Goal: Transaction & Acquisition: Purchase product/service

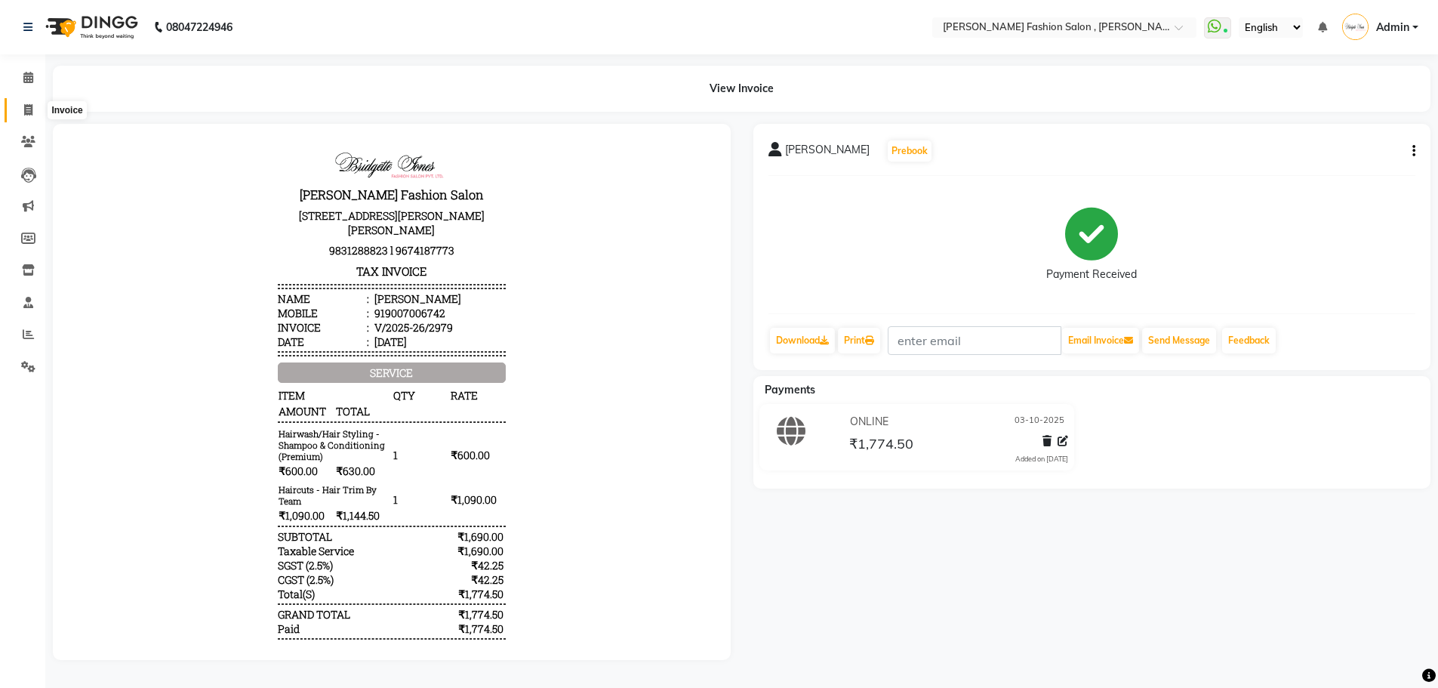
click at [21, 106] on span at bounding box center [28, 110] width 26 height 17
select select "5233"
select select "service"
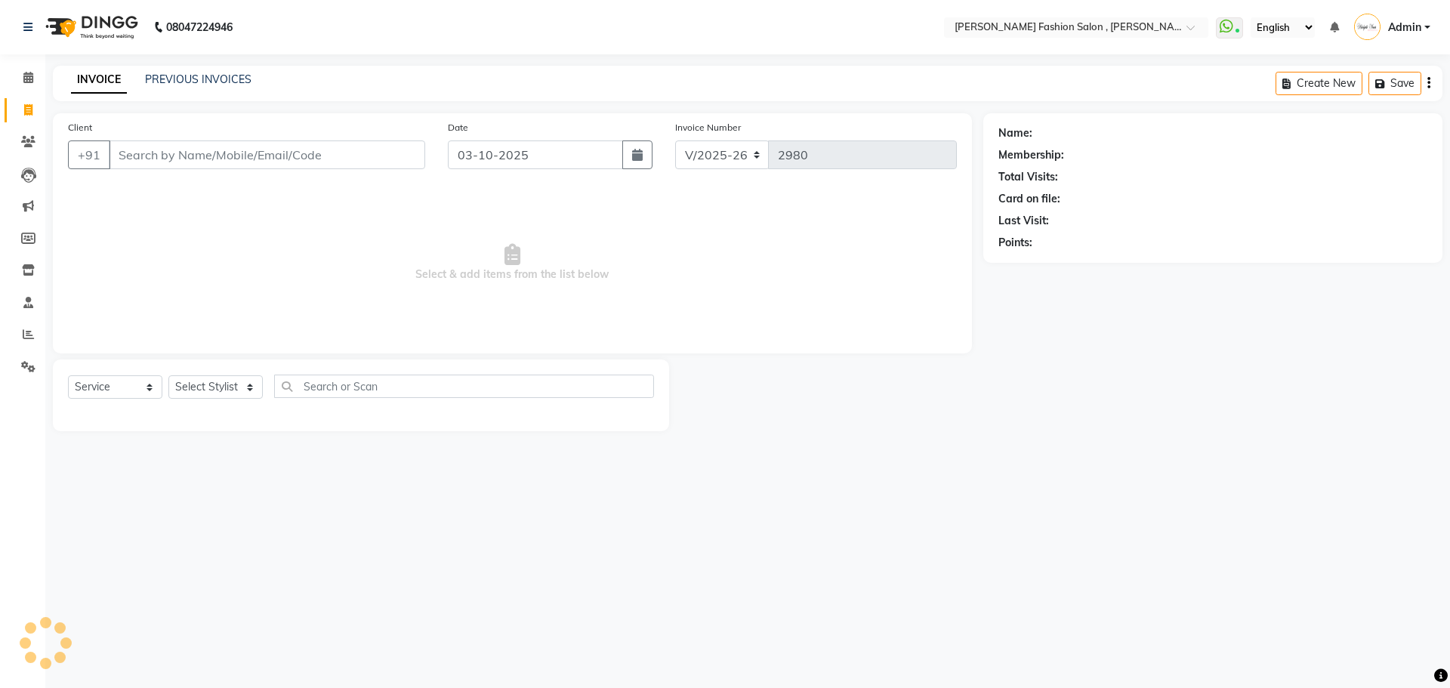
click at [307, 140] on input "Client" at bounding box center [267, 154] width 316 height 29
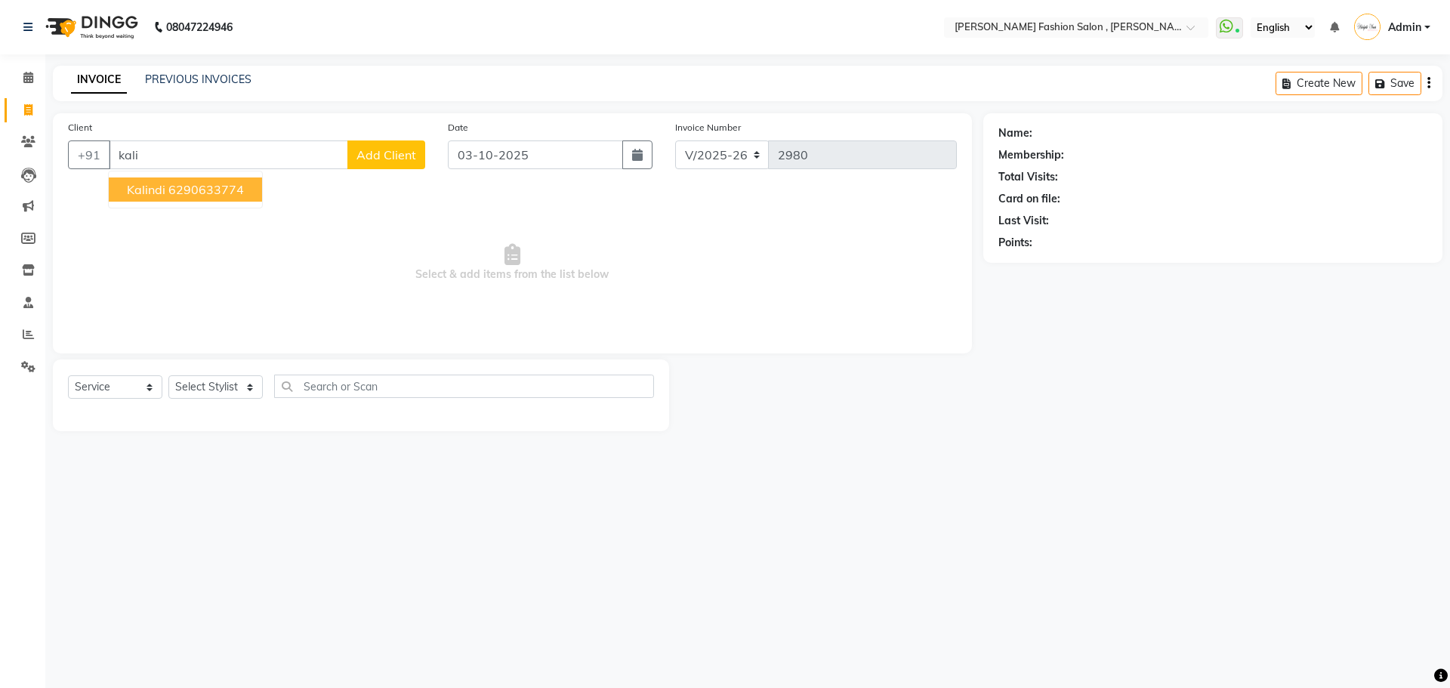
click at [219, 194] on ngb-highlight "6290633774" at bounding box center [206, 189] width 76 height 15
type input "6290633774"
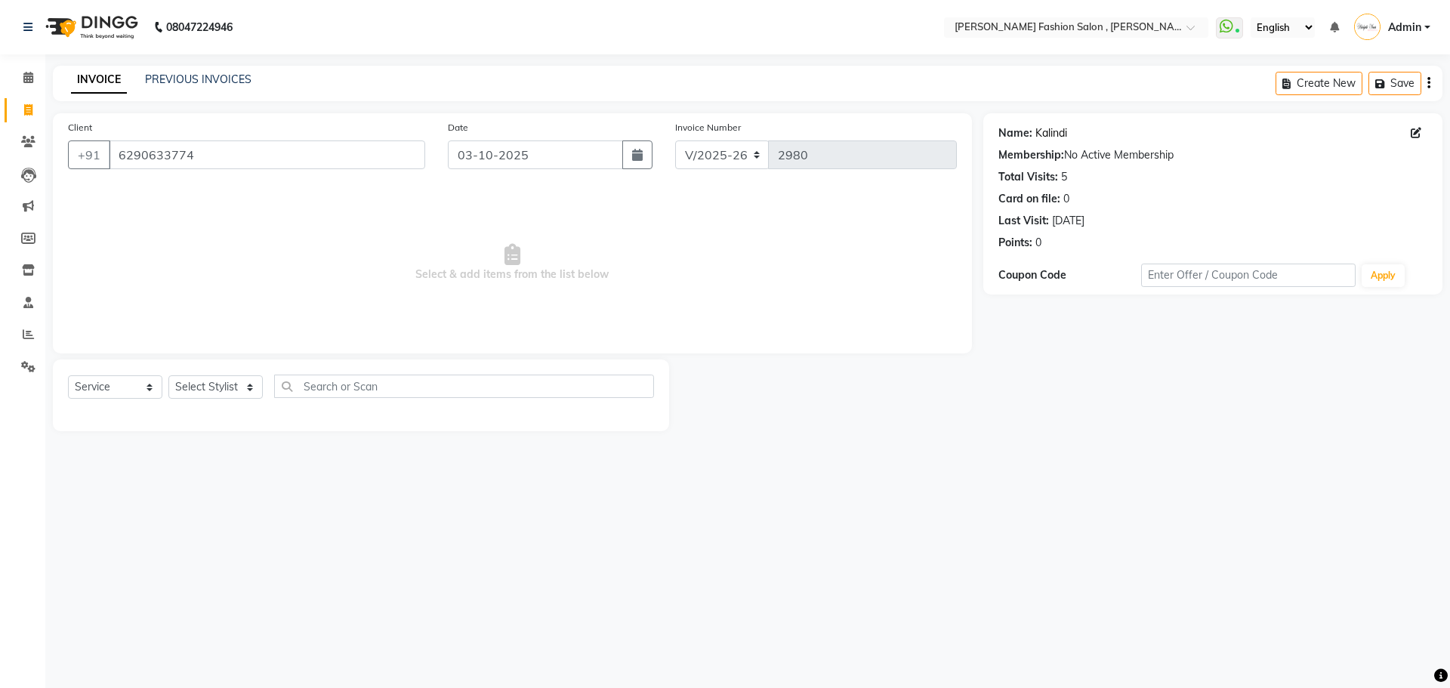
click at [1038, 135] on link "Kalindi" at bounding box center [1051, 133] width 32 height 16
click at [27, 114] on icon at bounding box center [28, 109] width 8 height 11
select select "service"
type input "2980"
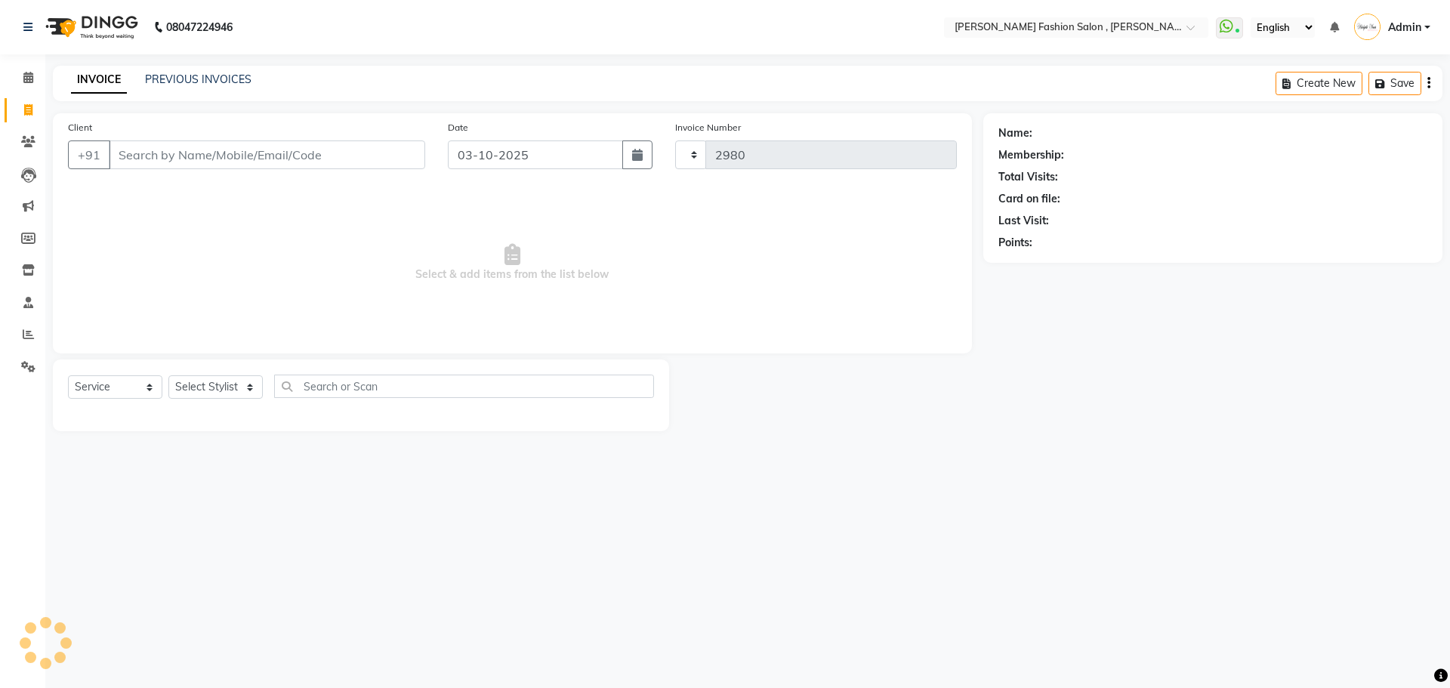
select select "5233"
drag, startPoint x: 237, startPoint y: 392, endPoint x: 244, endPoint y: 384, distance: 10.7
click at [237, 392] on select "Select Stylist" at bounding box center [215, 386] width 94 height 23
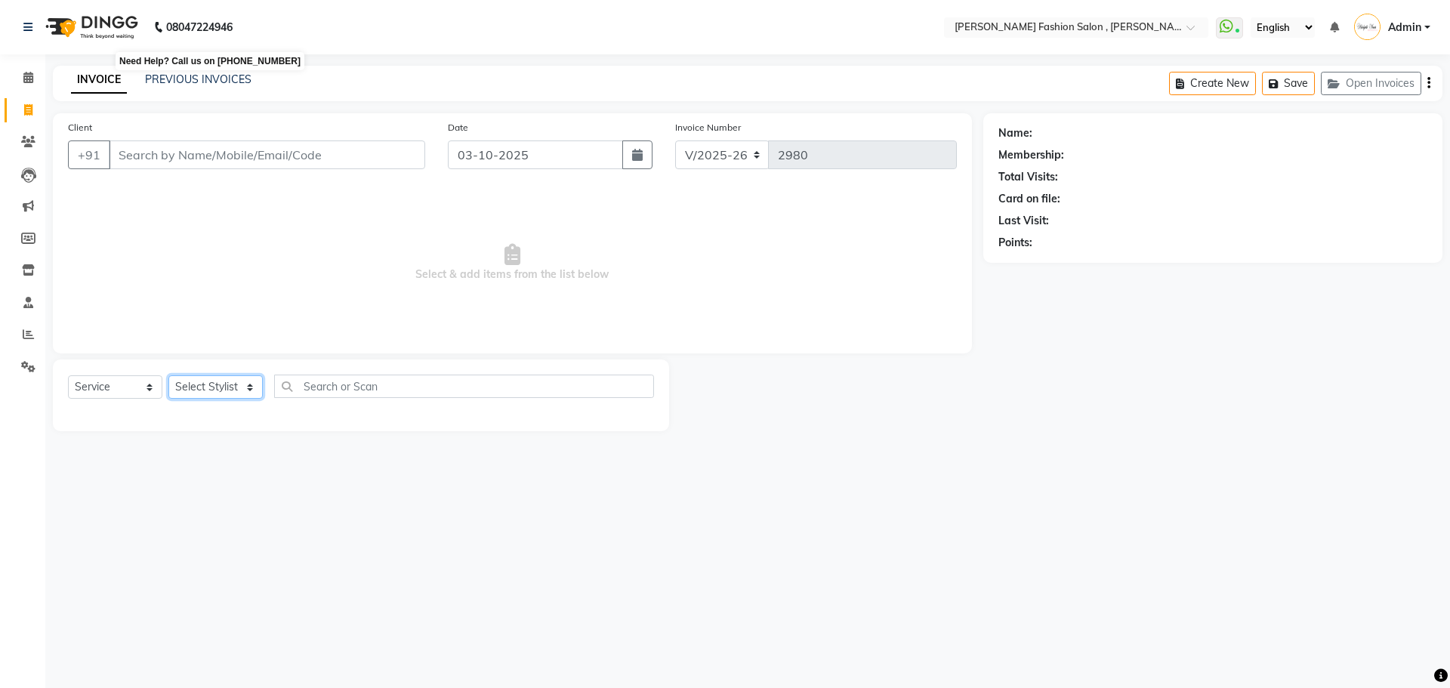
select select "77788"
click at [168, 375] on select "Select Stylist [PERSON_NAME] [PERSON_NAME] [PERSON_NAME] [PERSON_NAME] [PERSON_…" at bounding box center [215, 386] width 94 height 23
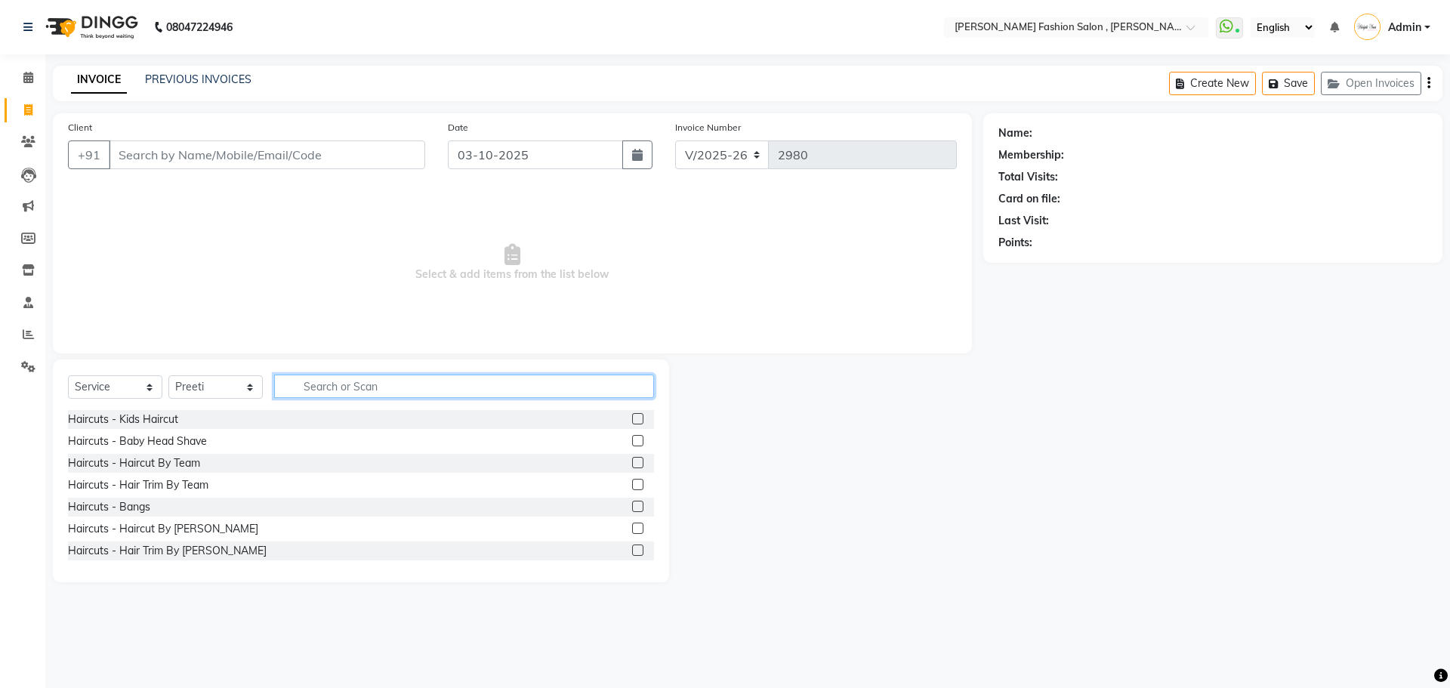
click at [378, 388] on input "text" at bounding box center [464, 385] width 380 height 23
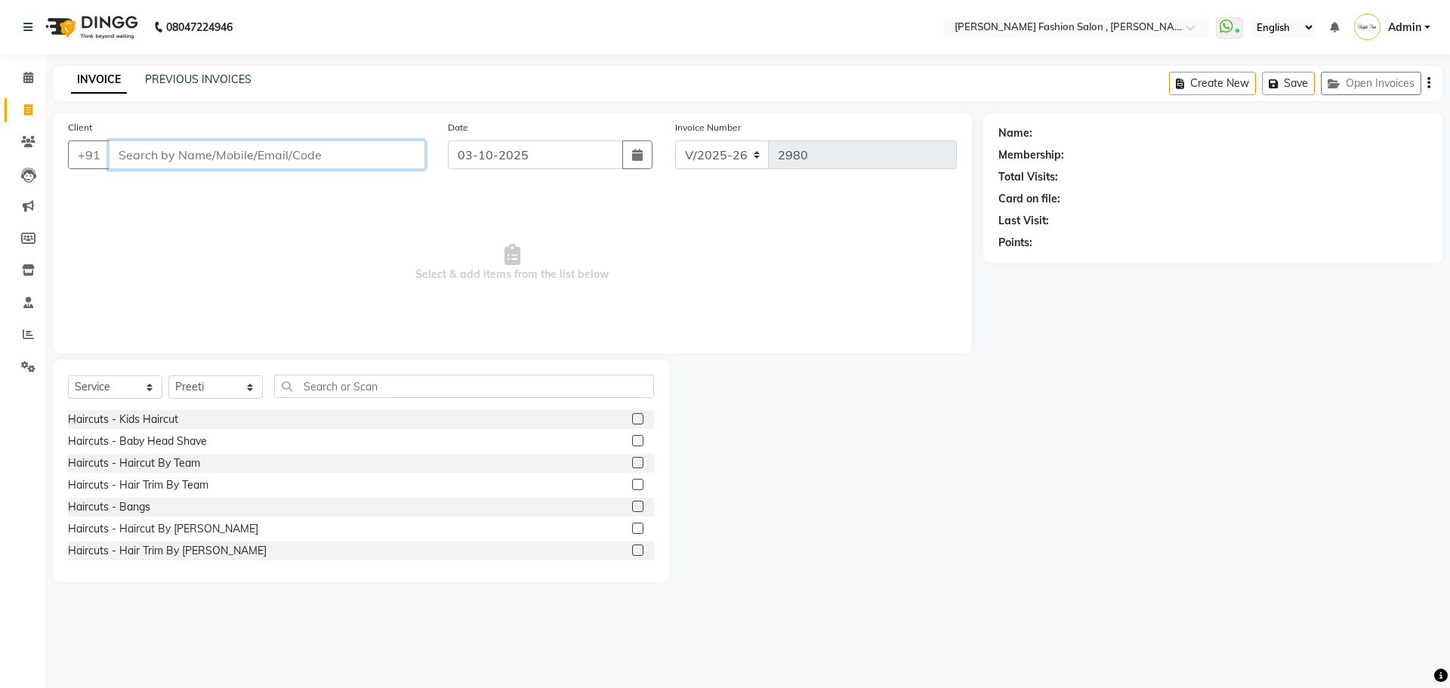
click at [267, 146] on input "Client" at bounding box center [267, 154] width 316 height 29
type input "9903867474"
click at [415, 144] on button "Add Client" at bounding box center [386, 154] width 78 height 29
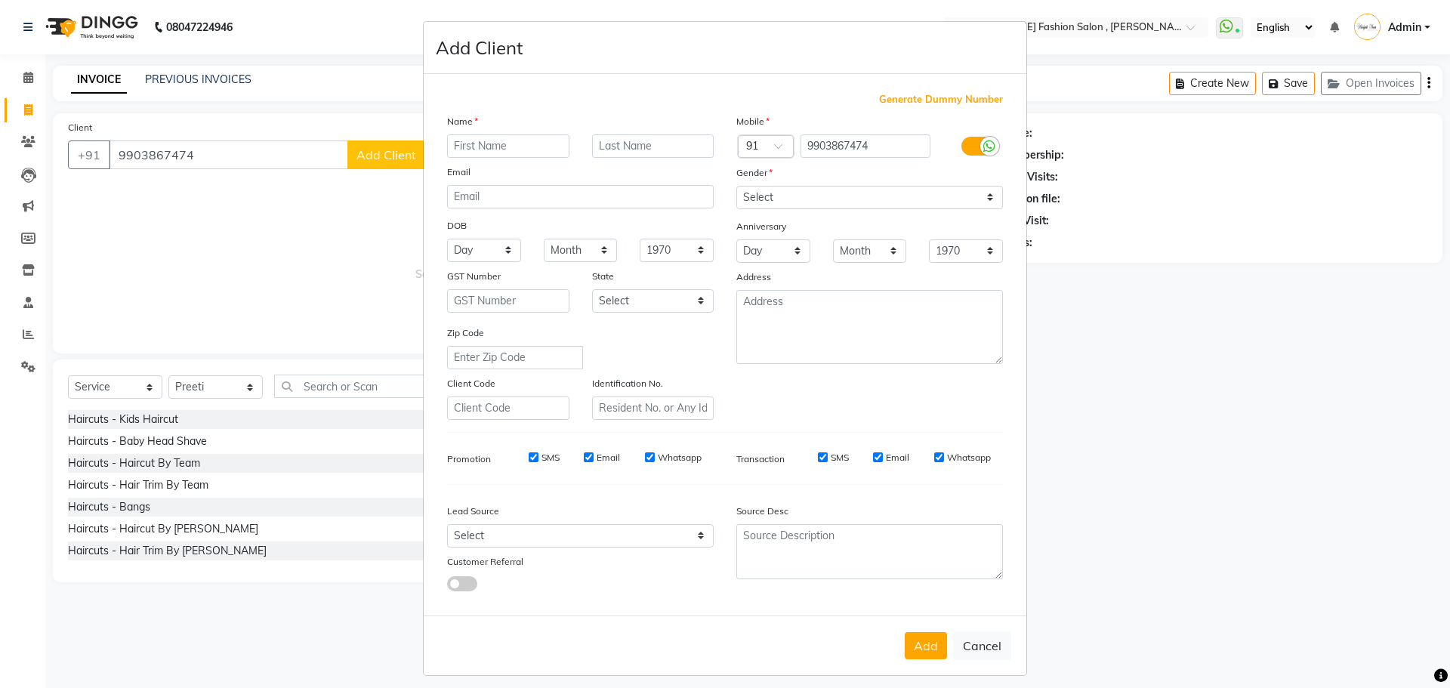
click at [494, 140] on input "text" at bounding box center [508, 145] width 122 height 23
type input "Tulika"
type input "[PERSON_NAME]"
click at [784, 195] on select "Select Male Female Other Prefer Not To Say" at bounding box center [869, 197] width 267 height 23
select select "female"
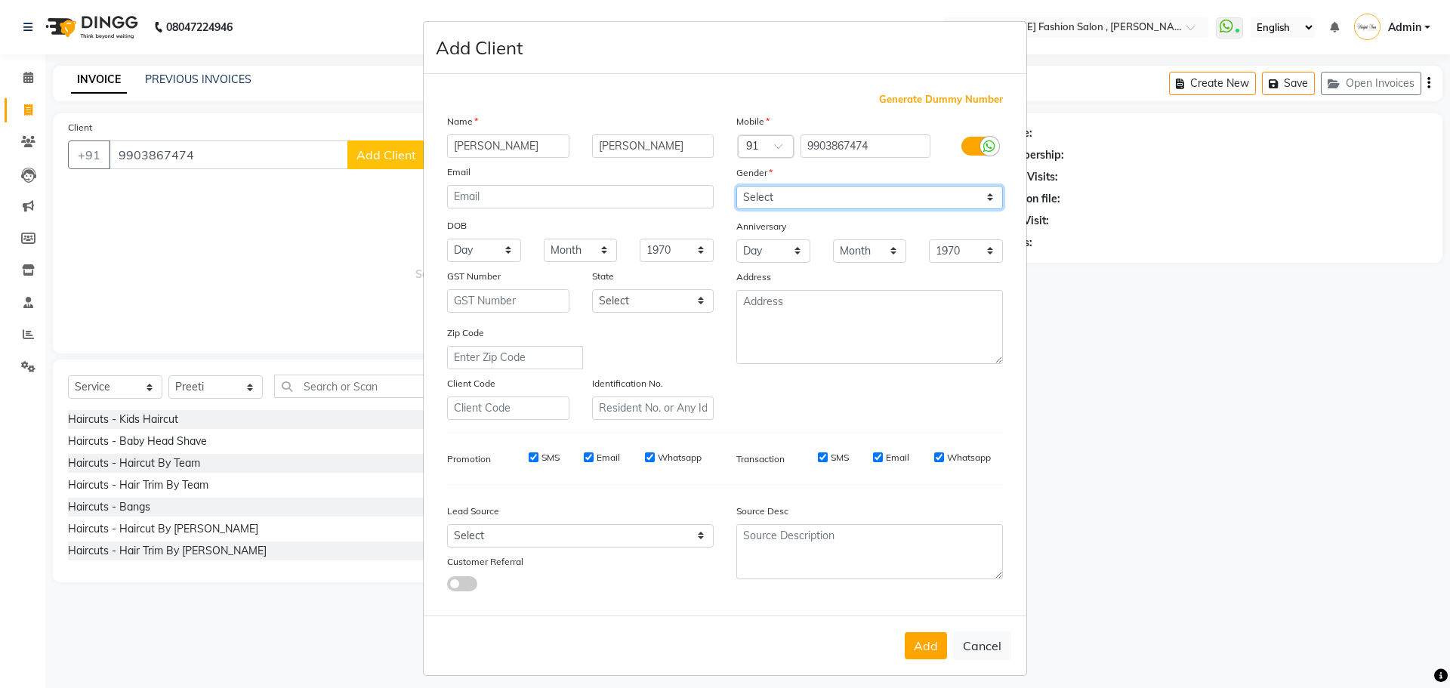
click at [736, 186] on select "Select Male Female Other Prefer Not To Say" at bounding box center [869, 197] width 267 height 23
click at [911, 638] on button "Add" at bounding box center [926, 645] width 42 height 27
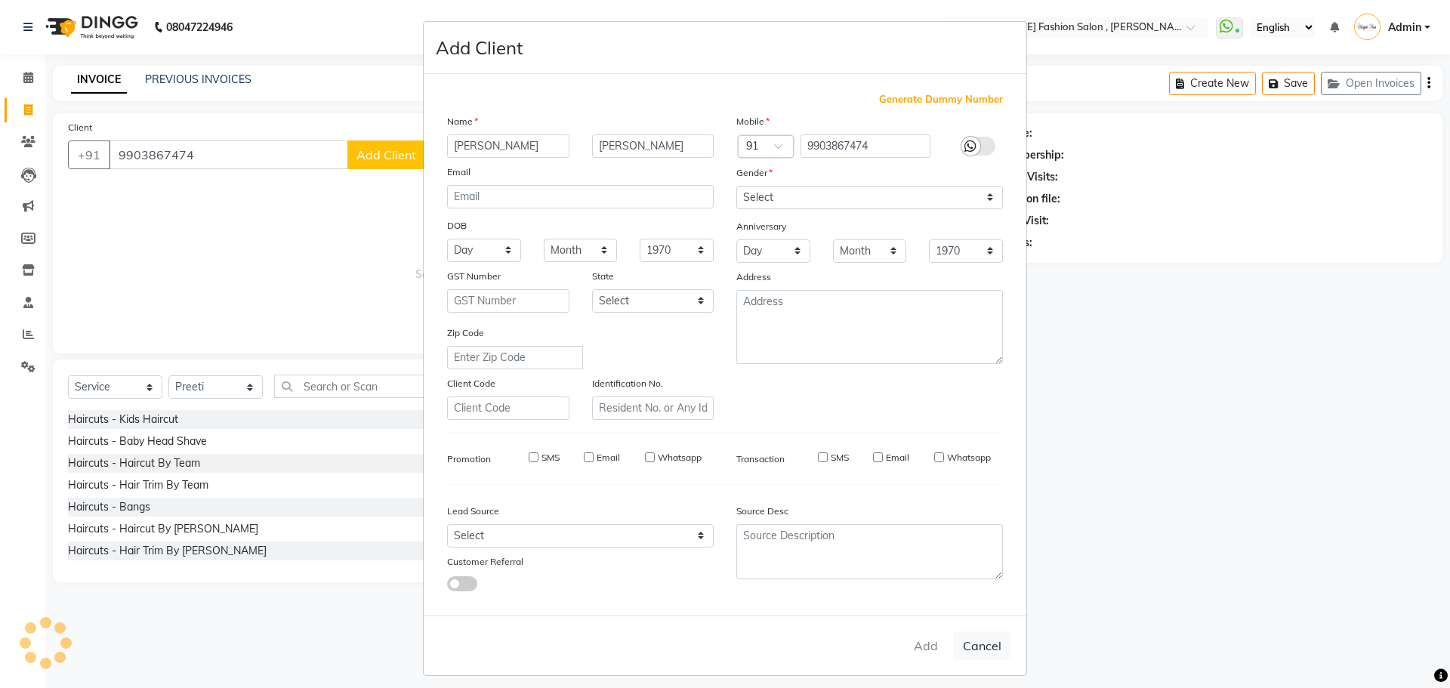
select select
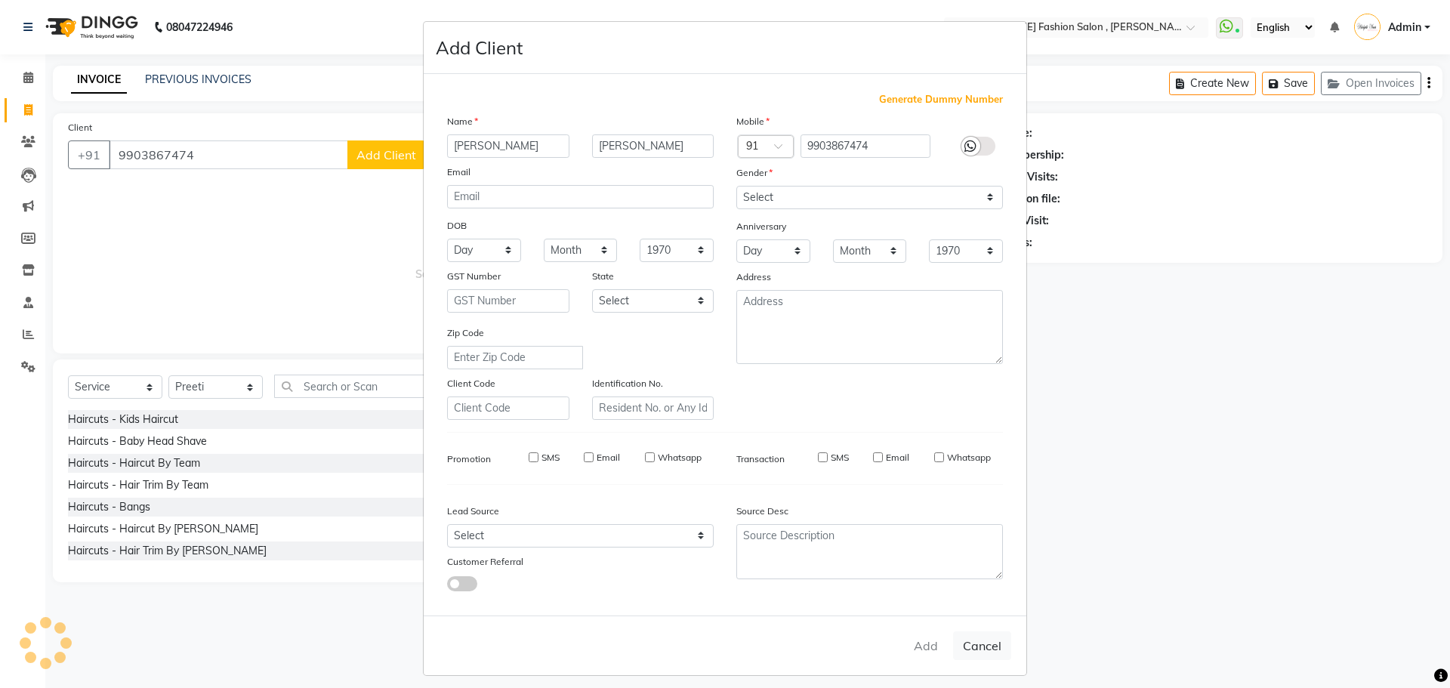
select select
checkbox input "false"
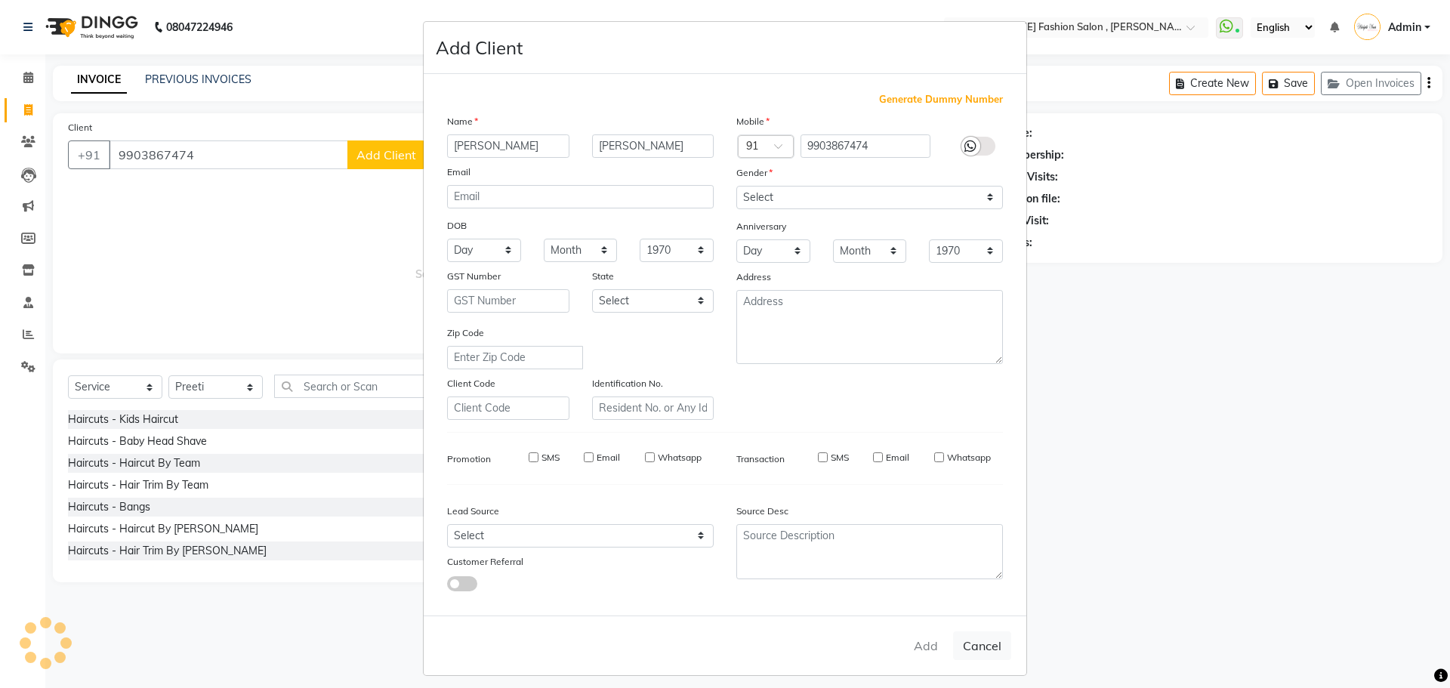
checkbox input "false"
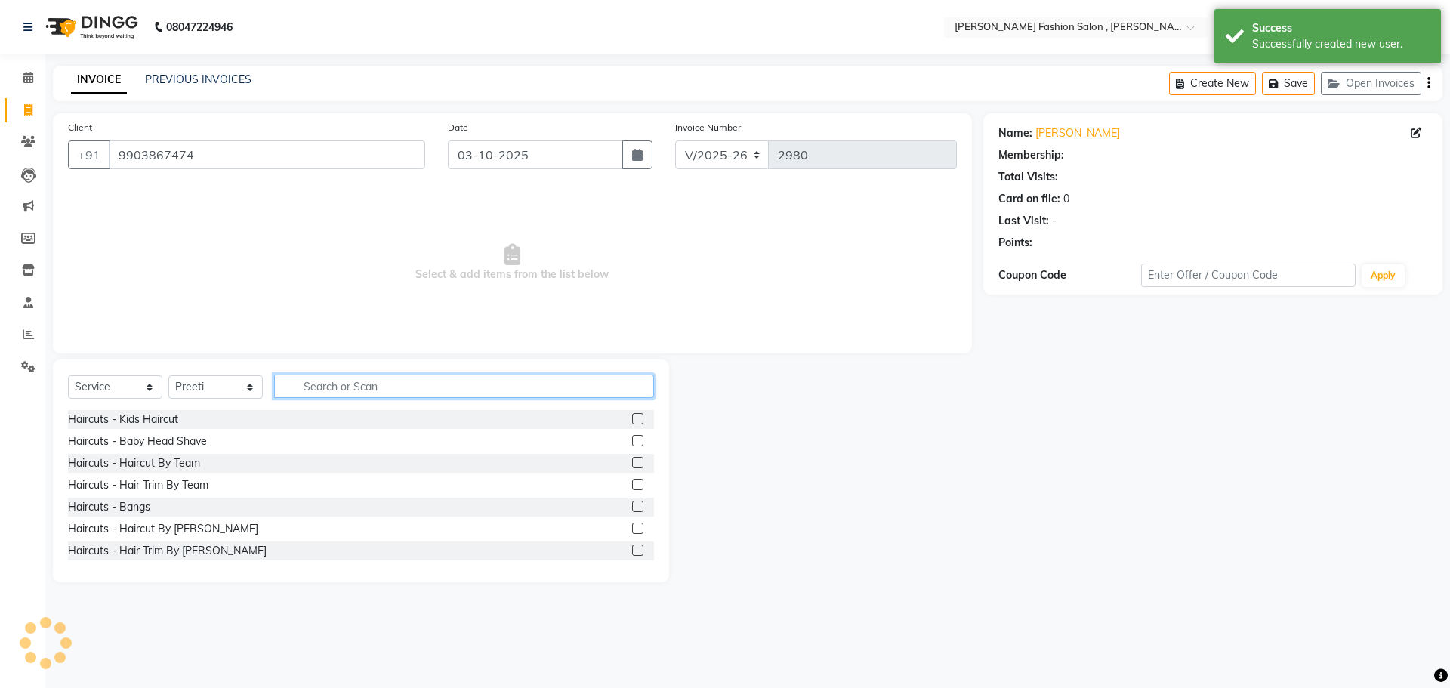
click at [397, 382] on input "text" at bounding box center [464, 385] width 380 height 23
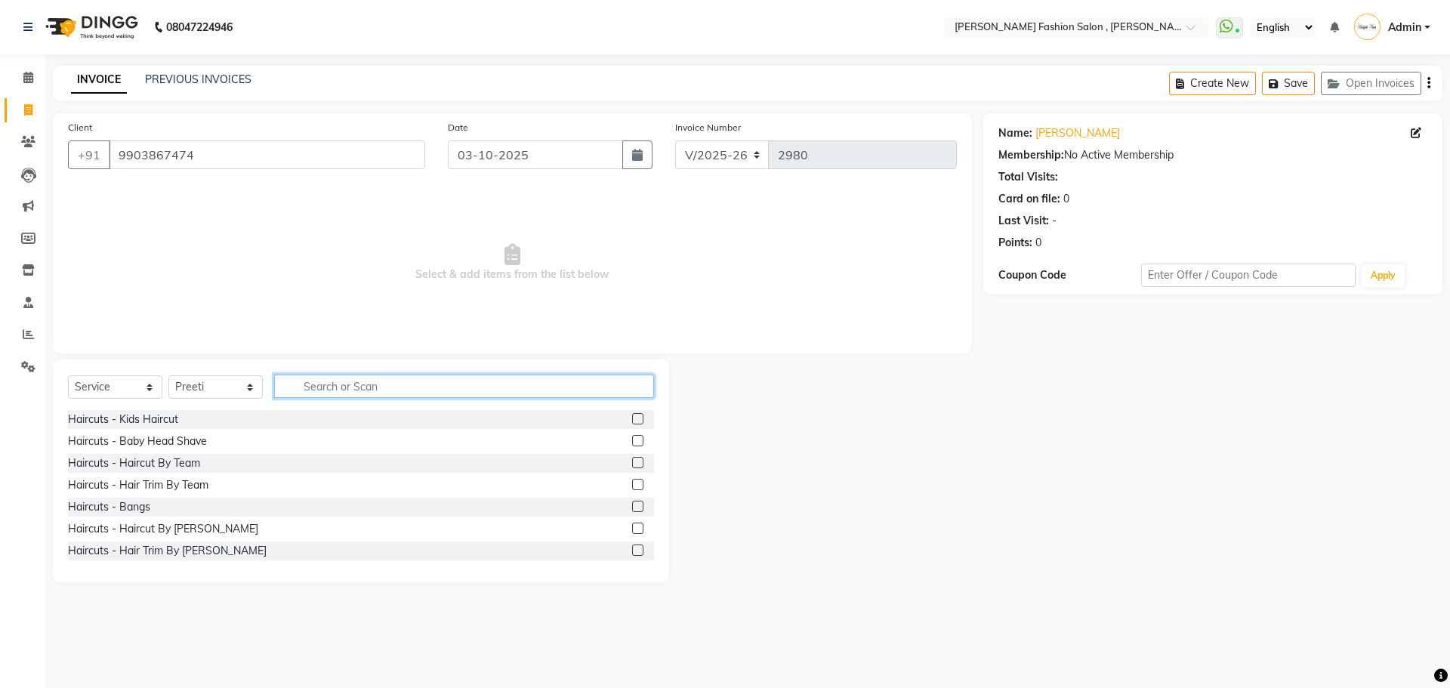
click at [331, 378] on input "text" at bounding box center [464, 385] width 380 height 23
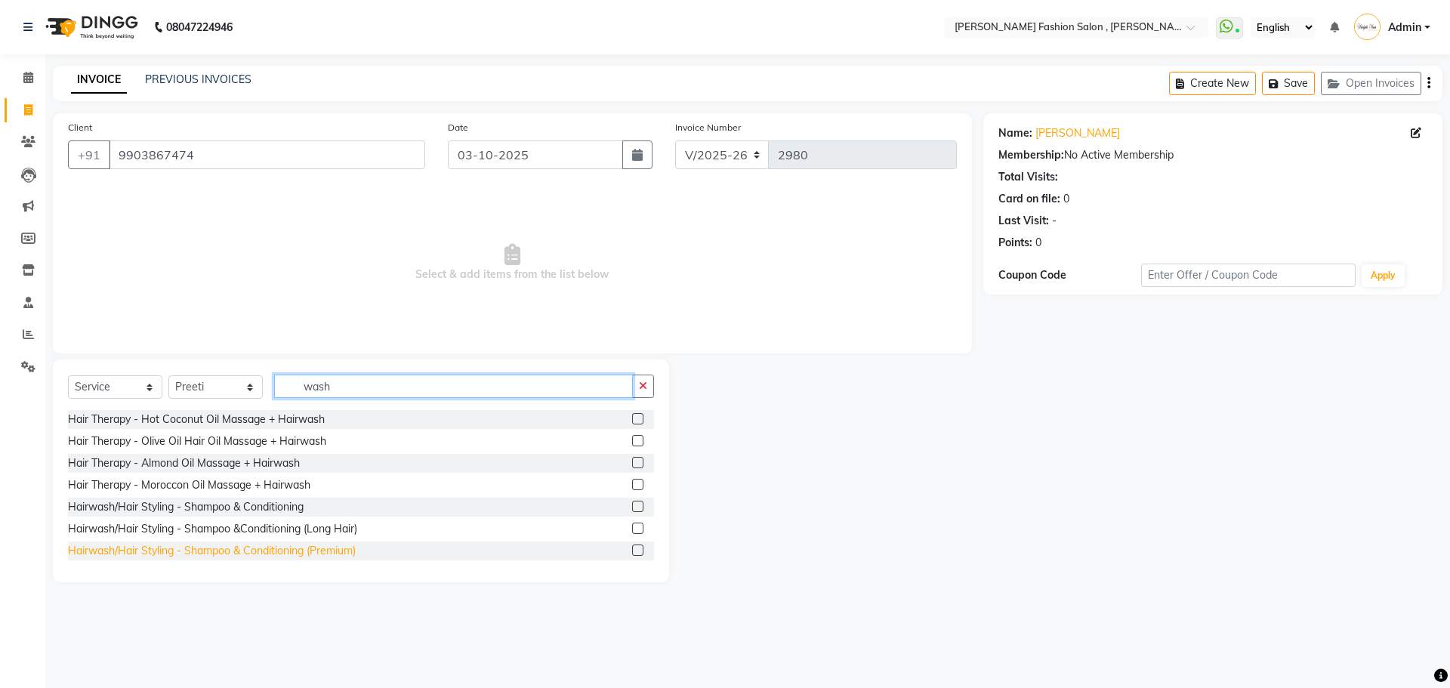
type input "wash"
click at [273, 550] on div "Hairwash/Hair Styling - Shampoo & Conditioning (Premium)" at bounding box center [212, 551] width 288 height 16
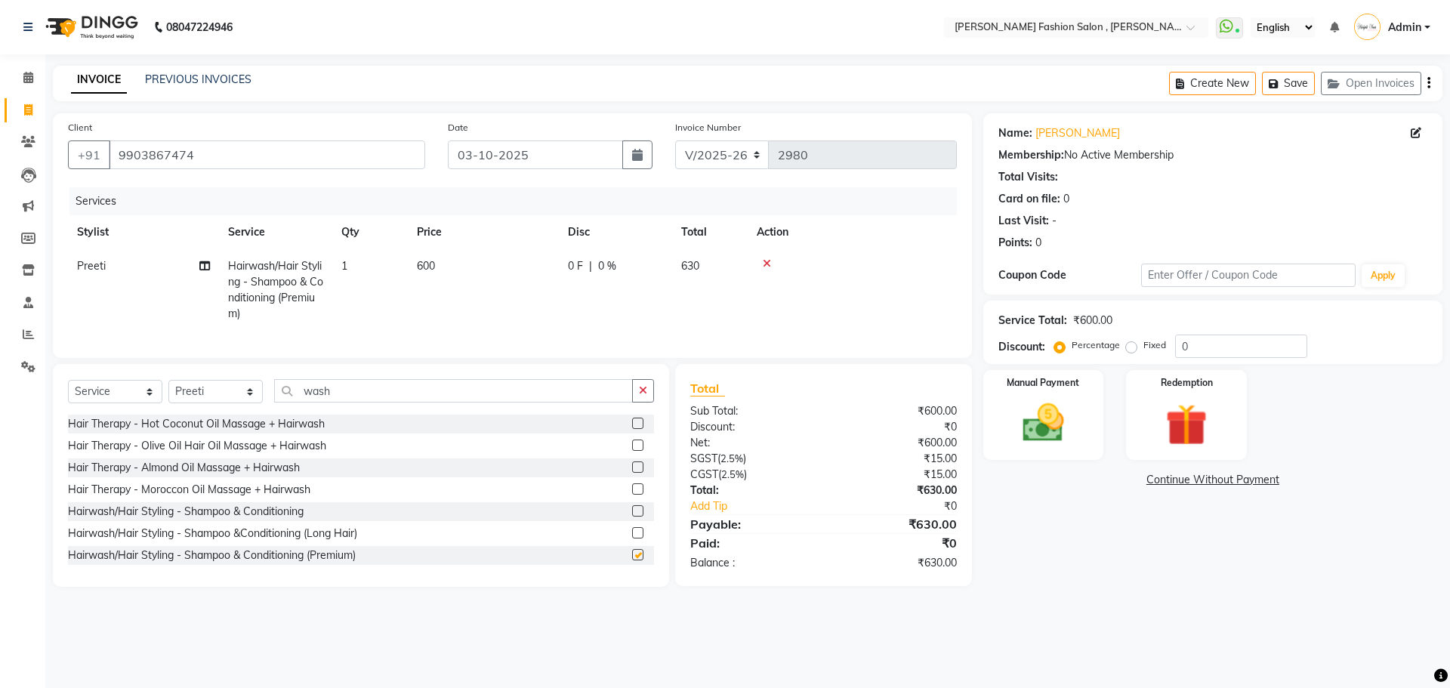
checkbox input "false"
click at [239, 396] on select "Select Stylist [PERSON_NAME] [PERSON_NAME] [PERSON_NAME] [PERSON_NAME] [PERSON_…" at bounding box center [215, 391] width 94 height 23
select select "33869"
click at [168, 391] on select "Select Stylist [PERSON_NAME] [PERSON_NAME] [PERSON_NAME] [PERSON_NAME] [PERSON_…" at bounding box center [215, 391] width 94 height 23
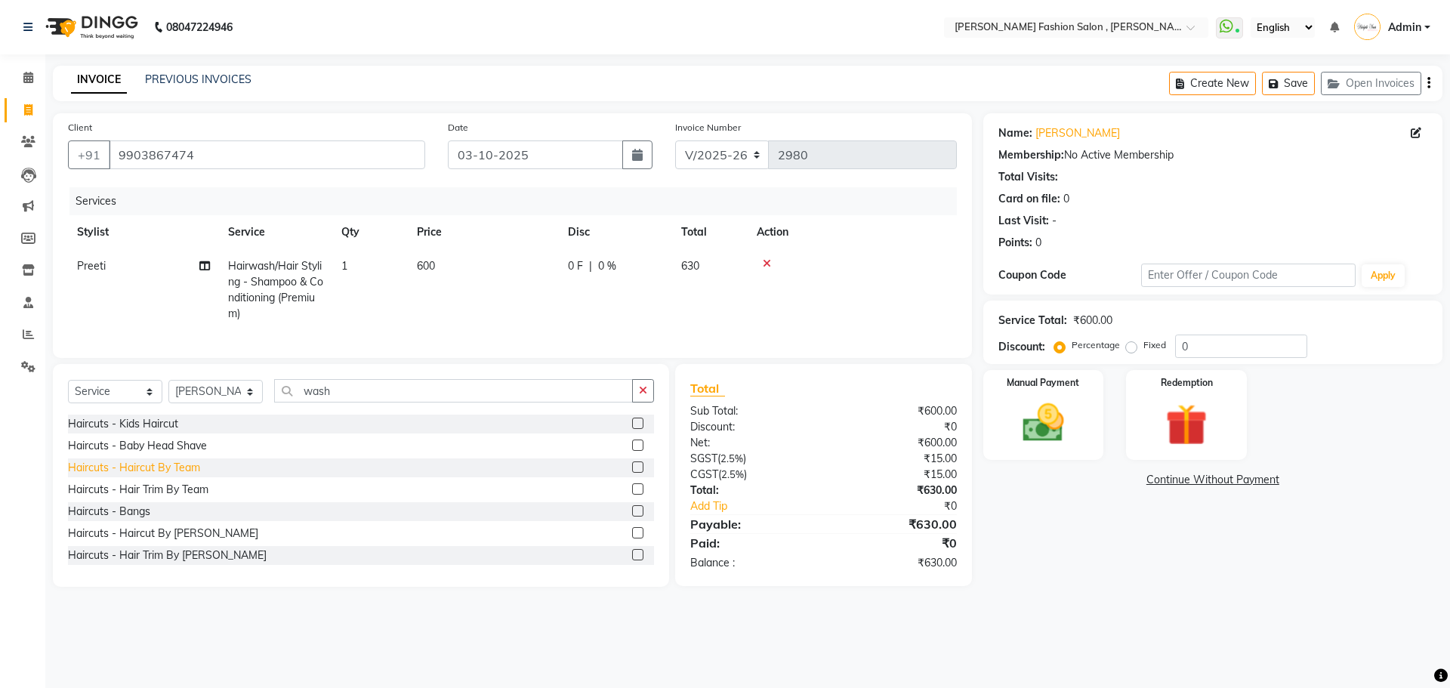
click at [106, 476] on div "Haircuts - Haircut By Team" at bounding box center [134, 468] width 132 height 16
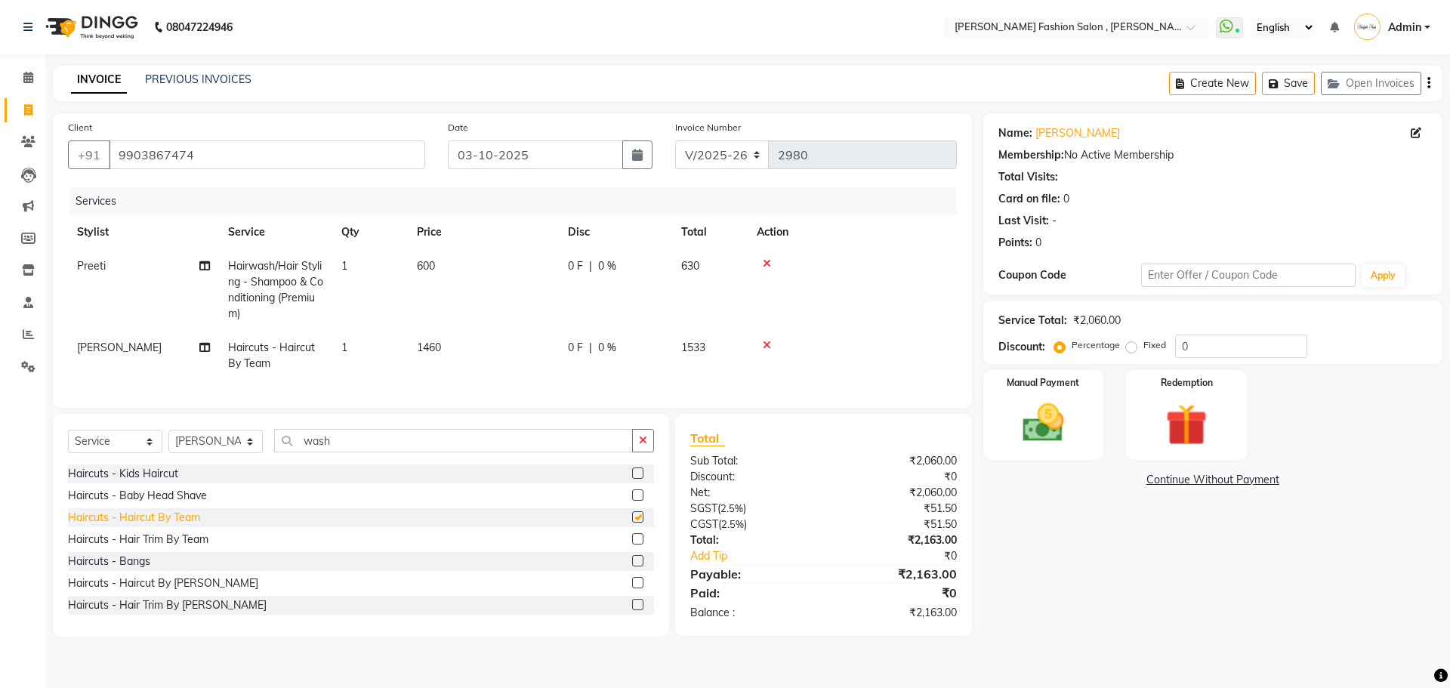
checkbox input "false"
click at [150, 452] on select "Select Service Product Membership Package Voucher Prepaid Gift Card" at bounding box center [115, 441] width 94 height 23
select select "product"
click at [68, 441] on select "Select Service Product Membership Package Voucher Prepaid Gift Card" at bounding box center [115, 441] width 94 height 23
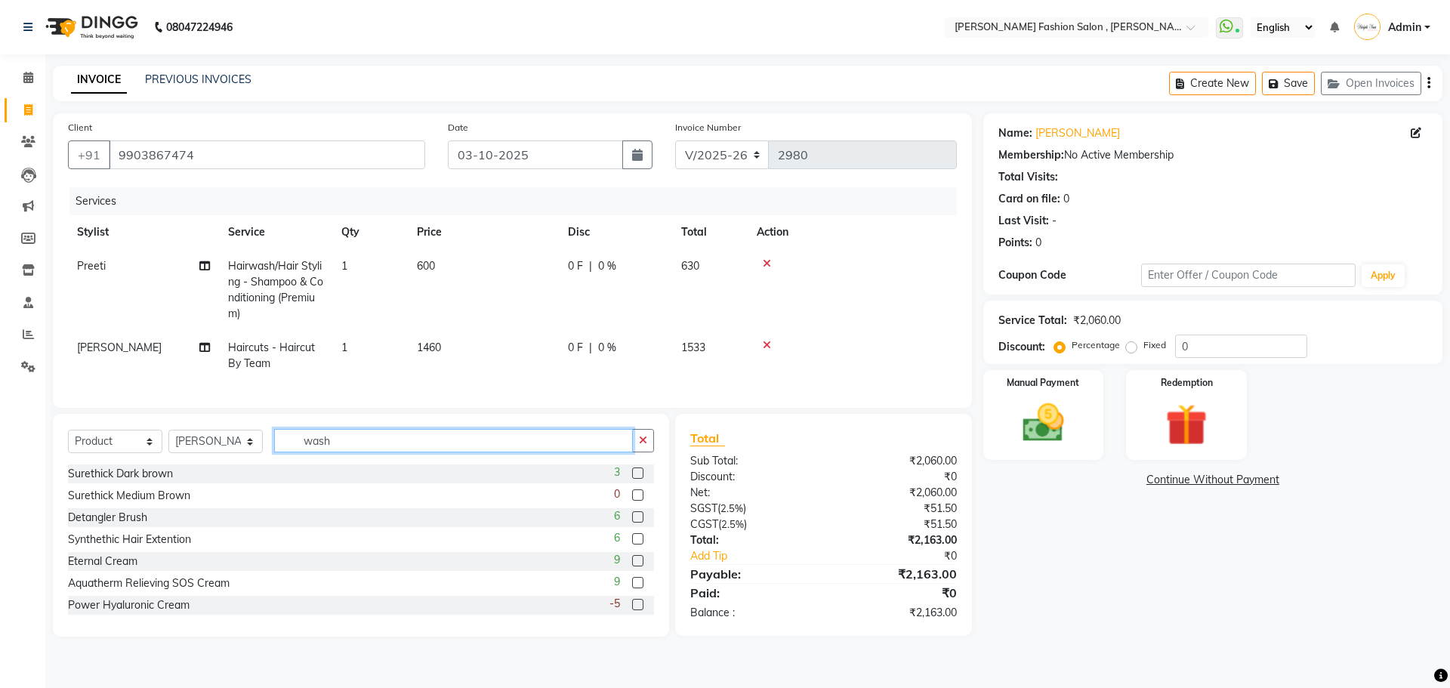
drag, startPoint x: 376, startPoint y: 446, endPoint x: 89, endPoint y: 445, distance: 286.9
click at [89, 445] on div "Select Service Product Membership Package Voucher Prepaid Gift Card Select Styl…" at bounding box center [361, 446] width 586 height 35
click at [1056, 388] on label "Manual Payment" at bounding box center [1044, 381] width 76 height 14
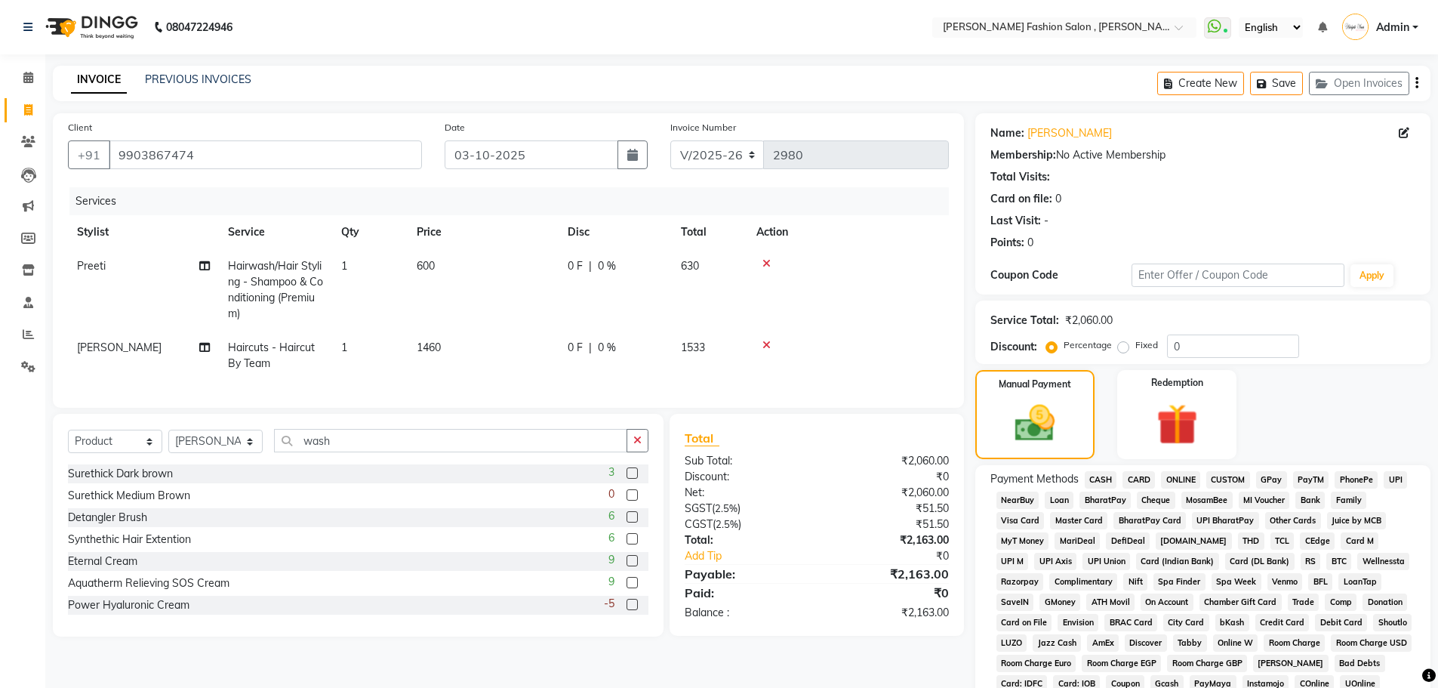
click at [1402, 482] on span "UPI" at bounding box center [1395, 479] width 23 height 17
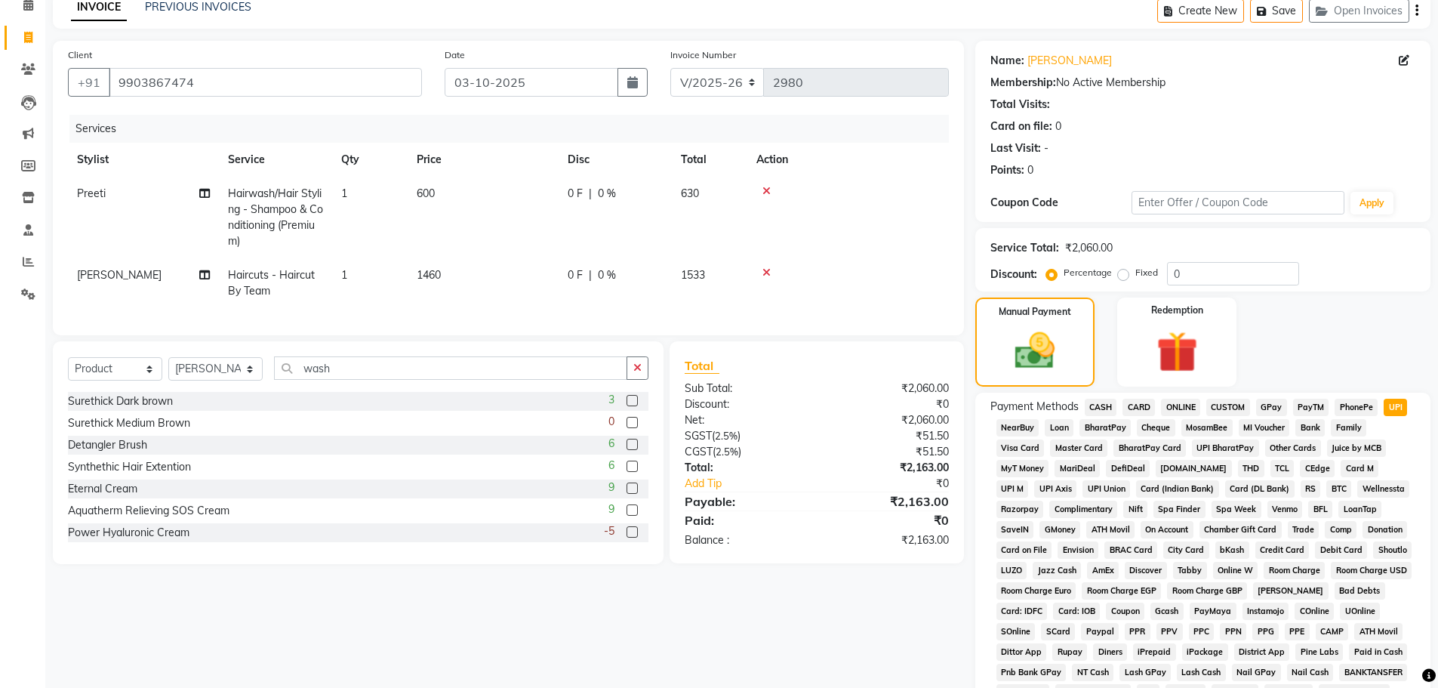
scroll to position [307, 0]
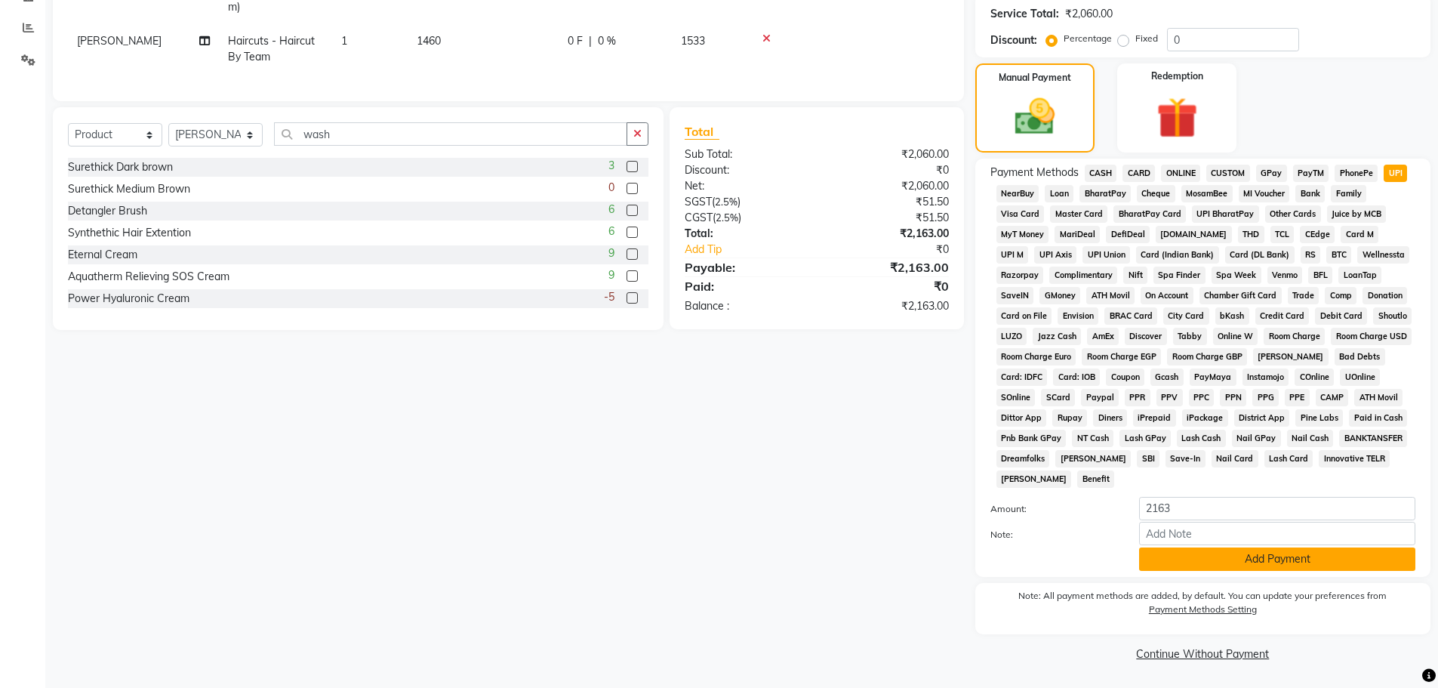
click at [1358, 554] on button "Add Payment" at bounding box center [1277, 558] width 276 height 23
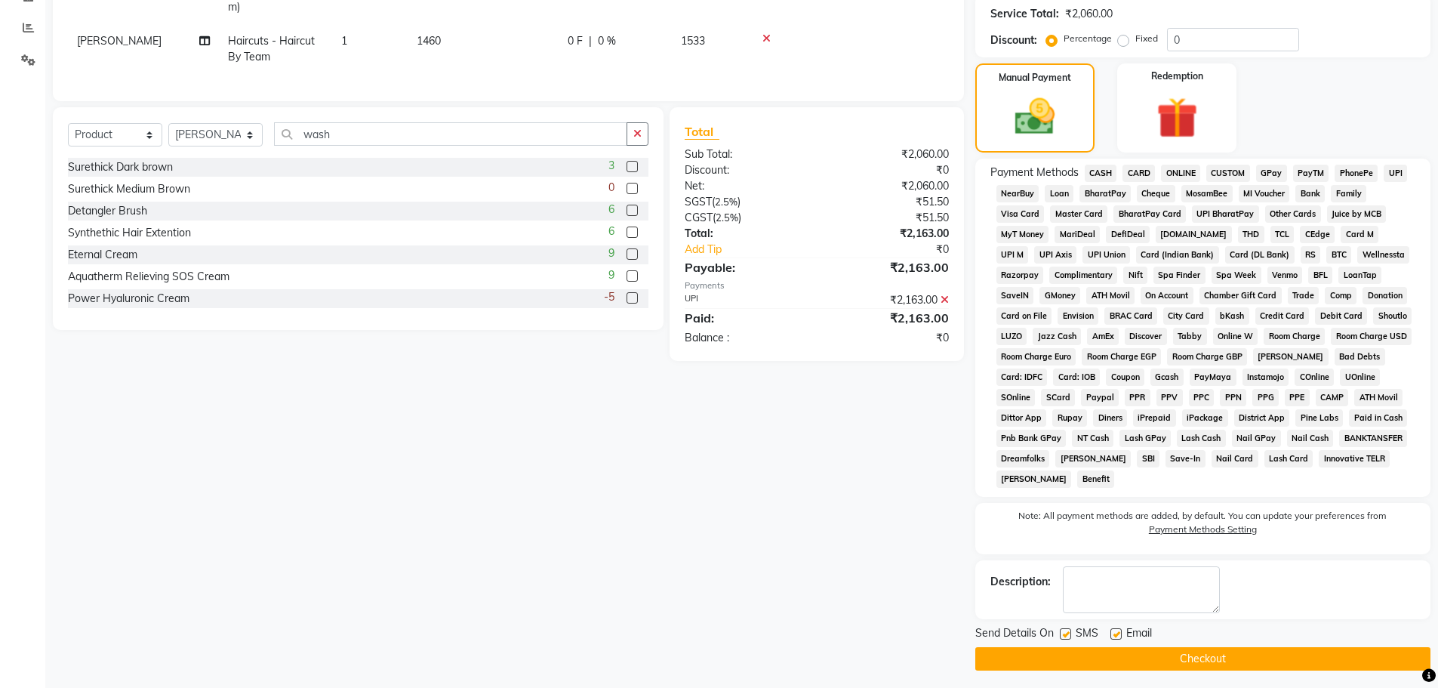
click at [1253, 661] on button "Checkout" at bounding box center [1202, 658] width 455 height 23
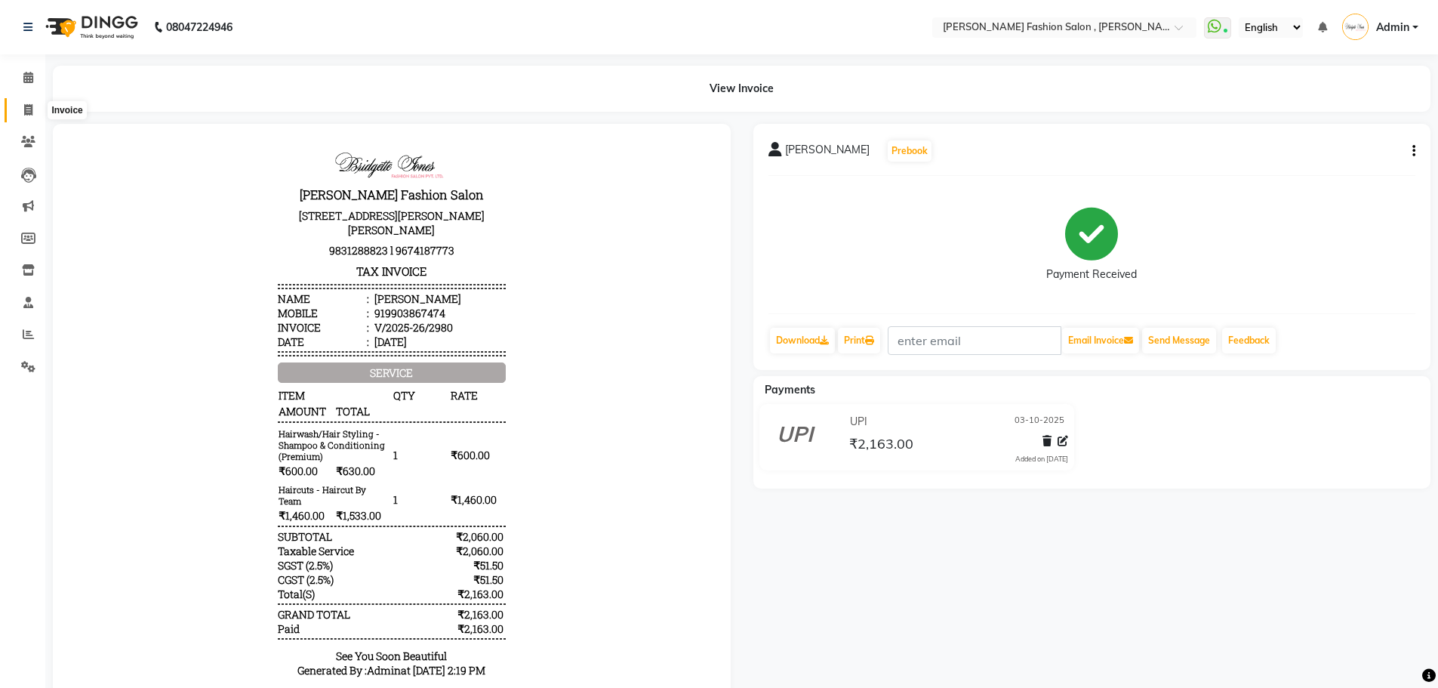
click at [20, 116] on span at bounding box center [28, 110] width 26 height 17
select select "5233"
select select "service"
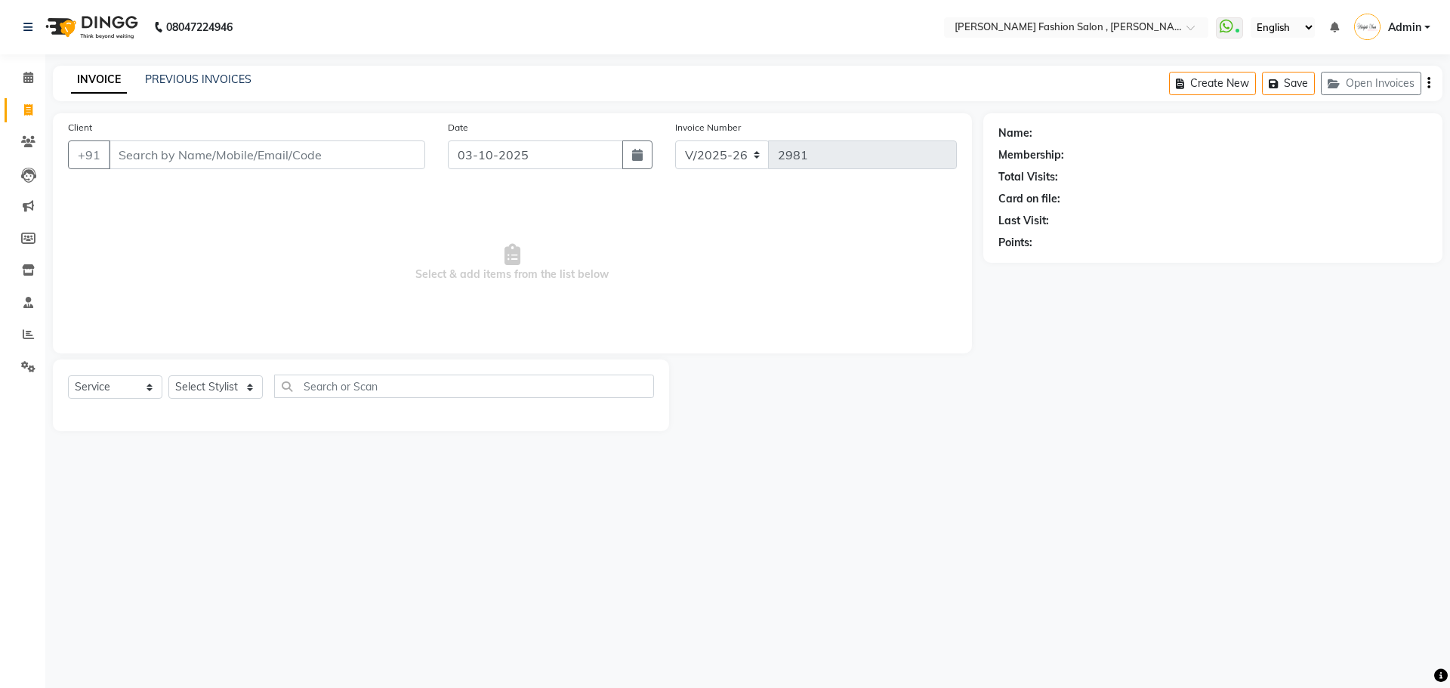
click at [194, 152] on input "Client" at bounding box center [267, 154] width 316 height 29
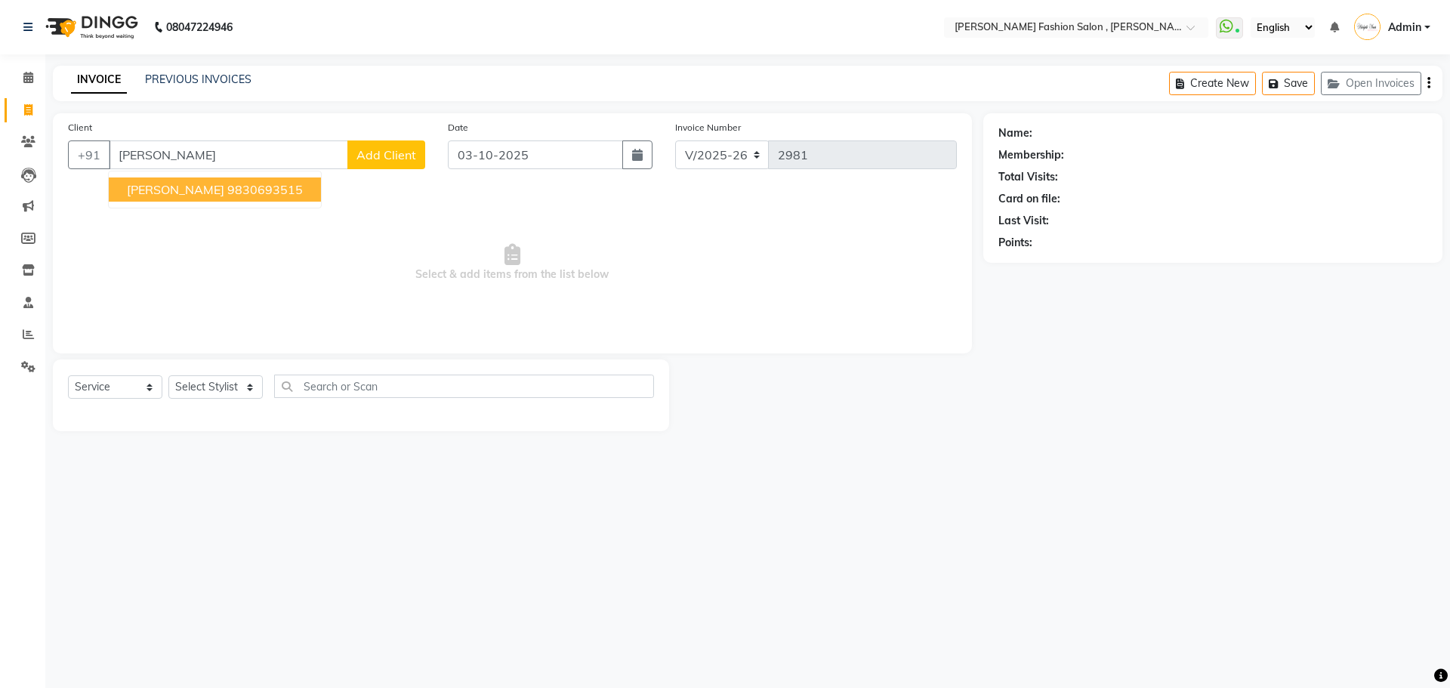
click at [217, 191] on span "Raneesha Banerjee" at bounding box center [175, 189] width 97 height 15
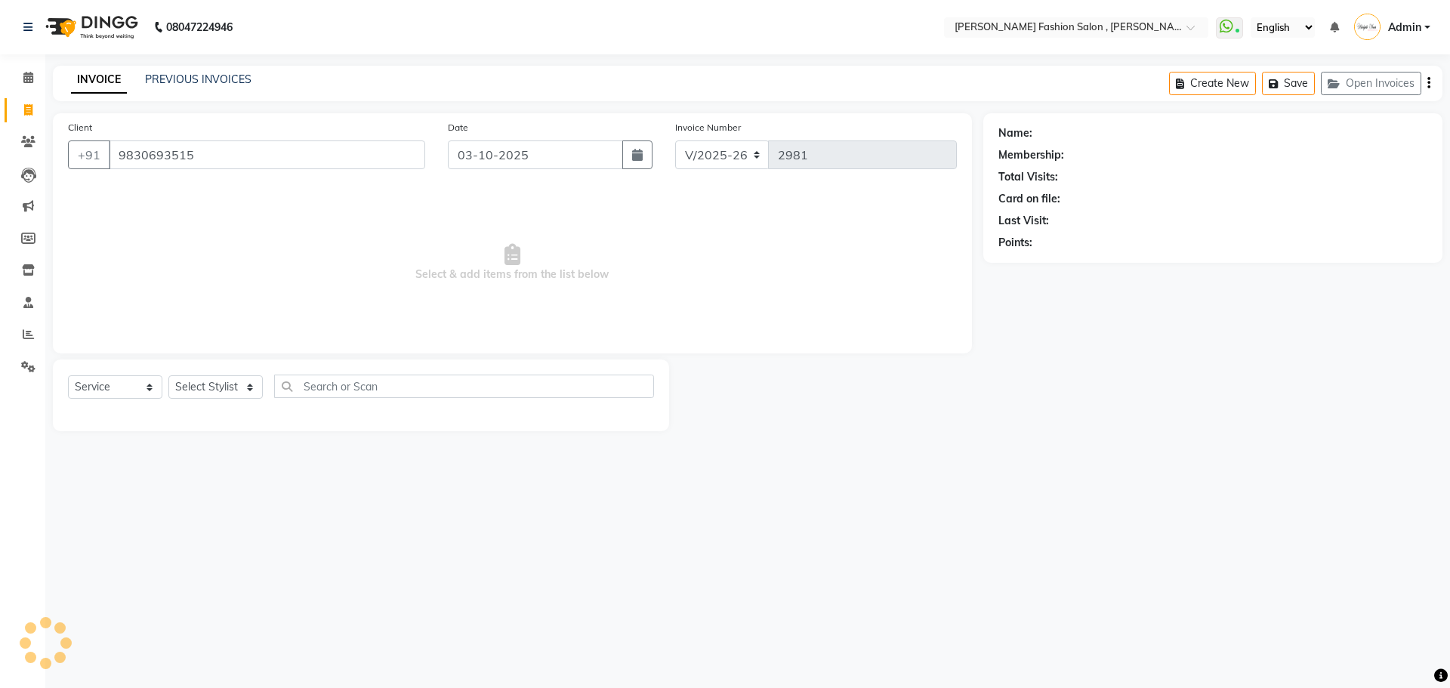
type input "9830693515"
click at [1071, 129] on link "Raneesha Banerjee" at bounding box center [1077, 133] width 85 height 16
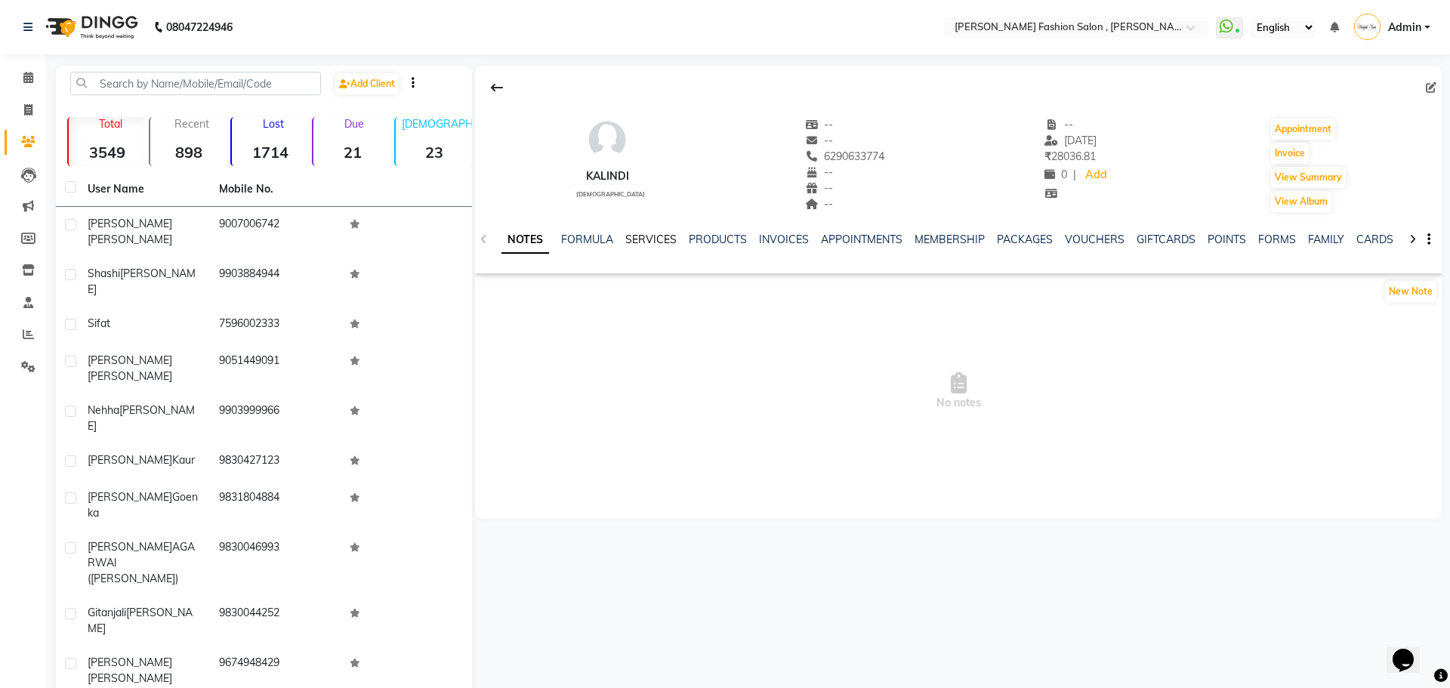
click at [653, 234] on link "SERVICES" at bounding box center [650, 240] width 51 height 14
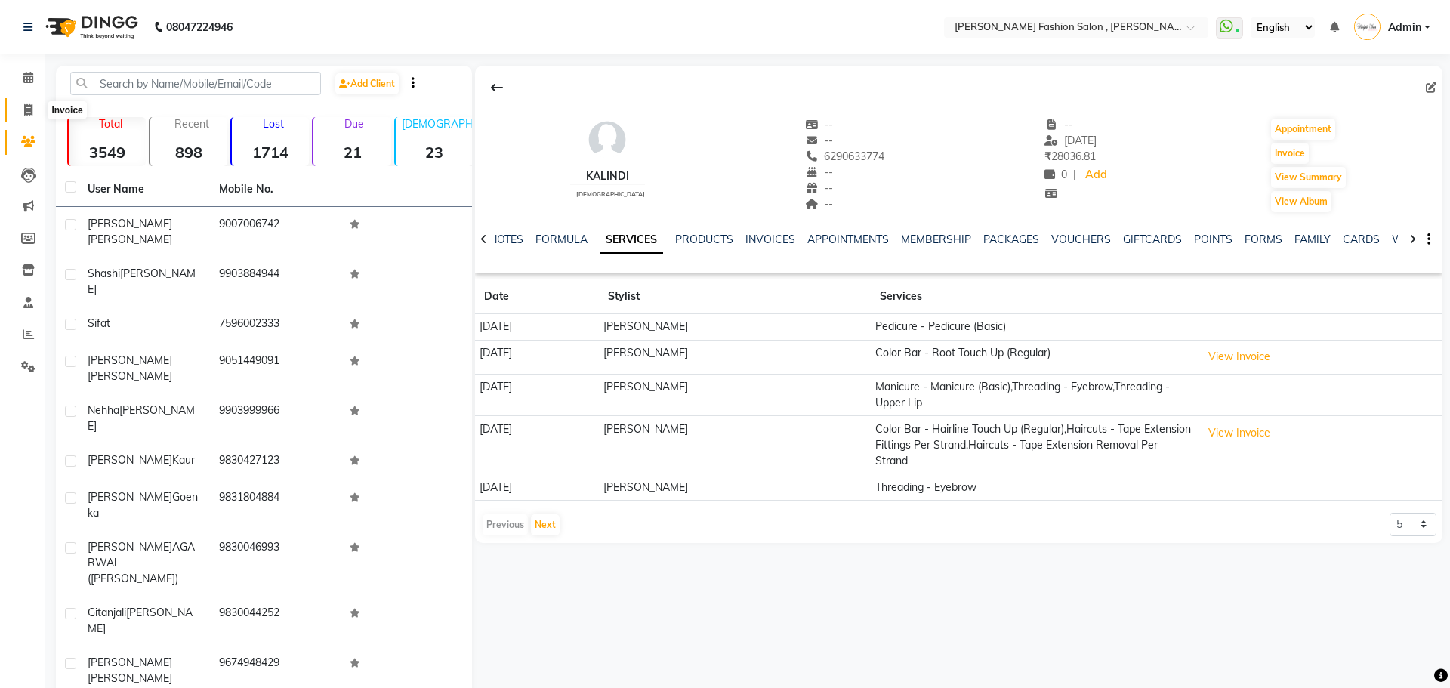
click at [26, 104] on icon at bounding box center [28, 109] width 8 height 11
select select "service"
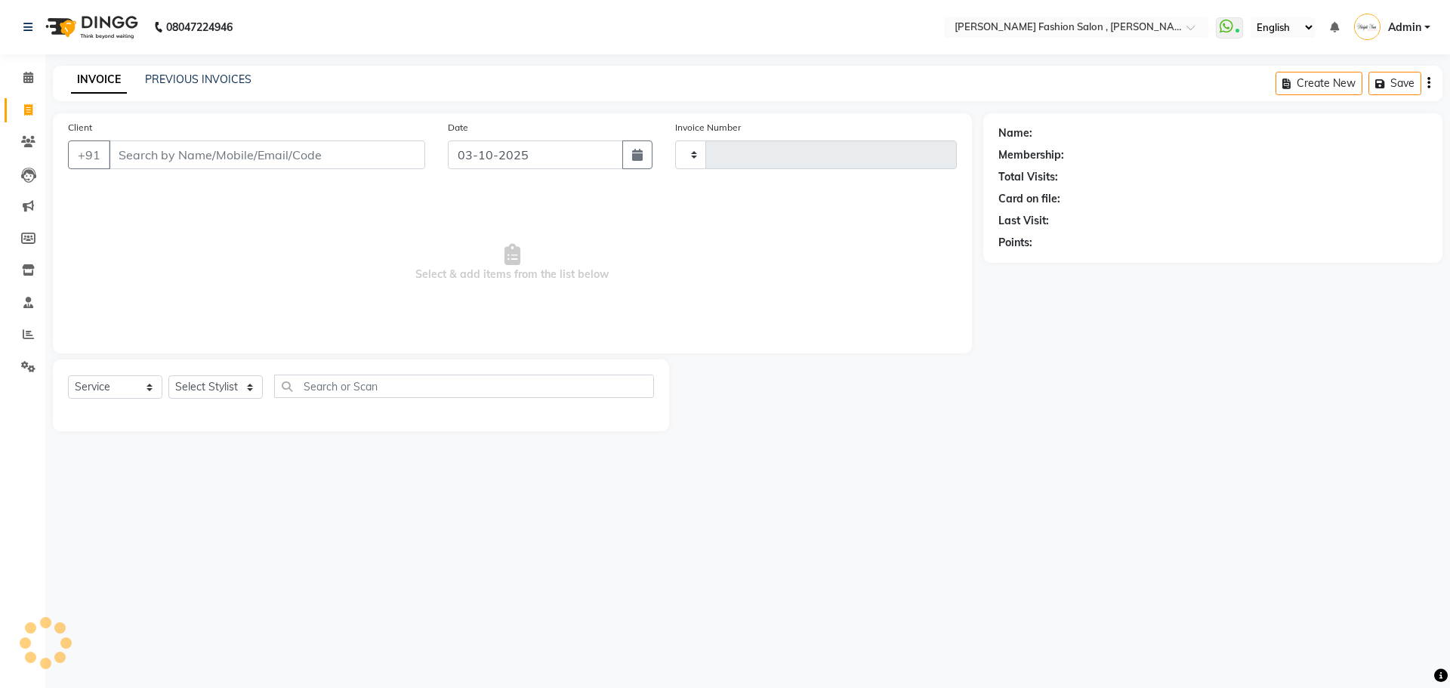
type input "2980"
select select "5233"
click at [249, 165] on input "Client" at bounding box center [267, 154] width 316 height 29
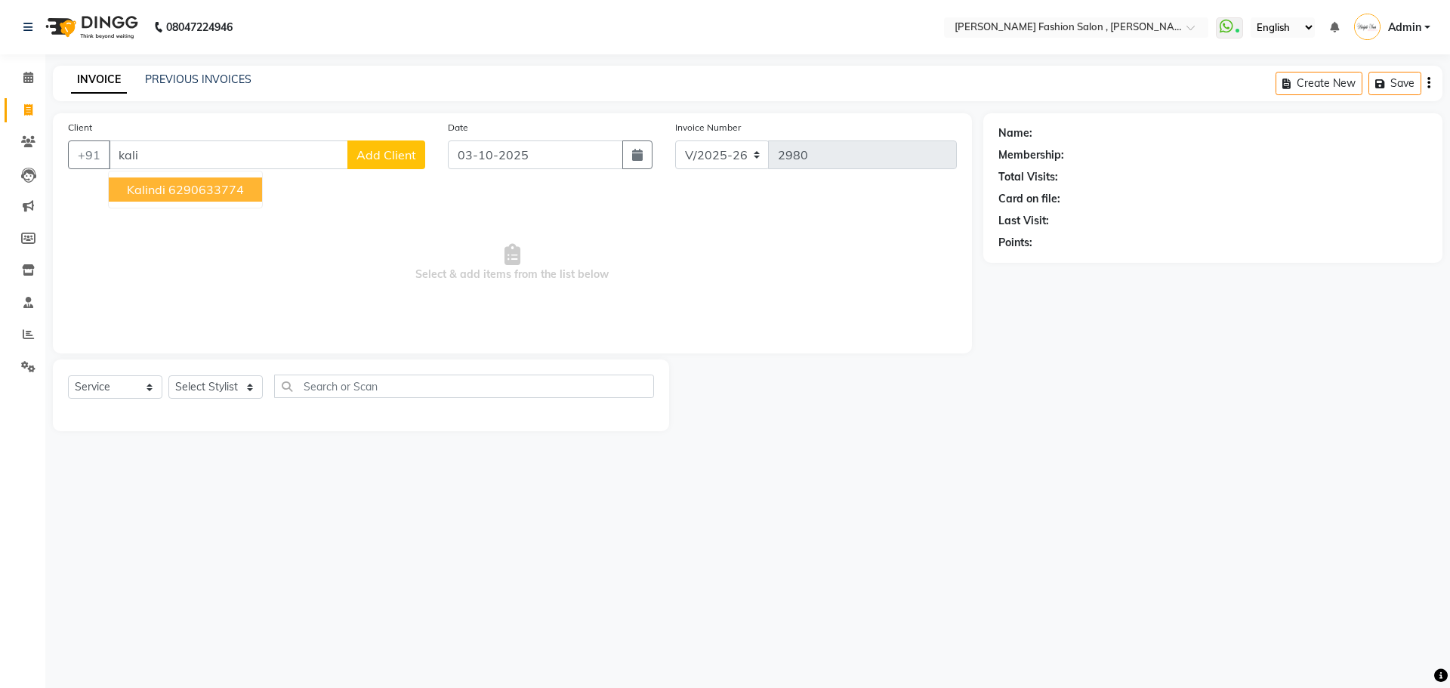
click at [176, 195] on ngb-highlight "6290633774" at bounding box center [206, 189] width 76 height 15
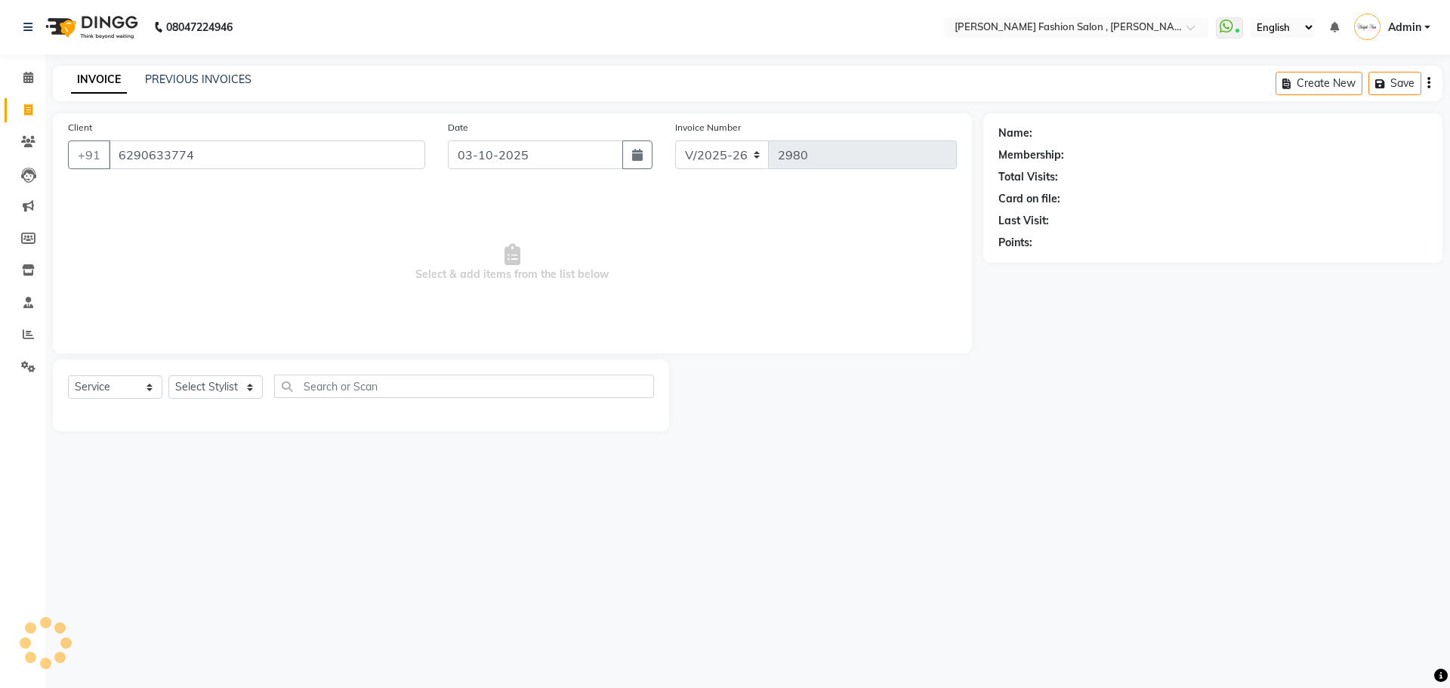
type input "6290633774"
click at [1416, 129] on icon at bounding box center [1415, 133] width 11 height 11
select select "female"
select select
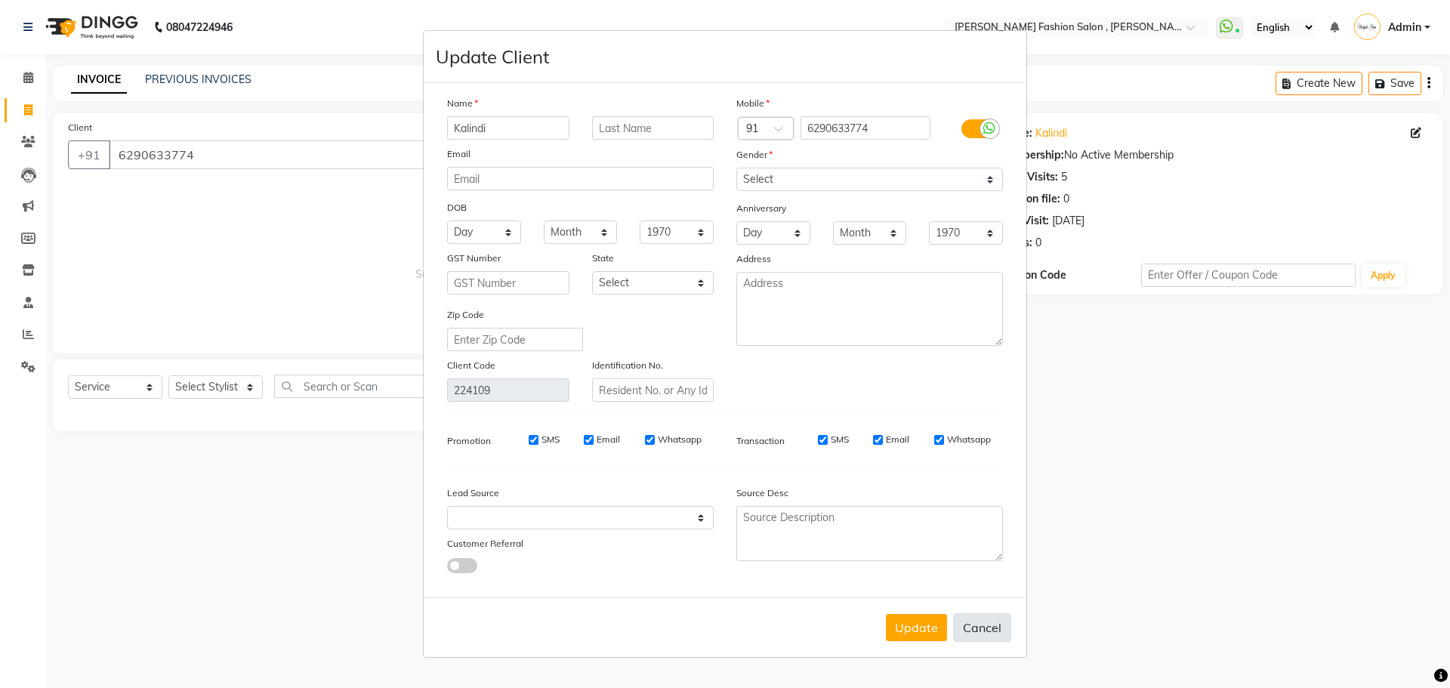
click at [992, 627] on button "Cancel" at bounding box center [982, 627] width 58 height 29
select select
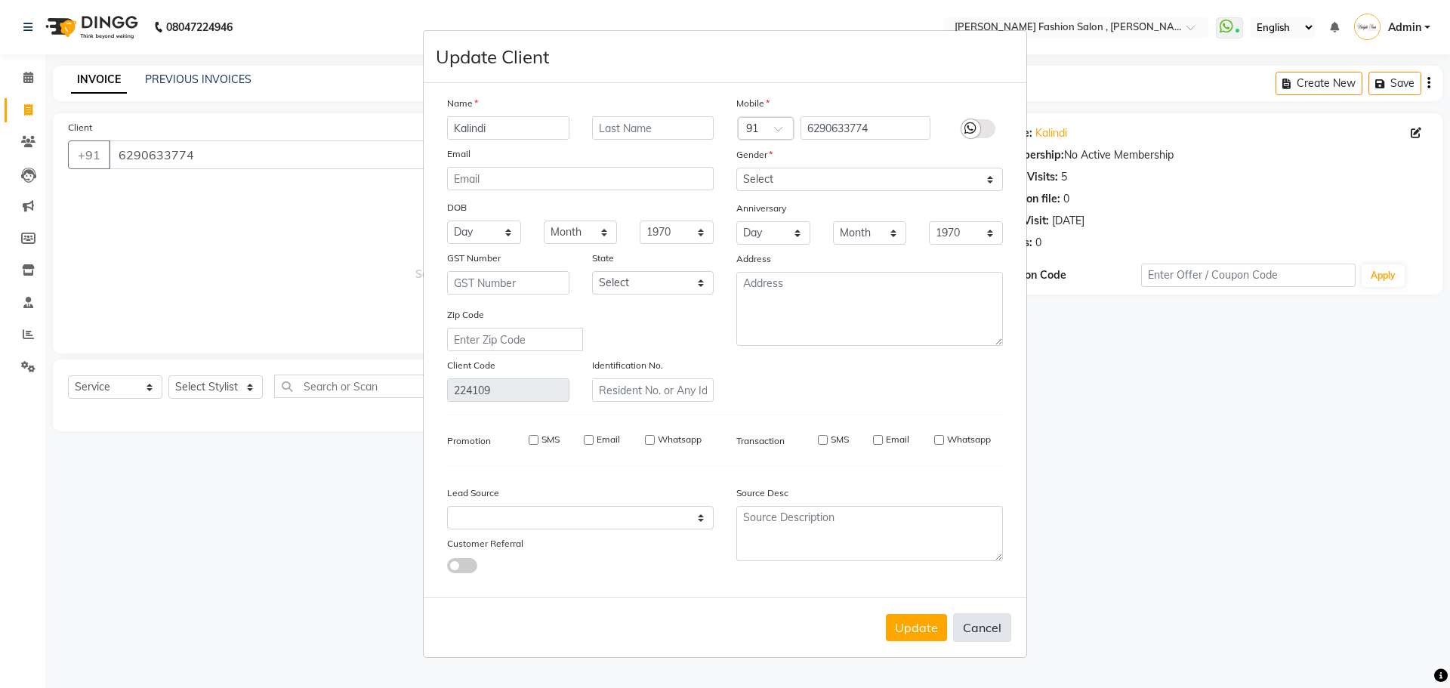
select select
checkbox input "false"
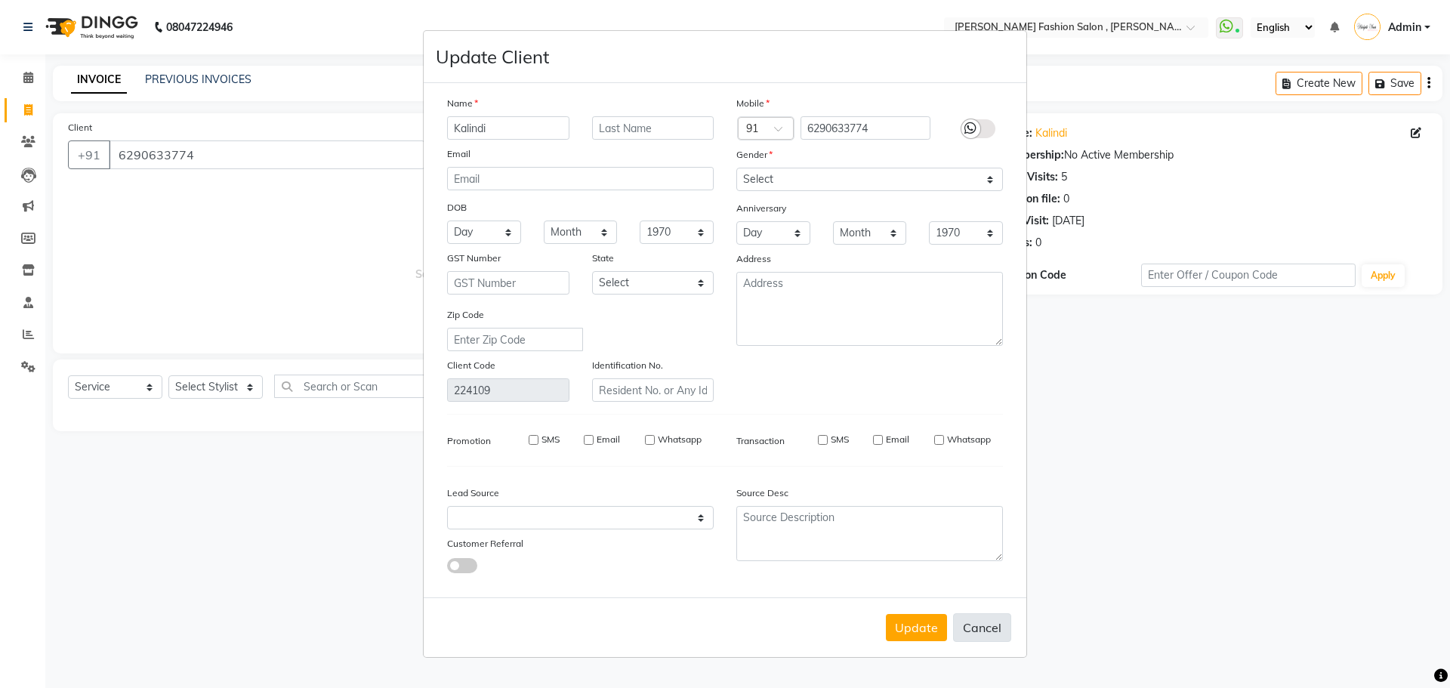
checkbox input "false"
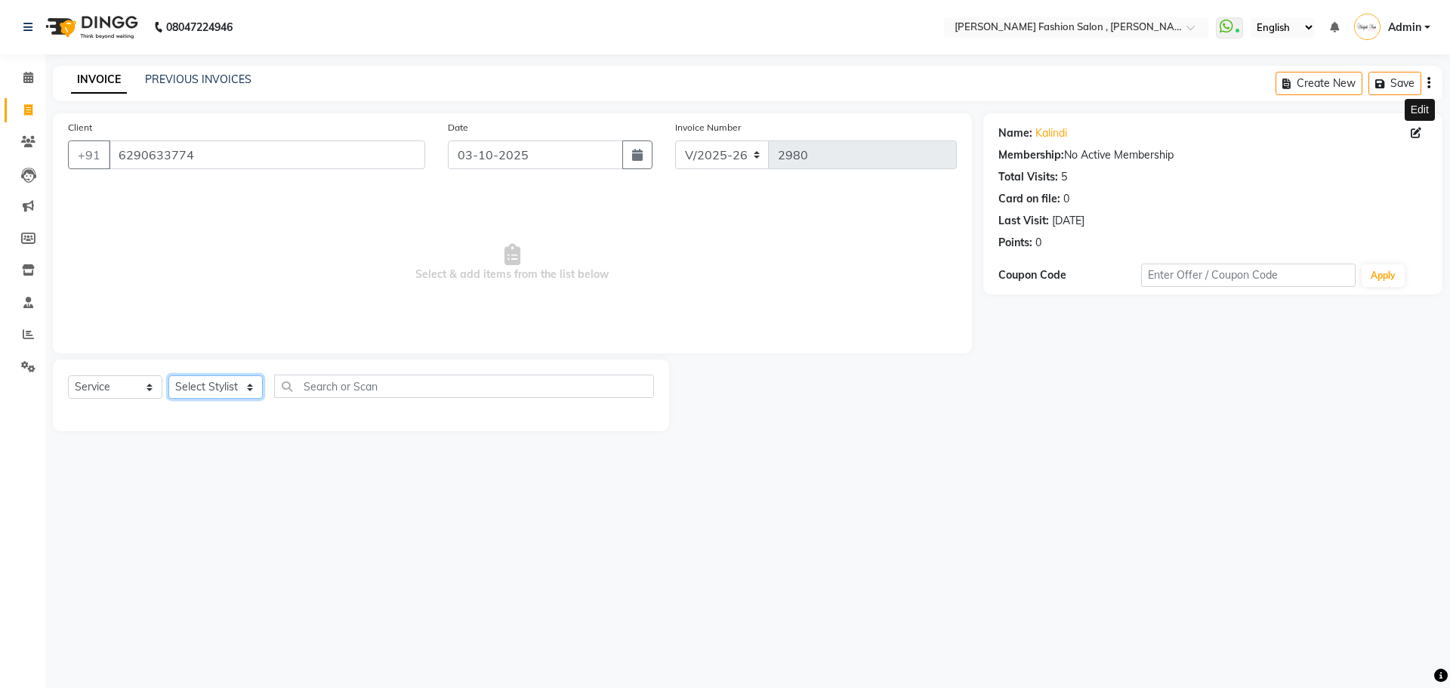
click at [190, 387] on select "Select Stylist [PERSON_NAME] [PERSON_NAME] [PERSON_NAME] [PERSON_NAME] [PERSON_…" at bounding box center [215, 386] width 94 height 23
select select "33871"
click at [168, 375] on select "Select Stylist [PERSON_NAME] [PERSON_NAME] [PERSON_NAME] [PERSON_NAME] [PERSON_…" at bounding box center [215, 386] width 94 height 23
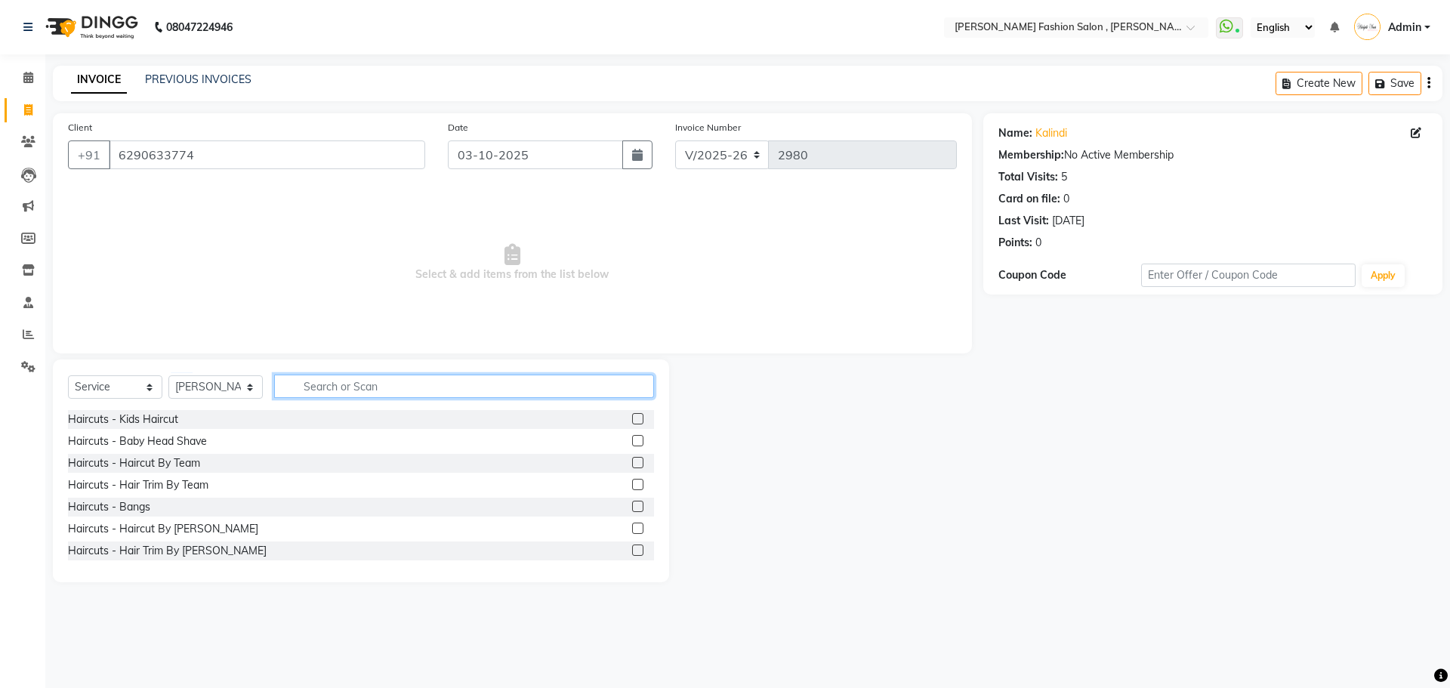
click at [341, 380] on input "text" at bounding box center [464, 385] width 380 height 23
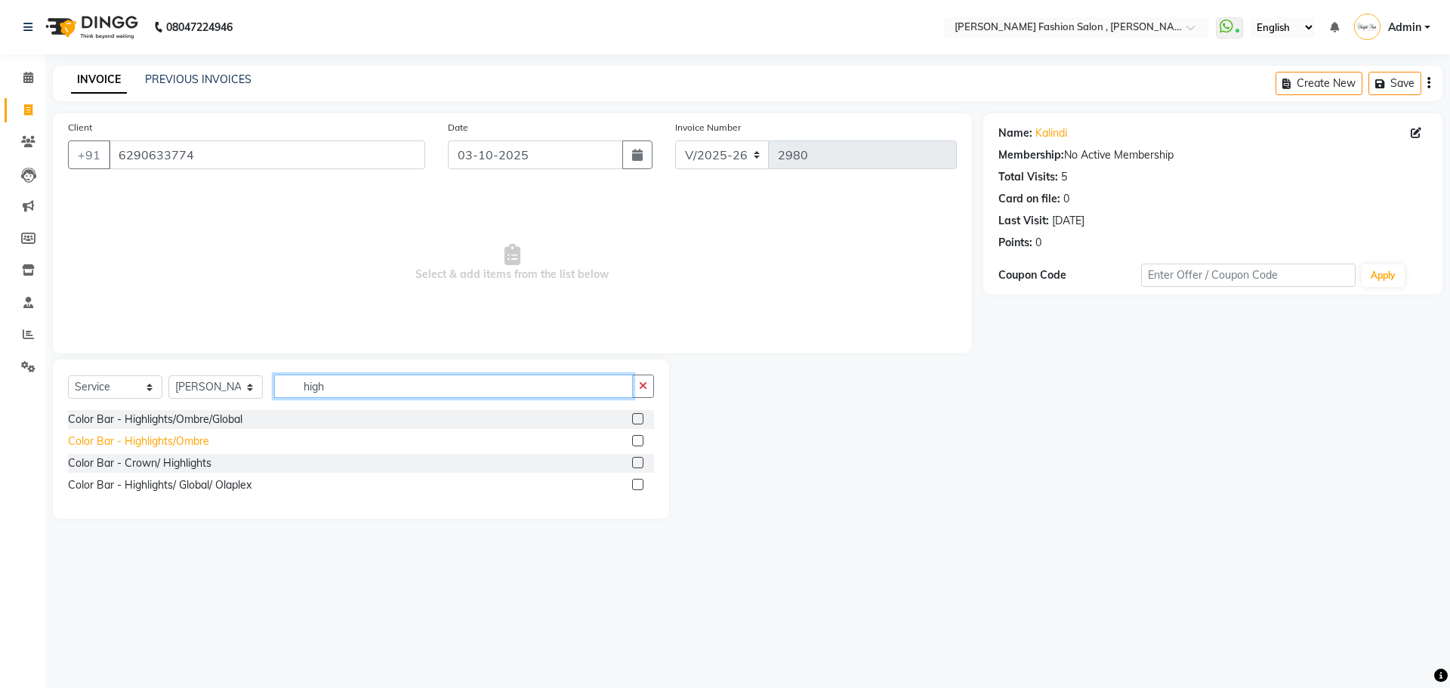
type input "high"
click at [155, 441] on div "Color Bar - Highlights/Ombre" at bounding box center [138, 441] width 141 height 16
checkbox input "false"
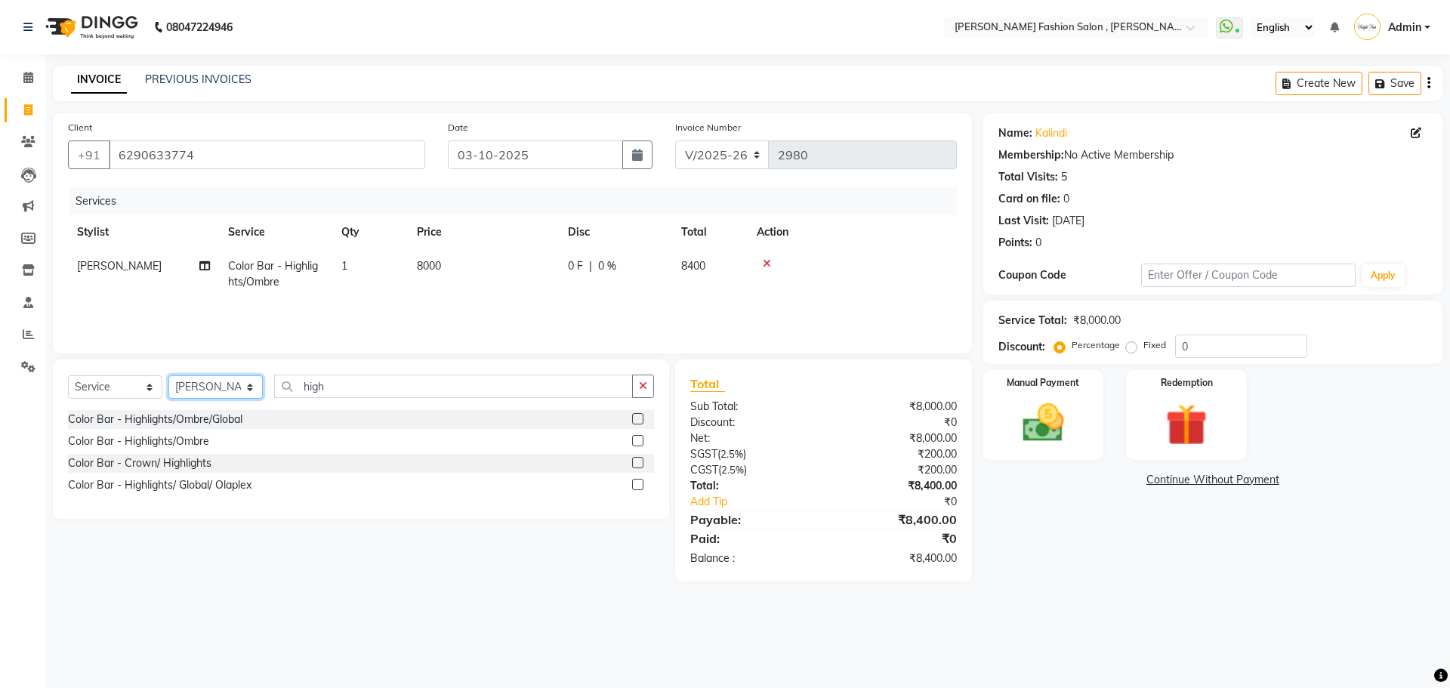
click at [212, 381] on select "Select Stylist [PERSON_NAME] [PERSON_NAME] [PERSON_NAME] [PERSON_NAME] [PERSON_…" at bounding box center [215, 386] width 94 height 23
select select "33881"
click at [168, 375] on select "Select Stylist [PERSON_NAME] [PERSON_NAME] [PERSON_NAME] [PERSON_NAME] [PERSON_…" at bounding box center [215, 386] width 94 height 23
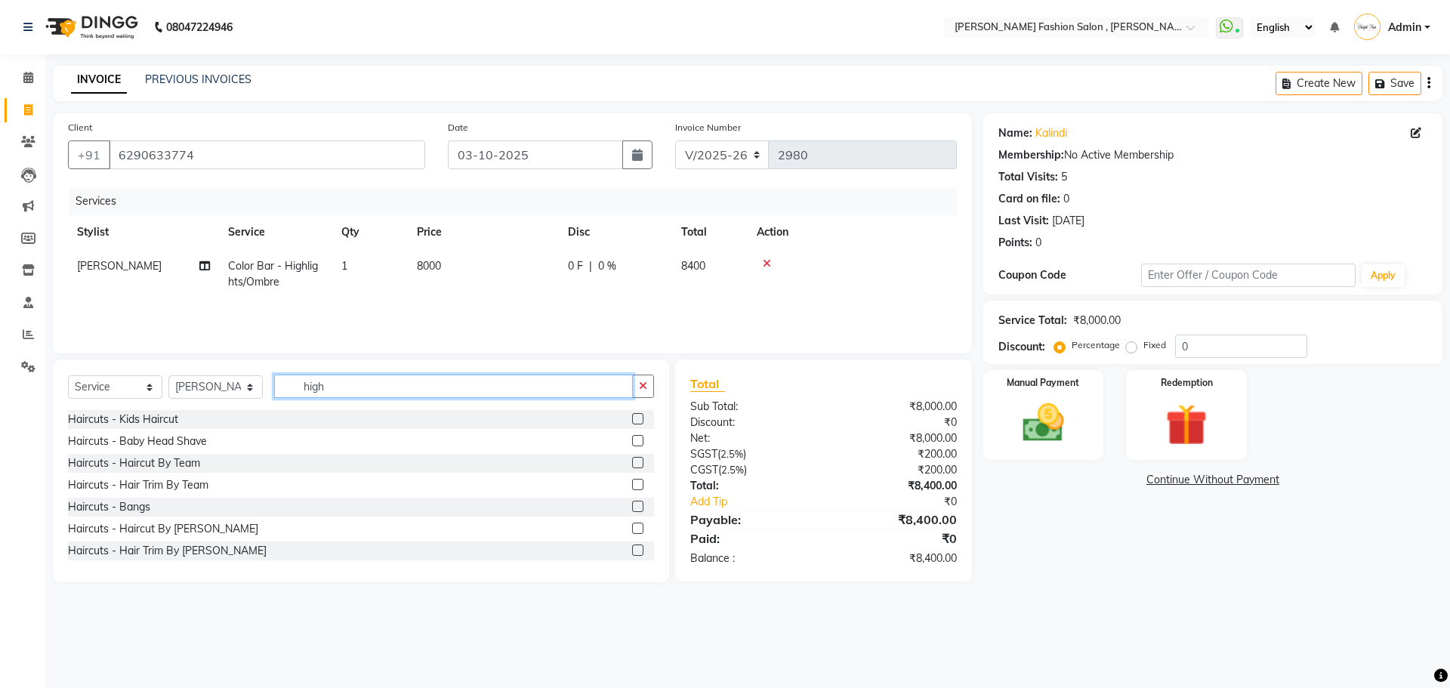
drag, startPoint x: 342, startPoint y: 379, endPoint x: 200, endPoint y: 373, distance: 142.1
click at [200, 373] on div "Select Service Product Membership Package Voucher Prepaid Gift Card Select Styl…" at bounding box center [361, 470] width 616 height 223
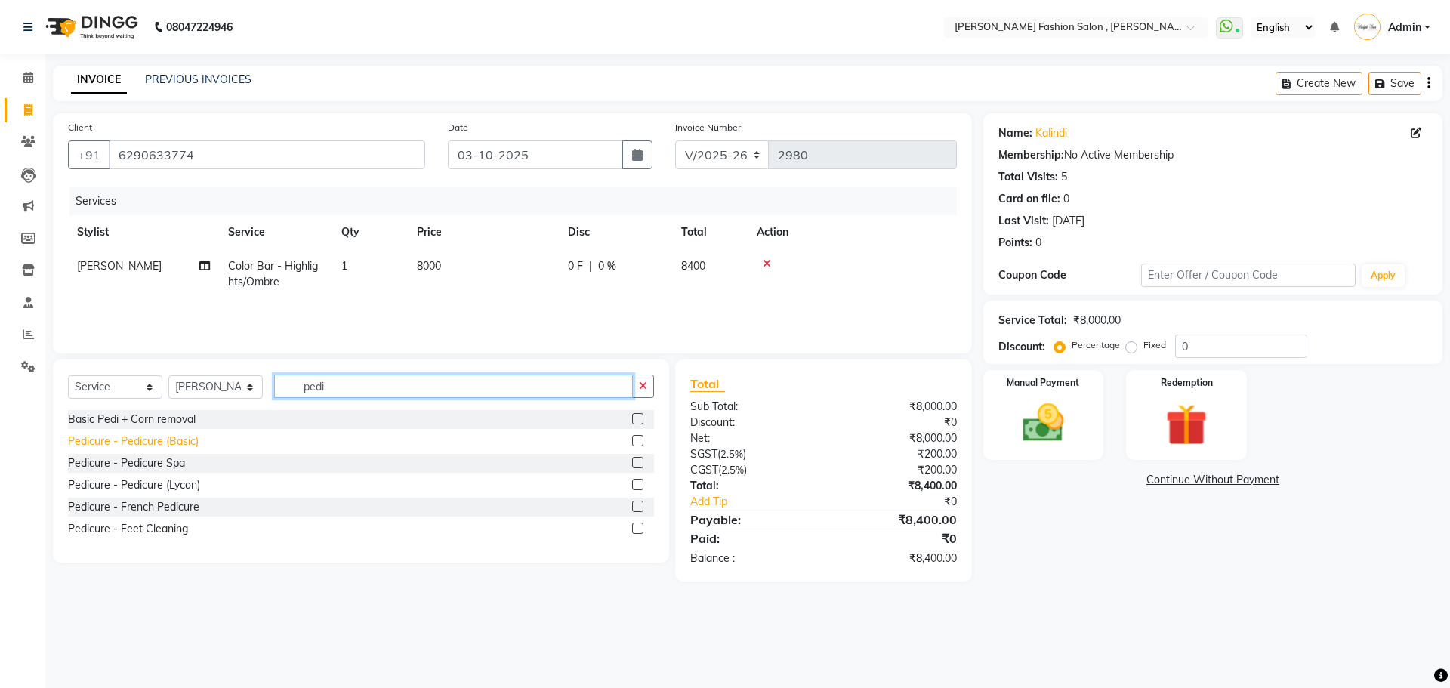
type input "pedi"
click at [157, 445] on div "Pedicure - Pedicure (Basic)" at bounding box center [133, 441] width 131 height 16
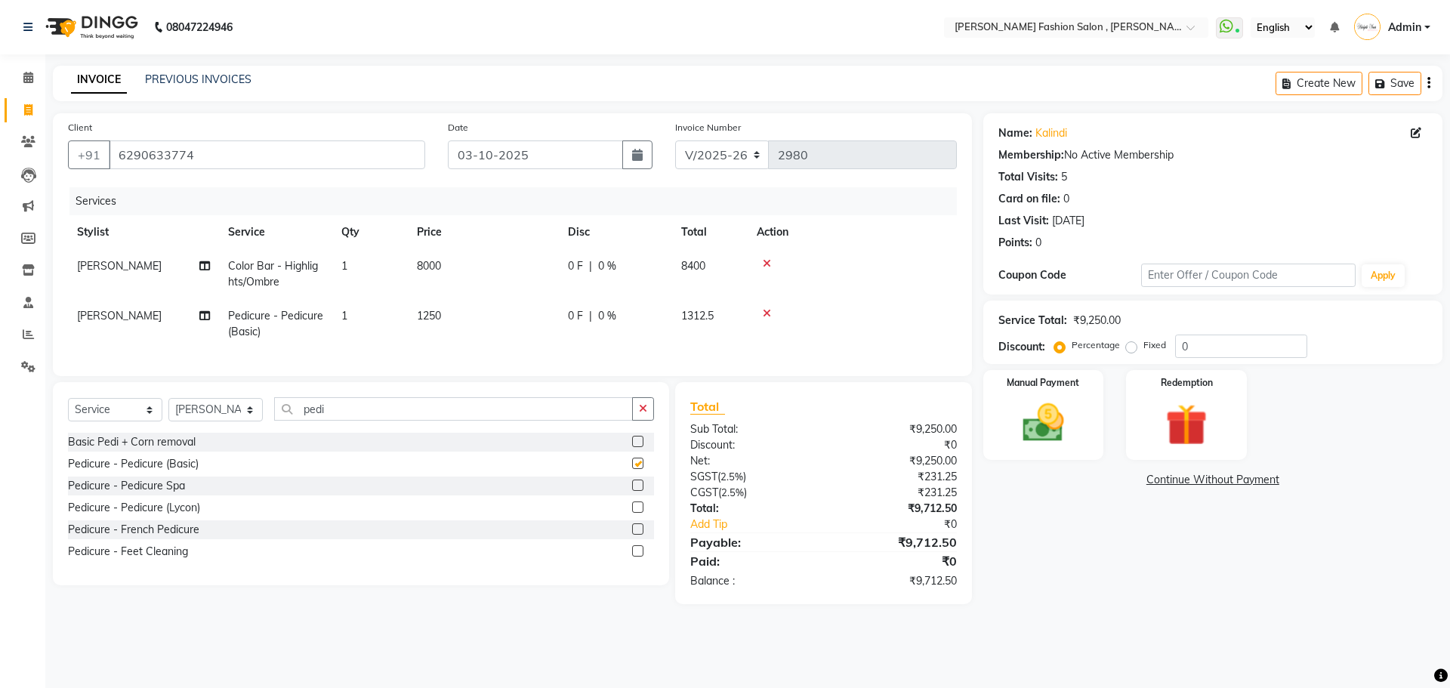
checkbox input "false"
drag, startPoint x: 253, startPoint y: 417, endPoint x: 251, endPoint y: 409, distance: 7.7
click at [253, 417] on select "Select Stylist [PERSON_NAME] [PERSON_NAME] [PERSON_NAME] [PERSON_NAME] [PERSON_…" at bounding box center [215, 409] width 94 height 23
select select "33875"
click at [168, 409] on select "Select Stylist [PERSON_NAME] [PERSON_NAME] [PERSON_NAME] [PERSON_NAME] [PERSON_…" at bounding box center [215, 409] width 94 height 23
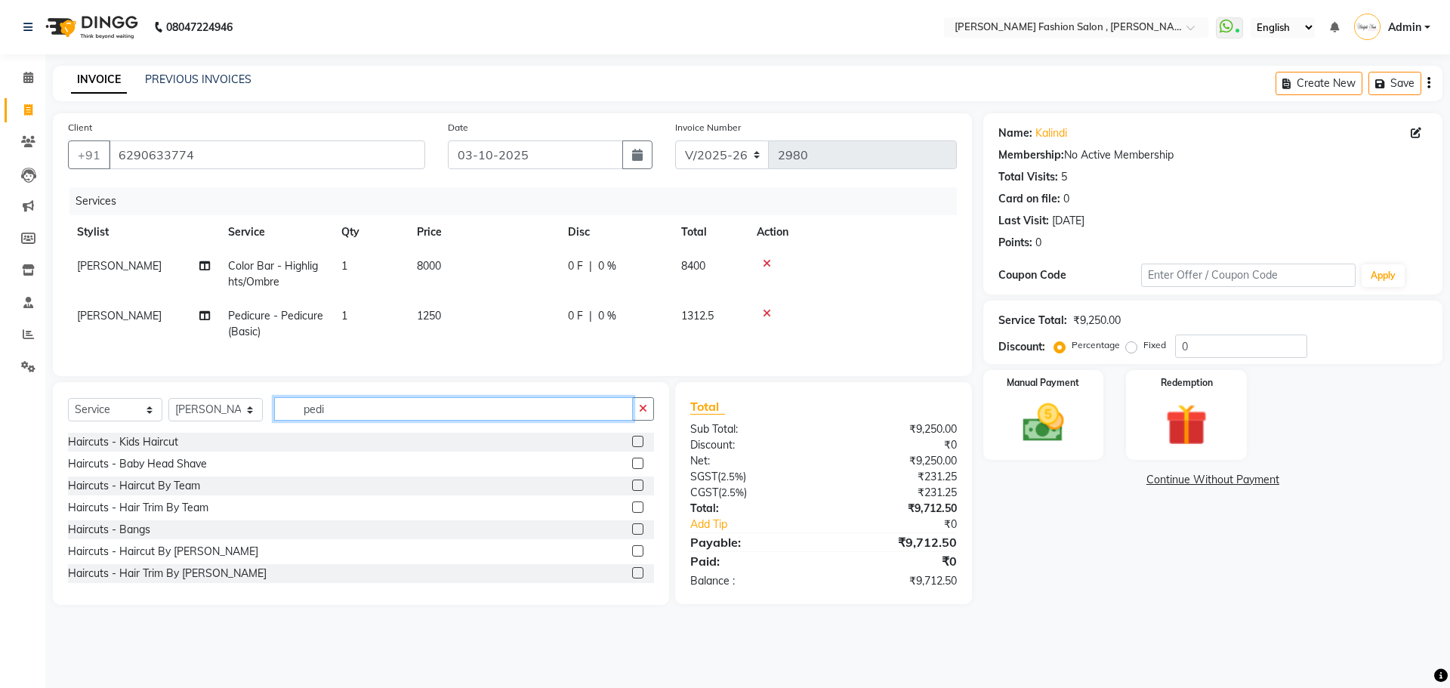
drag, startPoint x: 334, startPoint y: 416, endPoint x: 249, endPoint y: 403, distance: 86.3
click at [249, 403] on div "Select Service Product Membership Package Voucher Prepaid Gift Card Select Styl…" at bounding box center [361, 493] width 616 height 223
type input "mani"
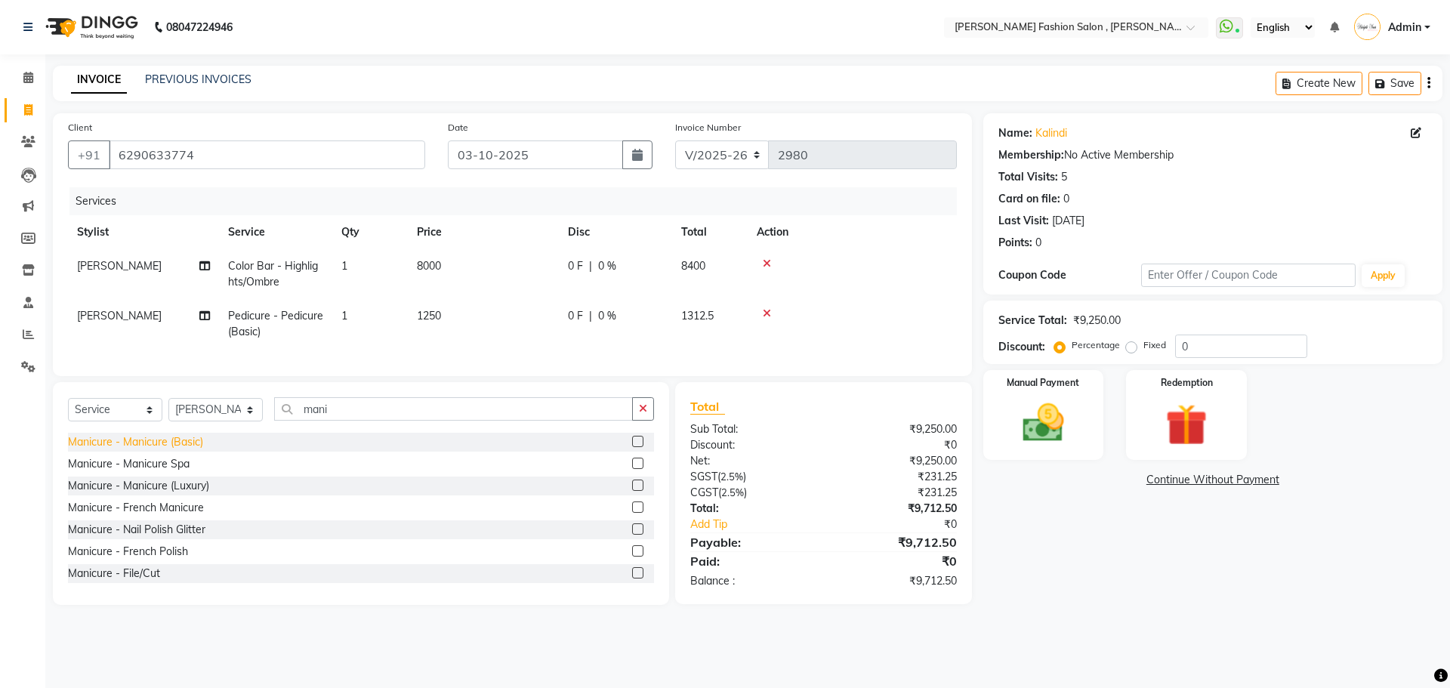
click at [183, 450] on div "Manicure - Manicure (Basic)" at bounding box center [135, 442] width 135 height 16
checkbox input "false"
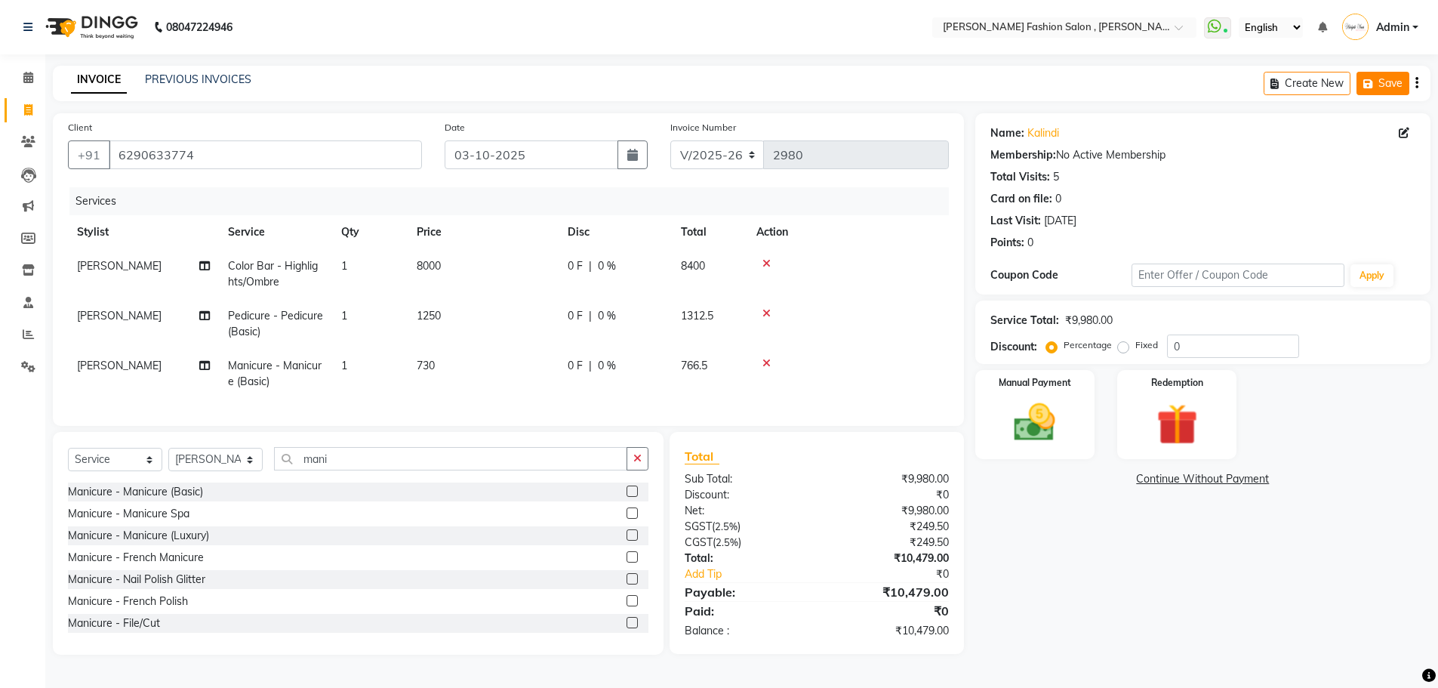
click at [1377, 84] on icon "button" at bounding box center [1371, 84] width 15 height 11
click at [1291, 79] on button "Save" at bounding box center [1276, 83] width 53 height 23
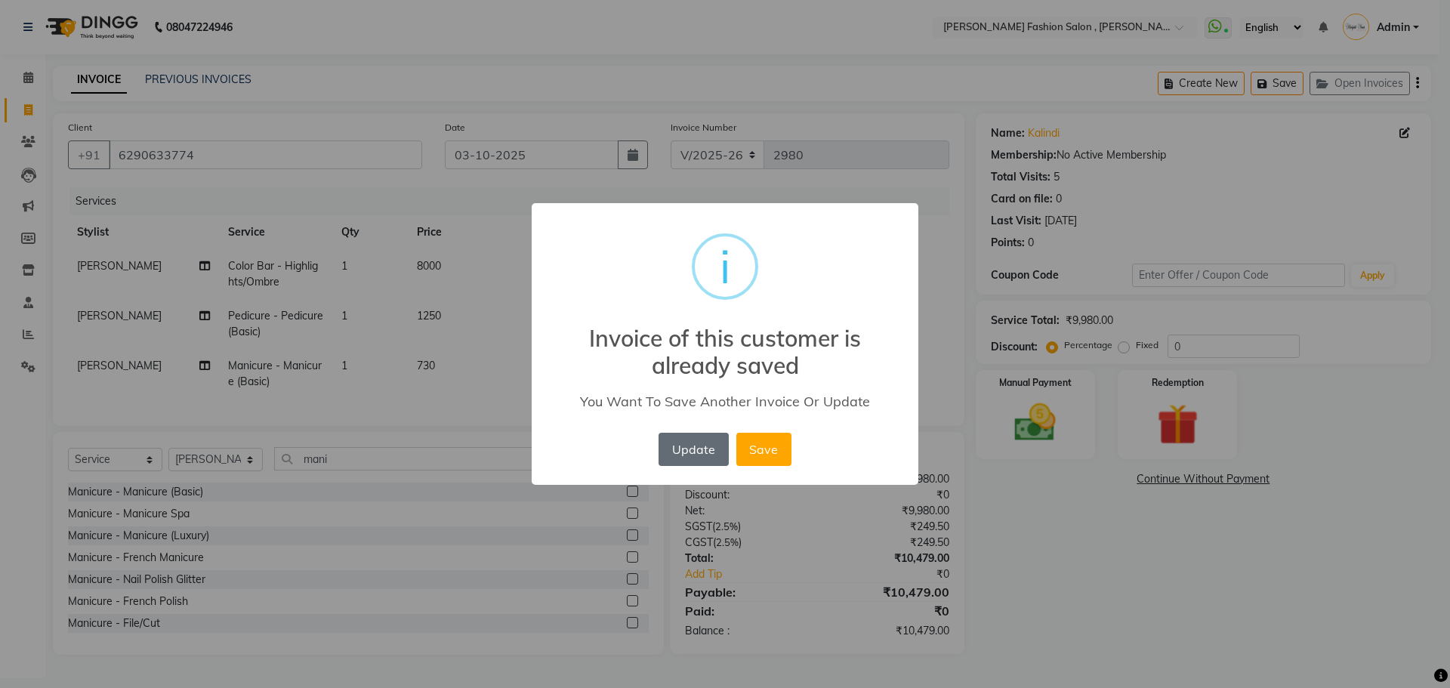
drag, startPoint x: 714, startPoint y: 452, endPoint x: 702, endPoint y: 460, distance: 14.2
click at [714, 453] on button "Update" at bounding box center [692, 449] width 69 height 33
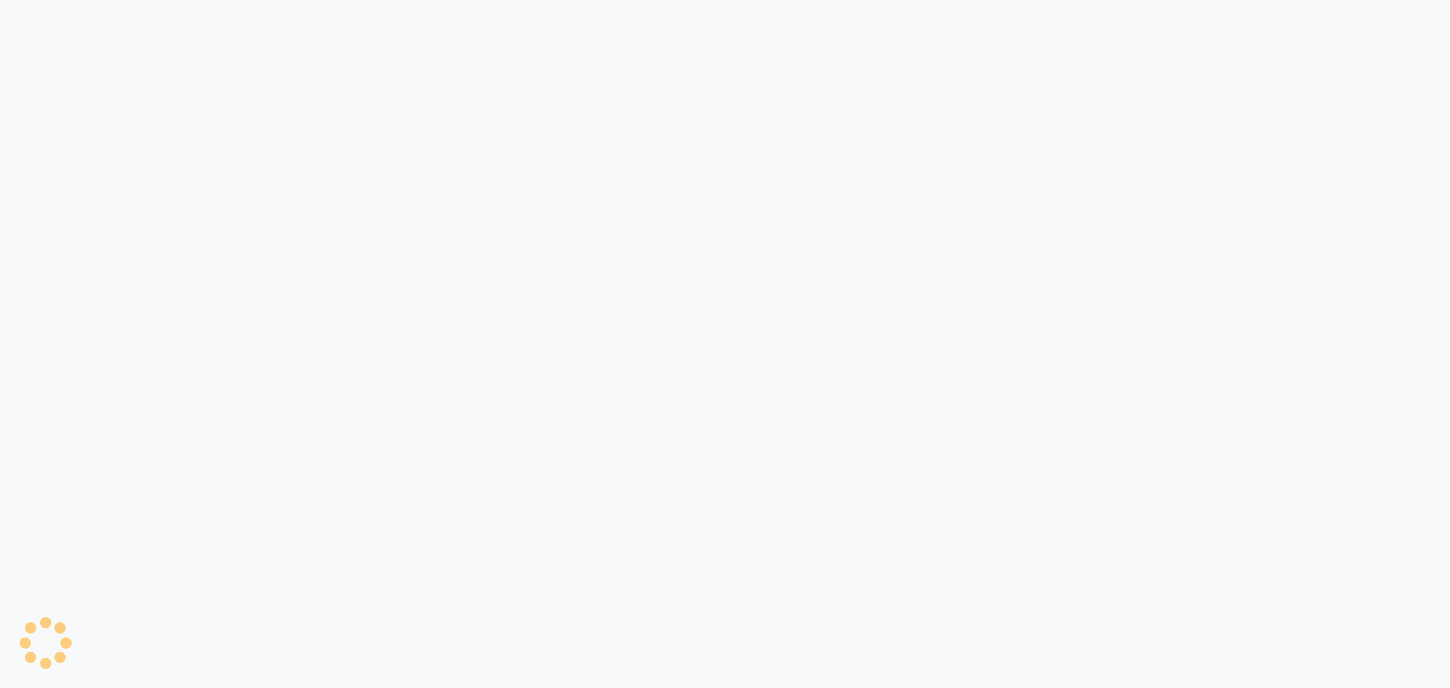
select select "service"
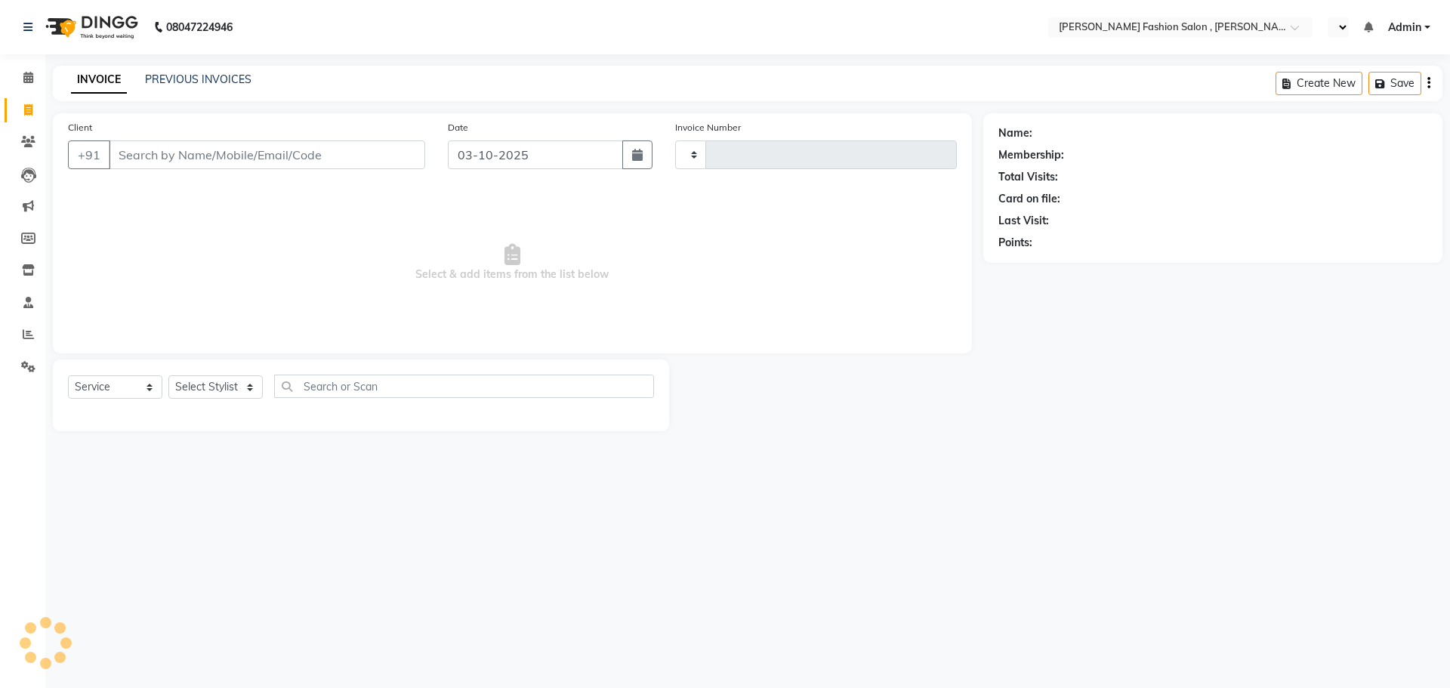
type input "2980"
select select "en"
select select "5233"
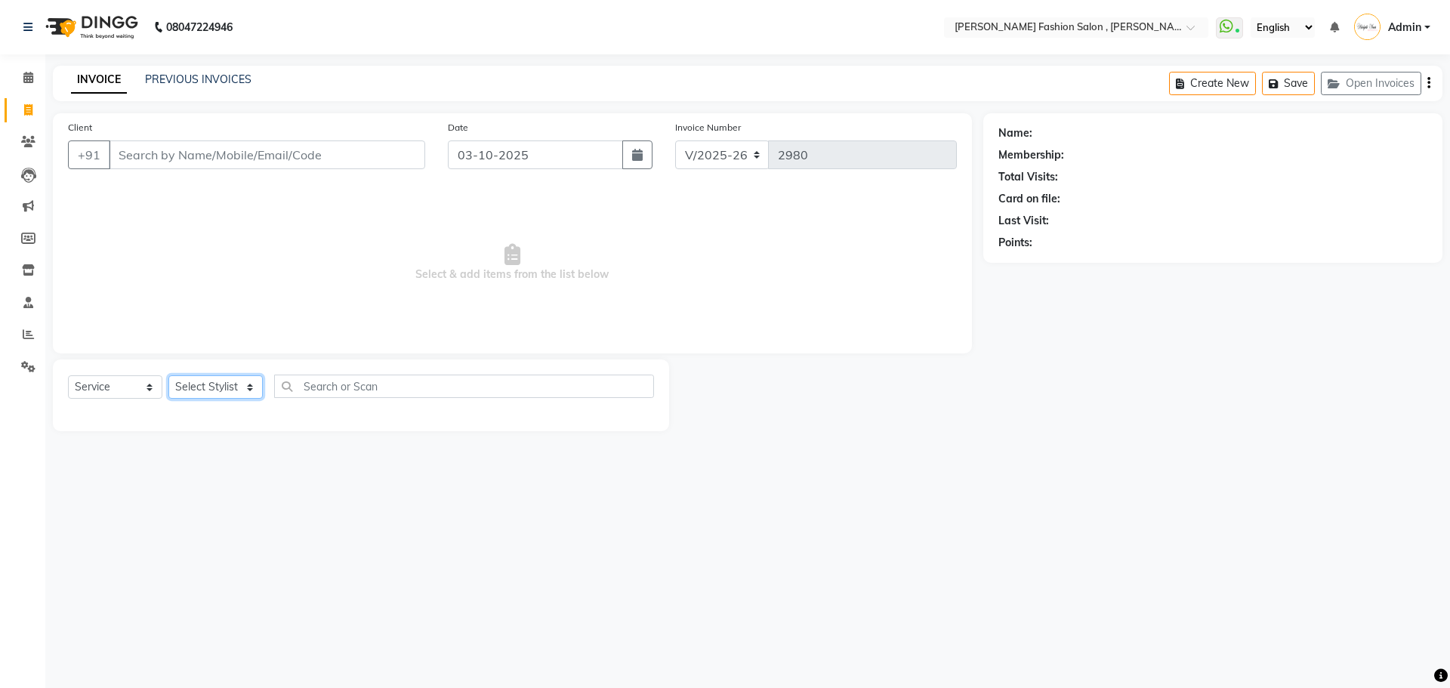
click at [240, 387] on select "Select Stylist [PERSON_NAME] [PERSON_NAME] [PERSON_NAME] [PERSON_NAME] [PERSON_…" at bounding box center [215, 386] width 94 height 23
select select "33873"
click at [168, 375] on select "Select Stylist [PERSON_NAME] [PERSON_NAME] [PERSON_NAME] [PERSON_NAME] [PERSON_…" at bounding box center [215, 386] width 94 height 23
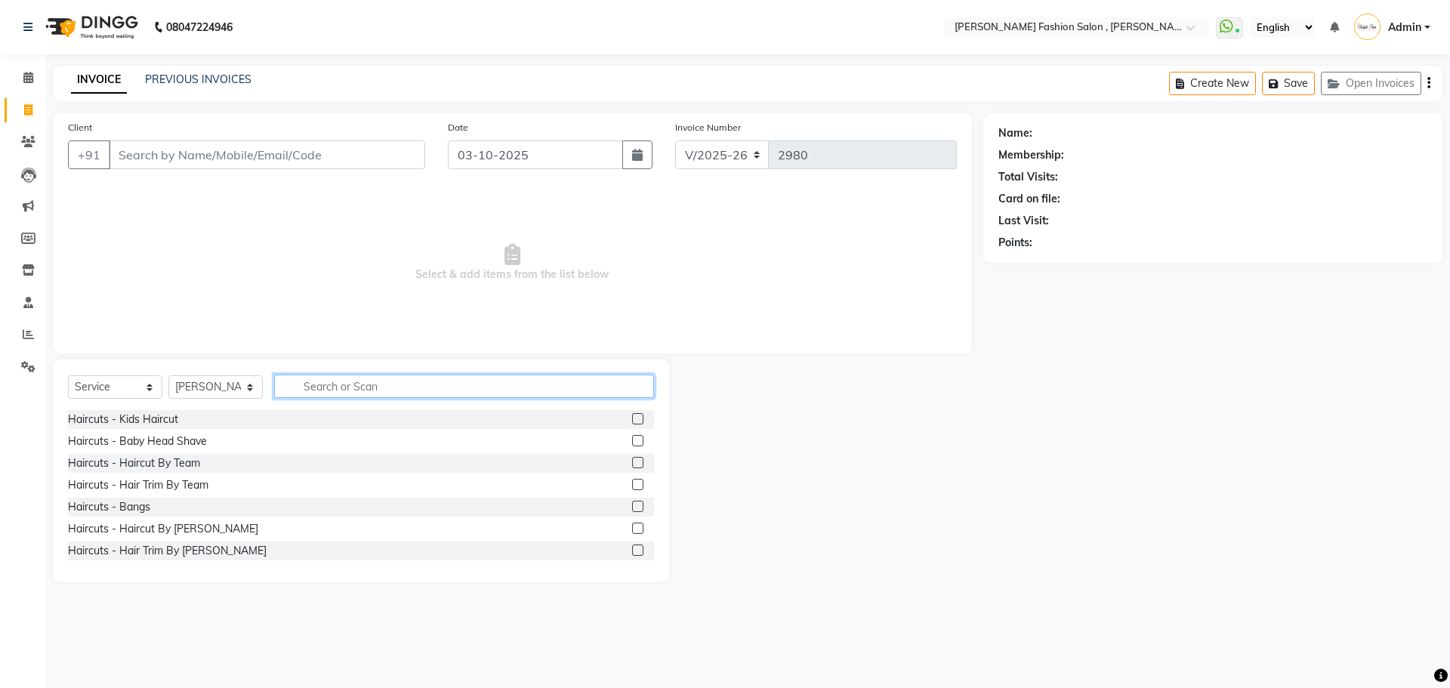
click at [362, 377] on input "text" at bounding box center [464, 385] width 380 height 23
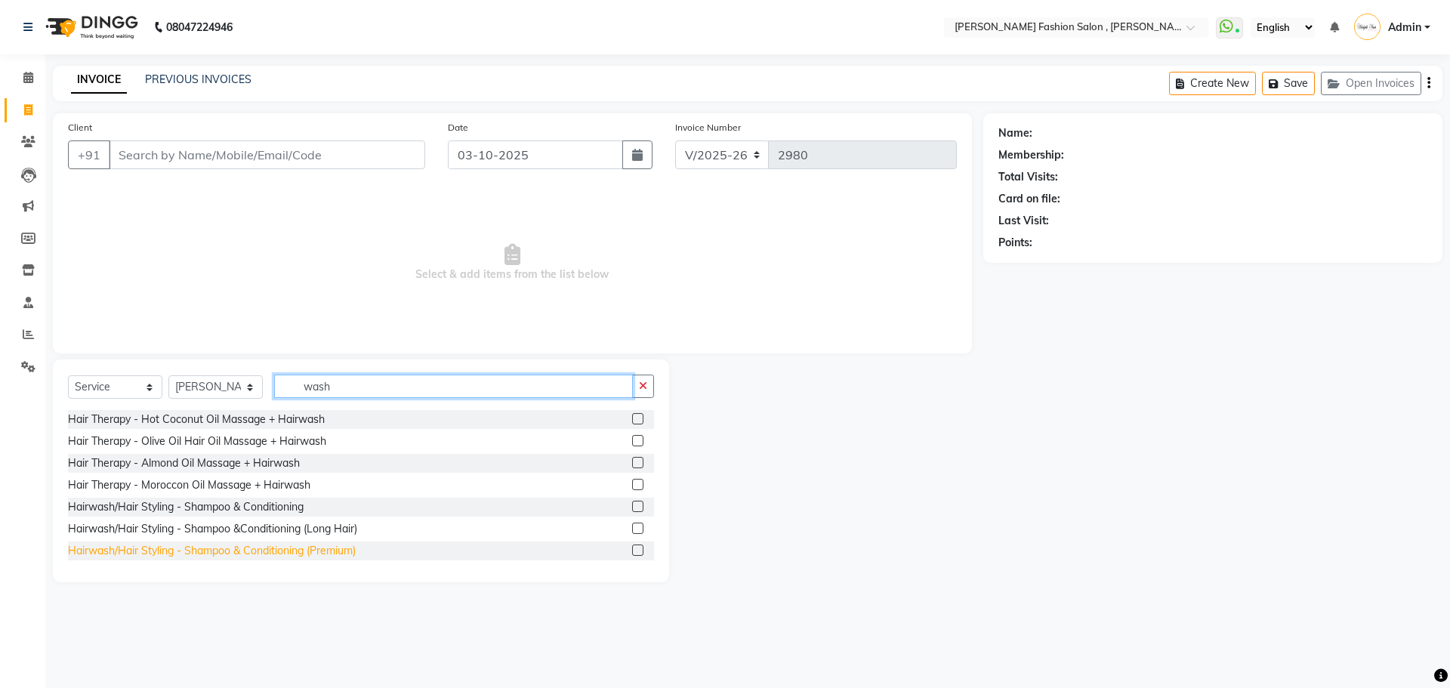
type input "wash"
click at [288, 550] on div "Hairwash/Hair Styling - Shampoo & Conditioning (Premium)" at bounding box center [212, 551] width 288 height 16
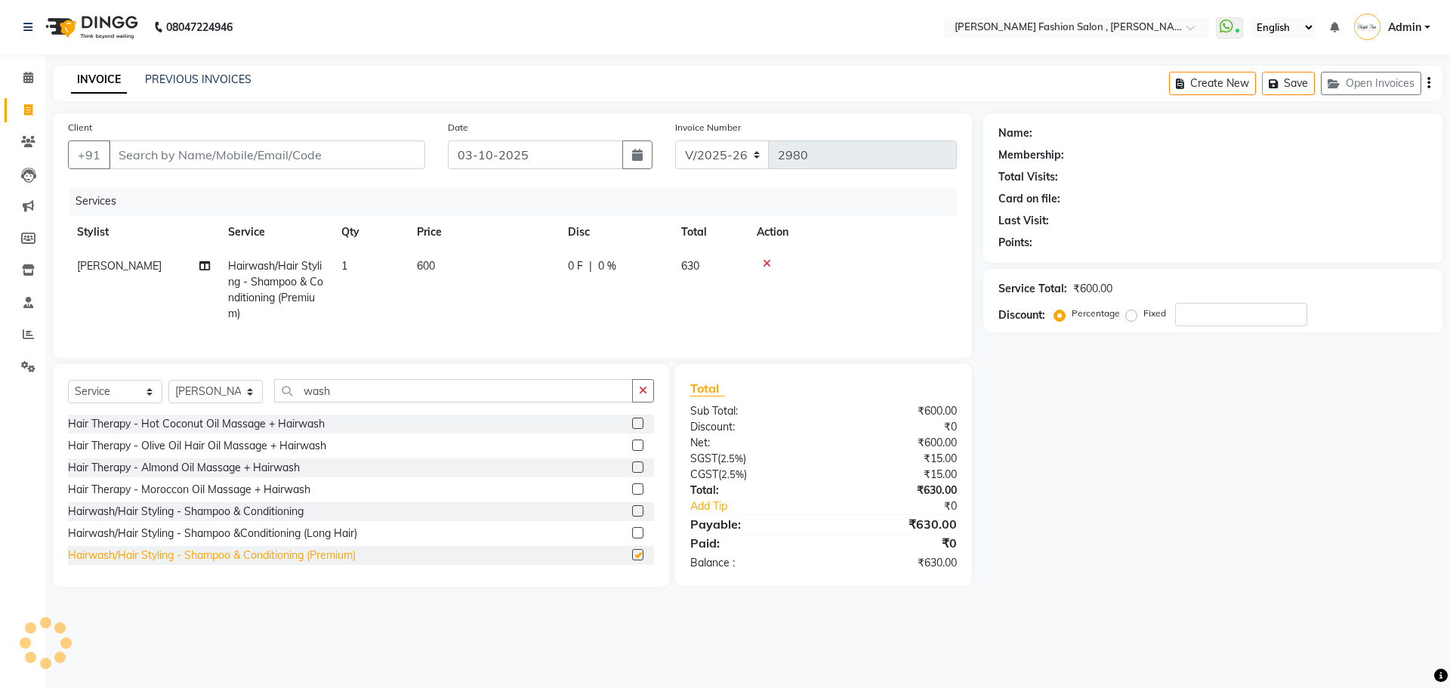
checkbox input "false"
click at [254, 398] on select "Select Stylist [PERSON_NAME] [PERSON_NAME] [PERSON_NAME] [PERSON_NAME] [PERSON_…" at bounding box center [215, 391] width 94 height 23
select select "33872"
click at [168, 391] on select "Select Stylist [PERSON_NAME] [PERSON_NAME] [PERSON_NAME] [PERSON_NAME] [PERSON_…" at bounding box center [215, 391] width 94 height 23
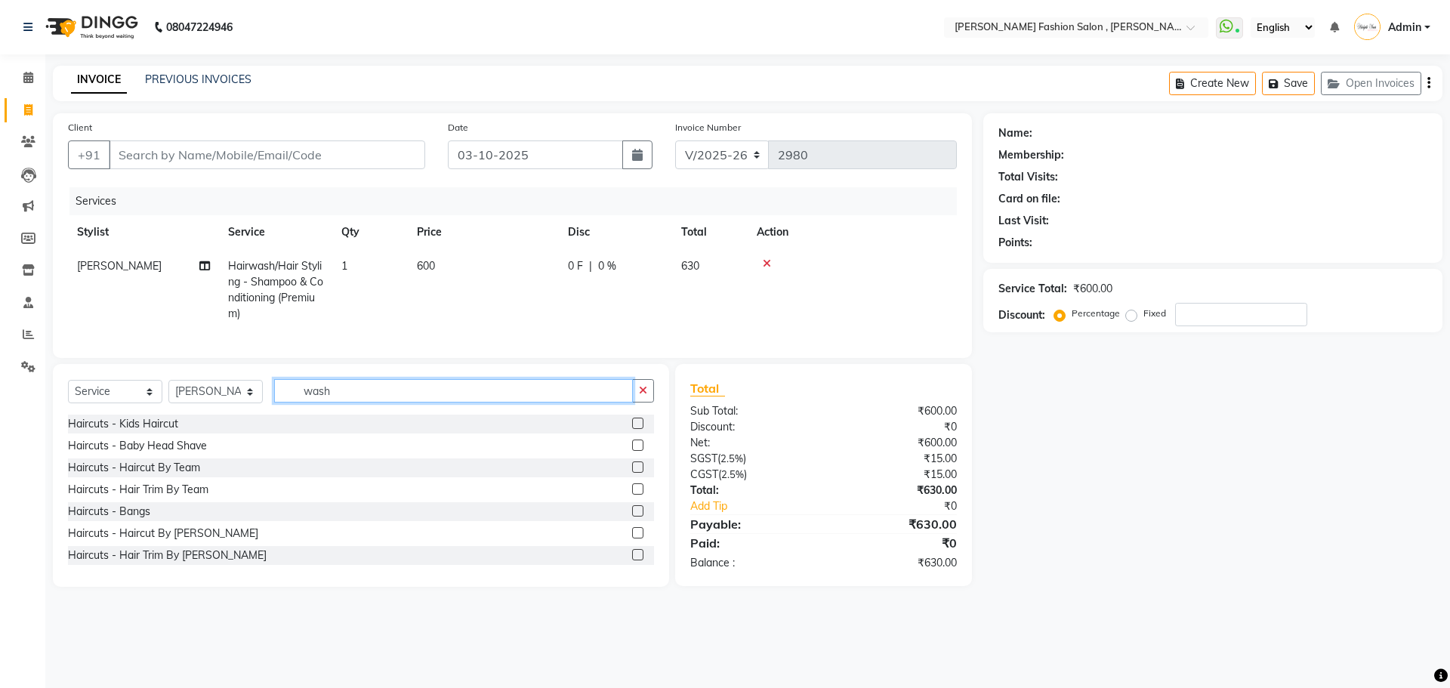
drag, startPoint x: 347, startPoint y: 394, endPoint x: 334, endPoint y: 390, distance: 12.7
click at [334, 390] on input "wash" at bounding box center [453, 390] width 359 height 23
click at [351, 399] on input "wash" at bounding box center [453, 390] width 359 height 23
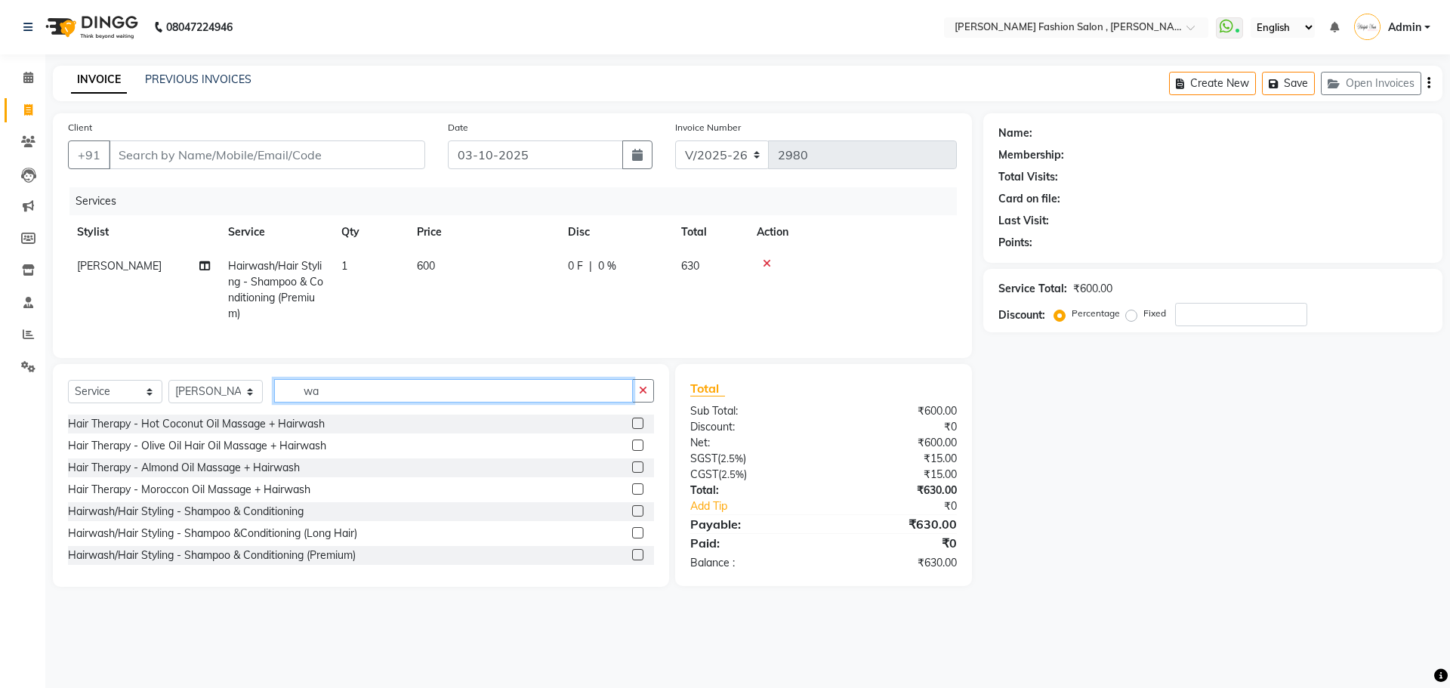
type input "w"
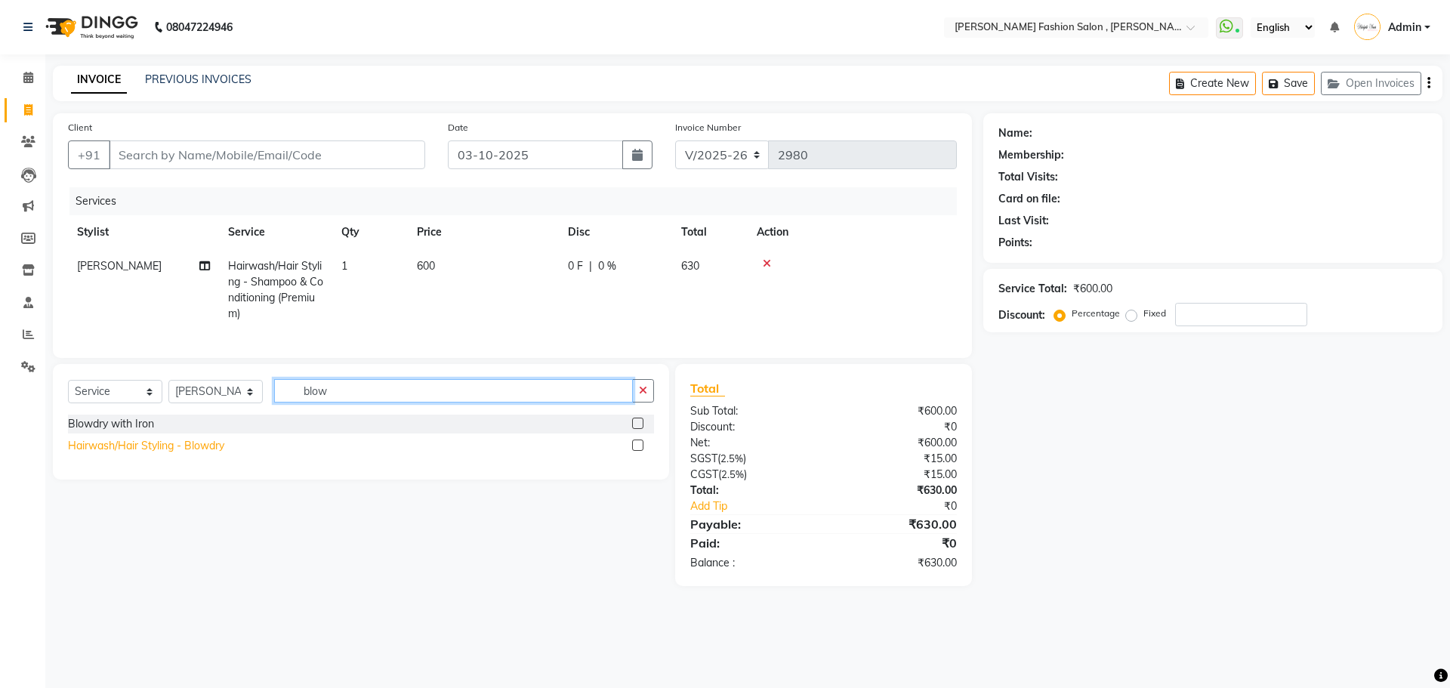
type input "blow"
click at [178, 454] on div "Hairwash/Hair Styling - Blowdry" at bounding box center [146, 446] width 156 height 16
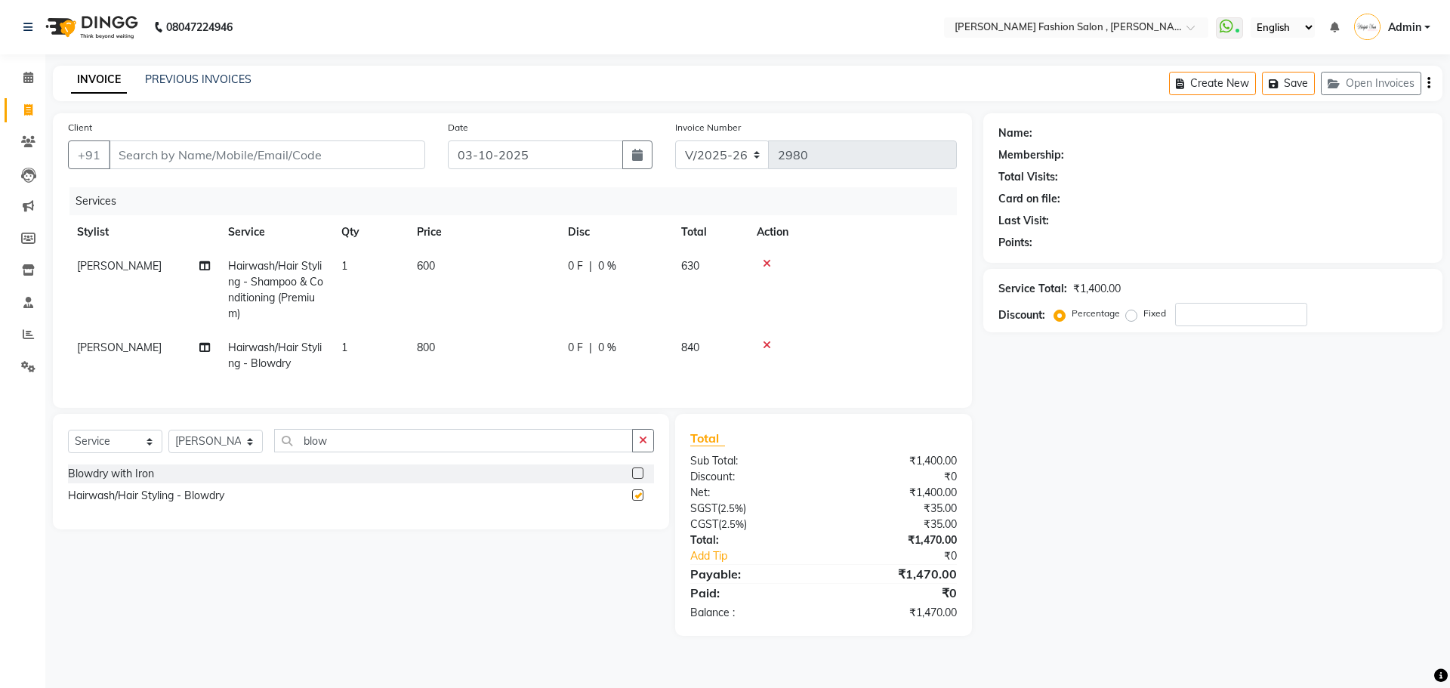
checkbox input "false"
click at [244, 453] on select "Select Stylist Anita Archana Minni Babu Das Bindu Bridgette Jones Danielle Jone…" at bounding box center [215, 441] width 94 height 23
select select "90693"
click at [168, 441] on select "Select Stylist [PERSON_NAME] [PERSON_NAME] [PERSON_NAME] [PERSON_NAME] [PERSON_…" at bounding box center [215, 441] width 94 height 23
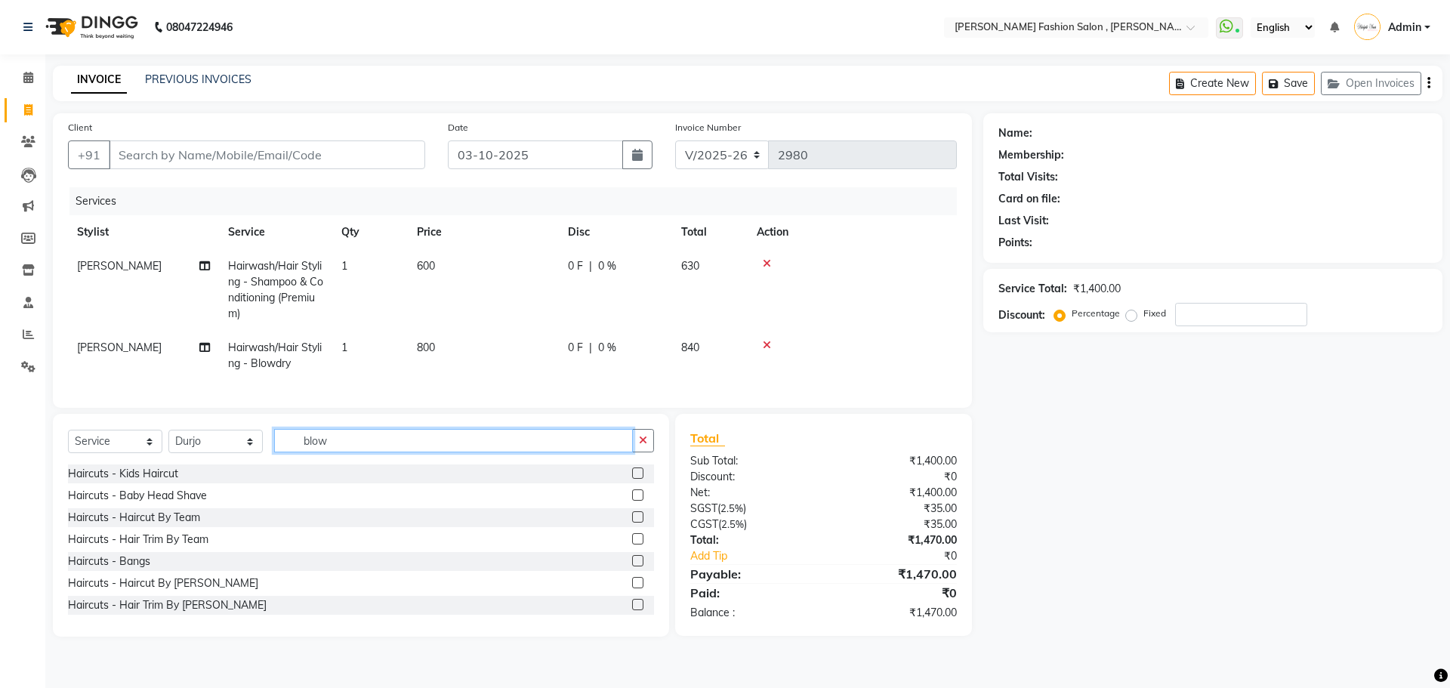
drag, startPoint x: 339, startPoint y: 443, endPoint x: 211, endPoint y: 445, distance: 127.6
click at [211, 444] on div "Select Service Product Membership Package Voucher Prepaid Gift Card Select Styl…" at bounding box center [361, 446] width 586 height 35
type input "gel"
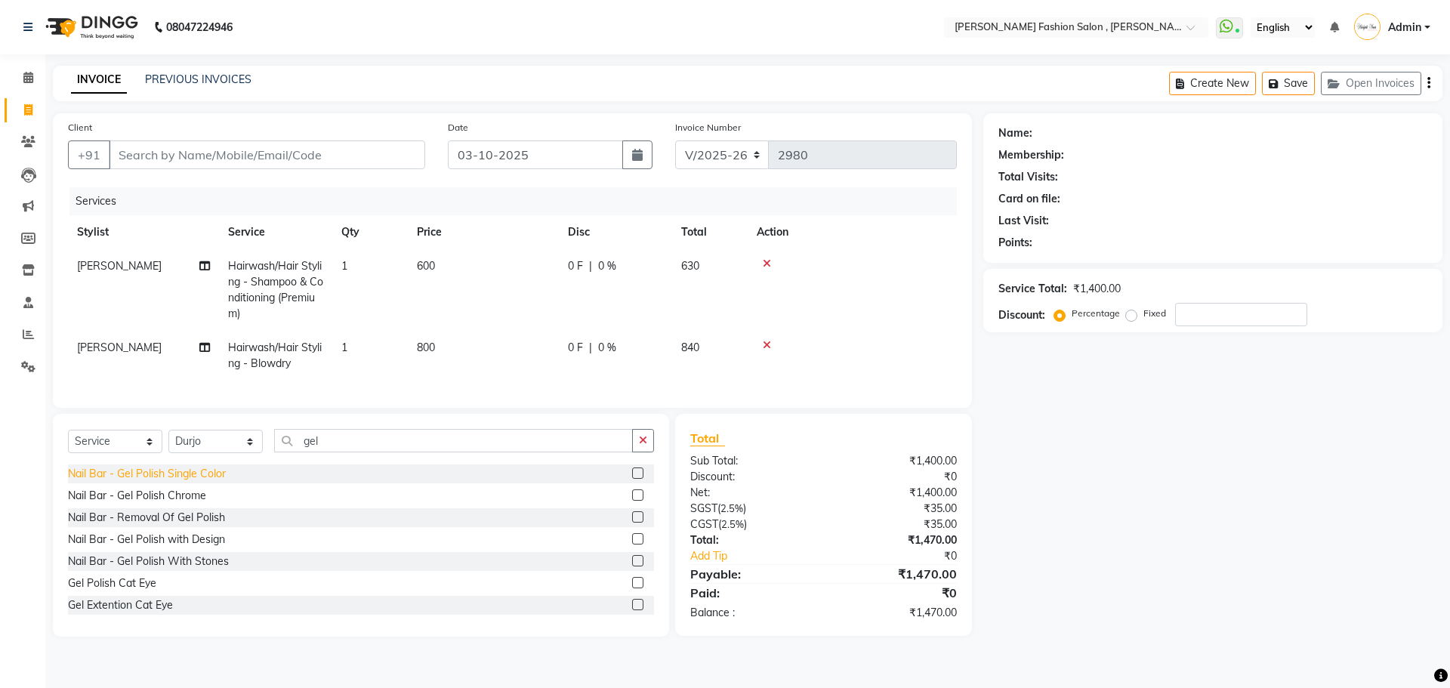
click at [204, 482] on div "Nail Bar - Gel Polish Single Color" at bounding box center [147, 474] width 158 height 16
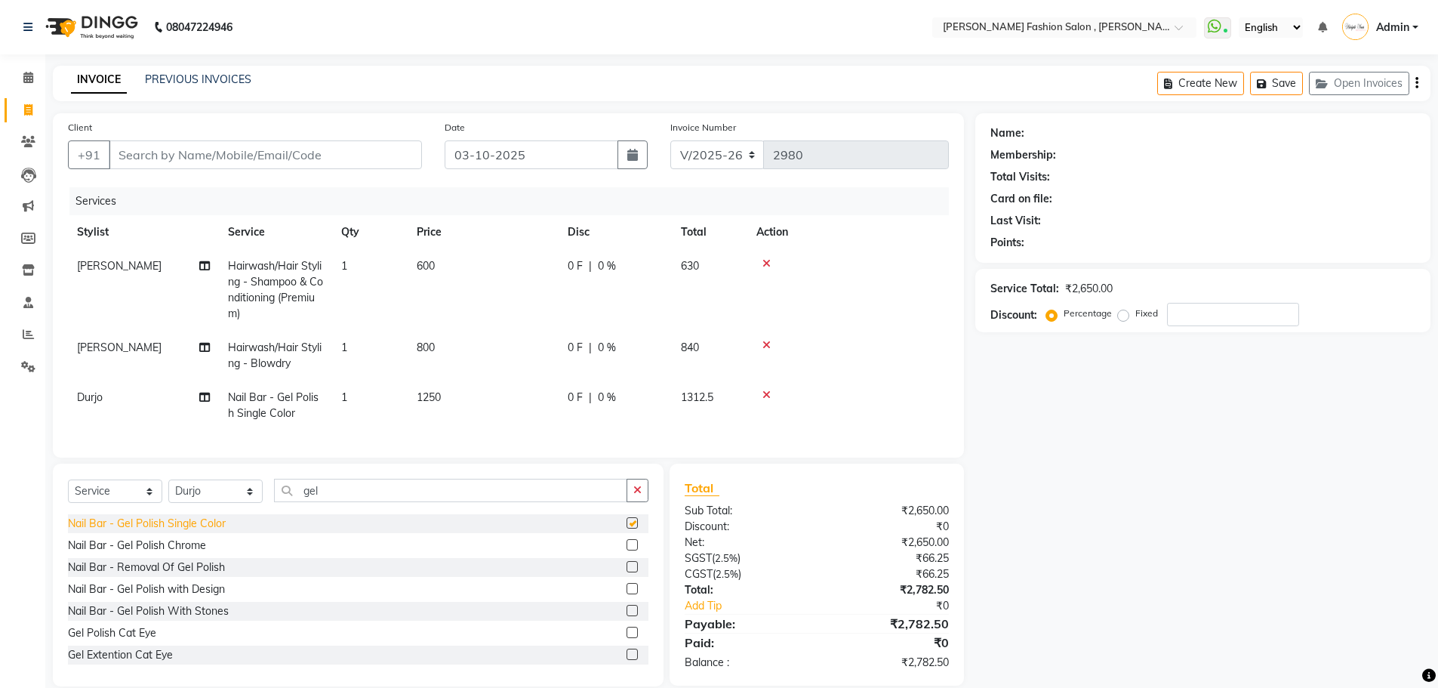
checkbox input "false"
click at [217, 503] on select "Select Stylist [PERSON_NAME] [PERSON_NAME] [PERSON_NAME] [PERSON_NAME] [PERSON_…" at bounding box center [215, 490] width 94 height 23
select select "84147"
click at [168, 491] on select "Select Stylist [PERSON_NAME] [PERSON_NAME] [PERSON_NAME] [PERSON_NAME] [PERSON_…" at bounding box center [215, 490] width 94 height 23
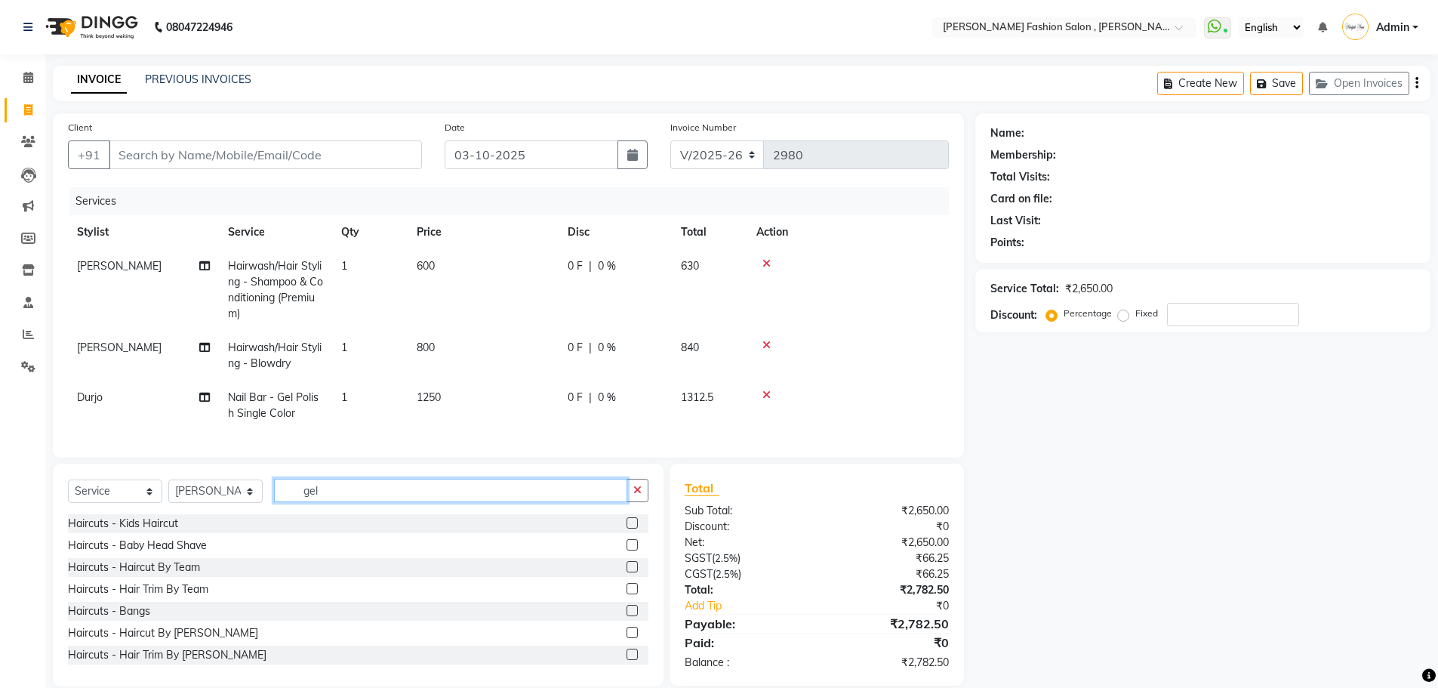
drag, startPoint x: 343, startPoint y: 501, endPoint x: 120, endPoint y: 495, distance: 222.8
click at [120, 495] on div "Select Service Product Membership Package Voucher Prepaid Gift Card Select Styl…" at bounding box center [358, 496] width 581 height 35
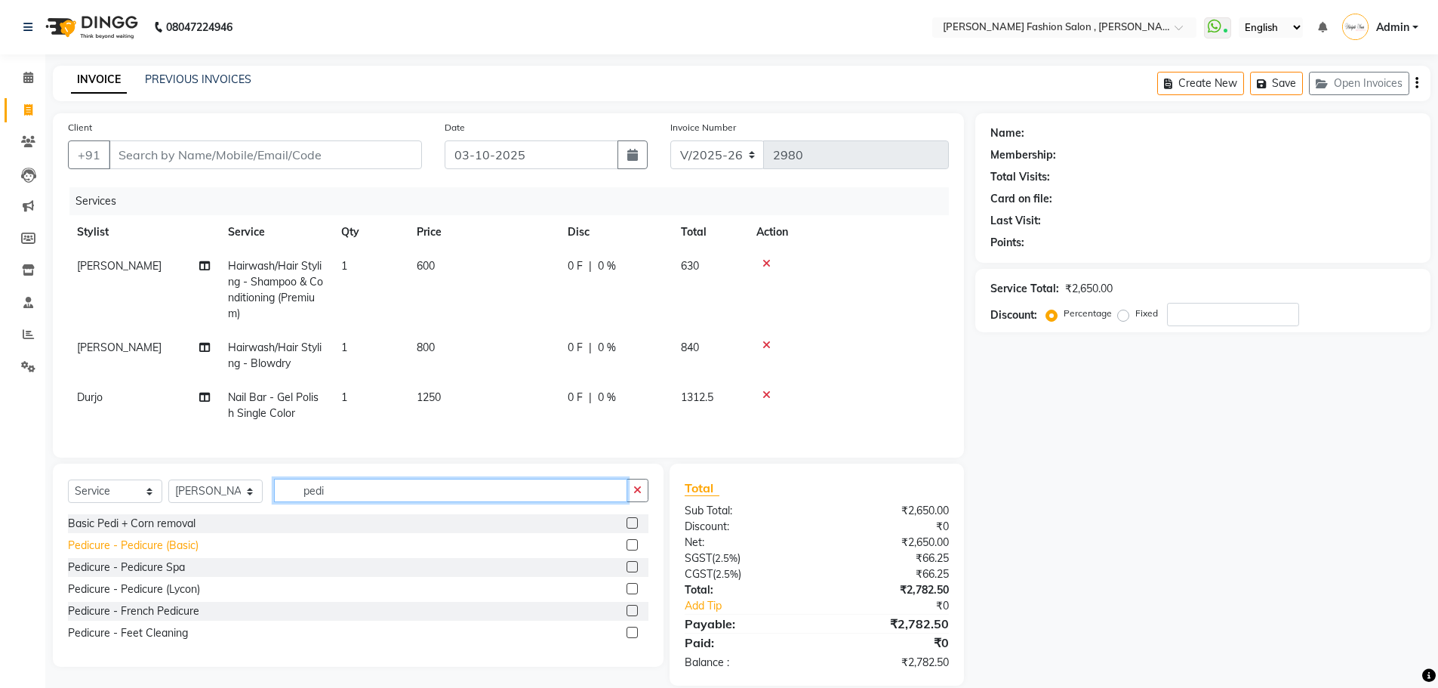
type input "pedi"
click at [113, 553] on div "Pedicure - Pedicure (Basic)" at bounding box center [133, 546] width 131 height 16
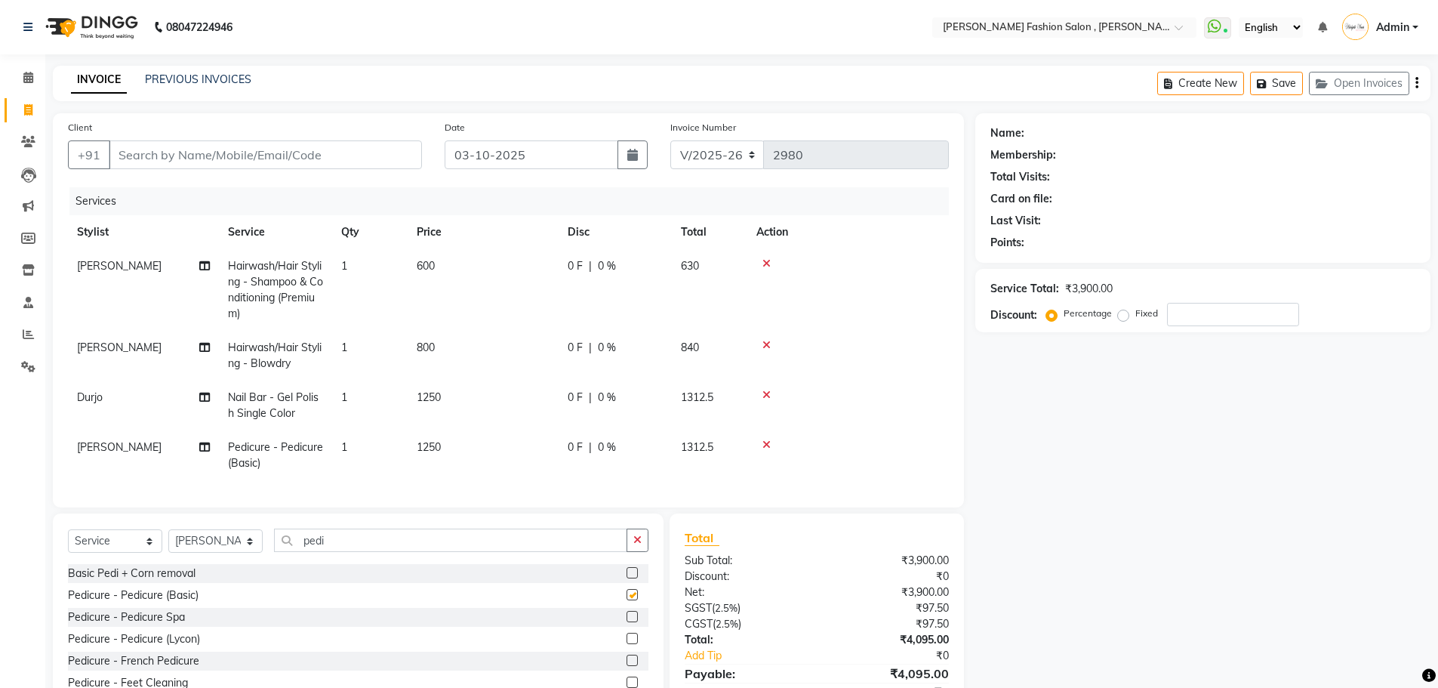
checkbox input "false"
click at [294, 405] on td "Nail Bar - Gel Polish Single Color" at bounding box center [275, 406] width 113 height 50
select select "90693"
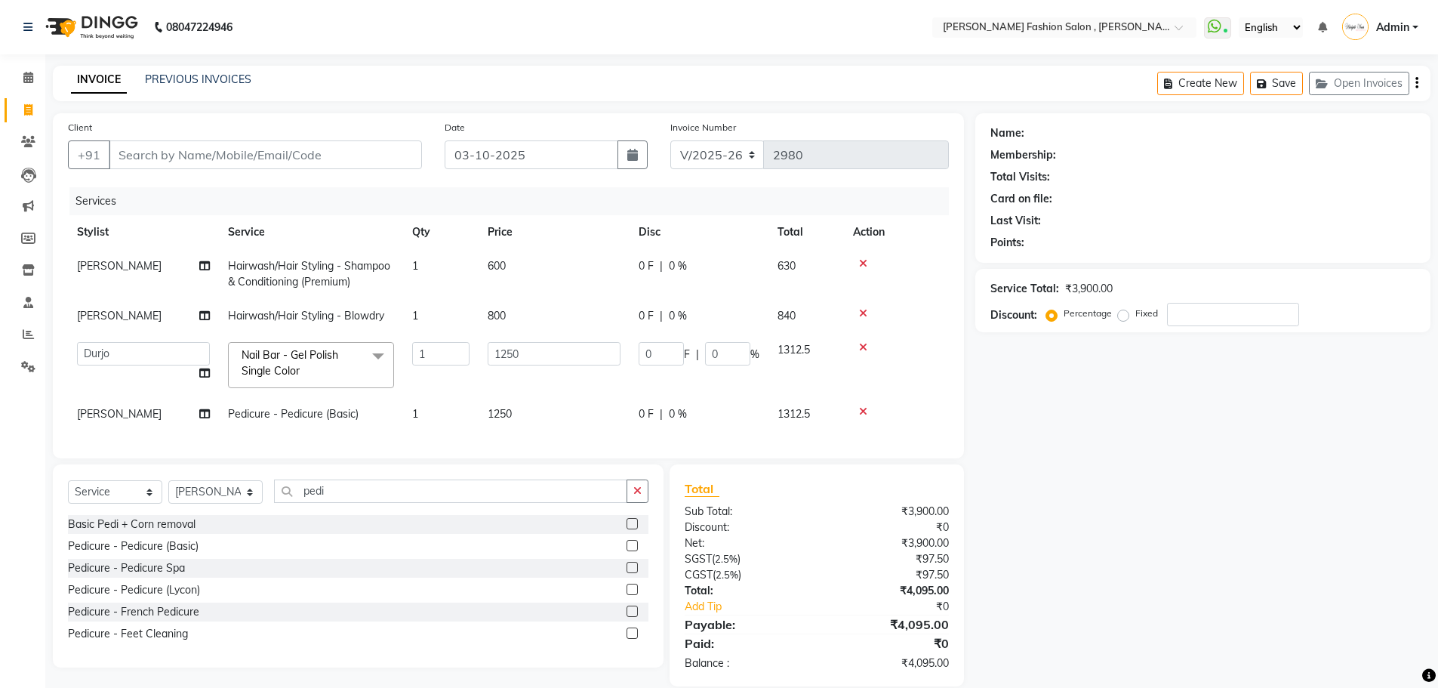
click at [381, 350] on span at bounding box center [378, 356] width 30 height 29
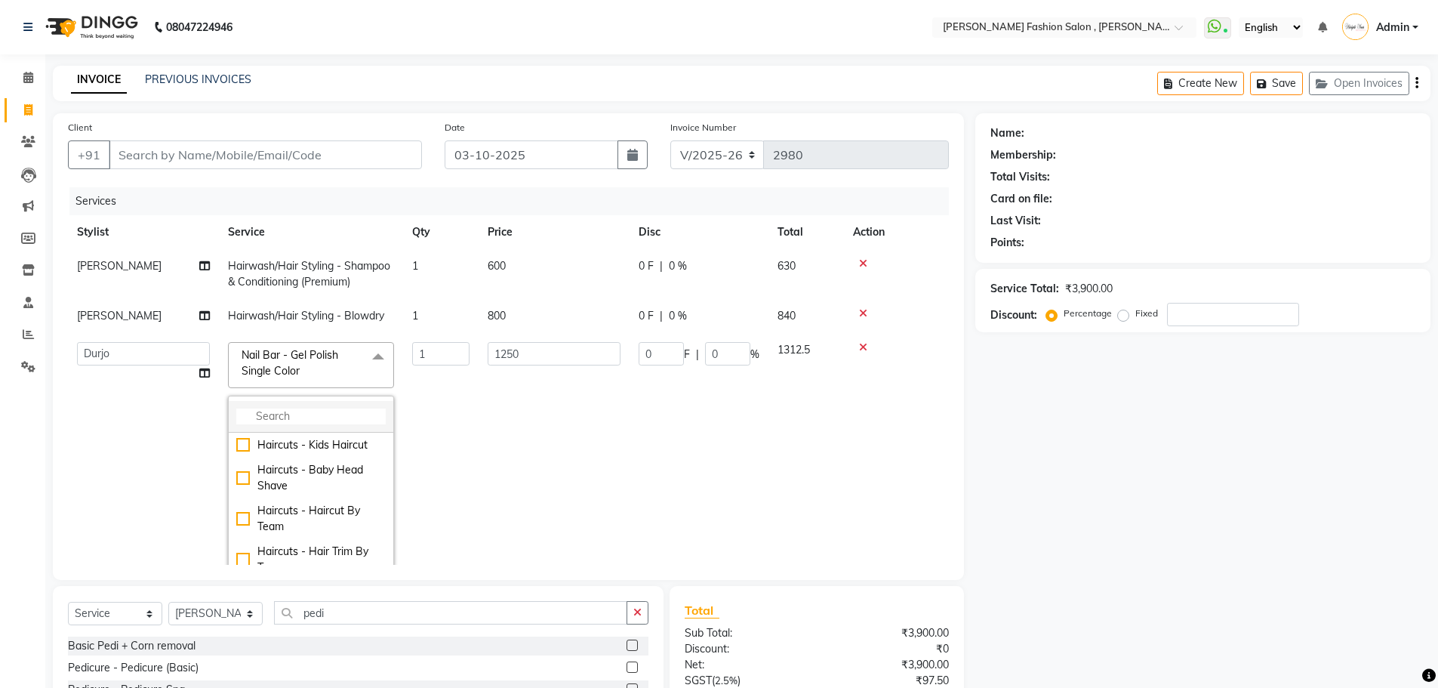
click at [284, 418] on input "multiselect-search" at bounding box center [310, 416] width 149 height 16
type input "extention"
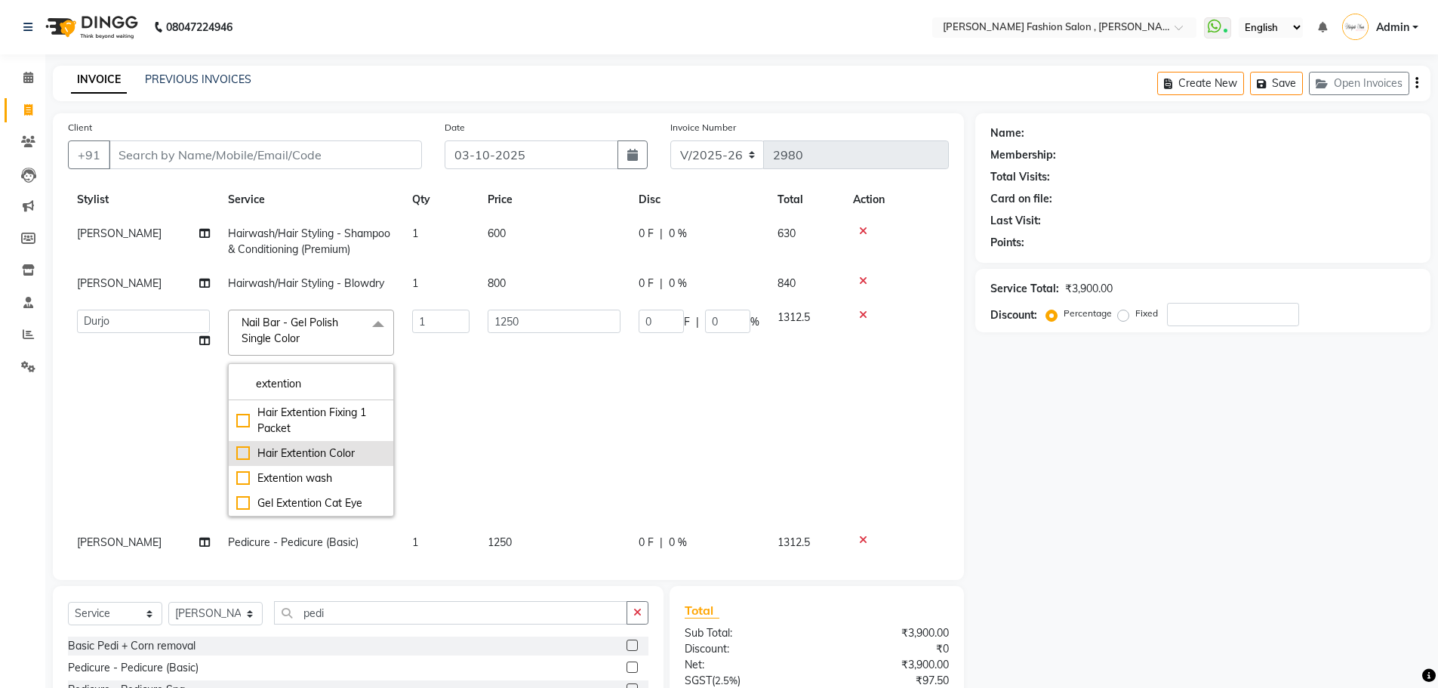
scroll to position [51, 0]
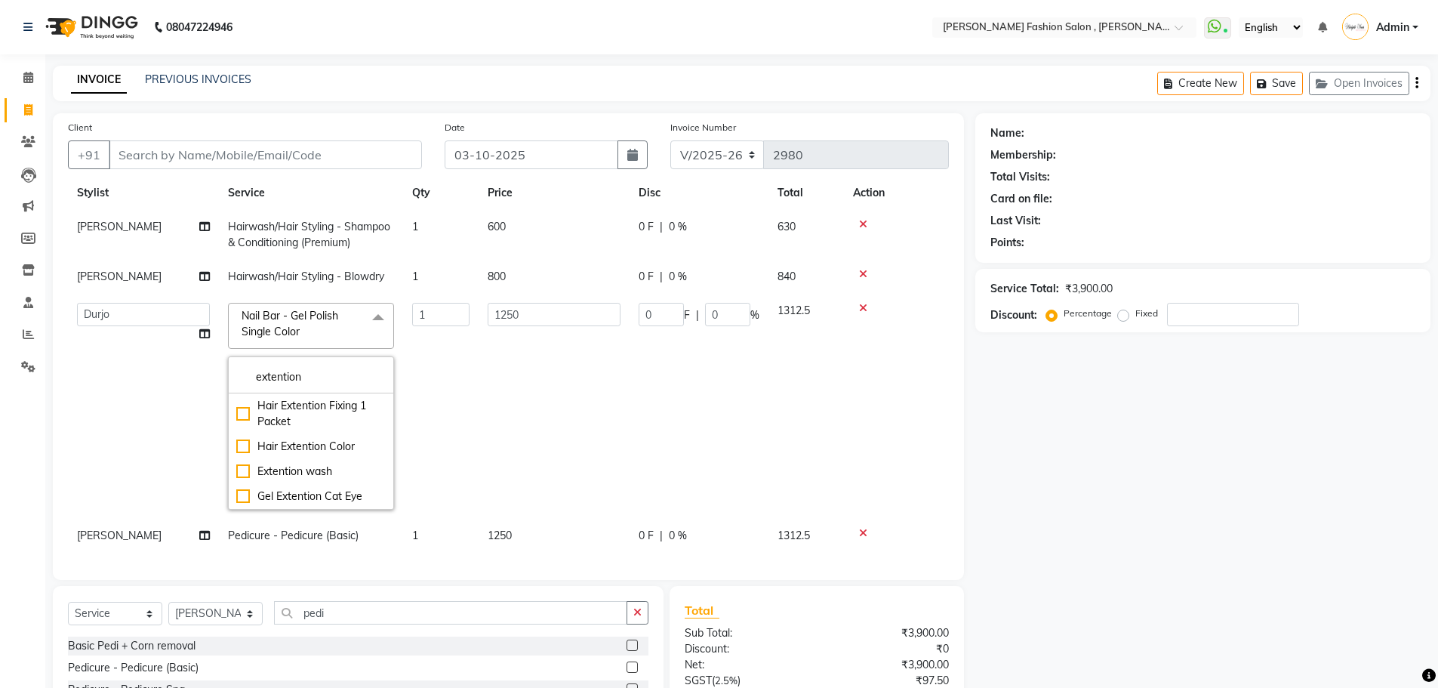
drag, startPoint x: 314, startPoint y: 367, endPoint x: 98, endPoint y: 373, distance: 216.0
click at [98, 373] on tr "Anita Archana Minni Babu Das Bindu Bridgette Jones Danielle Jones Durjo Istiaqu…" at bounding box center [508, 406] width 881 height 225
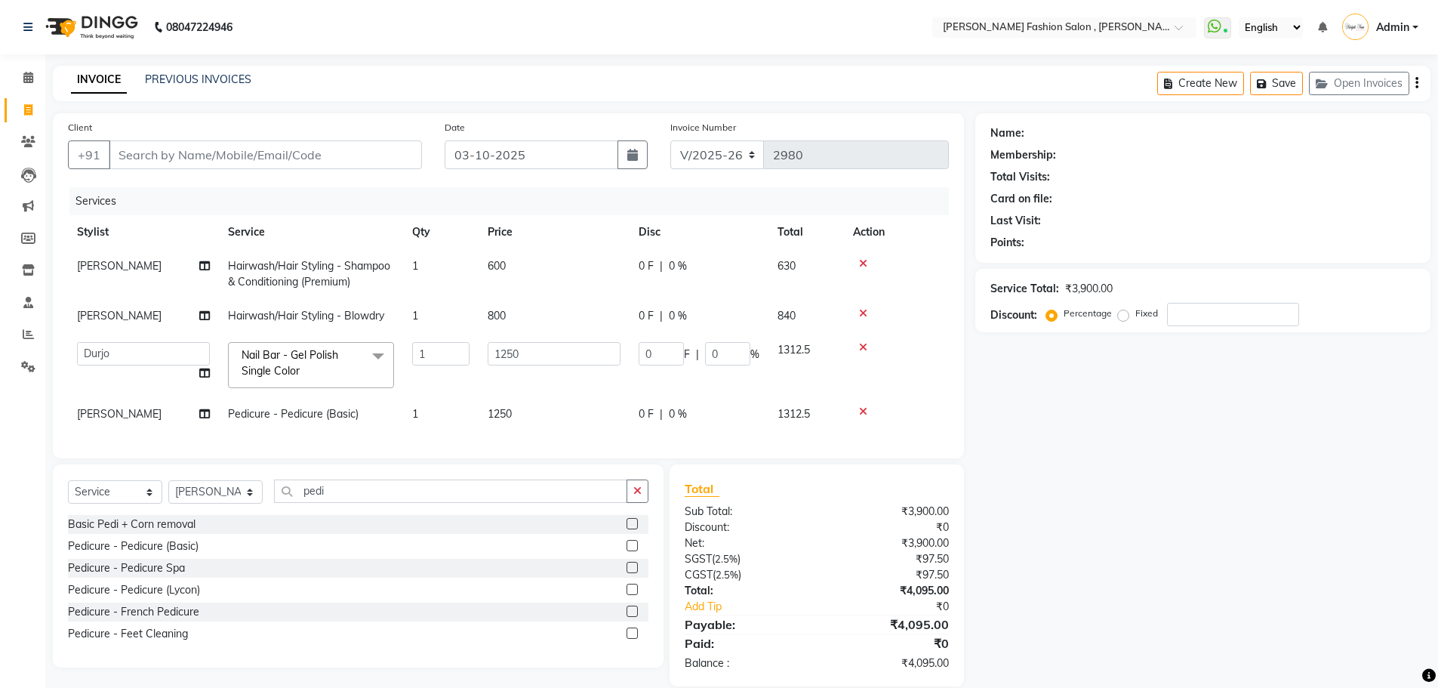
scroll to position [0, 0]
click at [375, 356] on span at bounding box center [378, 356] width 30 height 29
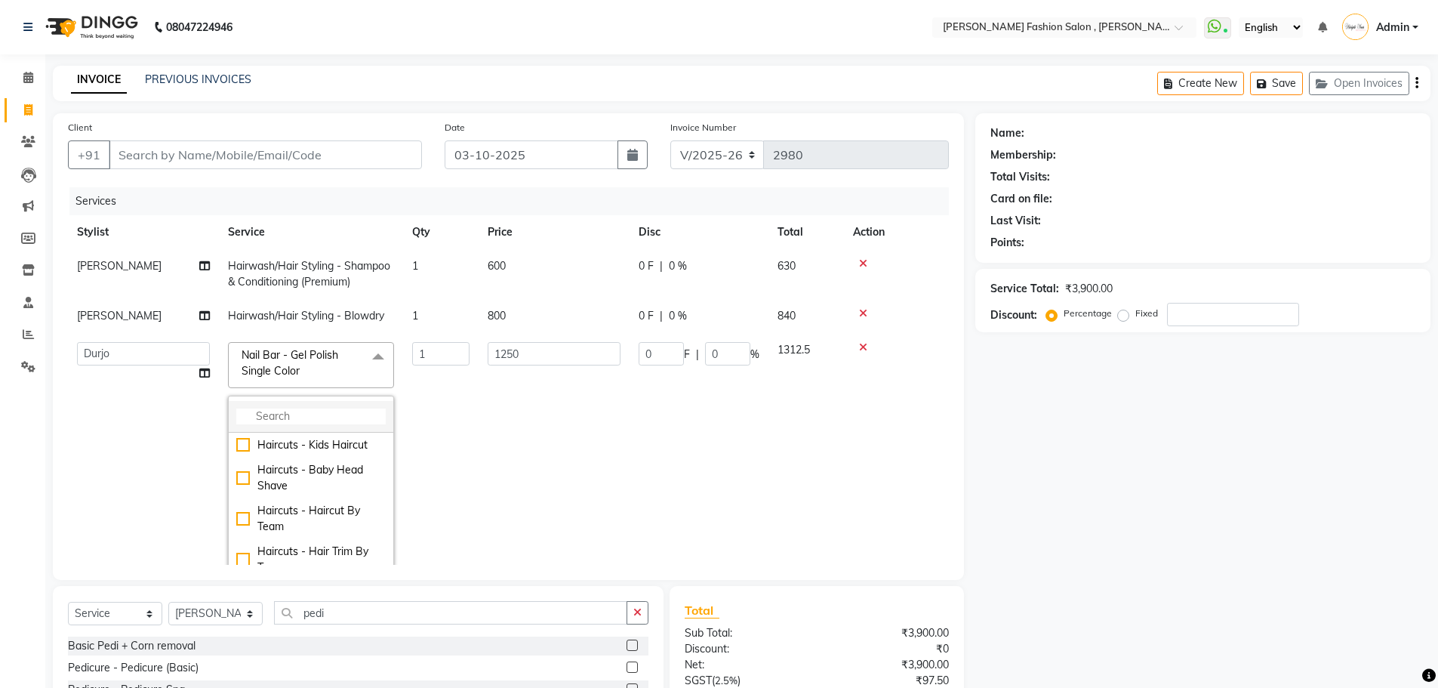
click at [301, 412] on input "multiselect-search" at bounding box center [310, 416] width 149 height 16
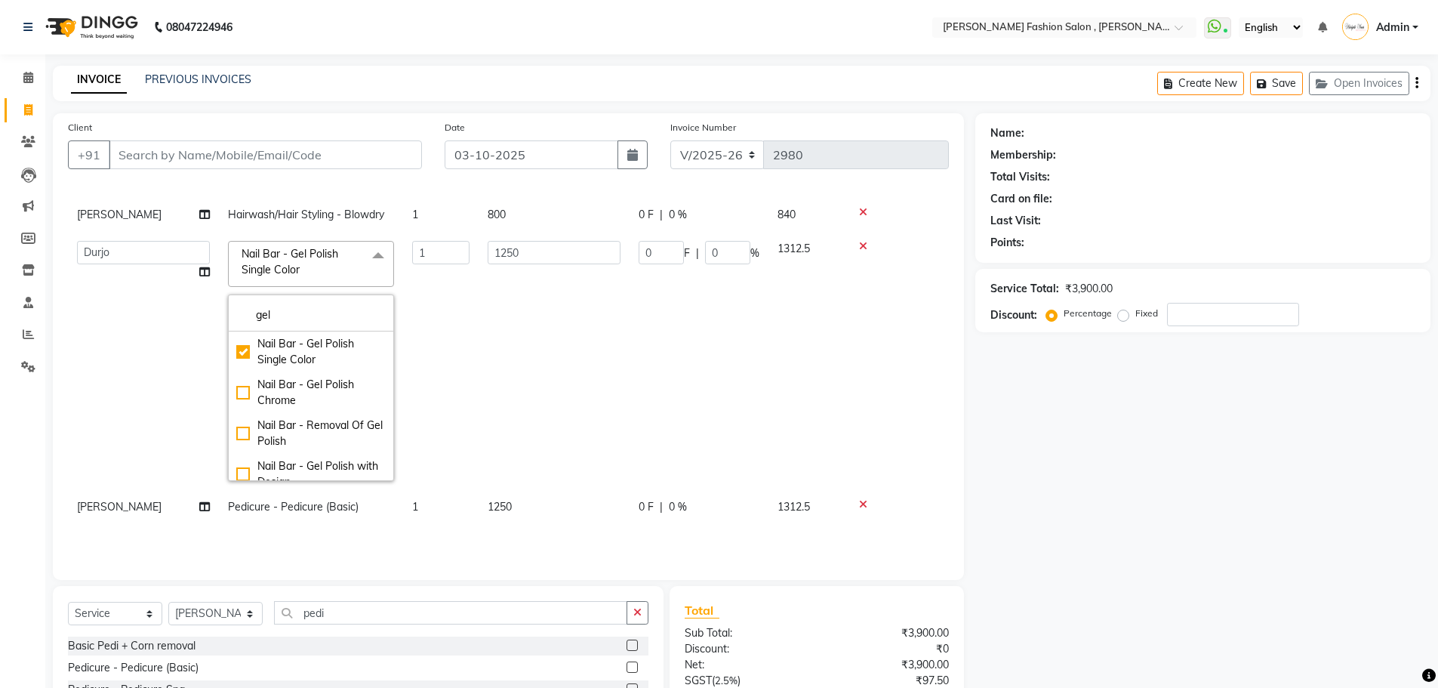
drag, startPoint x: 294, startPoint y: 298, endPoint x: 137, endPoint y: 302, distance: 157.8
click at [137, 302] on tr "Anita Archana Minni Babu Das Bindu Bridgette Jones Danielle Jones Durjo Istiaqu…" at bounding box center [508, 361] width 881 height 258
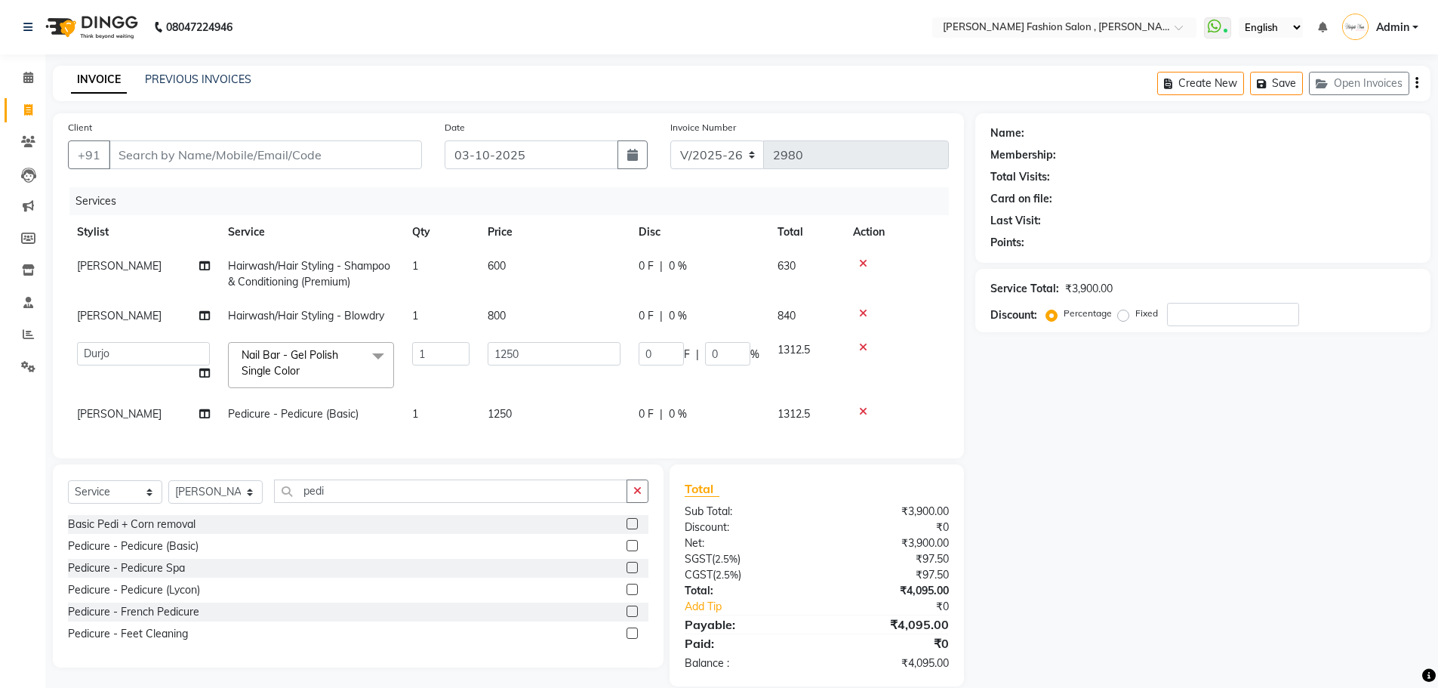
click at [383, 356] on span at bounding box center [378, 356] width 30 height 29
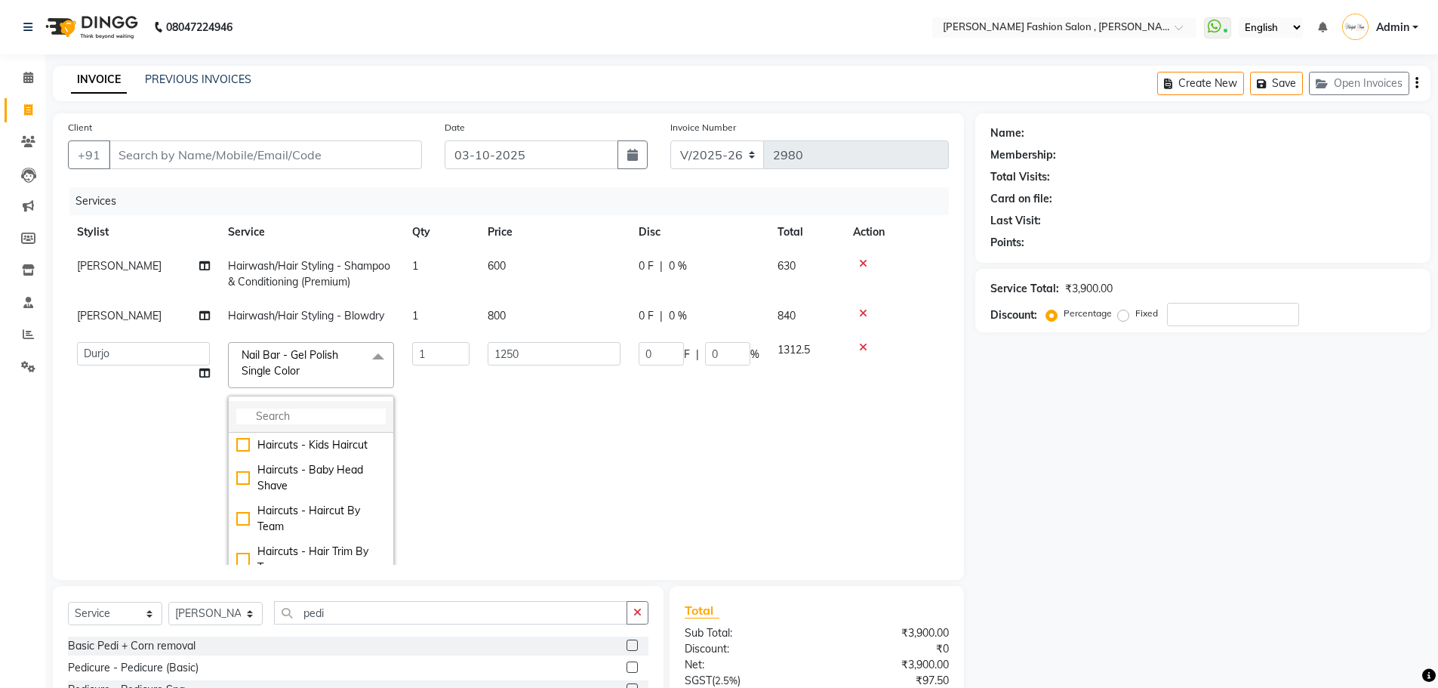
click at [296, 417] on input "multiselect-search" at bounding box center [310, 416] width 149 height 16
type input "nail"
click at [325, 504] on div "Nail Extension With One Color" at bounding box center [310, 494] width 149 height 32
type input "3300"
checkbox input "true"
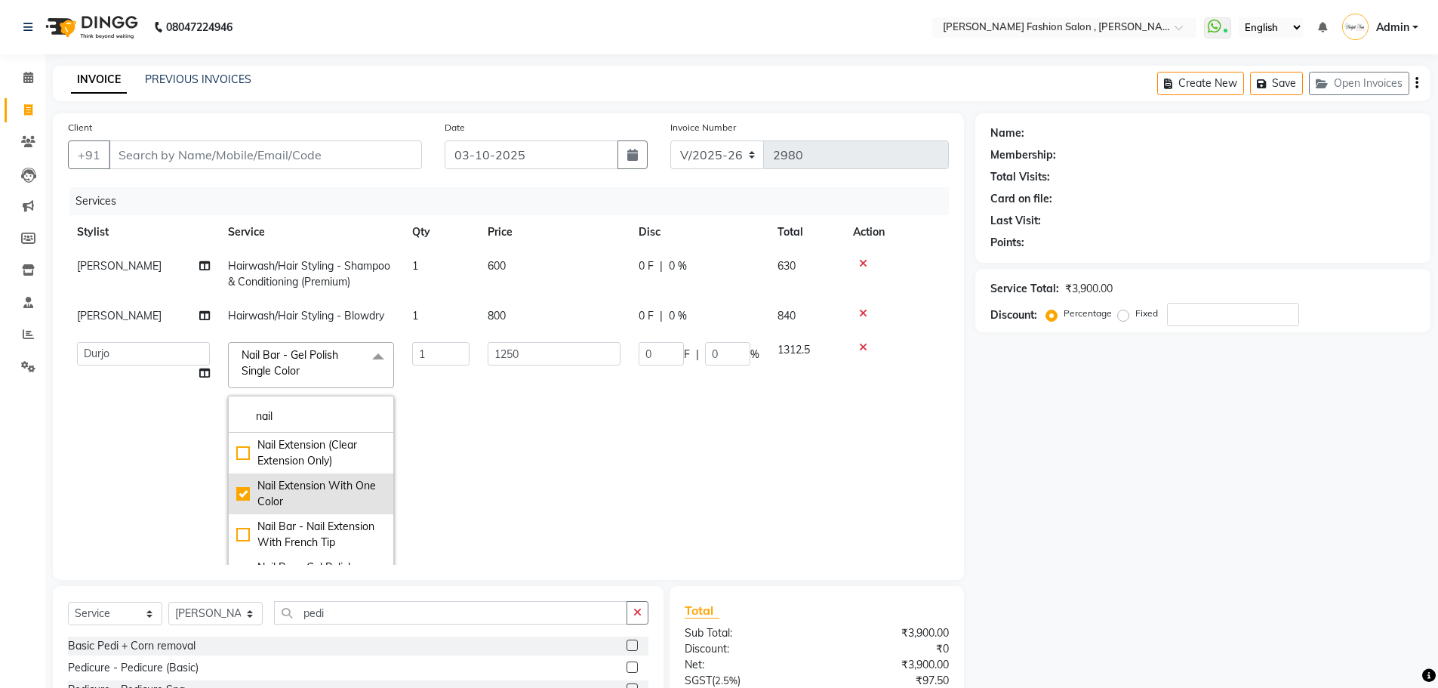
checkbox input "false"
click at [837, 437] on td "3465" at bounding box center [807, 462] width 76 height 258
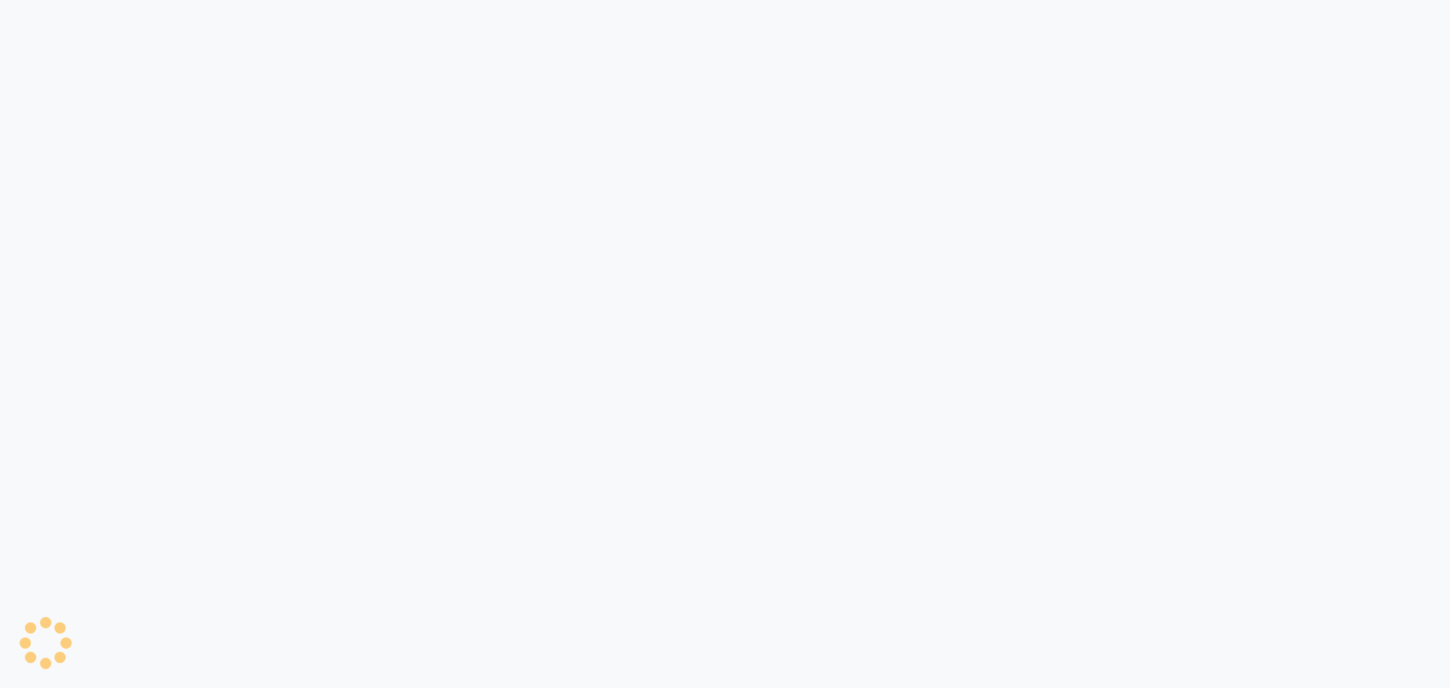
select select "service"
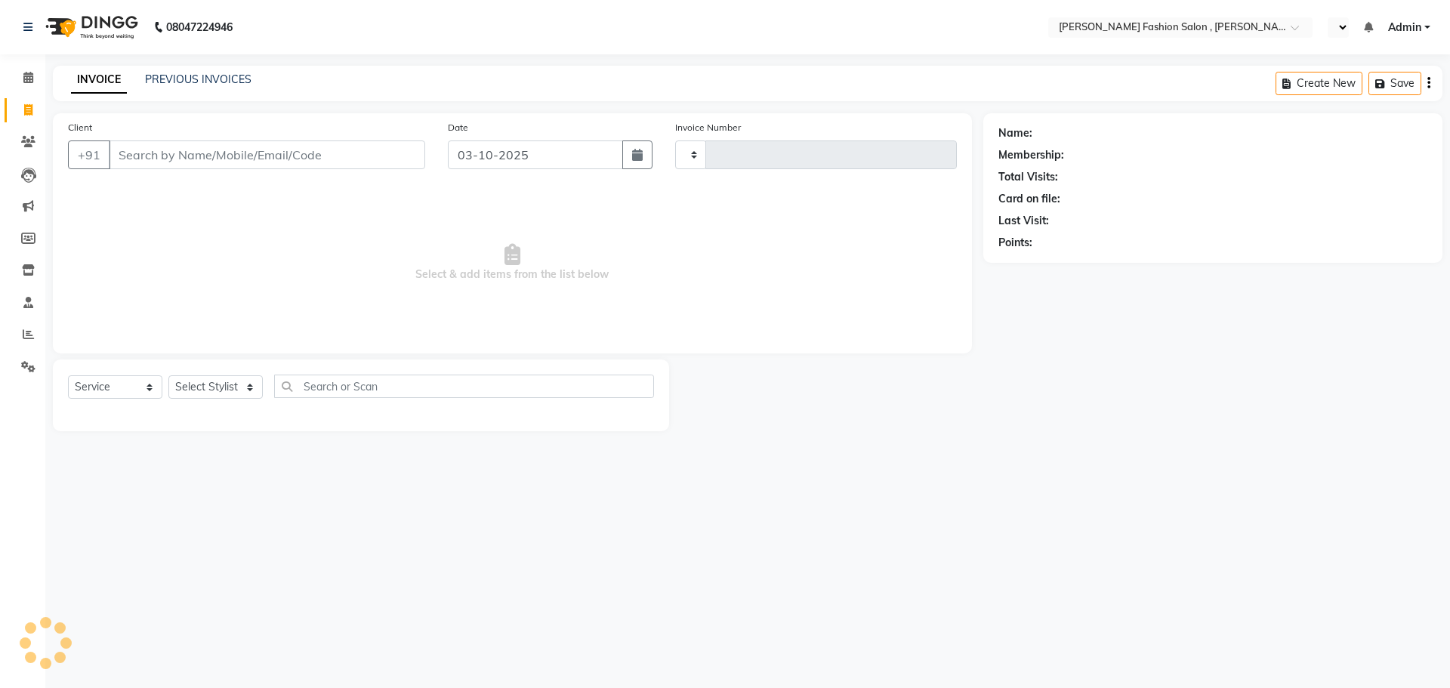
type input "2980"
select select "en"
select select "5233"
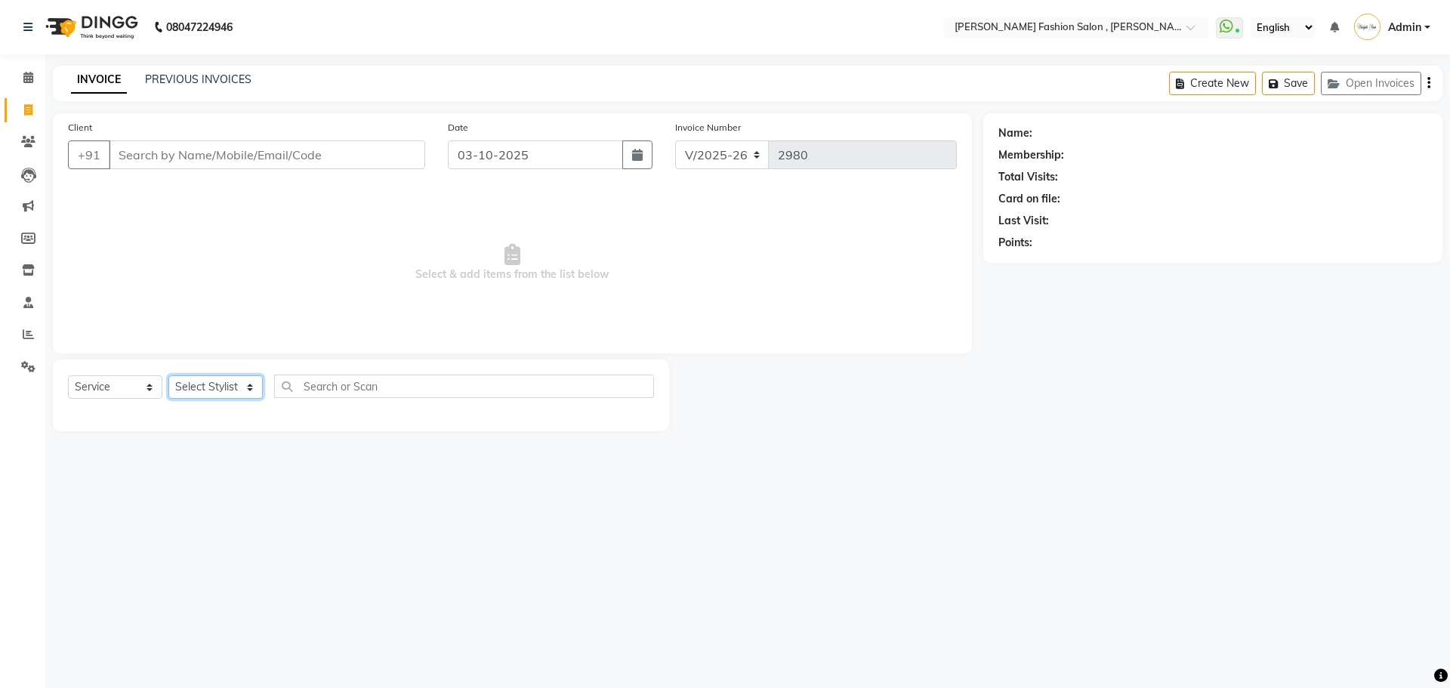
click at [243, 387] on select "Select Stylist [PERSON_NAME] [PERSON_NAME] [PERSON_NAME] [PERSON_NAME] [PERSON_…" at bounding box center [215, 386] width 94 height 23
select select "33881"
click at [168, 375] on select "Select Stylist [PERSON_NAME] [PERSON_NAME] [PERSON_NAME] [PERSON_NAME] [PERSON_…" at bounding box center [215, 386] width 94 height 23
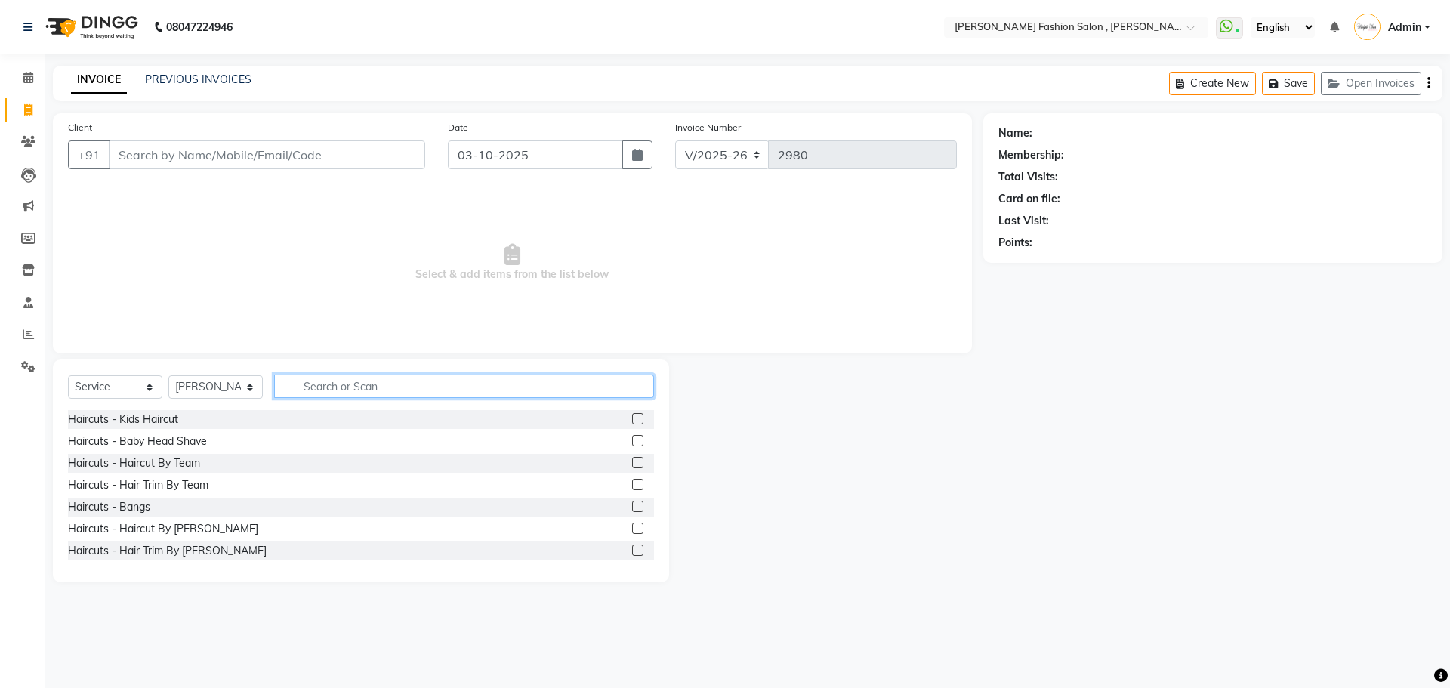
click at [393, 393] on input "text" at bounding box center [464, 385] width 380 height 23
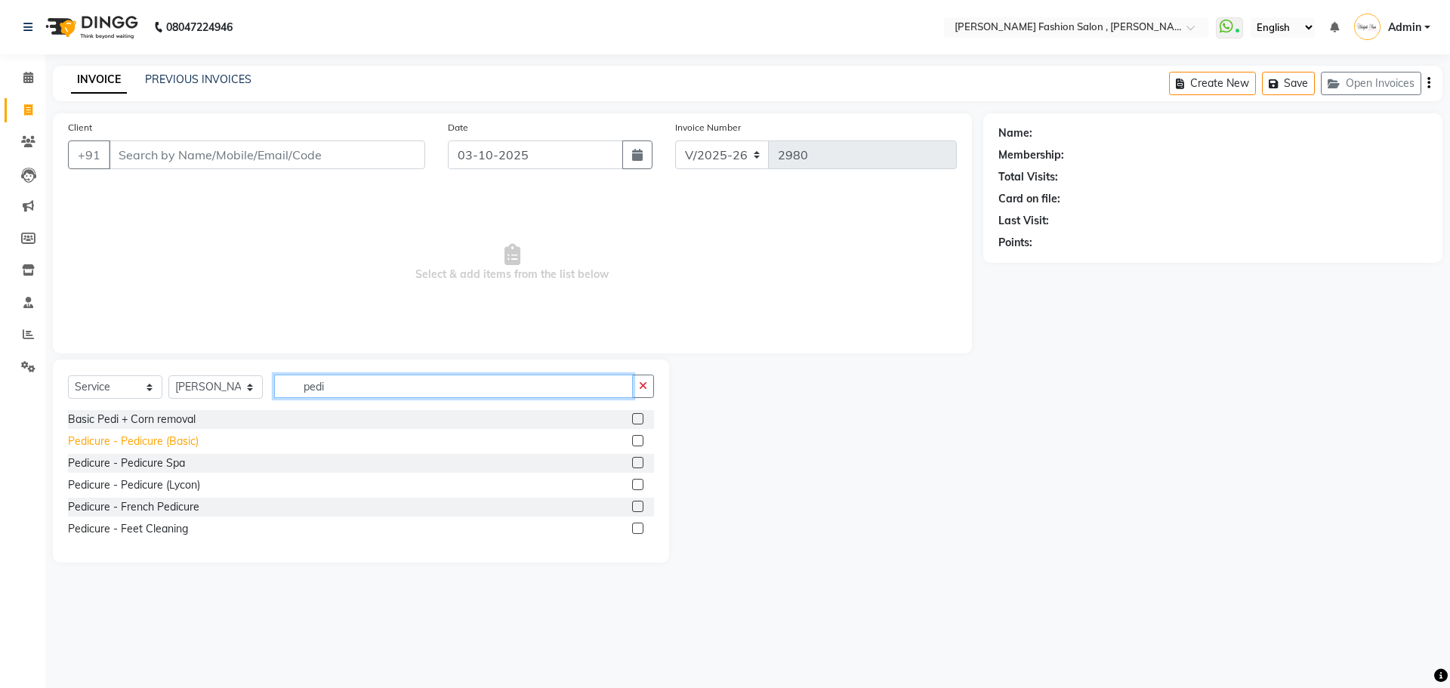
type input "pedi"
drag, startPoint x: 174, startPoint y: 445, endPoint x: 245, endPoint y: 347, distance: 120.5
click at [176, 442] on div "Pedicure - Pedicure (Basic)" at bounding box center [133, 441] width 131 height 16
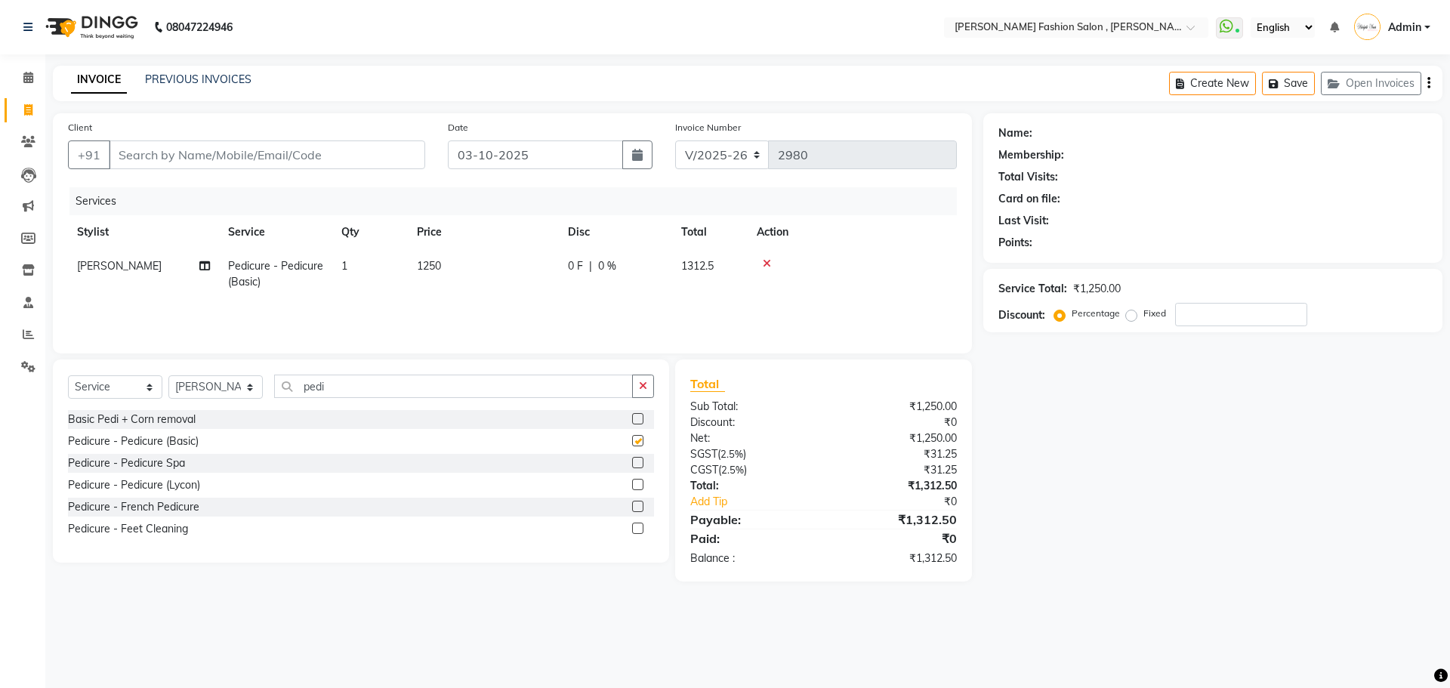
checkbox input "false"
click at [254, 384] on select "Select Stylist [PERSON_NAME] [PERSON_NAME] [PERSON_NAME] [PERSON_NAME] [PERSON_…" at bounding box center [215, 386] width 94 height 23
select select "33870"
click at [168, 375] on select "Select Stylist [PERSON_NAME] [PERSON_NAME] [PERSON_NAME] [PERSON_NAME] [PERSON_…" at bounding box center [215, 386] width 94 height 23
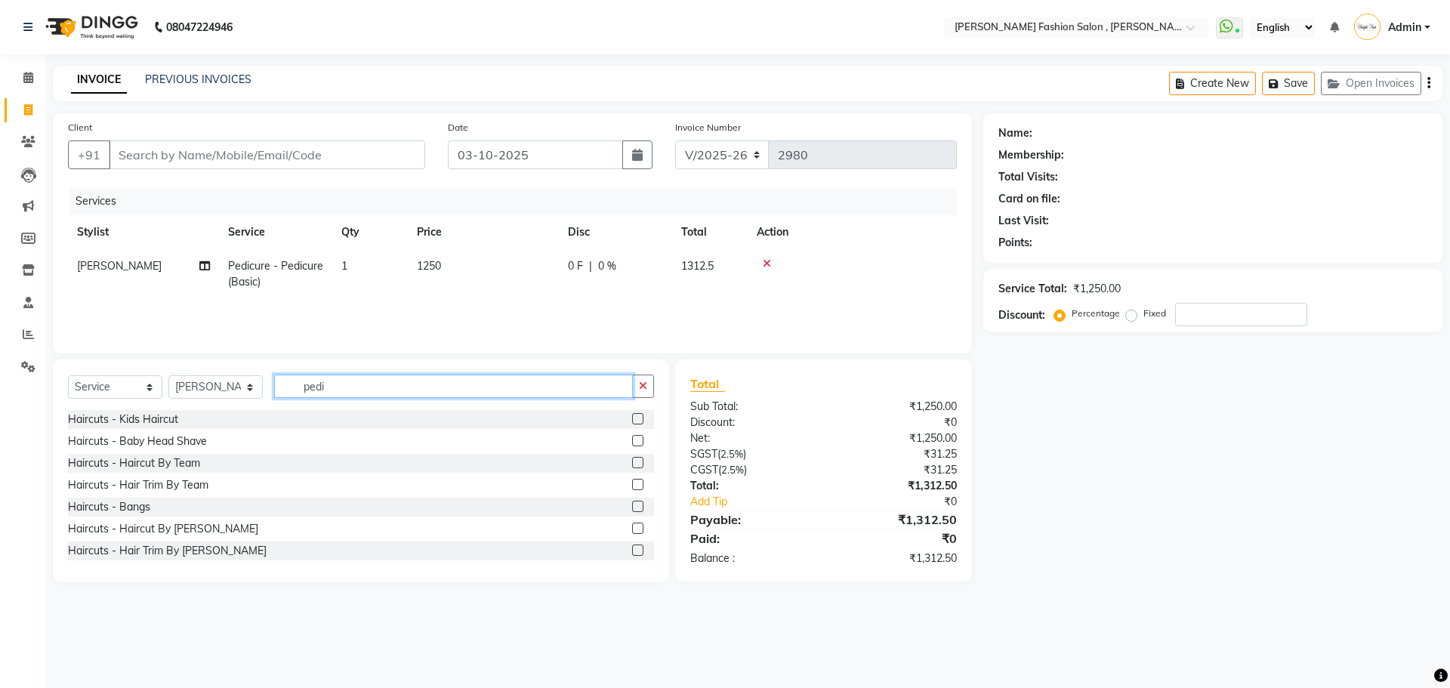
drag, startPoint x: 328, startPoint y: 395, endPoint x: 211, endPoint y: 395, distance: 117.0
click at [211, 395] on div "Select Service Product Membership Package Voucher Prepaid Gift Card Select Styl…" at bounding box center [361, 391] width 586 height 35
type input "mani"
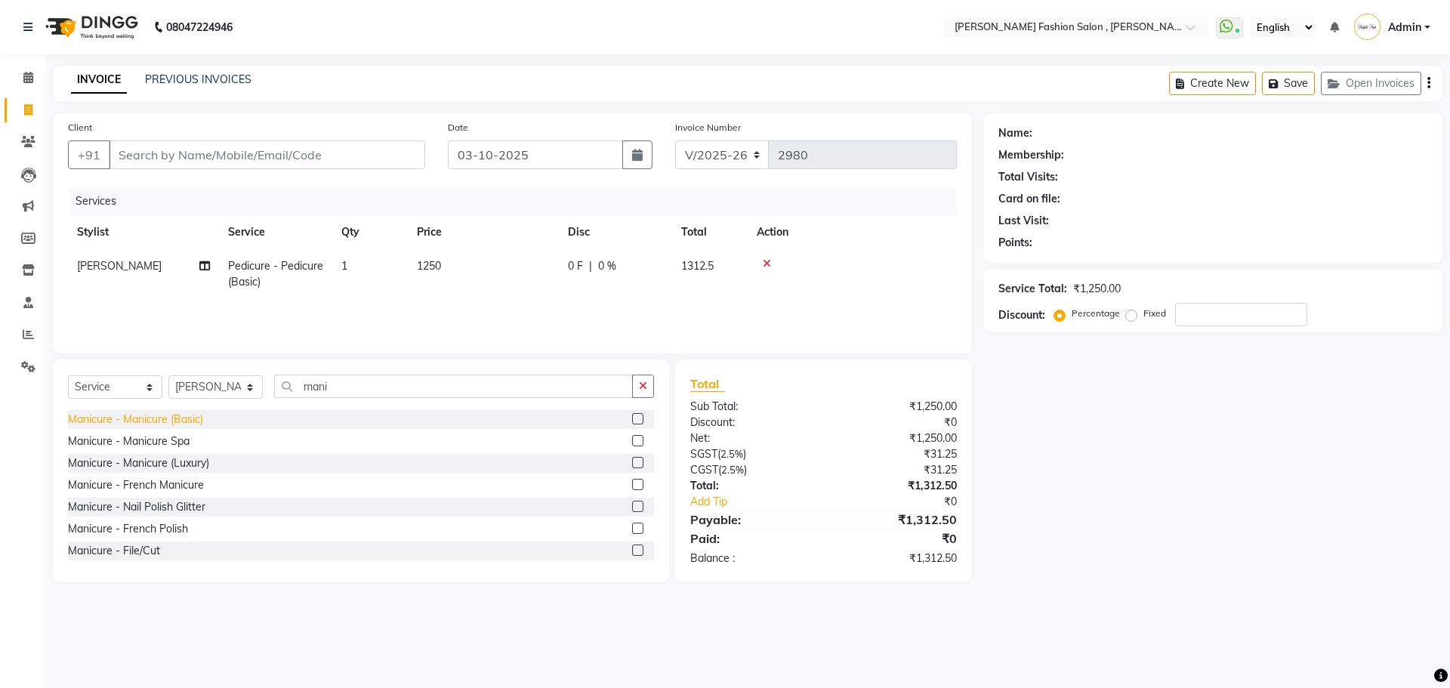
click at [184, 424] on div "Manicure - Manicure (Basic)" at bounding box center [135, 419] width 135 height 16
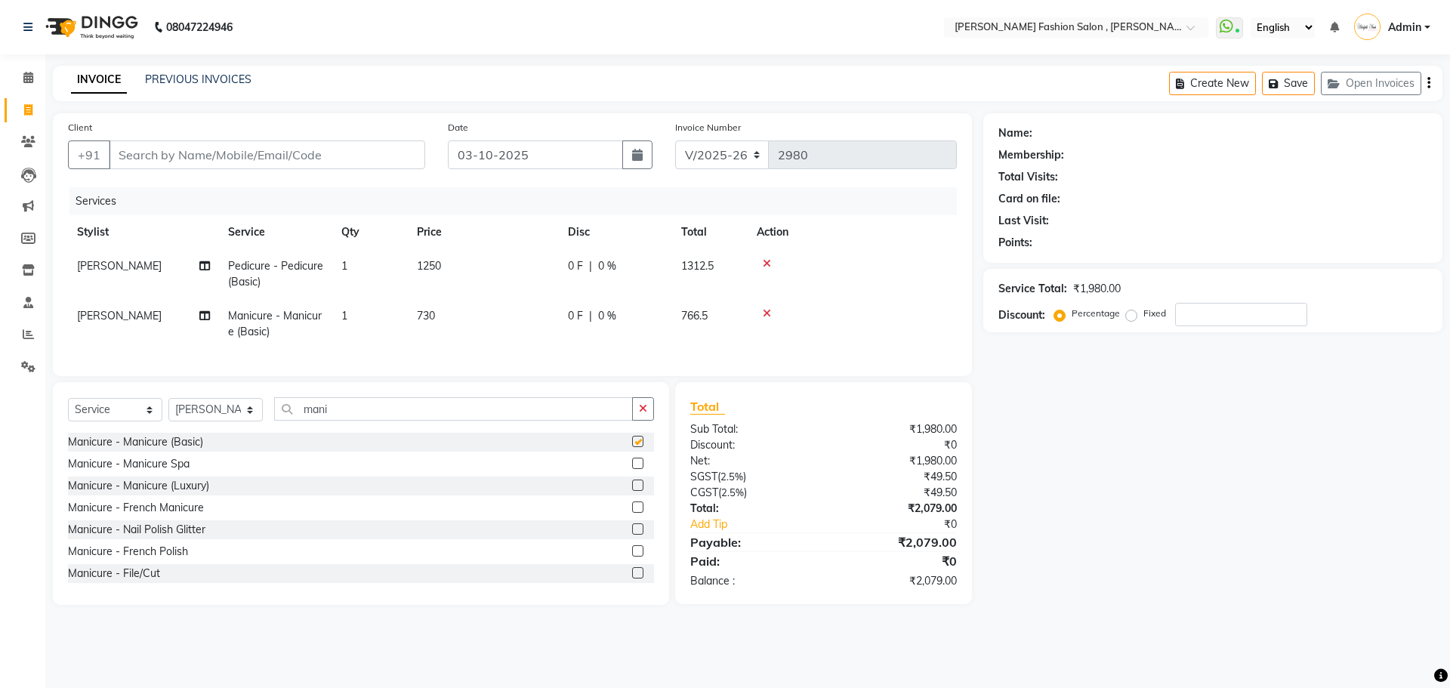
checkbox input "false"
click at [239, 419] on select "Select Stylist [PERSON_NAME] [PERSON_NAME] [PERSON_NAME] [PERSON_NAME] [PERSON_…" at bounding box center [215, 409] width 94 height 23
select select "90693"
click at [168, 409] on select "Select Stylist [PERSON_NAME] [PERSON_NAME] [PERSON_NAME] [PERSON_NAME] [PERSON_…" at bounding box center [215, 409] width 94 height 23
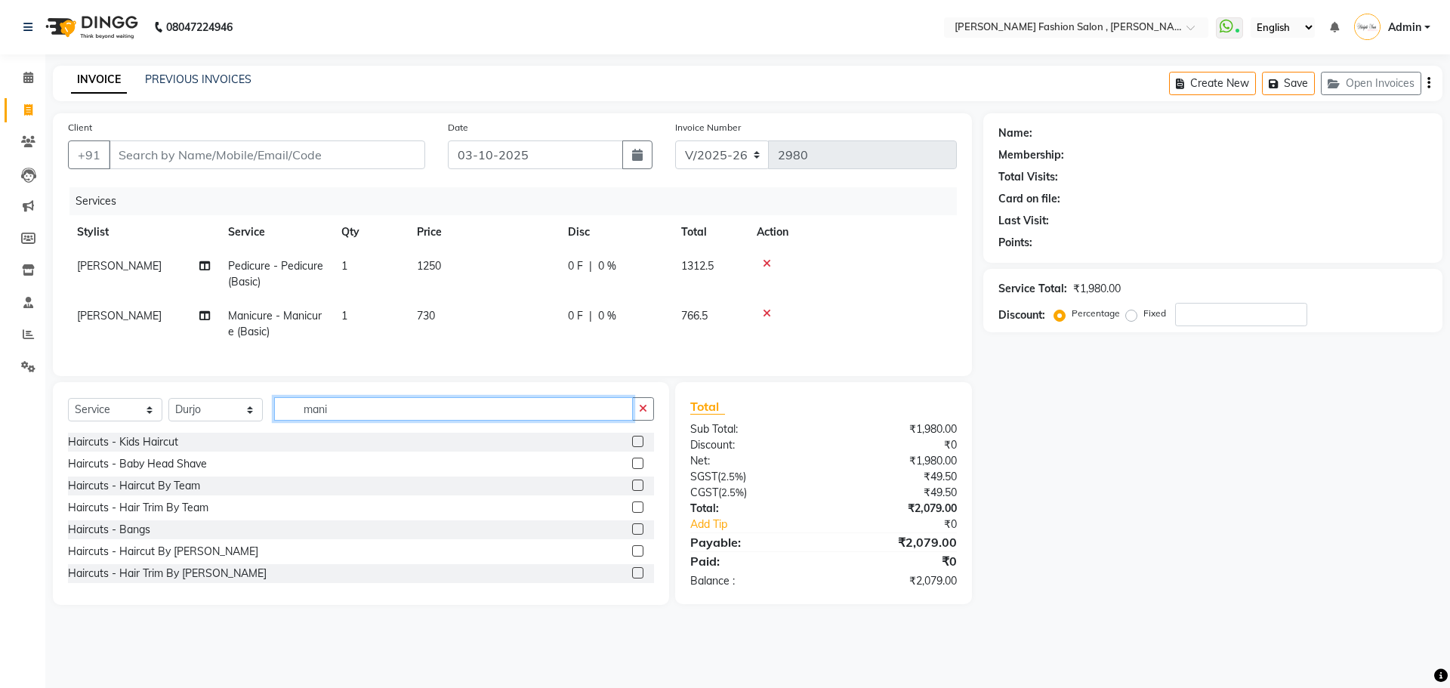
drag, startPoint x: 332, startPoint y: 420, endPoint x: 279, endPoint y: 417, distance: 53.7
click at [279, 417] on input "mani" at bounding box center [453, 408] width 359 height 23
type input "gel"
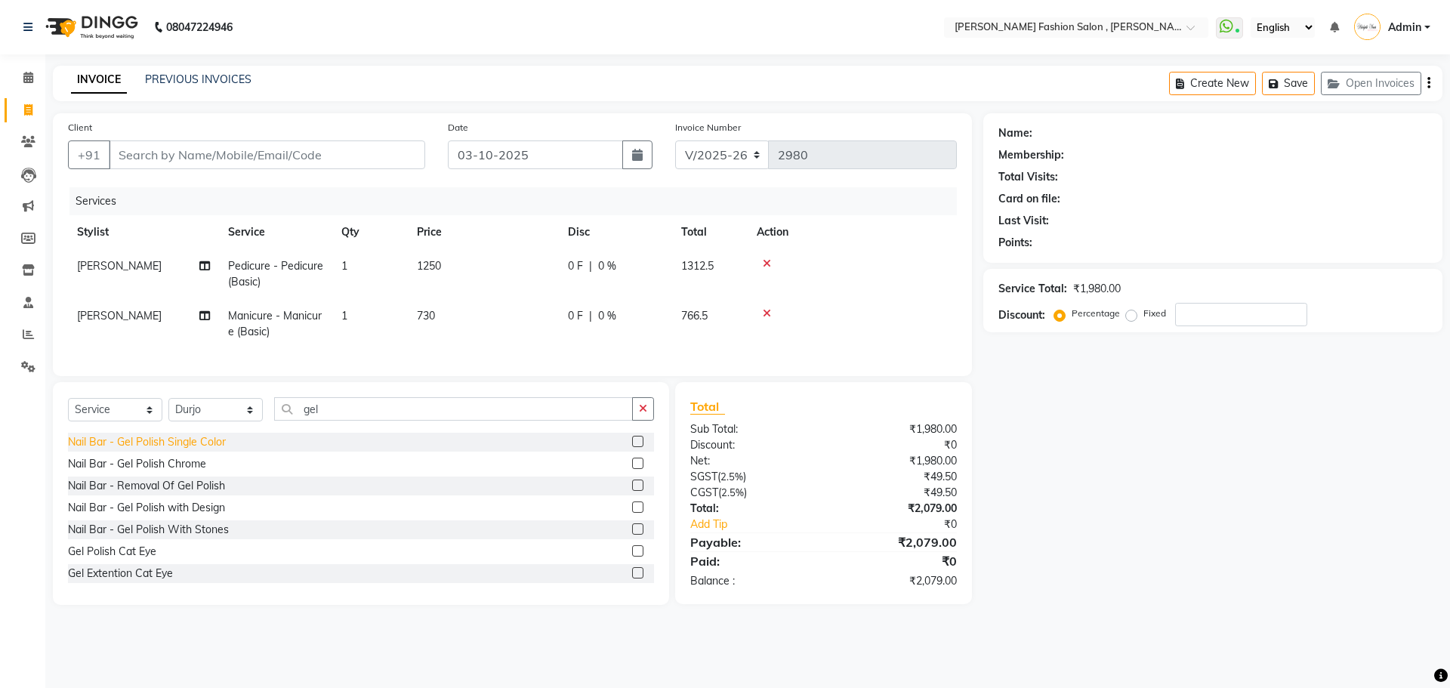
click at [124, 450] on div "Nail Bar - Gel Polish Single Color" at bounding box center [147, 442] width 158 height 16
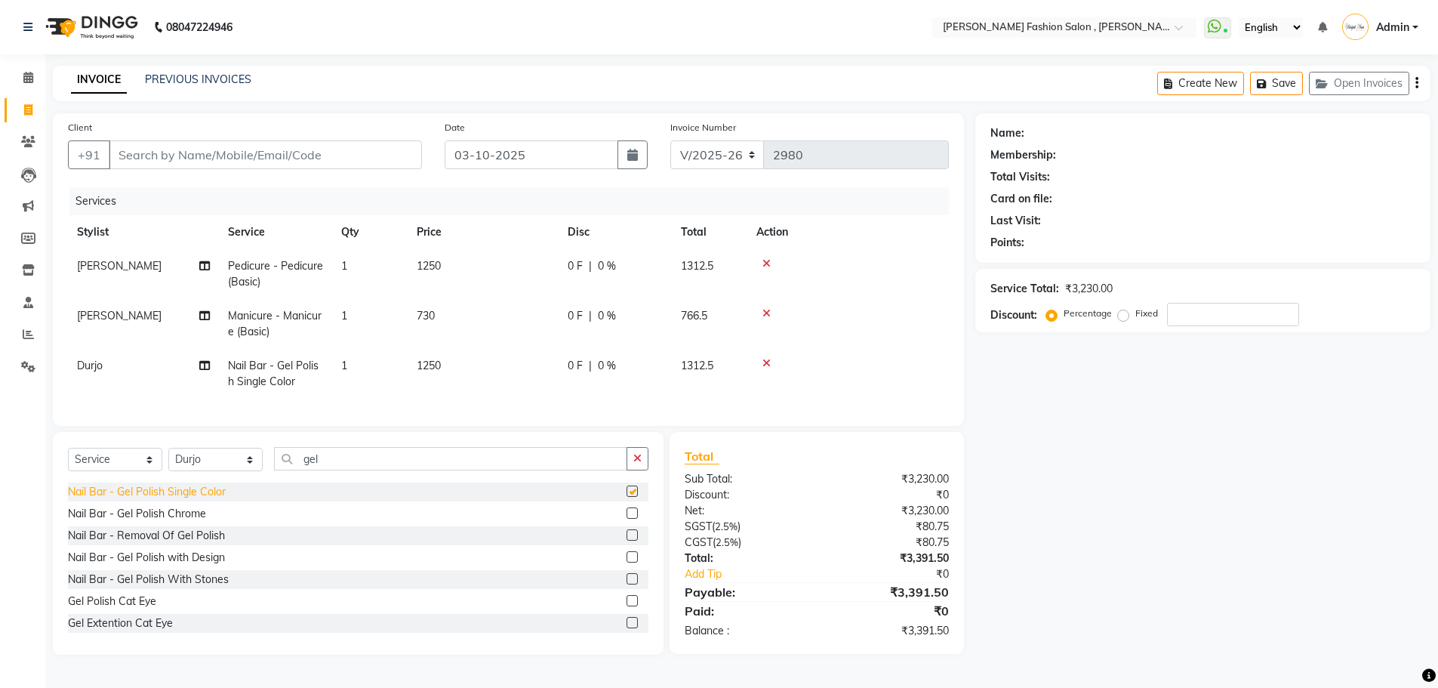
checkbox input "false"
click at [238, 470] on select "Select Stylist [PERSON_NAME] [PERSON_NAME] [PERSON_NAME] [PERSON_NAME] [PERSON_…" at bounding box center [215, 459] width 94 height 23
select select "33863"
click at [168, 459] on select "Select Stylist [PERSON_NAME] [PERSON_NAME] [PERSON_NAME] [PERSON_NAME] [PERSON_…" at bounding box center [215, 459] width 94 height 23
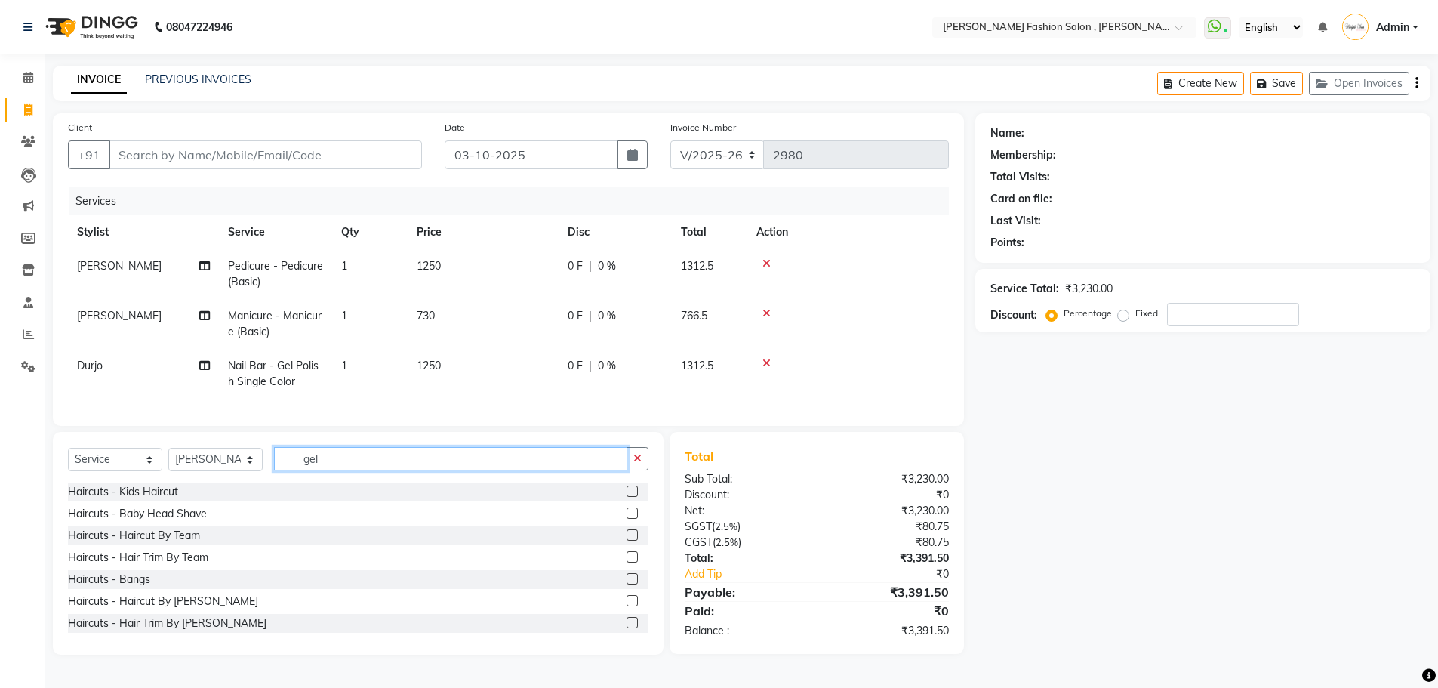
drag, startPoint x: 342, startPoint y: 465, endPoint x: 148, endPoint y: 456, distance: 194.3
click at [148, 456] on div "Select Service Product Membership Package Voucher Prepaid Gift Card Select Styl…" at bounding box center [358, 543] width 611 height 223
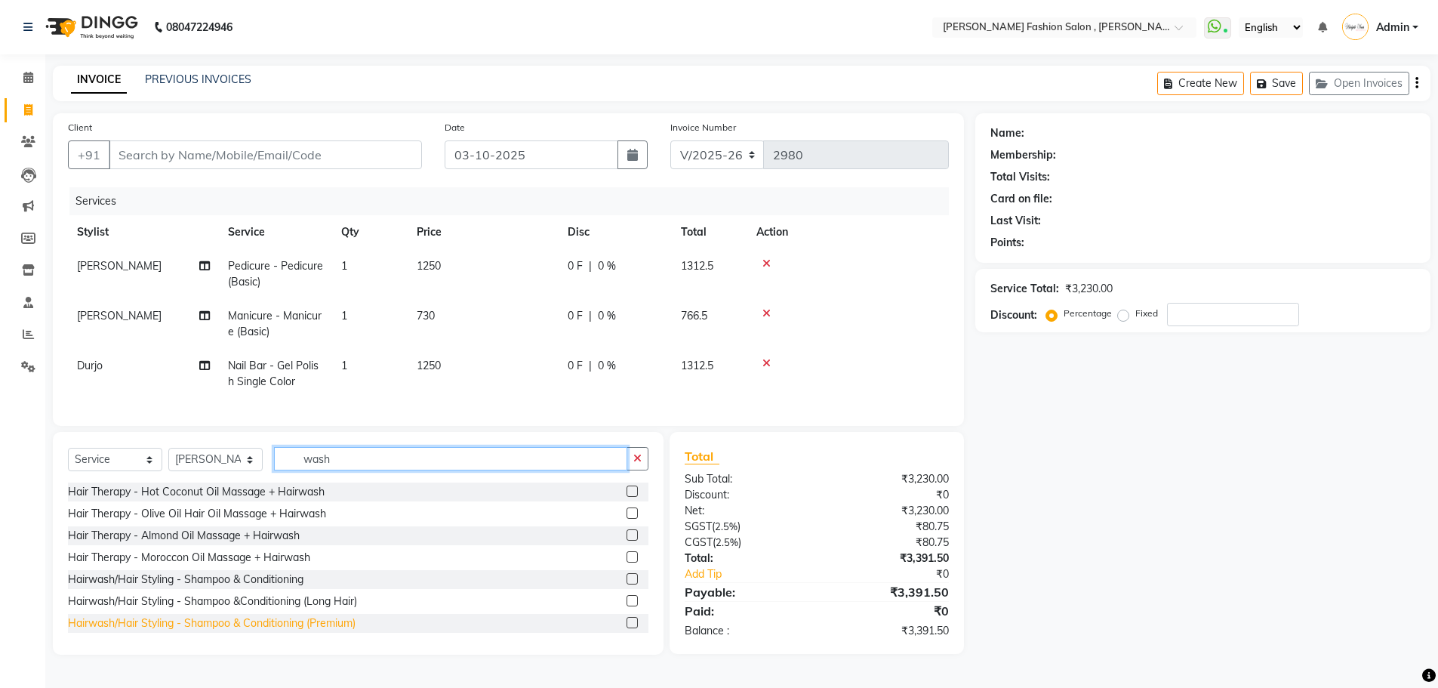
type input "wash"
click at [251, 631] on div "Hairwash/Hair Styling - Shampoo & Conditioning (Premium)" at bounding box center [212, 623] width 288 height 16
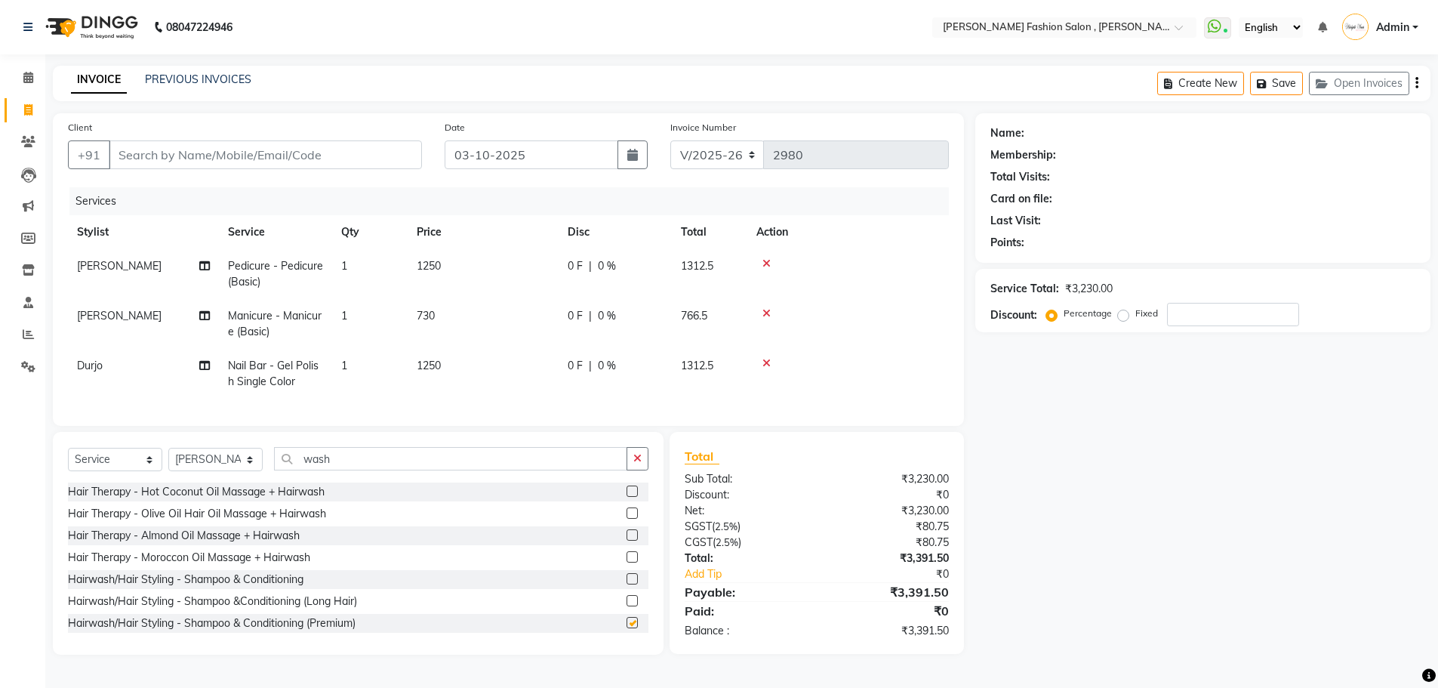
checkbox input "false"
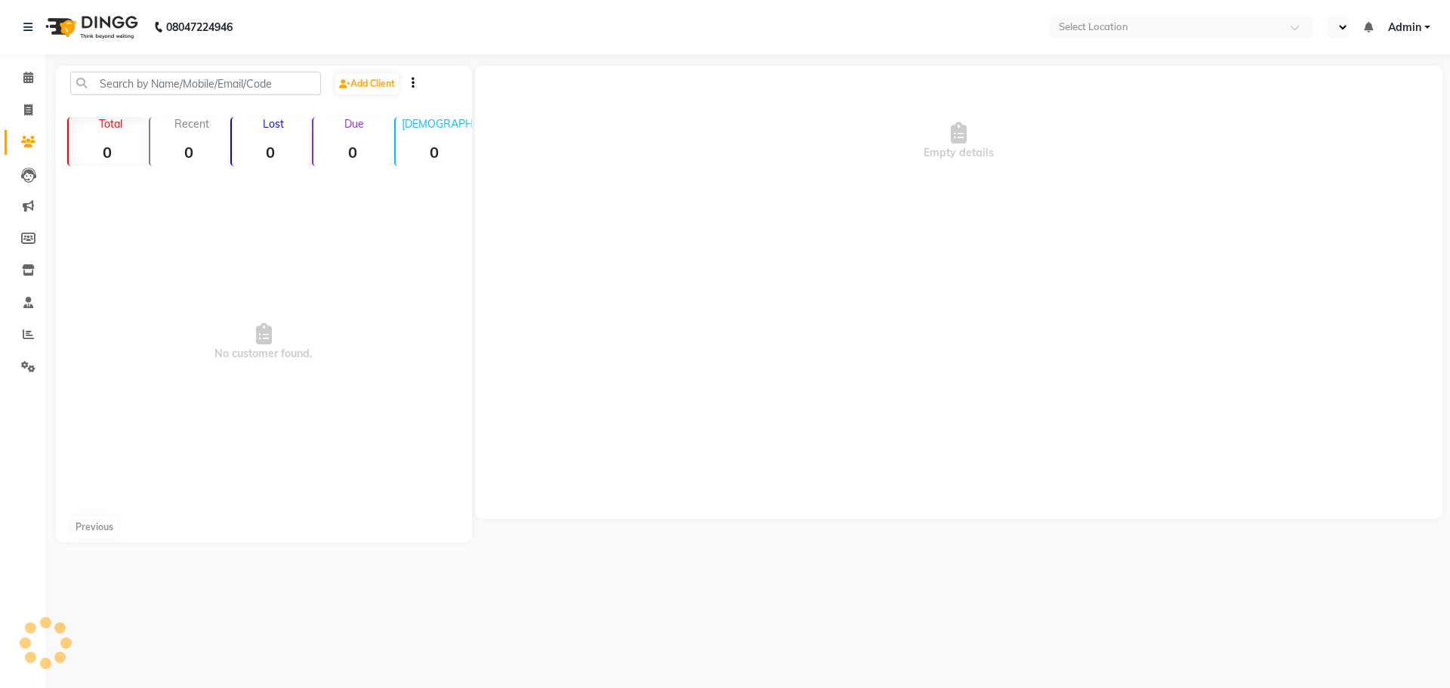
select select "en"
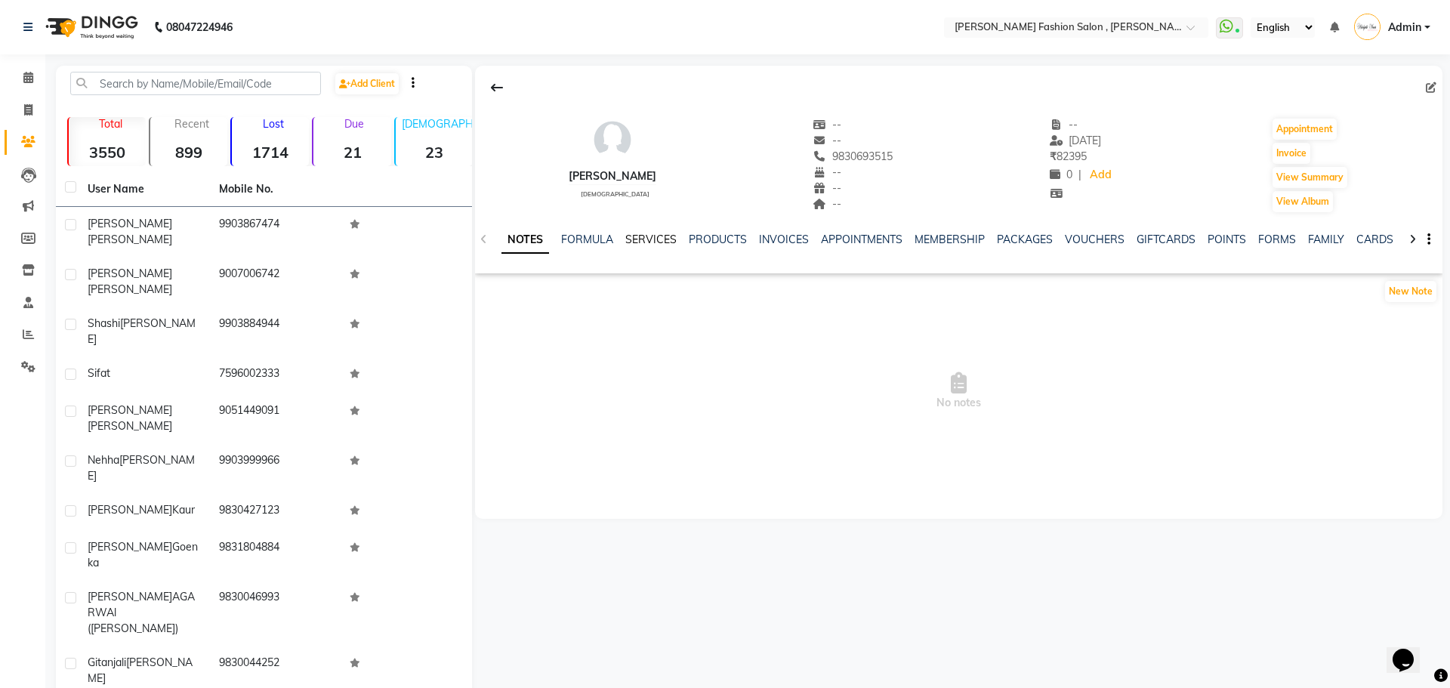
click at [653, 245] on link "SERVICES" at bounding box center [650, 240] width 51 height 14
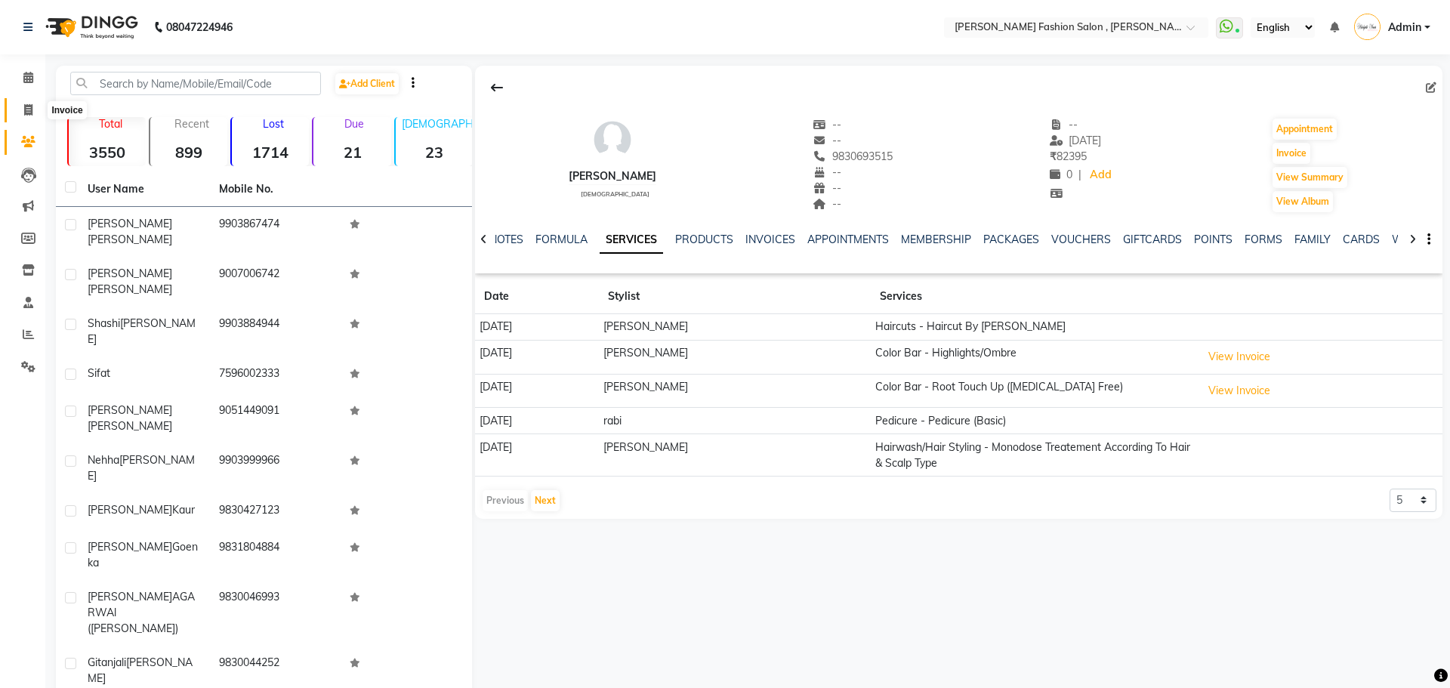
click at [35, 108] on span at bounding box center [28, 110] width 26 height 17
select select "service"
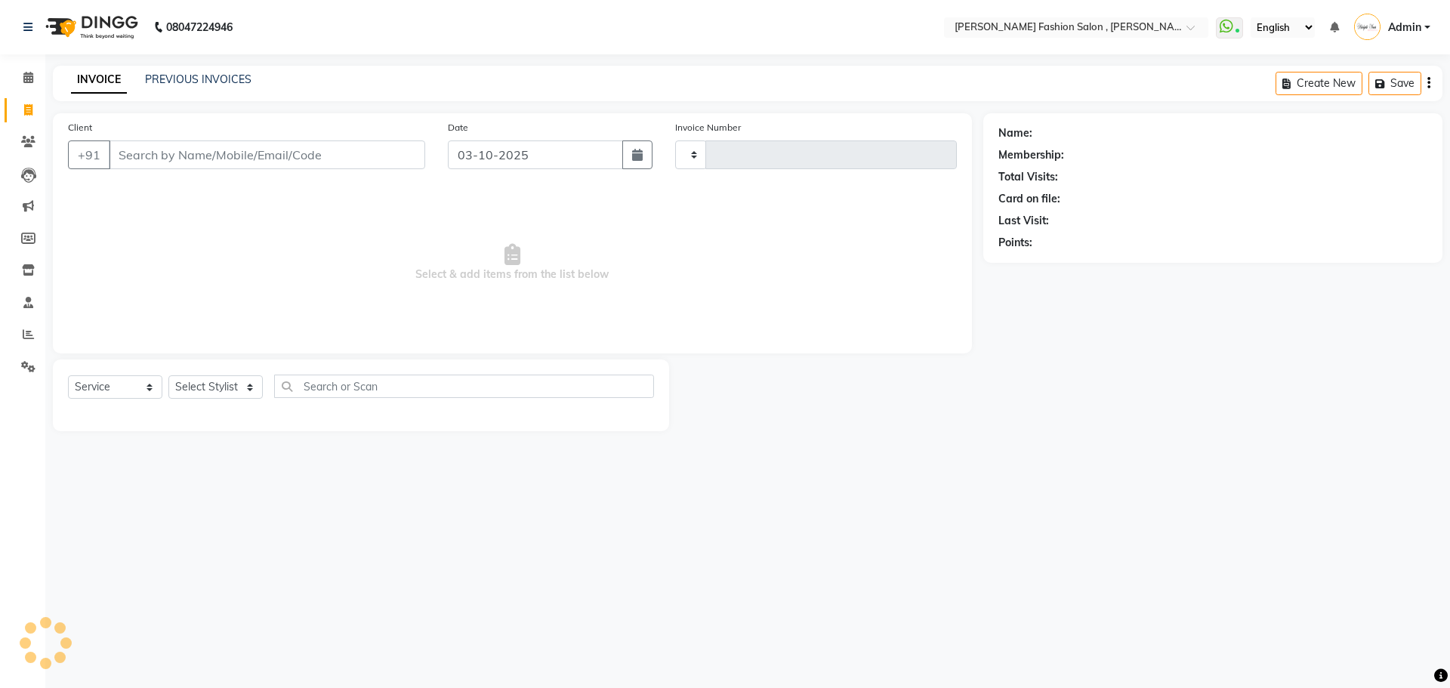
type input "2981"
select select "5233"
click at [299, 159] on input "Client" at bounding box center [267, 154] width 316 height 29
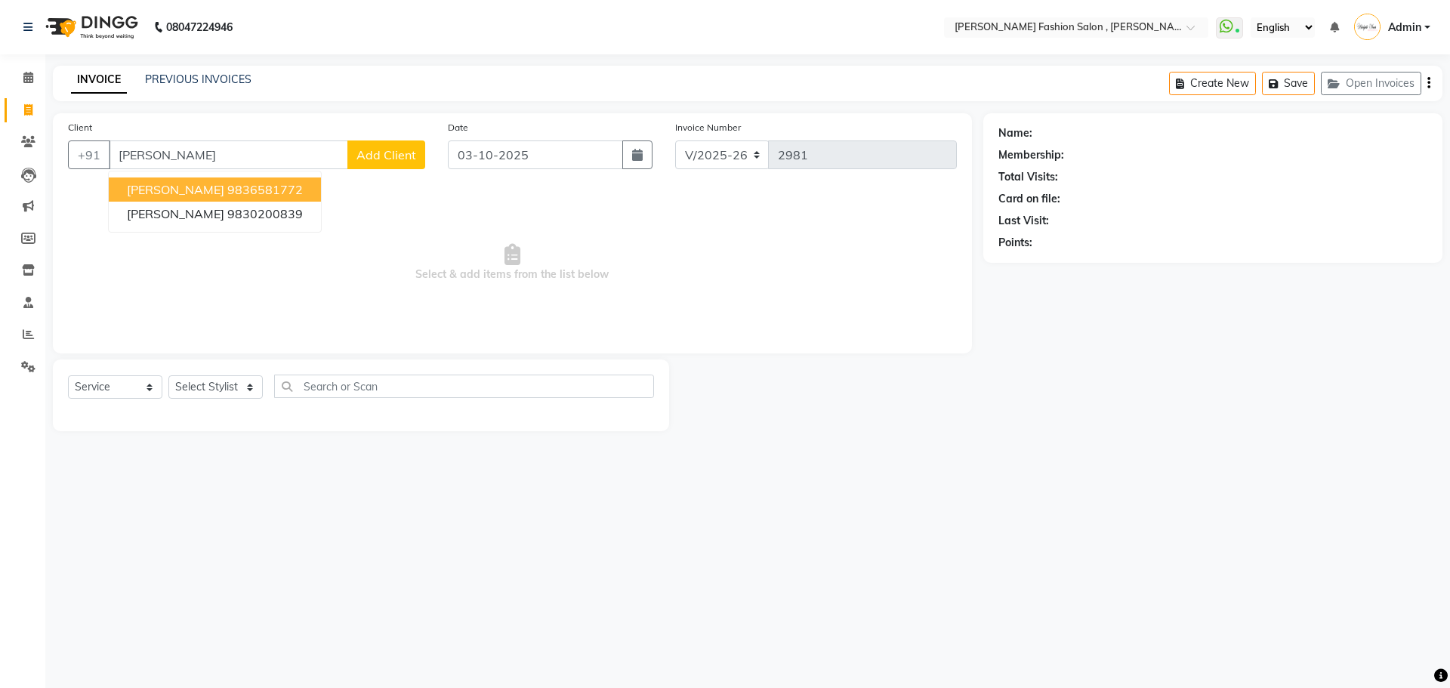
click at [186, 189] on span "brinda roy" at bounding box center [175, 189] width 97 height 15
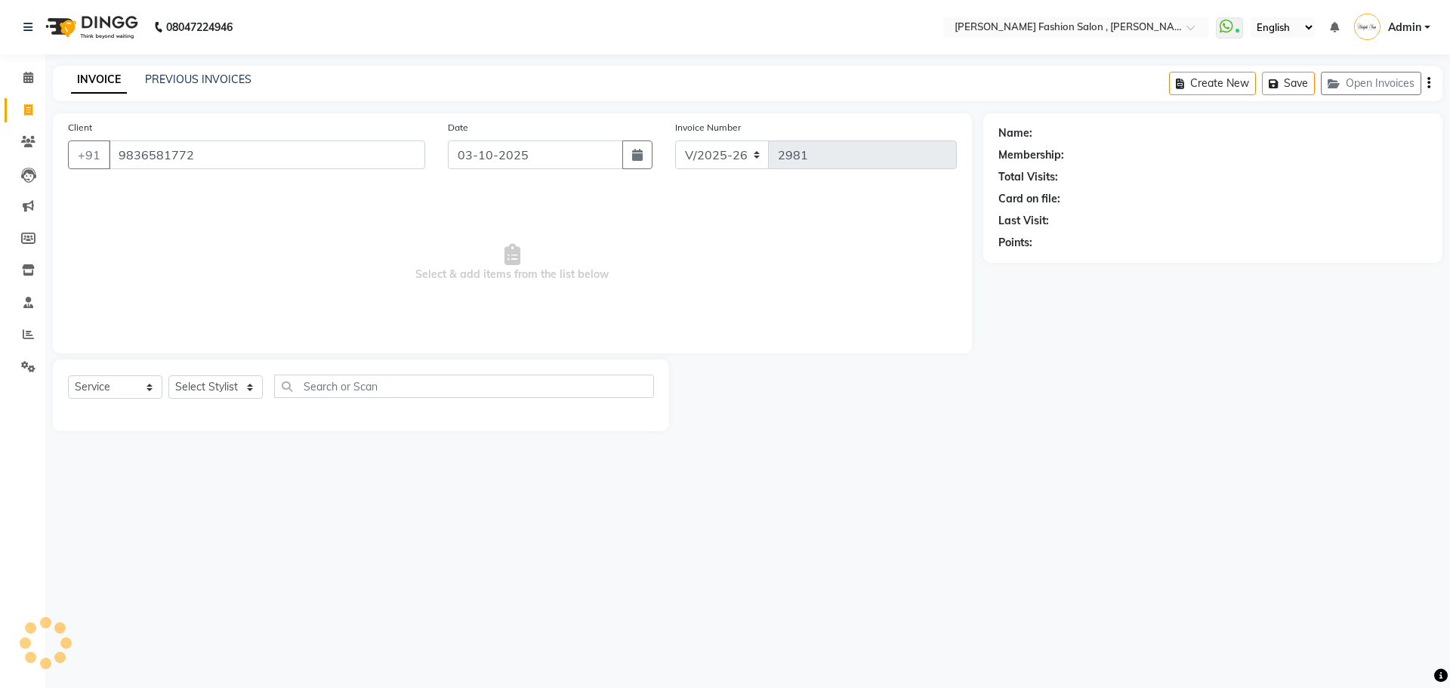
type input "9836581772"
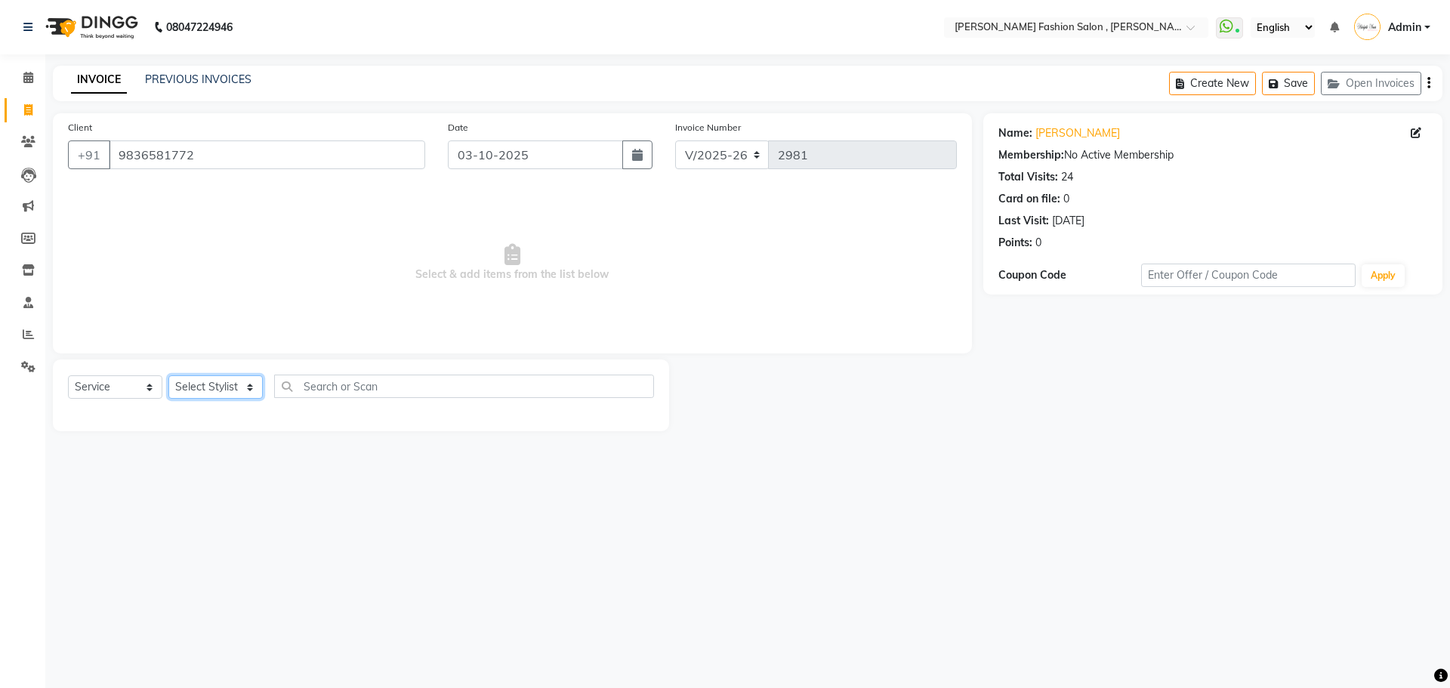
click at [236, 384] on select "Select Stylist [PERSON_NAME] [PERSON_NAME] [PERSON_NAME] [PERSON_NAME] [PERSON_…" at bounding box center [215, 386] width 94 height 23
select select "33870"
click at [168, 375] on select "Select Stylist [PERSON_NAME] [PERSON_NAME] [PERSON_NAME] [PERSON_NAME] [PERSON_…" at bounding box center [215, 386] width 94 height 23
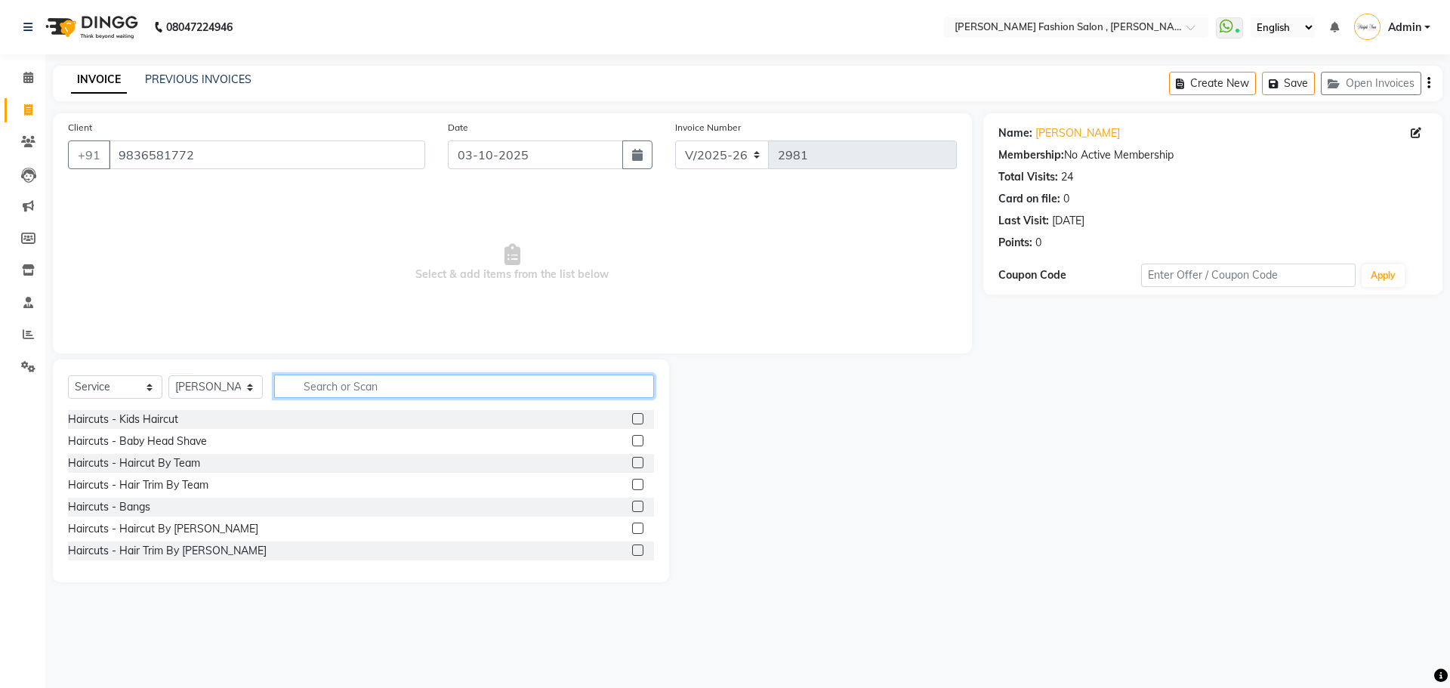
click at [346, 383] on input "text" at bounding box center [464, 385] width 380 height 23
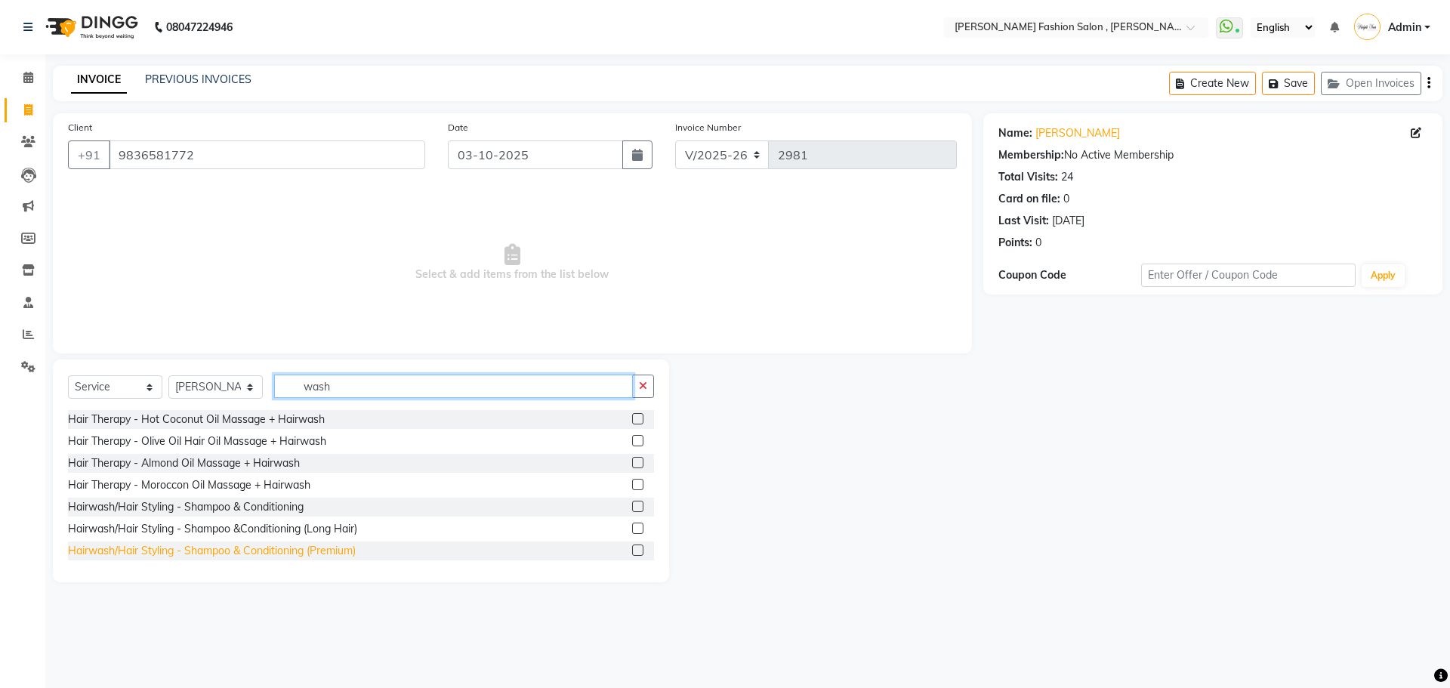
type input "wash"
click at [273, 551] on div "Hairwash/Hair Styling - Shampoo & Conditioning (Premium)" at bounding box center [212, 551] width 288 height 16
checkbox input "false"
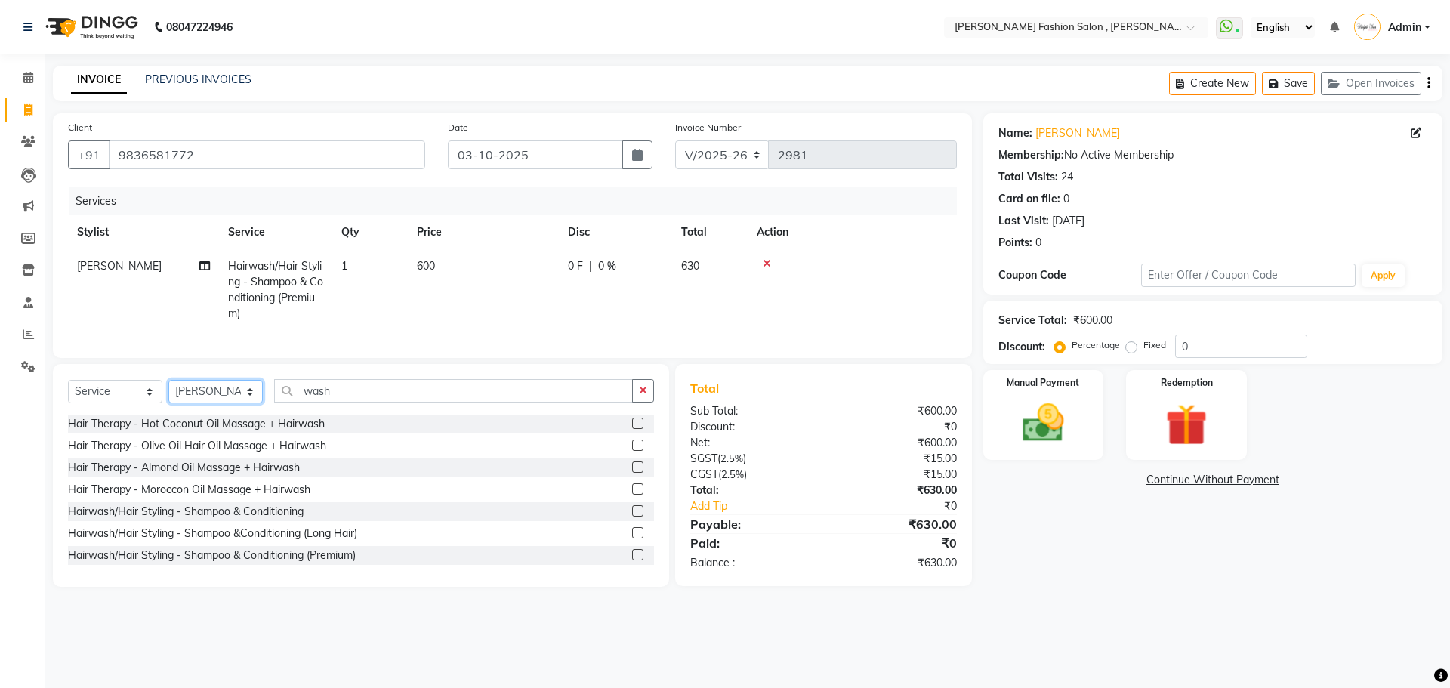
click at [248, 403] on select "Select Stylist [PERSON_NAME] [PERSON_NAME] [PERSON_NAME] [PERSON_NAME] [PERSON_…" at bounding box center [215, 391] width 94 height 23
drag, startPoint x: 344, startPoint y: 402, endPoint x: 234, endPoint y: 390, distance: 110.1
click at [234, 390] on div "Select Service Product Membership Package Voucher Prepaid Gift Card Select Styl…" at bounding box center [361, 396] width 586 height 35
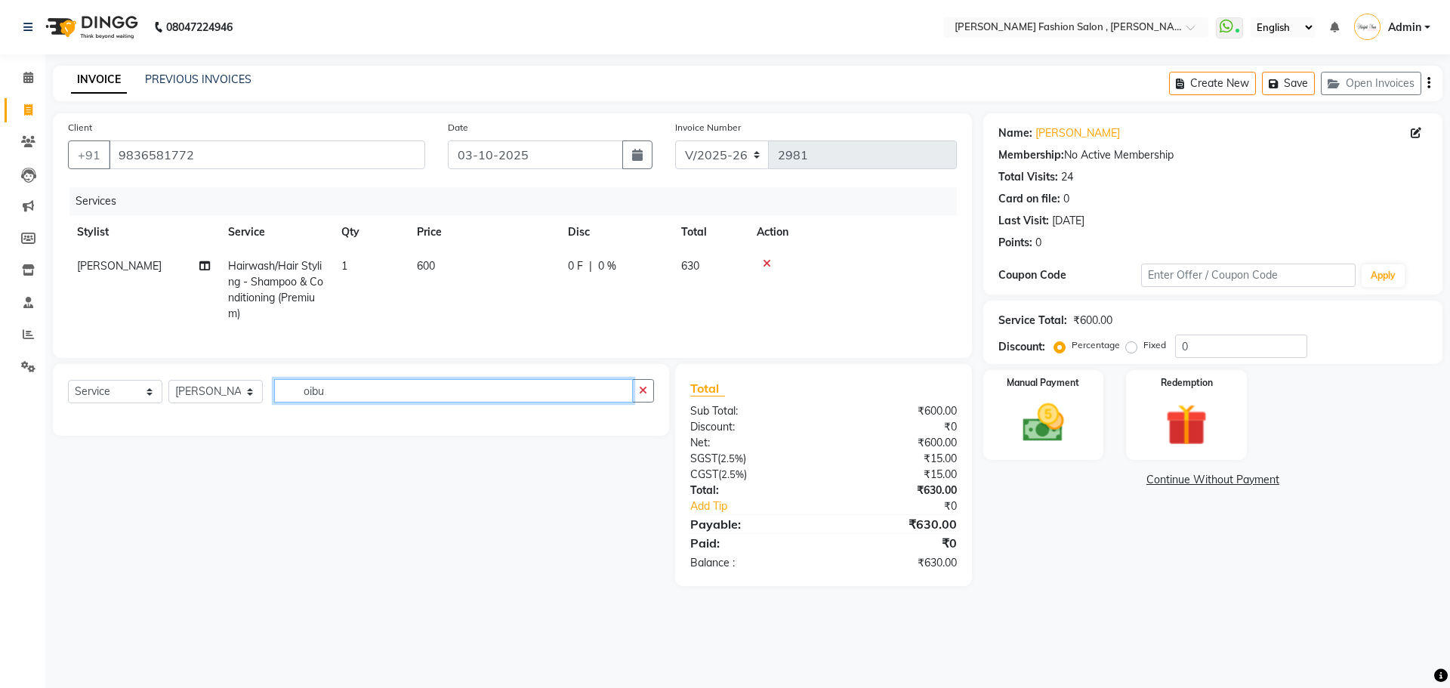
drag, startPoint x: 341, startPoint y: 396, endPoint x: 293, endPoint y: 392, distance: 48.5
click at [293, 392] on input "oibu" at bounding box center [453, 390] width 359 height 23
type input "oi butt"
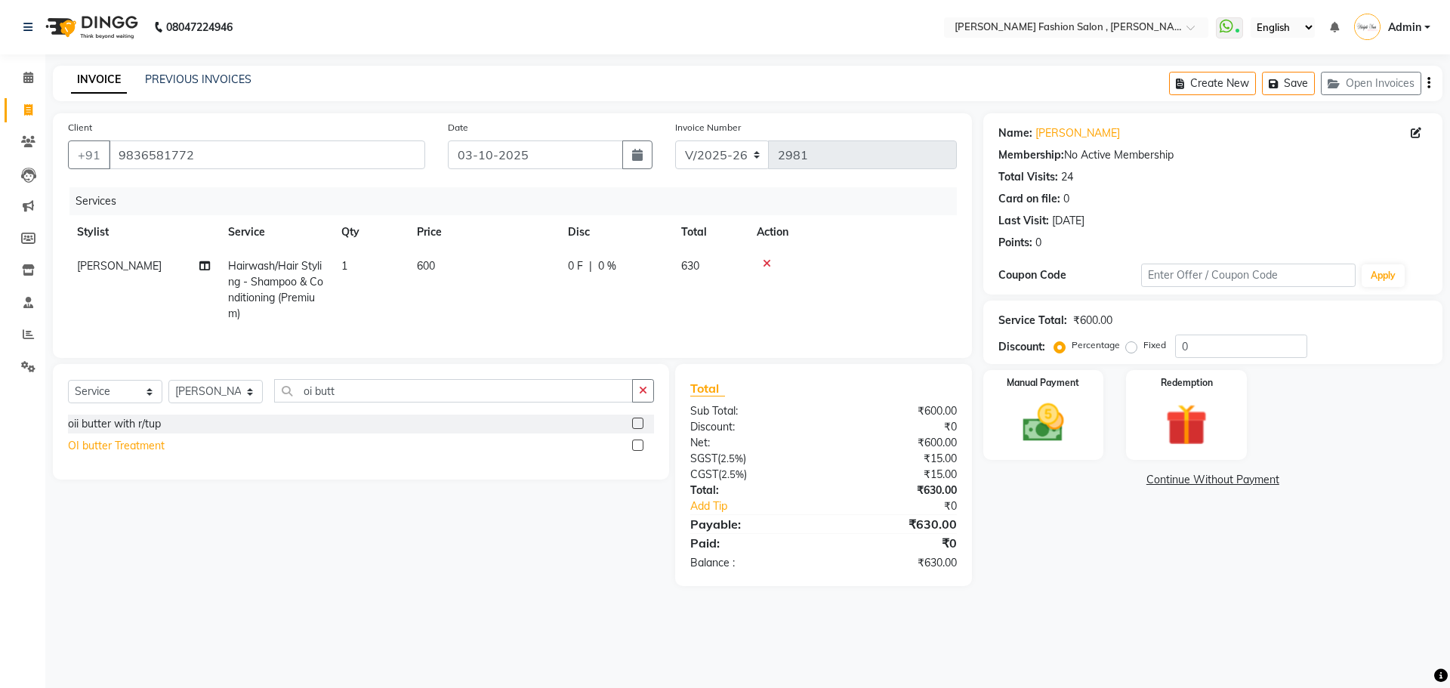
click at [128, 454] on div "OI butter Treatment" at bounding box center [116, 446] width 97 height 16
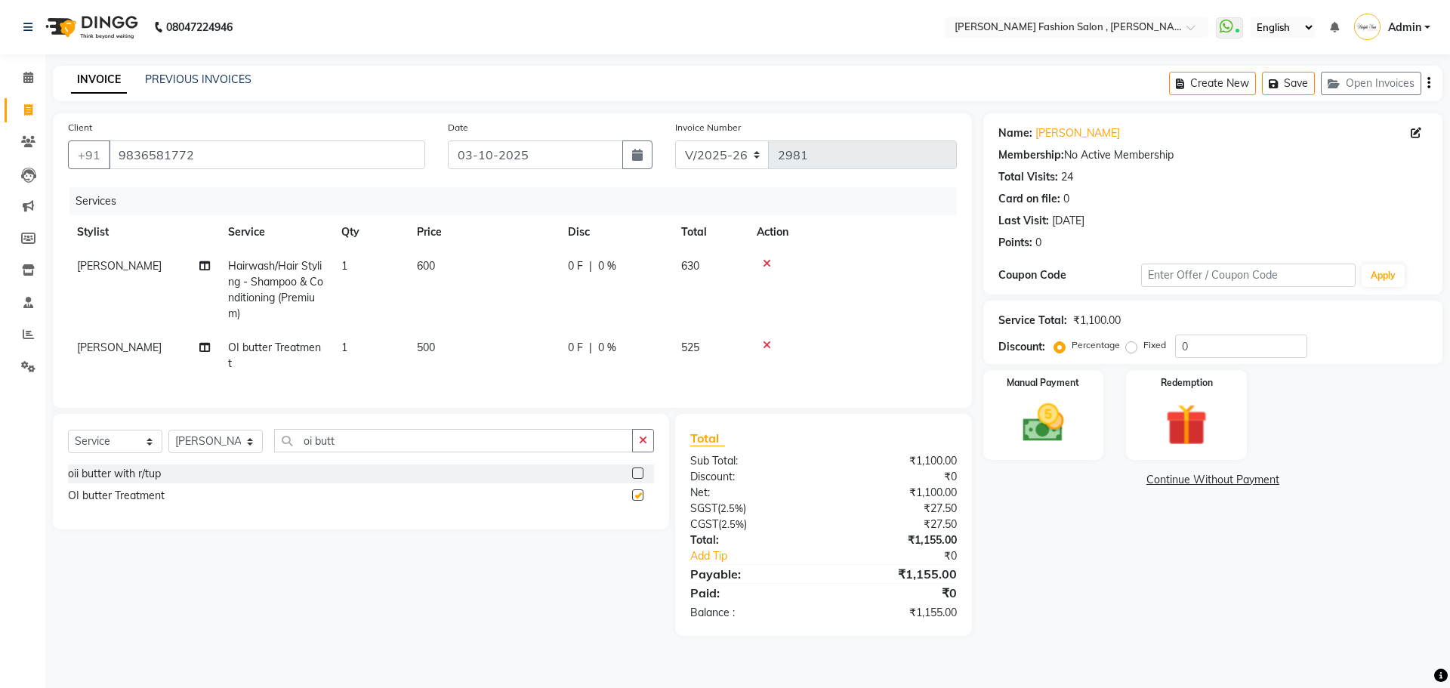
checkbox input "false"
click at [426, 335] on td "500" at bounding box center [483, 356] width 151 height 50
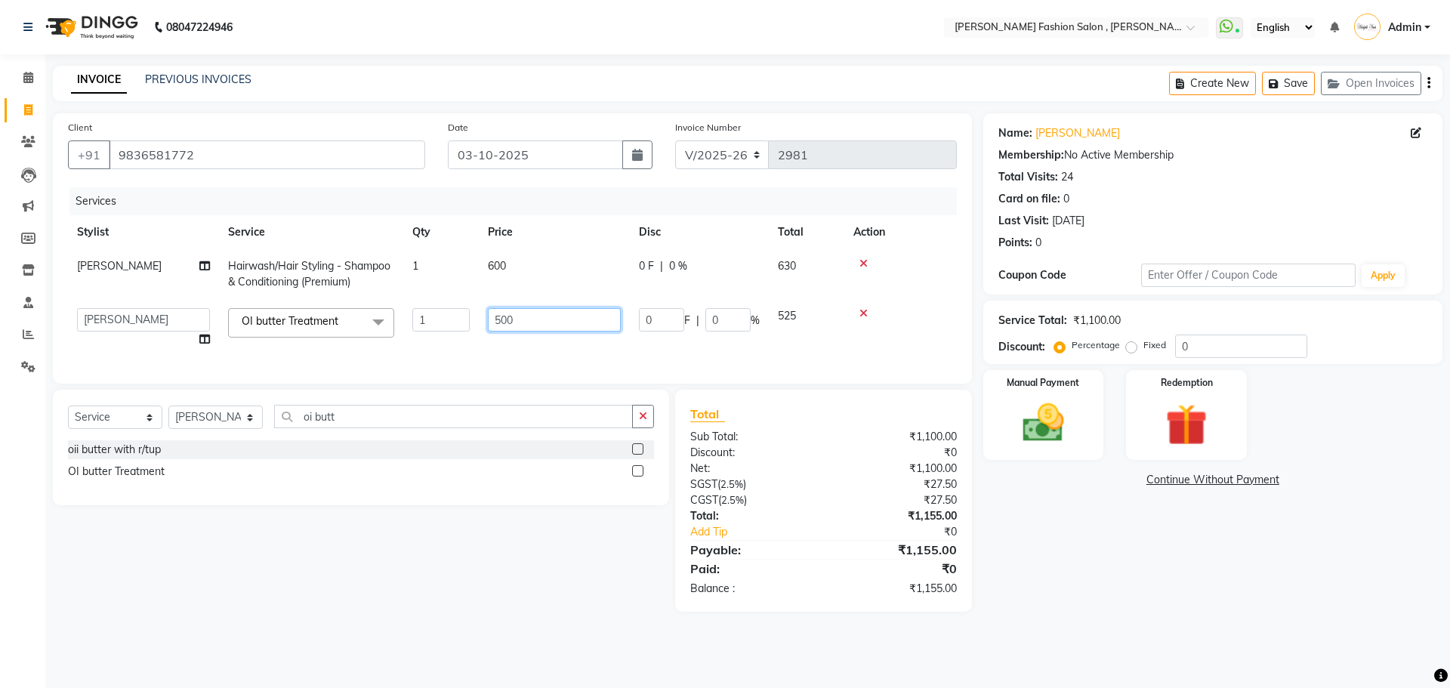
drag, startPoint x: 533, startPoint y: 324, endPoint x: 427, endPoint y: 310, distance: 106.6
click at [427, 310] on tr "Anita Archana Minni Babu Das Bindu Bridgette Jones Danielle Jones Durjo Istiaqu…" at bounding box center [512, 327] width 889 height 57
type input "1000"
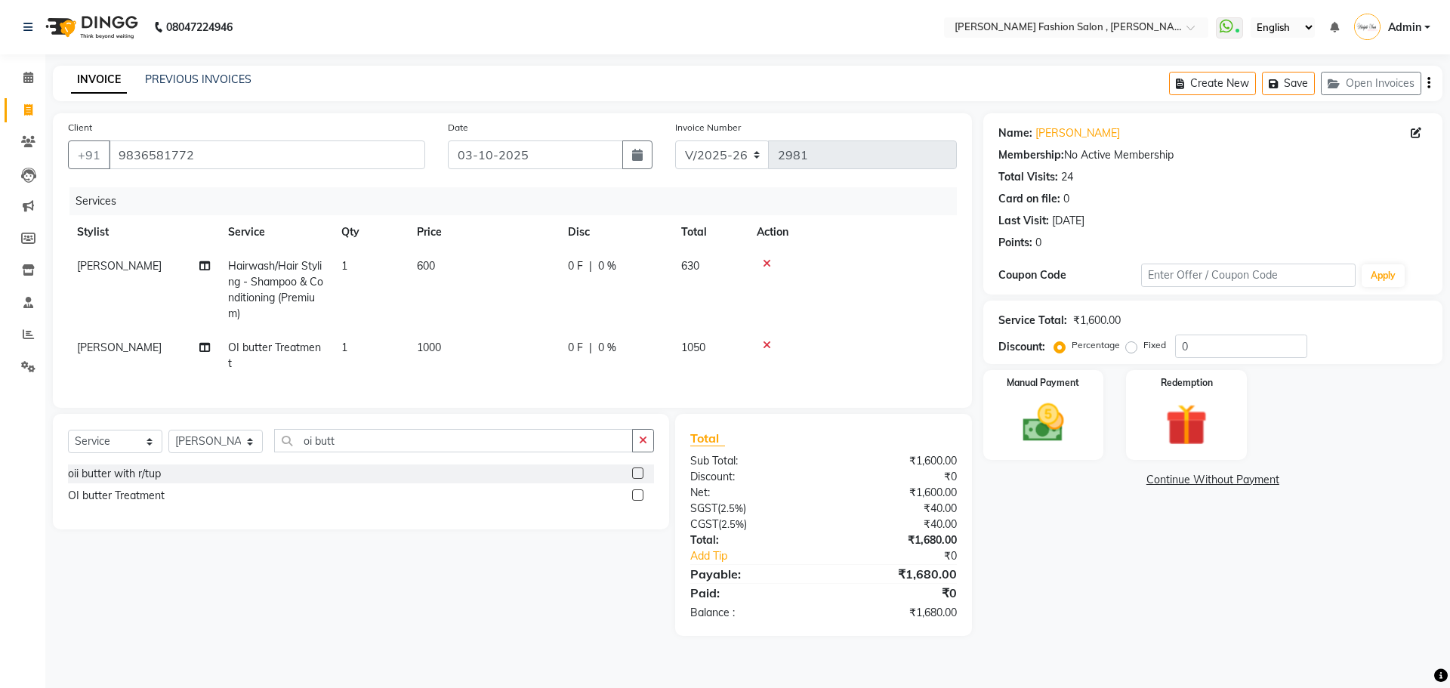
click at [556, 353] on td "1000" at bounding box center [483, 356] width 151 height 50
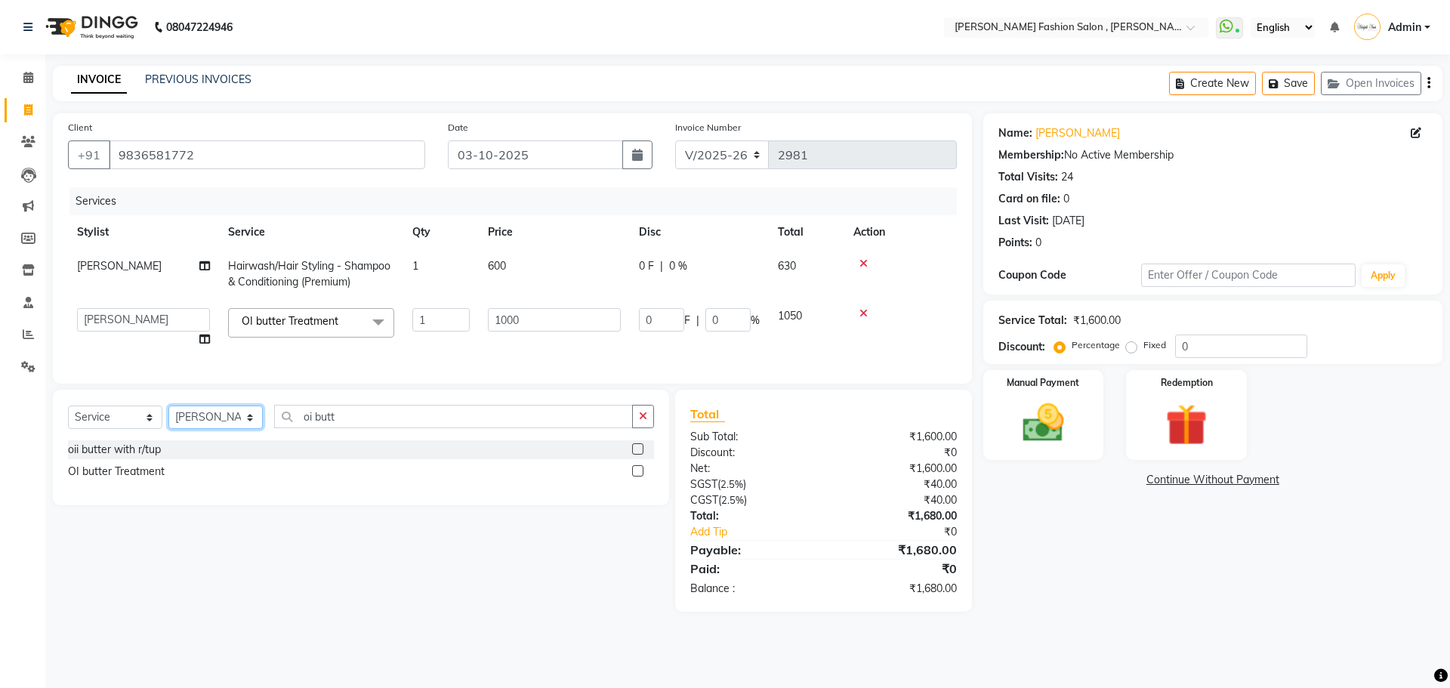
click at [236, 423] on select "Select Stylist [PERSON_NAME] [PERSON_NAME] [PERSON_NAME] [PERSON_NAME] [PERSON_…" at bounding box center [215, 416] width 94 height 23
select select "33869"
click at [168, 417] on select "Select Stylist [PERSON_NAME] [PERSON_NAME] [PERSON_NAME] [PERSON_NAME] [PERSON_…" at bounding box center [215, 416] width 94 height 23
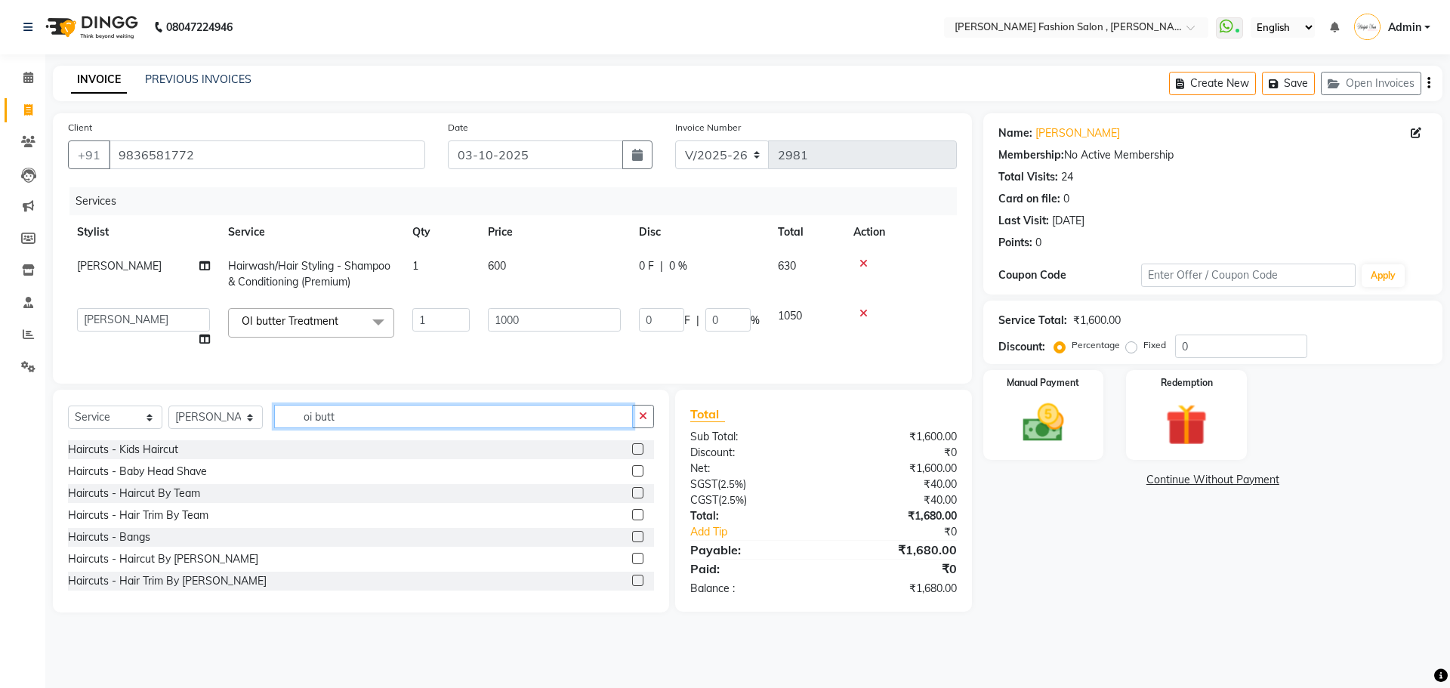
drag, startPoint x: 344, startPoint y: 428, endPoint x: 279, endPoint y: 425, distance: 65.0
click at [279, 425] on input "oi butt" at bounding box center [453, 416] width 359 height 23
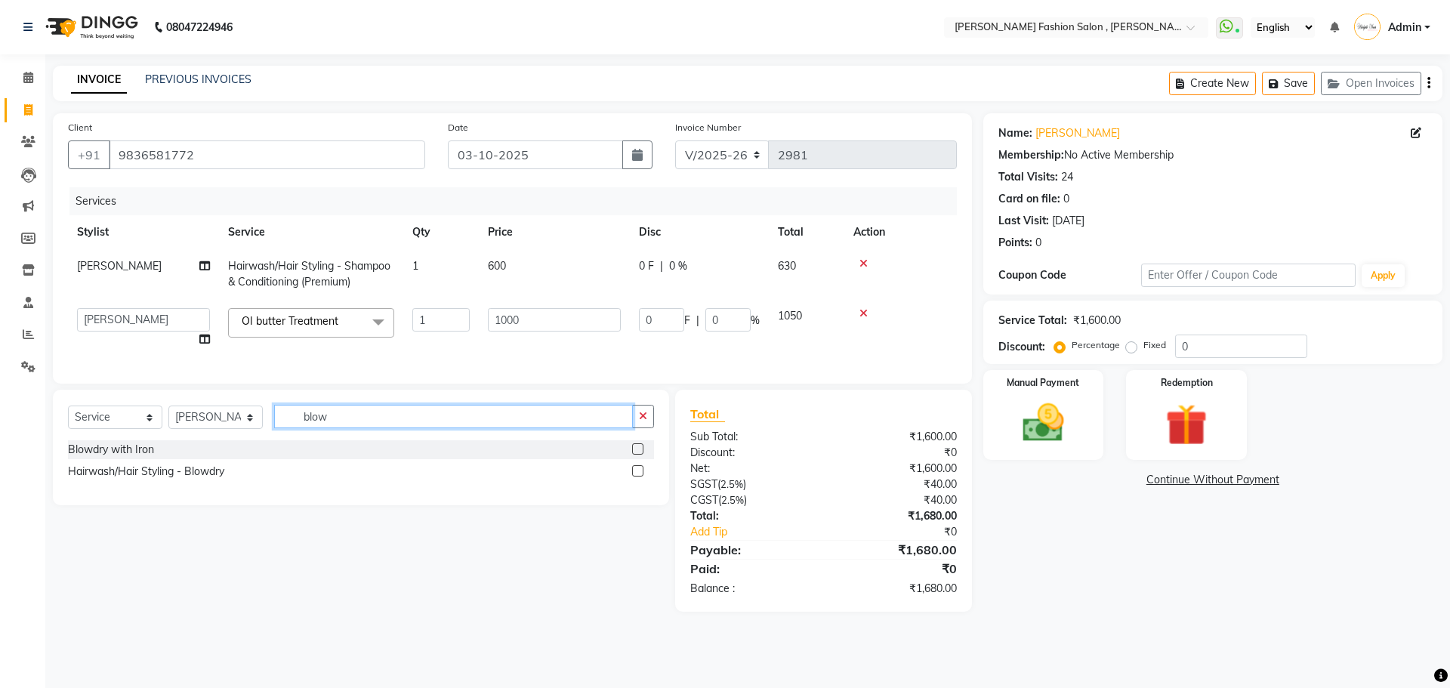
type input "blow"
click at [217, 481] on div "Hairwash/Hair Styling - Blowdry" at bounding box center [361, 471] width 586 height 19
click at [217, 479] on div "Hairwash/Hair Styling - Blowdry" at bounding box center [146, 472] width 156 height 16
checkbox input "false"
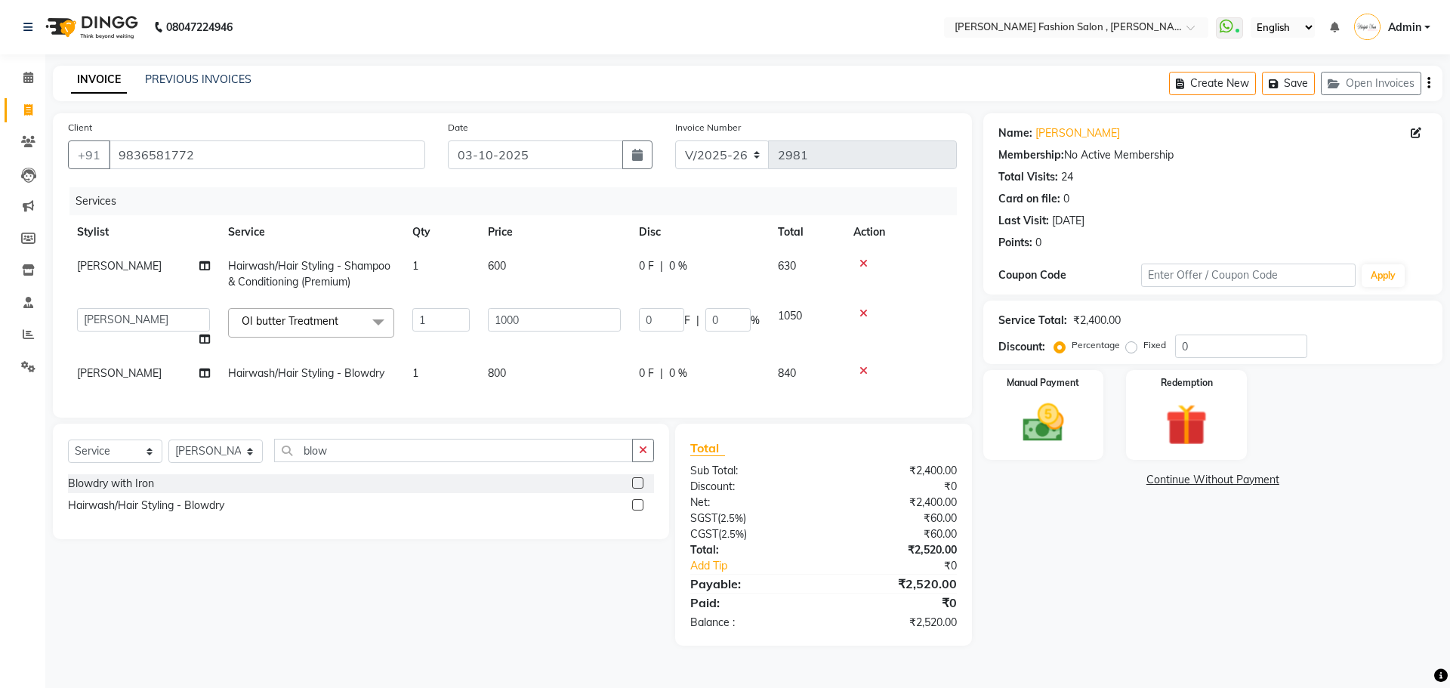
click at [526, 360] on td "800" at bounding box center [554, 373] width 151 height 34
select select "33869"
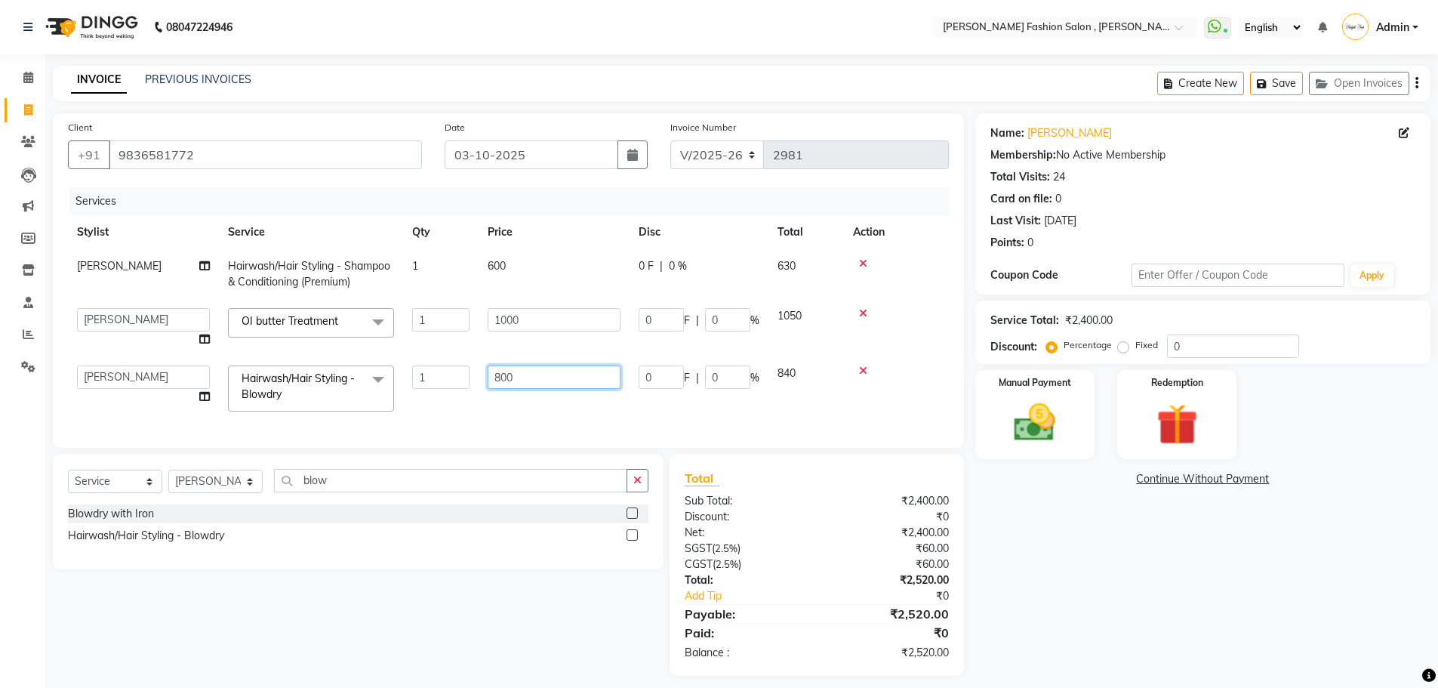
drag, startPoint x: 558, startPoint y: 365, endPoint x: 441, endPoint y: 371, distance: 117.1
click at [441, 371] on tr "Anita Archana Minni Babu Das Bindu Bridgette Jones Danielle Jones Durjo Istiaqu…" at bounding box center [508, 388] width 881 height 64
type input "1000"
click at [496, 407] on div "Services Stylist Service Qty Price Disc Total Action Anita Hairwash/Hair Stylin…" at bounding box center [512, 309] width 889 height 245
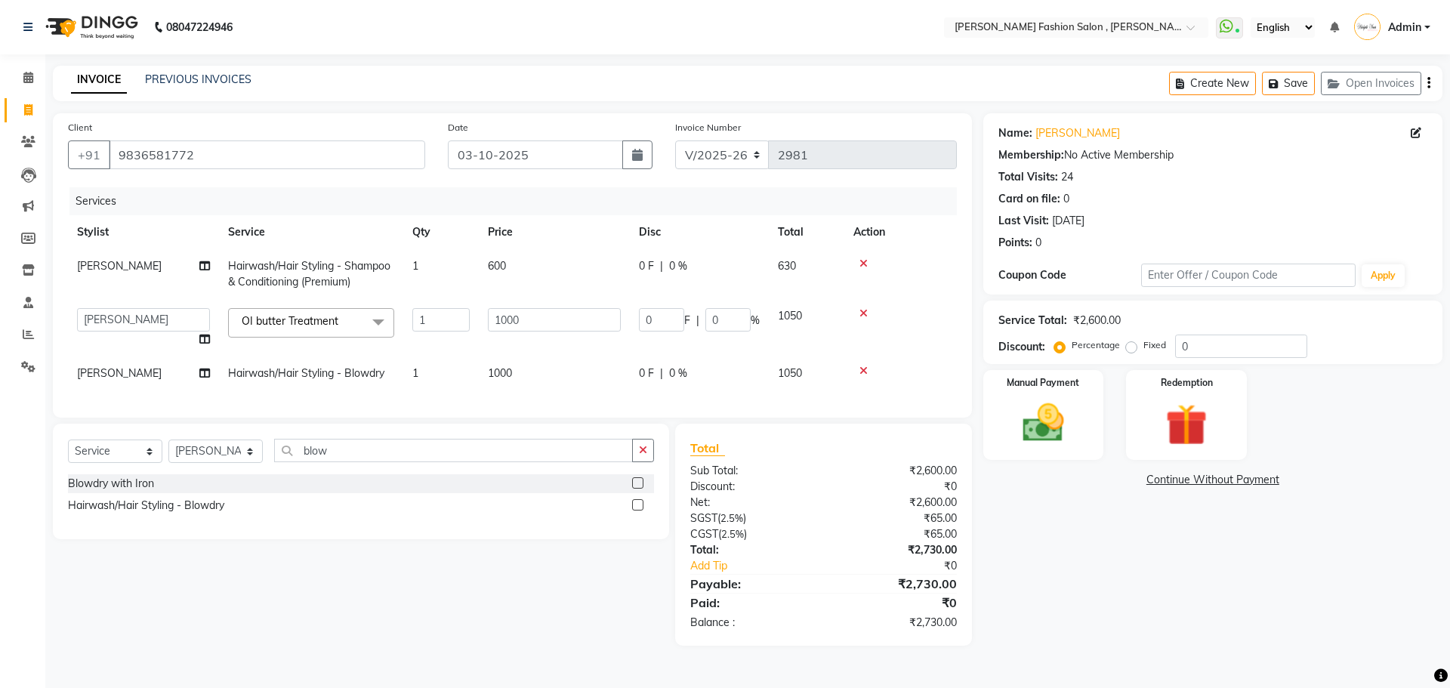
click at [862, 313] on icon at bounding box center [863, 313] width 8 height 11
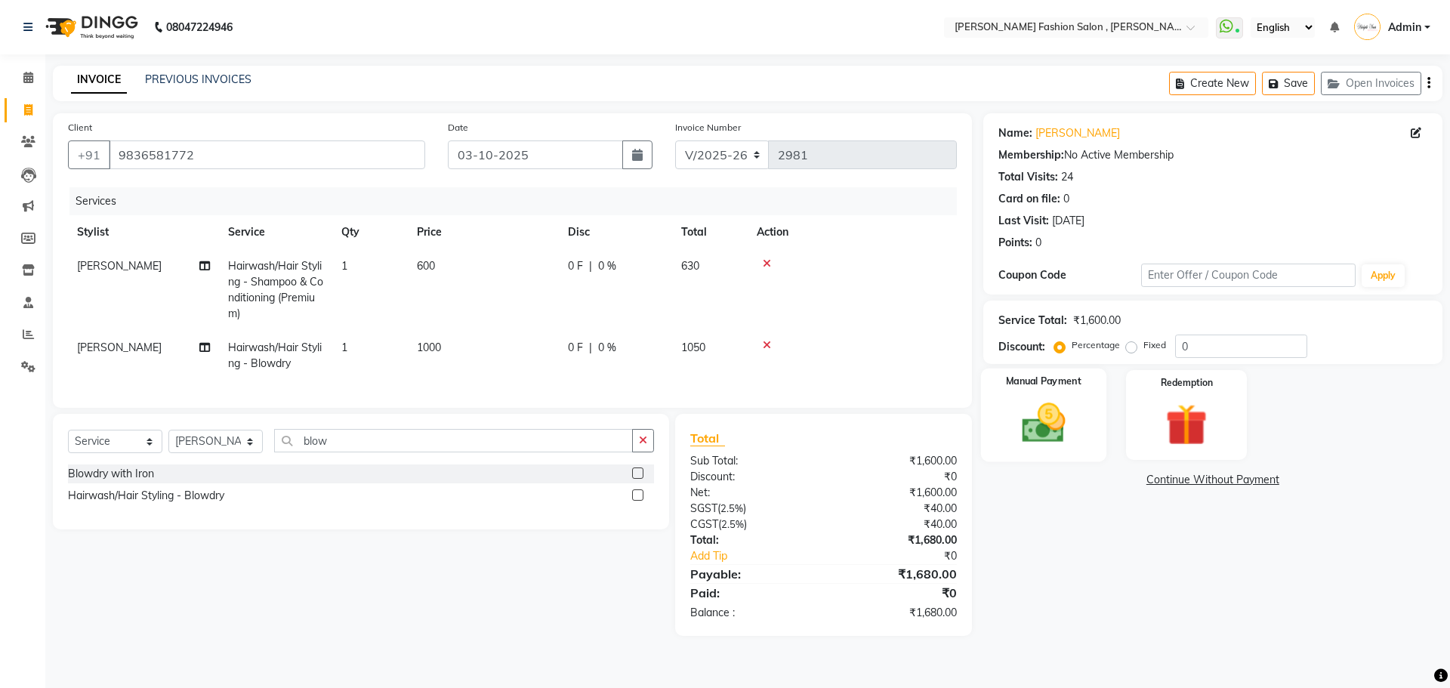
click at [1027, 374] on label "Manual Payment" at bounding box center [1044, 381] width 76 height 14
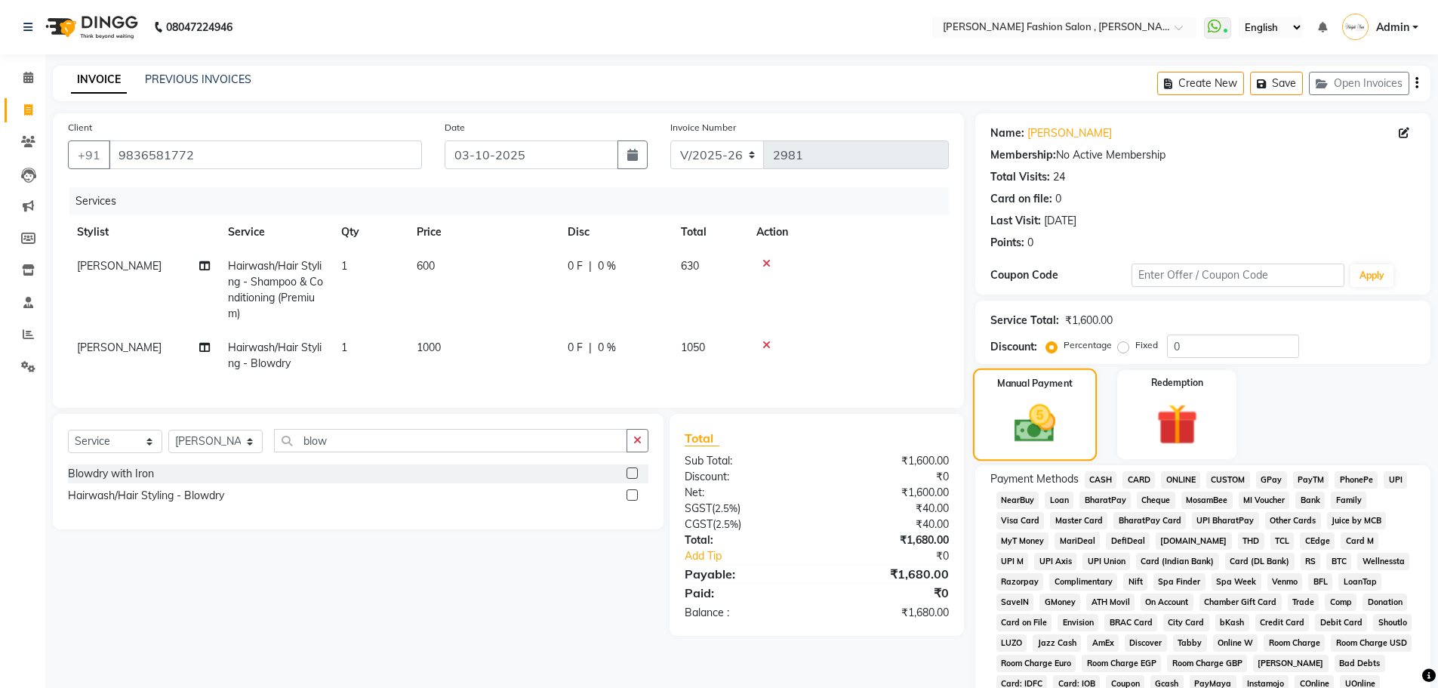
click at [1051, 411] on img at bounding box center [1034, 423] width 67 height 48
click at [1089, 487] on span "CASH" at bounding box center [1101, 479] width 32 height 17
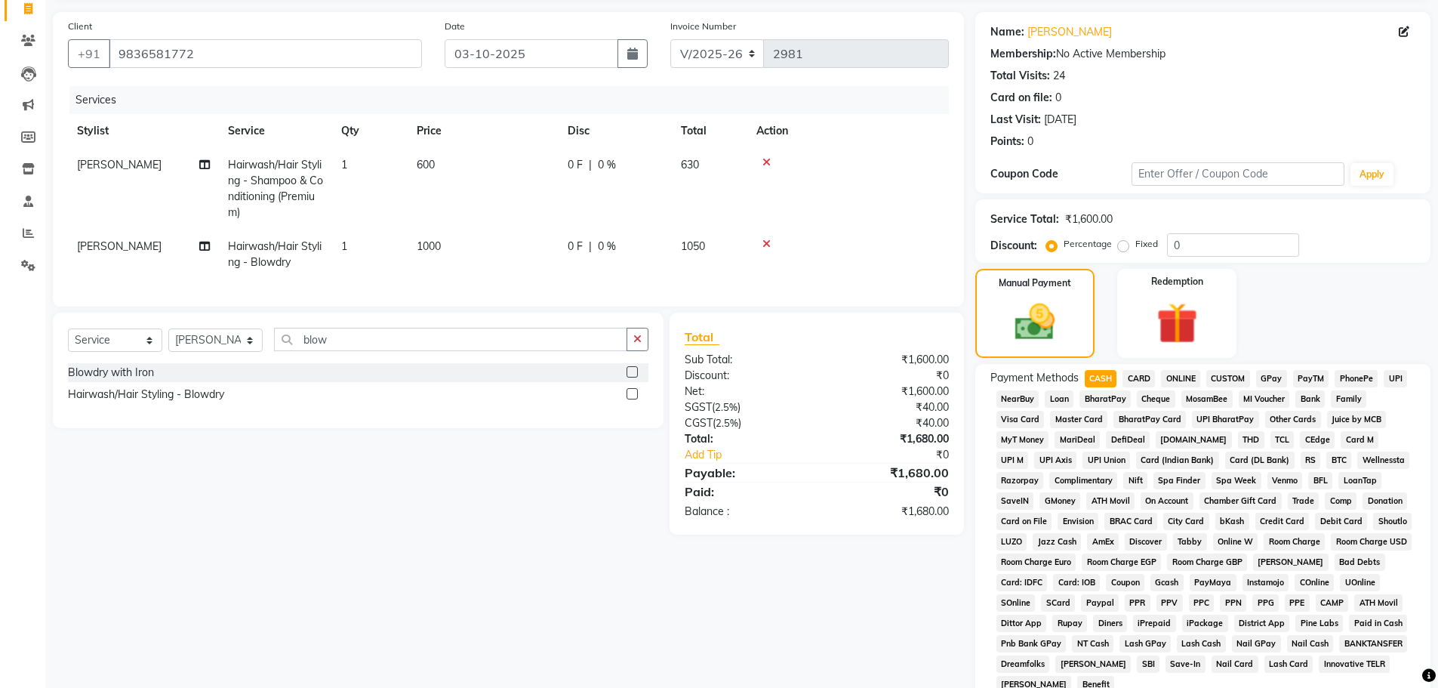
scroll to position [227, 0]
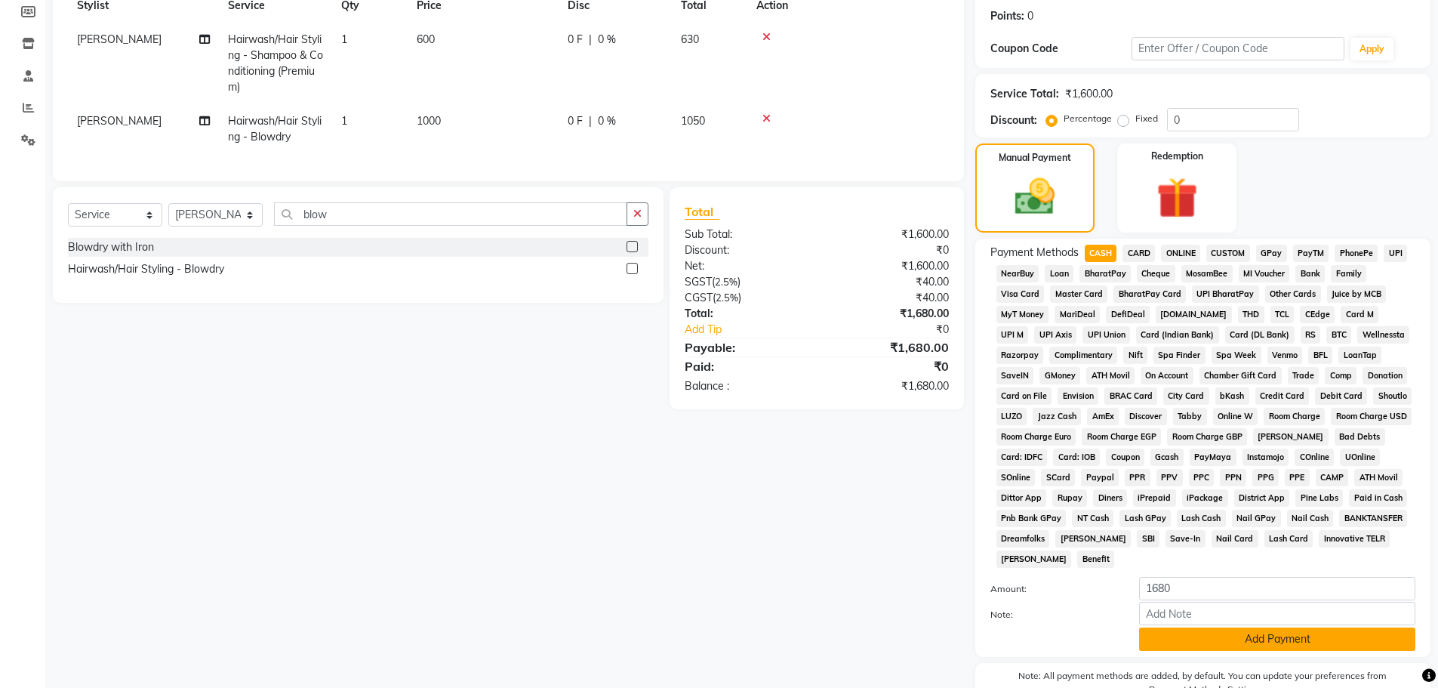
click at [1219, 633] on button "Add Payment" at bounding box center [1277, 638] width 276 height 23
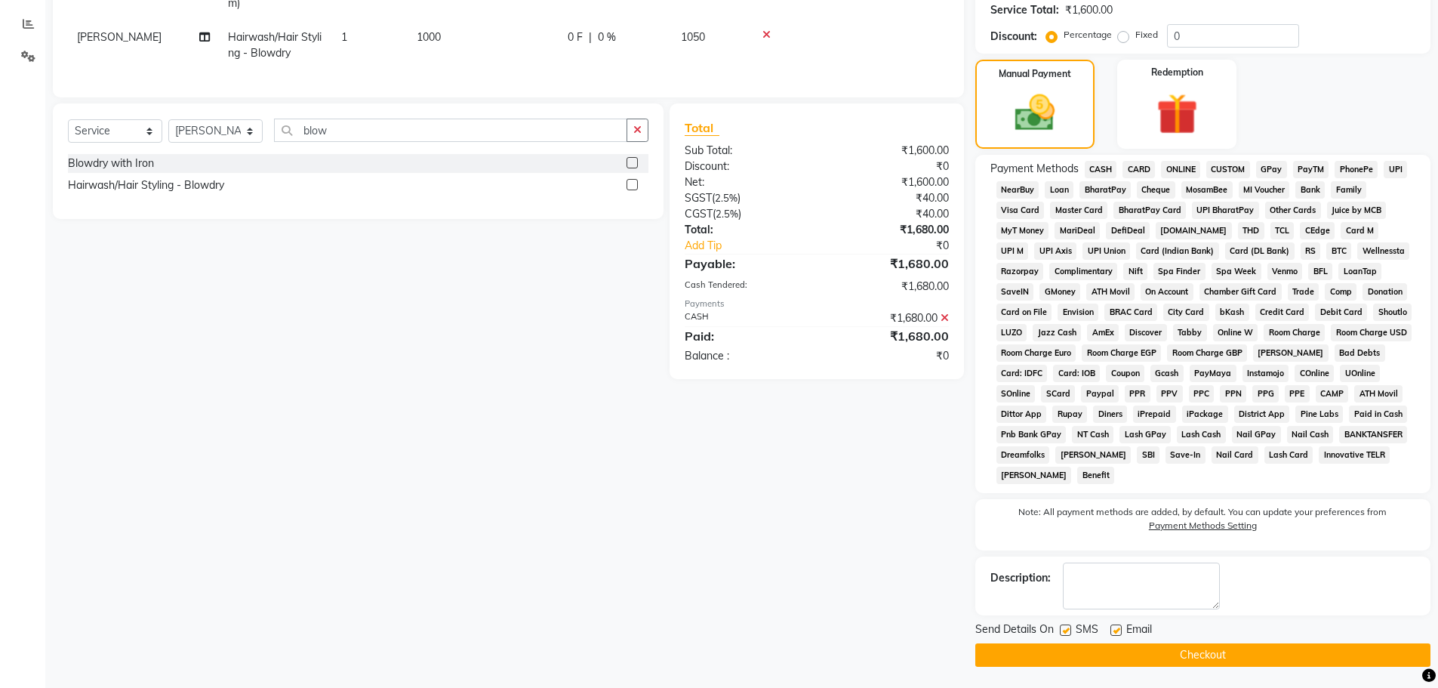
scroll to position [312, 0]
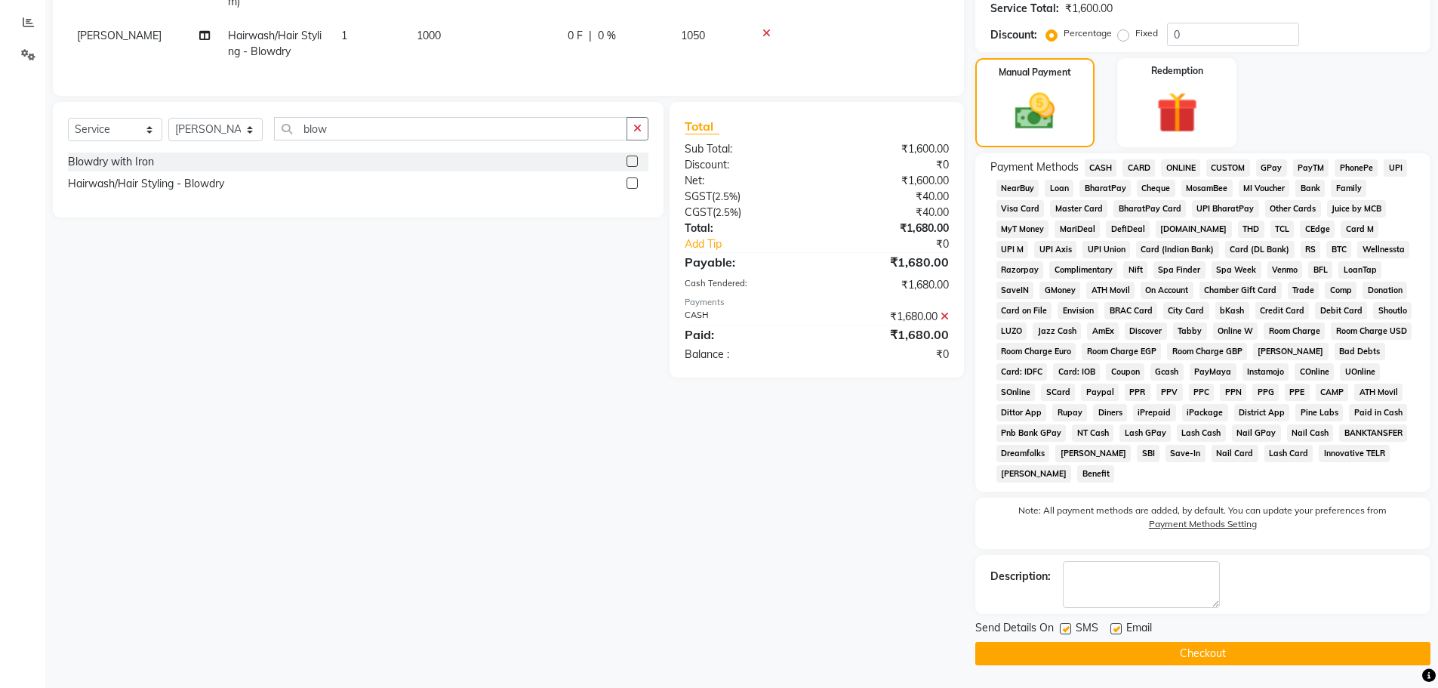
click at [1244, 648] on button "Checkout" at bounding box center [1202, 653] width 455 height 23
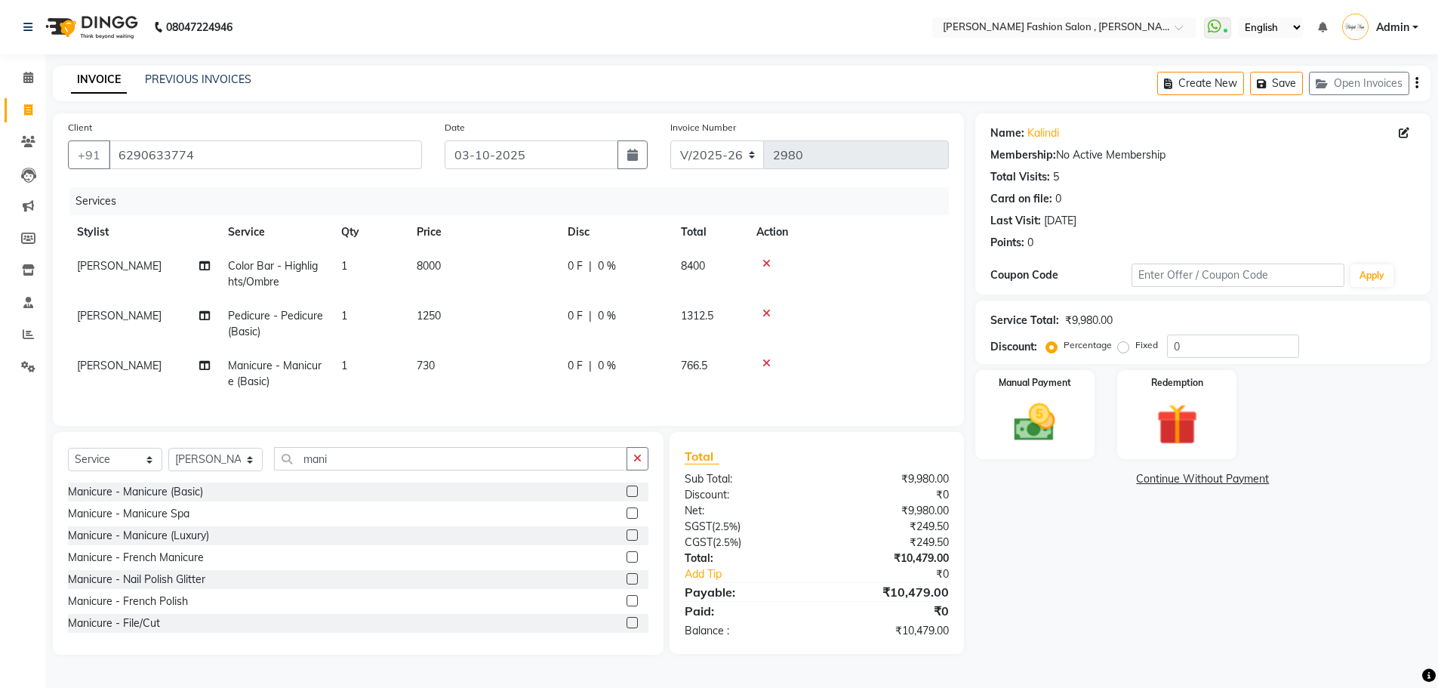
select select "5233"
select select "service"
select select "33875"
drag, startPoint x: 348, startPoint y: 473, endPoint x: 117, endPoint y: 467, distance: 231.1
click at [117, 467] on div "Select Service Product Membership Package Voucher Prepaid Gift Card Select Styl…" at bounding box center [358, 464] width 581 height 35
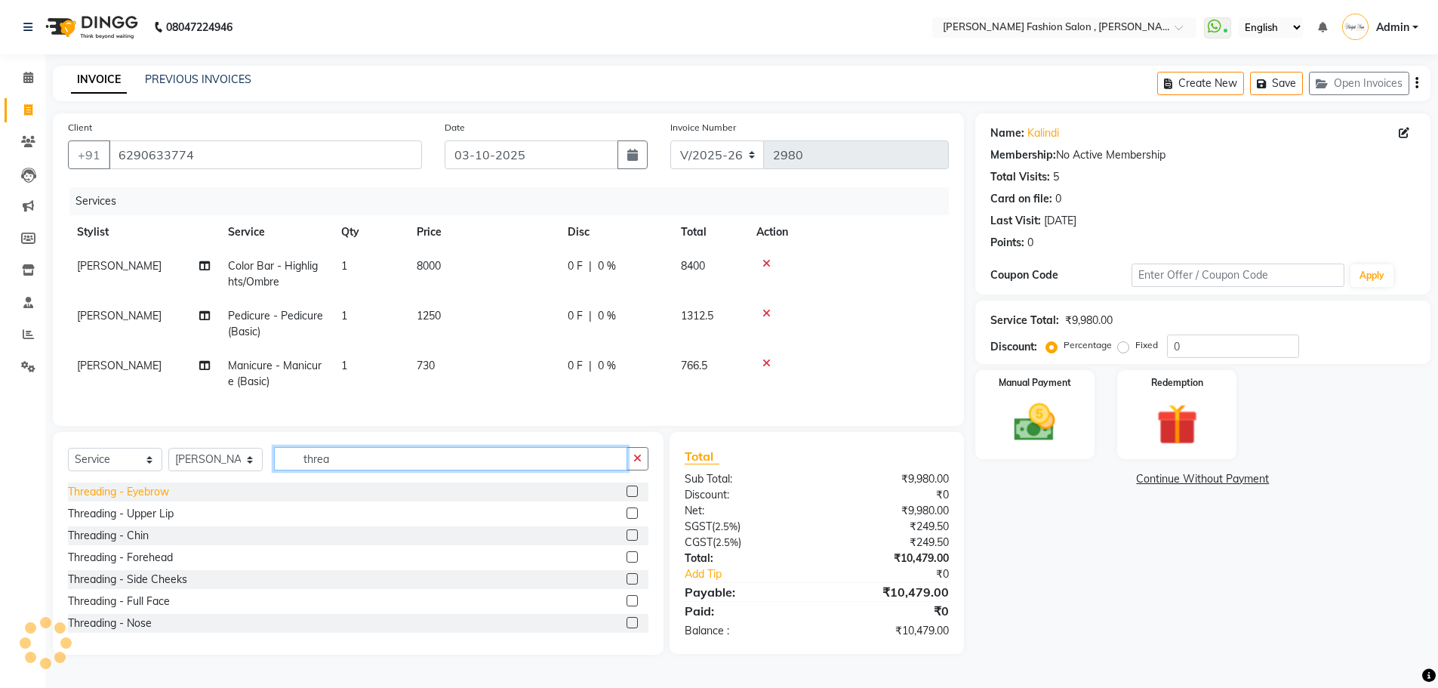
type input "threa"
click at [121, 498] on div "Threading - Eyebrow" at bounding box center [118, 492] width 101 height 16
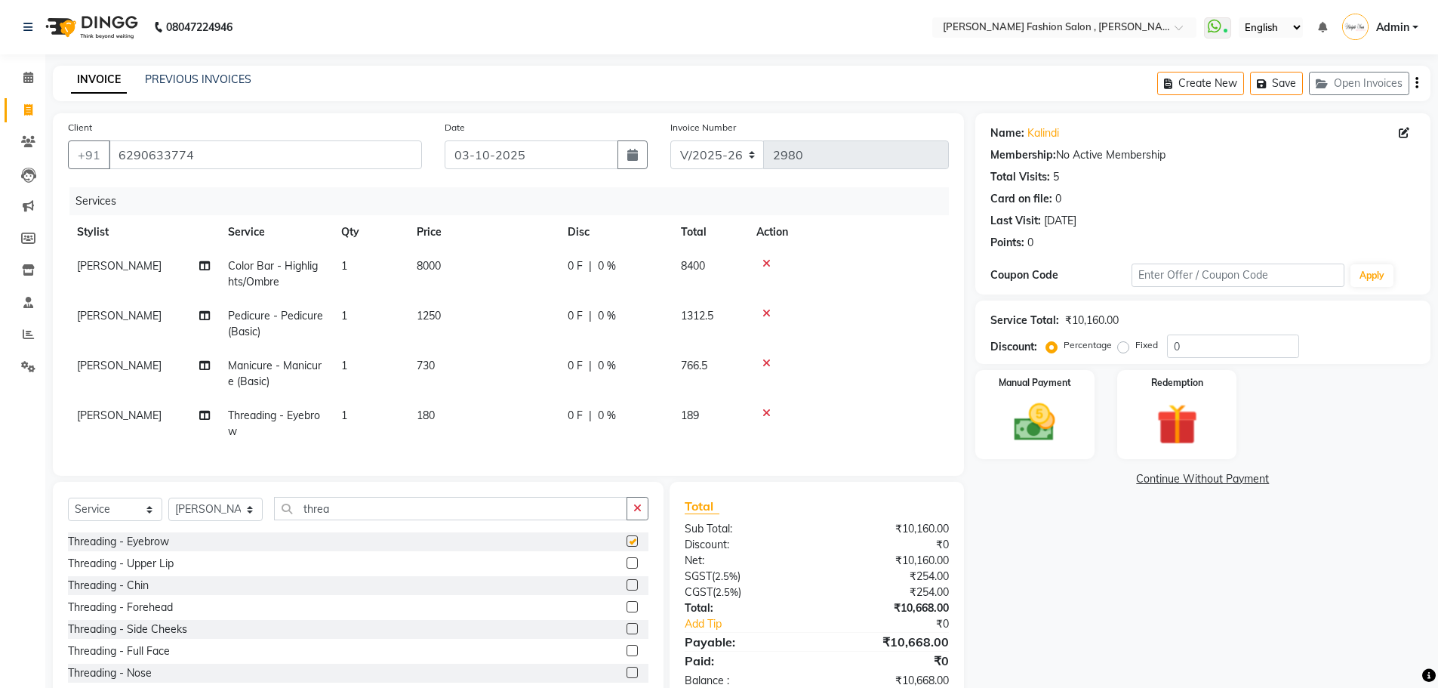
checkbox input "false"
click at [139, 570] on div "Threading - Upper Lip" at bounding box center [121, 564] width 106 height 16
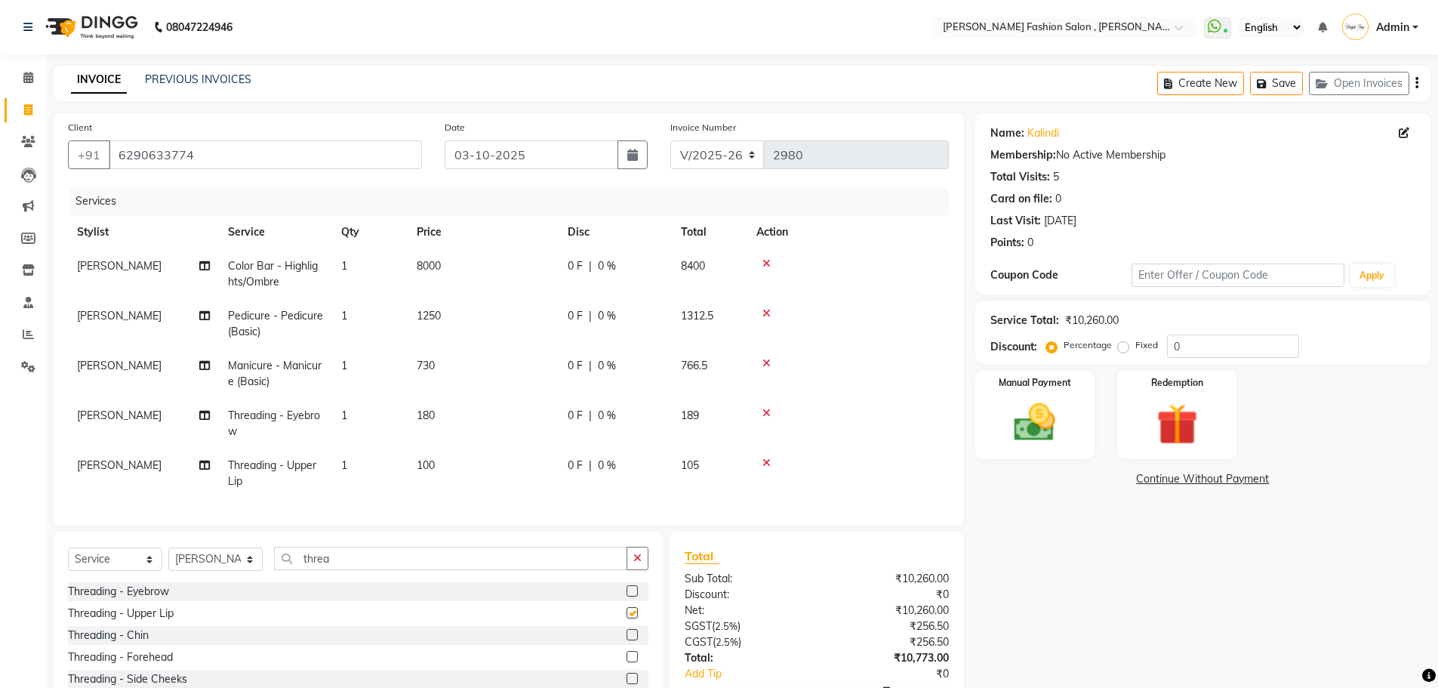
checkbox input "false"
click at [280, 257] on td "Color Bar - Highlights/Ombre" at bounding box center [275, 274] width 113 height 50
select select "33871"
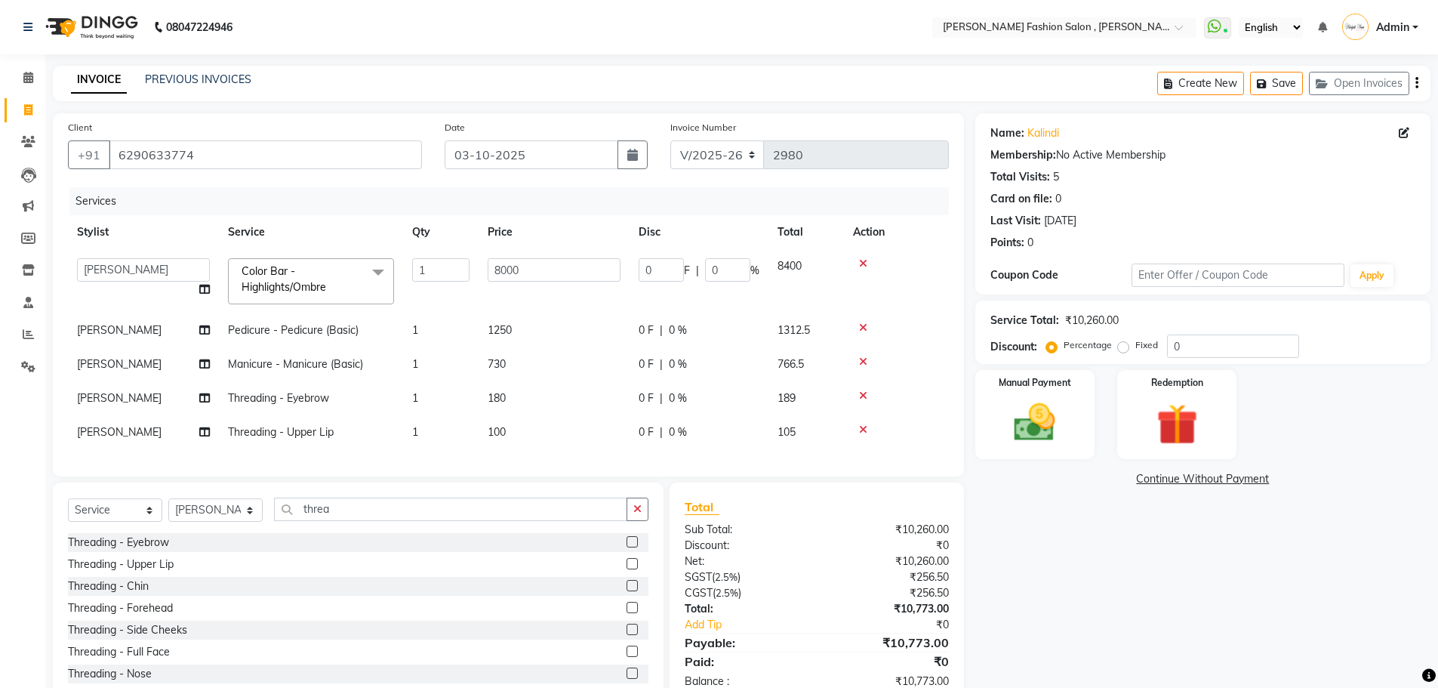
click at [285, 279] on span "Color Bar - Highlights/Ombre x" at bounding box center [304, 280] width 133 height 32
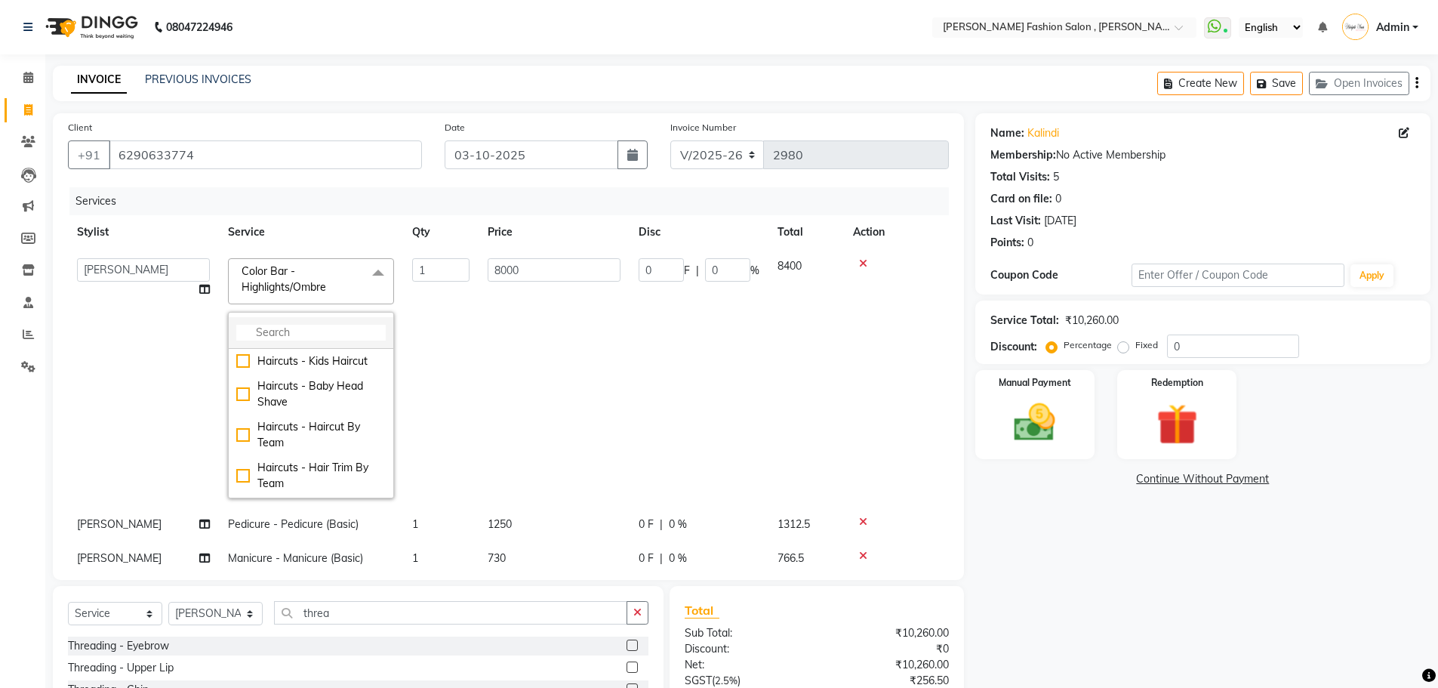
click at [301, 331] on input "multiselect-search" at bounding box center [310, 333] width 149 height 16
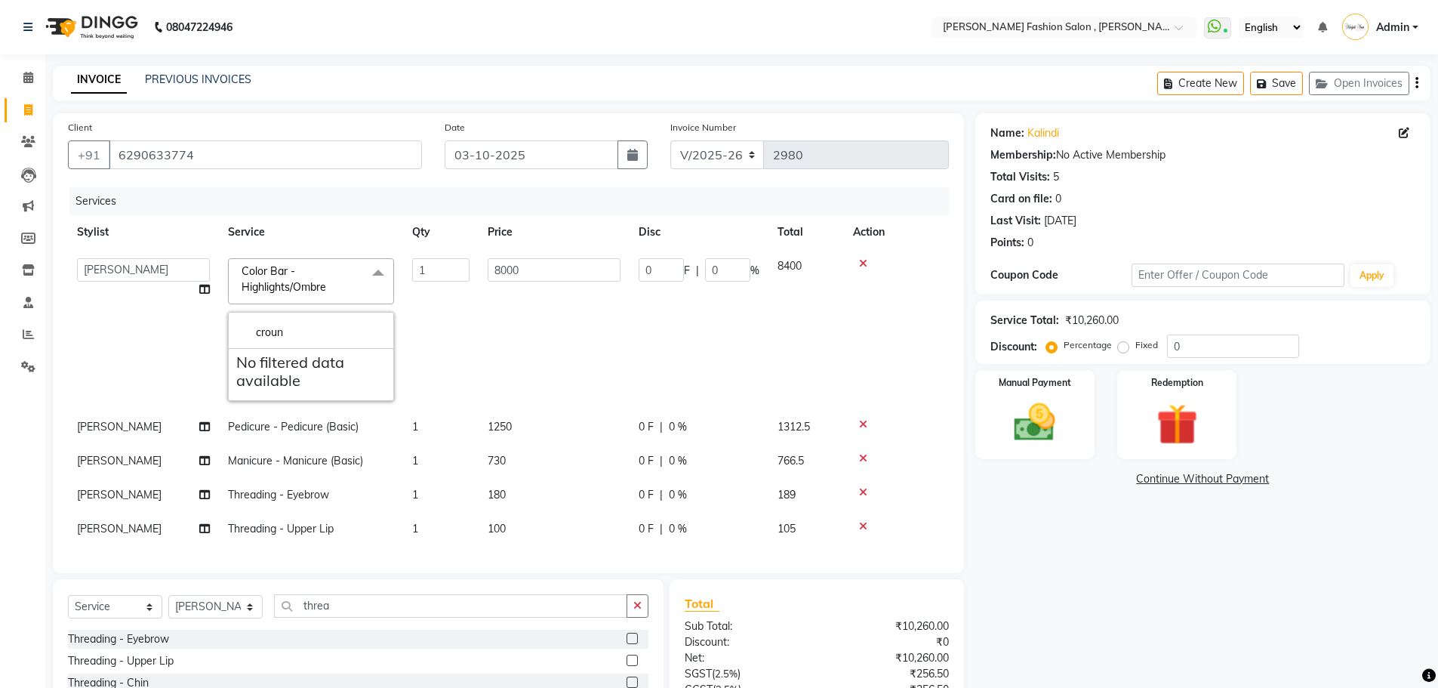
drag, startPoint x: 301, startPoint y: 331, endPoint x: 164, endPoint y: 330, distance: 137.4
click at [164, 330] on tr "[PERSON_NAME] [PERSON_NAME] Babu [PERSON_NAME] [PERSON_NAME] [PERSON_NAME] [PER…" at bounding box center [508, 329] width 881 height 161
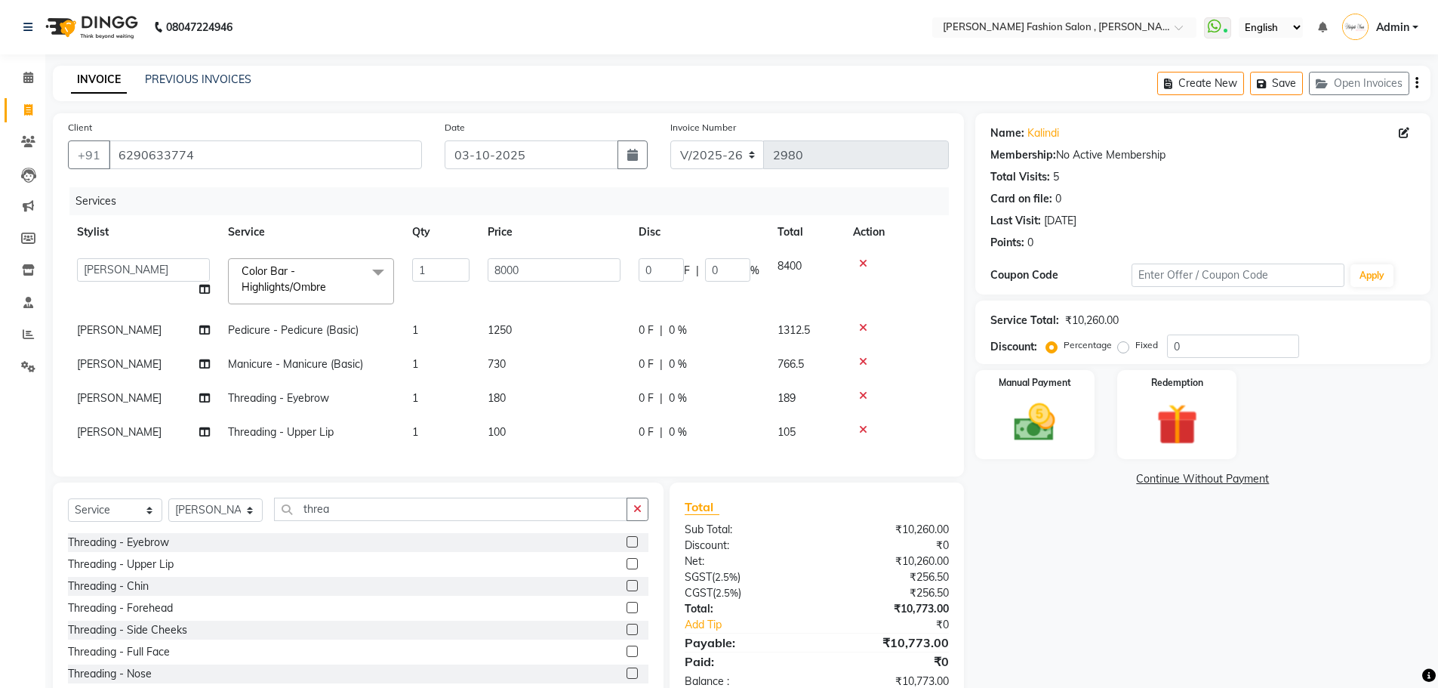
click at [360, 269] on span "Color Bar - Highlights/Ombre x" at bounding box center [304, 280] width 133 height 32
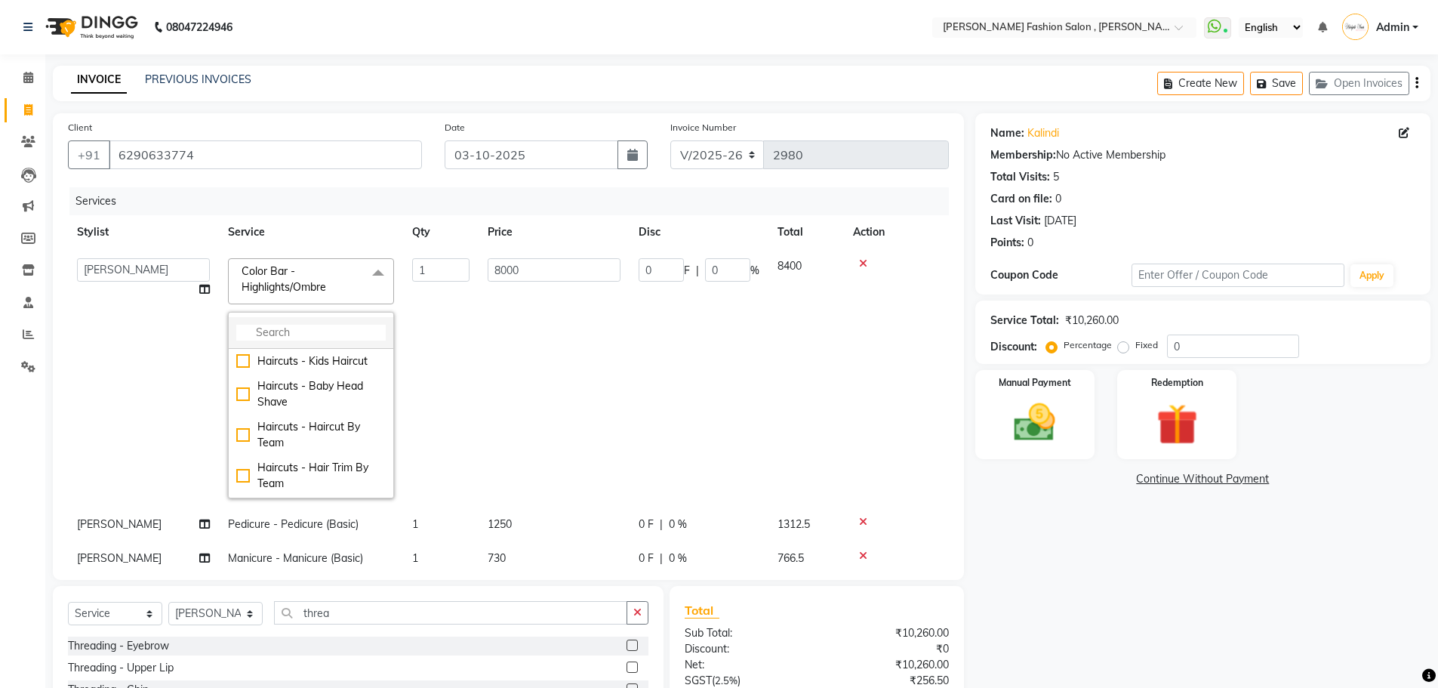
click at [311, 325] on input "multiselect-search" at bounding box center [310, 333] width 149 height 16
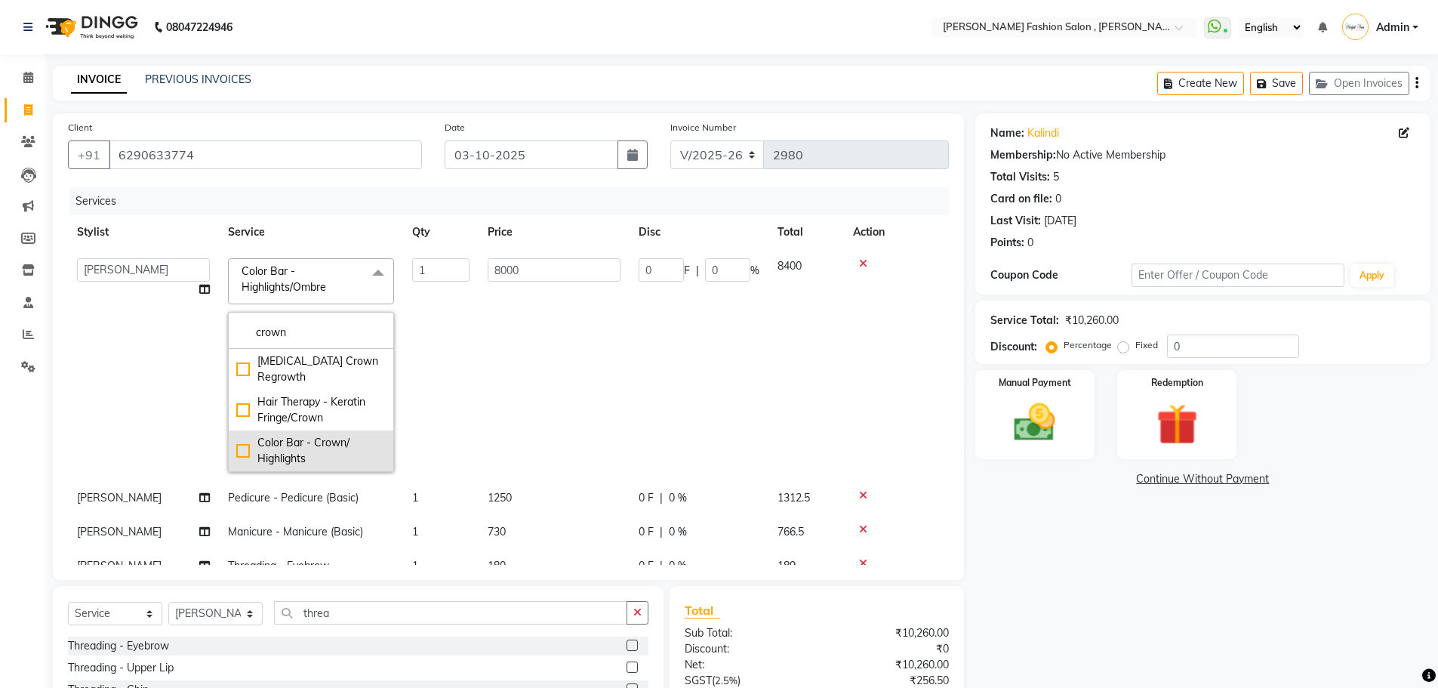
type input "crown"
click at [313, 435] on div "Color Bar - Crown/ Highlights" at bounding box center [310, 451] width 149 height 32
type input "5000"
checkbox input "true"
click at [503, 186] on div "Client +91 6290633774 Date 03-10-2025 Invoice Number V/2025 V/2025-26 2980 Serv…" at bounding box center [508, 346] width 911 height 467
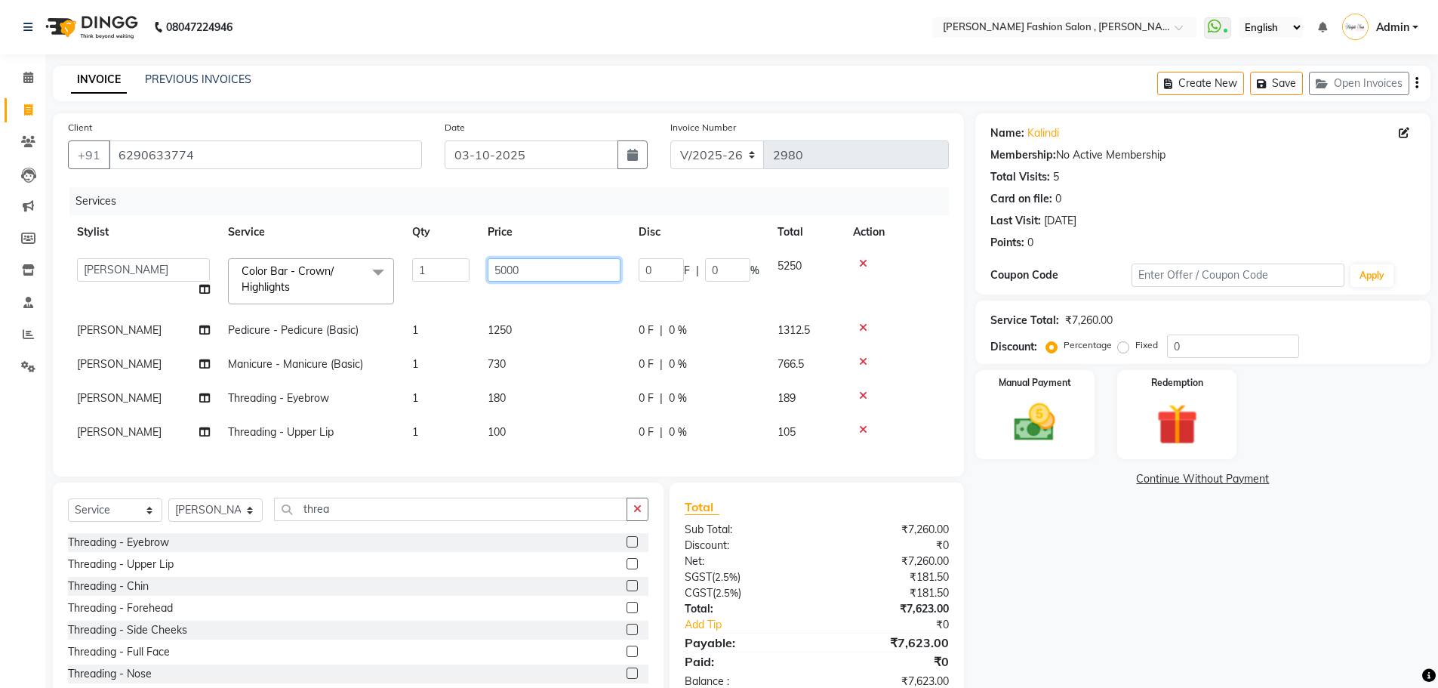
click at [503, 270] on input "5000" at bounding box center [554, 269] width 133 height 23
type input "8000"
click at [532, 306] on tbody "Anita Archana Minni Babu Das Bindu Bridgette Jones Danielle Jones Durjo Istiaqu…" at bounding box center [508, 349] width 881 height 200
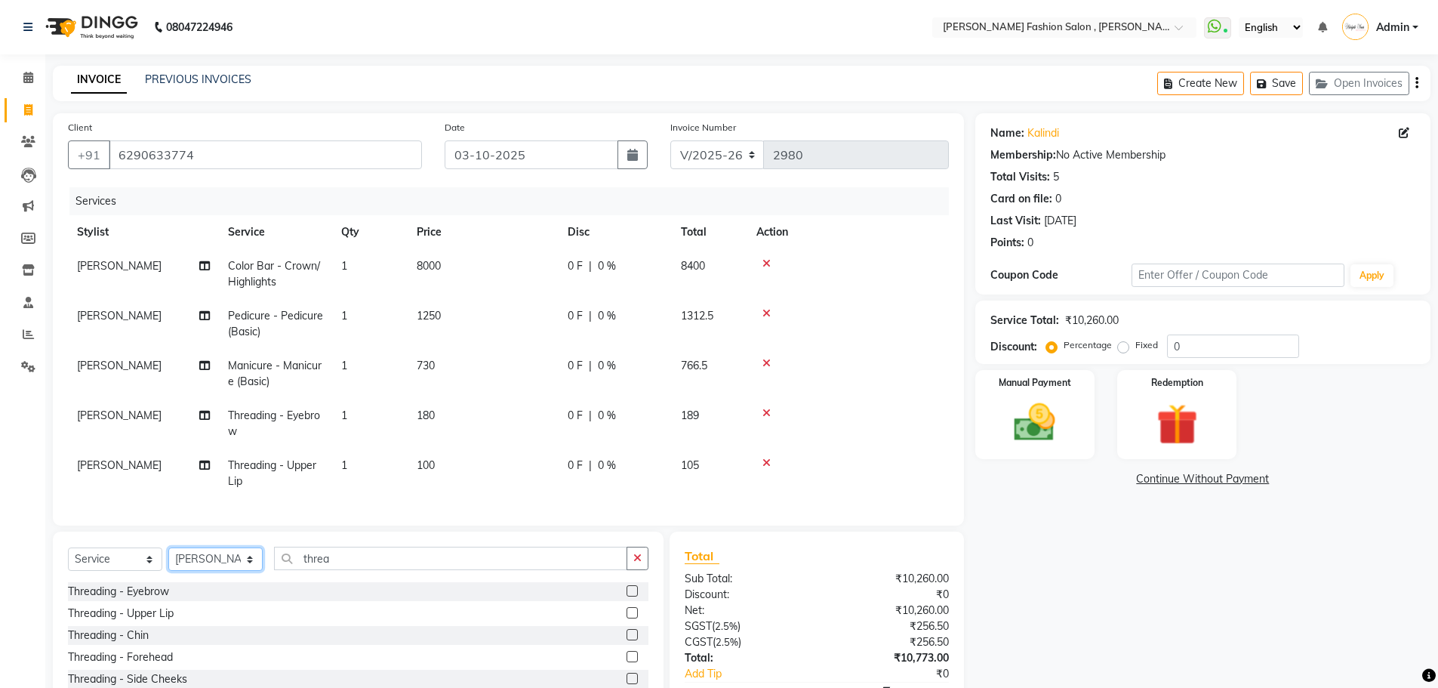
drag, startPoint x: 189, startPoint y: 582, endPoint x: 191, endPoint y: 559, distance: 22.8
click at [189, 571] on select "Select Stylist [PERSON_NAME] [PERSON_NAME] [PERSON_NAME] [PERSON_NAME] [PERSON_…" at bounding box center [215, 558] width 94 height 23
click at [199, 569] on select "Select Stylist [PERSON_NAME] [PERSON_NAME] [PERSON_NAME] [PERSON_NAME] [PERSON_…" at bounding box center [215, 558] width 94 height 23
select select "33871"
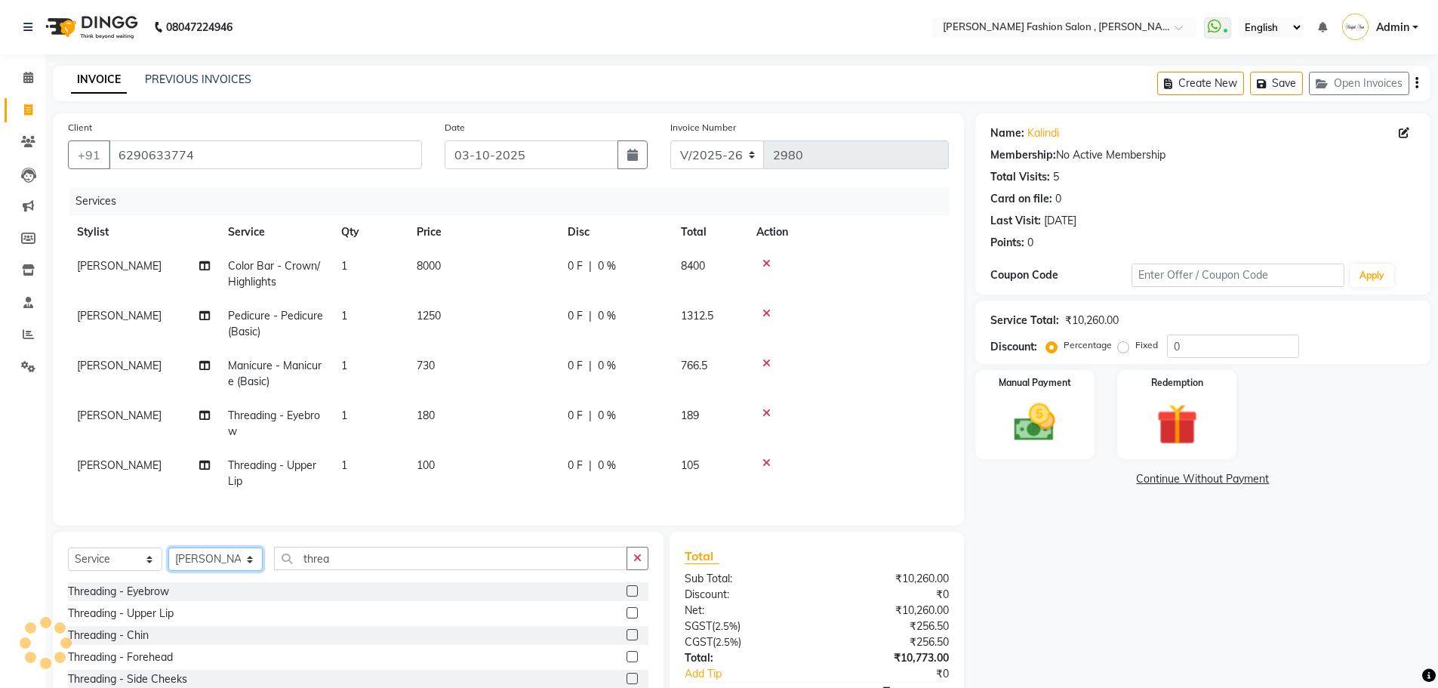
click at [168, 559] on select "Select Stylist [PERSON_NAME] [PERSON_NAME] [PERSON_NAME] [PERSON_NAME] [PERSON_…" at bounding box center [215, 558] width 94 height 23
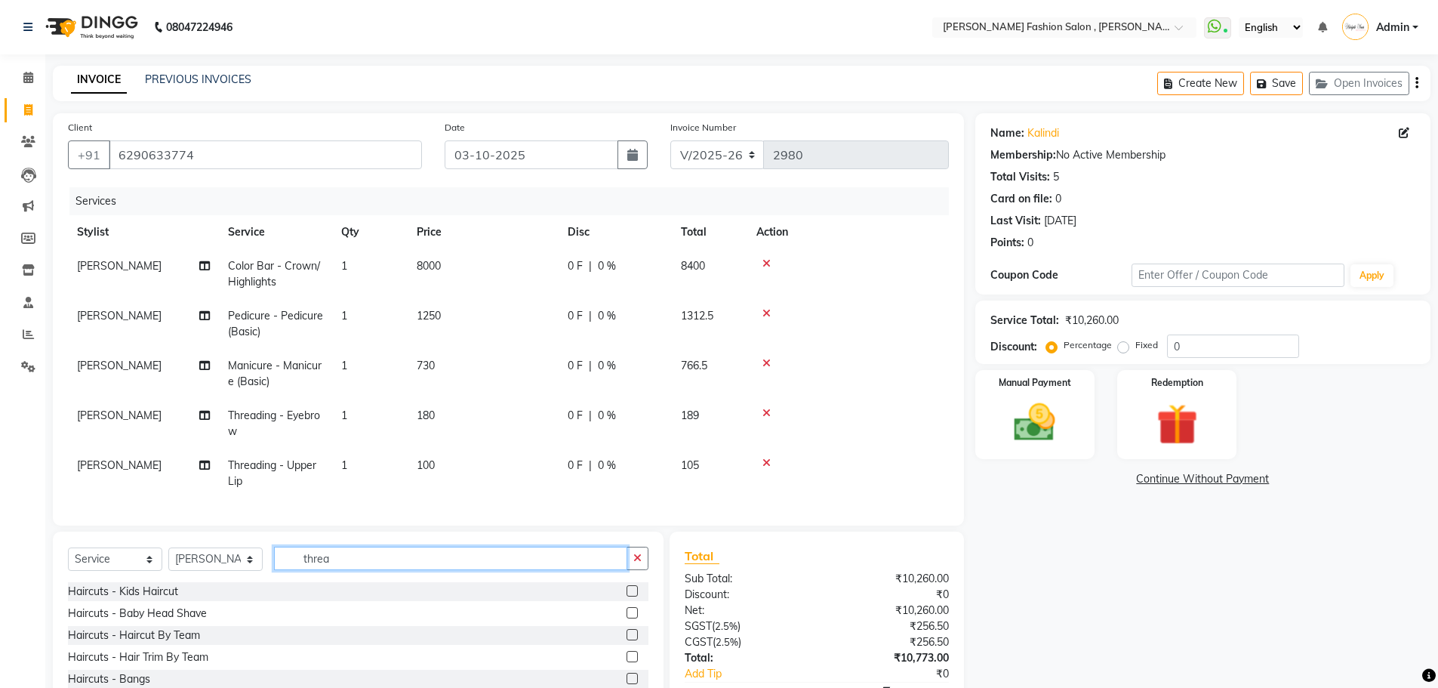
drag, startPoint x: 111, startPoint y: 551, endPoint x: 69, endPoint y: 549, distance: 42.3
click at [69, 549] on div "Select Service Product Membership Package Voucher Prepaid Gift Card Select Styl…" at bounding box center [358, 643] width 611 height 223
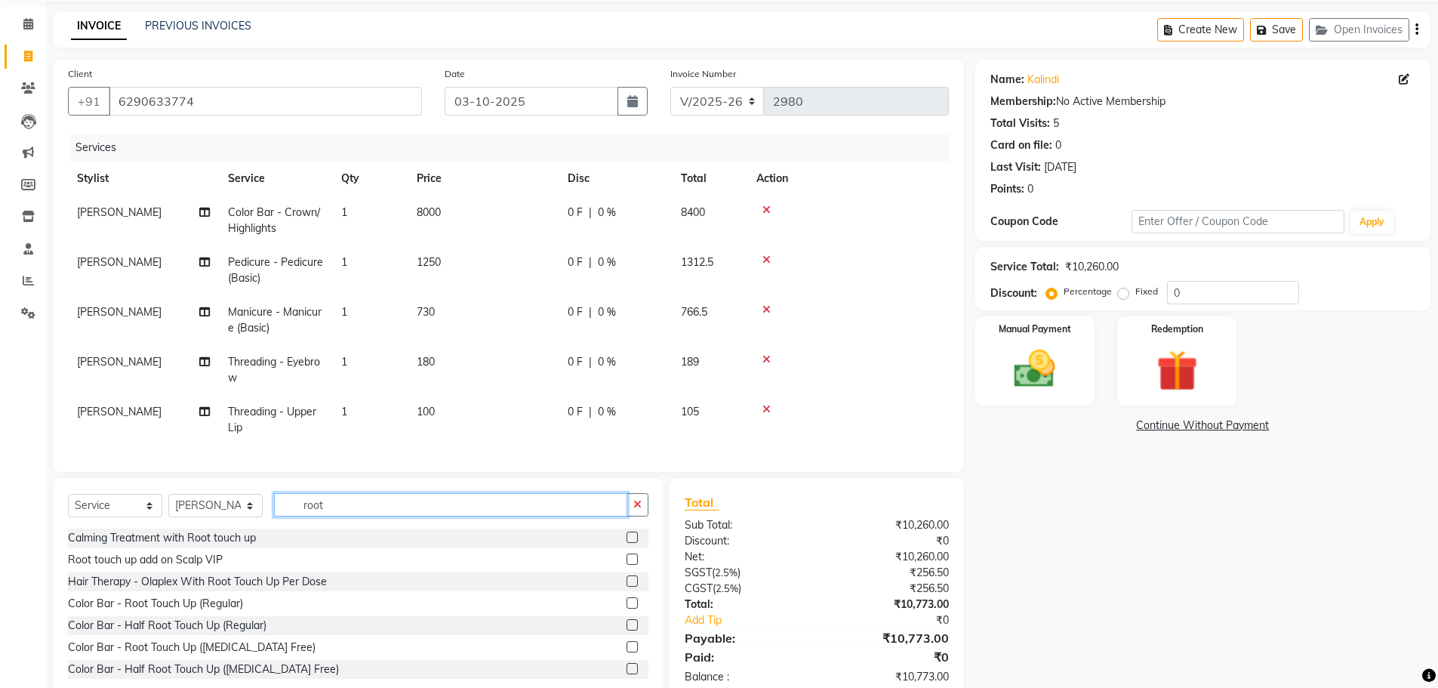
scroll to position [100, 0]
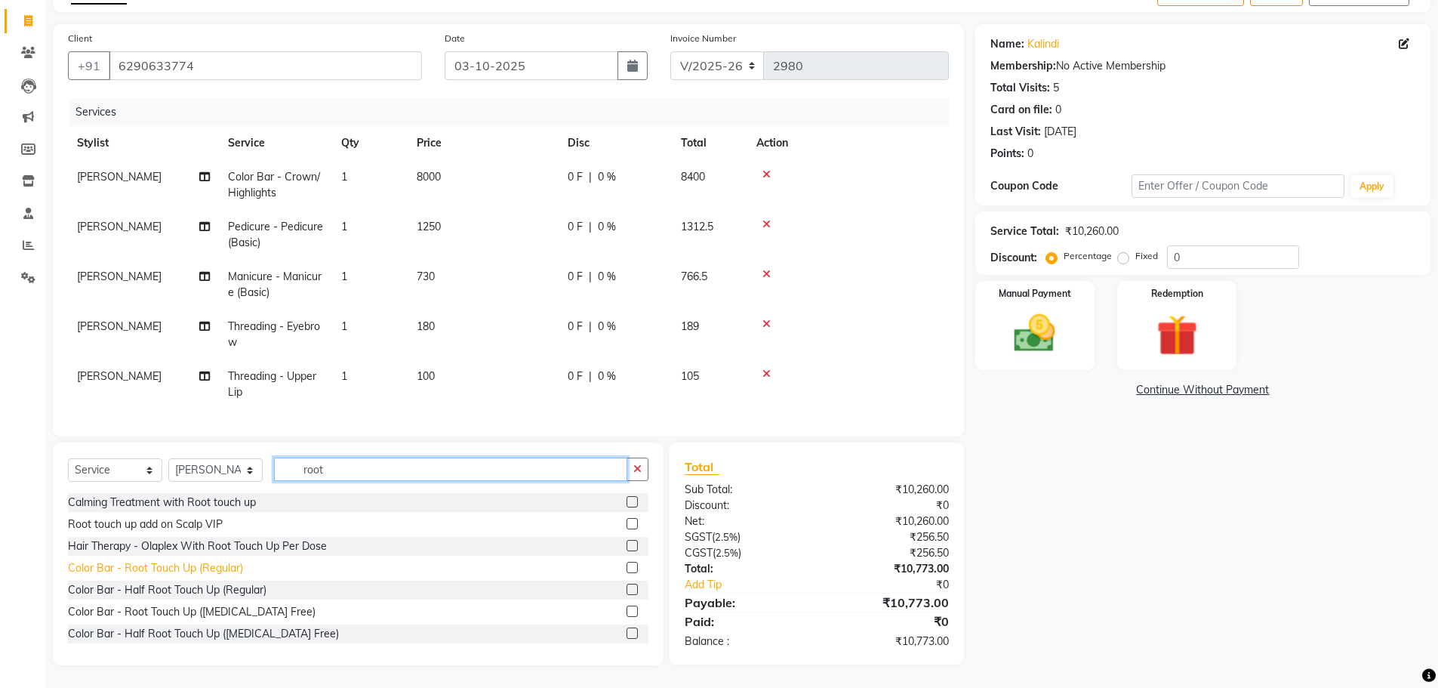
type input "root"
click at [210, 571] on div "Color Bar - Root Touch Up (Regular)" at bounding box center [155, 568] width 175 height 16
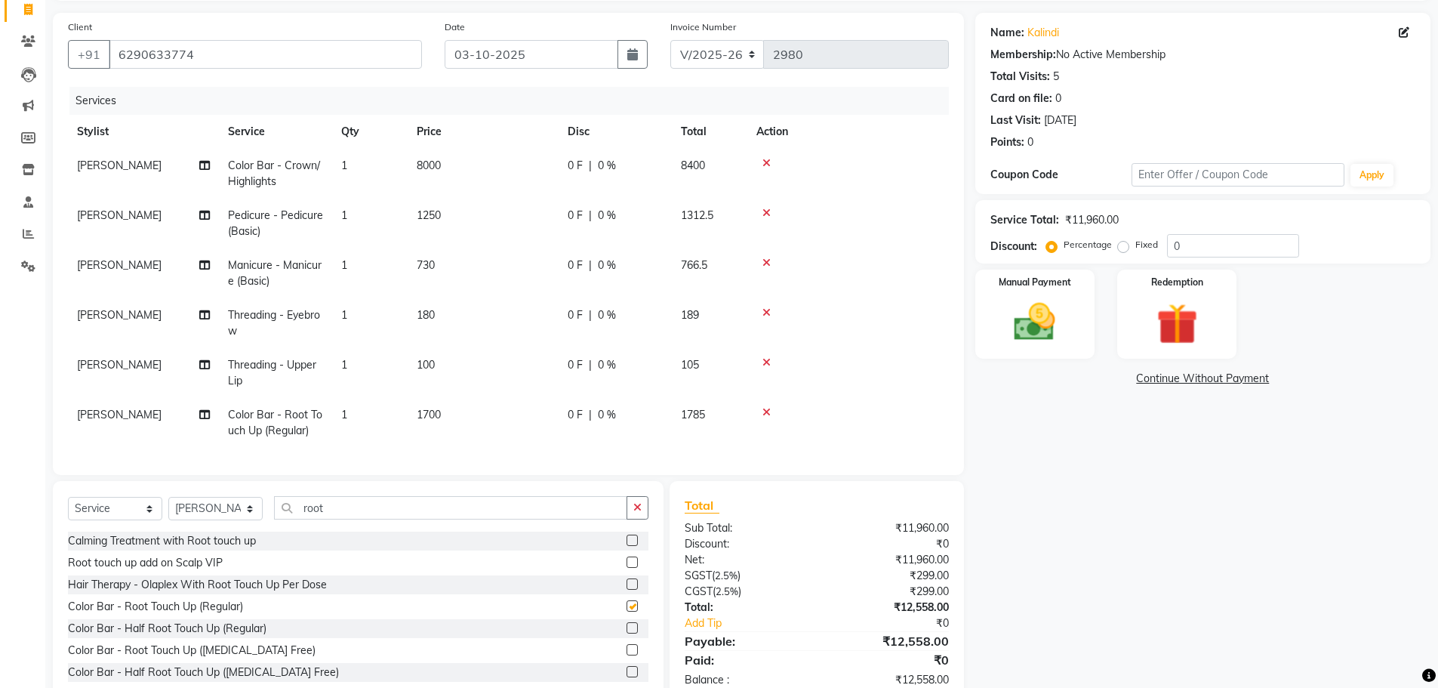
checkbox input "false"
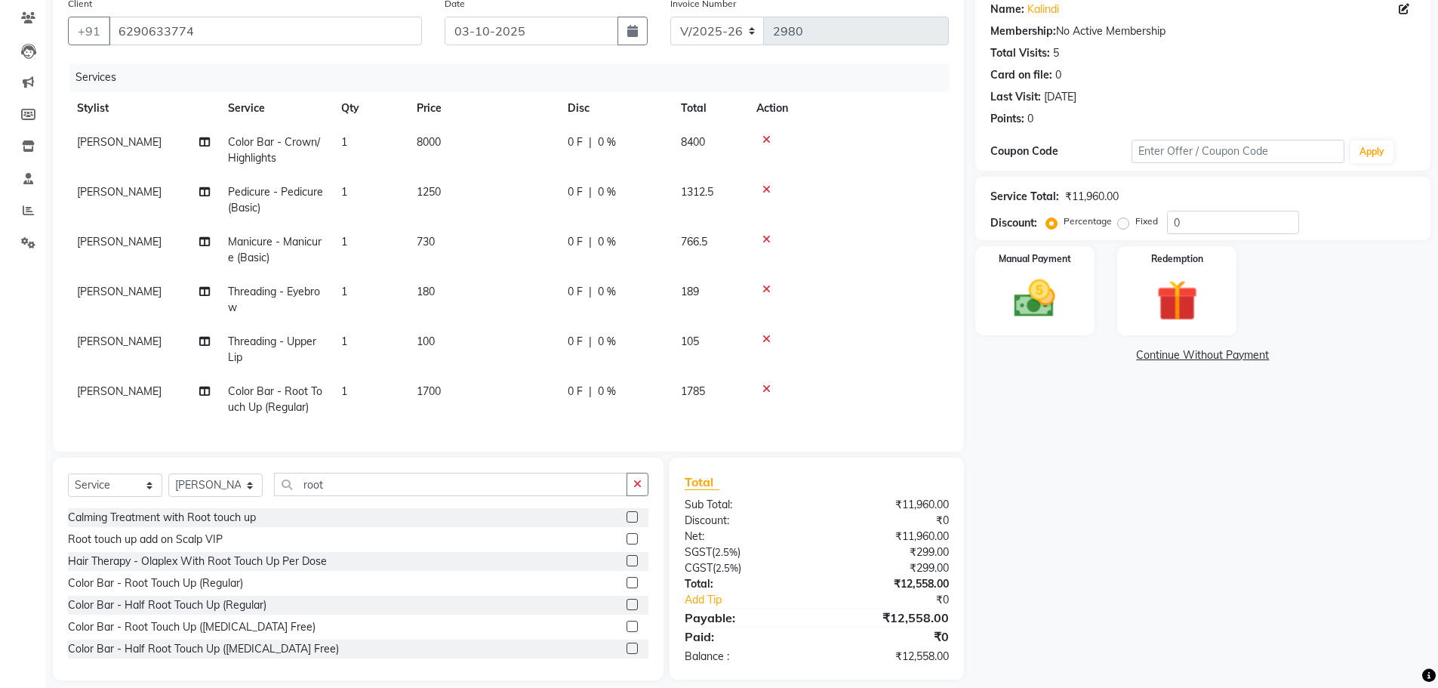
scroll to position [143, 0]
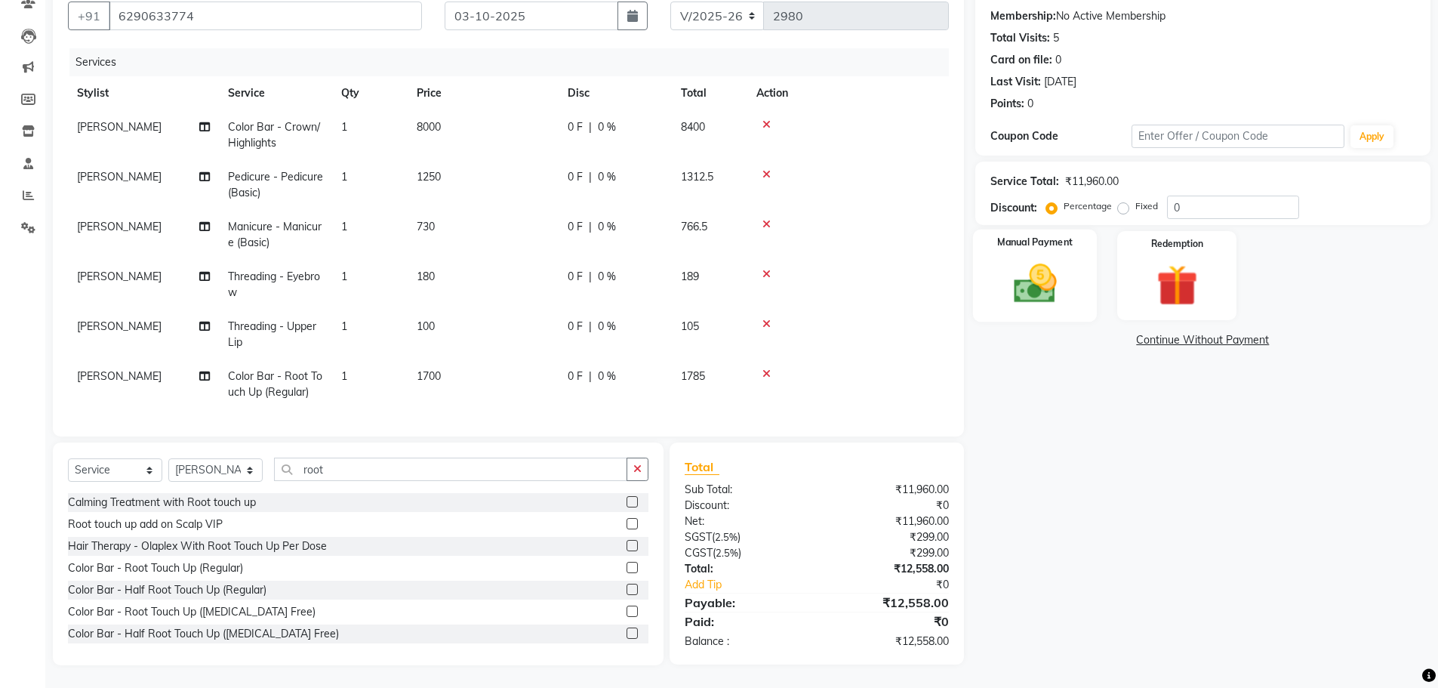
click at [1017, 261] on img at bounding box center [1034, 283] width 69 height 49
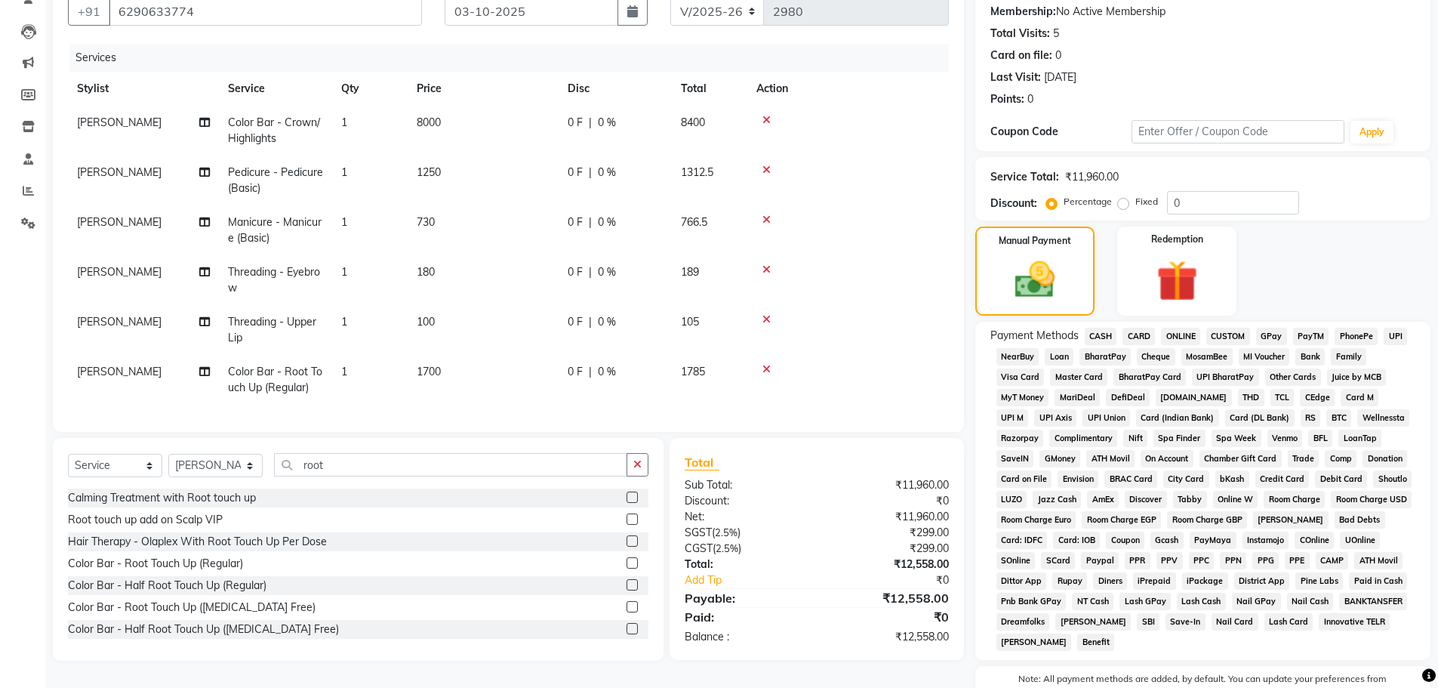
click at [1132, 337] on span "CARD" at bounding box center [1139, 336] width 32 height 17
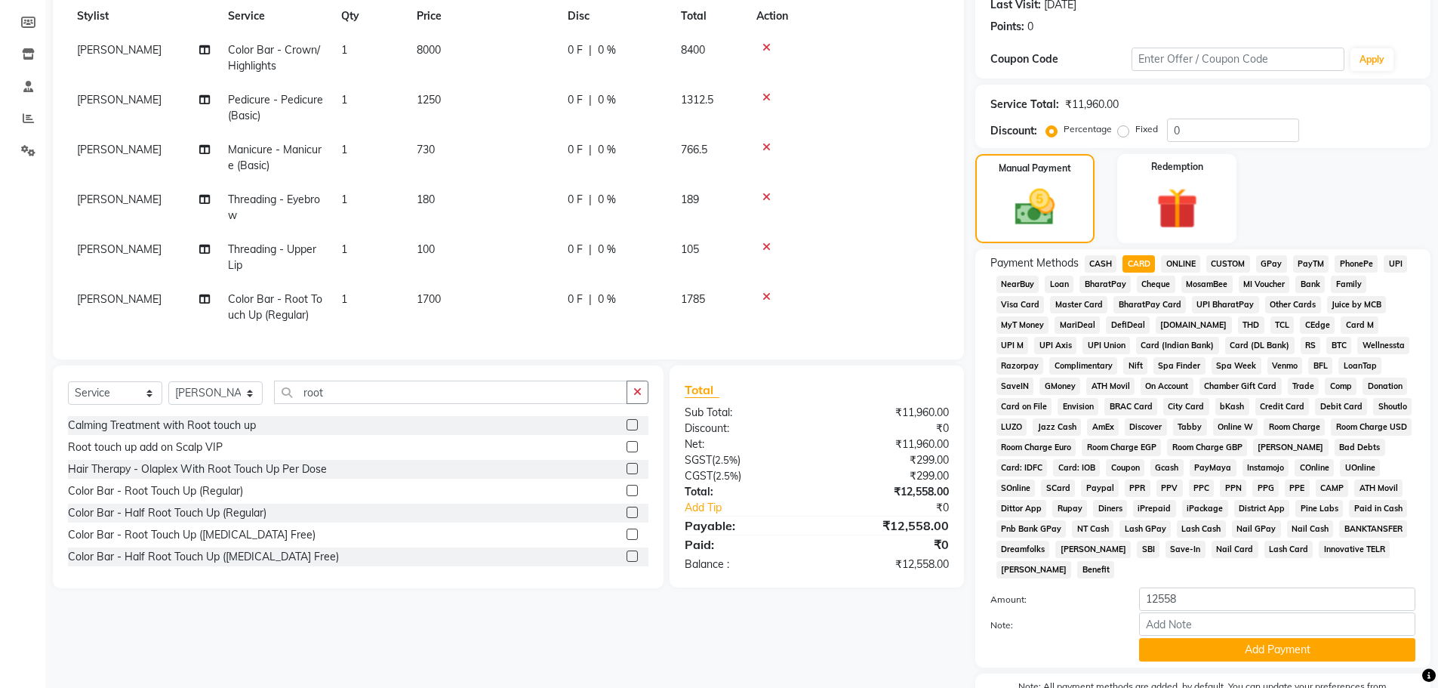
scroll to position [307, 0]
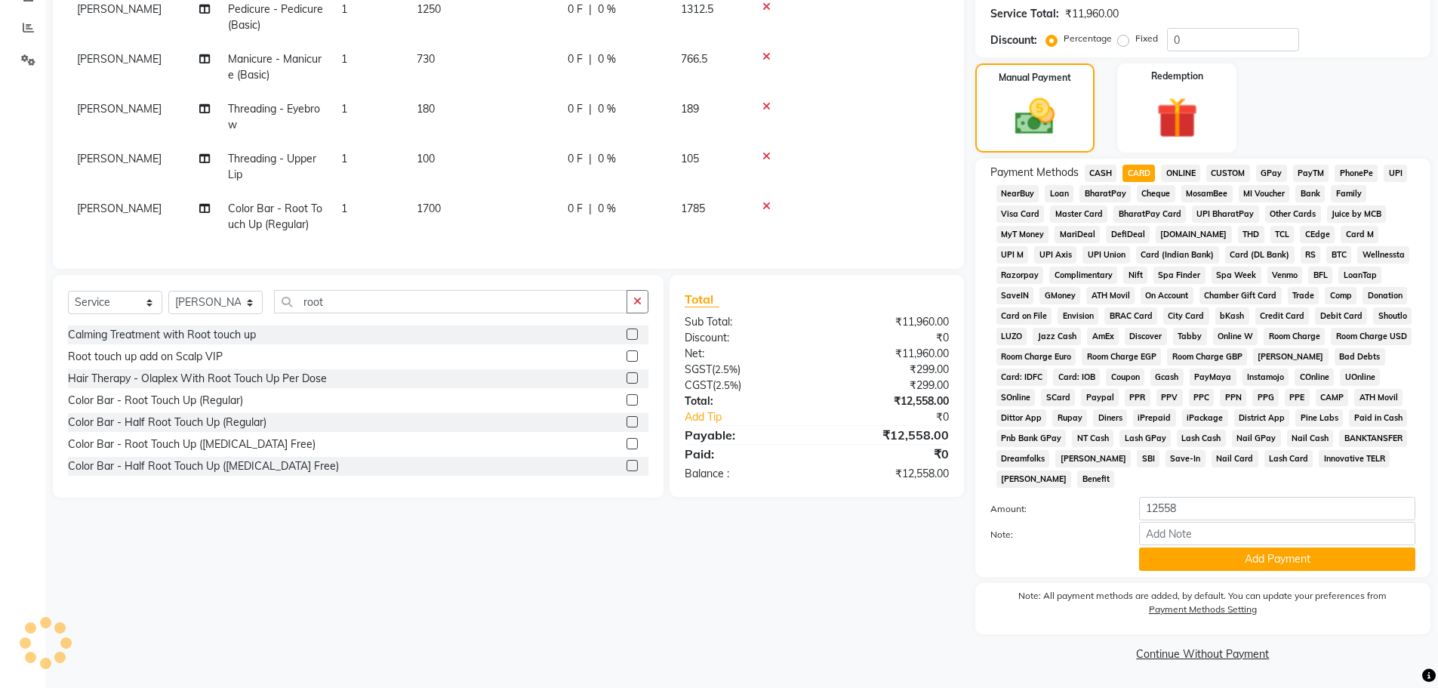
click at [1224, 573] on div "Payment Methods CASH CARD ONLINE CUSTOM GPay PayTM PhonePe UPI NearBuy Loan Bha…" at bounding box center [1202, 368] width 455 height 418
drag, startPoint x: 1212, startPoint y: 556, endPoint x: 1204, endPoint y: 547, distance: 11.2
click at [1211, 556] on button "Add Payment" at bounding box center [1277, 558] width 276 height 23
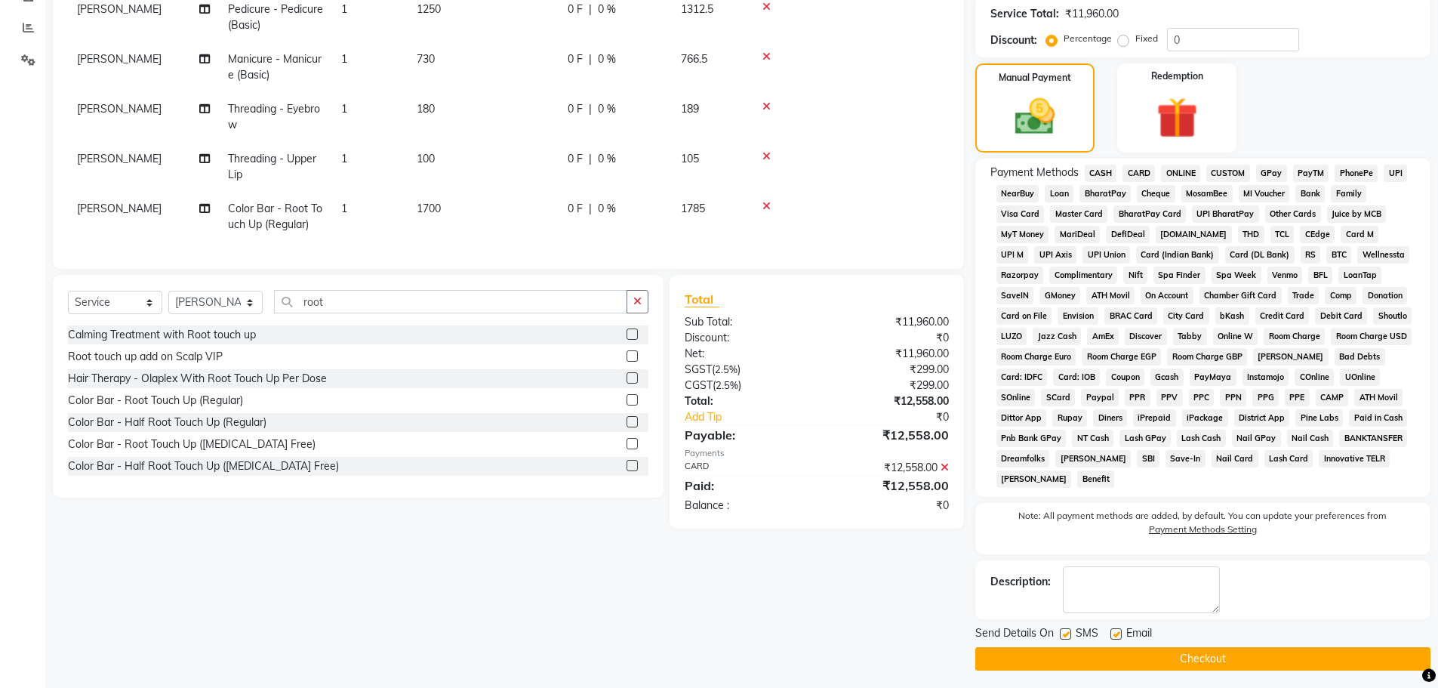
click at [1218, 667] on button "Checkout" at bounding box center [1202, 658] width 455 height 23
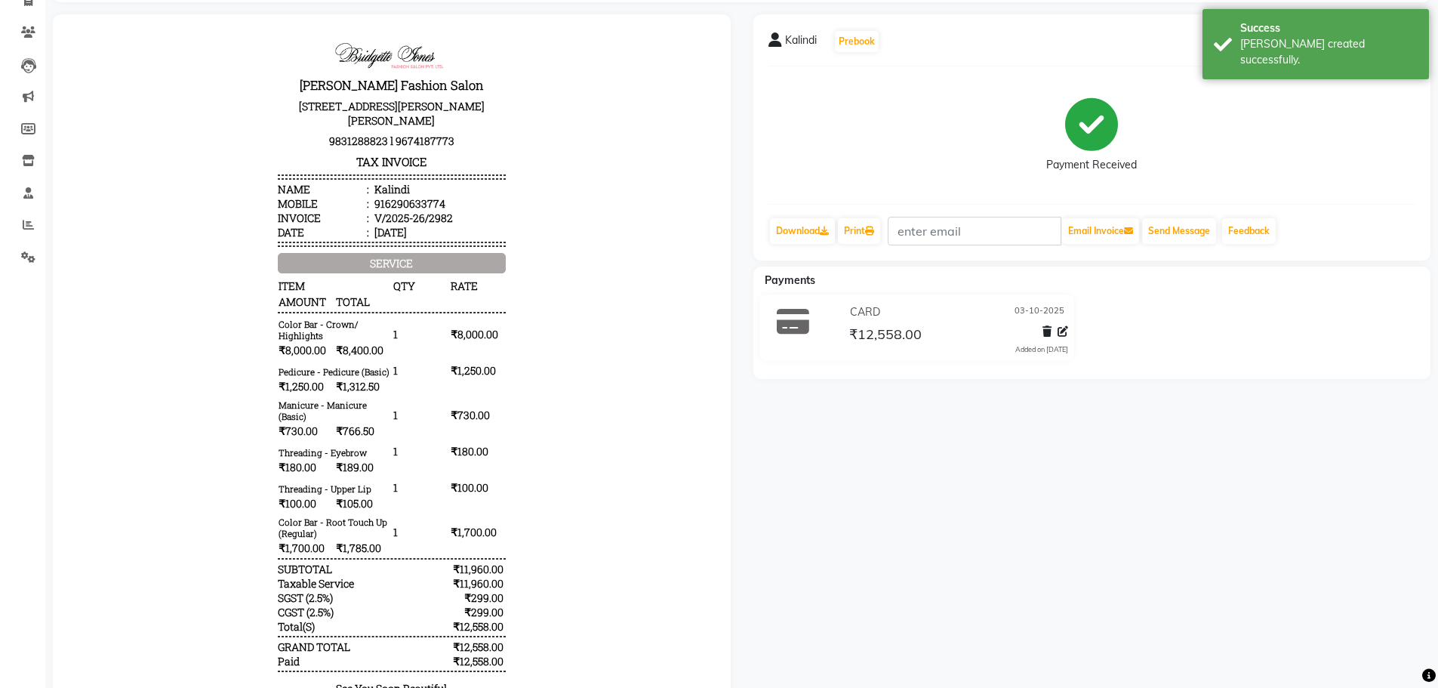
scroll to position [208, 0]
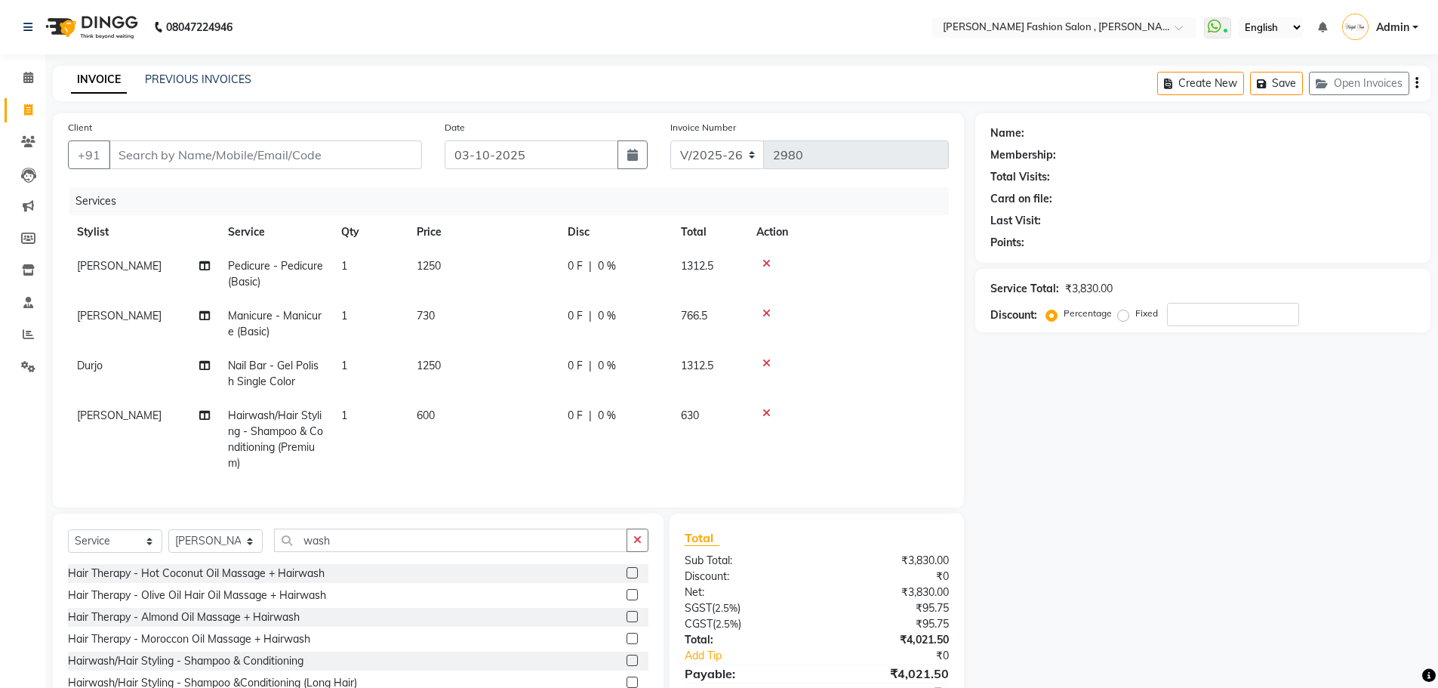
select select "5233"
select select "service"
click at [245, 548] on select "Select Stylist [PERSON_NAME] [PERSON_NAME] [PERSON_NAME] [PERSON_NAME] [PERSON_…" at bounding box center [215, 540] width 94 height 23
select select "33869"
click at [168, 541] on select "Select Stylist [PERSON_NAME] [PERSON_NAME] [PERSON_NAME] [PERSON_NAME] [PERSON_…" at bounding box center [215, 540] width 94 height 23
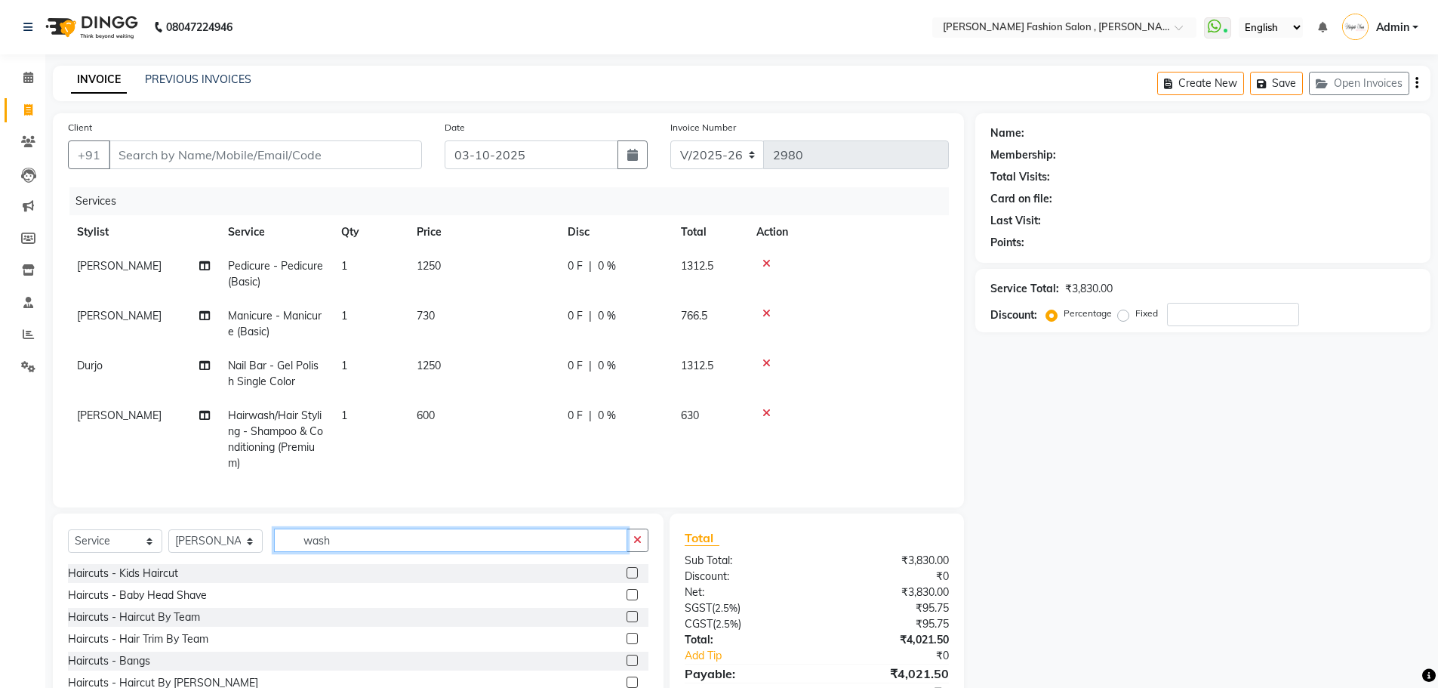
drag, startPoint x: 349, startPoint y: 552, endPoint x: 168, endPoint y: 548, distance: 181.2
click at [168, 548] on div "Select Service Product Membership Package Voucher Prepaid Gift Card Select Styl…" at bounding box center [358, 546] width 581 height 35
click at [134, 625] on div "Haircuts - Haircut By Team" at bounding box center [134, 617] width 132 height 16
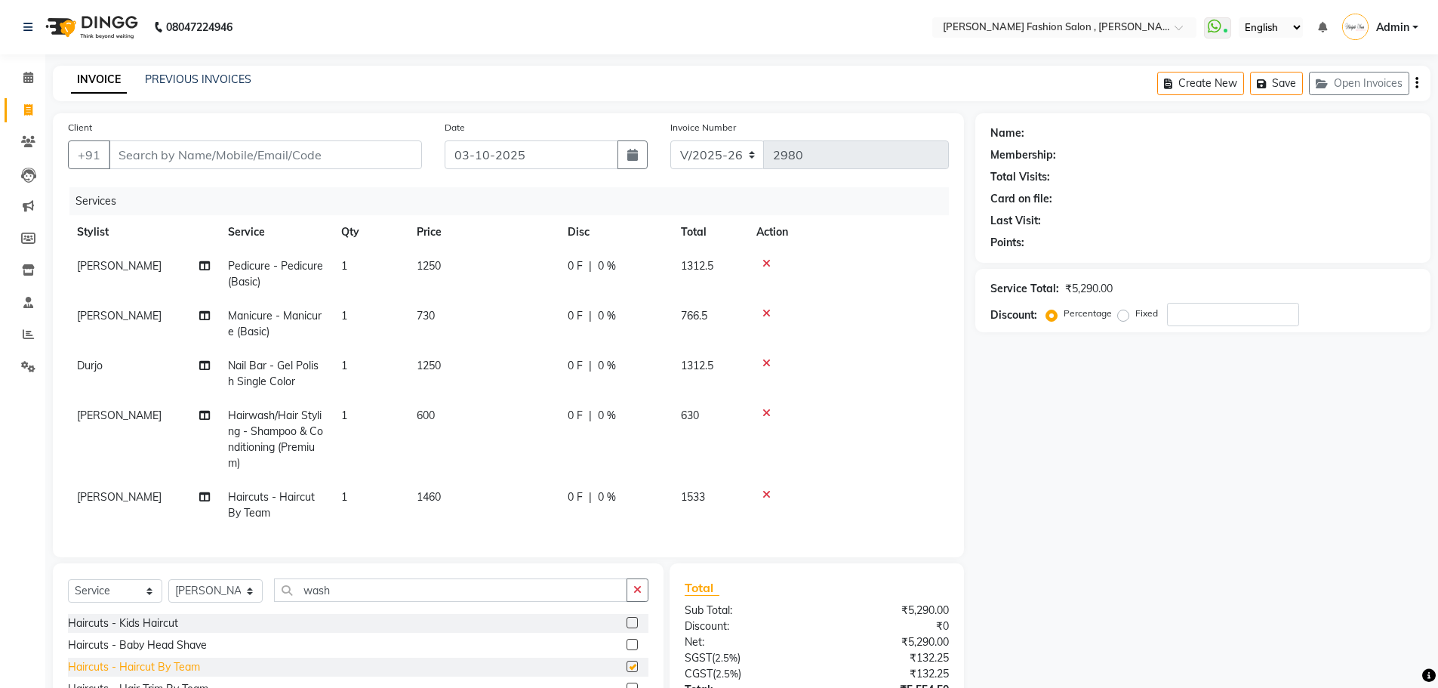
checkbox input "false"
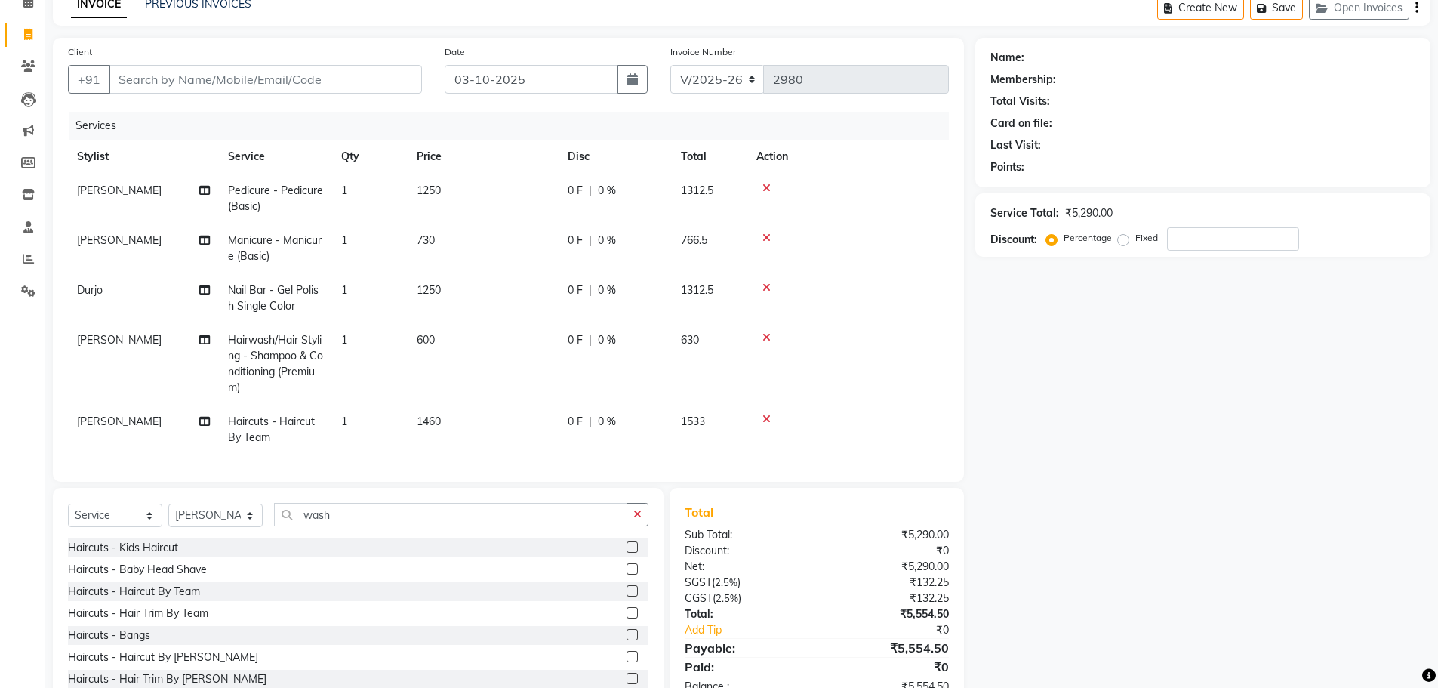
scroll to position [132, 0]
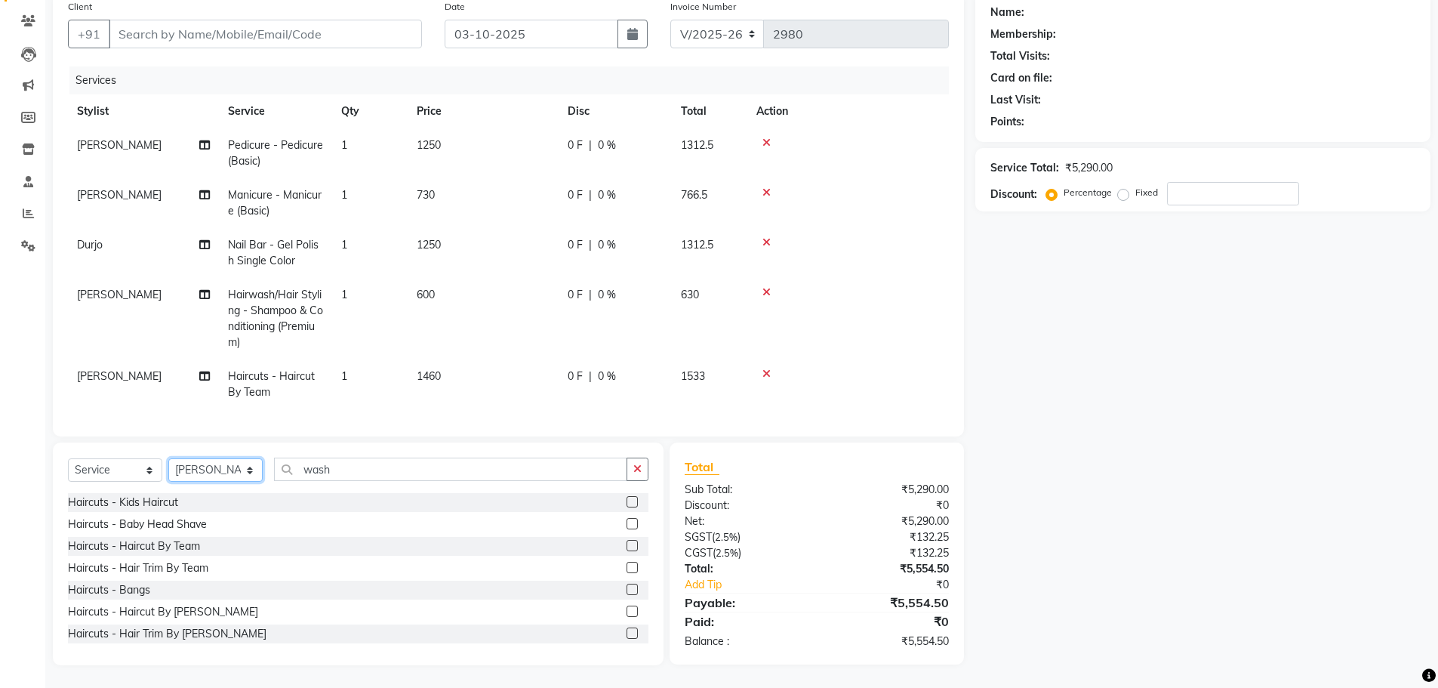
click at [248, 470] on select "Select Stylist [PERSON_NAME] [PERSON_NAME] [PERSON_NAME] [PERSON_NAME] [PERSON_…" at bounding box center [215, 469] width 94 height 23
click at [168, 458] on select "Select Stylist [PERSON_NAME] [PERSON_NAME] [PERSON_NAME] [PERSON_NAME] [PERSON_…" at bounding box center [215, 469] width 94 height 23
drag, startPoint x: 337, startPoint y: 470, endPoint x: 268, endPoint y: 490, distance: 72.2
click at [268, 490] on div "Select Service Product Membership Package Voucher Prepaid Gift Card Select Styl…" at bounding box center [358, 475] width 581 height 35
click at [767, 287] on icon at bounding box center [767, 292] width 8 height 11
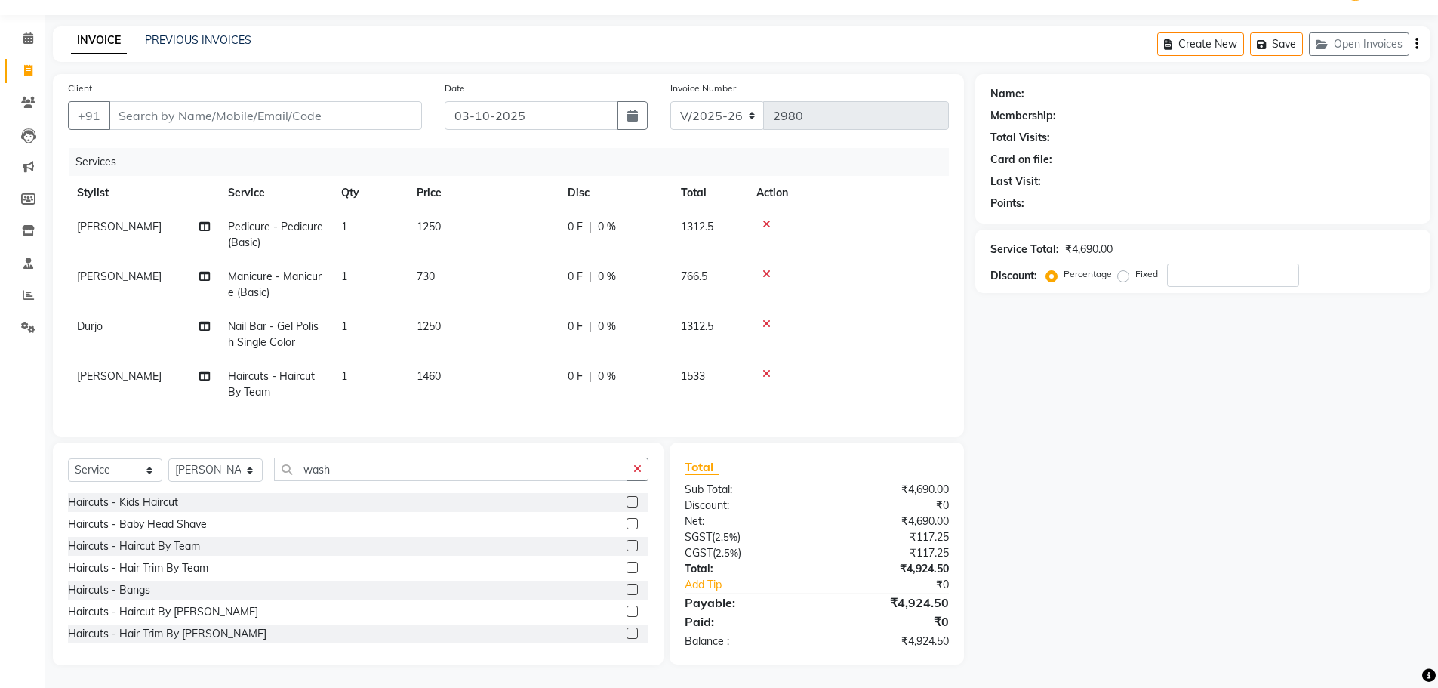
scroll to position [51, 0]
drag, startPoint x: 345, startPoint y: 467, endPoint x: 304, endPoint y: 470, distance: 40.9
click at [304, 470] on input "wash" at bounding box center [450, 469] width 353 height 23
click at [230, 465] on select "Select Stylist [PERSON_NAME] [PERSON_NAME] [PERSON_NAME] [PERSON_NAME] [PERSON_…" at bounding box center [215, 469] width 94 height 23
select select "33863"
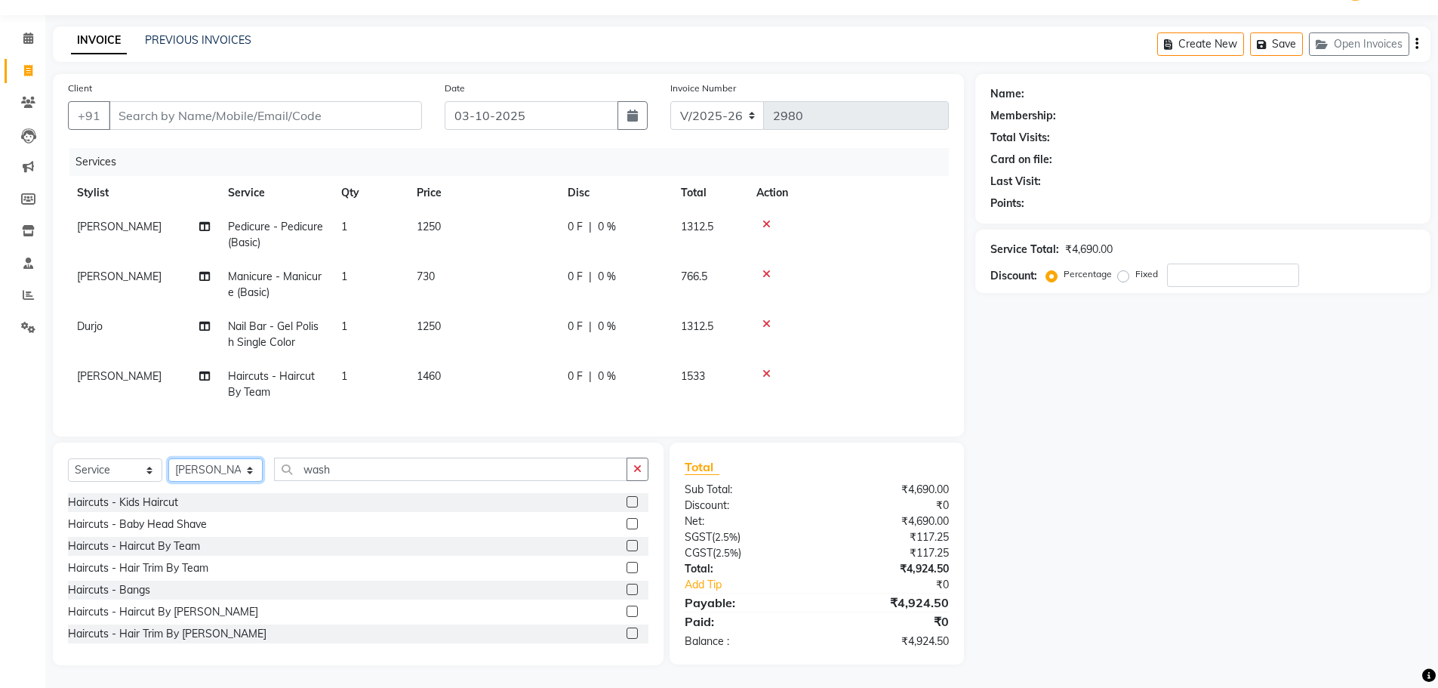
click at [168, 458] on select "Select Stylist [PERSON_NAME] [PERSON_NAME] [PERSON_NAME] [PERSON_NAME] [PERSON_…" at bounding box center [215, 469] width 94 height 23
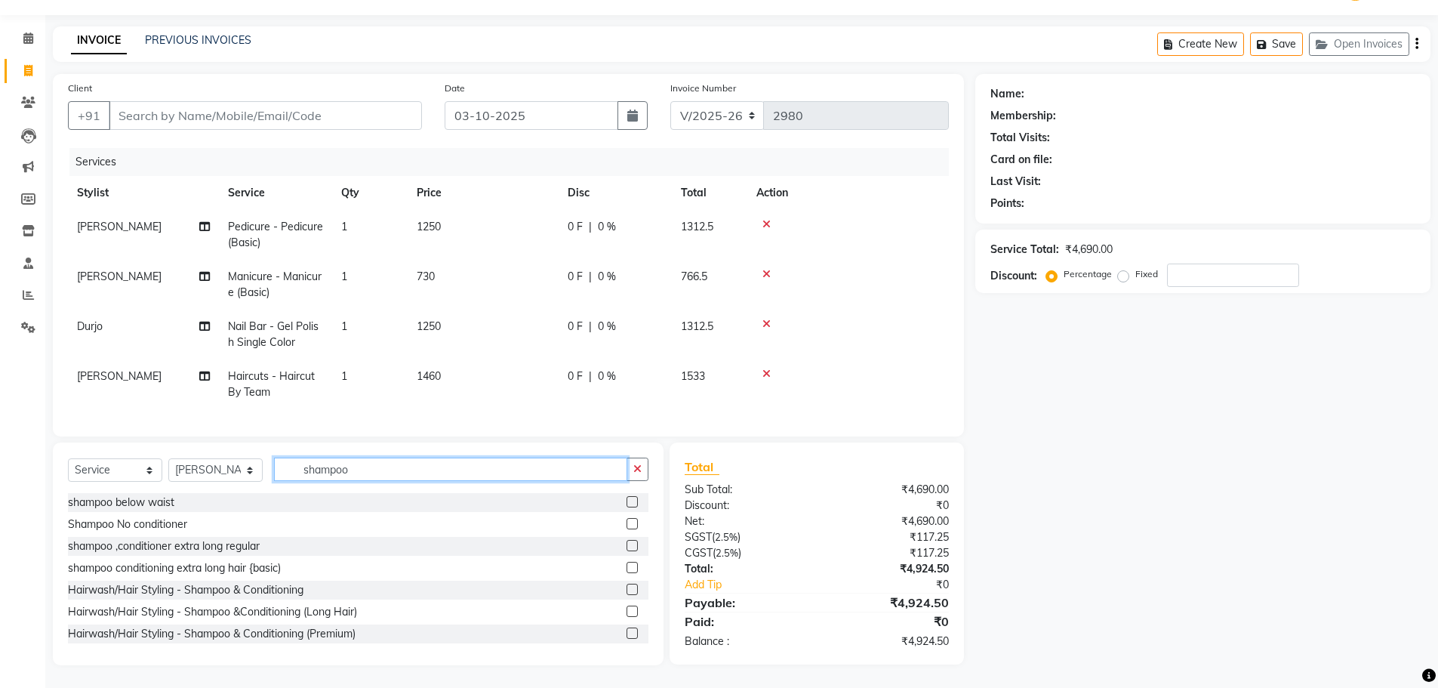
type input "shampoo"
click at [627, 589] on label at bounding box center [632, 589] width 11 height 11
click at [627, 589] on input "checkbox" at bounding box center [632, 590] width 10 height 10
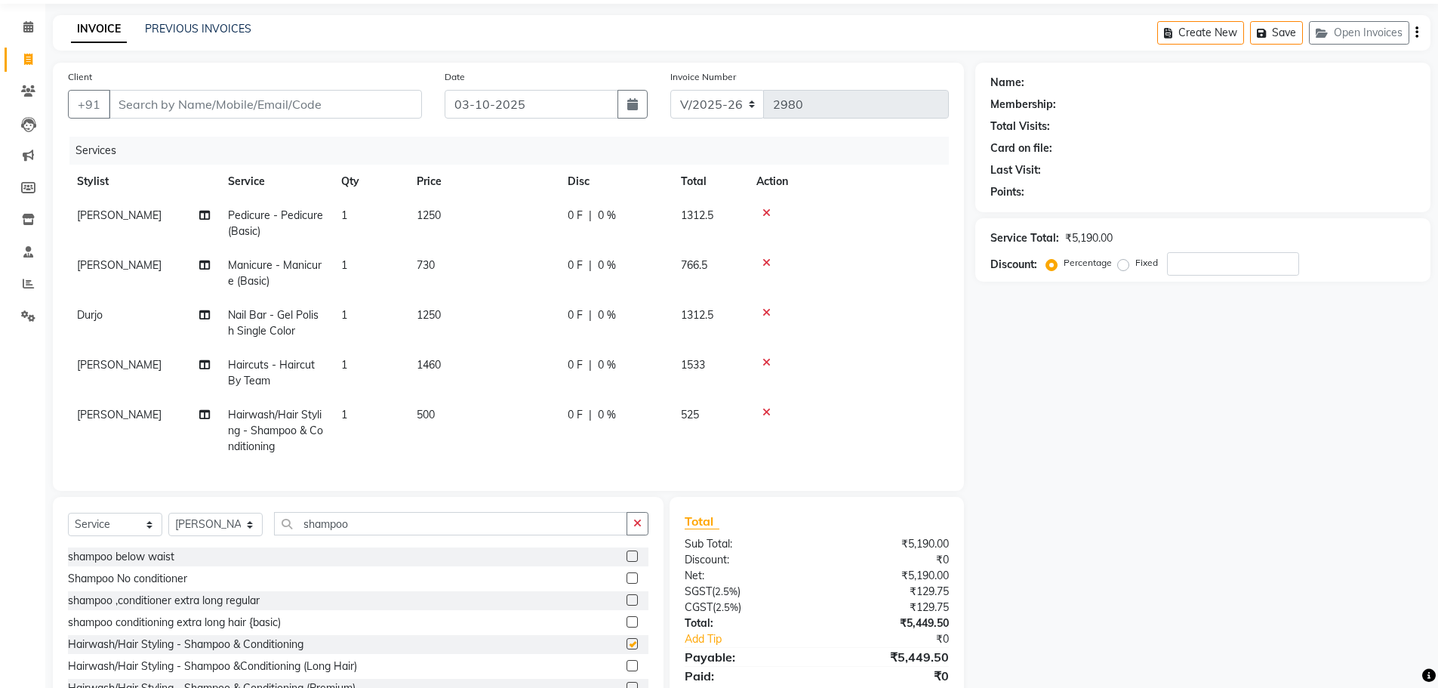
checkbox input "false"
click at [252, 531] on select "Select Stylist [PERSON_NAME] [PERSON_NAME] [PERSON_NAME] [PERSON_NAME] [PERSON_…" at bounding box center [215, 524] width 94 height 23
select select "33873"
click at [168, 524] on select "Select Stylist [PERSON_NAME] [PERSON_NAME] [PERSON_NAME] [PERSON_NAME] [PERSON_…" at bounding box center [215, 524] width 94 height 23
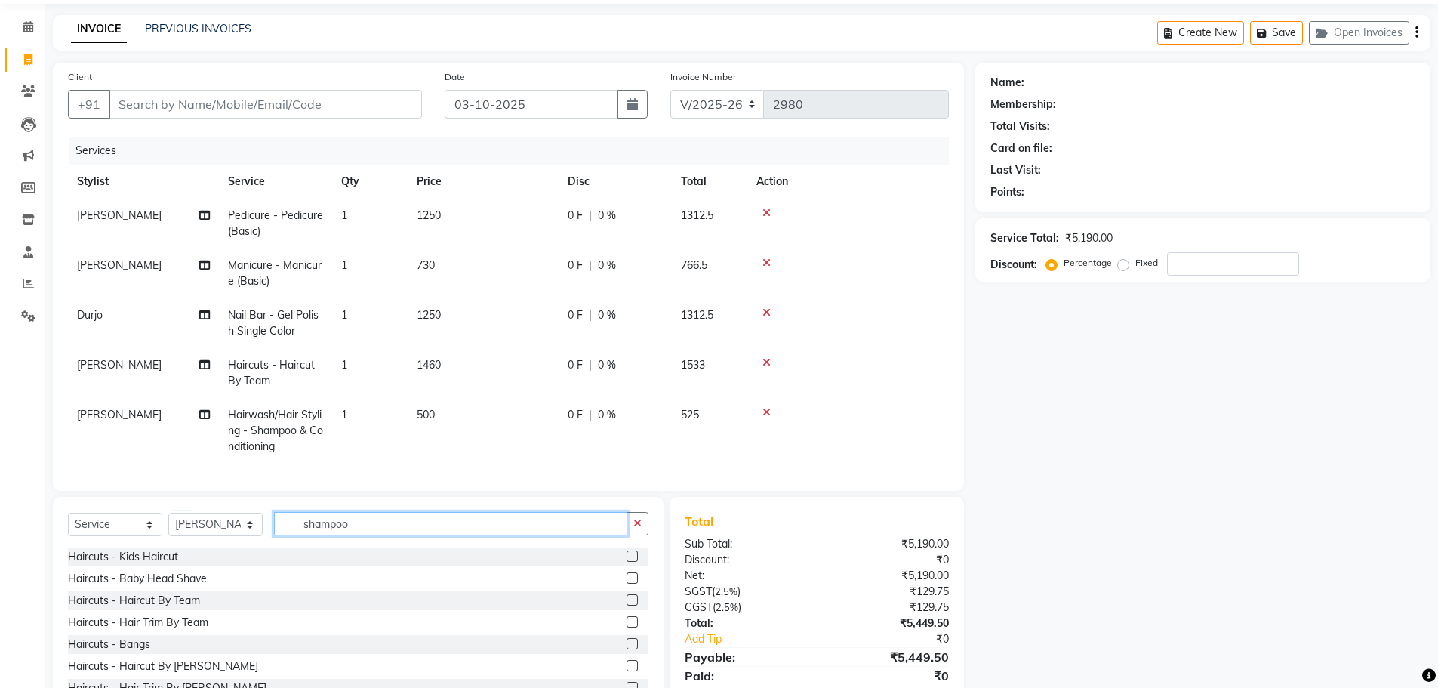
drag, startPoint x: 373, startPoint y: 544, endPoint x: 286, endPoint y: 590, distance: 98.6
click at [281, 587] on div "Select Service Product Membership Package Voucher Prepaid Gift Card Select Styl…" at bounding box center [358, 608] width 611 height 223
type input "shampoo"
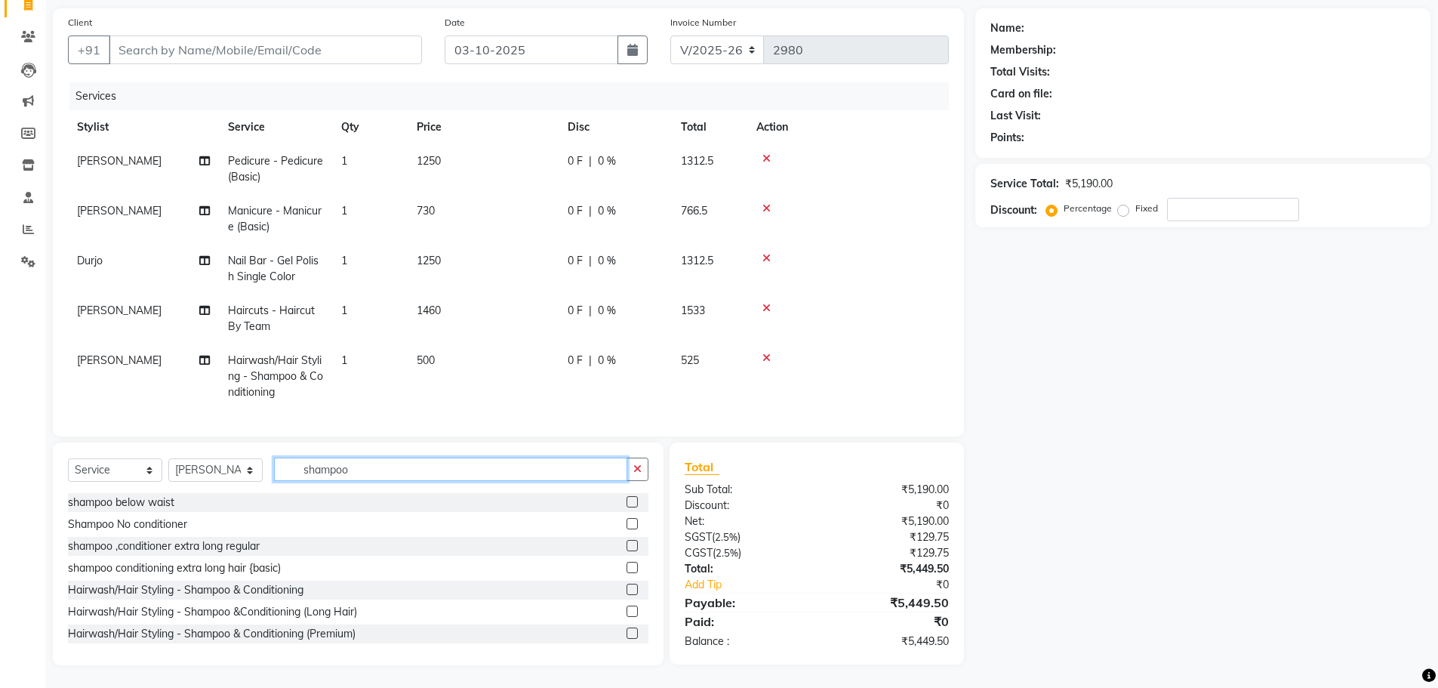
scroll to position [90, 0]
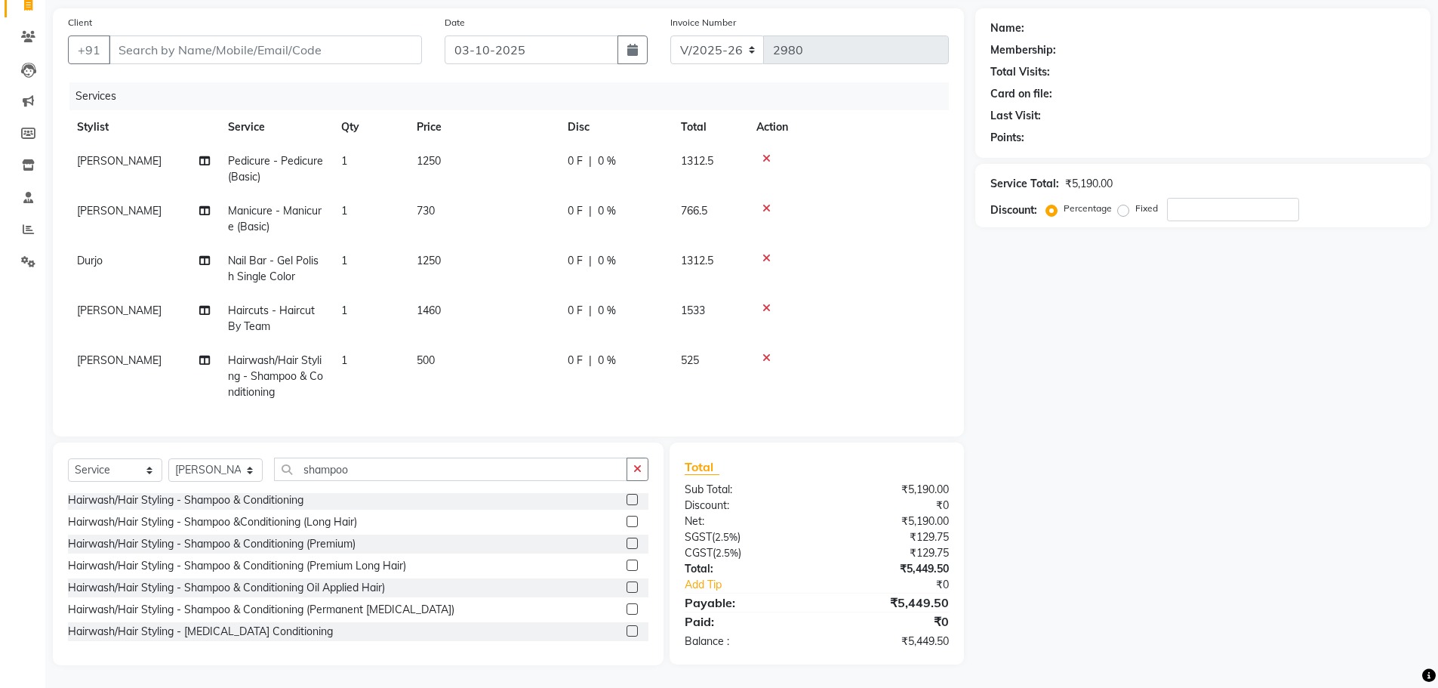
click at [627, 565] on label at bounding box center [632, 564] width 11 height 11
click at [627, 565] on input "checkbox" at bounding box center [632, 566] width 10 height 10
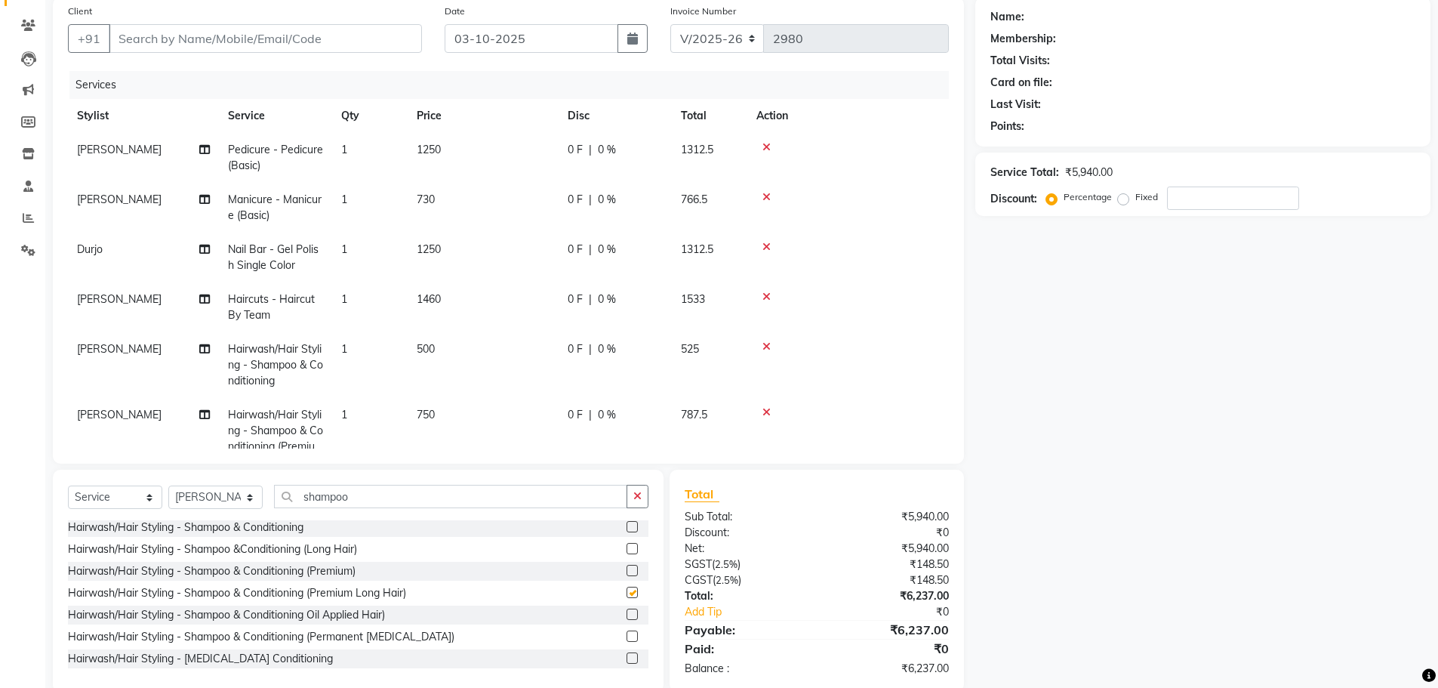
checkbox input "false"
click at [242, 500] on select "Select Stylist [PERSON_NAME] [PERSON_NAME] [PERSON_NAME] [PERSON_NAME] [PERSON_…" at bounding box center [215, 496] width 94 height 23
select select "33872"
click at [168, 485] on select "Select Stylist [PERSON_NAME] [PERSON_NAME] [PERSON_NAME] [PERSON_NAME] [PERSON_…" at bounding box center [215, 496] width 94 height 23
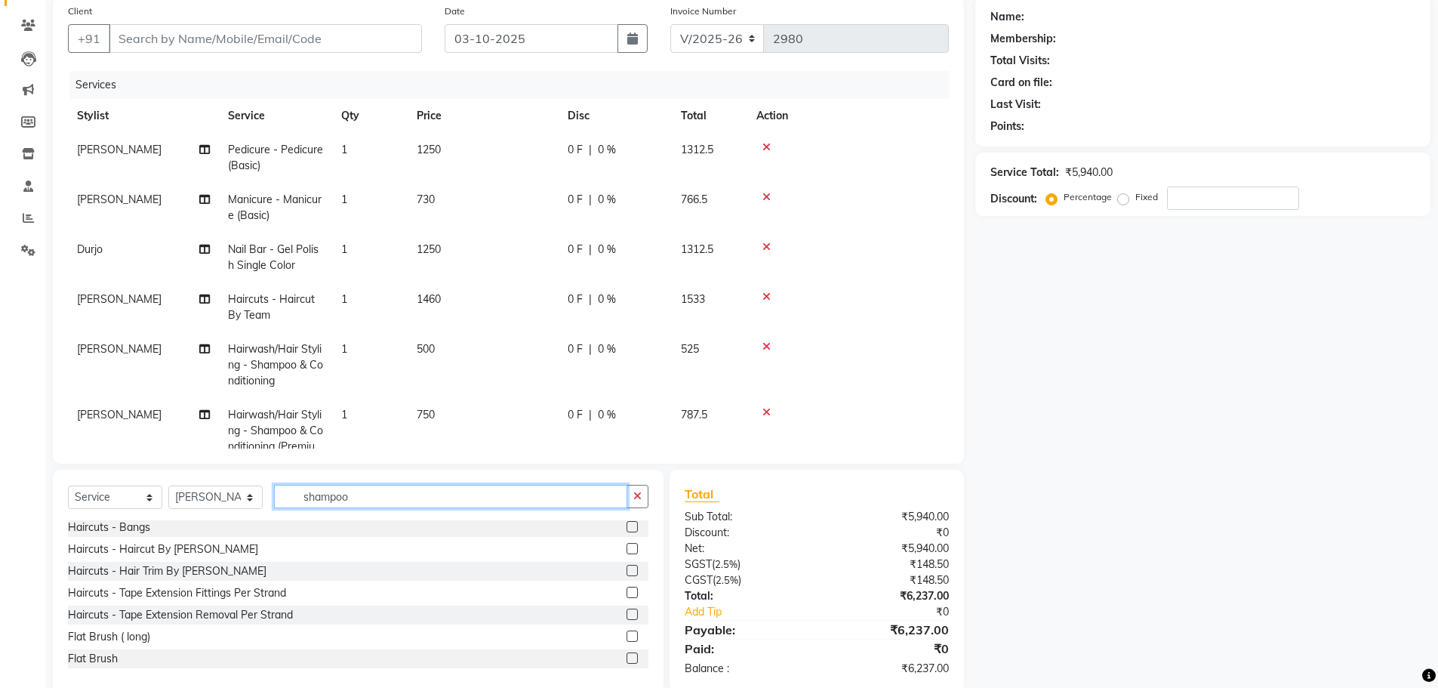
drag, startPoint x: 359, startPoint y: 498, endPoint x: 278, endPoint y: 534, distance: 88.5
click at [276, 535] on div "Select Service Product Membership Package Voucher Prepaid Gift Card Select Styl…" at bounding box center [358, 581] width 611 height 223
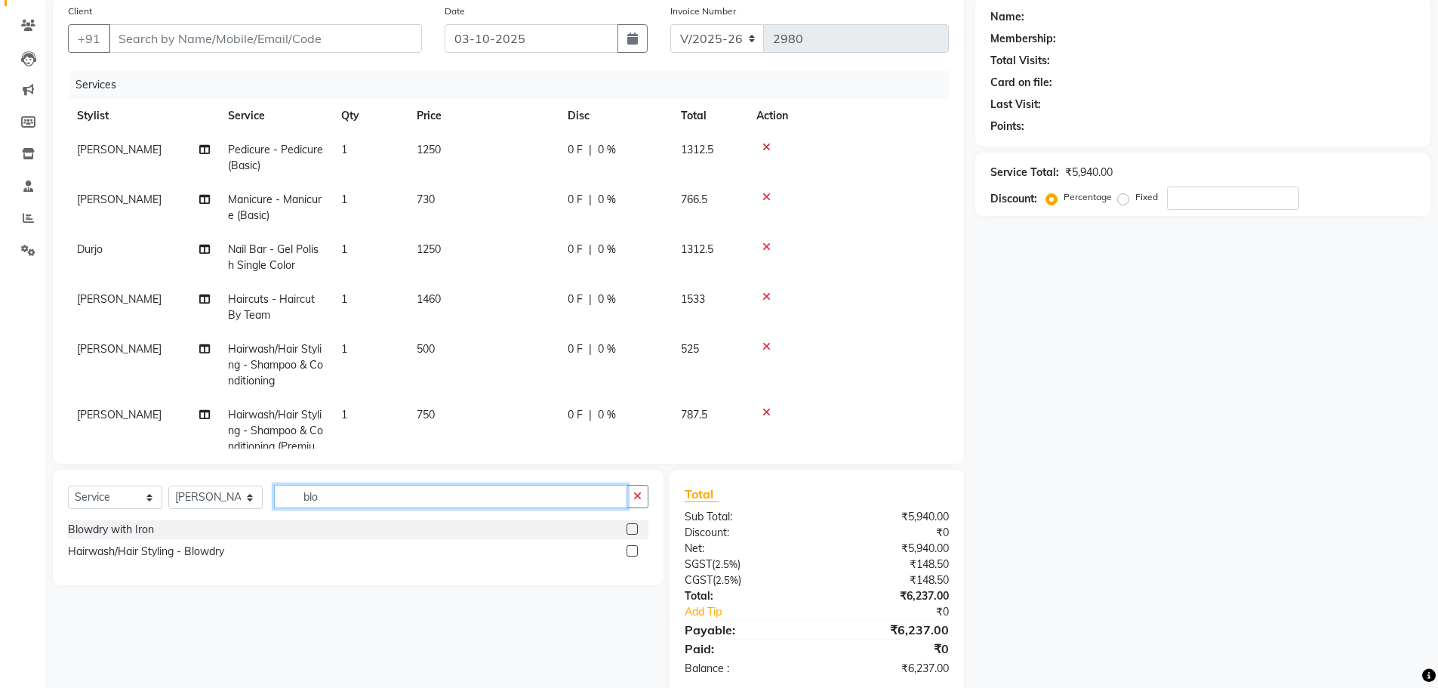
scroll to position [0, 0]
type input "blow"
click at [637, 554] on label at bounding box center [632, 550] width 11 height 11
click at [636, 554] on input "checkbox" at bounding box center [632, 552] width 10 height 10
checkbox input "false"
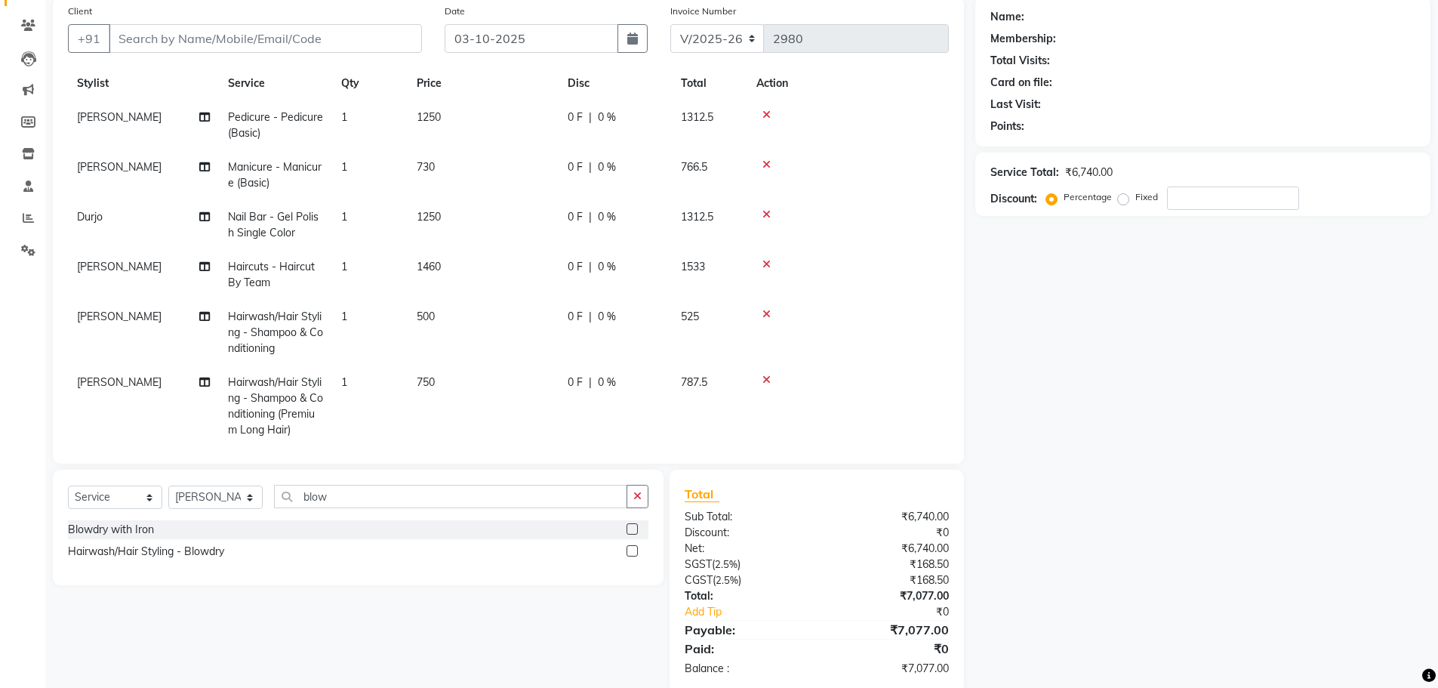
scroll to position [104, 0]
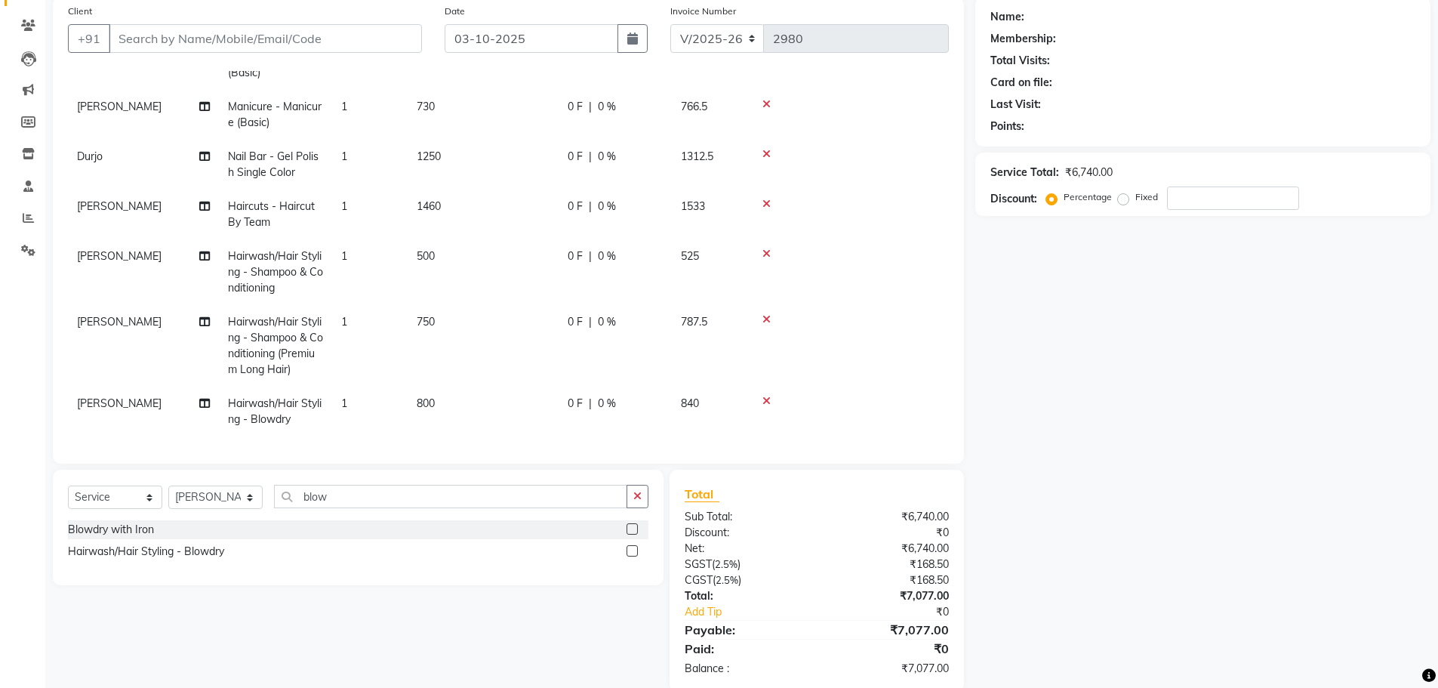
click at [429, 398] on span "800" at bounding box center [426, 403] width 18 height 14
select select "33872"
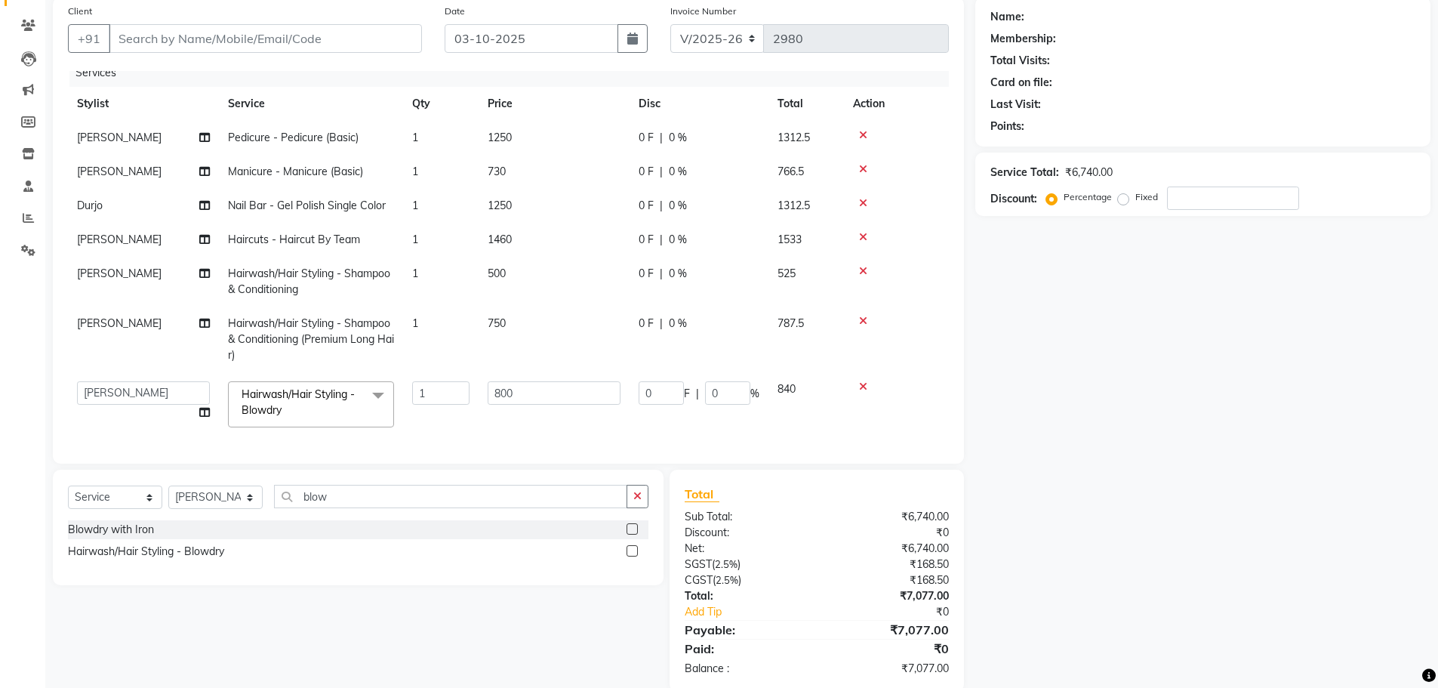
scroll to position [23, 0]
drag, startPoint x: 548, startPoint y: 378, endPoint x: 470, endPoint y: 401, distance: 81.0
click at [470, 401] on tr "Anita Archana Minni Babu Das Bindu Bridgette Jones Danielle Jones Durjo Istiaqu…" at bounding box center [508, 404] width 881 height 64
type input "1200"
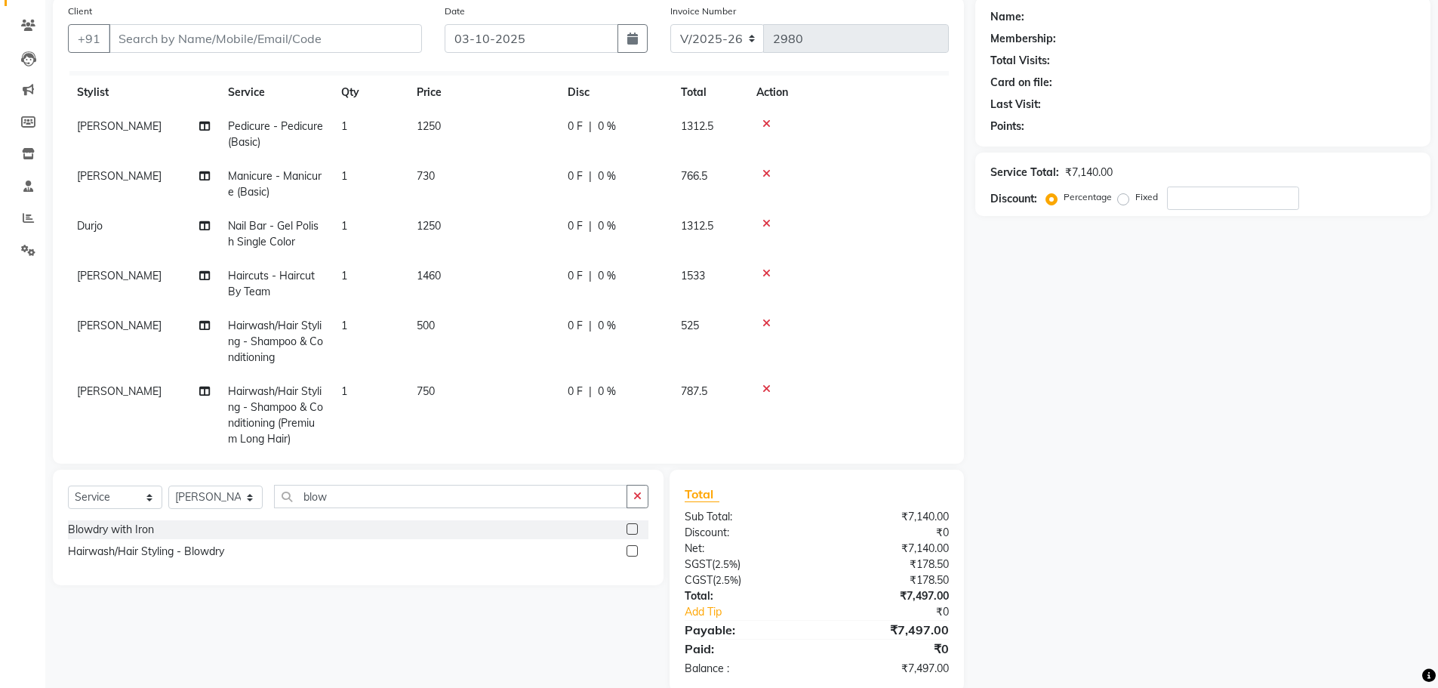
click at [470, 406] on tbody "Istiaque Pedicure - Pedicure (Basic) 1 1250 0 F | 0 % 1312.5 Anita Manicure - M…" at bounding box center [508, 307] width 881 height 396
drag, startPoint x: 233, startPoint y: 497, endPoint x: 224, endPoint y: 489, distance: 12.3
click at [233, 497] on select "Select Stylist [PERSON_NAME] [PERSON_NAME] [PERSON_NAME] [PERSON_NAME] [PERSON_…" at bounding box center [215, 496] width 94 height 23
select select "84147"
click at [168, 485] on select "Select Stylist [PERSON_NAME] [PERSON_NAME] [PERSON_NAME] [PERSON_NAME] [PERSON_…" at bounding box center [215, 496] width 94 height 23
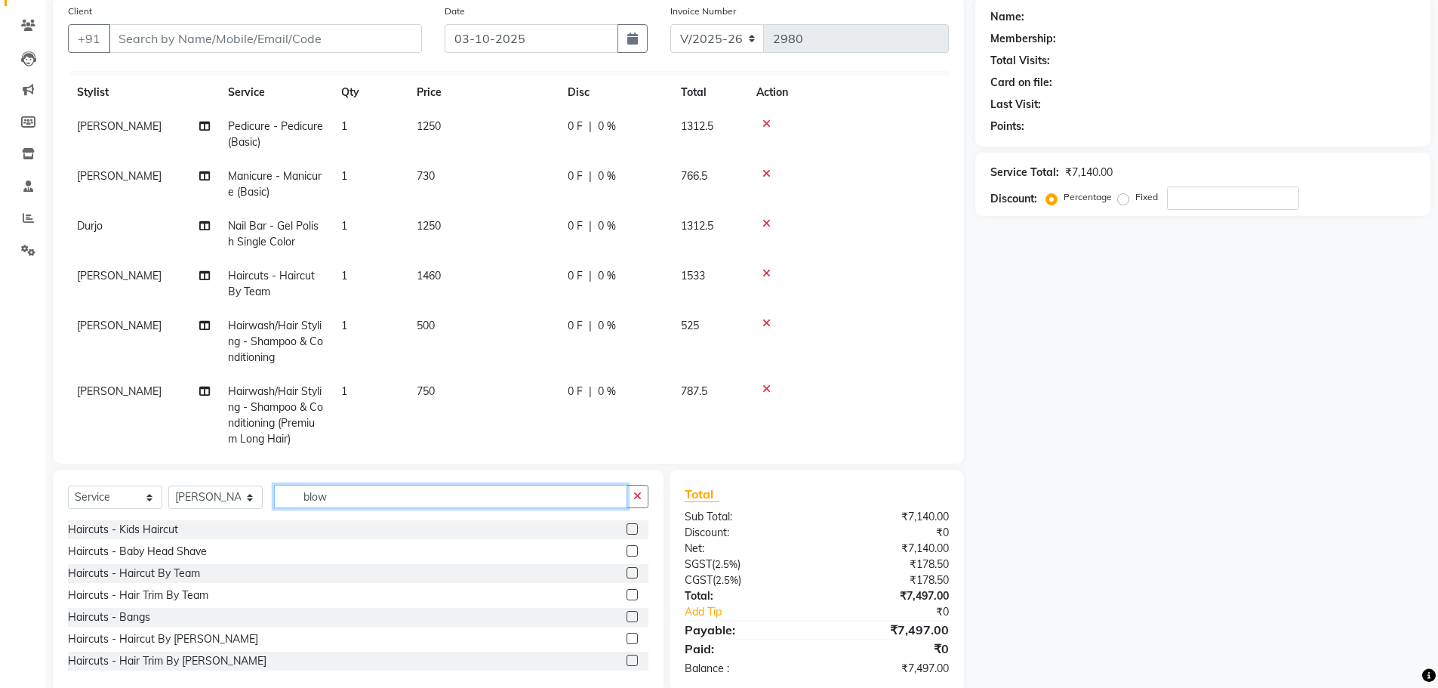
drag, startPoint x: 347, startPoint y: 495, endPoint x: 273, endPoint y: 532, distance: 83.7
click at [273, 532] on div "Select Service Product Membership Package Voucher Prepaid Gift Card Select Styl…" at bounding box center [358, 581] width 611 height 223
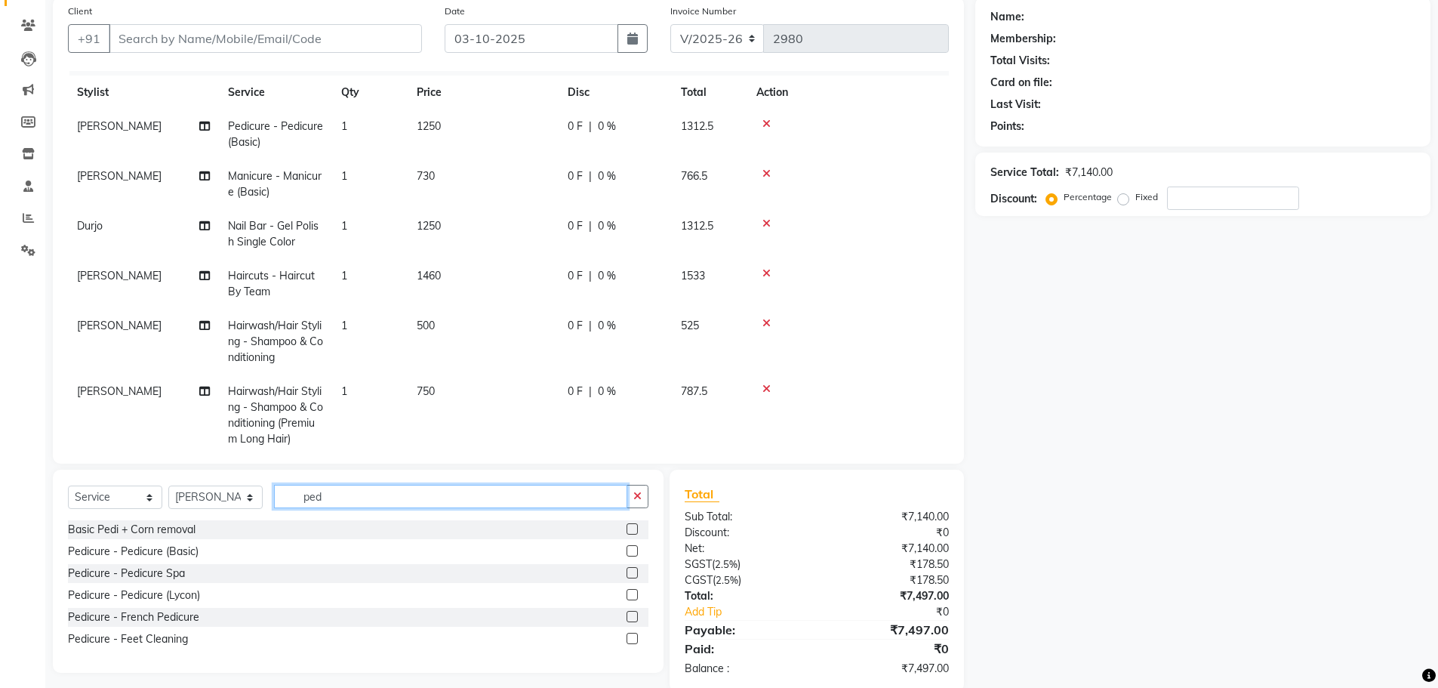
type input "ped"
click at [628, 550] on label at bounding box center [632, 550] width 11 height 11
click at [628, 550] on input "checkbox" at bounding box center [632, 552] width 10 height 10
checkbox input "false"
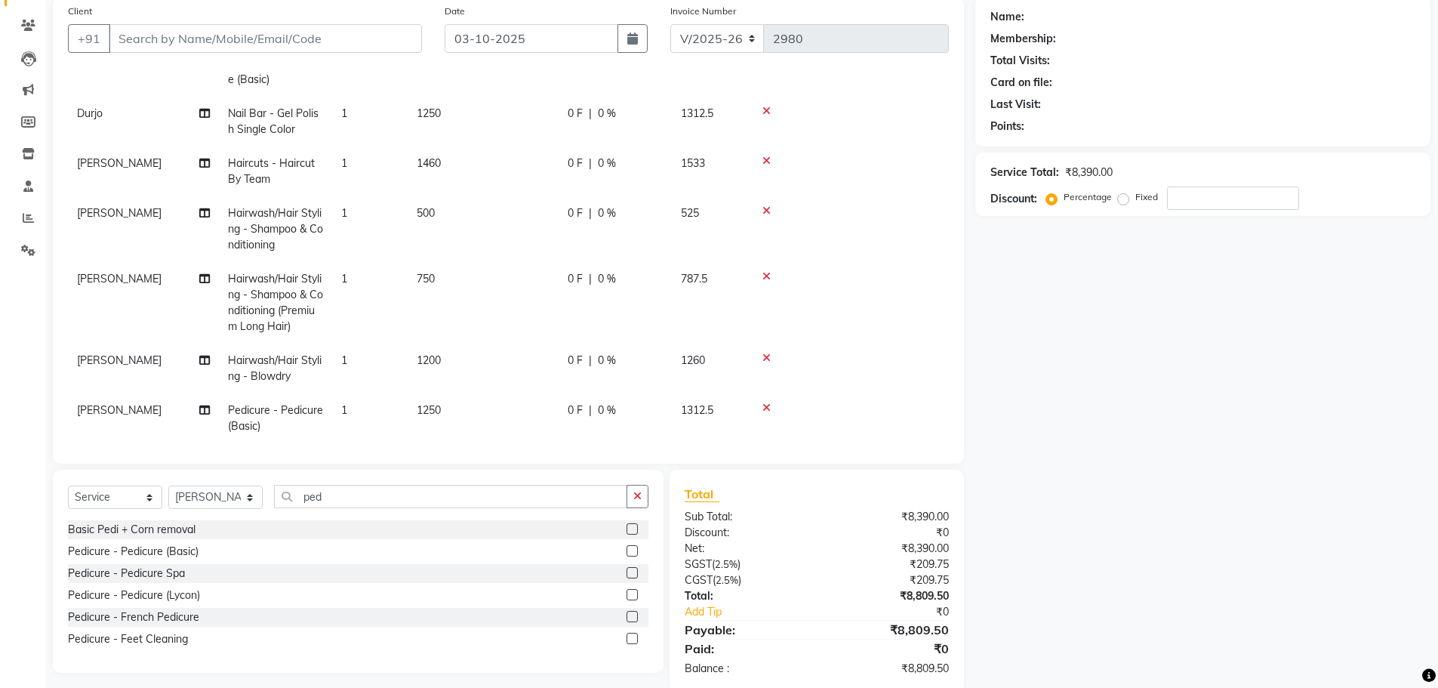
scroll to position [154, 0]
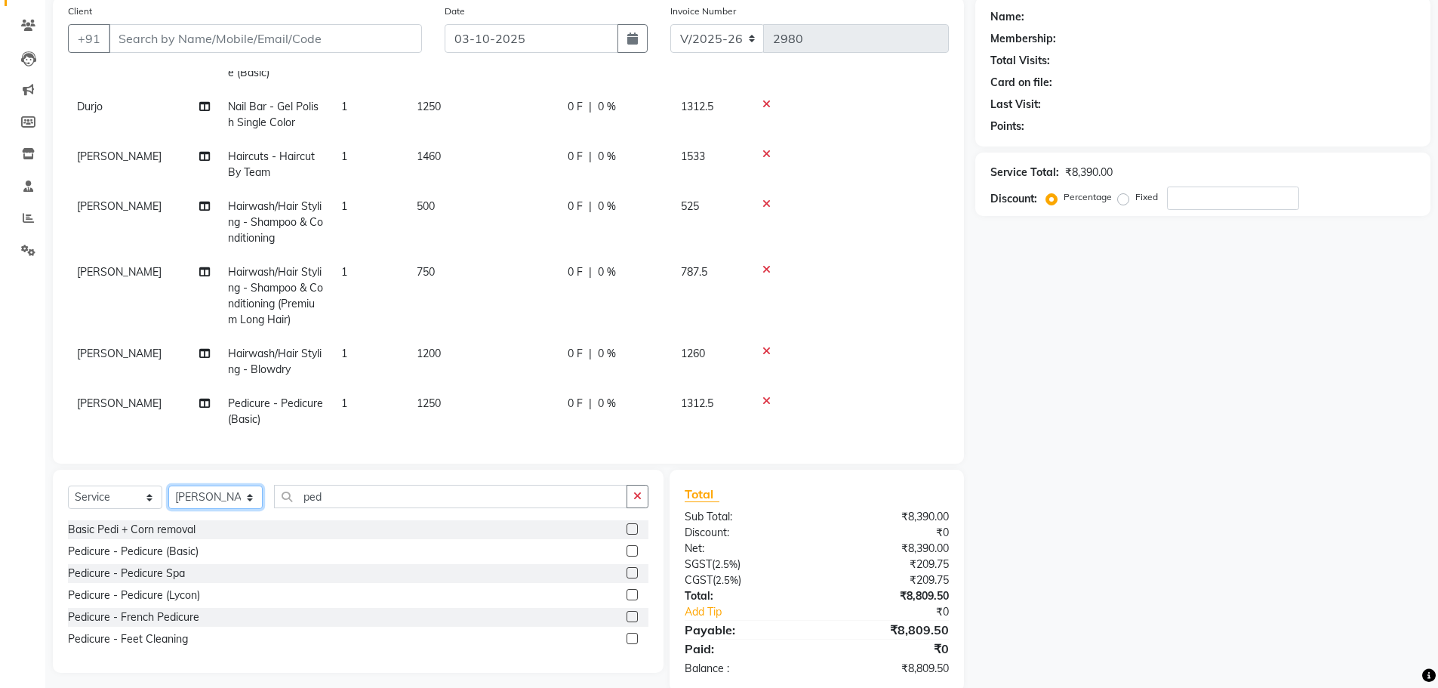
click at [248, 494] on select "Select Stylist [PERSON_NAME] [PERSON_NAME] [PERSON_NAME] [PERSON_NAME] [PERSON_…" at bounding box center [215, 496] width 94 height 23
select select "90693"
click at [168, 485] on select "Select Stylist [PERSON_NAME] [PERSON_NAME] [PERSON_NAME] [PERSON_NAME] [PERSON_…" at bounding box center [215, 496] width 94 height 23
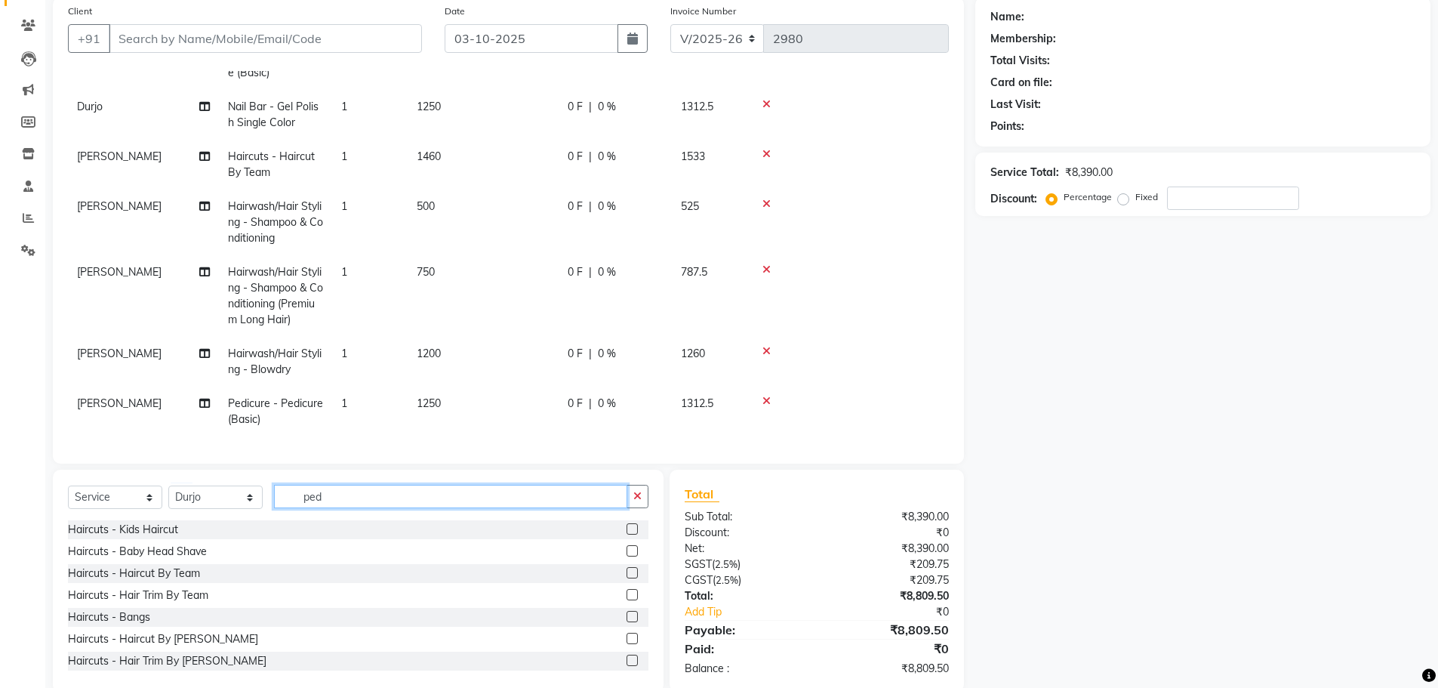
drag, startPoint x: 326, startPoint y: 502, endPoint x: 286, endPoint y: 529, distance: 48.4
click at [286, 529] on div "Select Service Product Membership Package Voucher Prepaid Gift Card Select Styl…" at bounding box center [358, 581] width 611 height 223
type input "nail"
click at [442, 90] on td "1250" at bounding box center [483, 115] width 151 height 50
select select "90693"
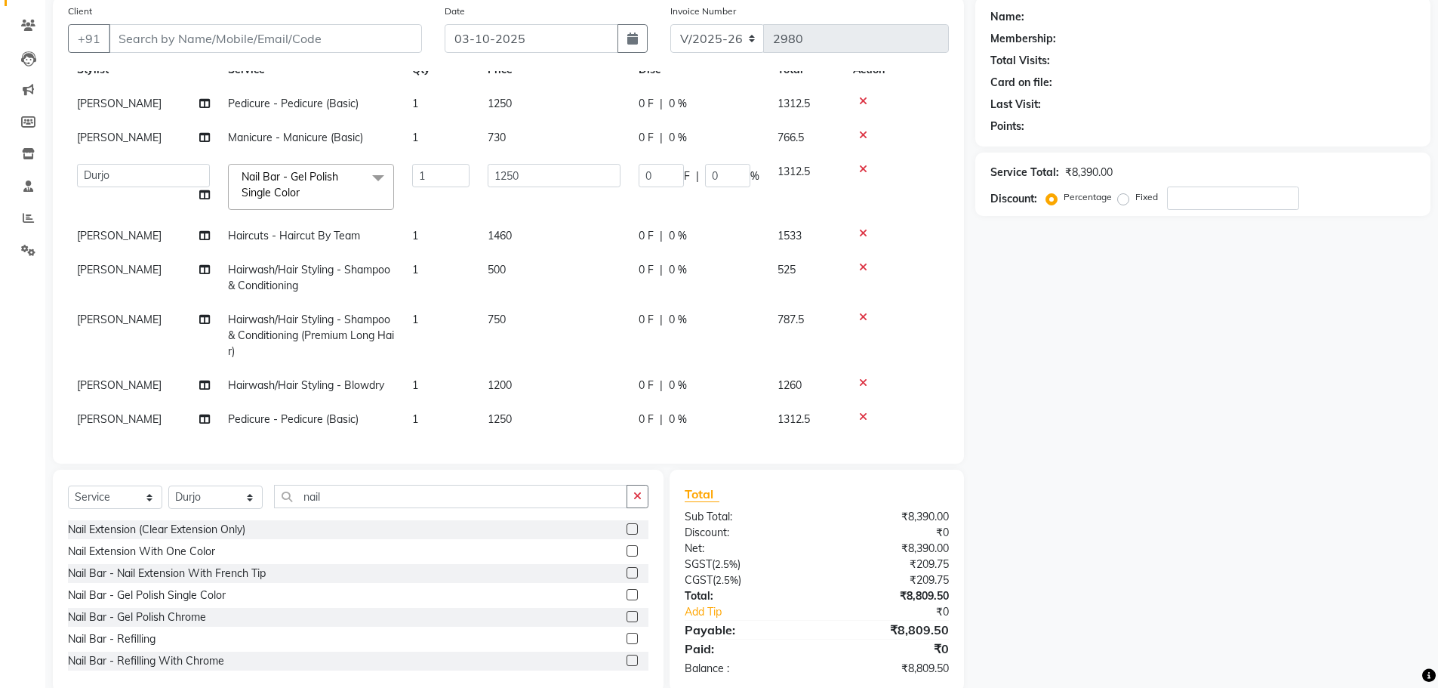
scroll to position [57, 0]
drag, startPoint x: 538, startPoint y: 172, endPoint x: 464, endPoint y: 186, distance: 75.4
click at [464, 186] on tr "Anita Archana Minni Babu Das Bindu Bridgette Jones Danielle Jones Durjo Istiaqu…" at bounding box center [508, 187] width 881 height 64
type input "2430"
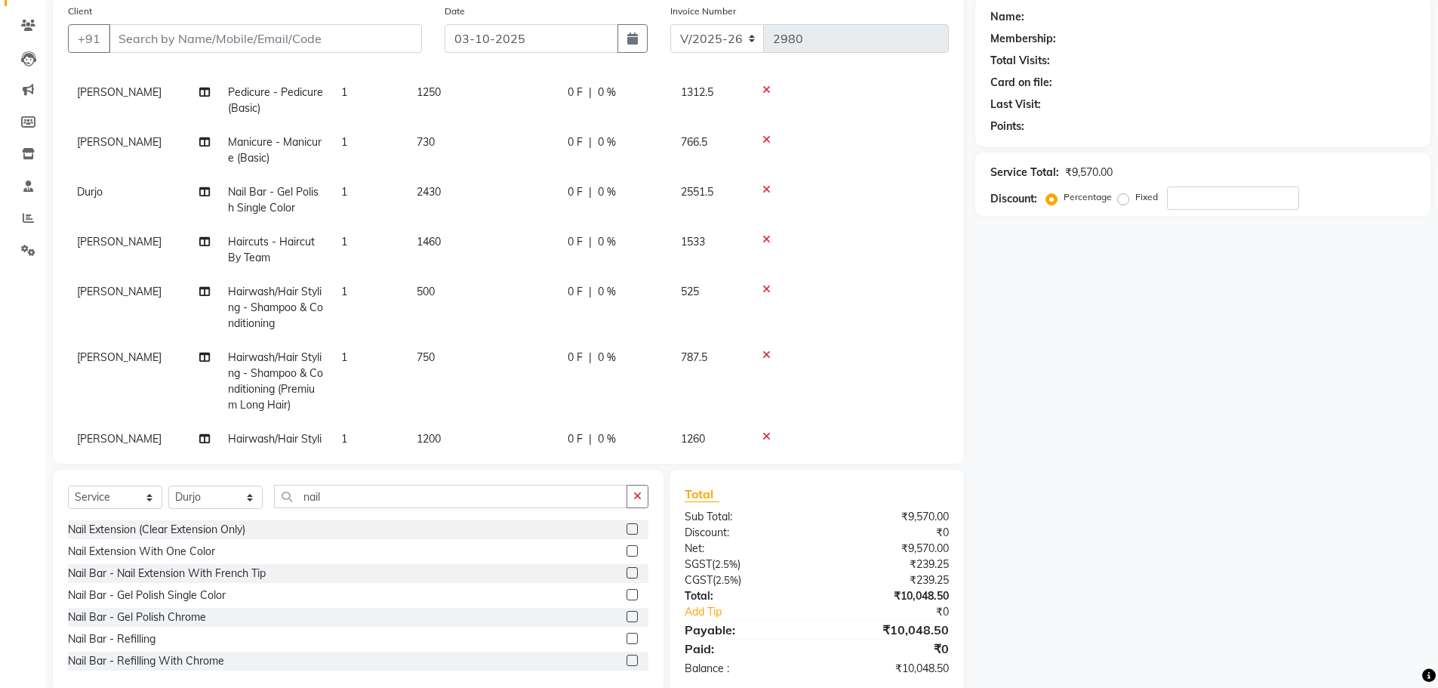
click at [482, 195] on td "2430" at bounding box center [483, 200] width 151 height 50
select select "90693"
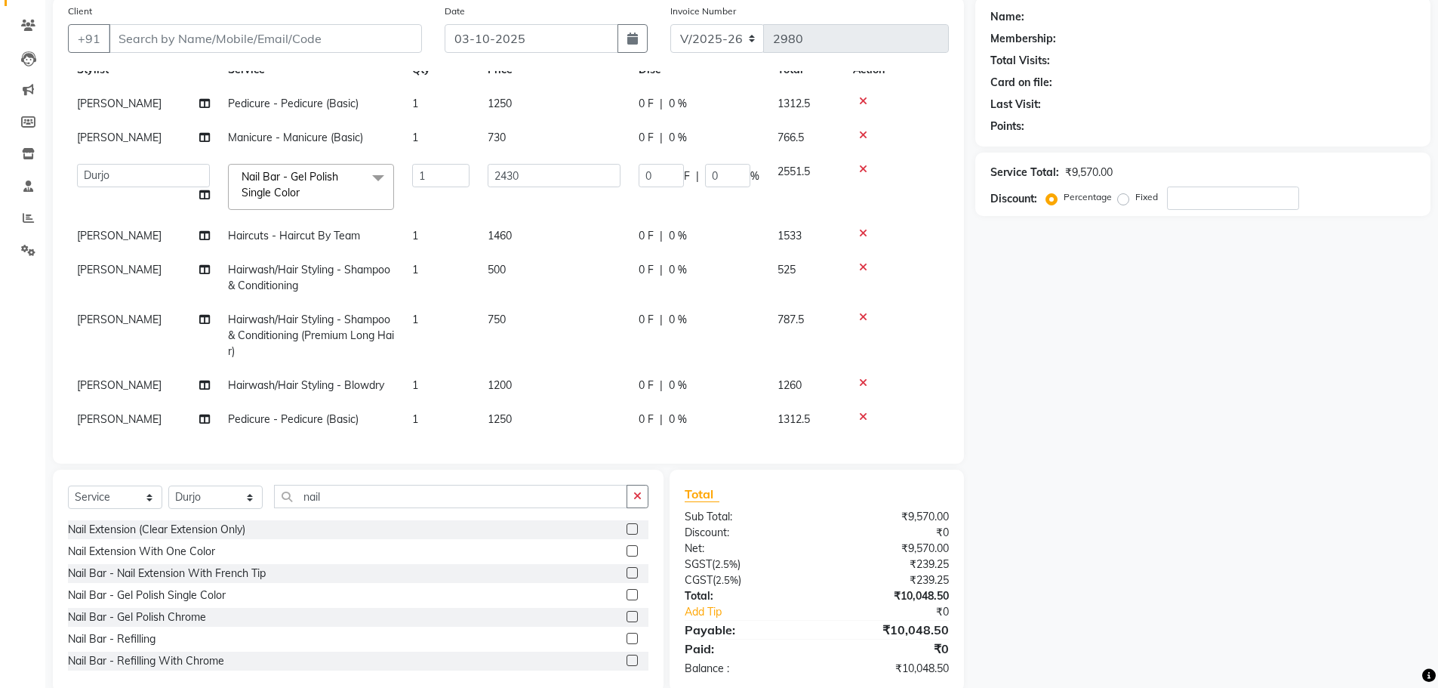
click at [627, 549] on label at bounding box center [632, 550] width 11 height 11
click at [627, 549] on input "checkbox" at bounding box center [632, 552] width 10 height 10
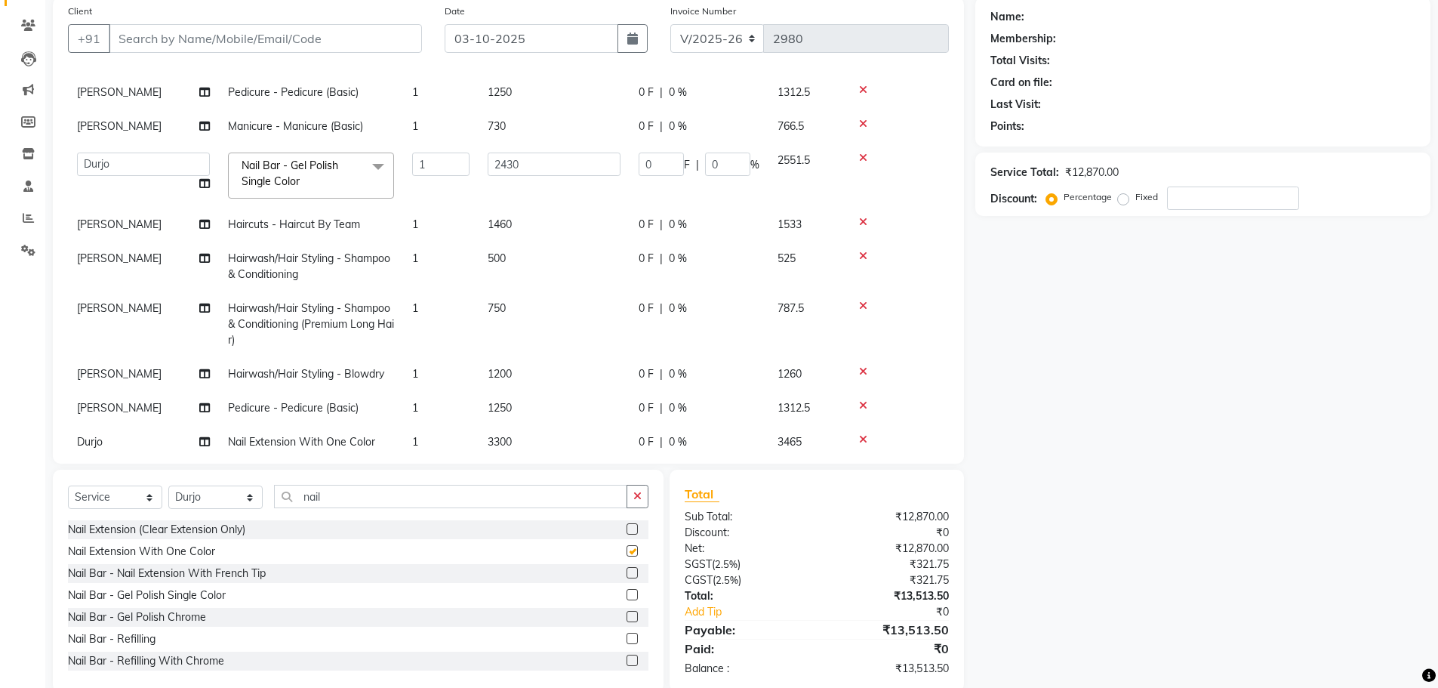
checkbox input "false"
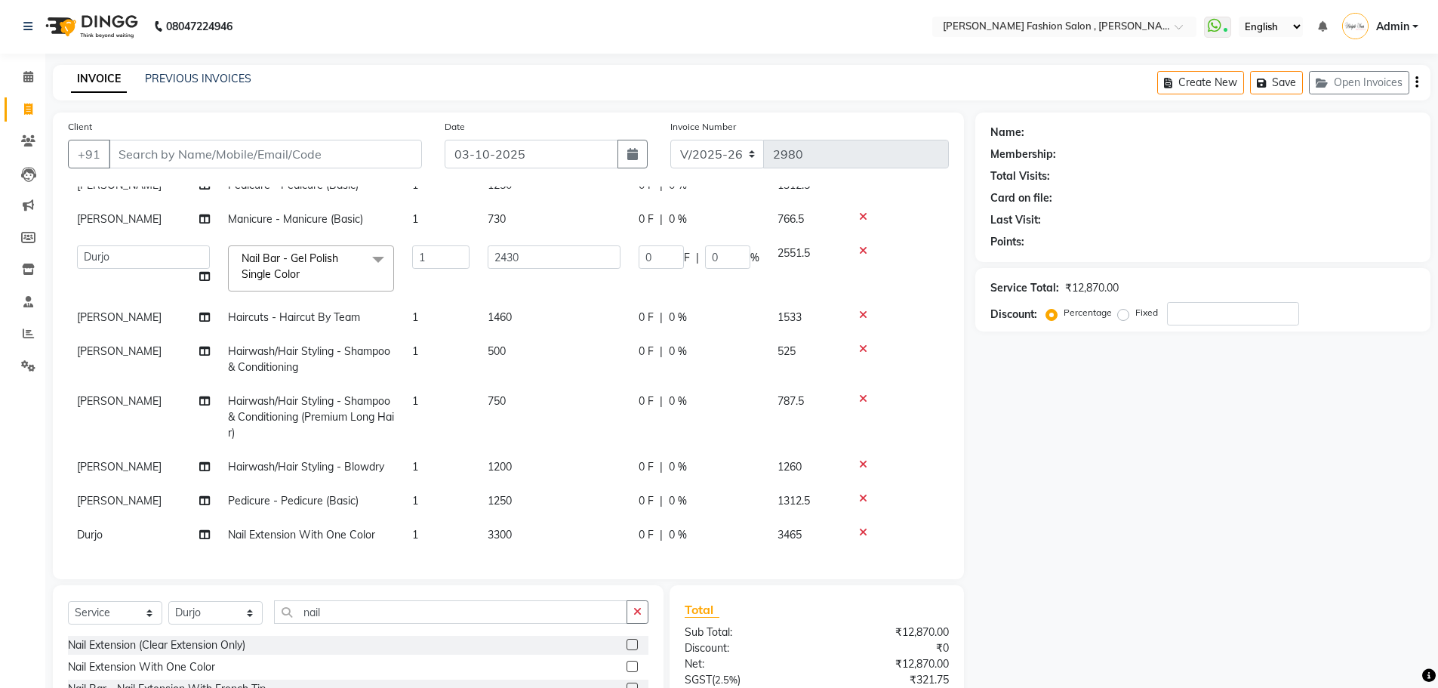
scroll to position [0, 0]
click at [137, 156] on input "Client" at bounding box center [265, 154] width 313 height 29
type input "9"
type input "0"
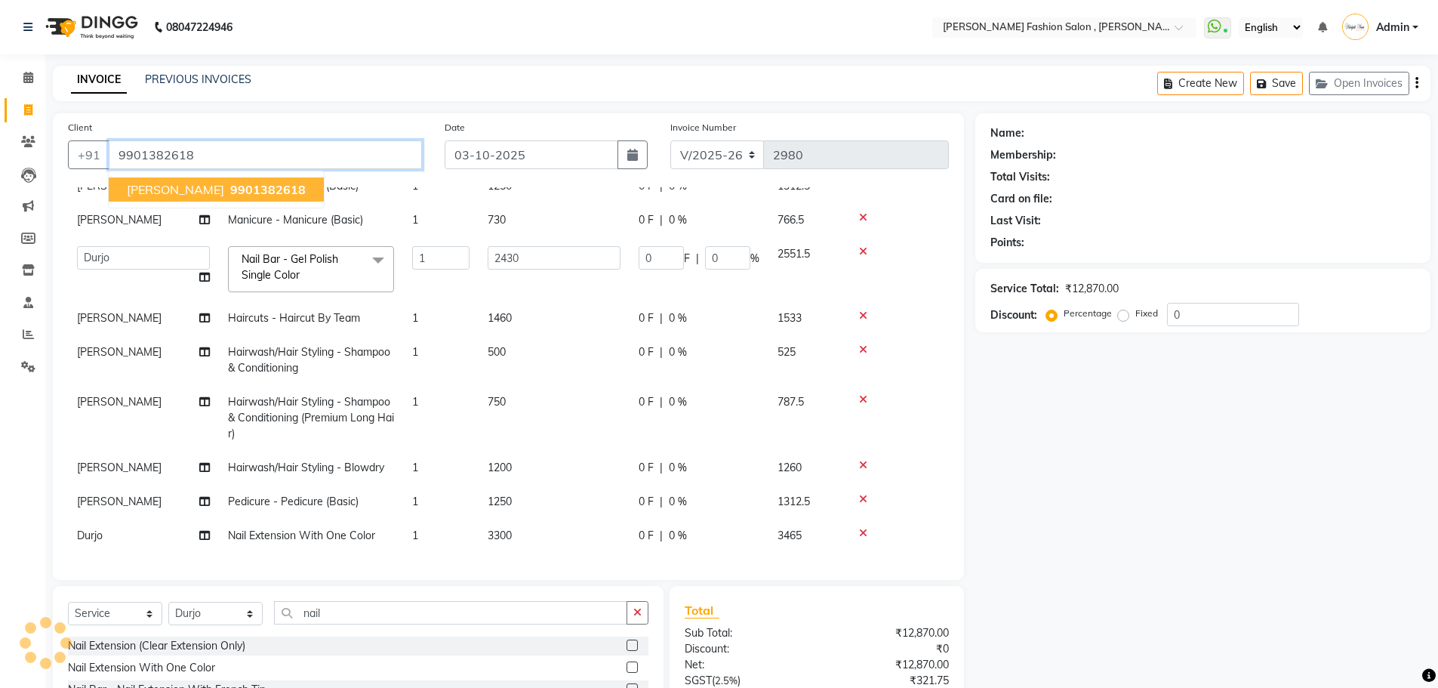
type input "9901382618"
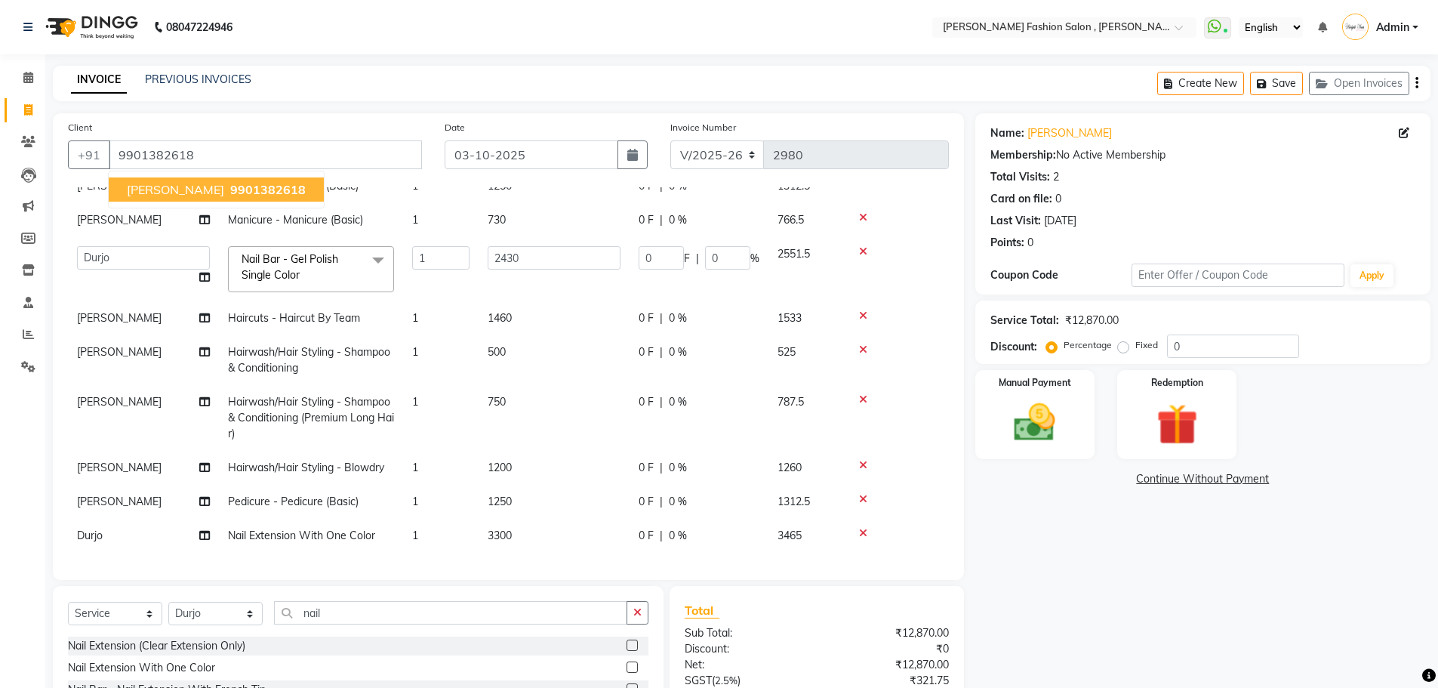
click at [230, 190] on span "9901382618" at bounding box center [268, 189] width 76 height 15
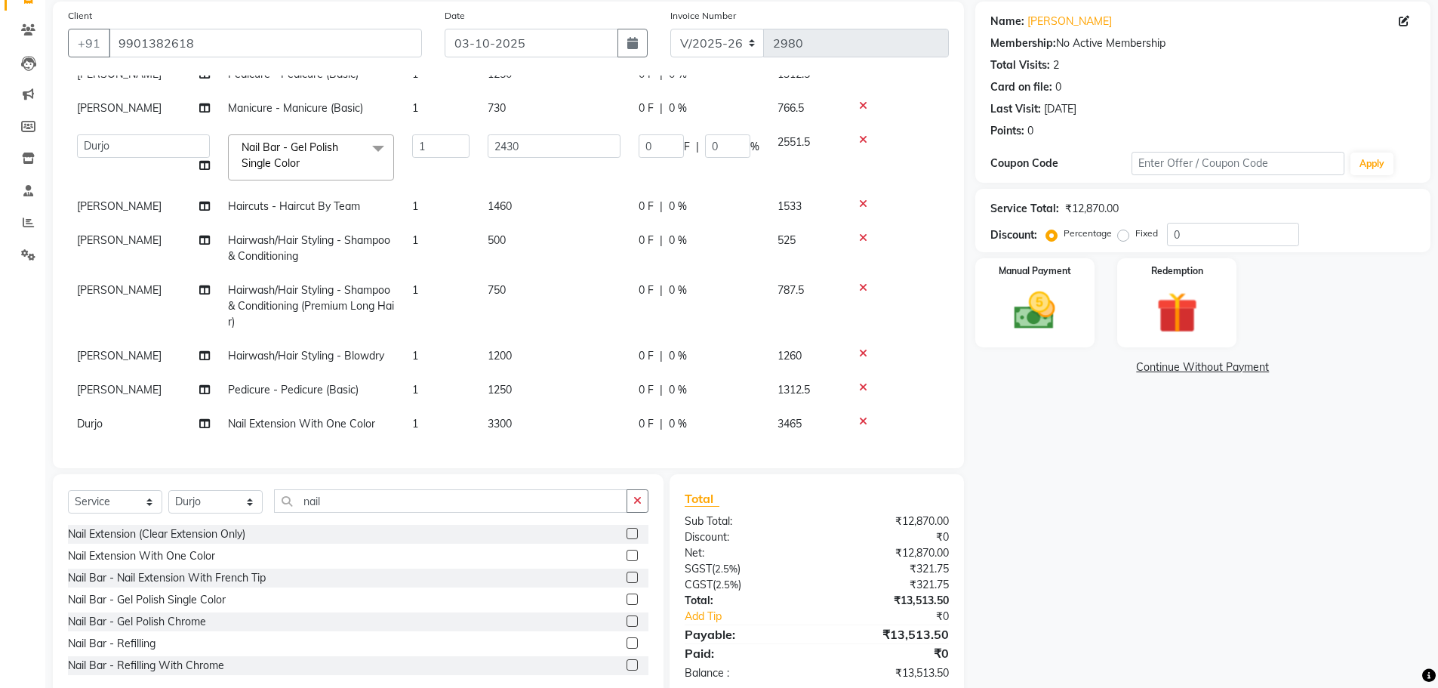
scroll to position [143, 0]
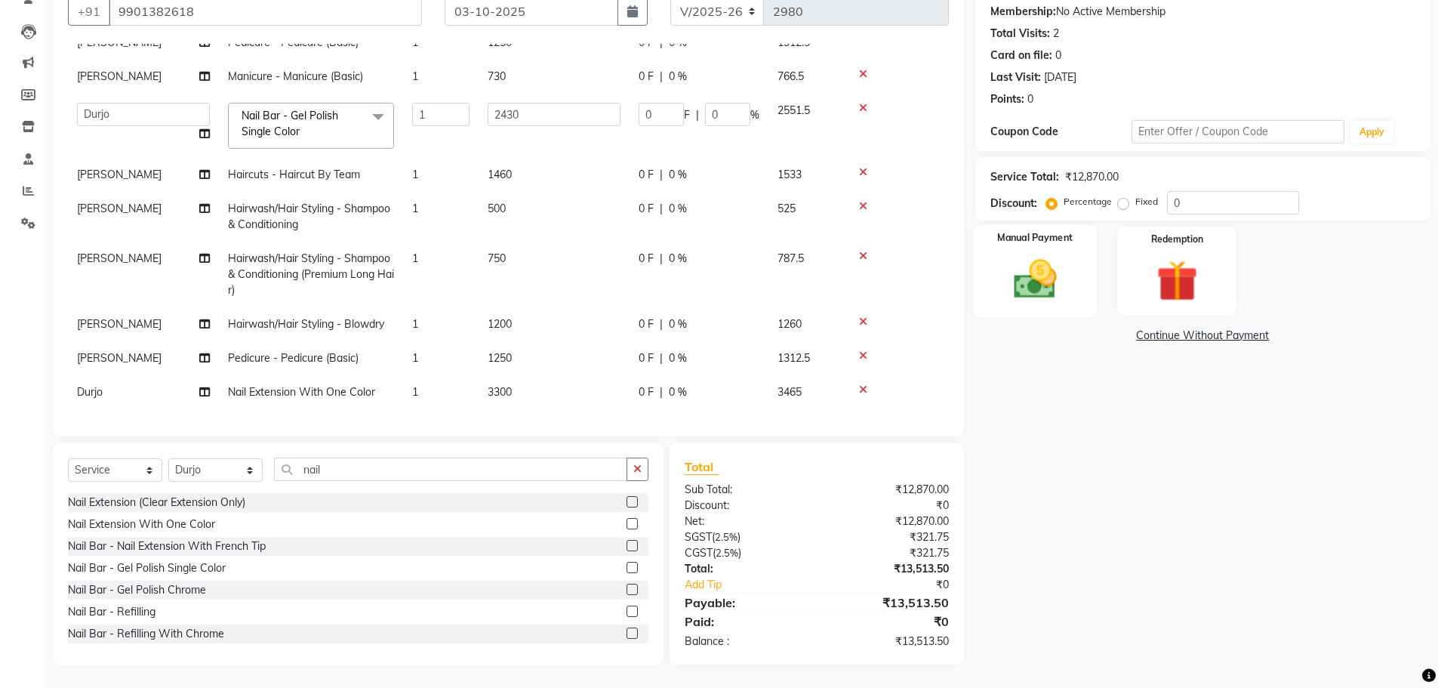
click at [1053, 248] on div "Manual Payment" at bounding box center [1034, 271] width 125 height 93
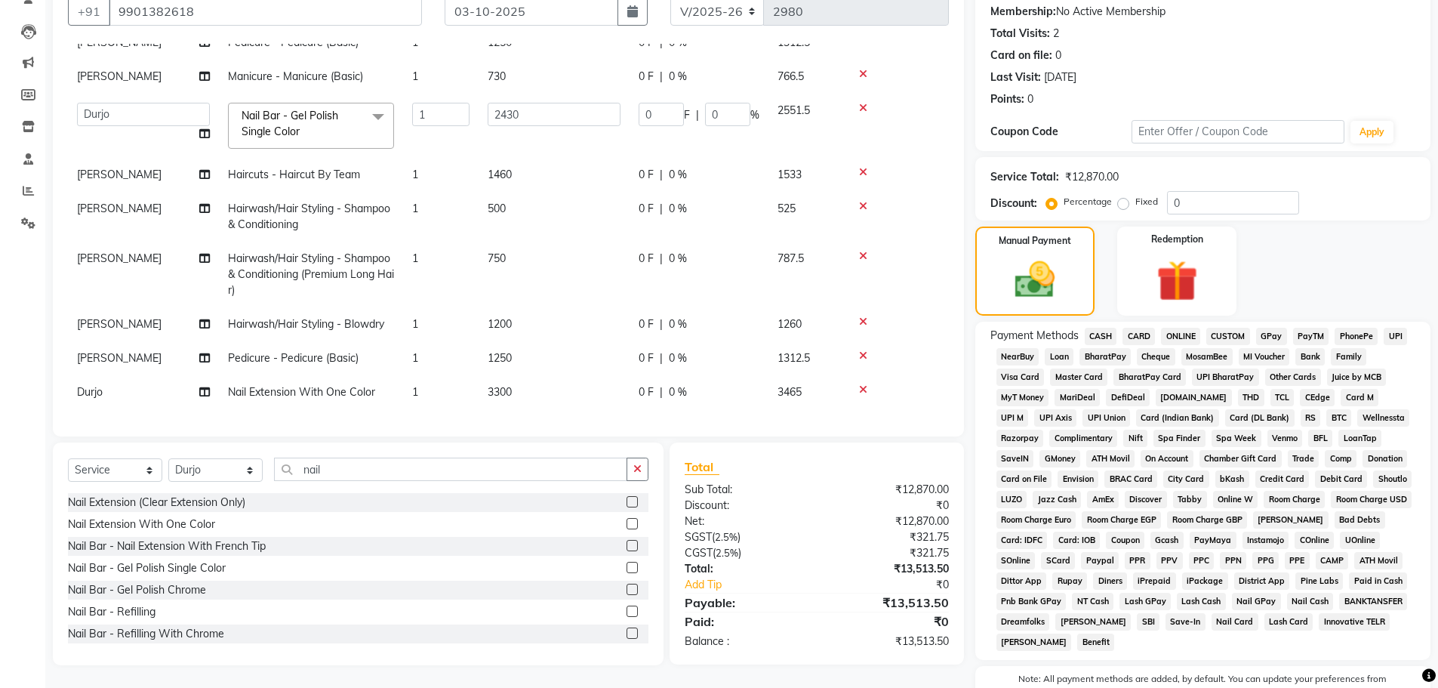
click at [1401, 334] on span "UPI" at bounding box center [1395, 336] width 23 height 17
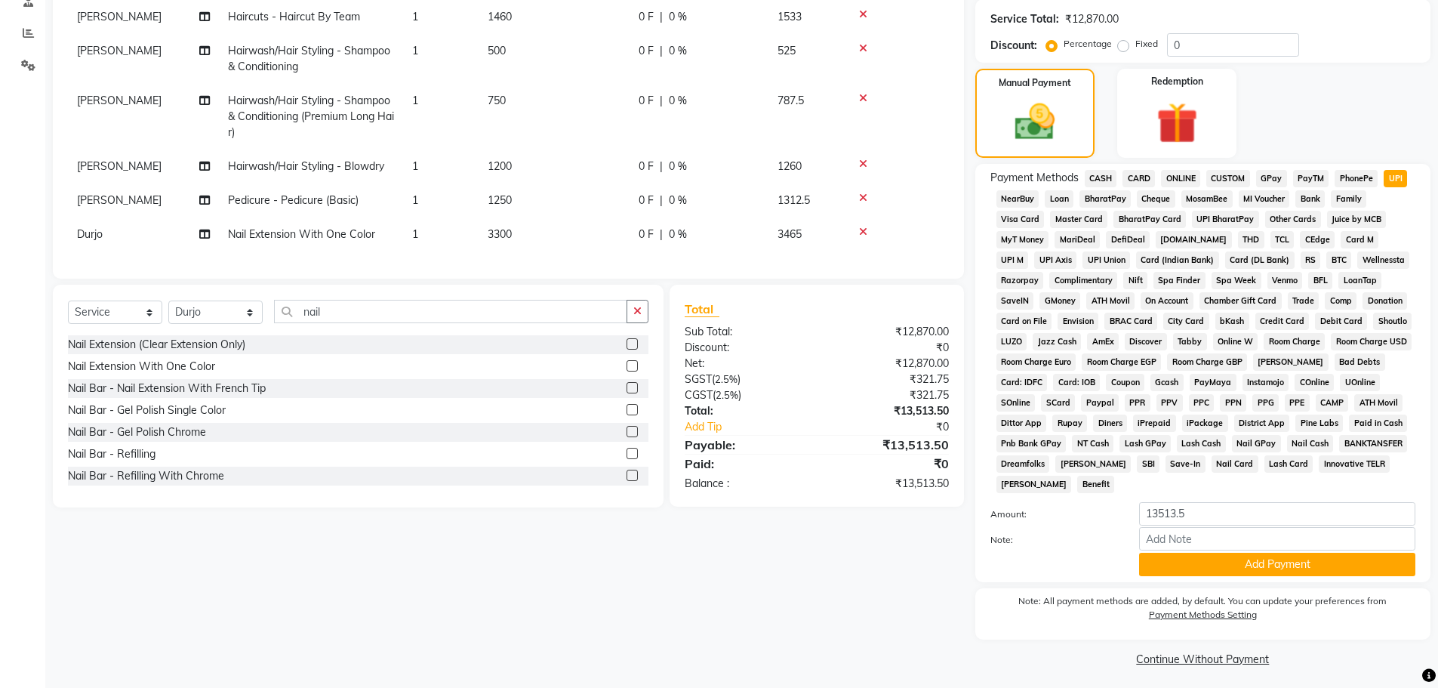
scroll to position [307, 0]
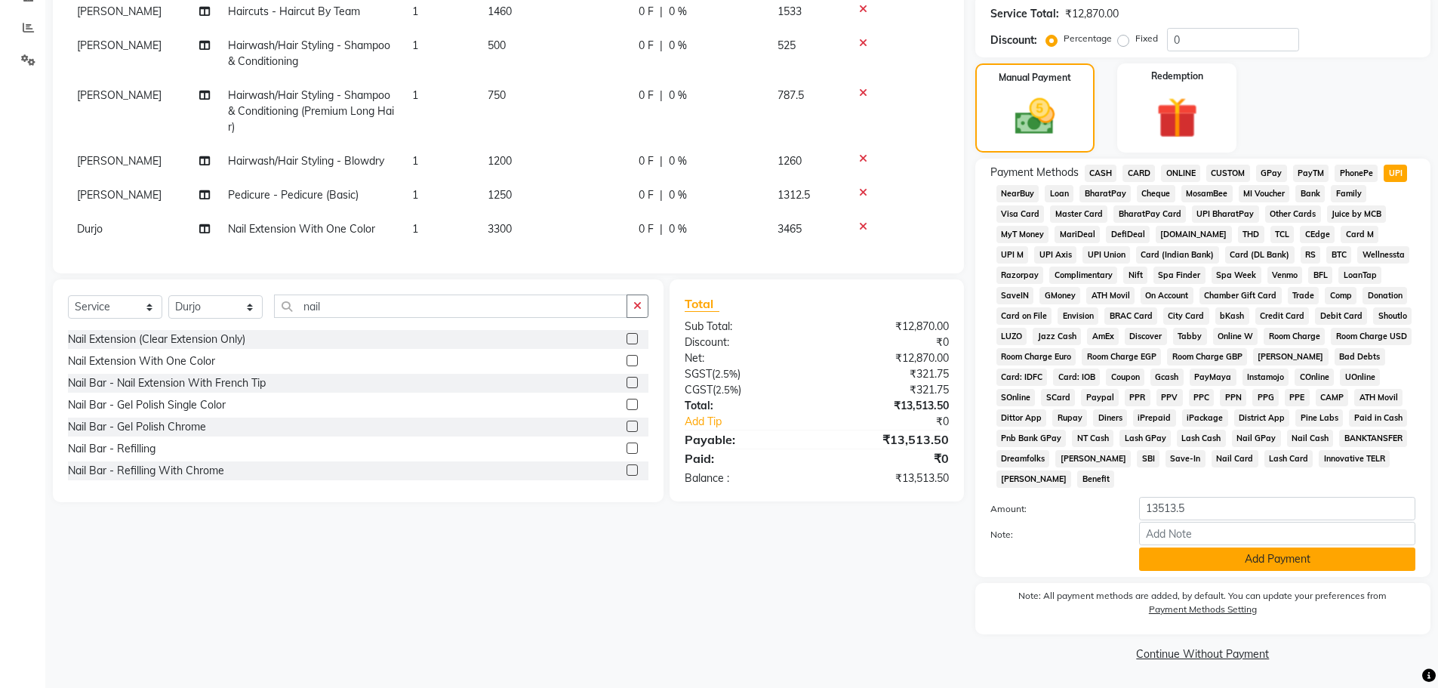
click at [1300, 552] on button "Add Payment" at bounding box center [1277, 558] width 276 height 23
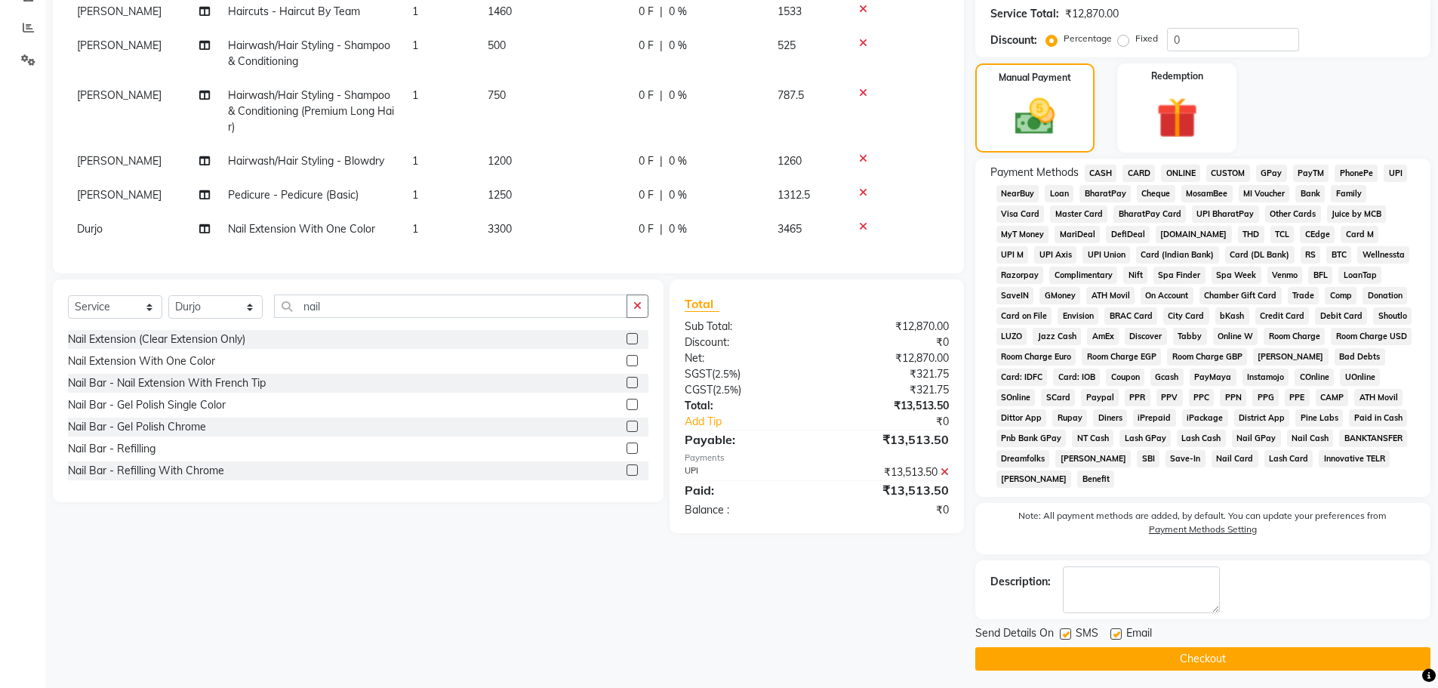
click at [1294, 652] on button "Checkout" at bounding box center [1202, 658] width 455 height 23
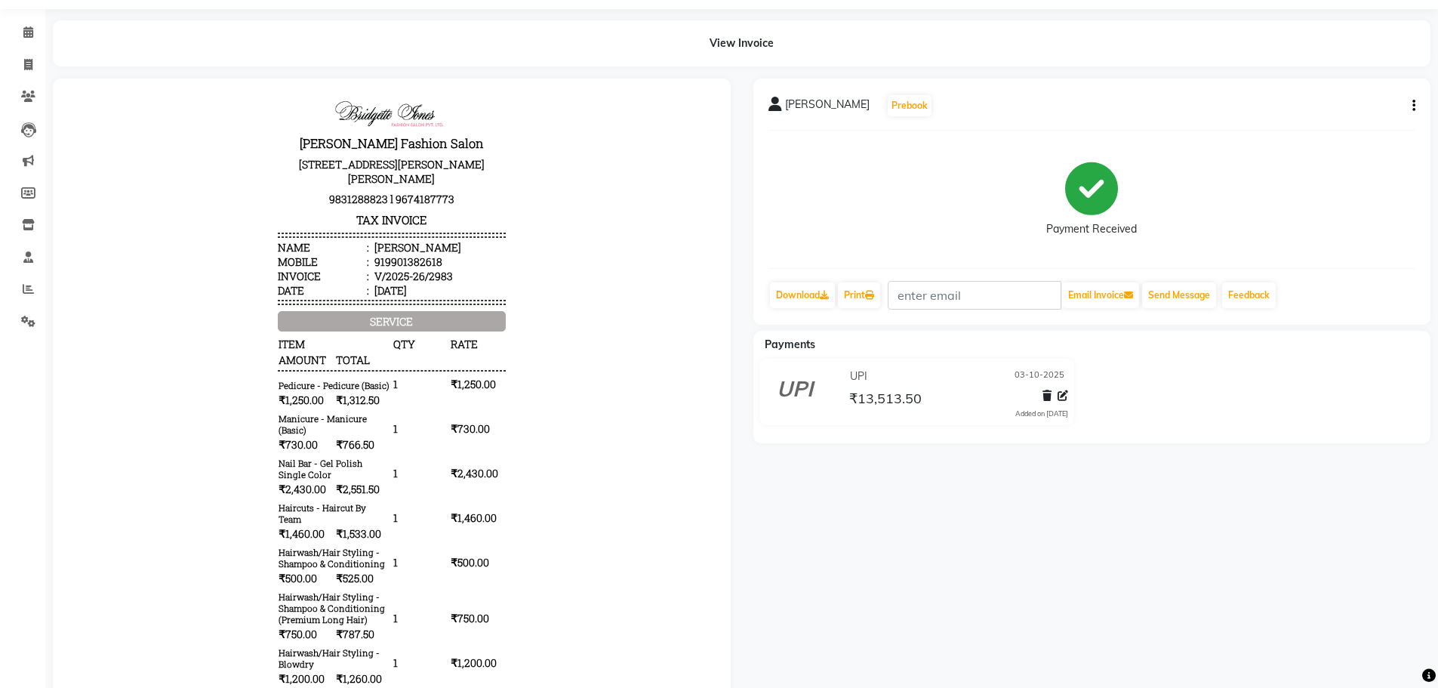
scroll to position [39, 0]
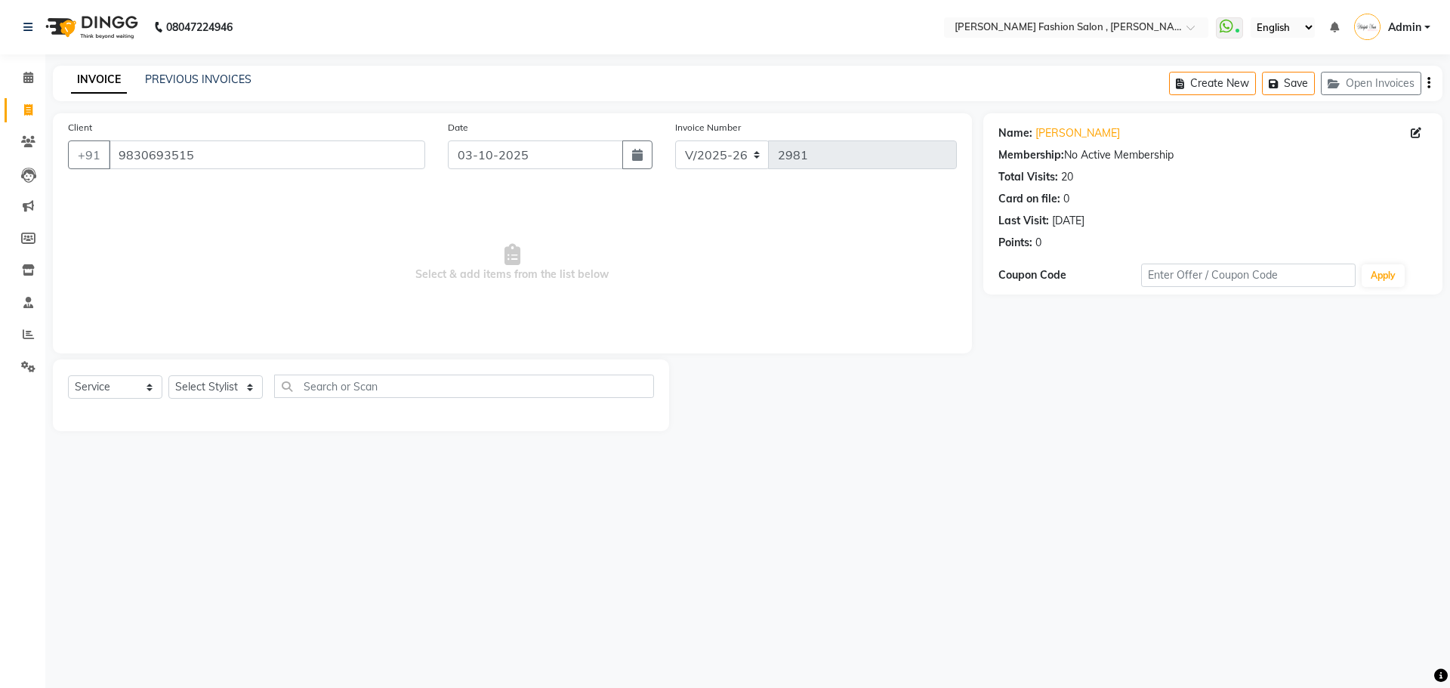
select select "5233"
select select "service"
click at [254, 392] on select "Select Stylist [PERSON_NAME] [PERSON_NAME] [PERSON_NAME] [PERSON_NAME] [PERSON_…" at bounding box center [215, 386] width 94 height 23
select select "33863"
click at [168, 375] on select "Select Stylist [PERSON_NAME] [PERSON_NAME] [PERSON_NAME] [PERSON_NAME] [PERSON_…" at bounding box center [215, 386] width 94 height 23
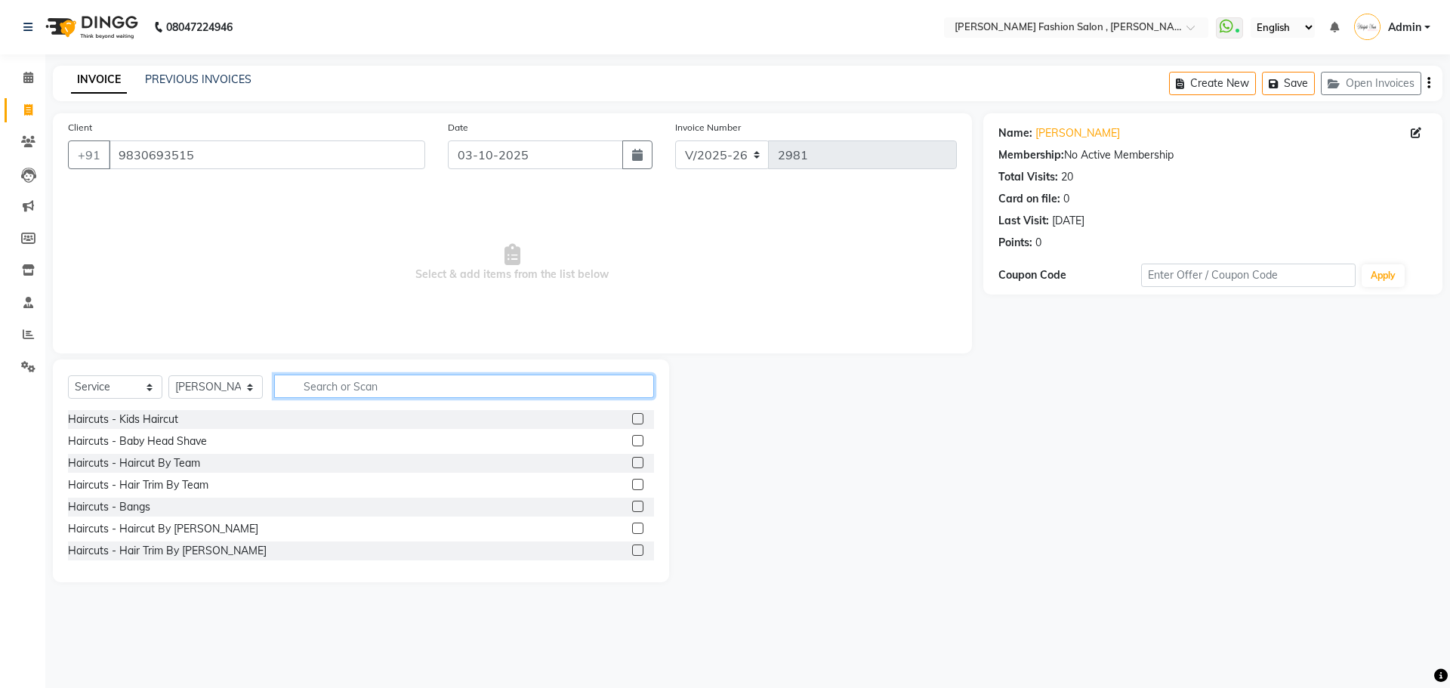
click at [351, 393] on input "text" at bounding box center [464, 385] width 380 height 23
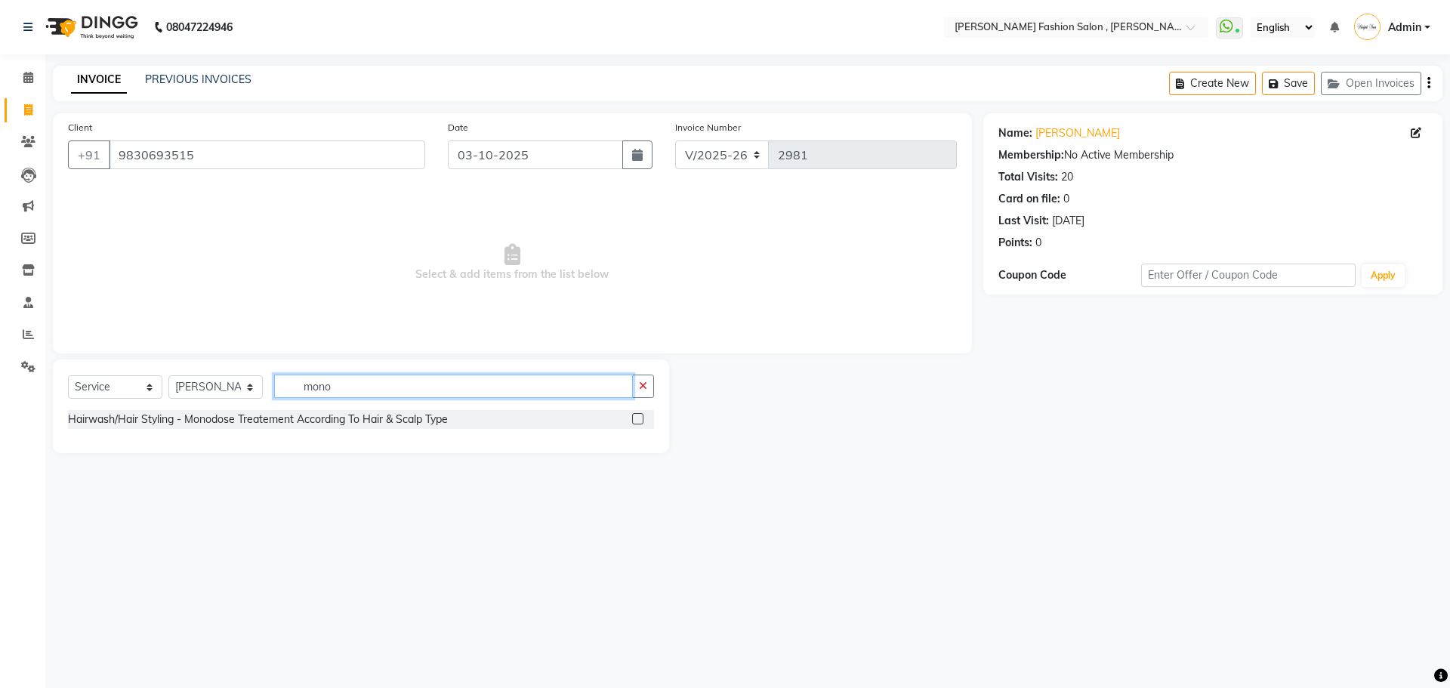
type input "mono"
click at [634, 415] on label at bounding box center [637, 418] width 11 height 11
click at [634, 415] on input "checkbox" at bounding box center [637, 420] width 10 height 10
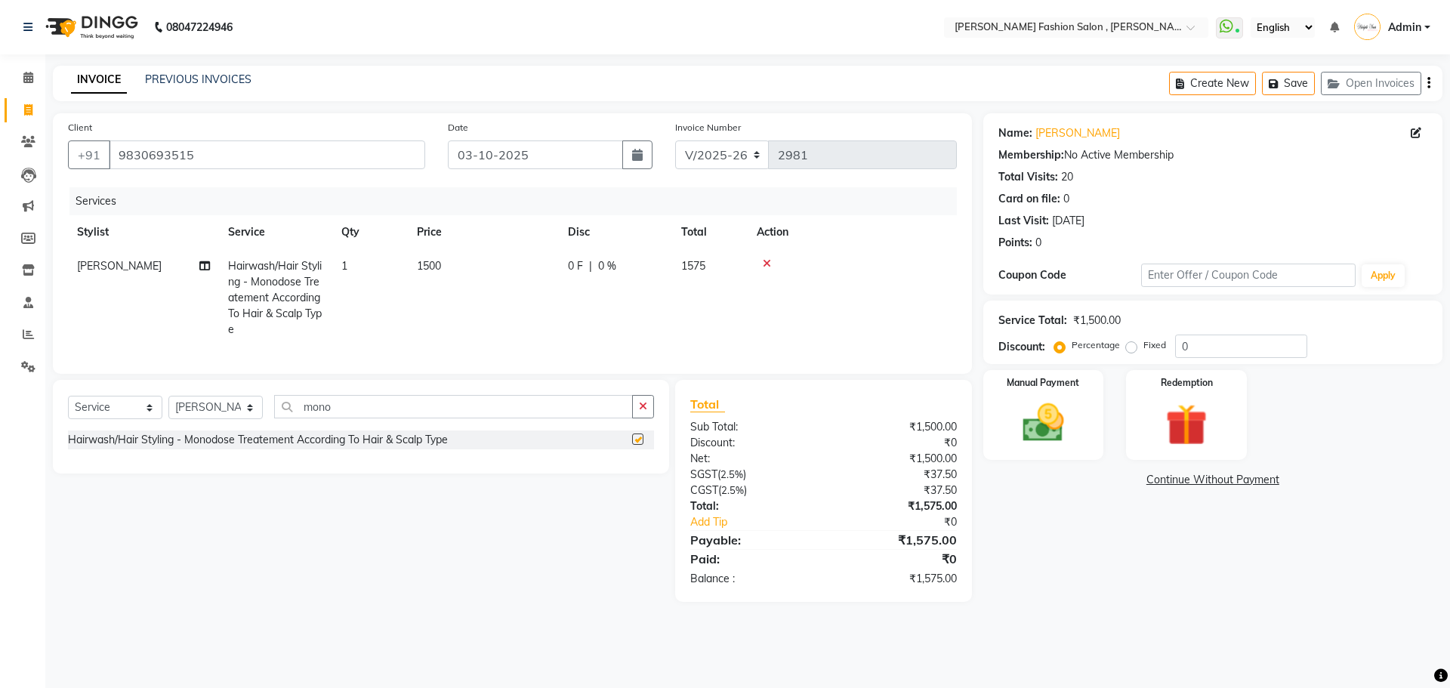
checkbox input "false"
click at [1043, 403] on img at bounding box center [1043, 423] width 70 height 50
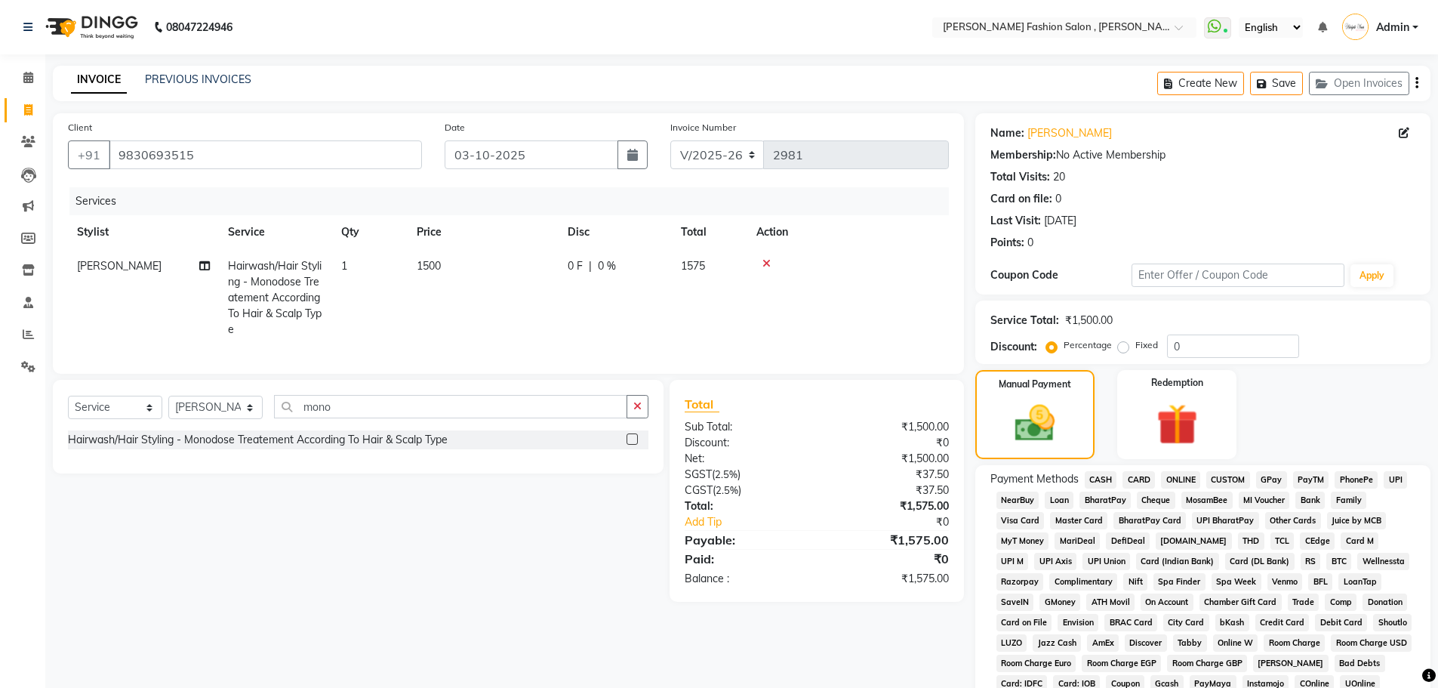
click at [1108, 481] on span "CASH" at bounding box center [1101, 479] width 32 height 17
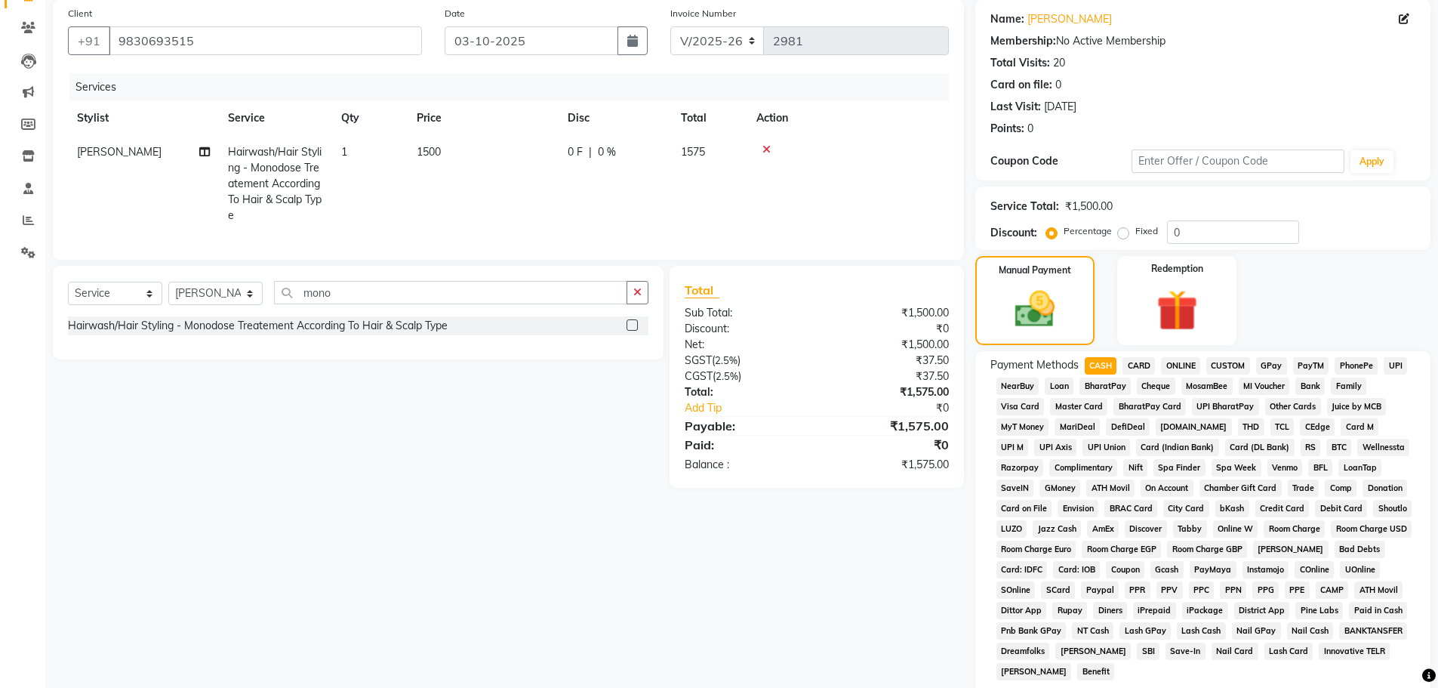
scroll to position [307, 0]
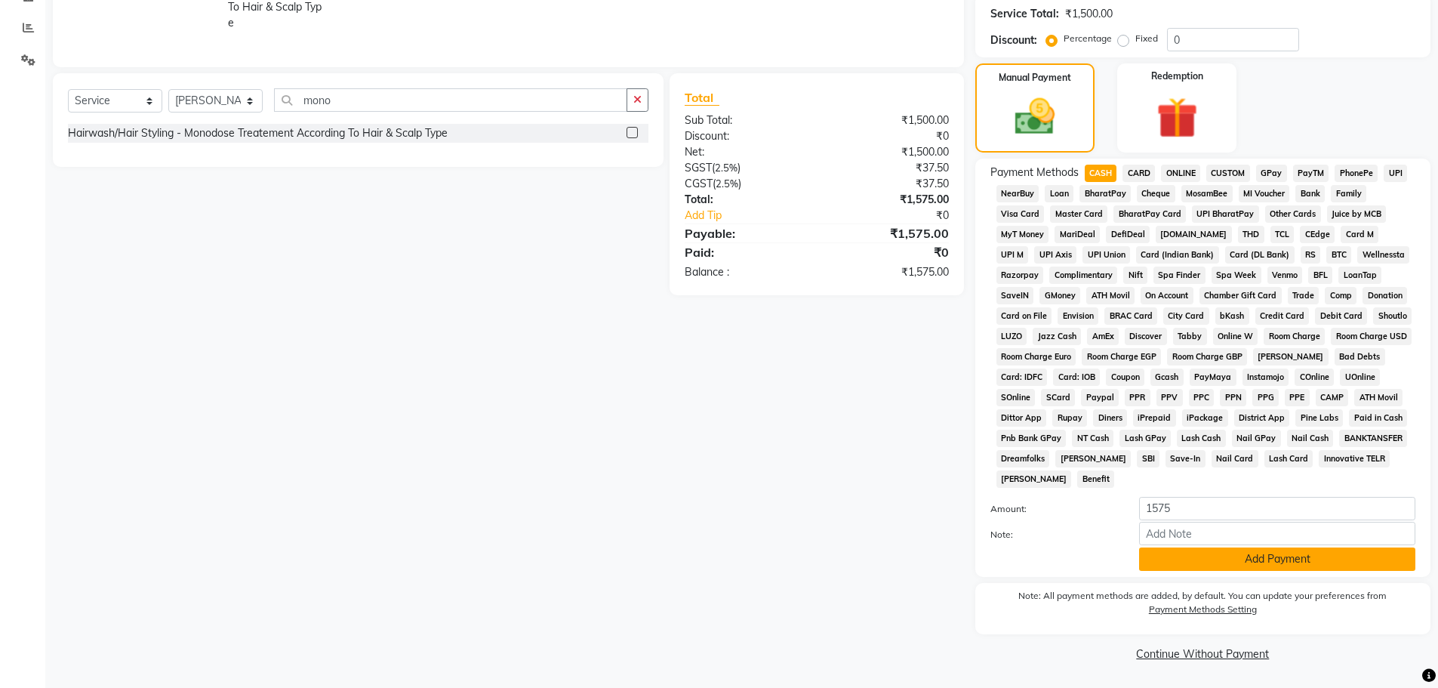
click at [1176, 565] on button "Add Payment" at bounding box center [1277, 558] width 276 height 23
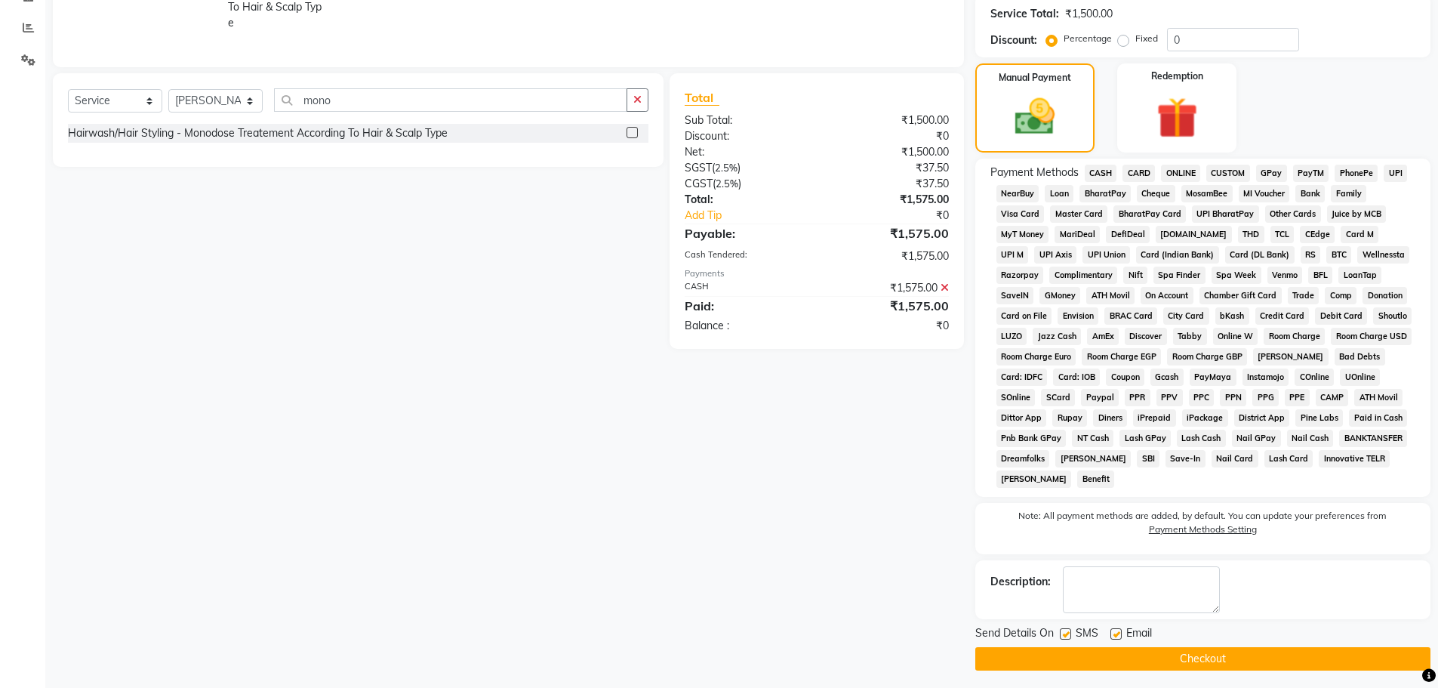
click at [1180, 663] on button "Checkout" at bounding box center [1202, 658] width 455 height 23
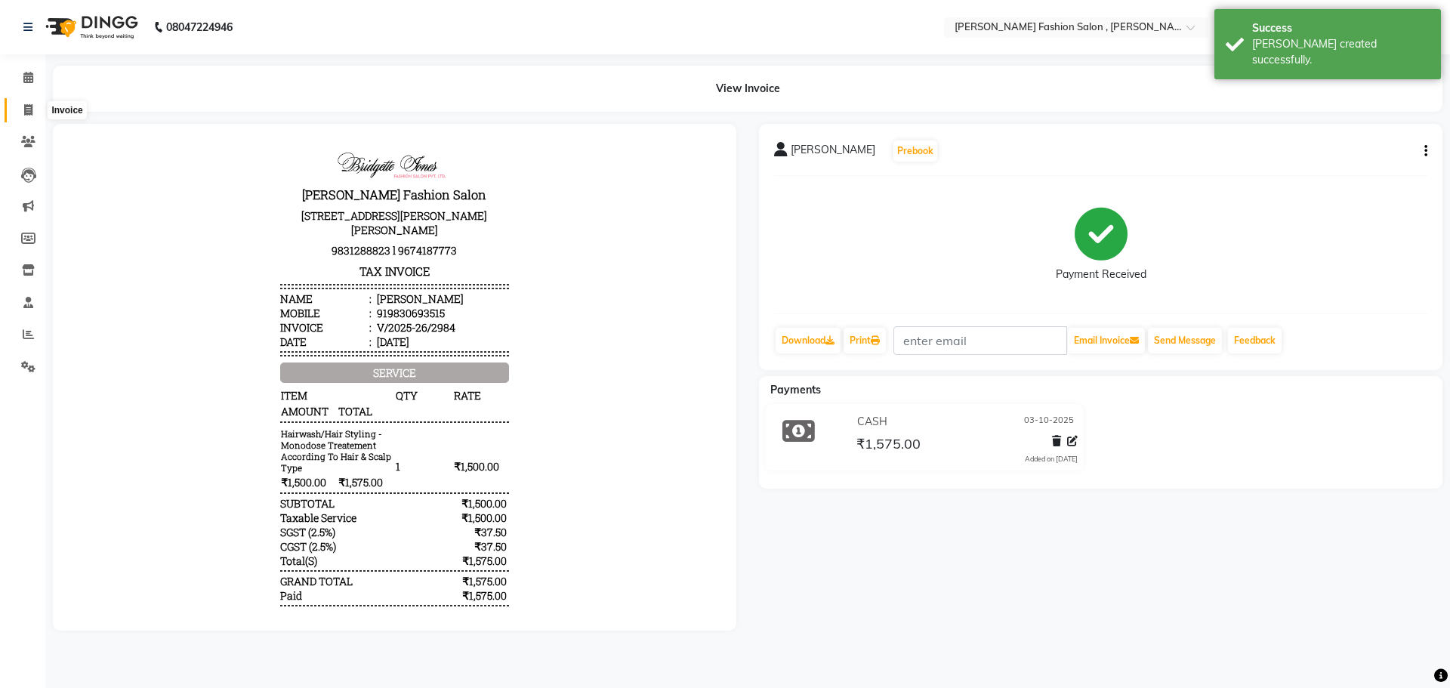
click at [27, 112] on icon at bounding box center [28, 109] width 8 height 11
select select "service"
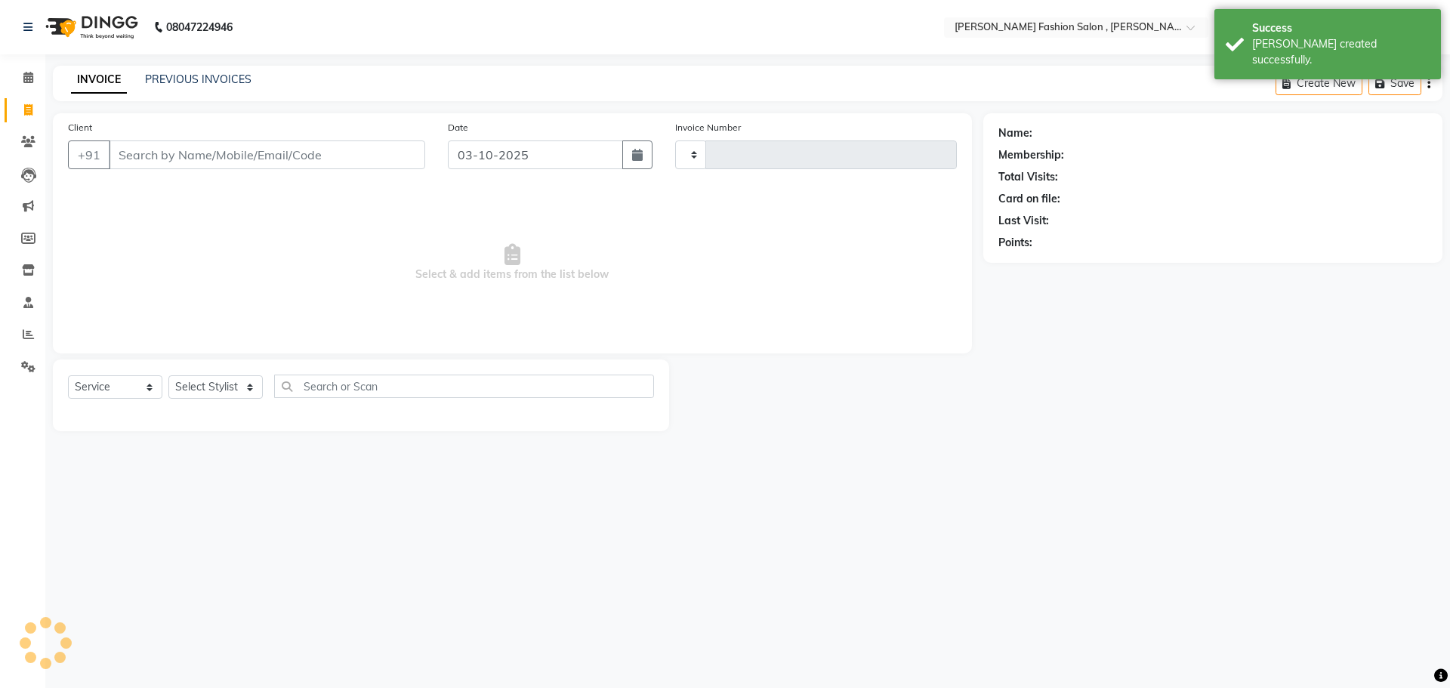
type input "2985"
select select "5233"
click at [220, 388] on select "Select Stylist" at bounding box center [215, 386] width 94 height 23
select select "33872"
click at [168, 375] on select "Select Stylist [PERSON_NAME] [PERSON_NAME] [PERSON_NAME] [PERSON_NAME] [PERSON_…" at bounding box center [215, 386] width 94 height 23
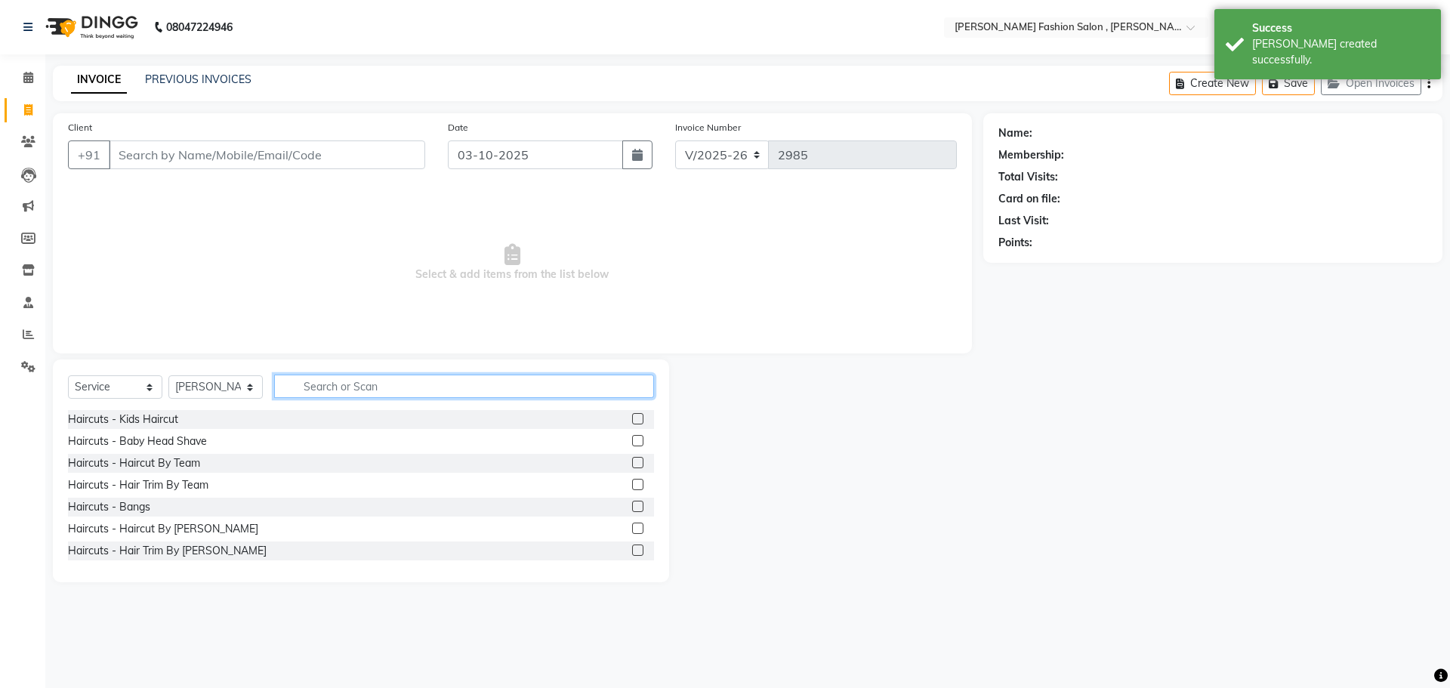
click at [367, 393] on input "text" at bounding box center [464, 385] width 380 height 23
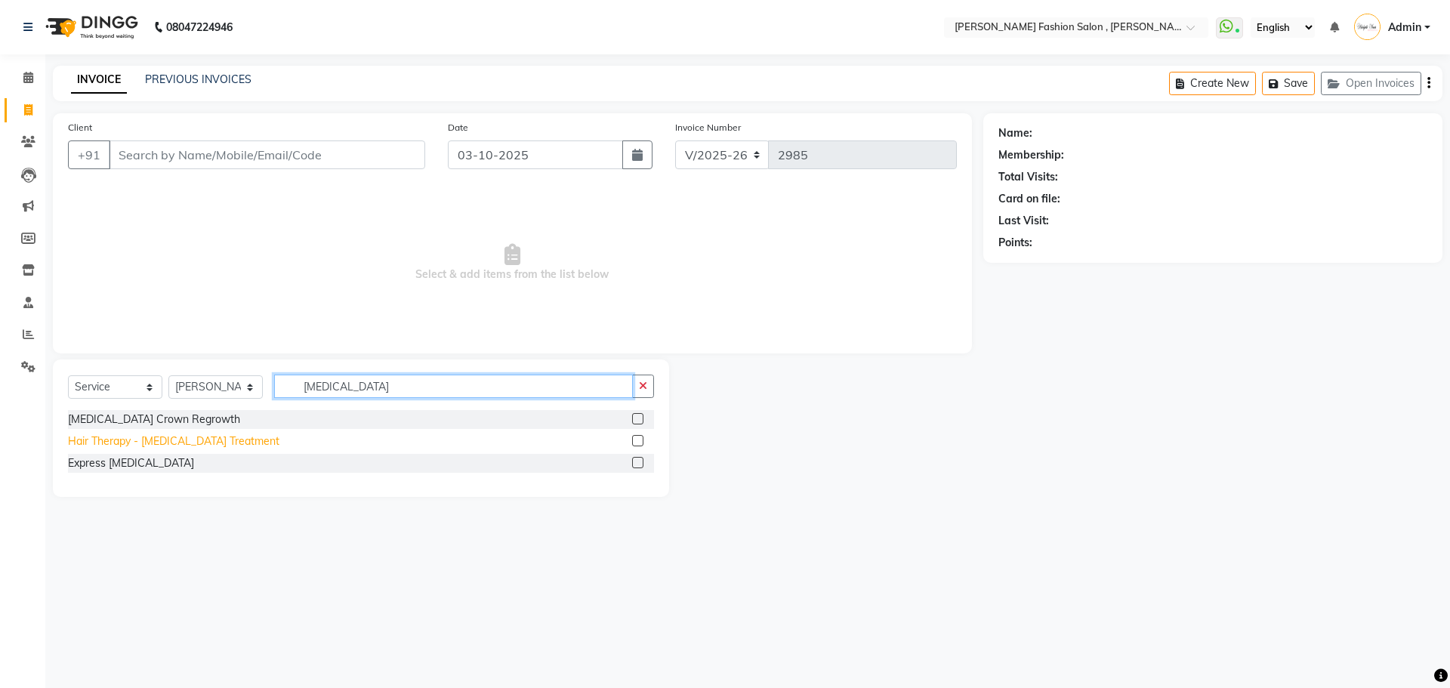
type input "[MEDICAL_DATA]"
click at [112, 433] on div "Hair Therapy - [MEDICAL_DATA] Treatment" at bounding box center [173, 441] width 211 height 16
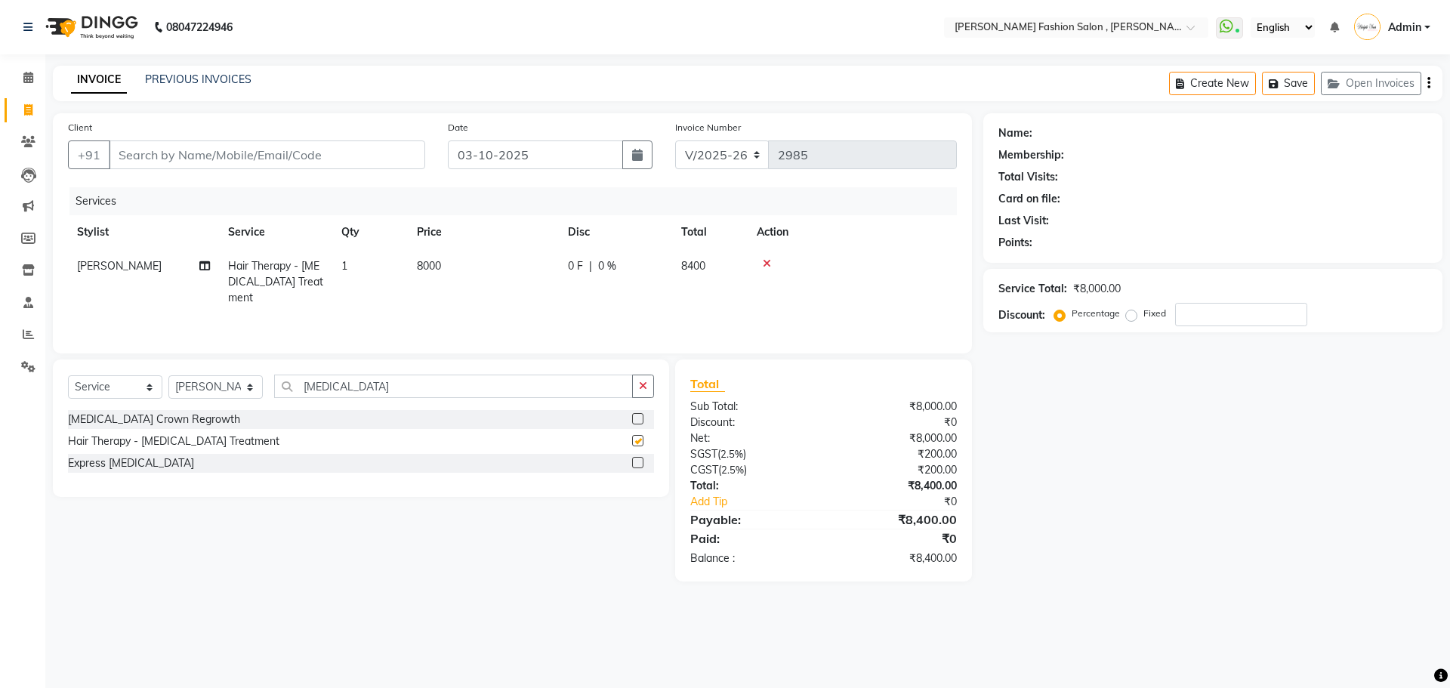
checkbox input "false"
click at [448, 267] on td "8000" at bounding box center [483, 282] width 151 height 66
select select "33872"
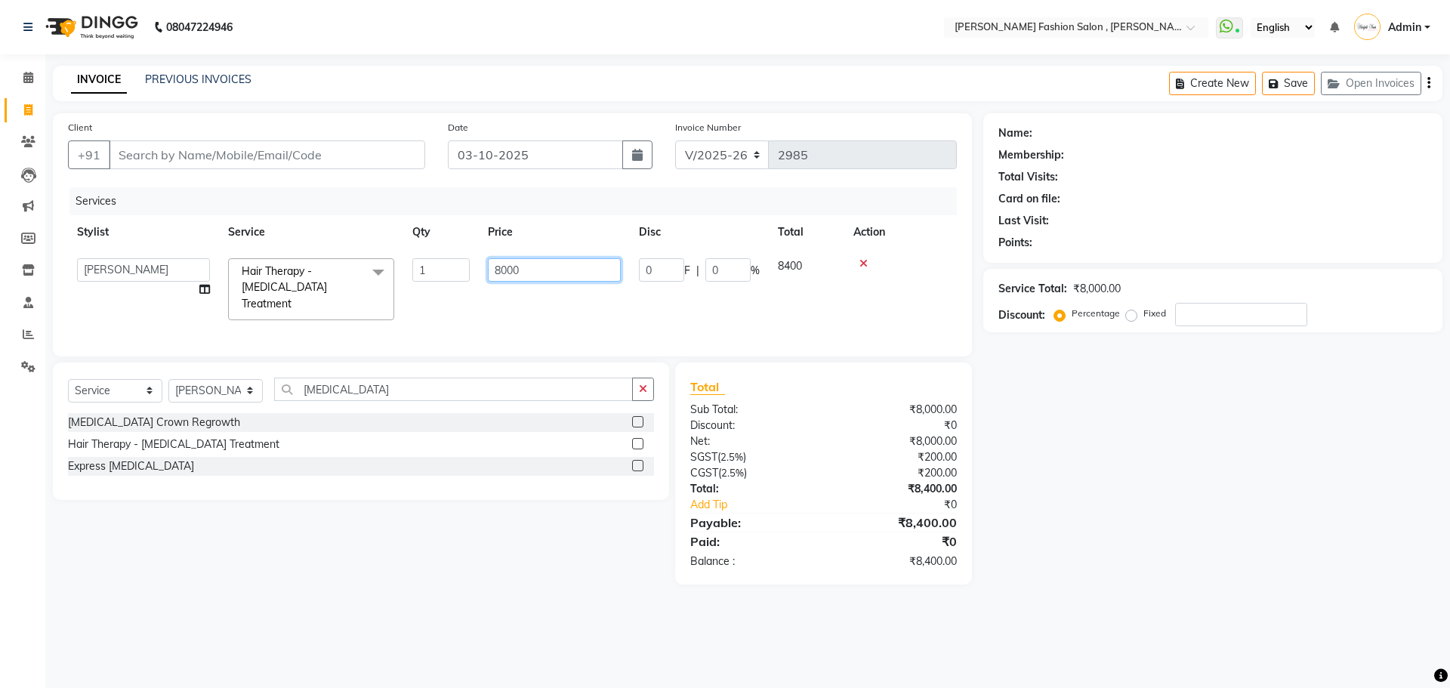
drag, startPoint x: 538, startPoint y: 257, endPoint x: 441, endPoint y: 241, distance: 98.8
click at [441, 241] on table "Stylist Service Qty Price Disc Total Action [PERSON_NAME] [PERSON_NAME] Babu [P…" at bounding box center [512, 272] width 889 height 114
type input "12000"
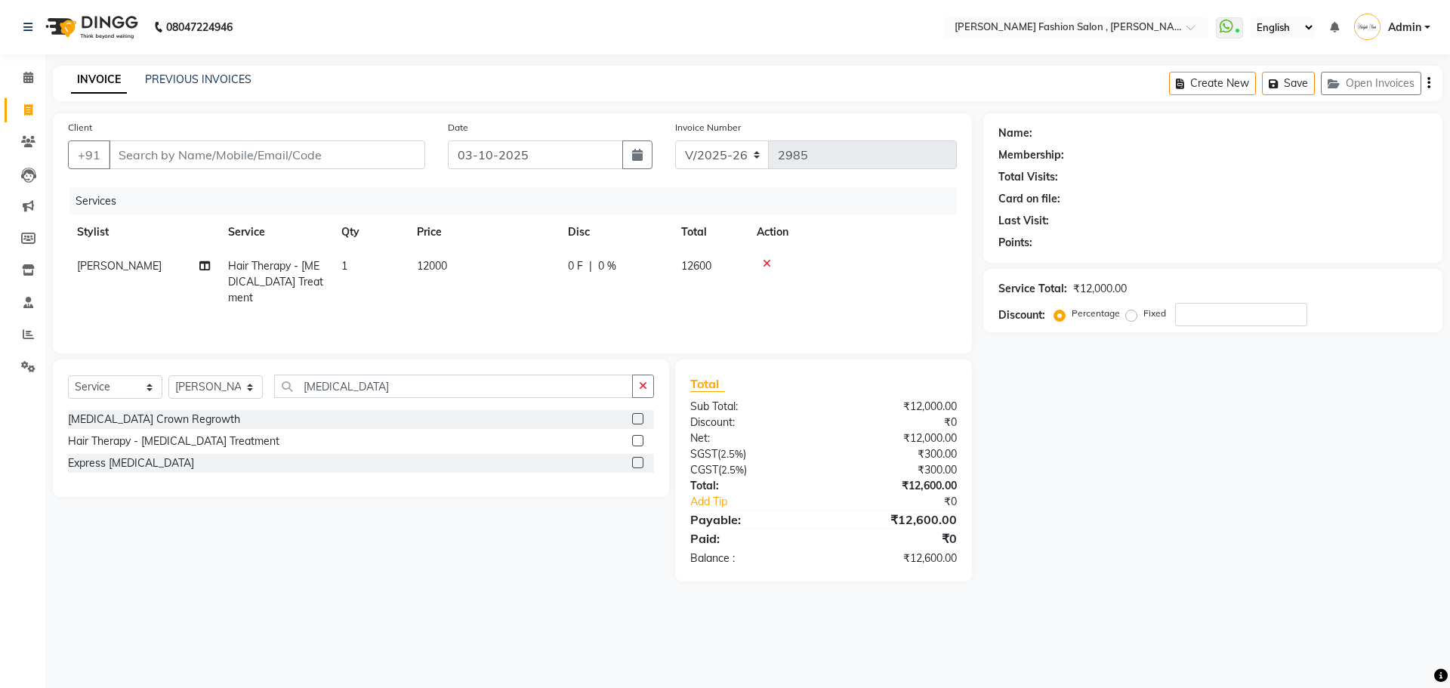
click at [412, 313] on div "Services Stylist Service Qty Price Disc Total Action [PERSON_NAME] Hair Therapy…" at bounding box center [512, 262] width 889 height 151
click at [331, 149] on input "Client" at bounding box center [267, 154] width 316 height 29
type input "8"
type input "0"
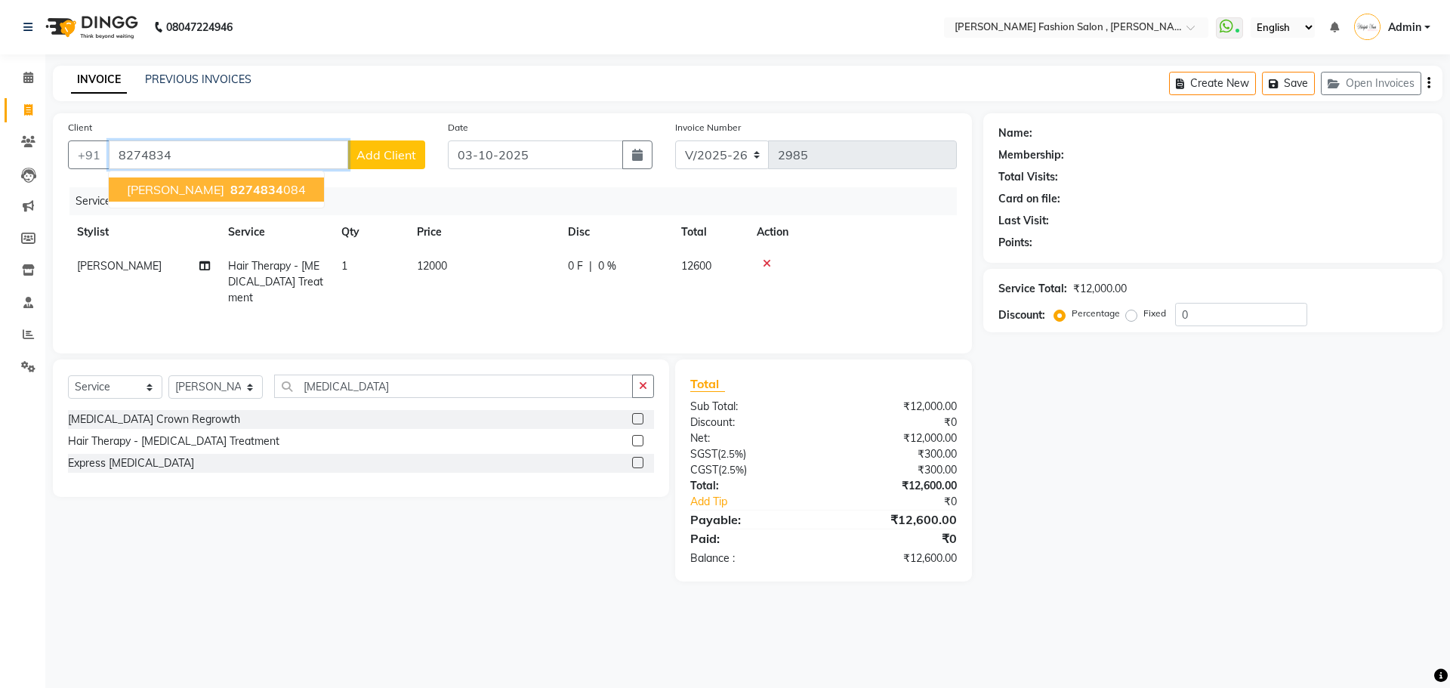
click at [242, 192] on ngb-highlight "8274834 084" at bounding box center [266, 189] width 79 height 15
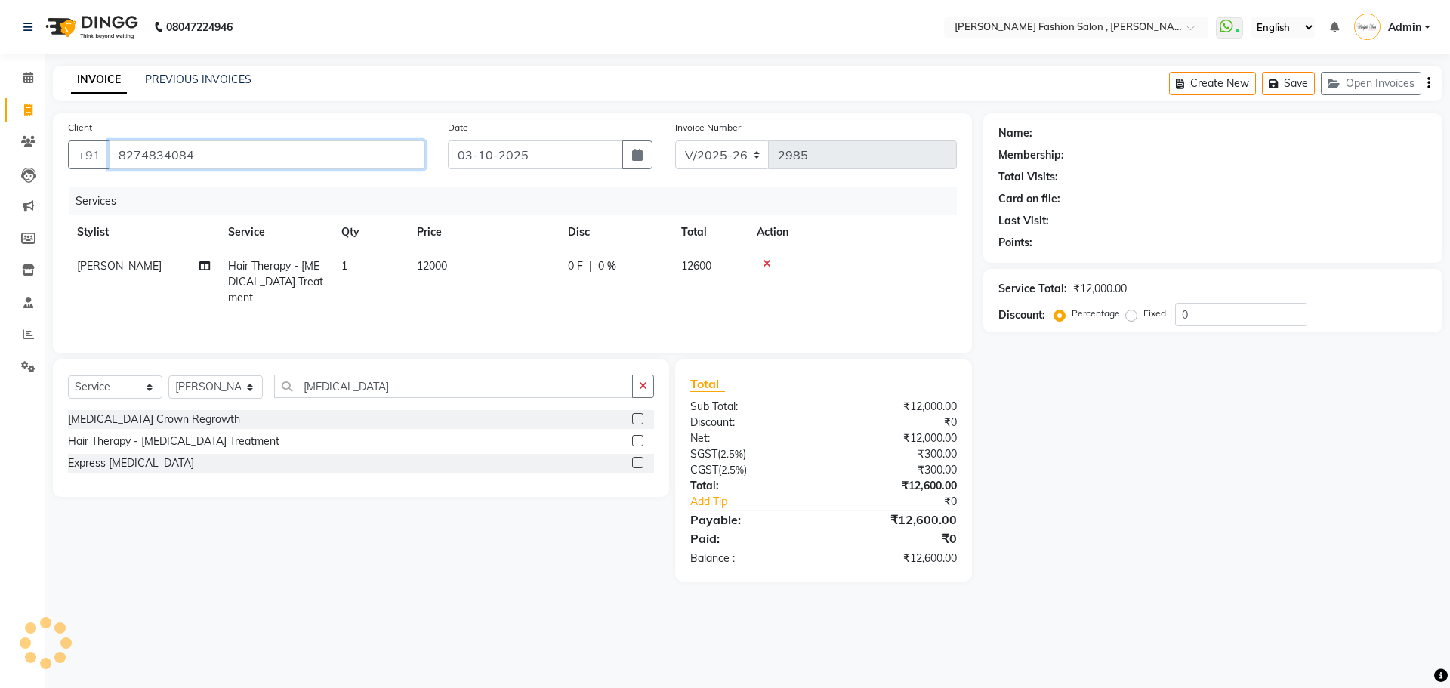
type input "8274834084"
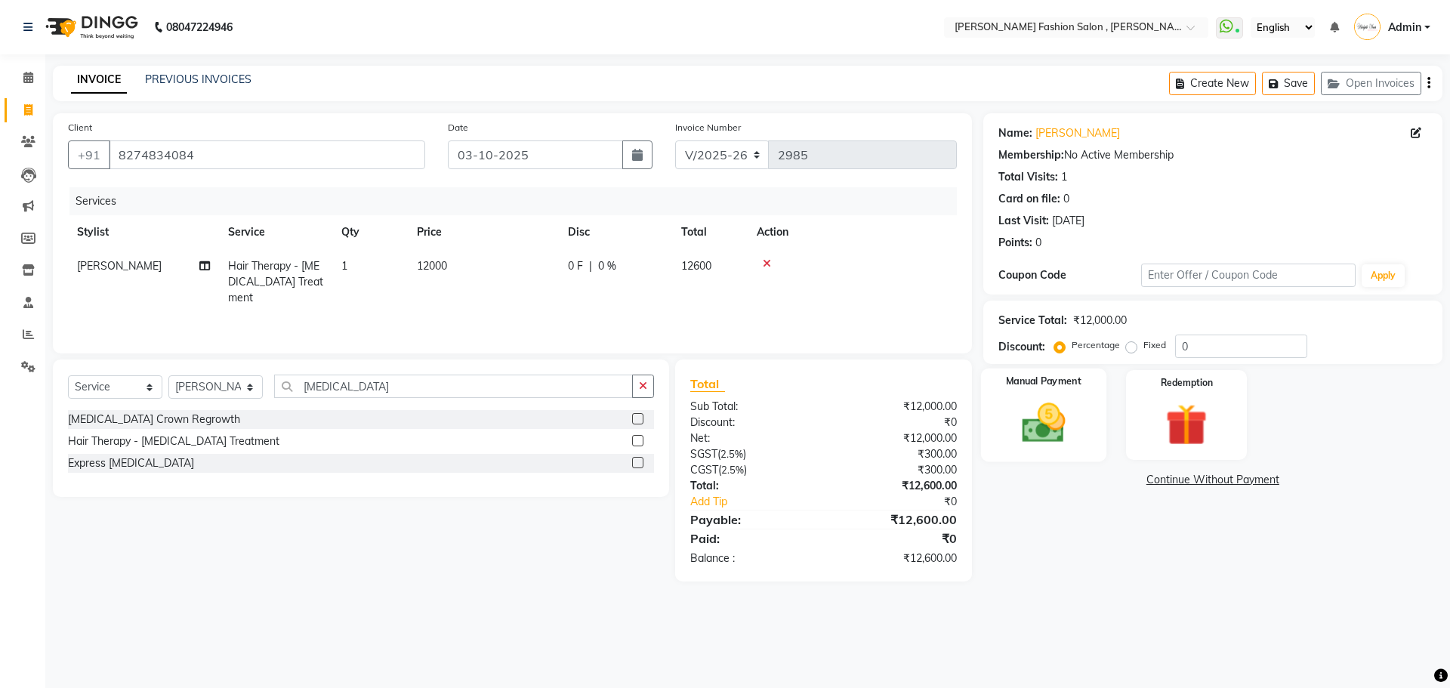
click at [1074, 398] on img at bounding box center [1043, 423] width 70 height 50
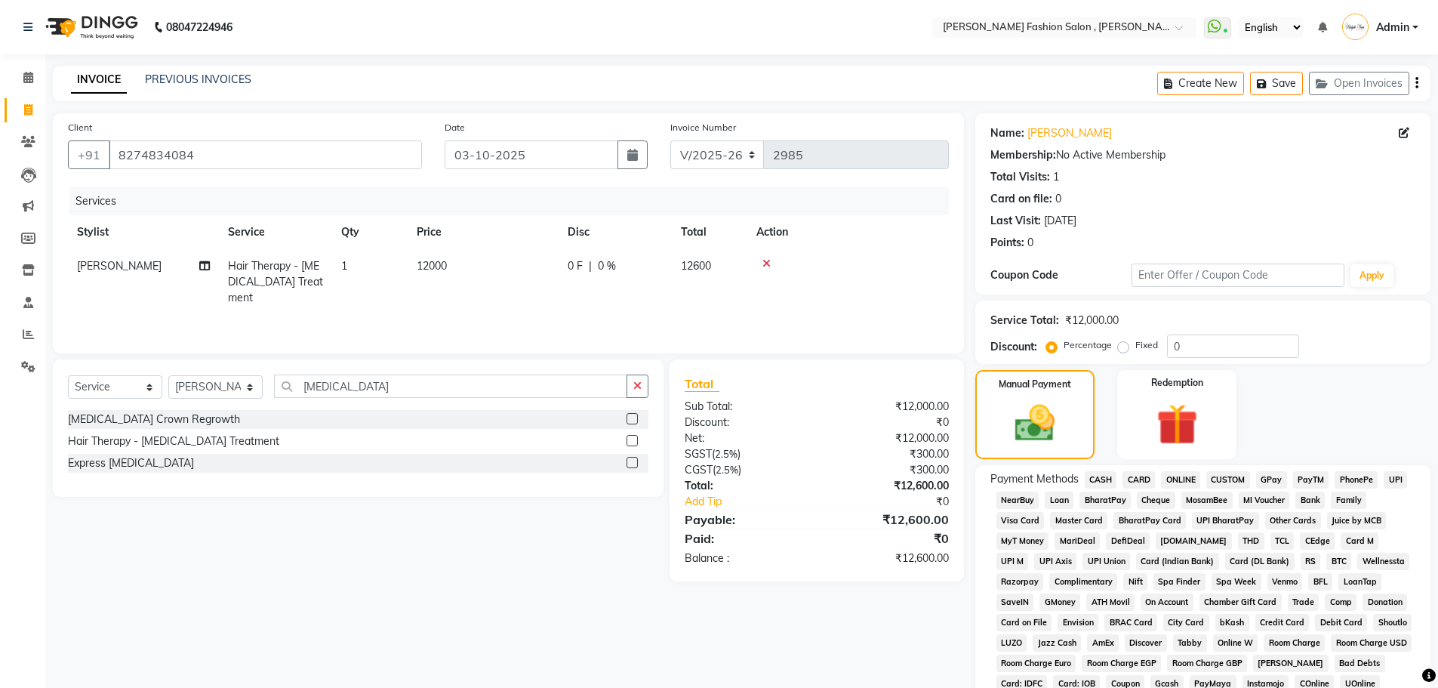
click at [1405, 476] on span "UPI" at bounding box center [1395, 479] width 23 height 17
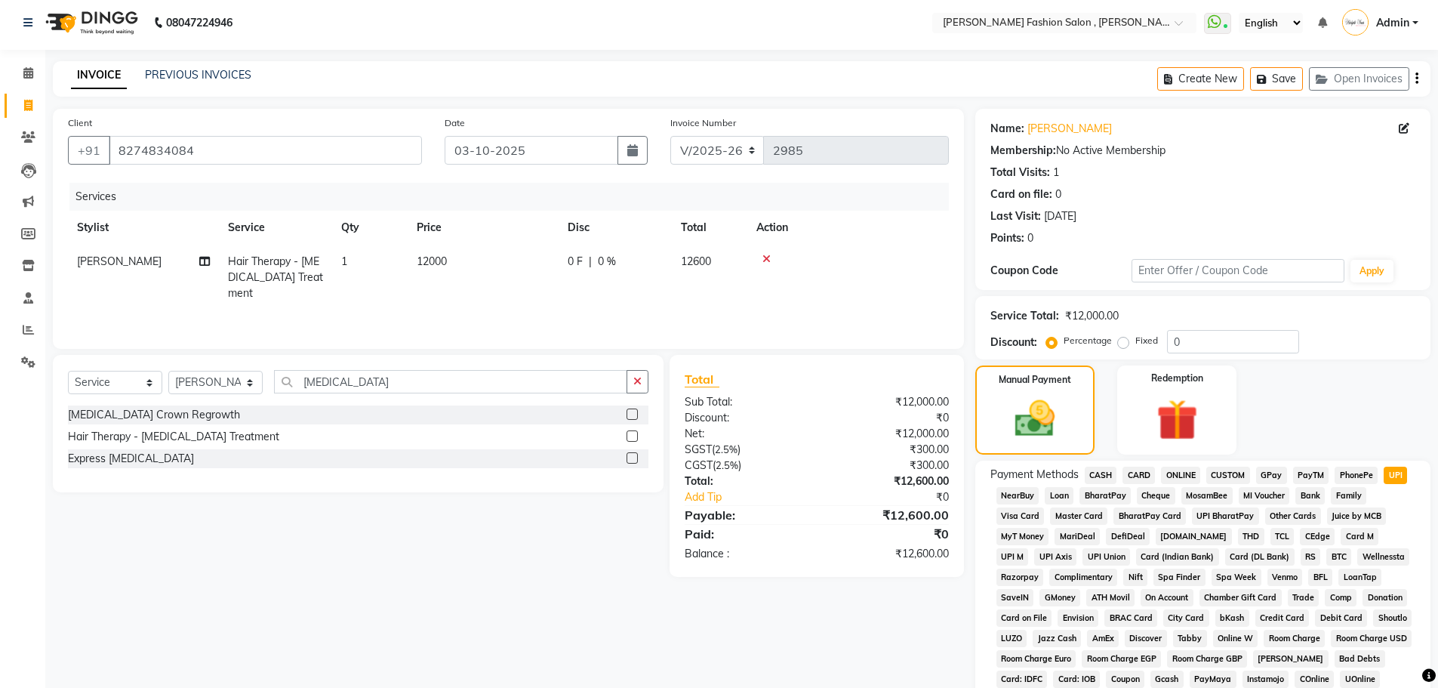
scroll to position [307, 0]
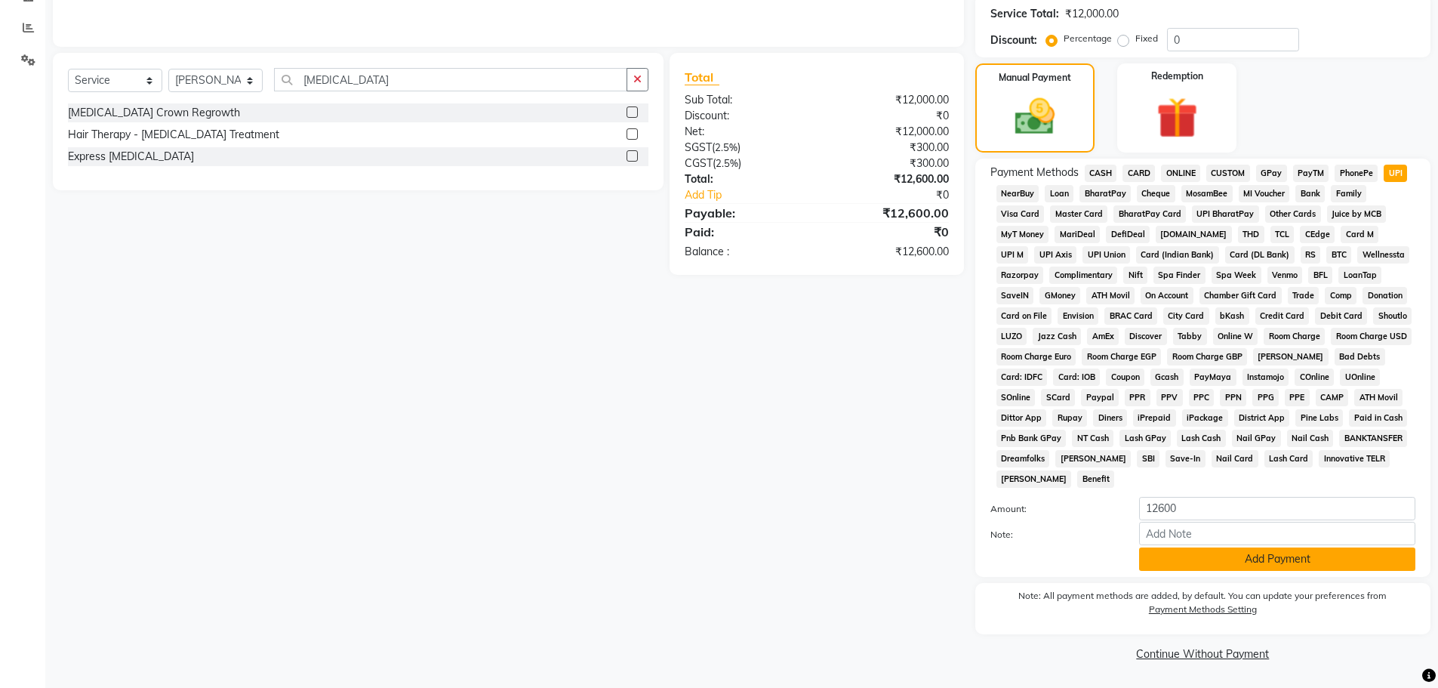
click at [1219, 570] on button "Add Payment" at bounding box center [1277, 558] width 276 height 23
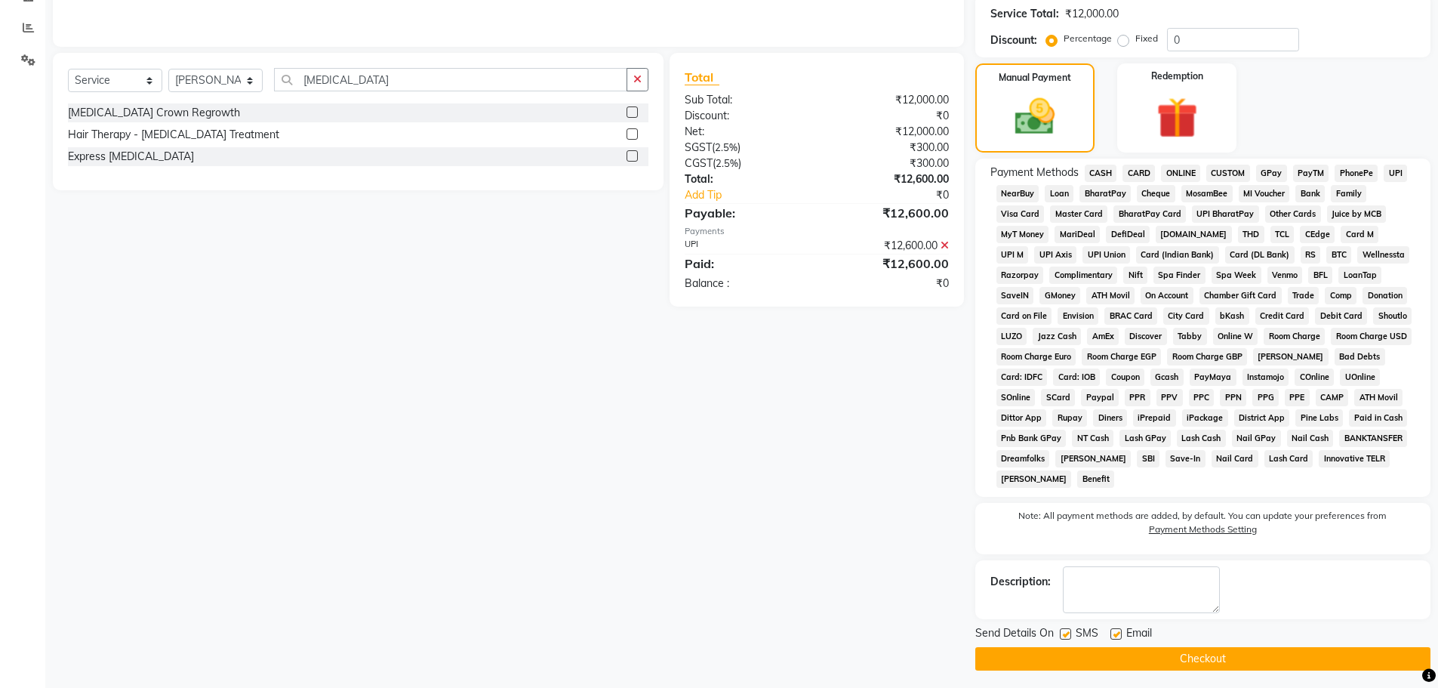
click at [1198, 661] on button "Checkout" at bounding box center [1202, 658] width 455 height 23
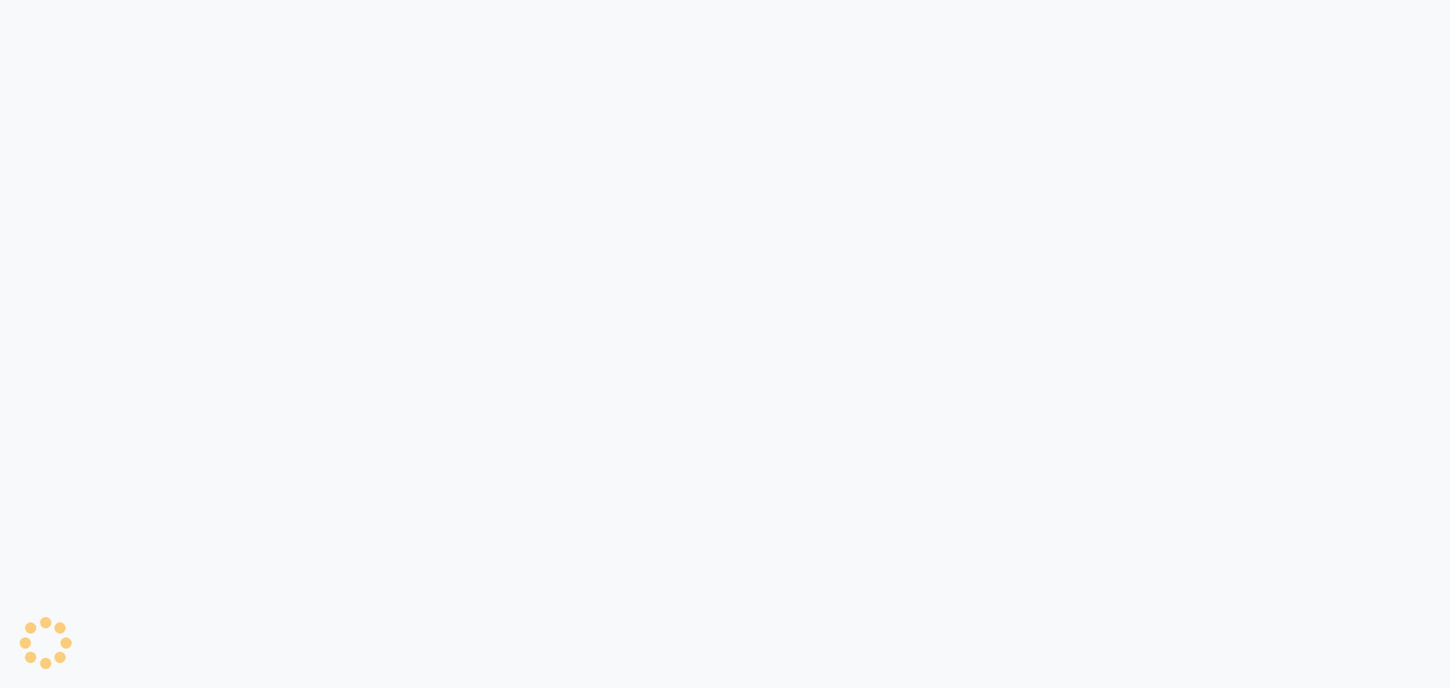
select select "5233"
select select "service"
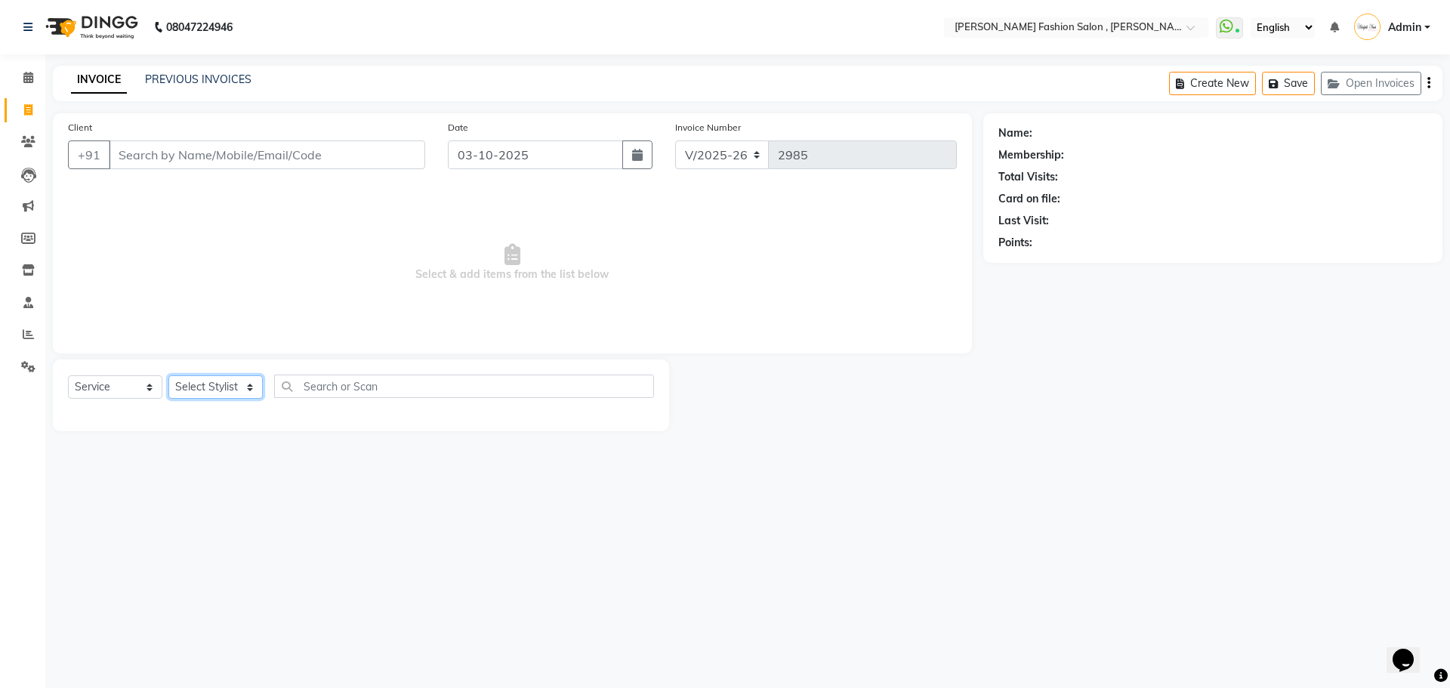
click at [228, 387] on select "Select Stylist" at bounding box center [215, 386] width 94 height 23
select select "33875"
click at [168, 375] on select "Select Stylist [PERSON_NAME] [PERSON_NAME] [PERSON_NAME] [PERSON_NAME] [PERSON_…" at bounding box center [215, 386] width 94 height 23
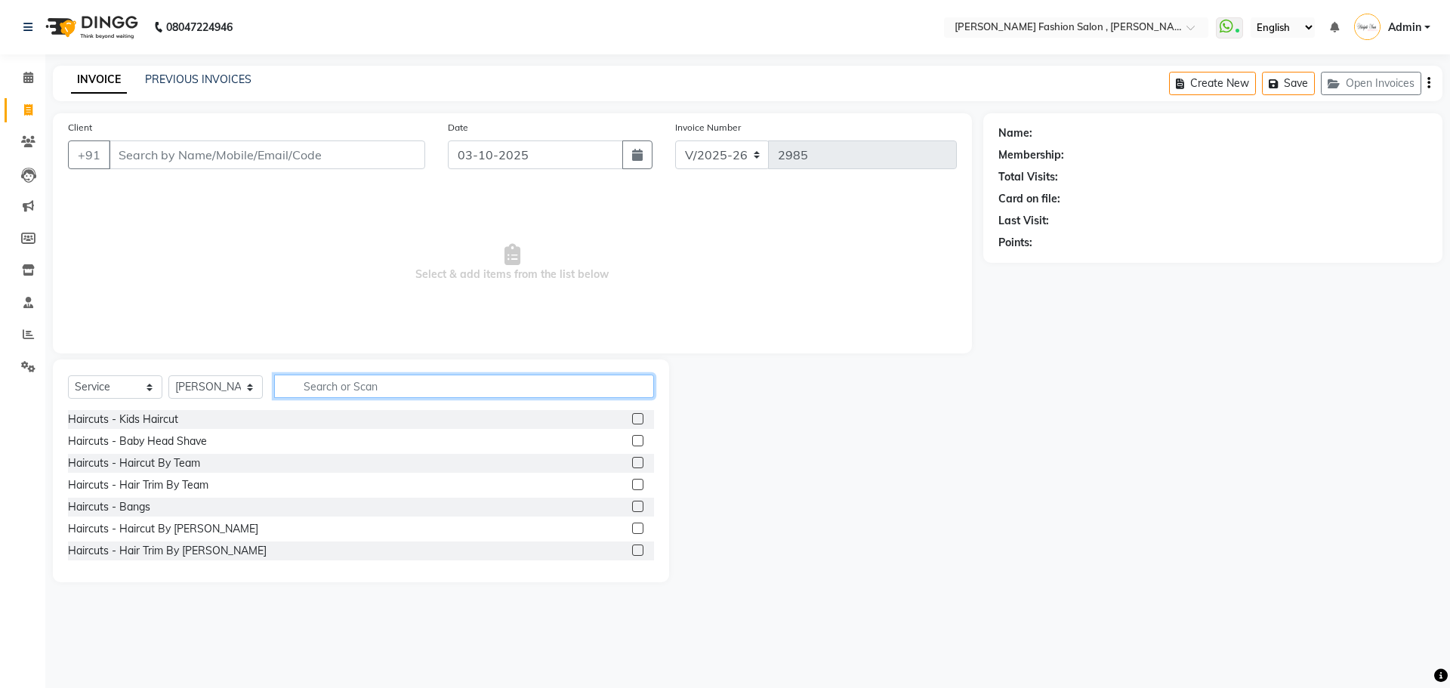
click at [337, 392] on input "text" at bounding box center [464, 385] width 380 height 23
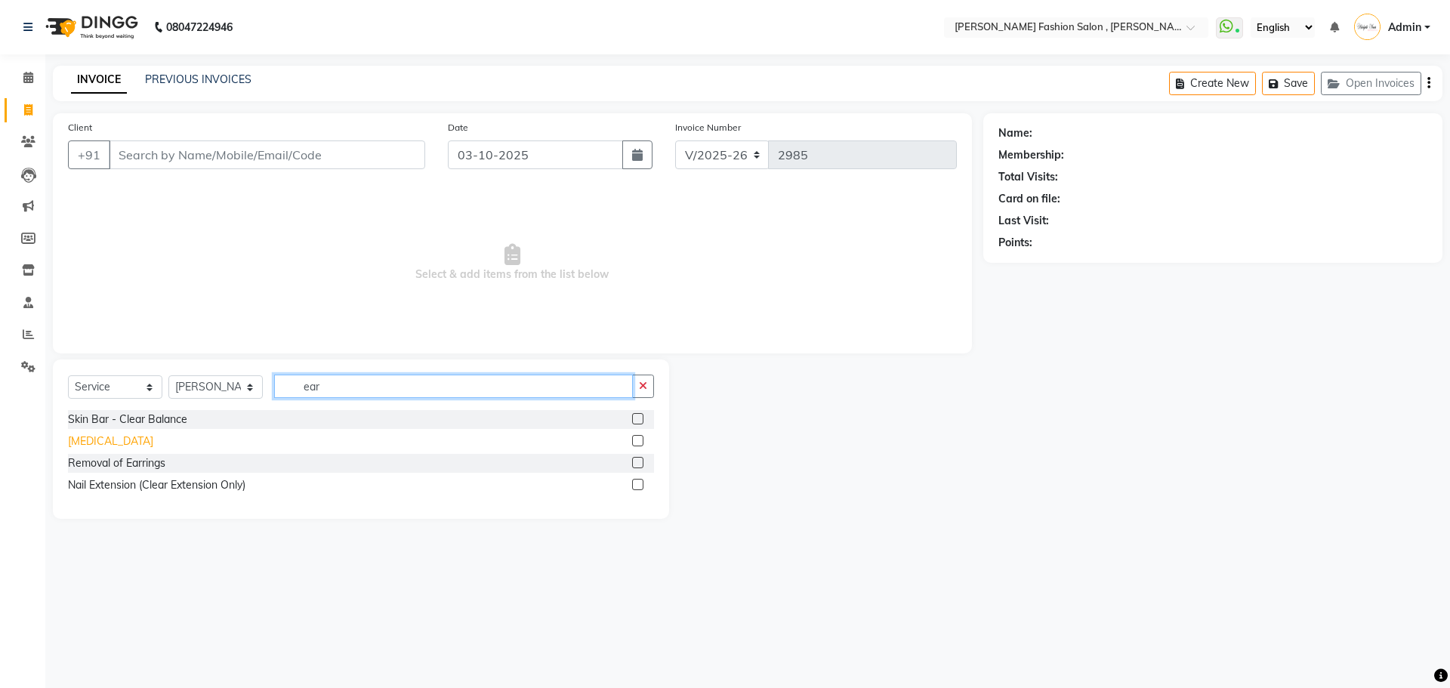
type input "ear"
click at [109, 435] on div "[MEDICAL_DATA]" at bounding box center [110, 441] width 85 height 16
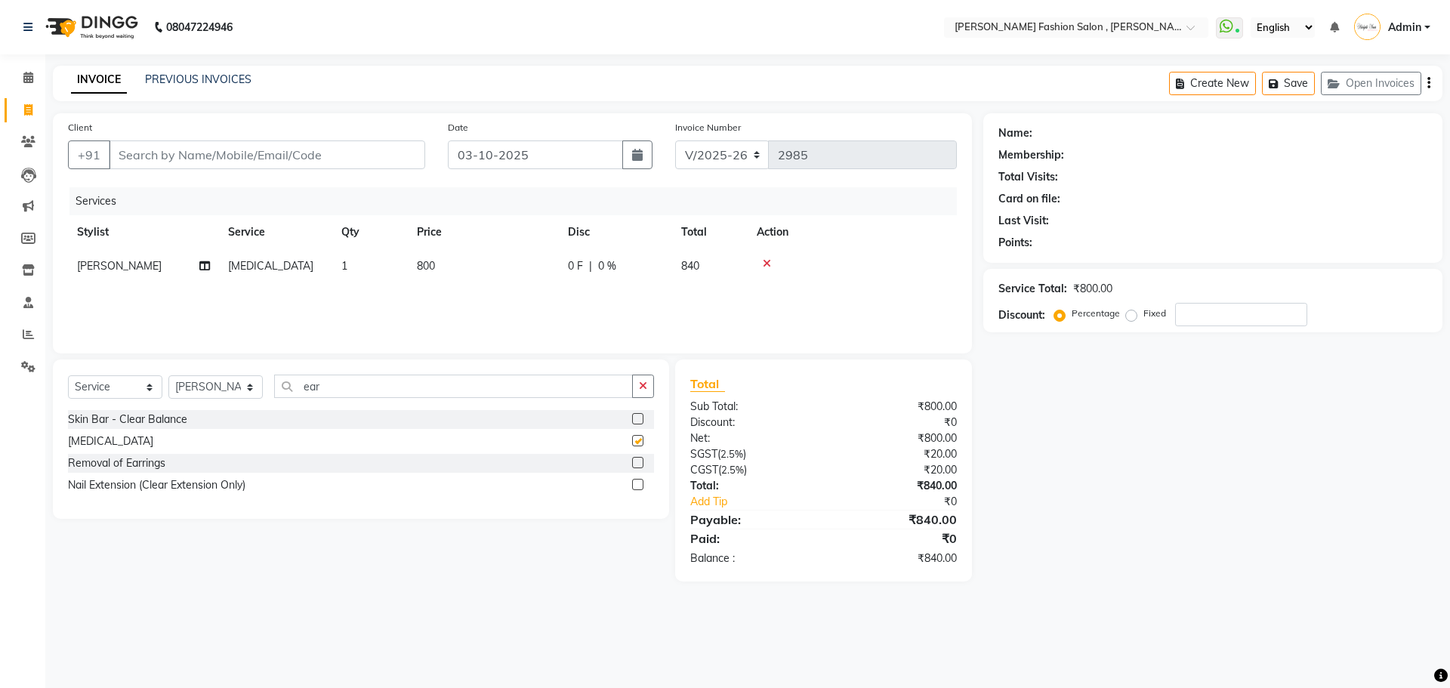
checkbox input "false"
drag, startPoint x: 346, startPoint y: 383, endPoint x: 192, endPoint y: 382, distance: 154.0
click at [192, 382] on div "Select Service Product Membership Package Voucher Prepaid Gift Card Select Styl…" at bounding box center [361, 391] width 586 height 35
click at [123, 390] on select "Select Service Product Membership Package Voucher Prepaid Gift Card" at bounding box center [115, 386] width 94 height 23
select select "product"
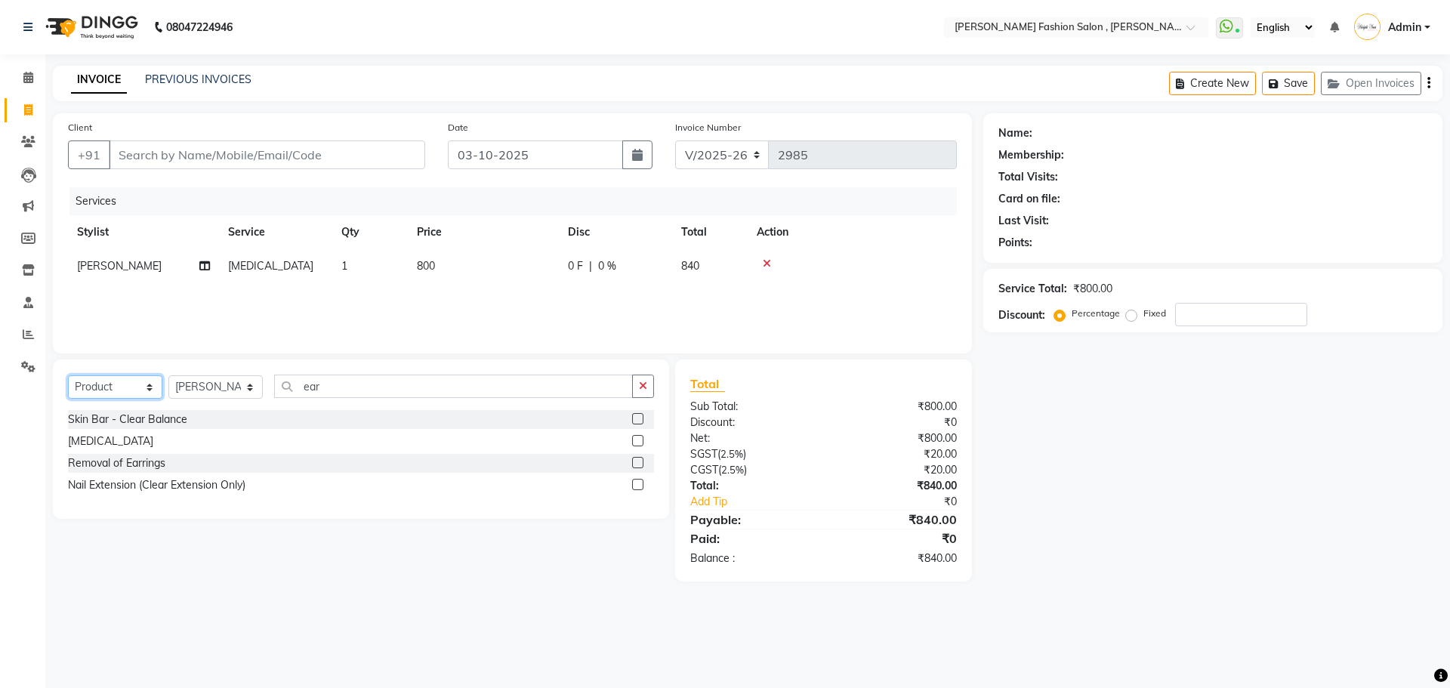
click at [68, 375] on select "Select Service Product Membership Package Voucher Prepaid Gift Card" at bounding box center [115, 386] width 94 height 23
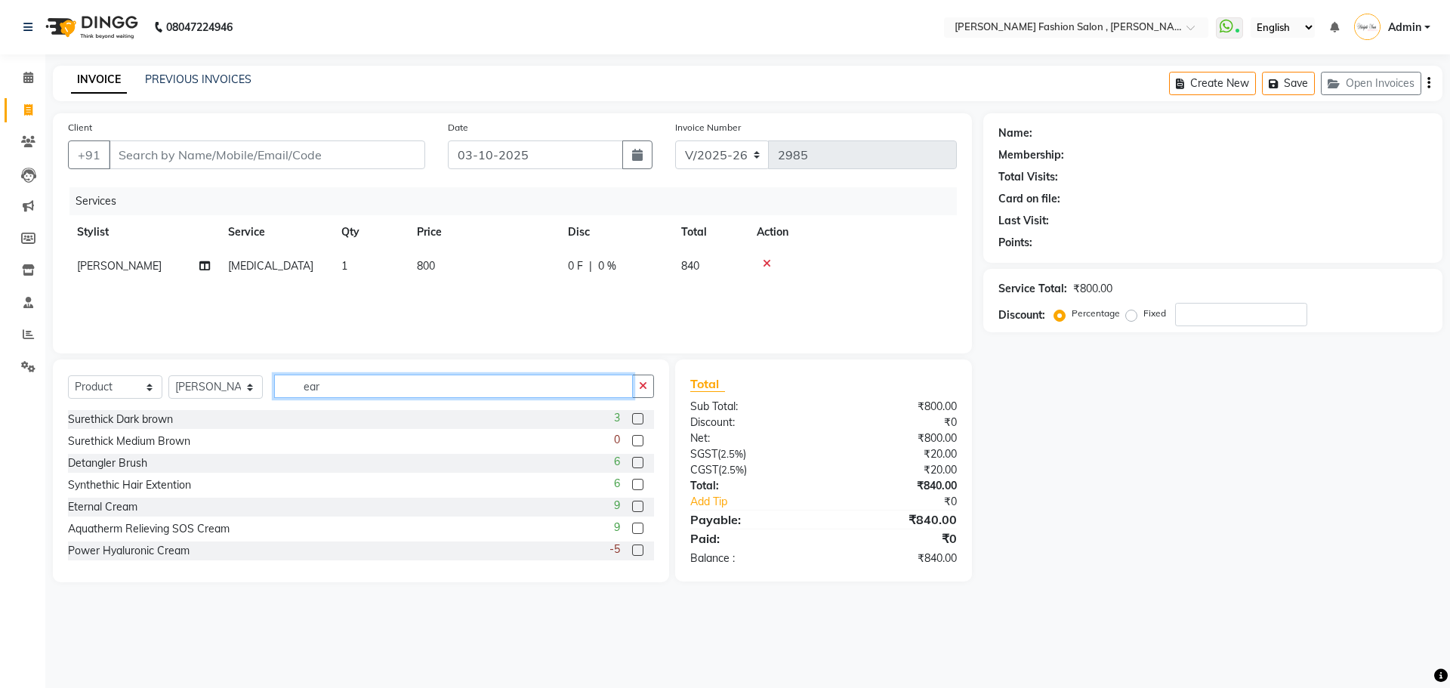
click at [342, 380] on input "ear" at bounding box center [453, 385] width 359 height 23
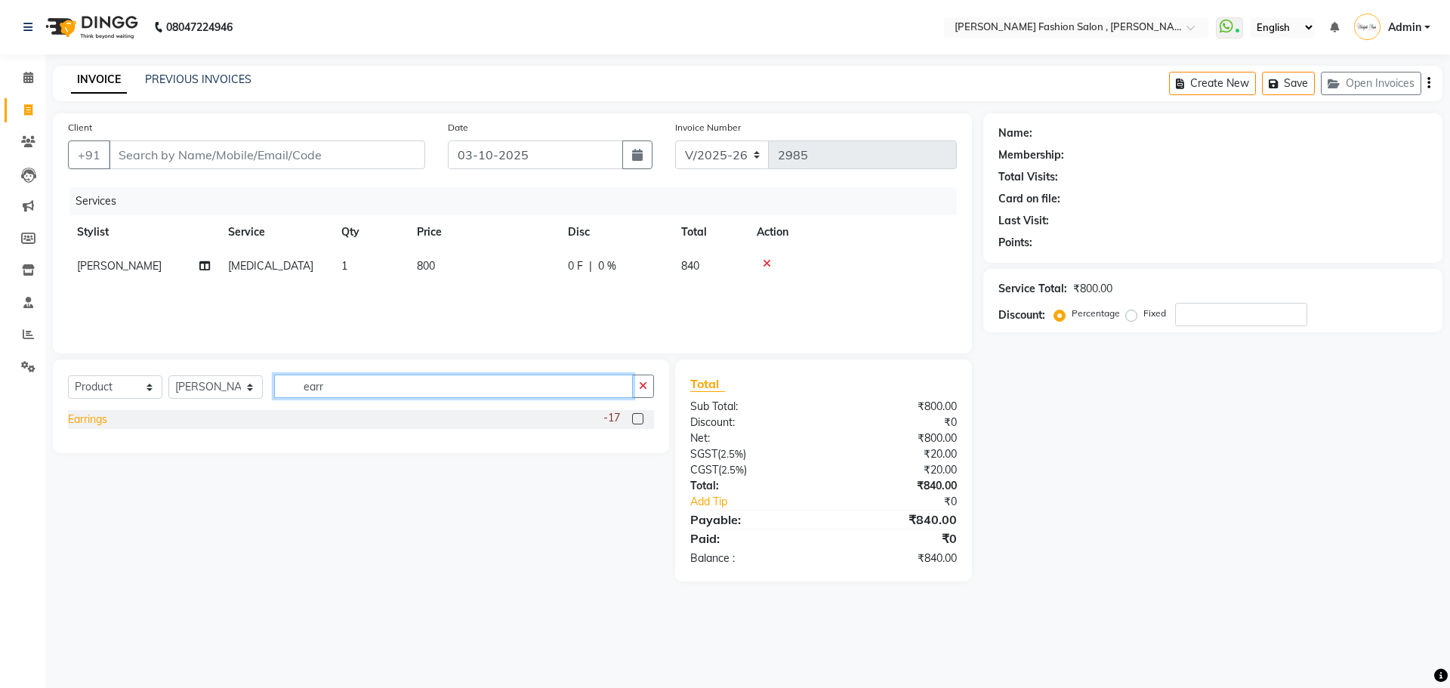
type input "earr"
click at [97, 421] on div "Earrings" at bounding box center [87, 419] width 39 height 16
checkbox input "false"
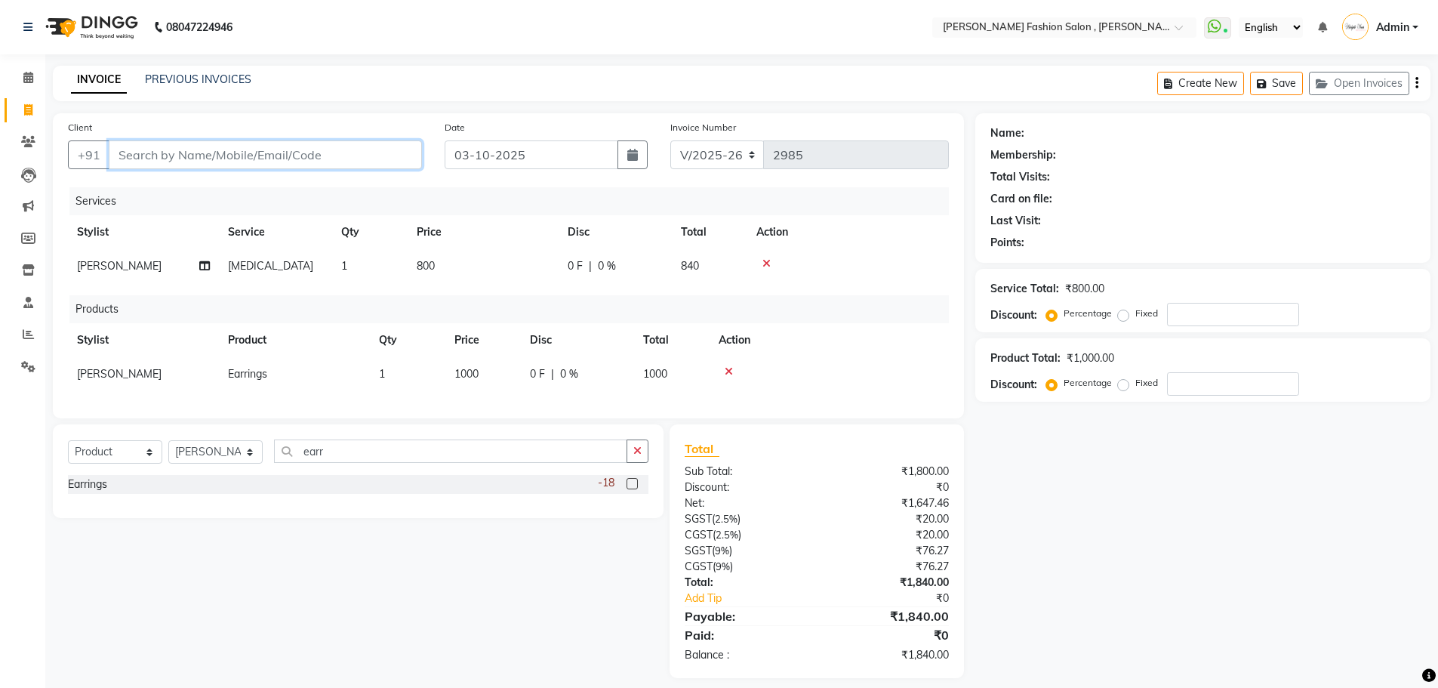
click at [199, 158] on input "Client" at bounding box center [265, 154] width 313 height 29
type input "h"
type input "0"
click at [132, 158] on input "herma" at bounding box center [227, 154] width 236 height 29
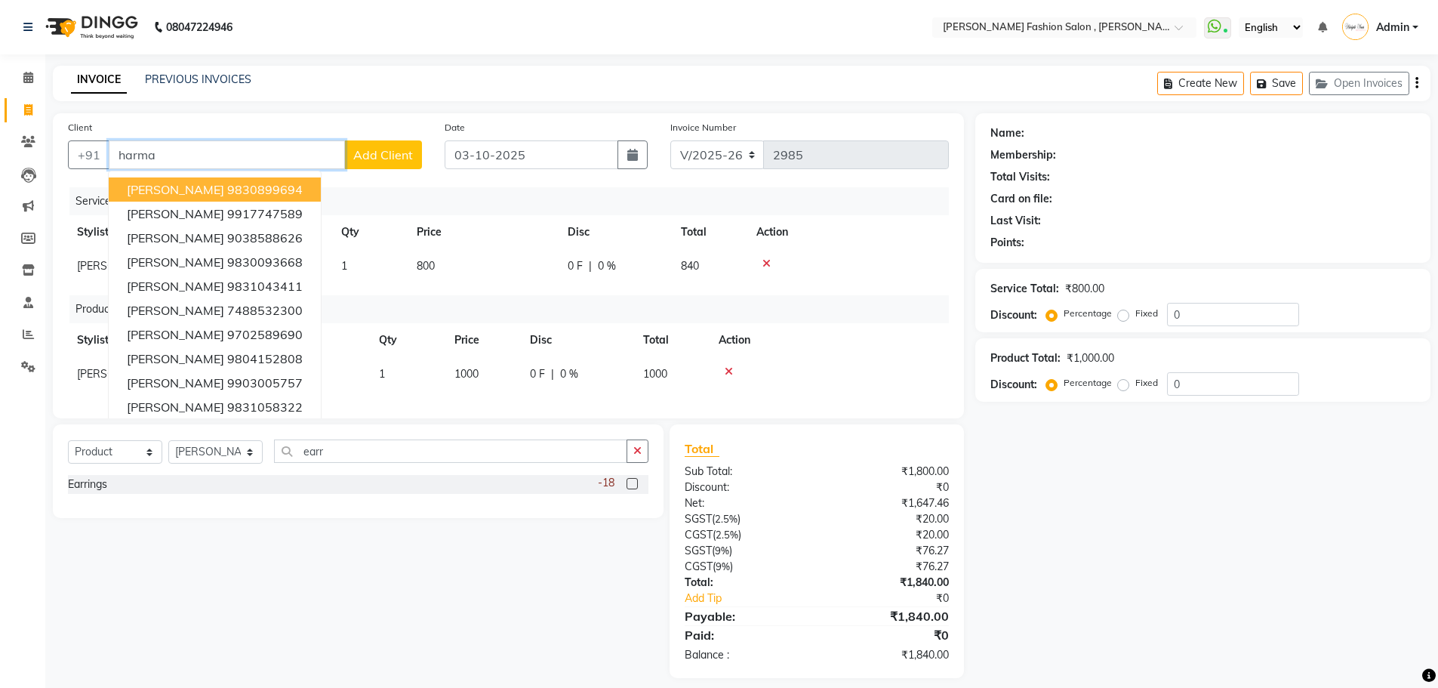
click at [193, 158] on input "harma" at bounding box center [227, 154] width 236 height 29
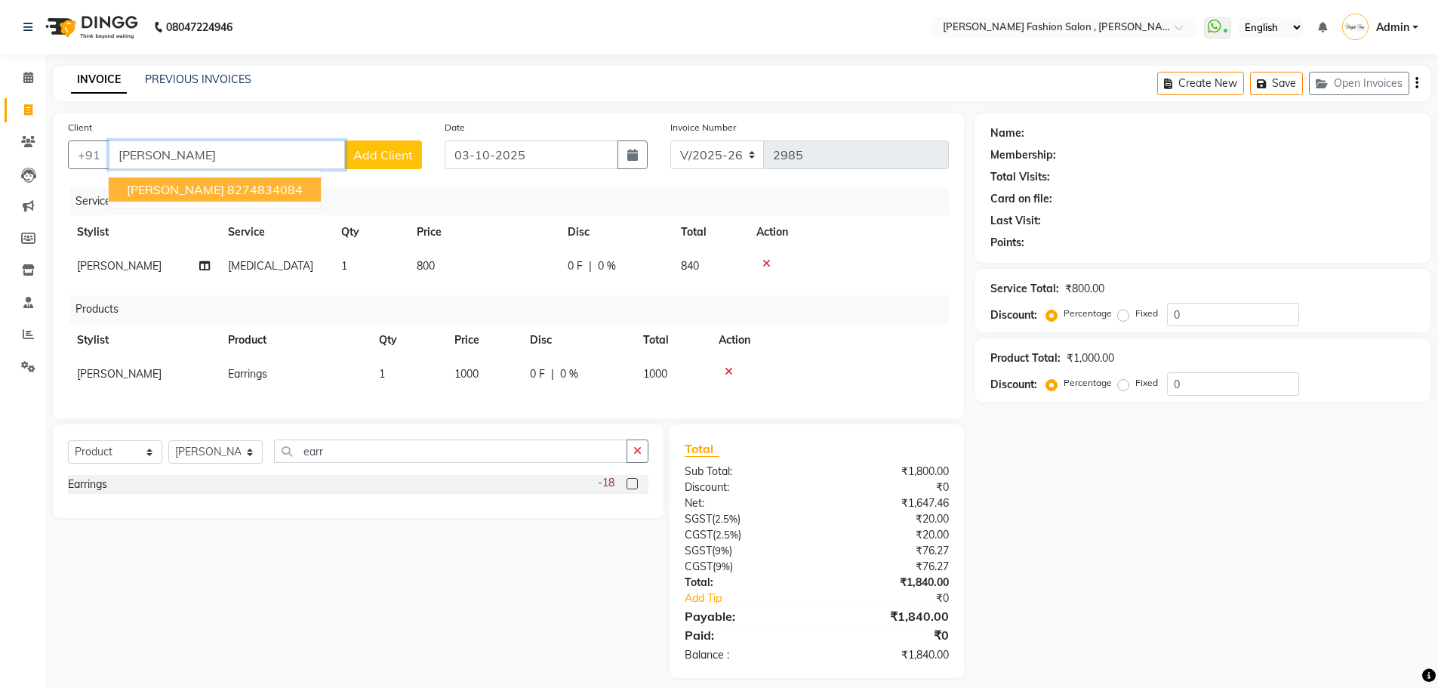
click at [235, 196] on ngb-highlight "8274834084" at bounding box center [265, 189] width 76 height 15
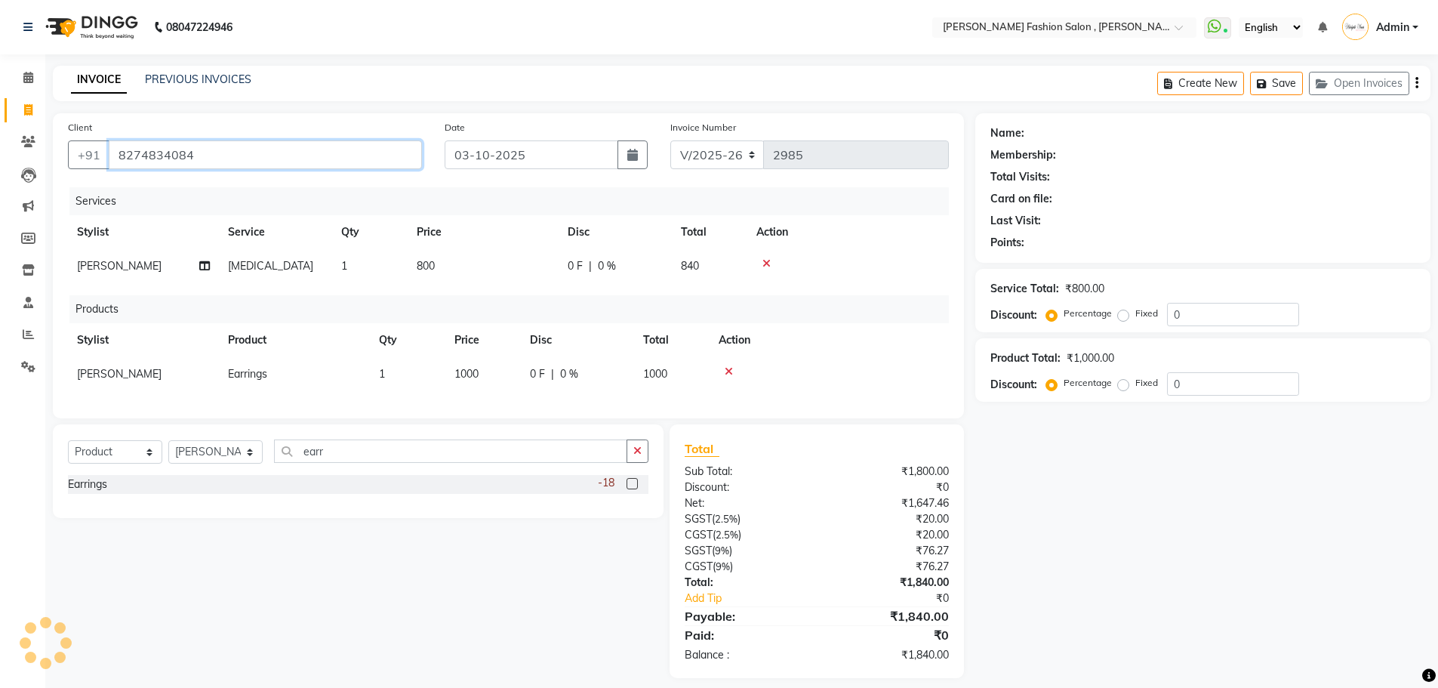
type input "8274834084"
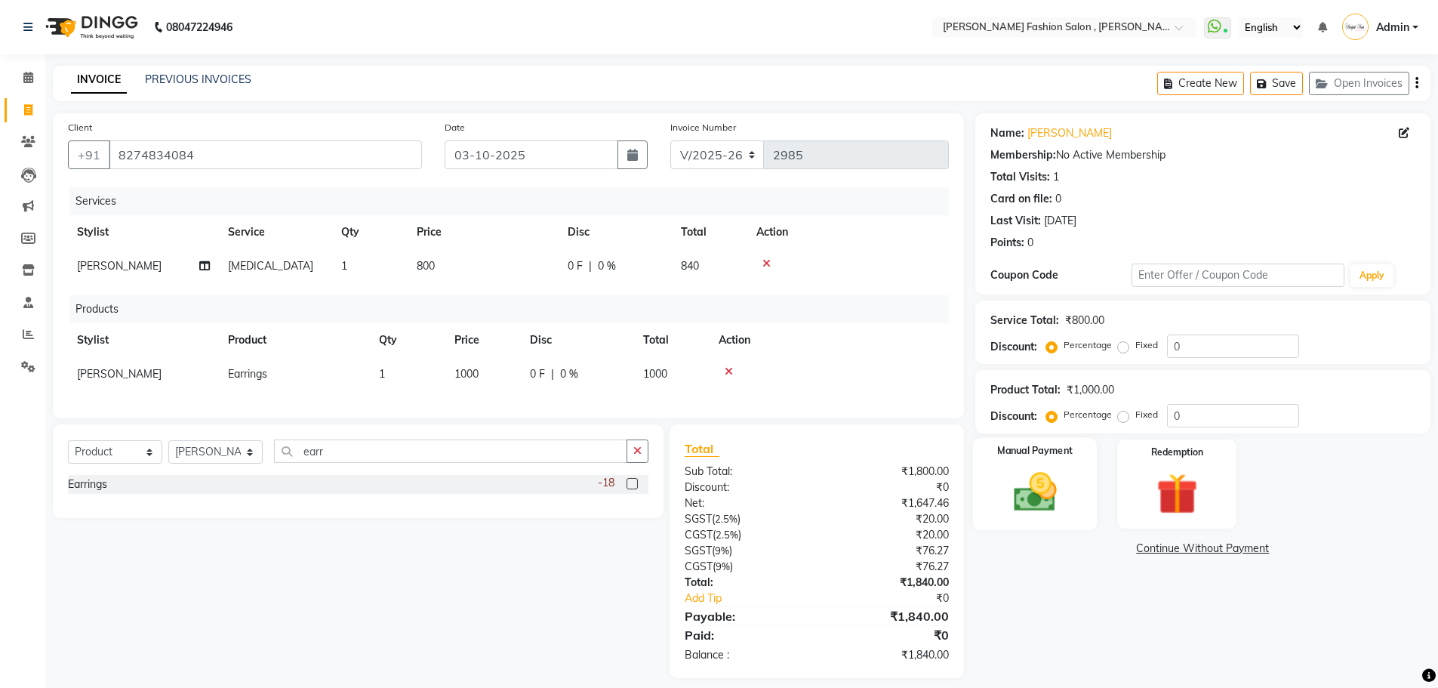
click at [1038, 465] on div "Manual Payment" at bounding box center [1034, 484] width 125 height 93
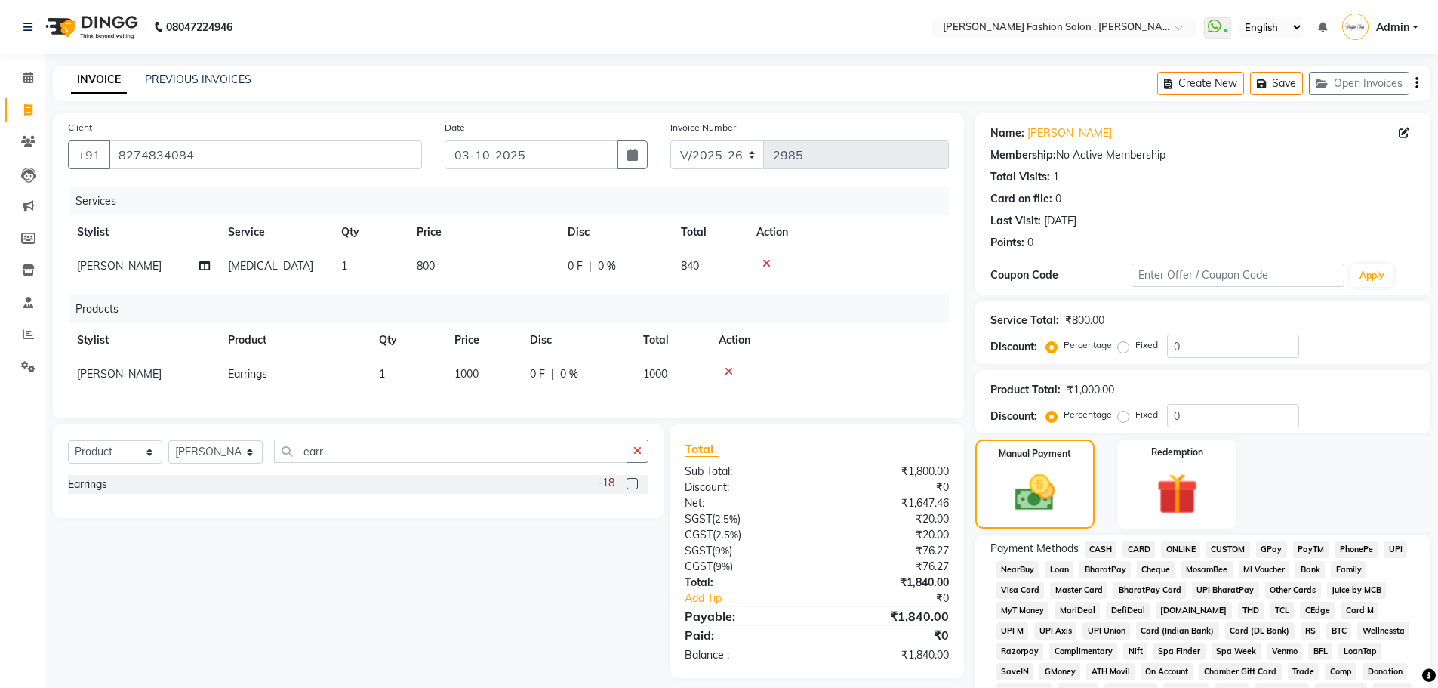
click at [1106, 550] on span "CASH" at bounding box center [1101, 549] width 32 height 17
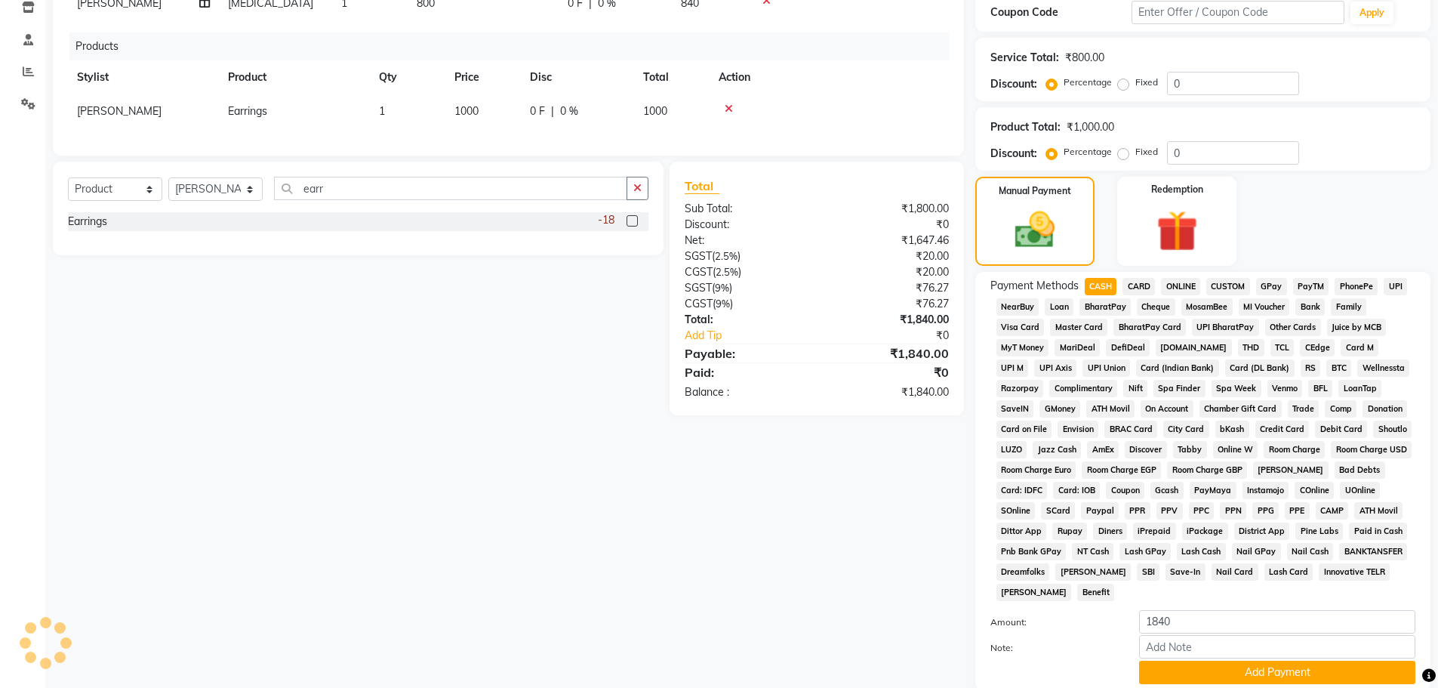
scroll to position [376, 0]
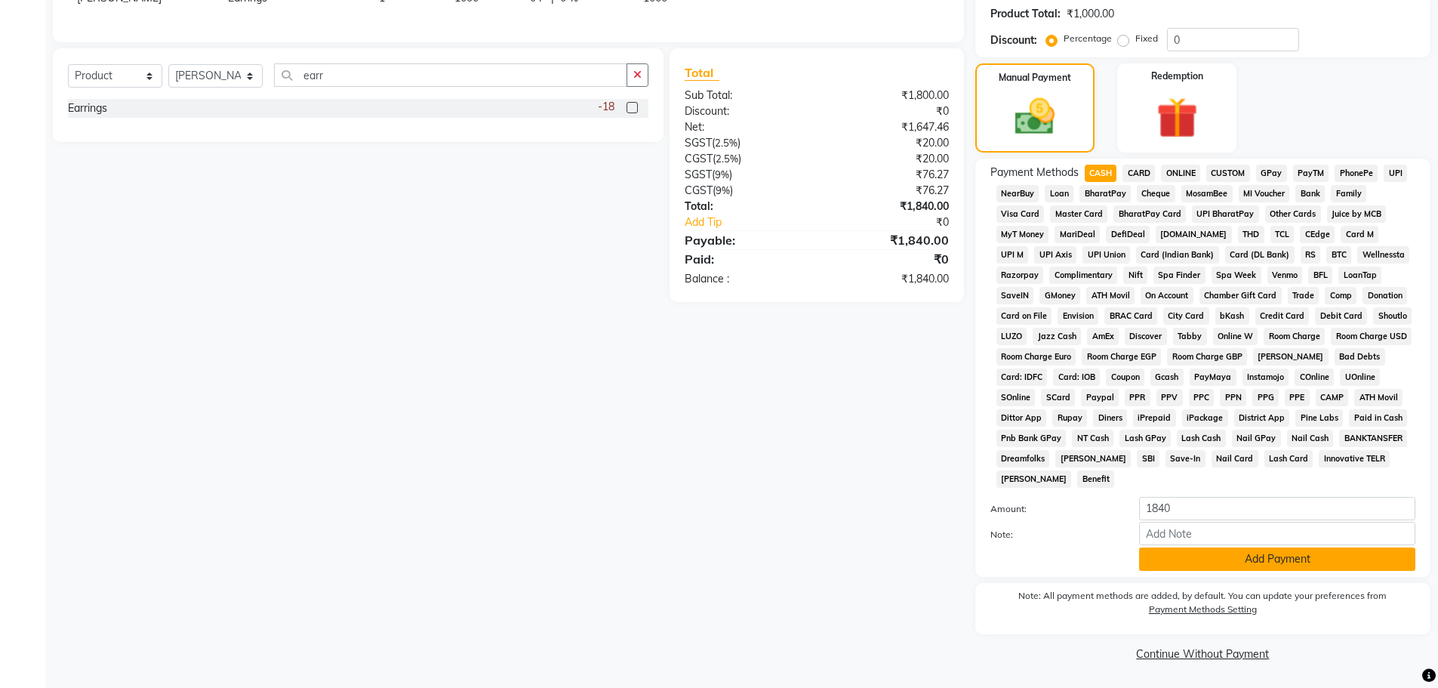
click at [1176, 556] on button "Add Payment" at bounding box center [1277, 558] width 276 height 23
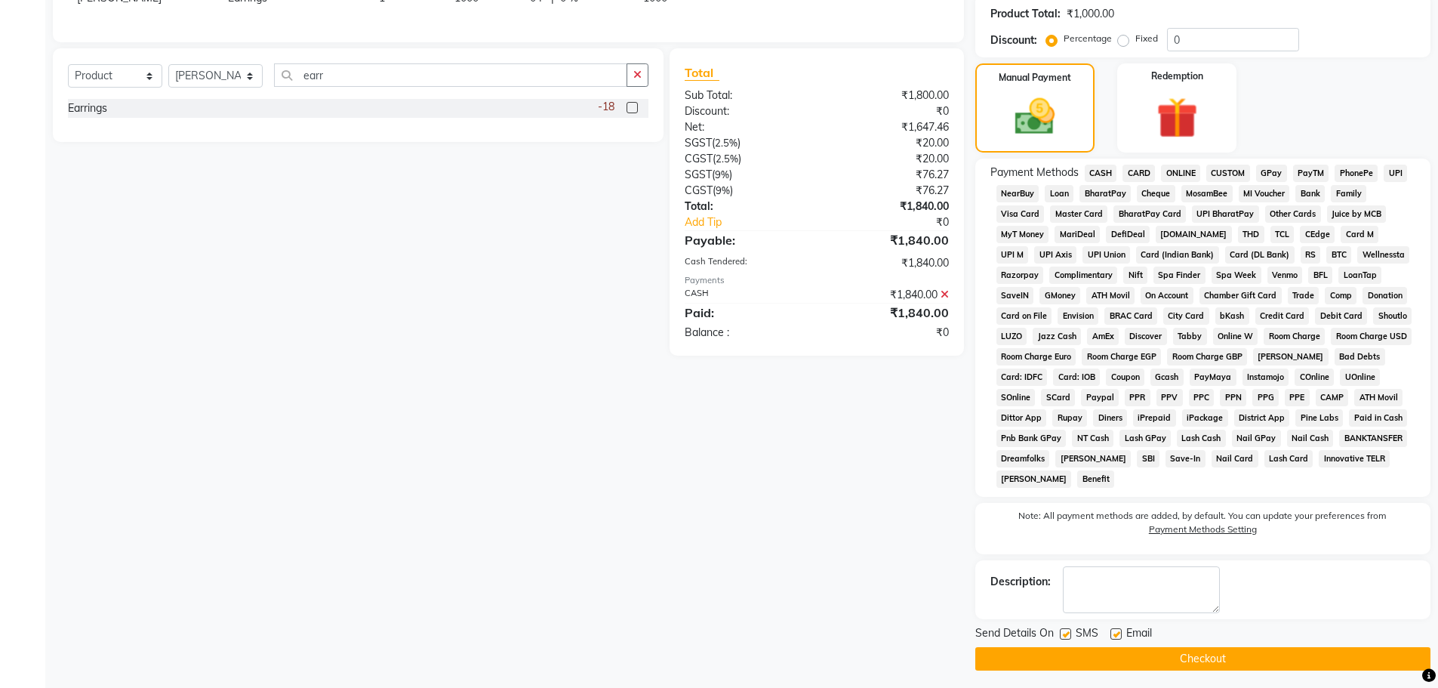
click at [1206, 658] on button "Checkout" at bounding box center [1202, 658] width 455 height 23
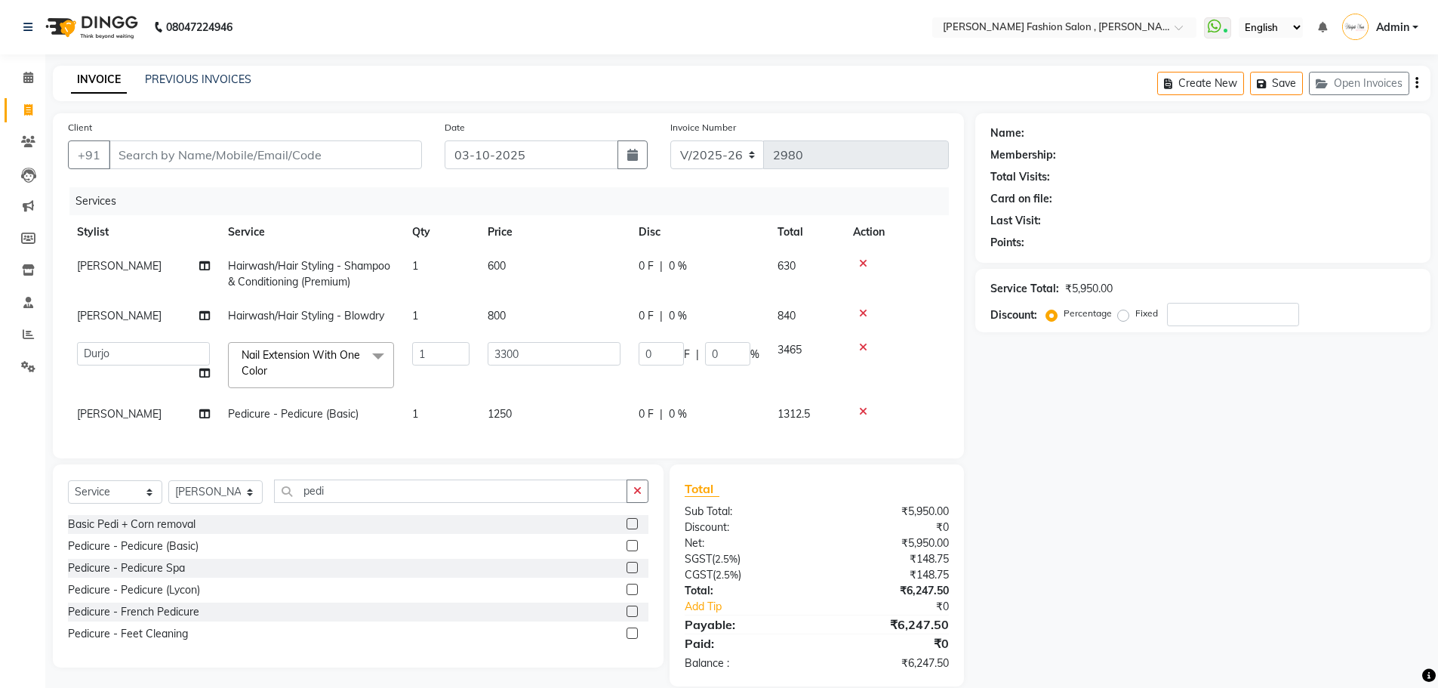
select select "5233"
select select "90693"
select select "service"
select select "84147"
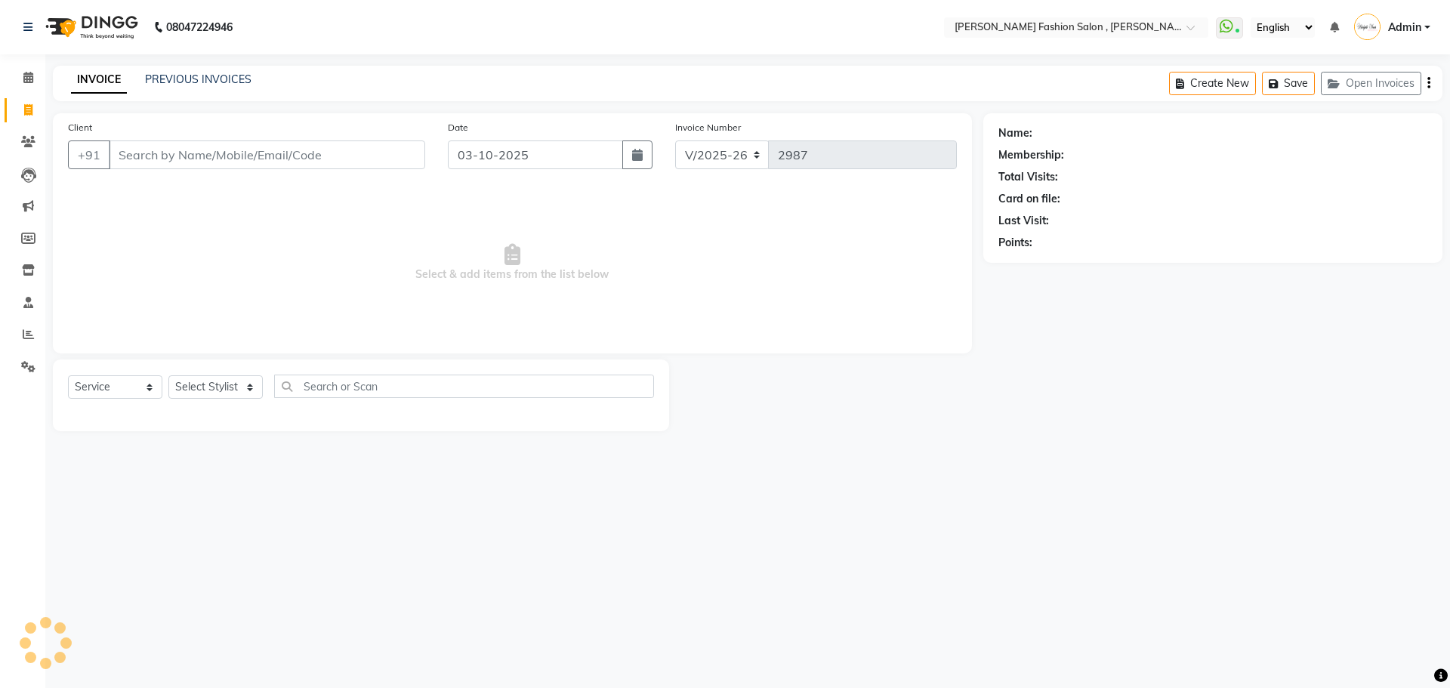
select select "5233"
select select "service"
click at [528, 7] on nav "08047224946 Select Location × [PERSON_NAME] Fashion Salon , [PERSON_NAME][GEOGR…" at bounding box center [725, 27] width 1450 height 54
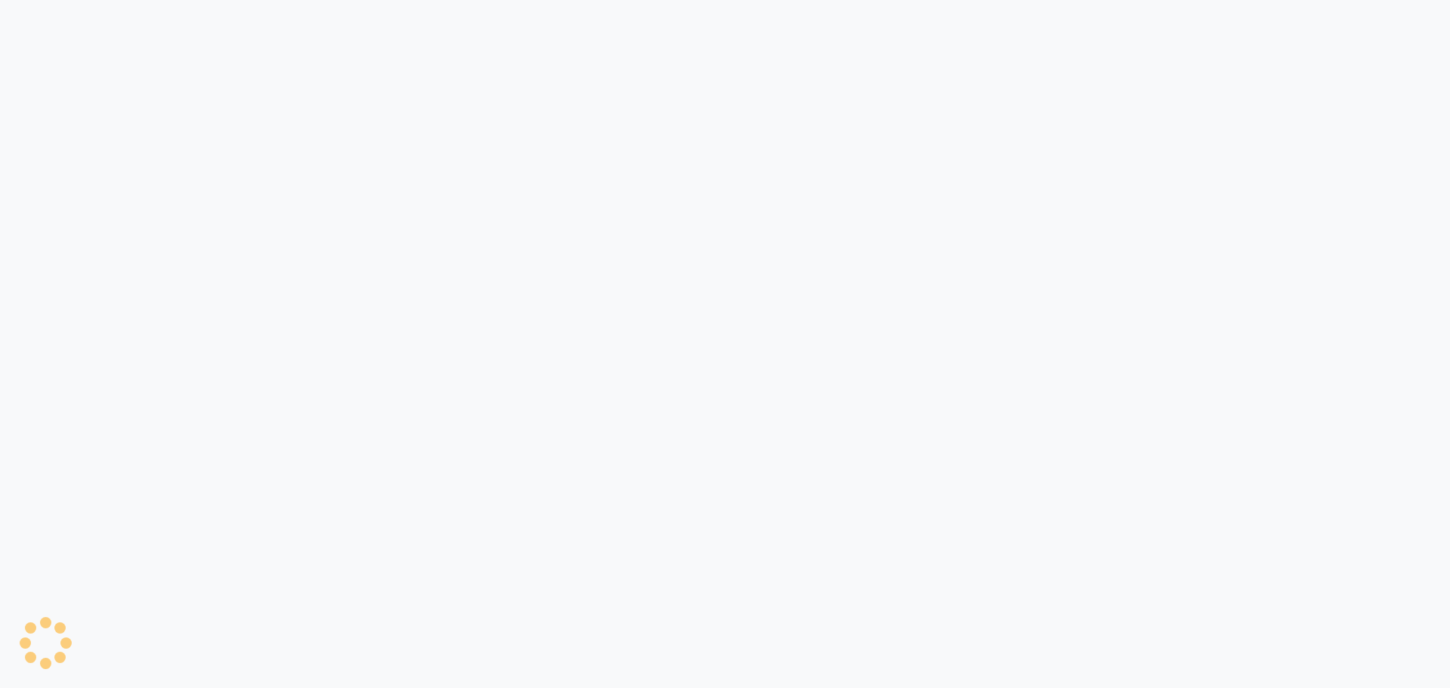
select select "5233"
select select "service"
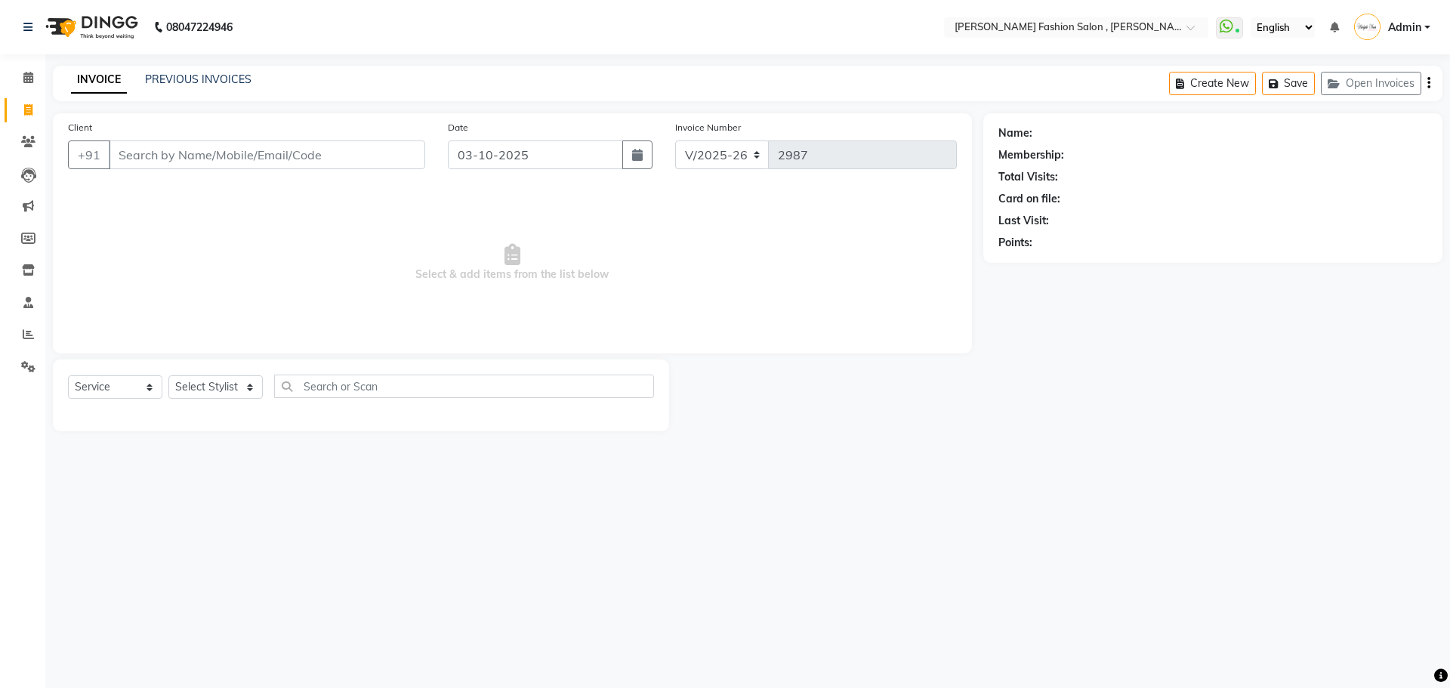
click at [599, 37] on nav "08047224946 Select Location × [PERSON_NAME] Fashion Salon , [PERSON_NAME][GEOGR…" at bounding box center [725, 27] width 1450 height 54
click at [254, 387] on select "Select Stylist [PERSON_NAME] [PERSON_NAME] [PERSON_NAME] [PERSON_NAME] [PERSON_…" at bounding box center [215, 386] width 94 height 23
select select "33874"
click at [168, 375] on select "Select Stylist [PERSON_NAME] [PERSON_NAME] [PERSON_NAME] [PERSON_NAME] [PERSON_…" at bounding box center [215, 386] width 94 height 23
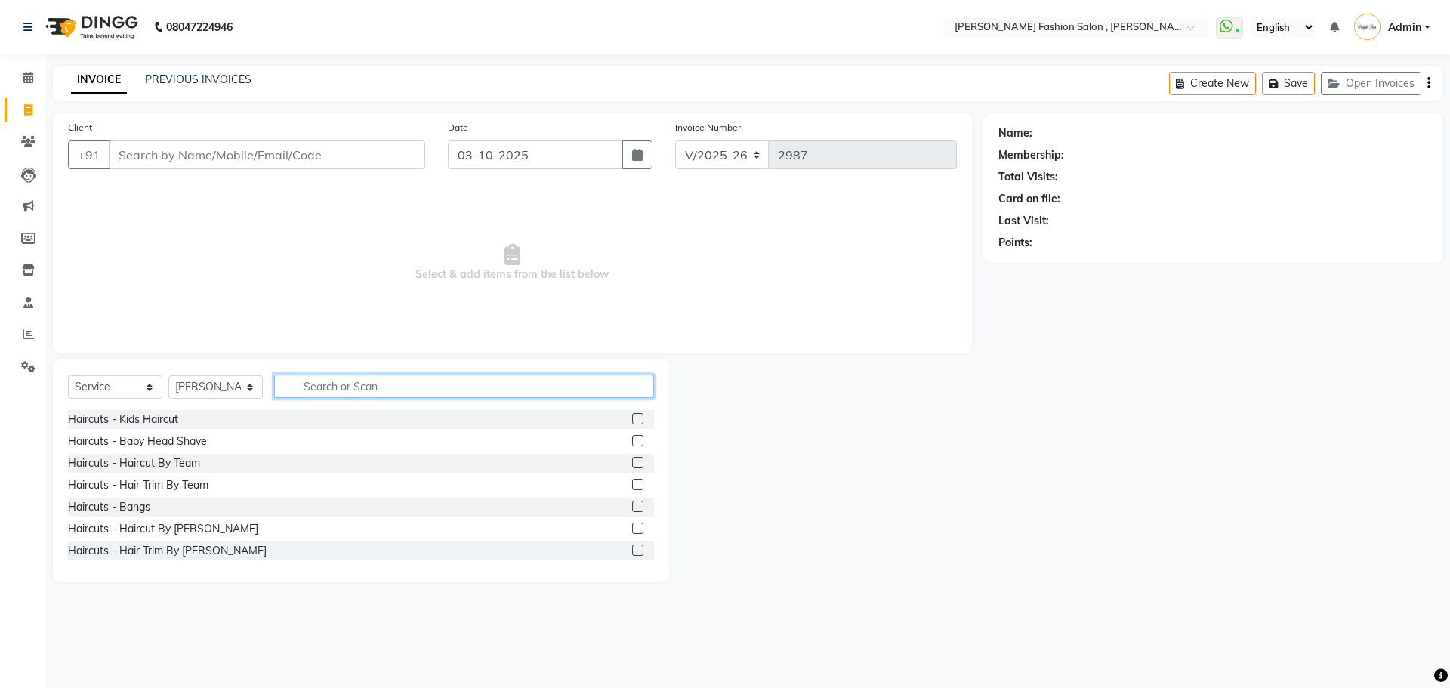
click at [378, 393] on input "text" at bounding box center [464, 385] width 380 height 23
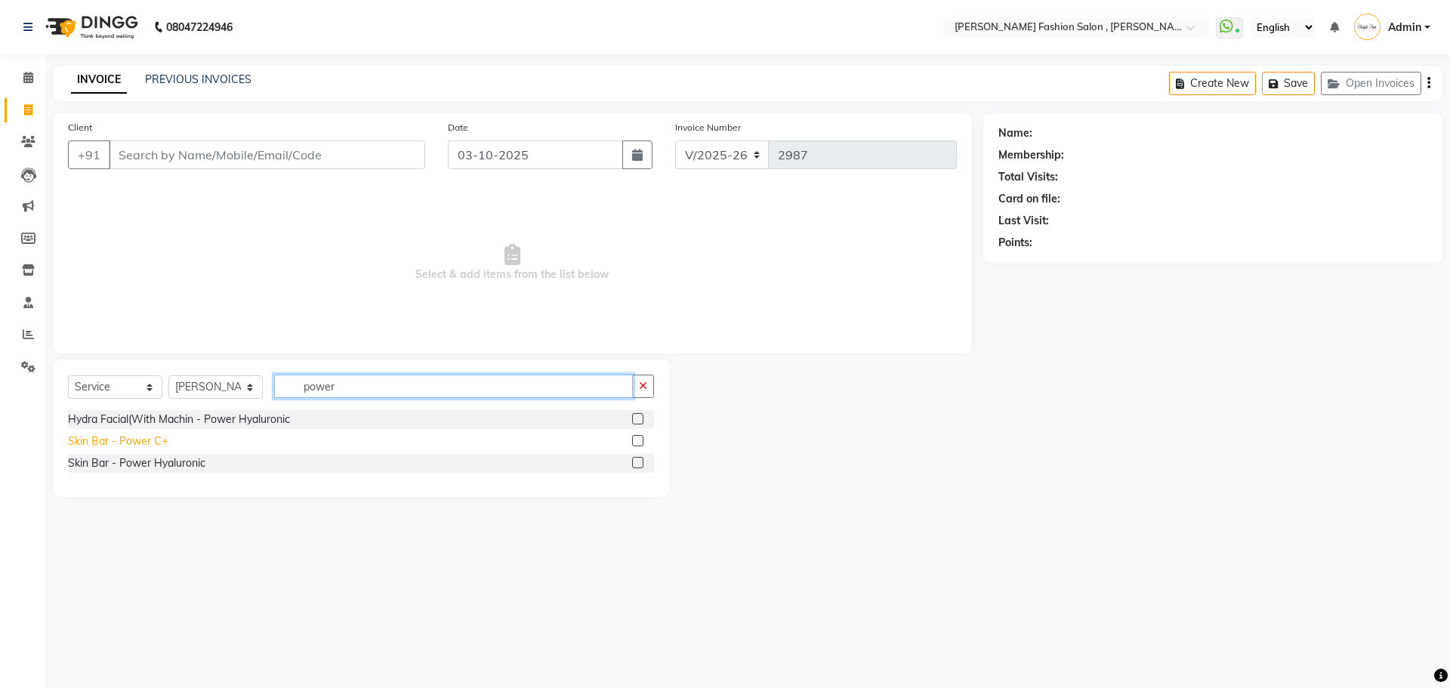
type input "power"
click at [134, 445] on div "Skin Bar - Power C+" at bounding box center [118, 441] width 100 height 16
checkbox input "false"
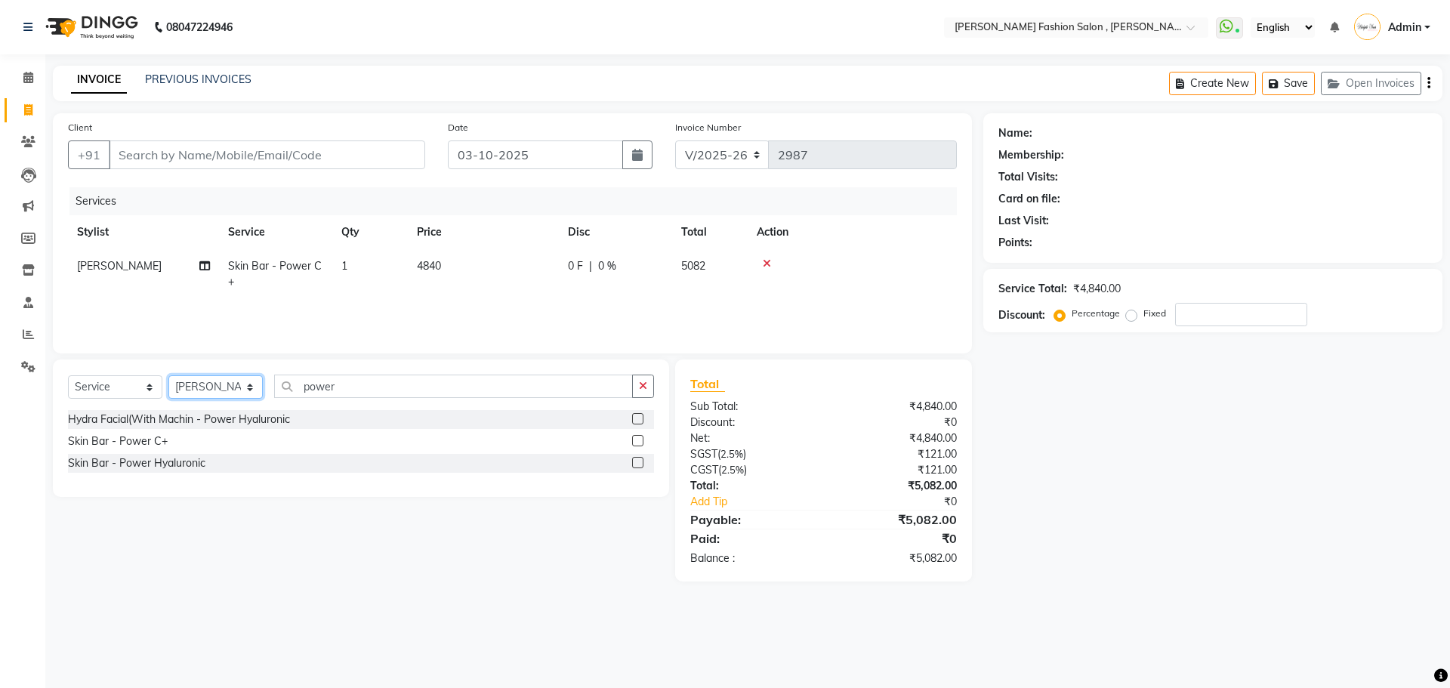
click at [236, 385] on select "Select Stylist [PERSON_NAME] [PERSON_NAME] [PERSON_NAME] [PERSON_NAME] [PERSON_…" at bounding box center [215, 386] width 94 height 23
select select "33870"
click at [168, 375] on select "Select Stylist [PERSON_NAME] [PERSON_NAME] [PERSON_NAME] [PERSON_NAME] [PERSON_…" at bounding box center [215, 386] width 94 height 23
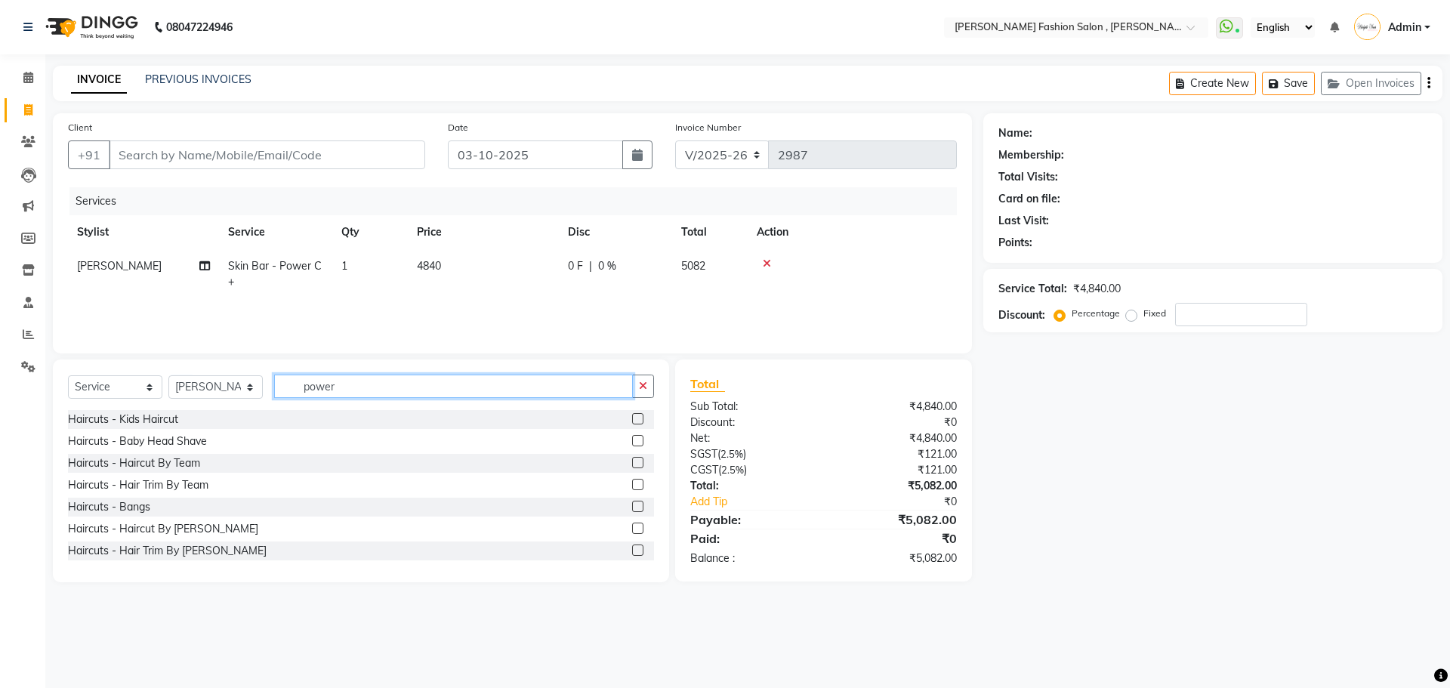
drag, startPoint x: 360, startPoint y: 389, endPoint x: 232, endPoint y: 379, distance: 128.7
click at [232, 379] on div "Select Service Product Membership Package Voucher Prepaid Gift Card Select Styl…" at bounding box center [361, 391] width 586 height 35
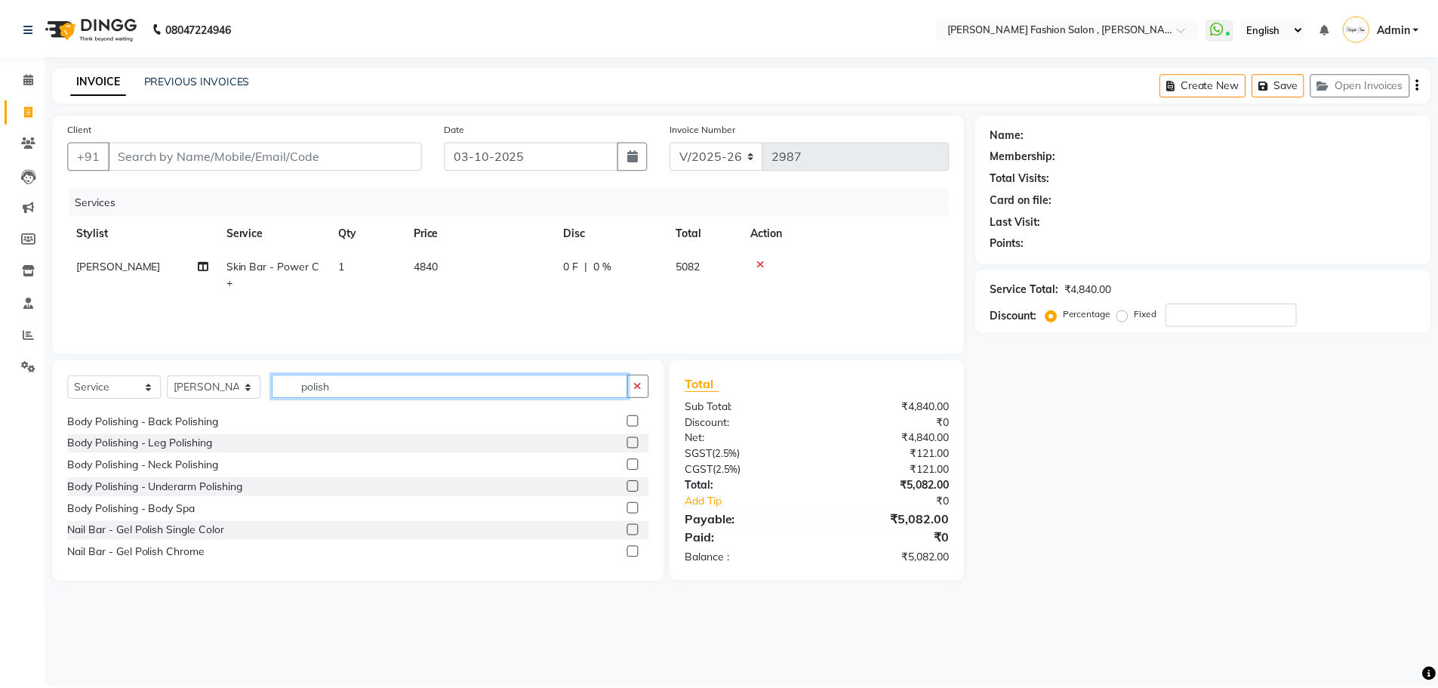
scroll to position [287, 0]
type input "polish"
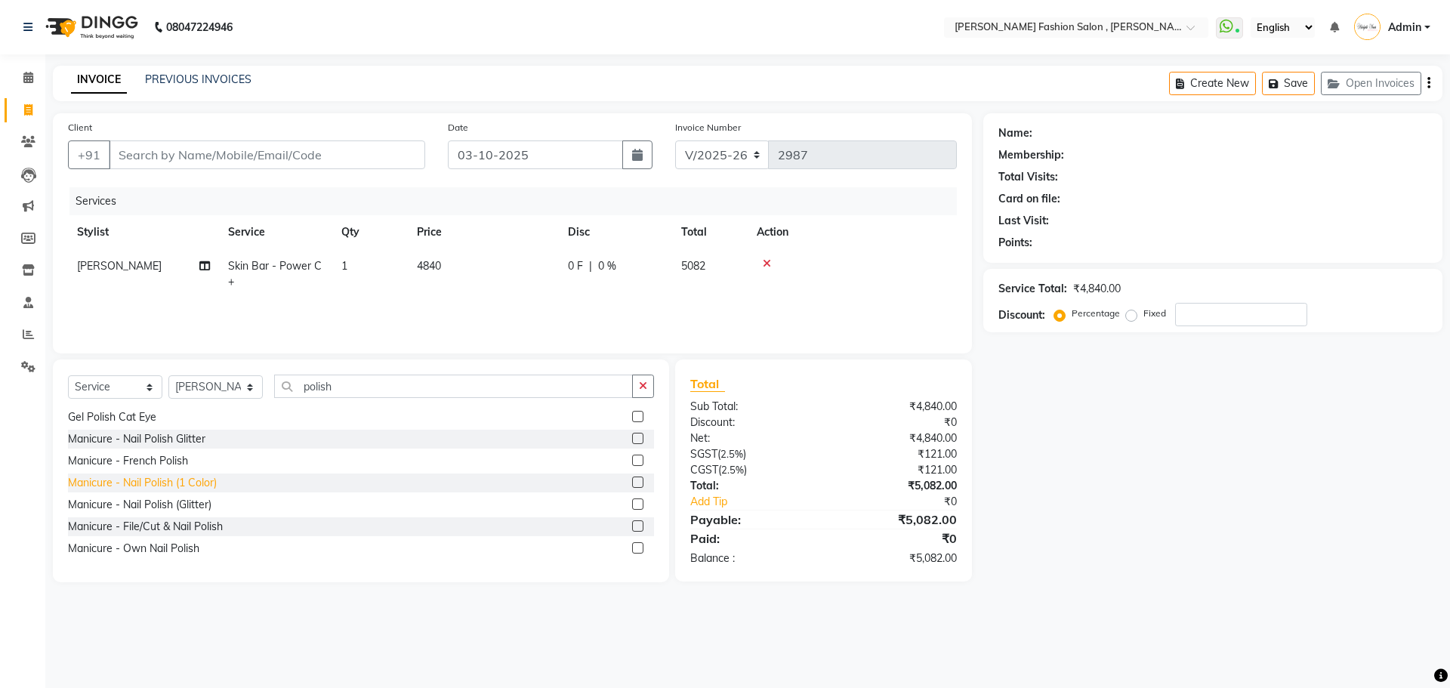
click at [205, 482] on div "Manicure - Nail Polish (1 Color)" at bounding box center [142, 483] width 149 height 16
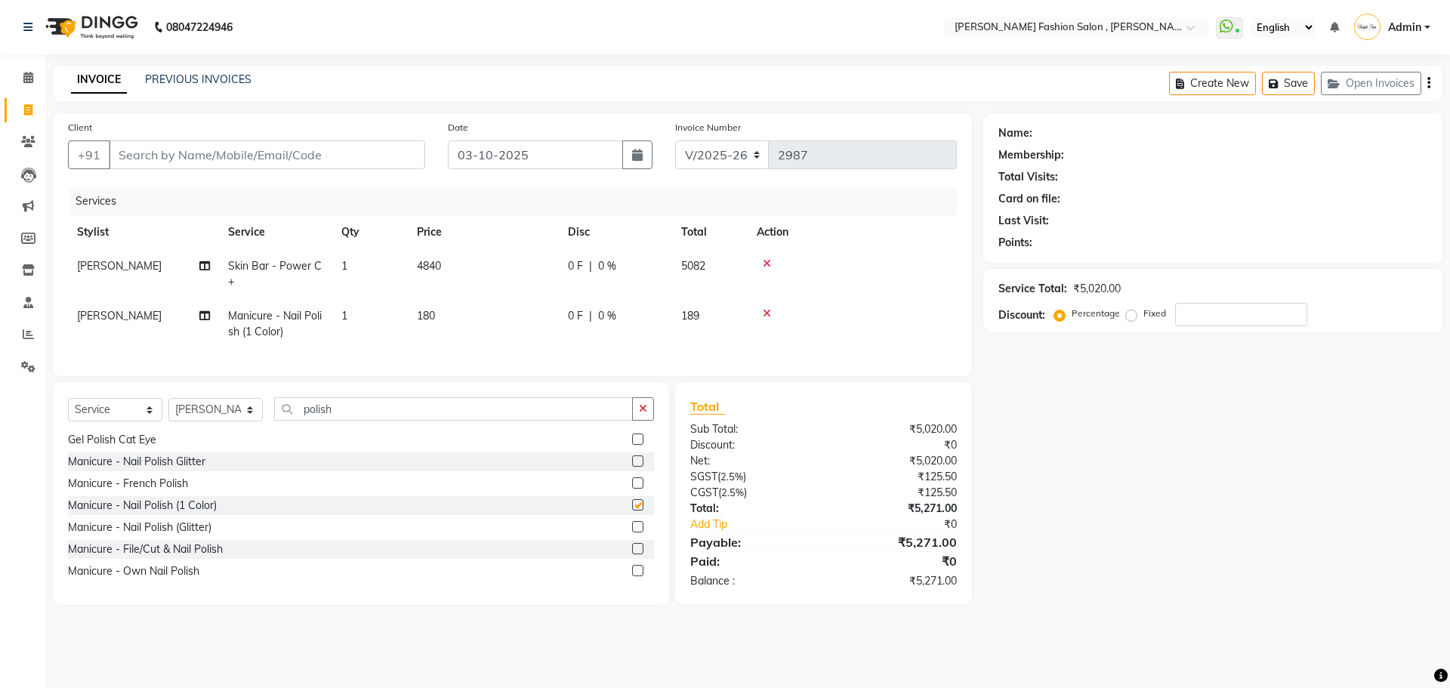
checkbox input "false"
click at [411, 311] on td "180" at bounding box center [483, 324] width 151 height 50
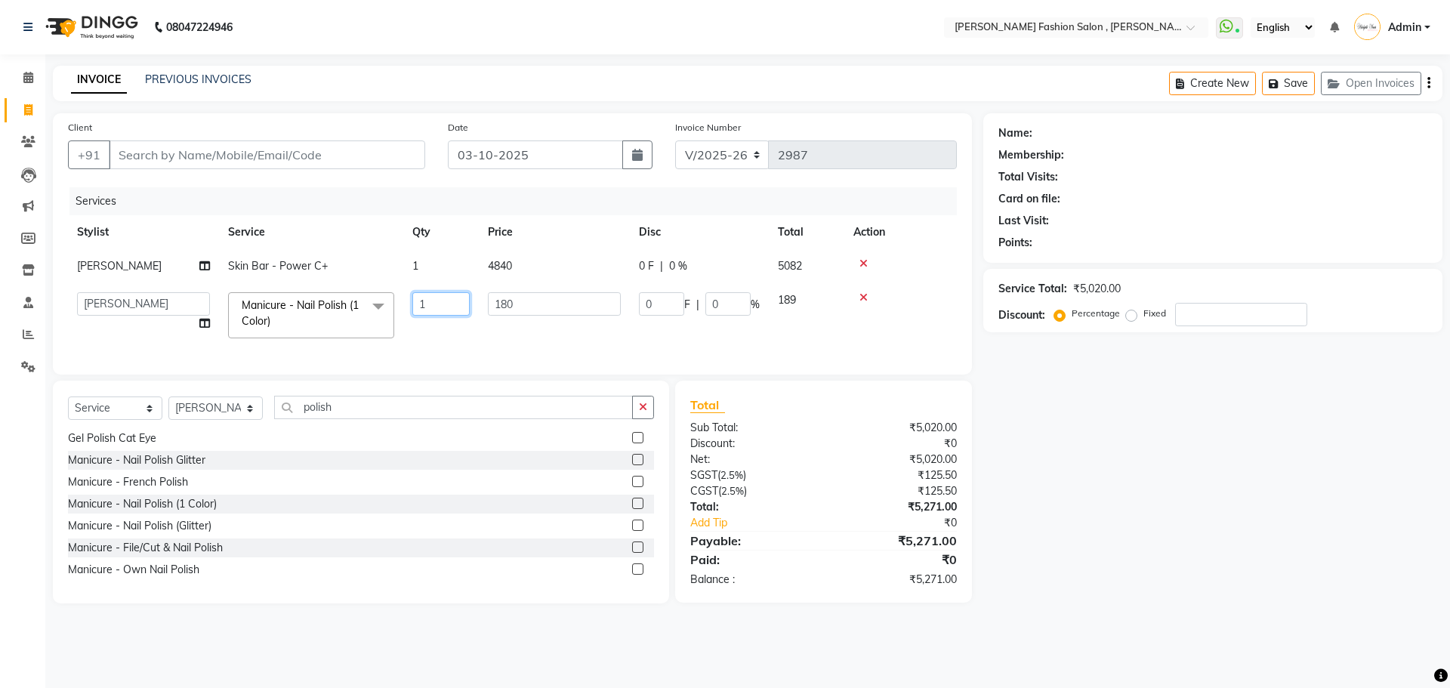
click at [442, 307] on input "1" at bounding box center [440, 303] width 57 height 23
click at [449, 307] on input "1" at bounding box center [440, 303] width 57 height 23
drag, startPoint x: 369, startPoint y: 296, endPoint x: 319, endPoint y: 296, distance: 49.8
click at [319, 296] on tr "Anita Archana Minni Babu Das Bindu Bridgette Jones Danielle Jones Durjo Istiaqu…" at bounding box center [512, 315] width 889 height 64
type input "2"
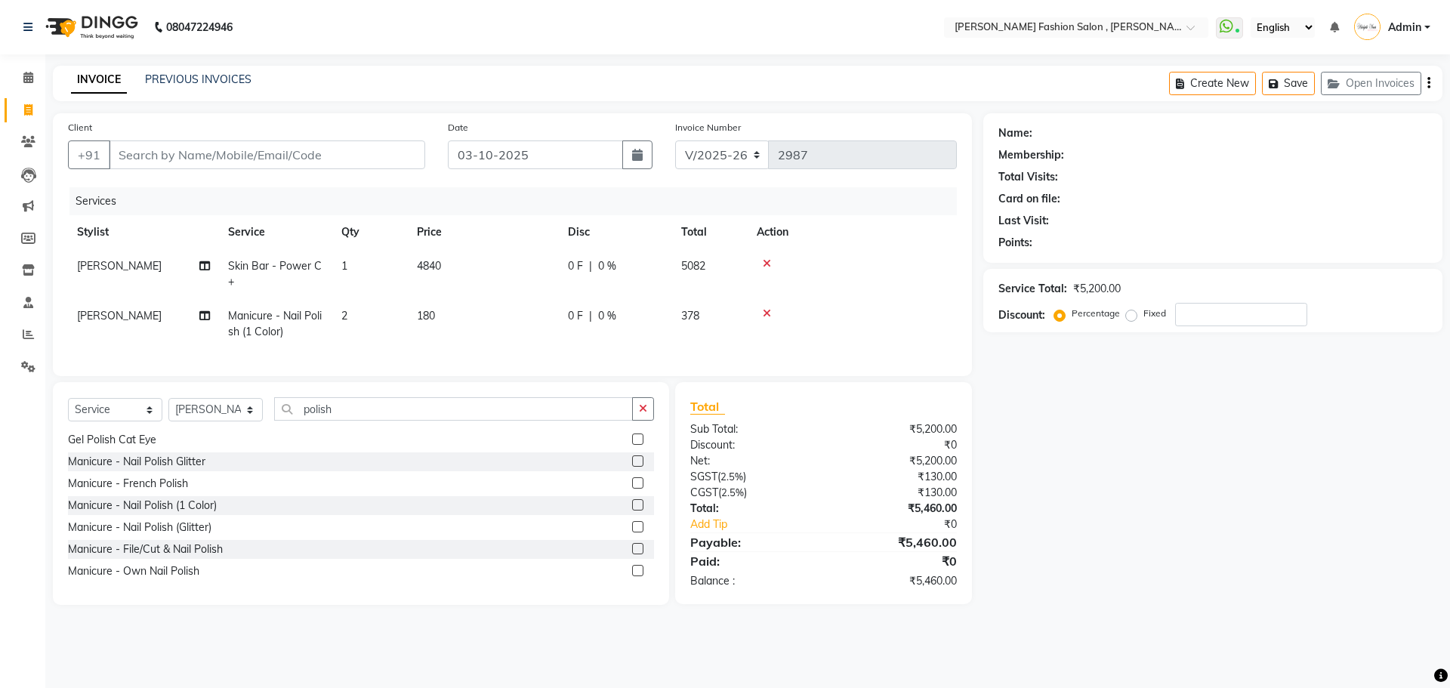
click at [501, 338] on td "180" at bounding box center [483, 324] width 151 height 50
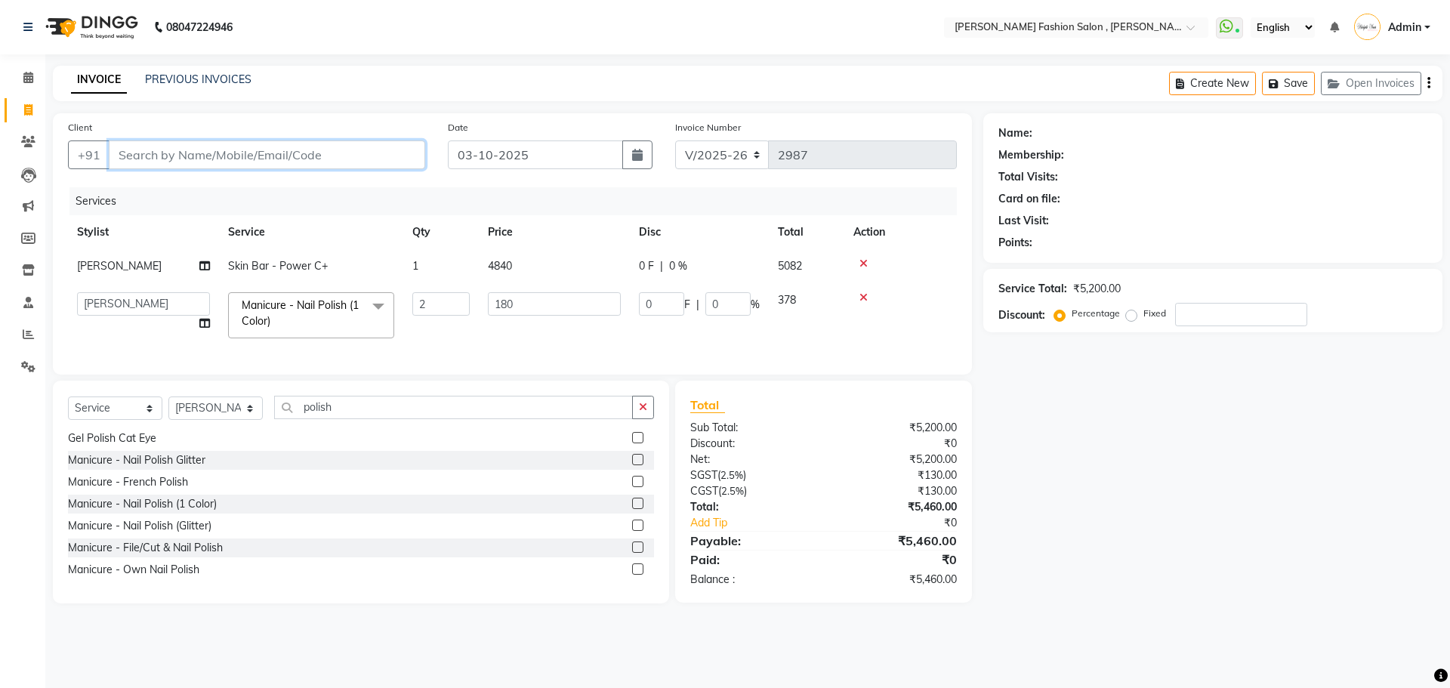
click at [345, 155] on input "Client" at bounding box center [267, 154] width 316 height 29
click at [297, 145] on input "Client" at bounding box center [267, 154] width 316 height 29
type input "9"
type input "0"
type input "9831081465"
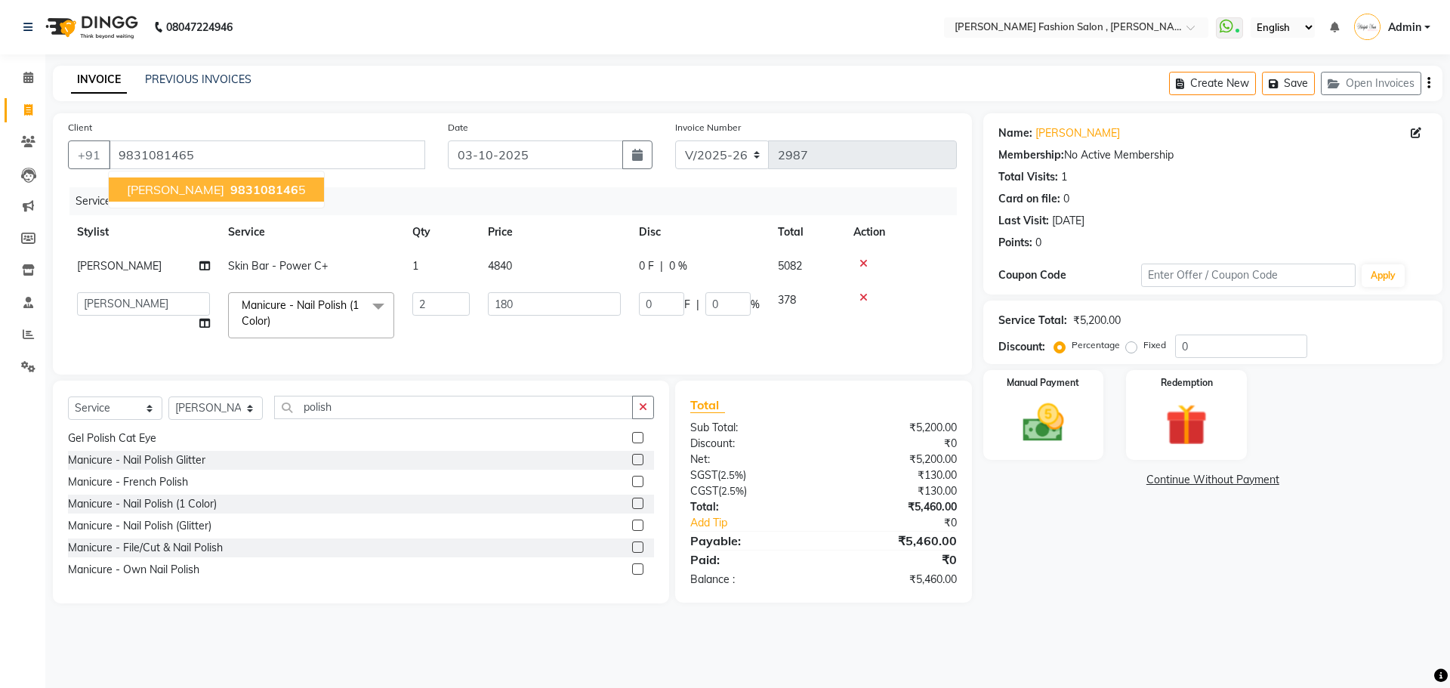
click at [230, 192] on span "983108146" at bounding box center [264, 189] width 68 height 15
click at [1060, 412] on img at bounding box center [1043, 423] width 70 height 50
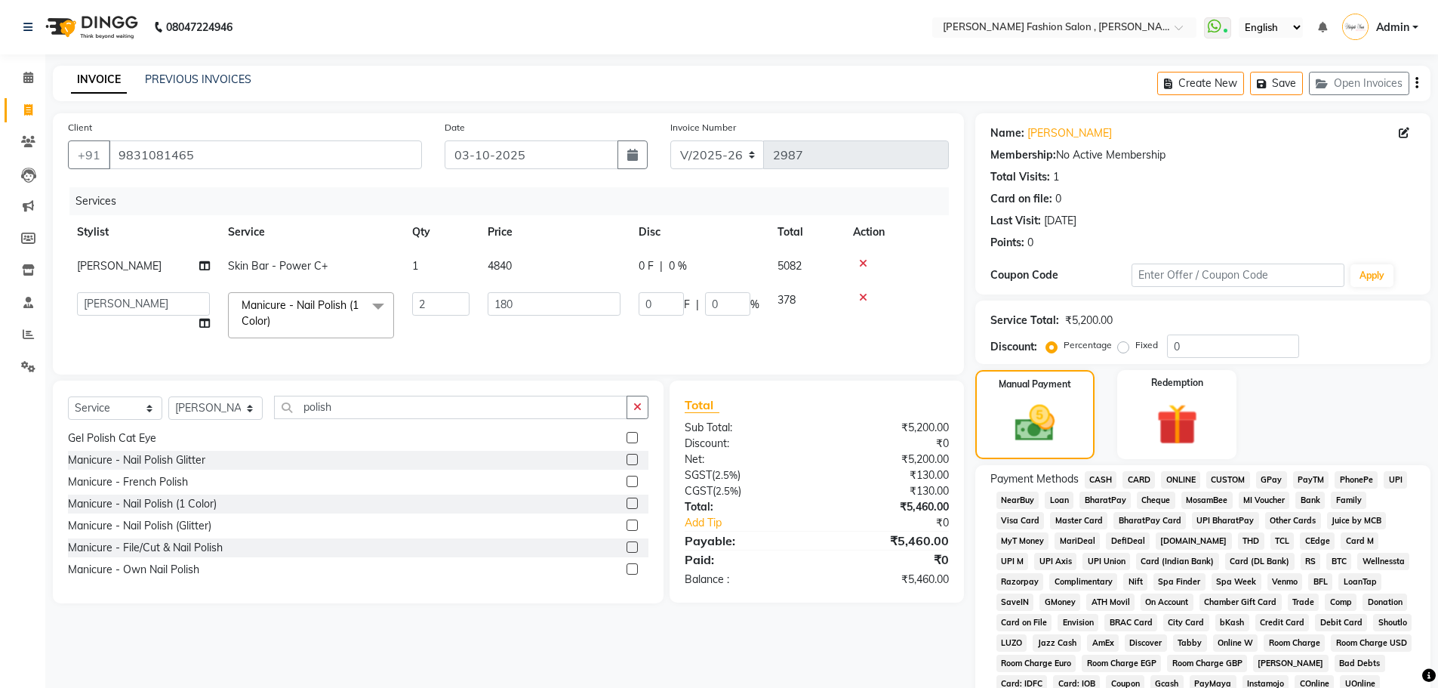
click at [1104, 482] on span "CASH" at bounding box center [1101, 479] width 32 height 17
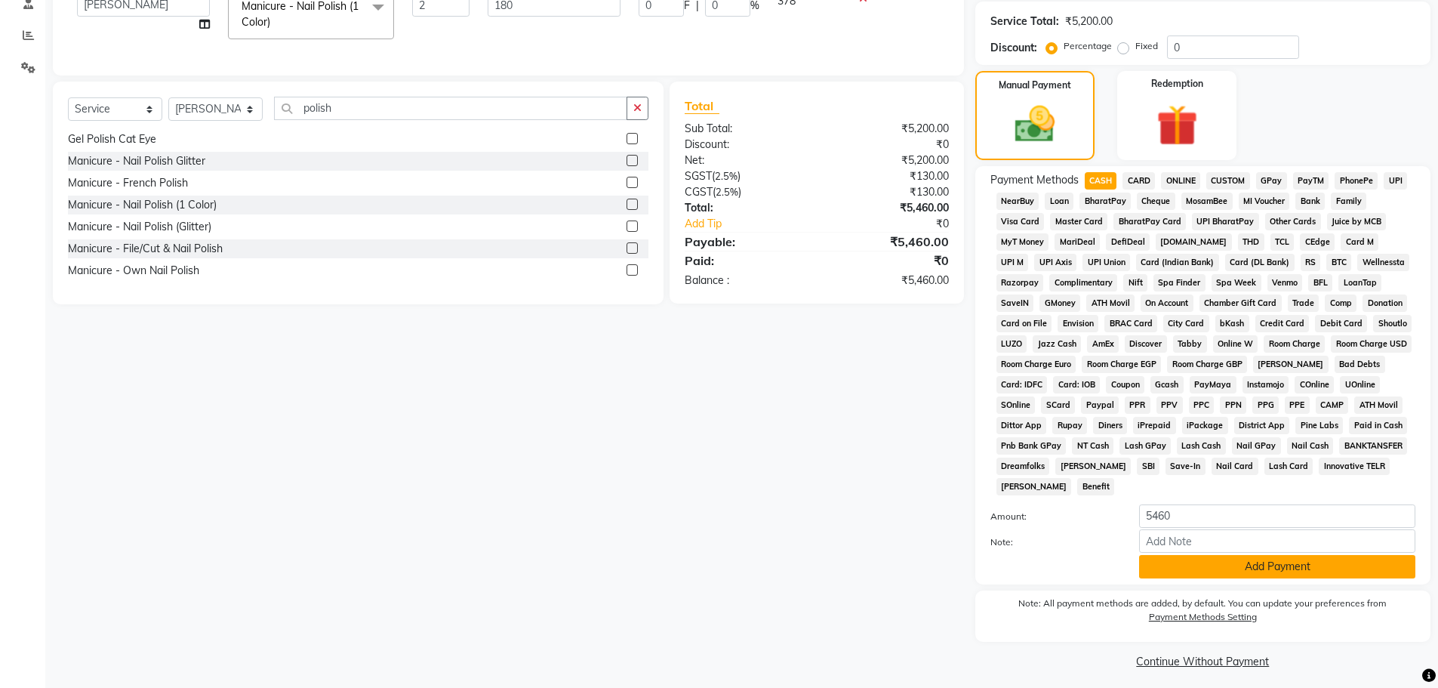
scroll to position [307, 0]
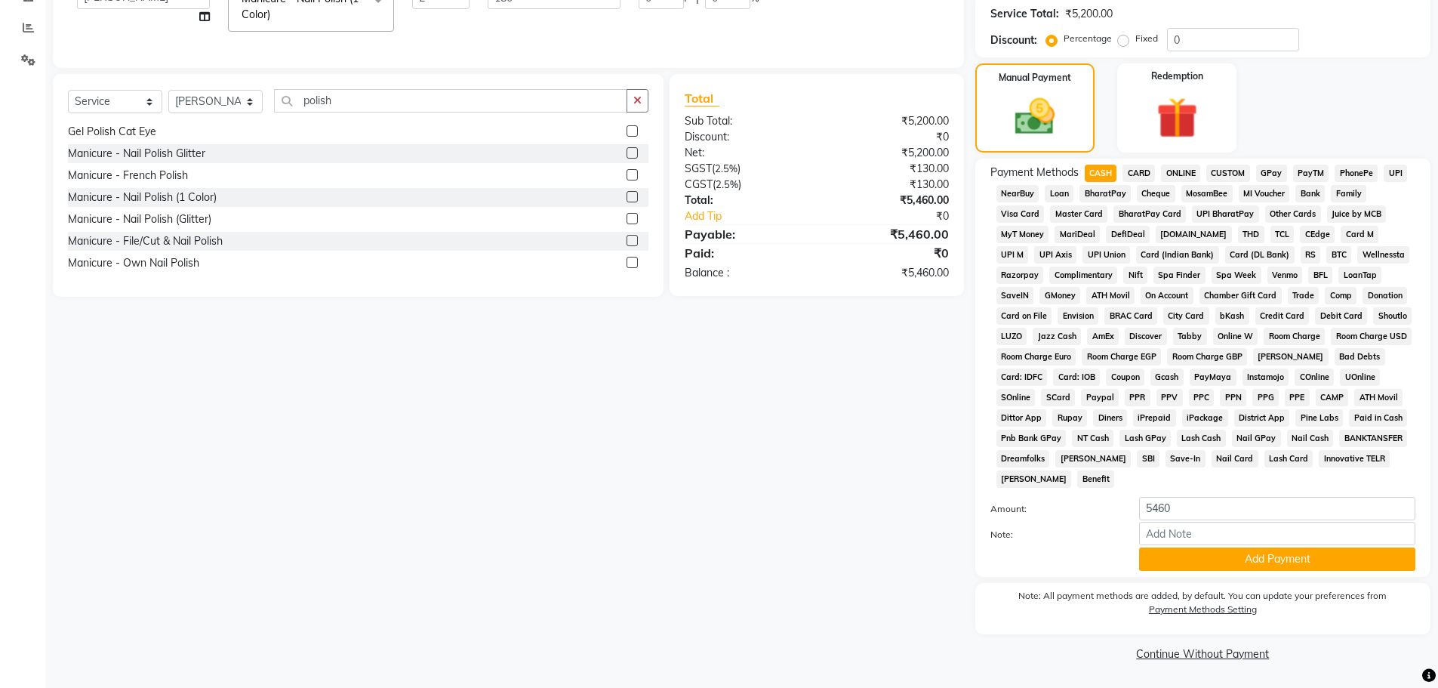
drag, startPoint x: 1211, startPoint y: 557, endPoint x: 1204, endPoint y: 621, distance: 63.8
click at [1211, 559] on button "Add Payment" at bounding box center [1277, 558] width 276 height 23
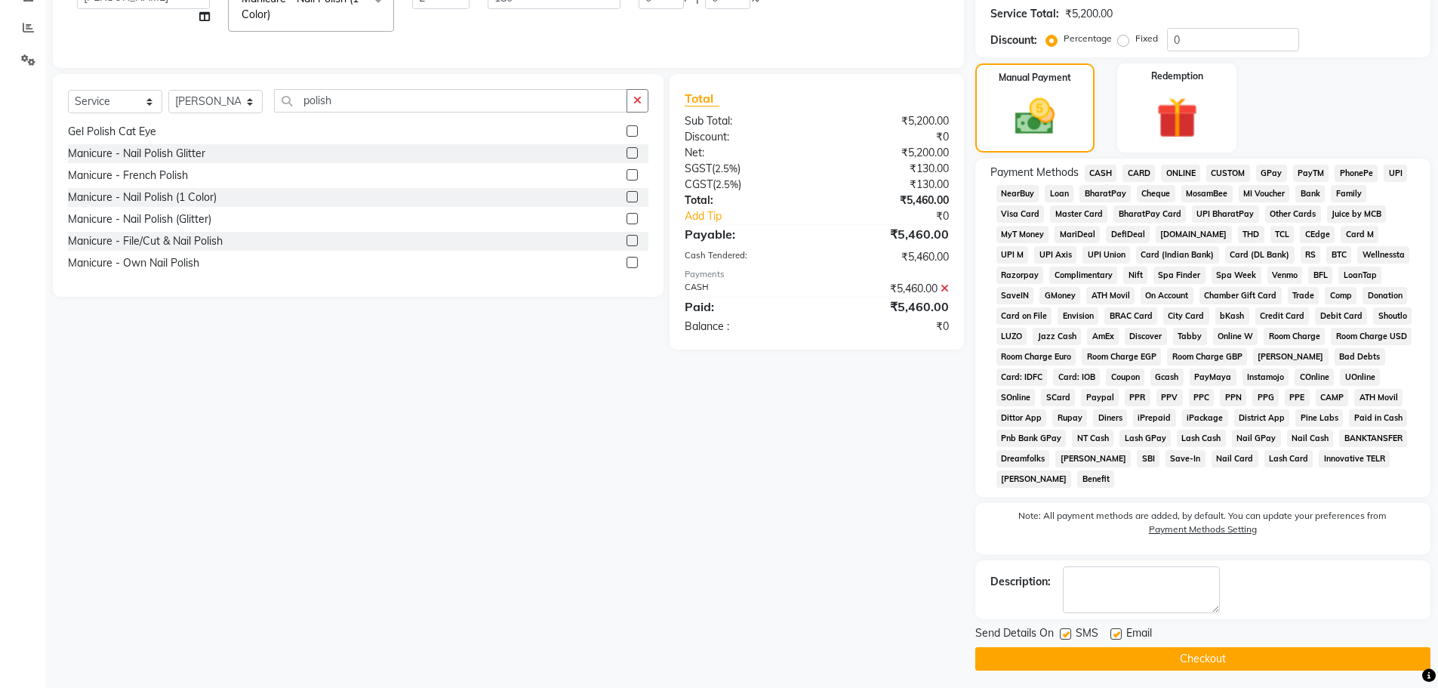
click at [1204, 658] on button "Checkout" at bounding box center [1202, 658] width 455 height 23
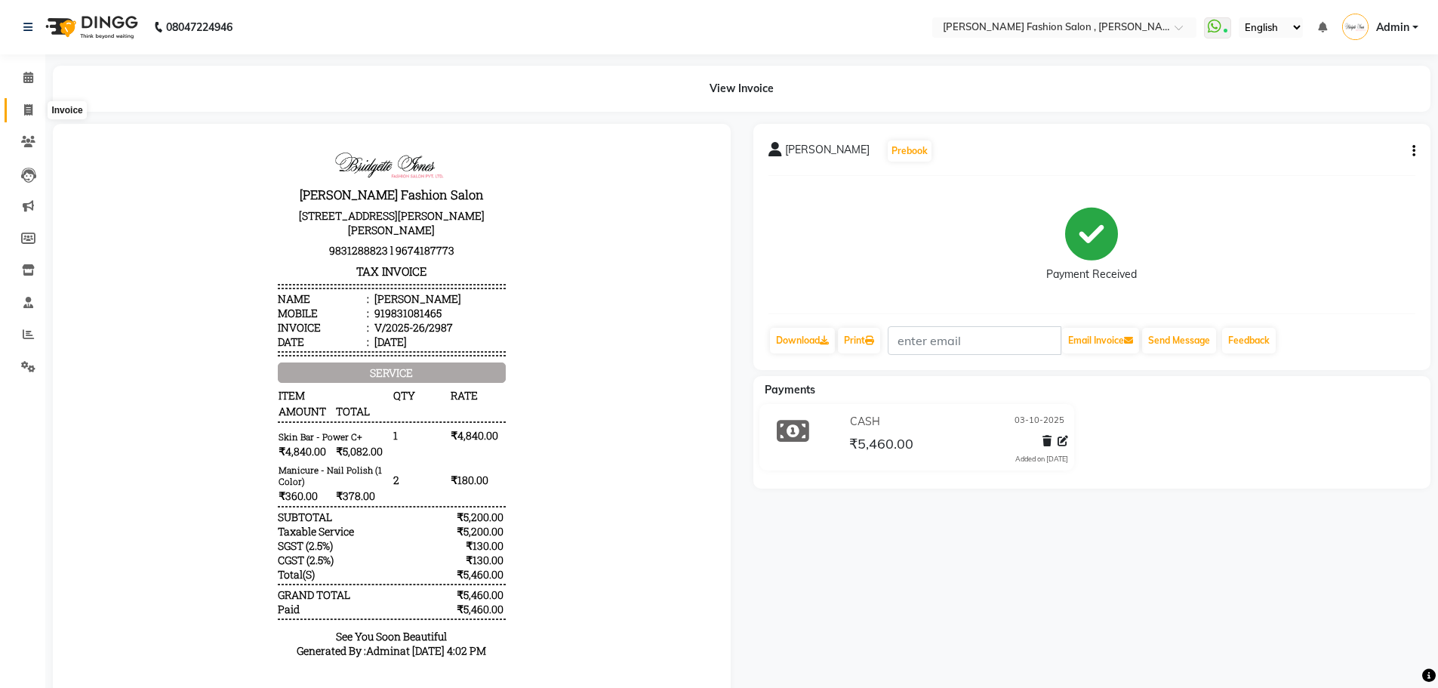
click at [26, 106] on icon at bounding box center [28, 109] width 8 height 11
select select "service"
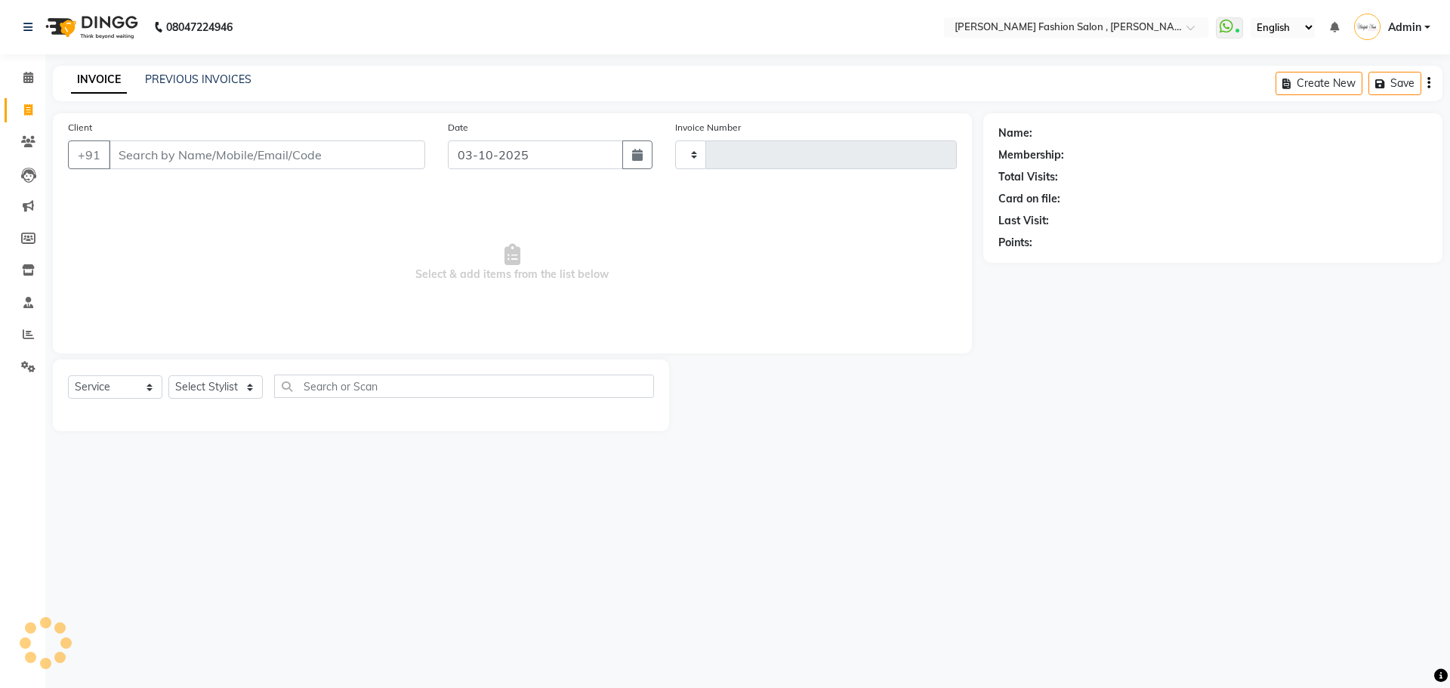
type input "2988"
select select "5233"
click at [240, 151] on input "Client" at bounding box center [267, 154] width 316 height 29
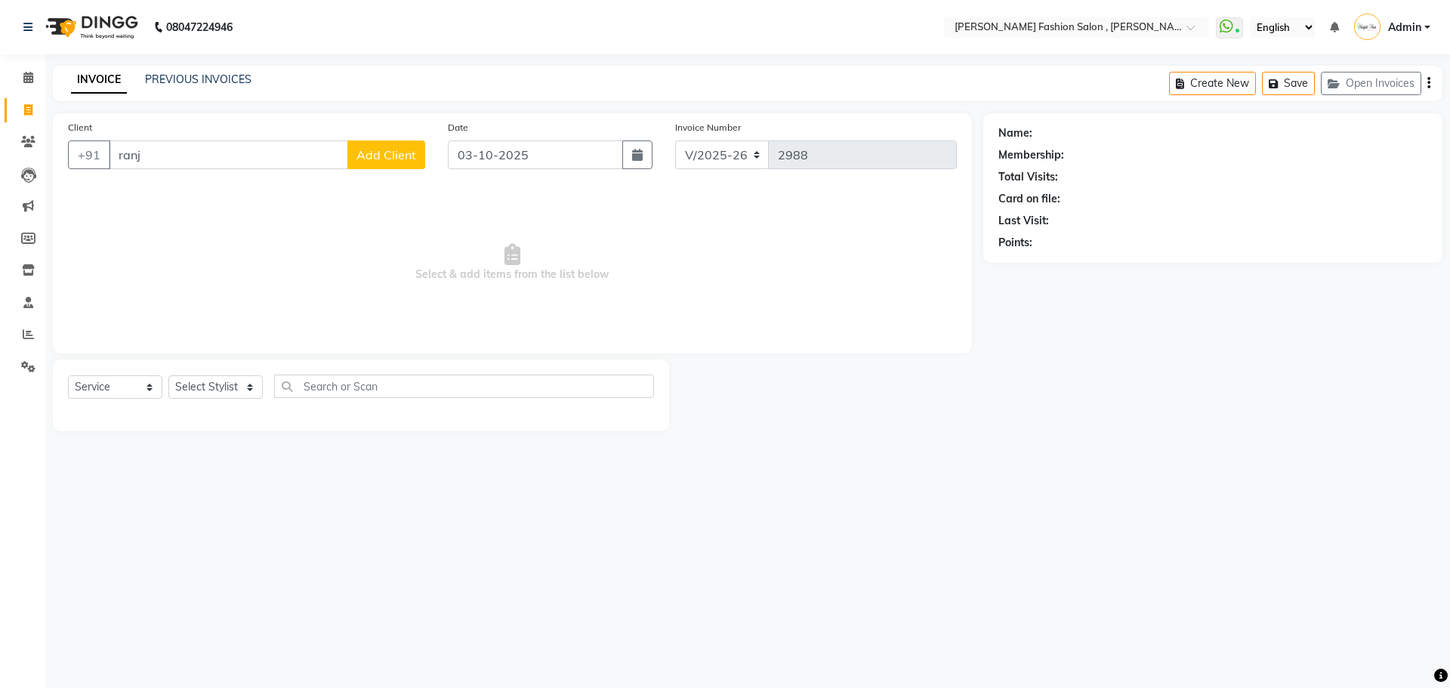
type input "ranja"
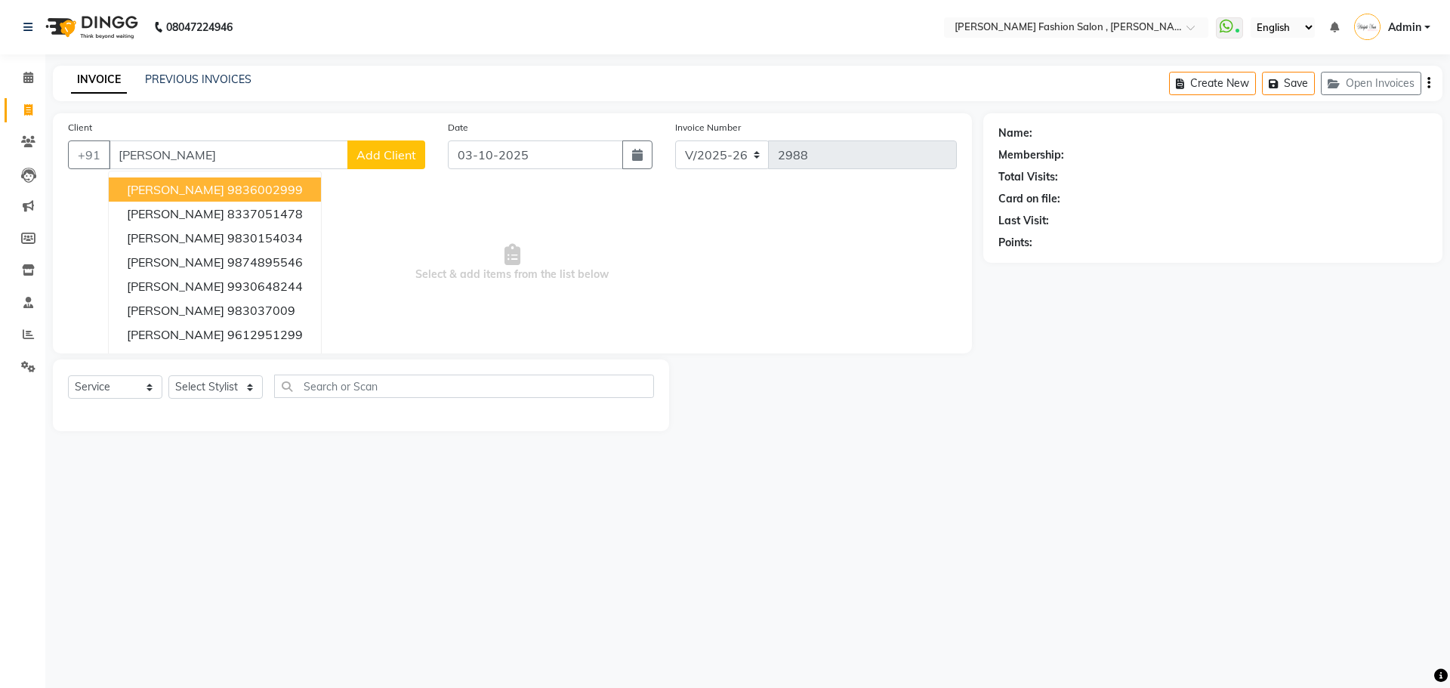
drag, startPoint x: 175, startPoint y: 154, endPoint x: 0, endPoint y: 177, distance: 176.7
click at [0, 177] on app-home "08047224946 Select Location × Bridgette Jones Fashion Salon , Sarat Bose Road, …" at bounding box center [725, 227] width 1450 height 454
drag, startPoint x: 156, startPoint y: 149, endPoint x: 0, endPoint y: 156, distance: 156.4
click at [0, 154] on app-home "08047224946 Select Location × Bridgette Jones Fashion Salon , Sarat Bose Road, …" at bounding box center [725, 227] width 1450 height 454
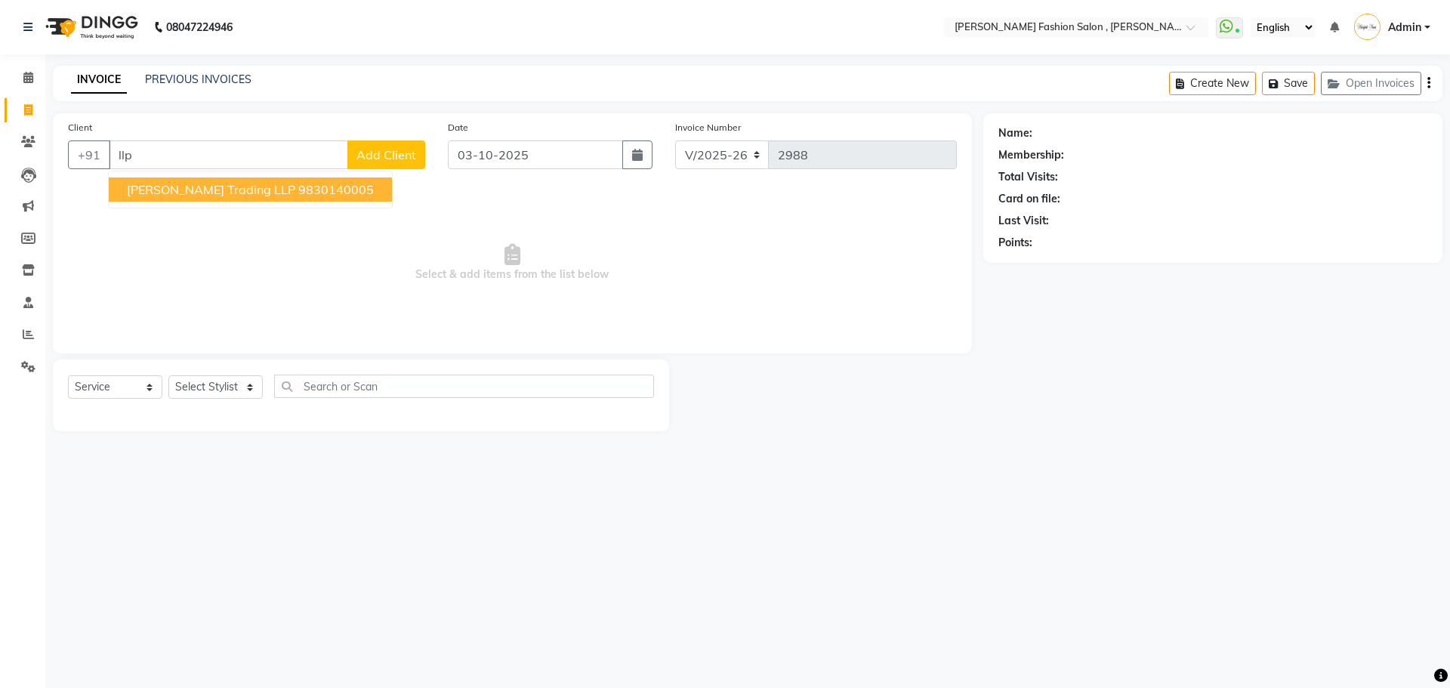
click at [173, 189] on span "Saranika Trading LLP" at bounding box center [211, 189] width 168 height 15
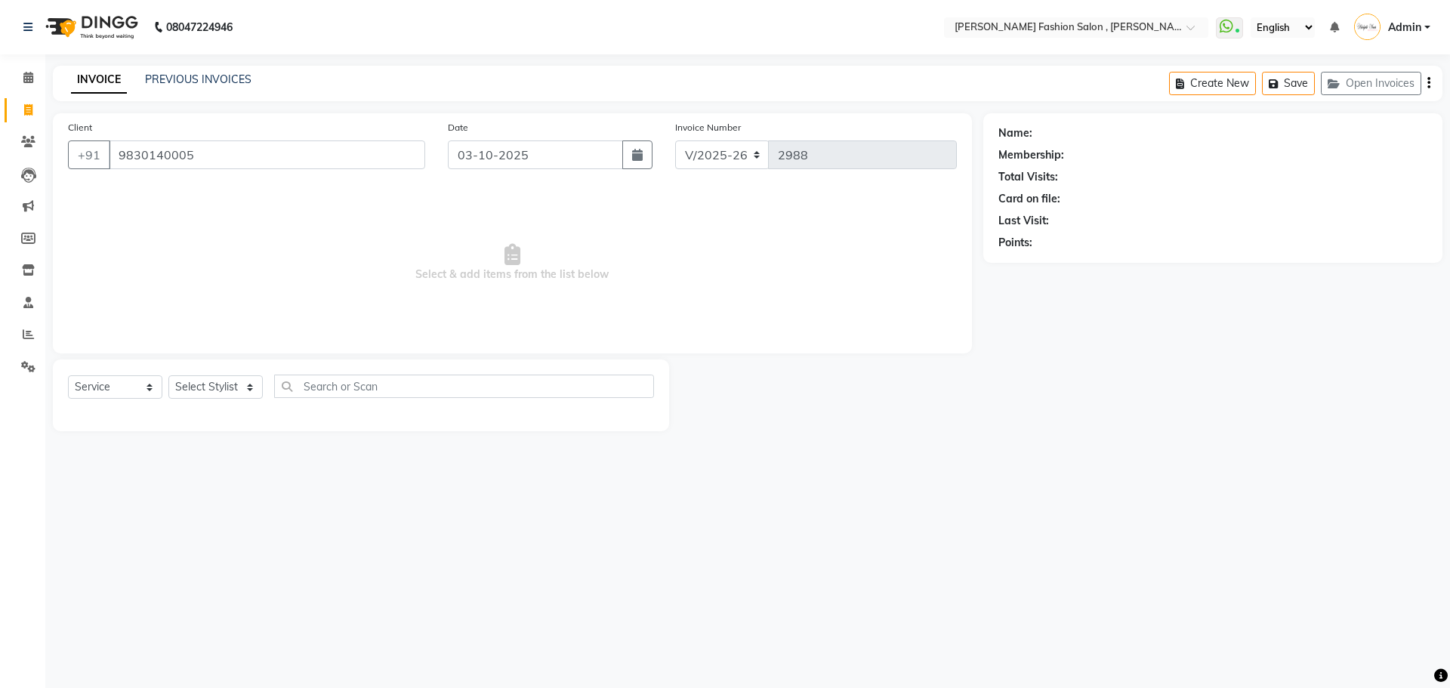
type input "9830140005"
click at [220, 375] on select "Select Stylist [PERSON_NAME] [PERSON_NAME] [PERSON_NAME] [PERSON_NAME] [PERSON_…" at bounding box center [215, 386] width 94 height 23
select select "33869"
click at [168, 375] on select "Select Stylist [PERSON_NAME] [PERSON_NAME] [PERSON_NAME] [PERSON_NAME] [PERSON_…" at bounding box center [215, 386] width 94 height 23
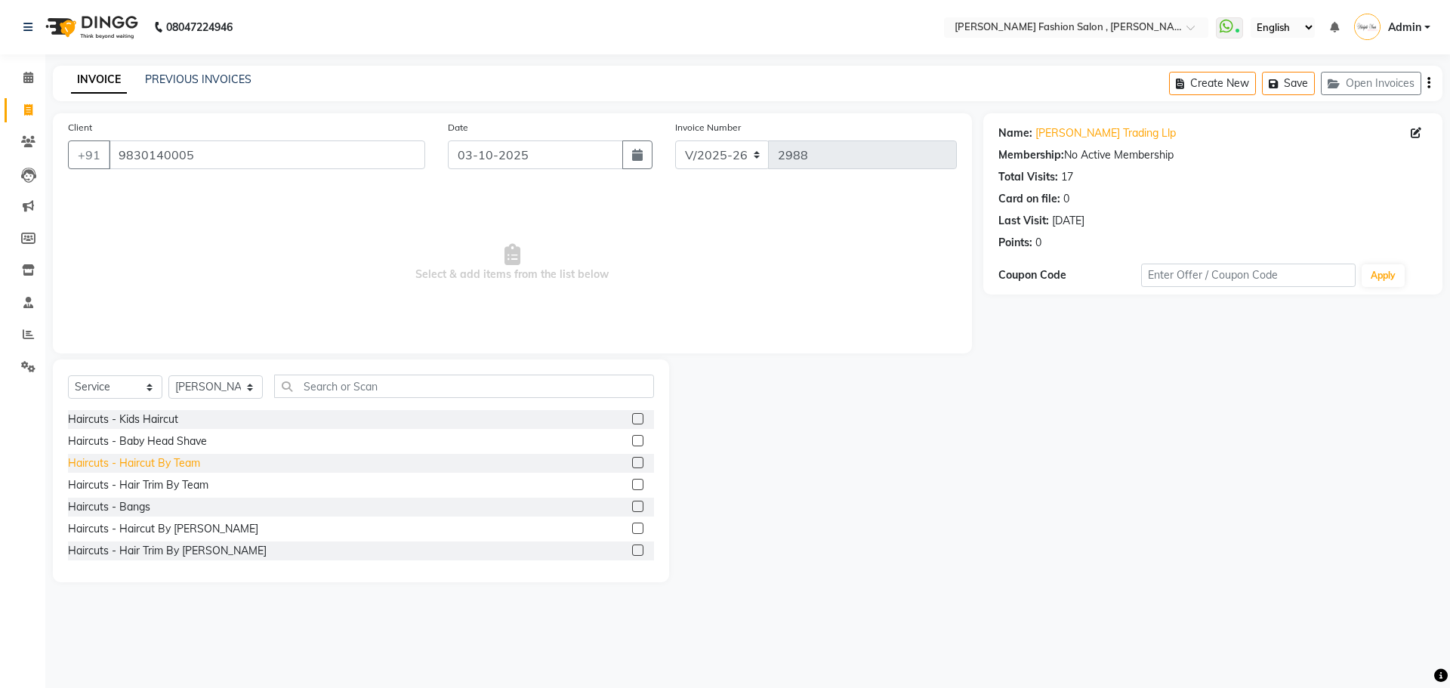
click at [116, 464] on div "Haircuts - Haircut By Team" at bounding box center [134, 463] width 132 height 16
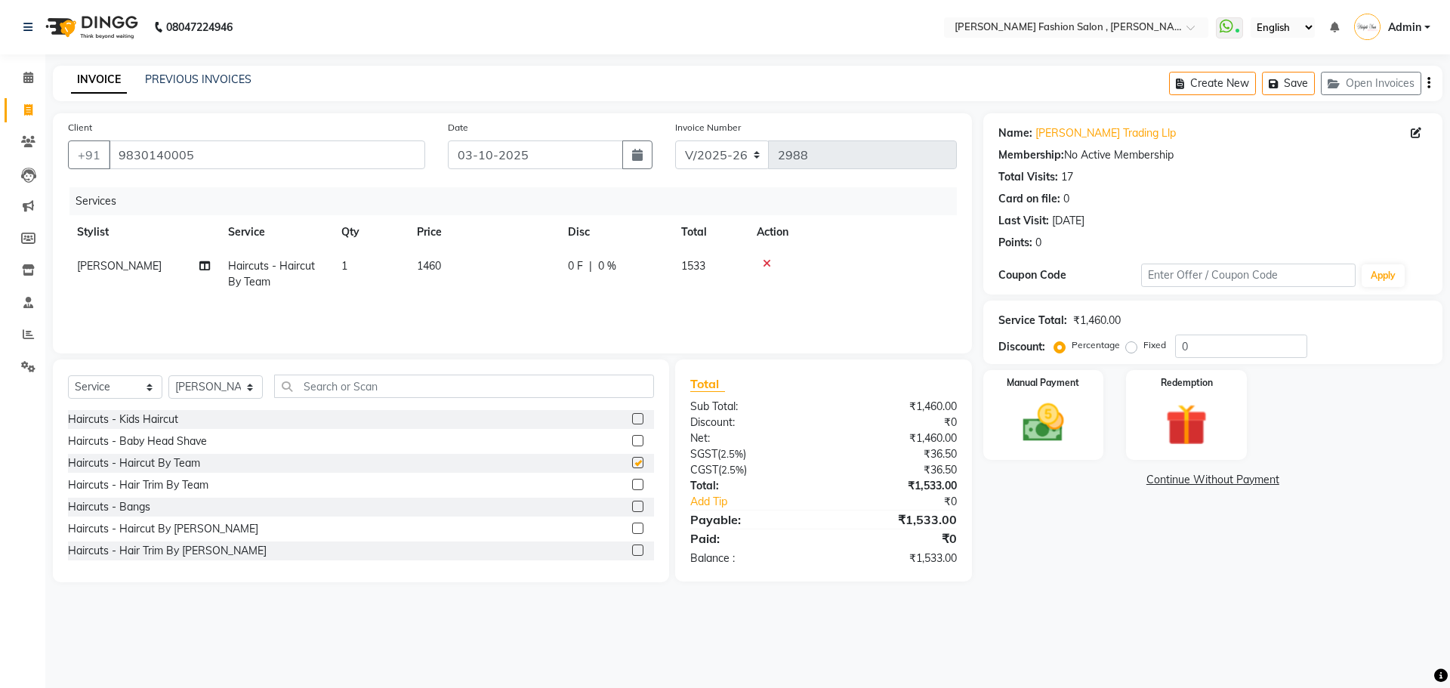
checkbox input "false"
click at [1040, 410] on img at bounding box center [1043, 423] width 70 height 50
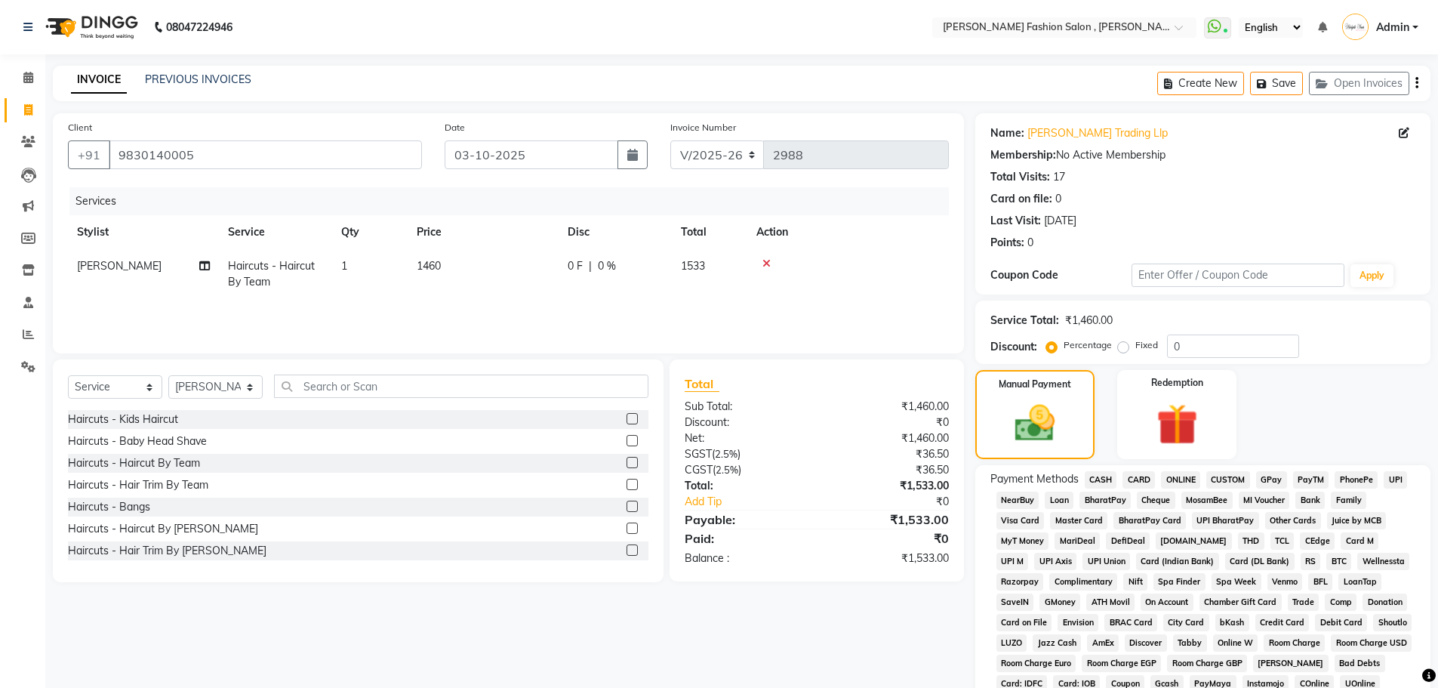
click at [1144, 475] on span "CARD" at bounding box center [1139, 479] width 32 height 17
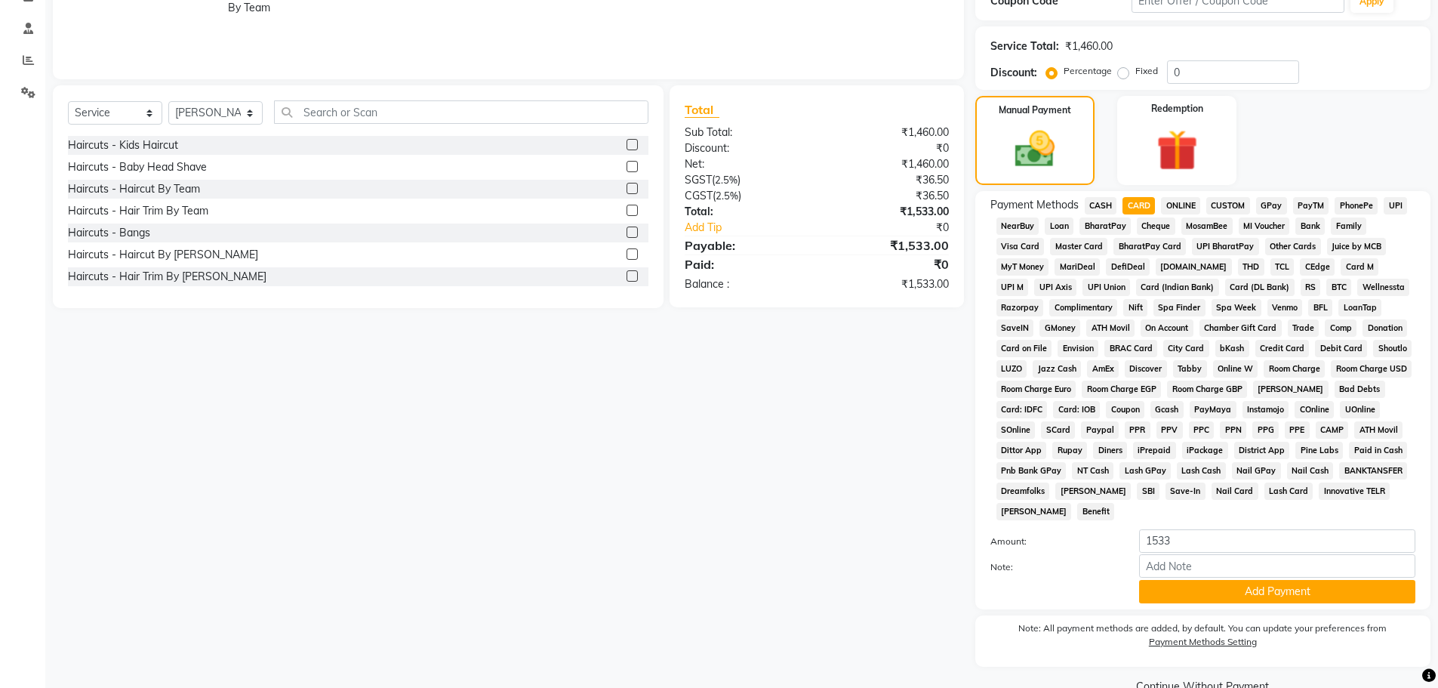
scroll to position [307, 0]
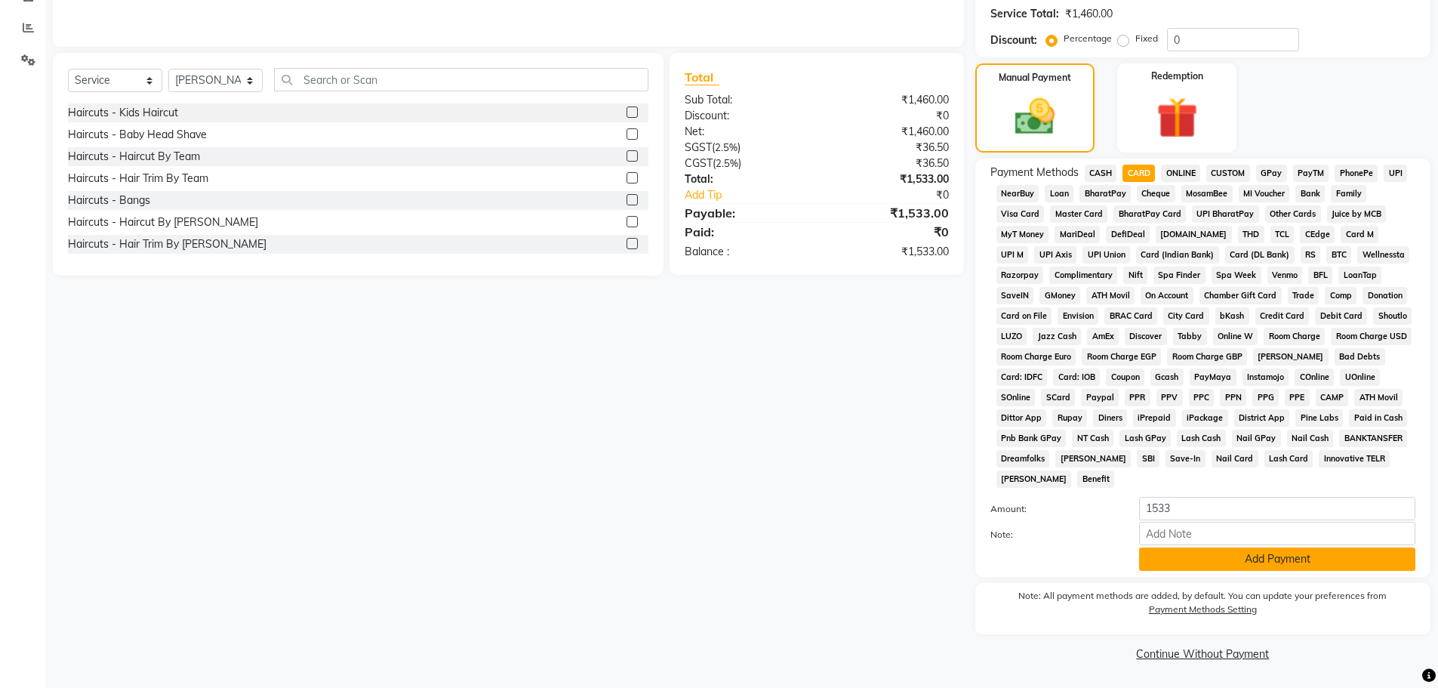
click at [1188, 564] on button "Add Payment" at bounding box center [1277, 558] width 276 height 23
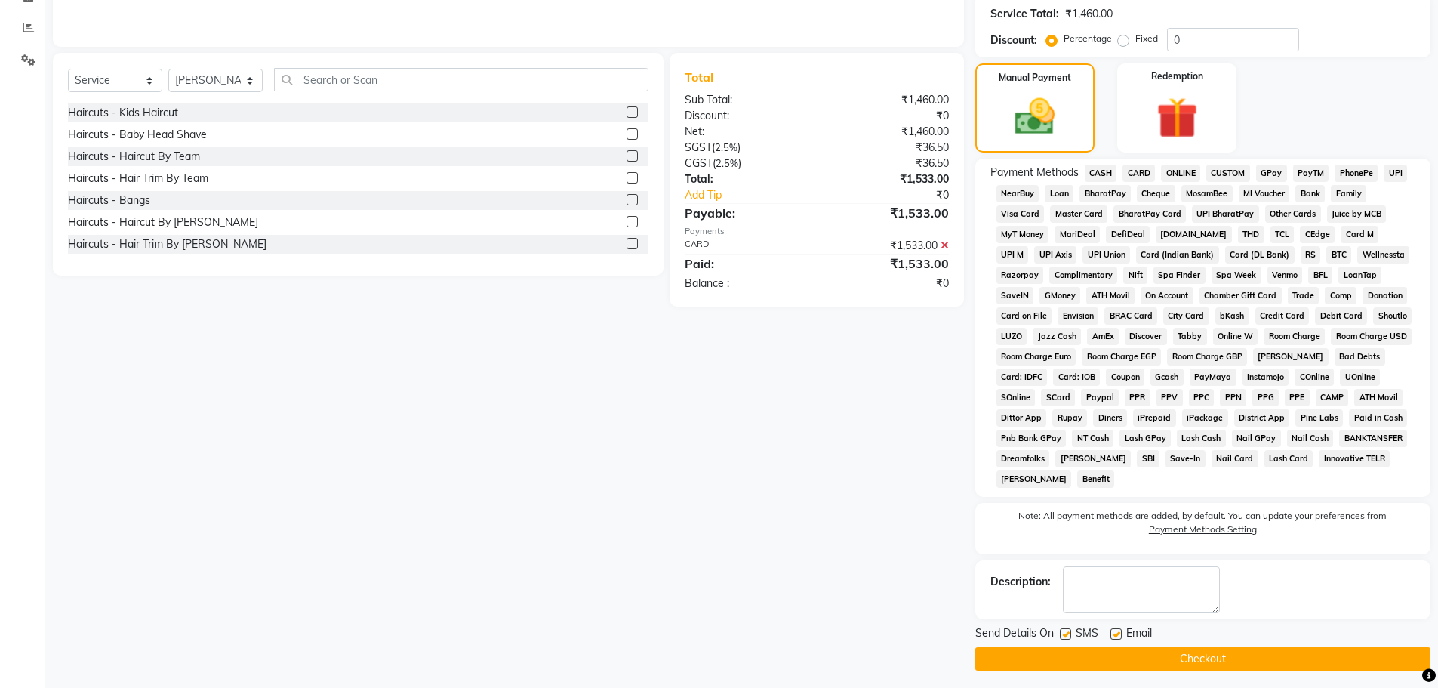
click at [1200, 658] on button "Checkout" at bounding box center [1202, 658] width 455 height 23
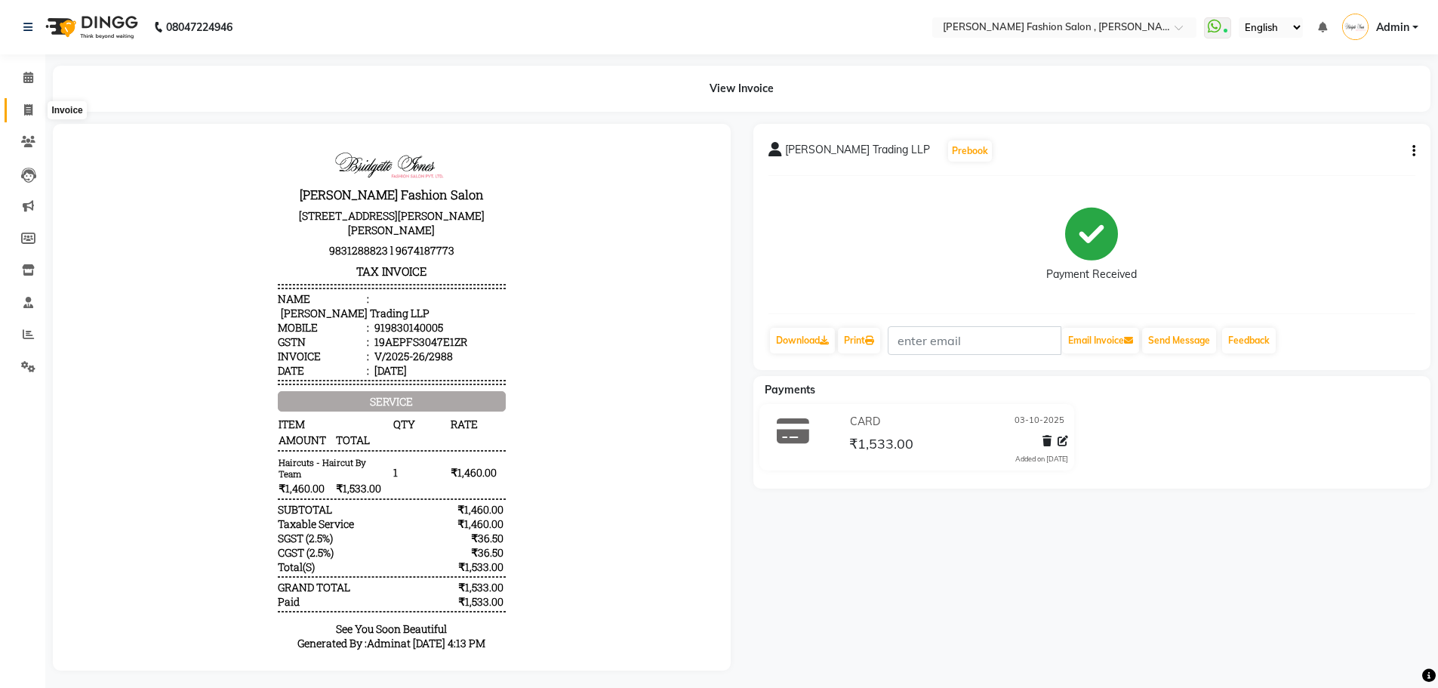
click at [27, 112] on icon at bounding box center [28, 109] width 8 height 11
select select "5233"
select select "service"
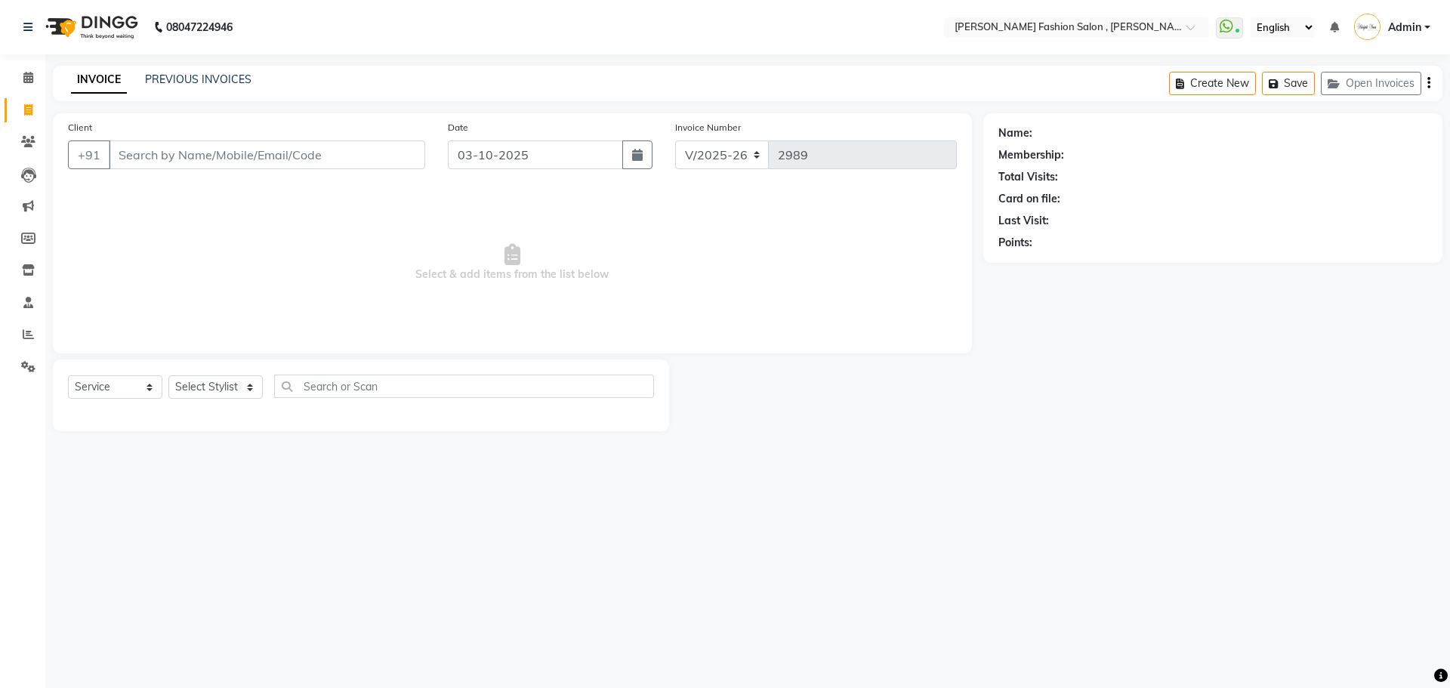
click at [116, 158] on input "Client" at bounding box center [267, 154] width 316 height 29
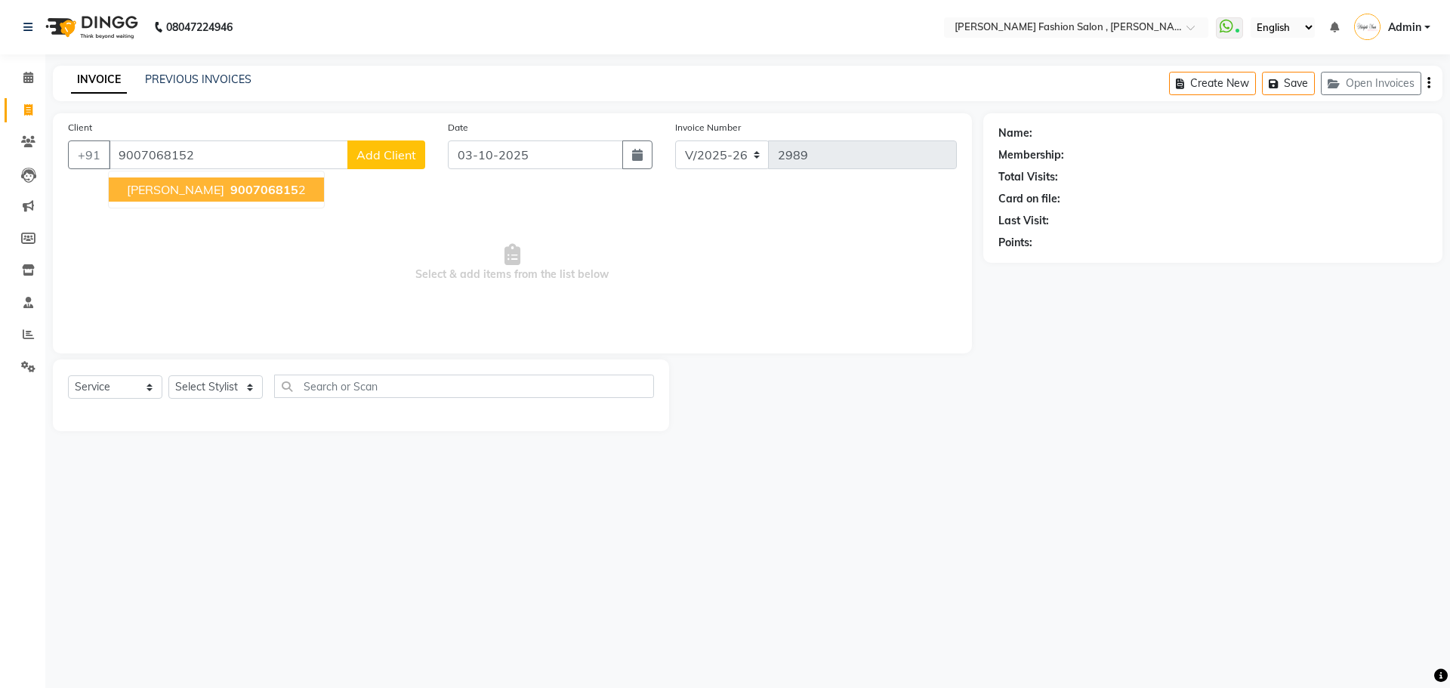
type input "9007068152"
click at [217, 195] on span "subhangee agarwal" at bounding box center [175, 189] width 97 height 15
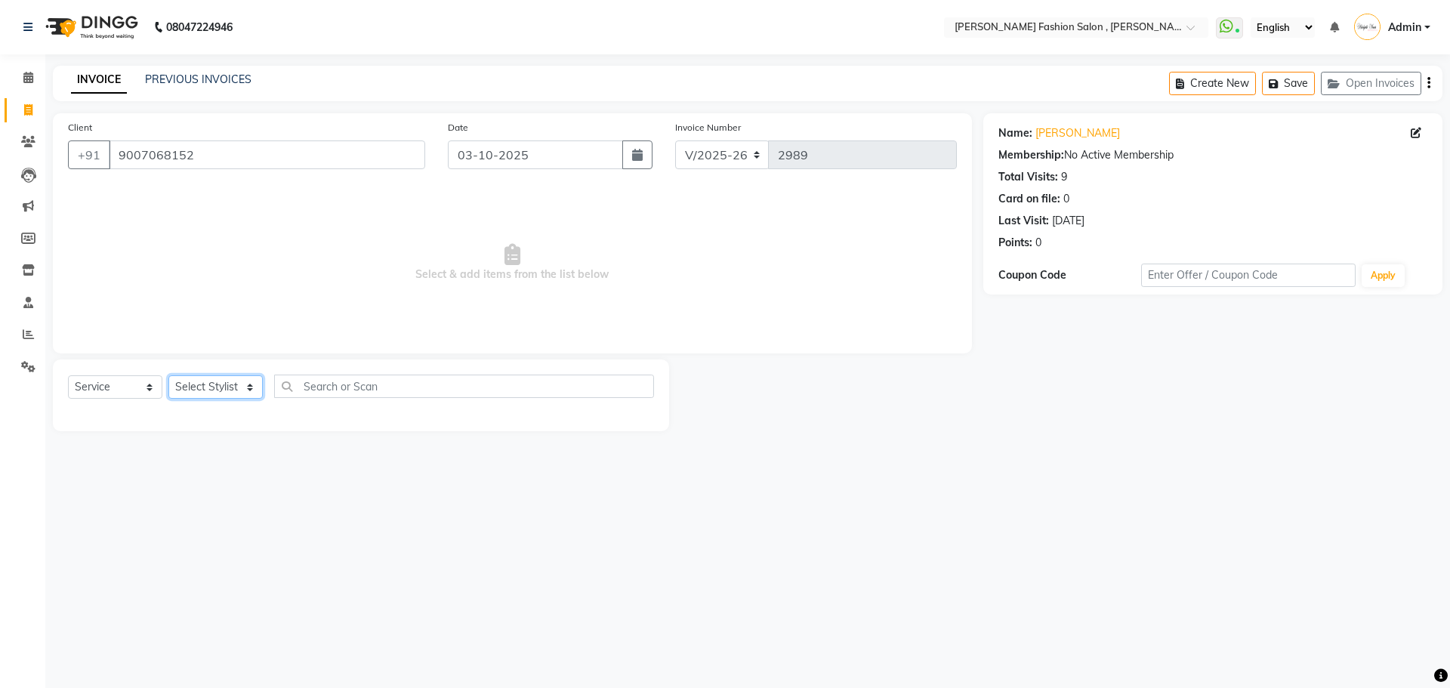
click at [250, 389] on select "Select Stylist [PERSON_NAME] [PERSON_NAME] [PERSON_NAME] [PERSON_NAME] [PERSON_…" at bounding box center [215, 386] width 94 height 23
select select "33863"
click at [168, 375] on select "Select Stylist [PERSON_NAME] [PERSON_NAME] [PERSON_NAME] [PERSON_NAME] [PERSON_…" at bounding box center [215, 386] width 94 height 23
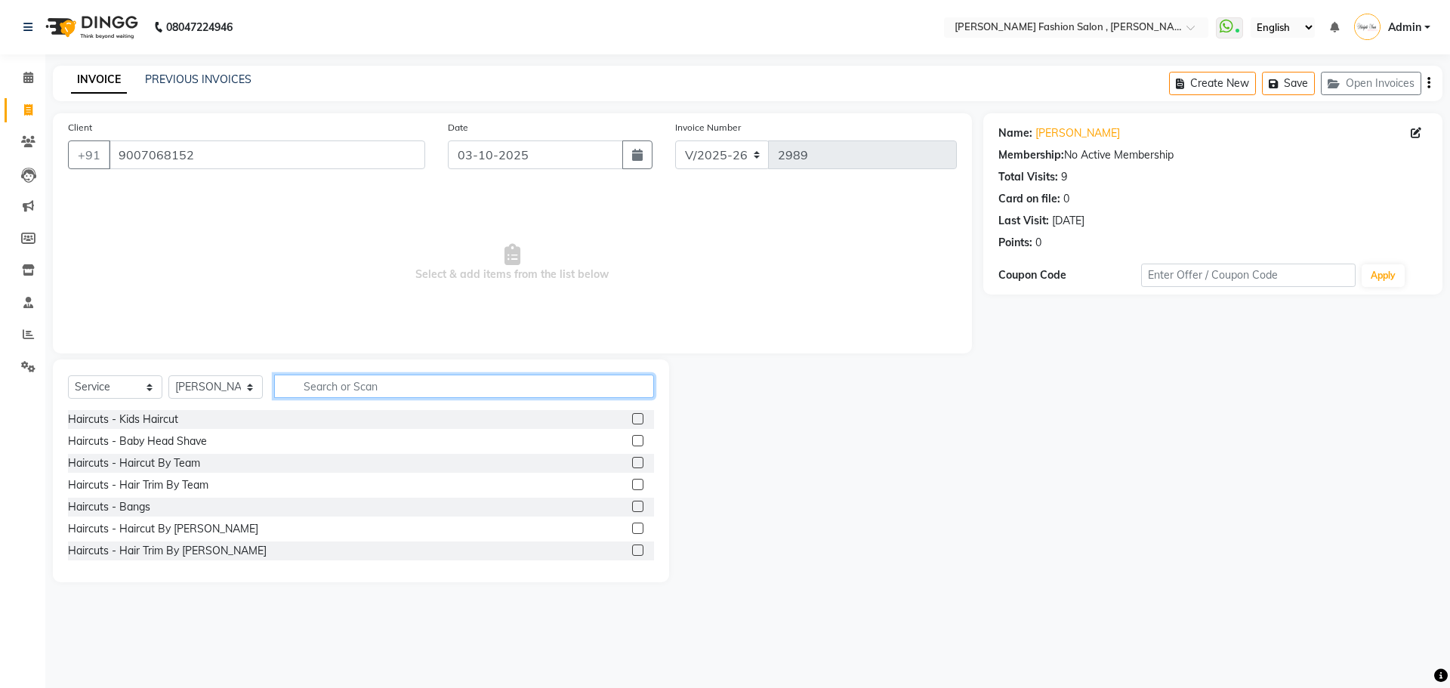
click at [327, 385] on input "text" at bounding box center [464, 385] width 380 height 23
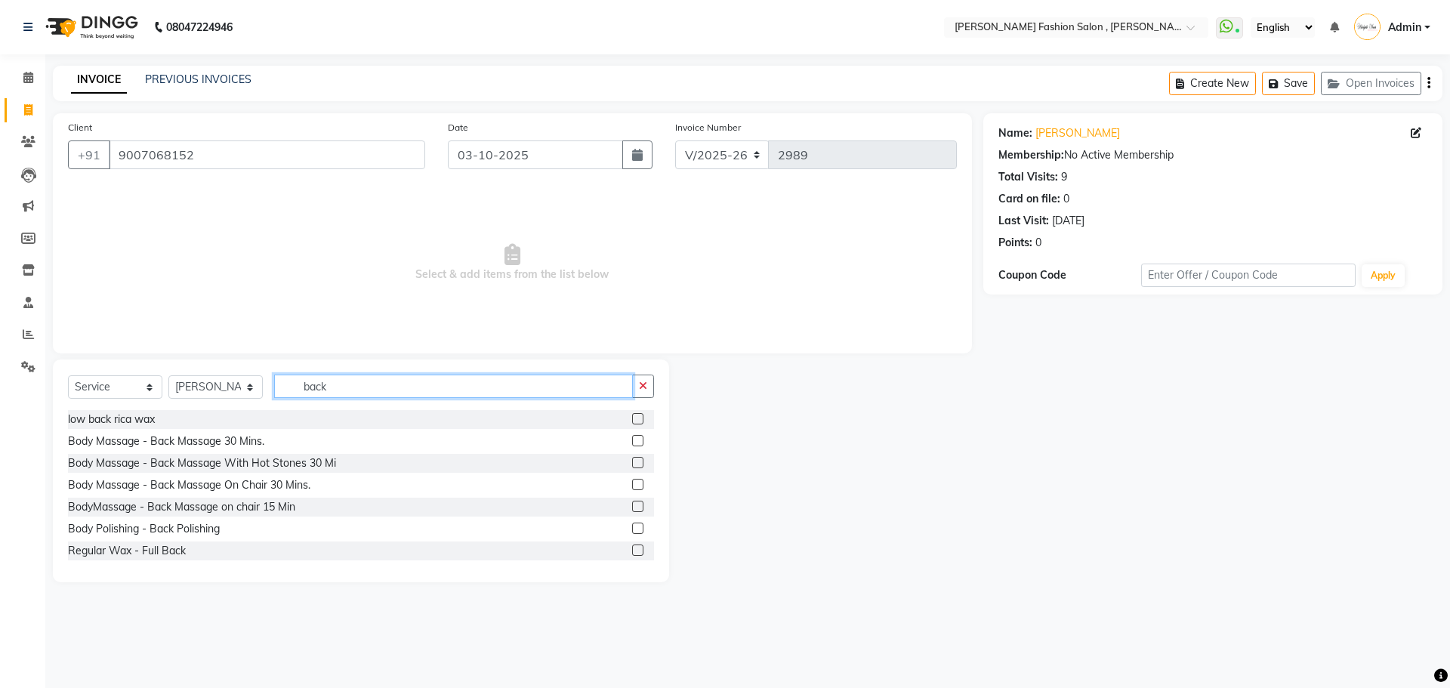
type input "back"
click at [632, 483] on label at bounding box center [637, 484] width 11 height 11
click at [632, 483] on input "checkbox" at bounding box center [637, 485] width 10 height 10
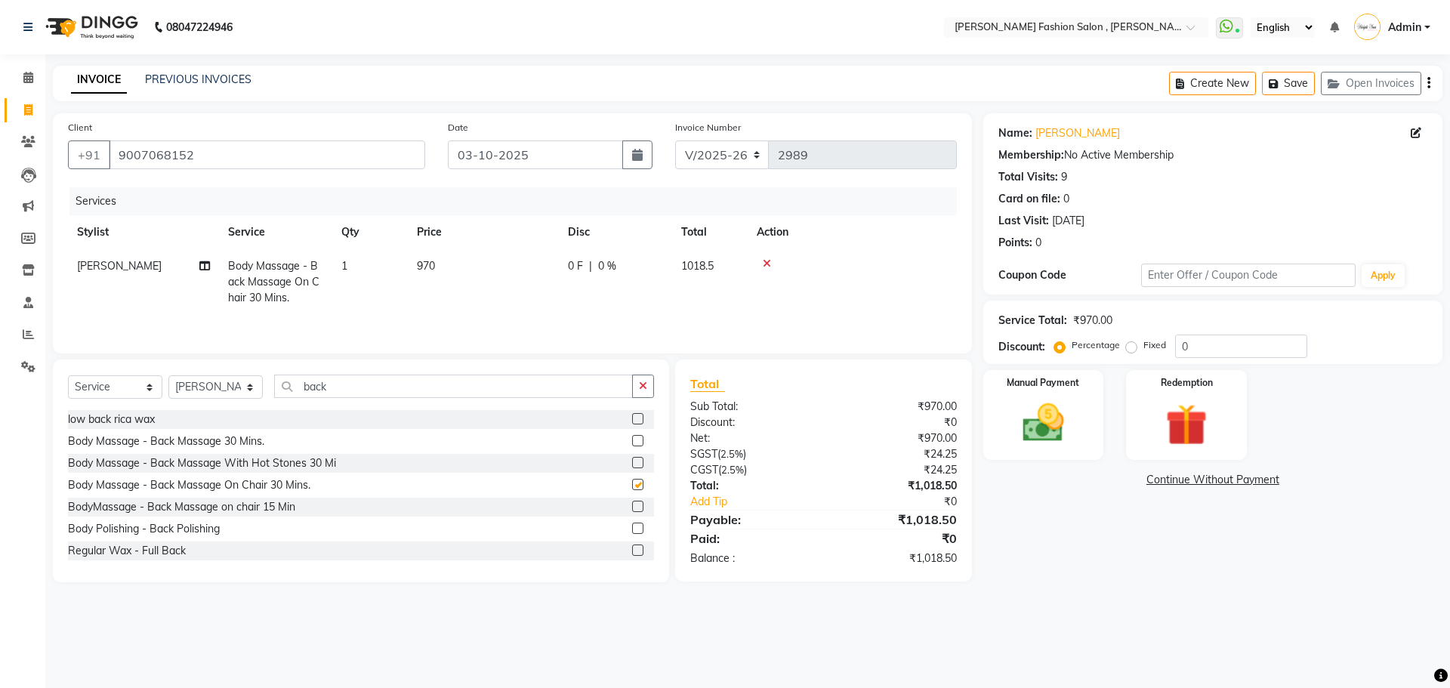
checkbox input "false"
click at [242, 389] on select "Select Stylist [PERSON_NAME] [PERSON_NAME] [PERSON_NAME] [PERSON_NAME] [PERSON_…" at bounding box center [215, 386] width 94 height 23
select select "33870"
click at [168, 375] on select "Select Stylist [PERSON_NAME] [PERSON_NAME] [PERSON_NAME] [PERSON_NAME] [PERSON_…" at bounding box center [215, 386] width 94 height 23
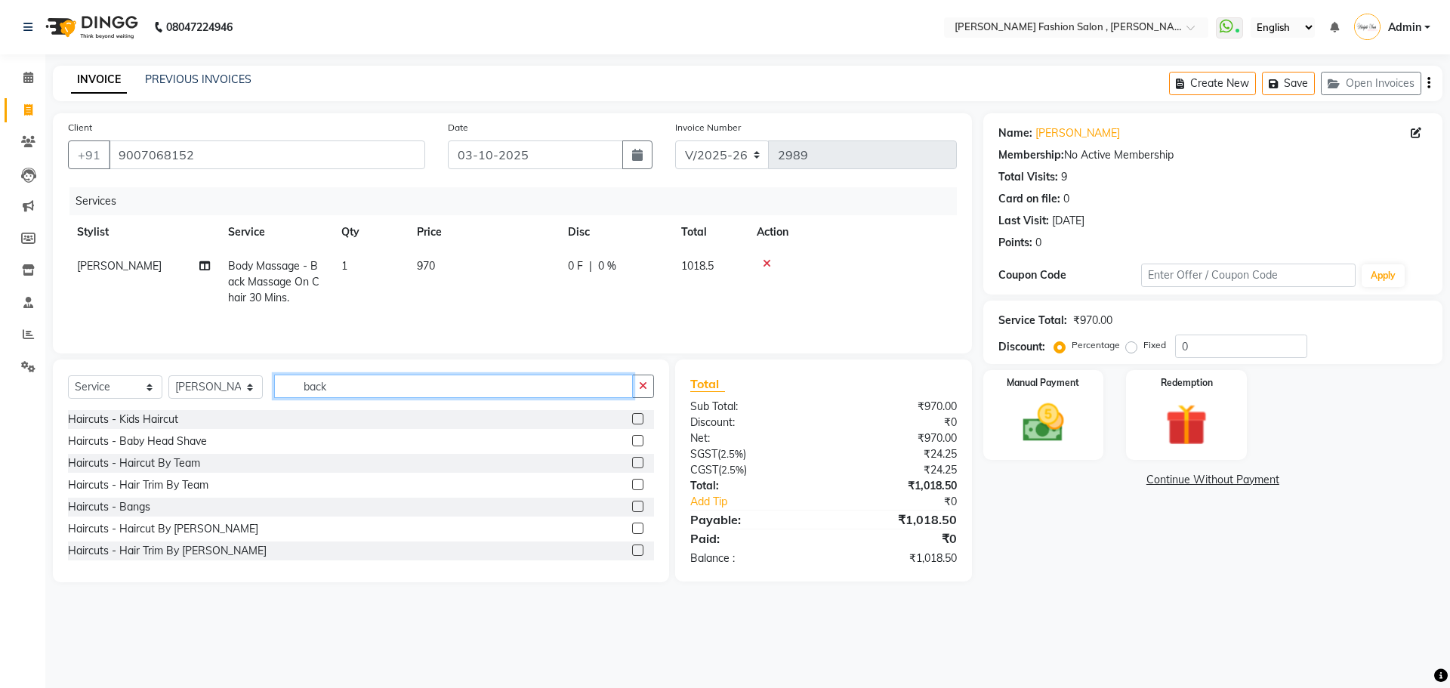
drag, startPoint x: 341, startPoint y: 384, endPoint x: 220, endPoint y: 448, distance: 136.8
click at [220, 448] on div "Select Service Product Membership Package Voucher Prepaid Gift Card Select Styl…" at bounding box center [361, 470] width 616 height 223
type input "under"
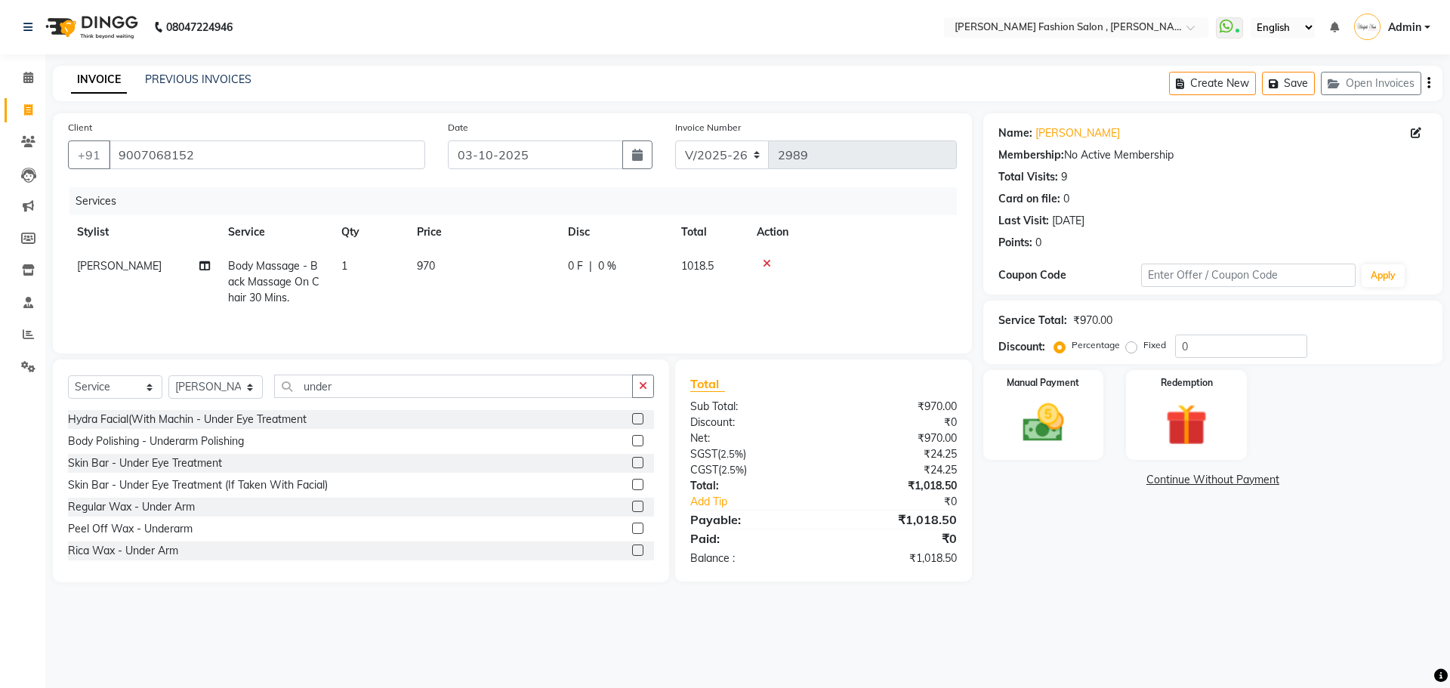
click at [632, 550] on label at bounding box center [637, 549] width 11 height 11
click at [632, 550] on input "checkbox" at bounding box center [637, 551] width 10 height 10
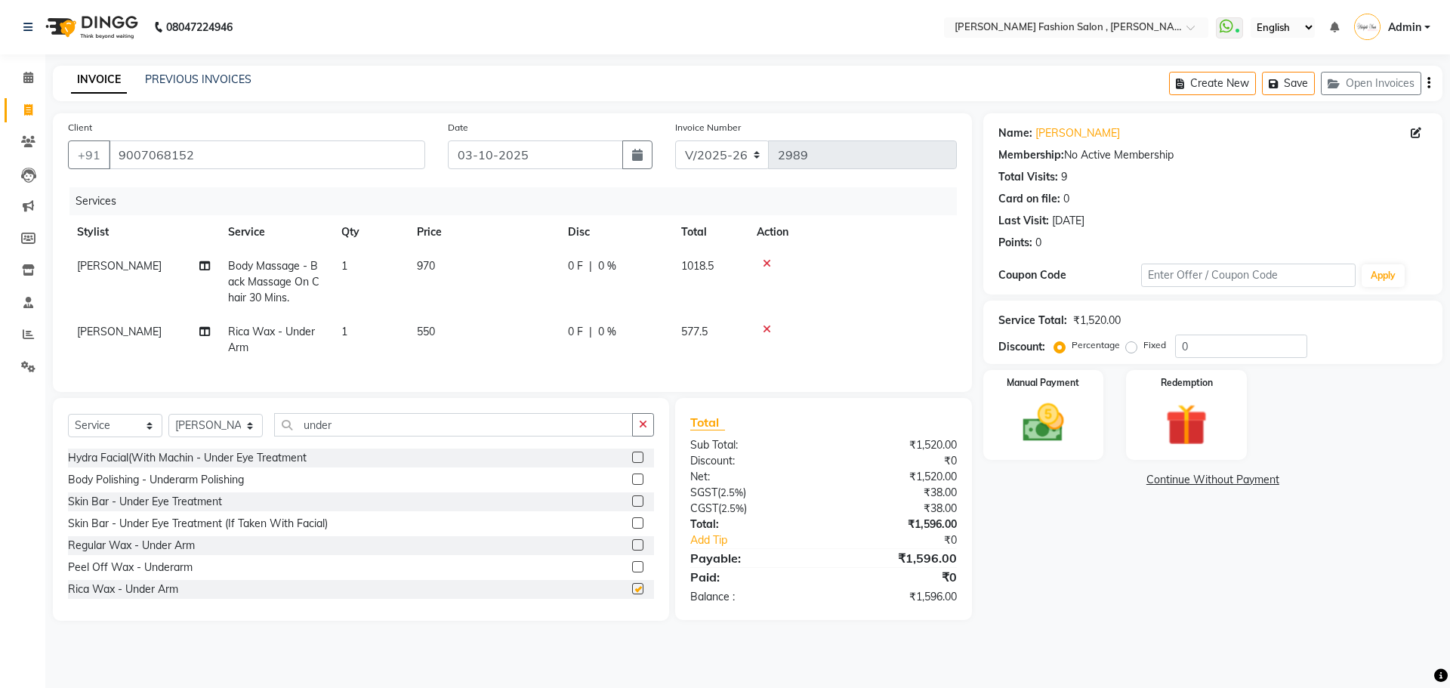
checkbox input "false"
drag, startPoint x: 341, startPoint y: 436, endPoint x: 273, endPoint y: 450, distance: 69.3
click at [273, 448] on div "Select Service Product Membership Package Voucher Prepaid Gift Card Select Styl…" at bounding box center [361, 430] width 586 height 35
click at [771, 328] on div at bounding box center [852, 329] width 191 height 11
click at [766, 328] on icon at bounding box center [767, 329] width 8 height 11
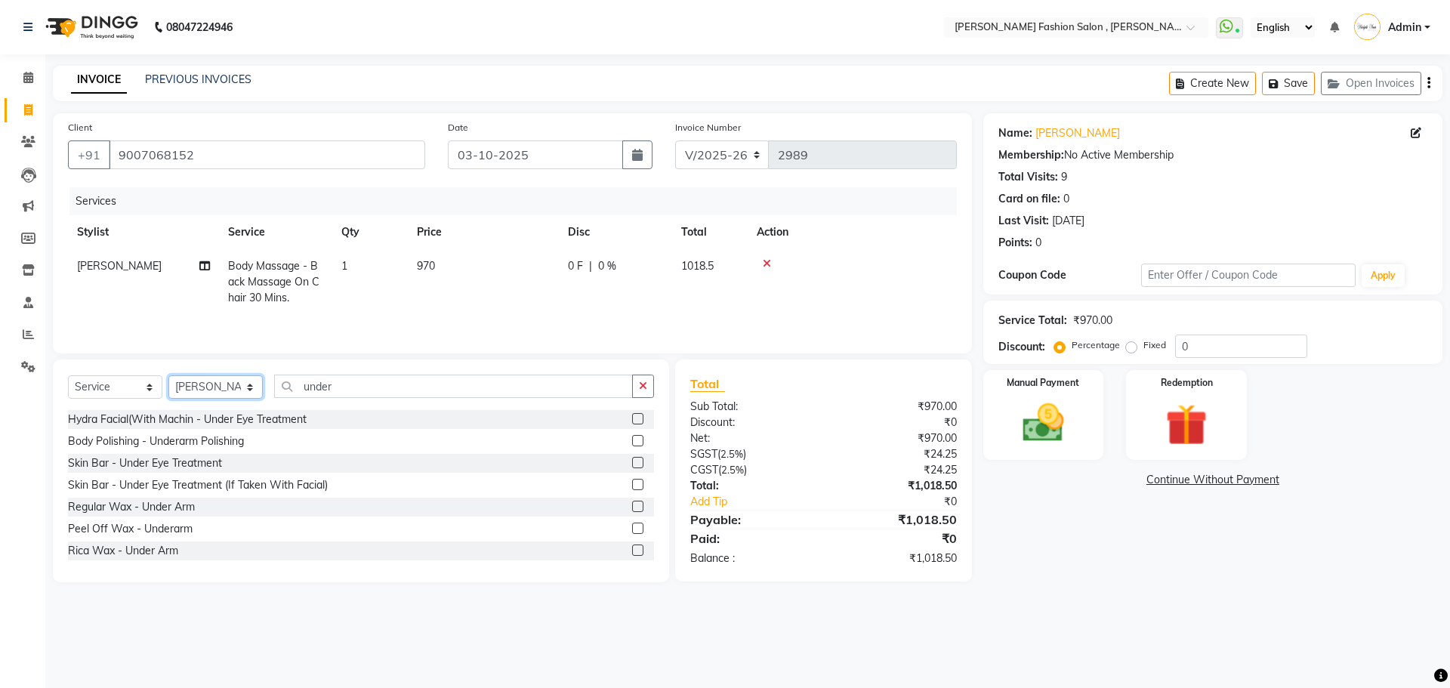
click at [239, 384] on select "Select Stylist [PERSON_NAME] [PERSON_NAME] [PERSON_NAME] [PERSON_NAME] [PERSON_…" at bounding box center [215, 386] width 94 height 23
select select "33875"
click at [168, 375] on select "Select Stylist [PERSON_NAME] [PERSON_NAME] [PERSON_NAME] [PERSON_NAME] [PERSON_…" at bounding box center [215, 386] width 94 height 23
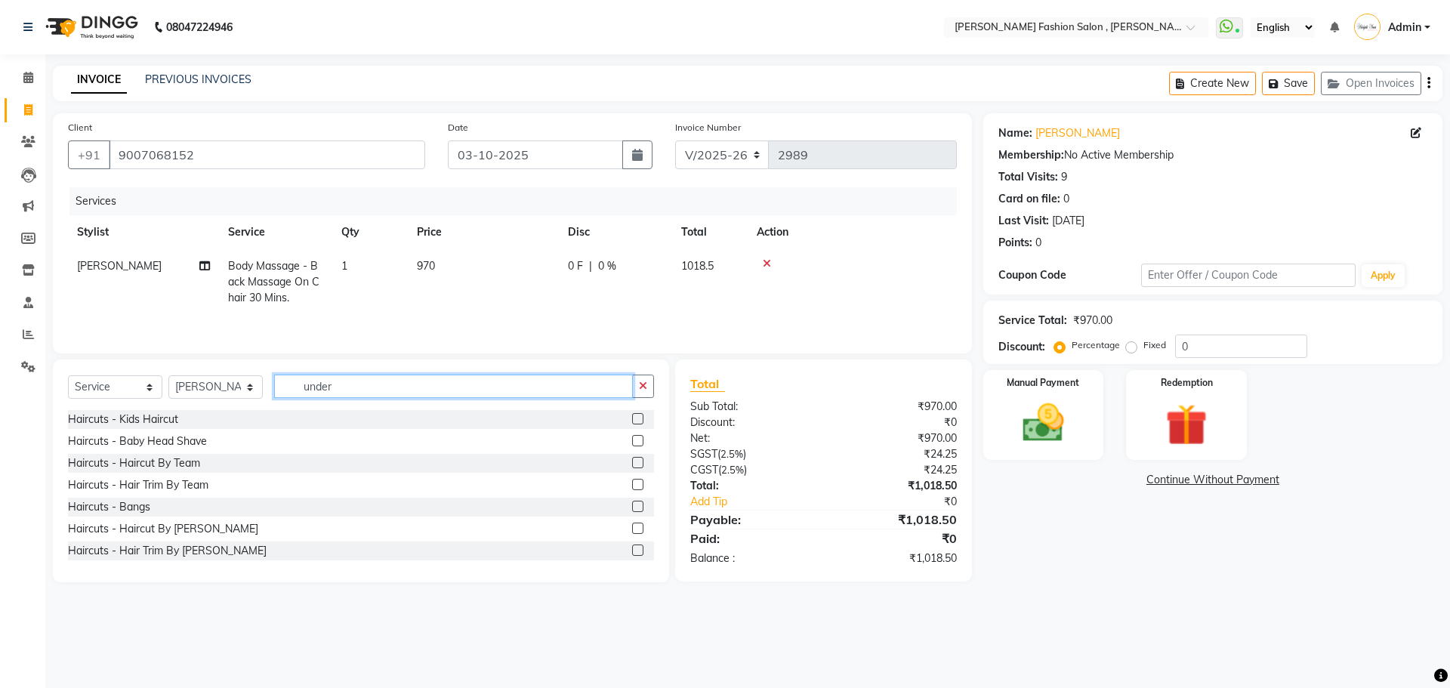
drag, startPoint x: 341, startPoint y: 384, endPoint x: 216, endPoint y: 426, distance: 131.6
click at [216, 426] on div "Select Service Product Membership Package Voucher Prepaid Gift Card Select Styl…" at bounding box center [361, 470] width 616 height 223
type input "under"
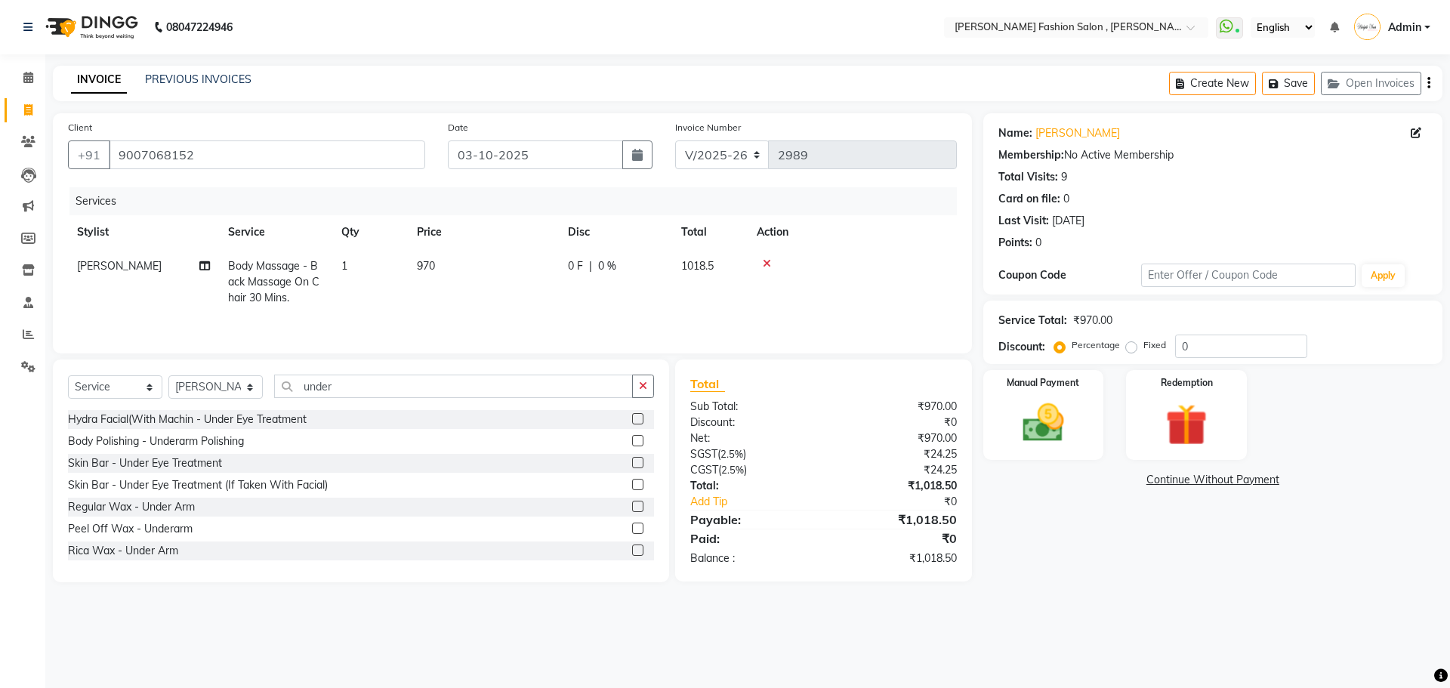
click at [632, 509] on label at bounding box center [637, 506] width 11 height 11
click at [632, 509] on input "checkbox" at bounding box center [637, 507] width 10 height 10
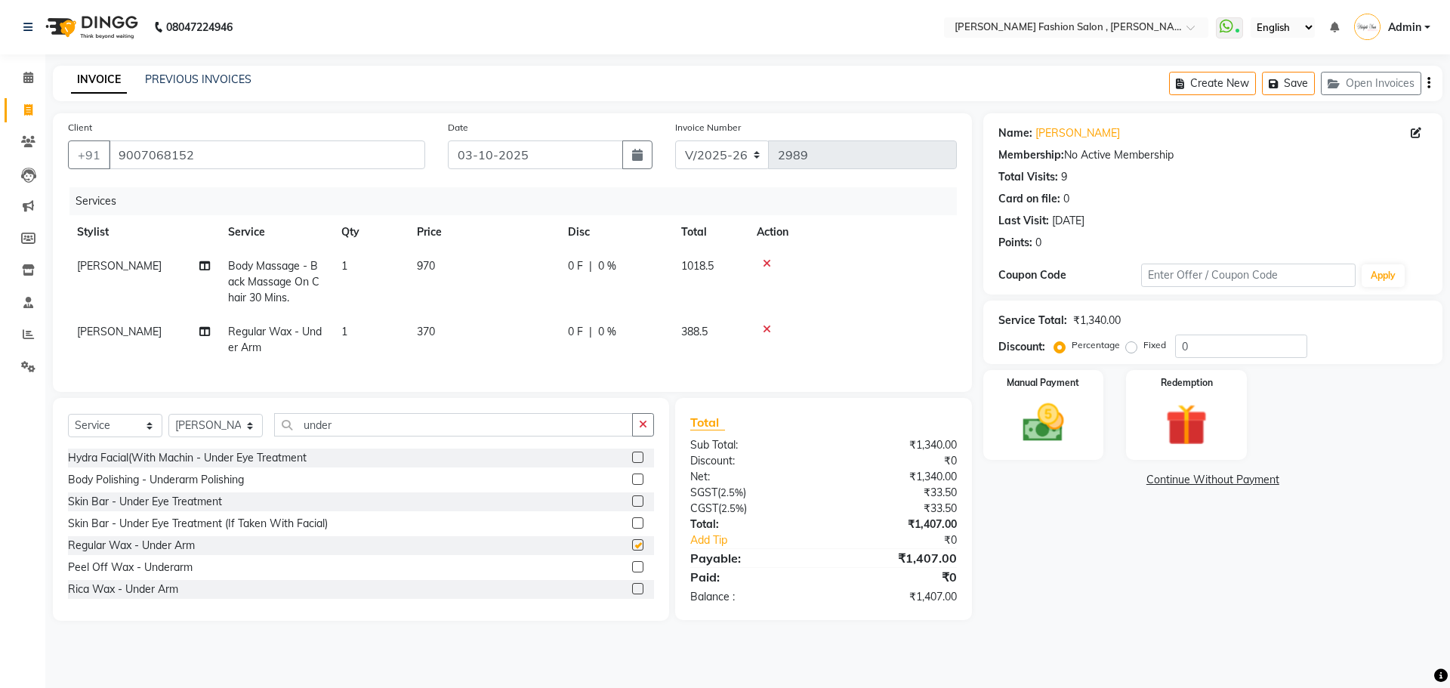
checkbox input "false"
drag, startPoint x: 353, startPoint y: 433, endPoint x: 305, endPoint y: 472, distance: 61.7
click at [297, 461] on div "Select Service Product Membership Package Voucher Prepaid Gift Card Select Styl…" at bounding box center [361, 509] width 616 height 223
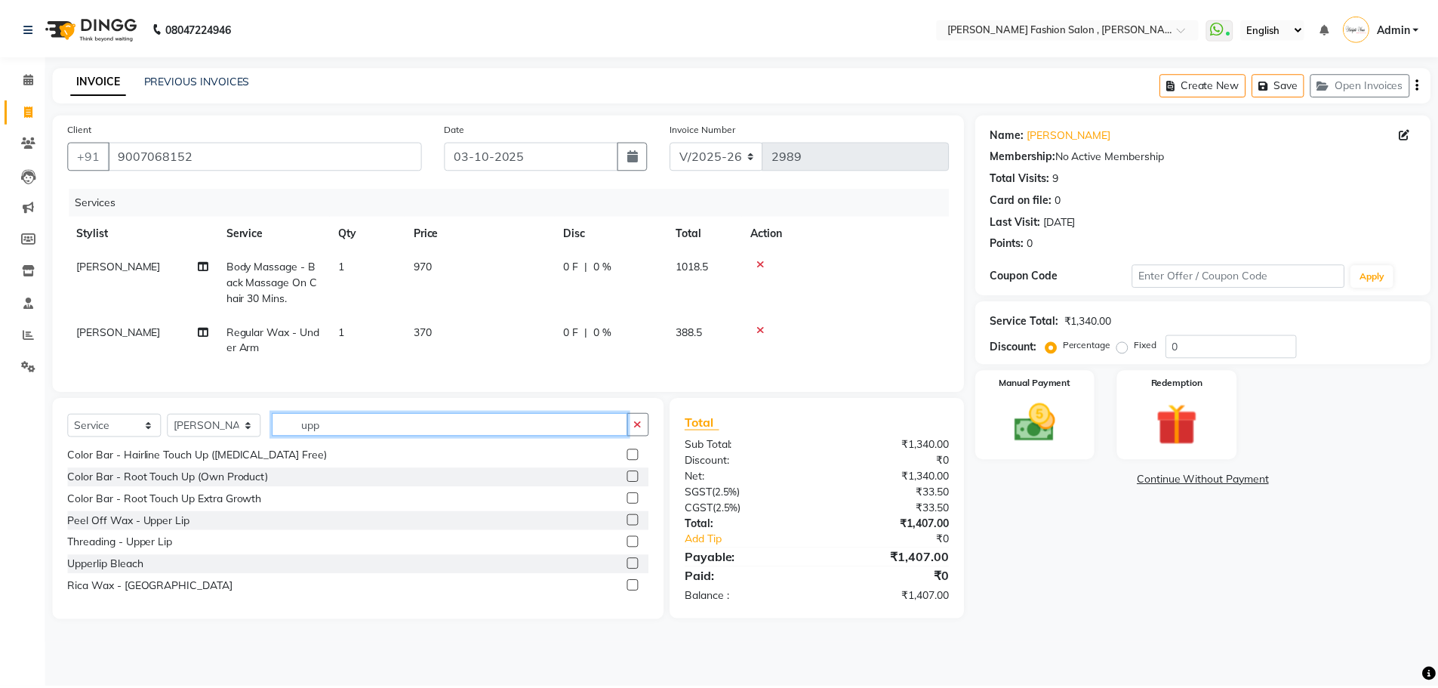
scroll to position [0, 0]
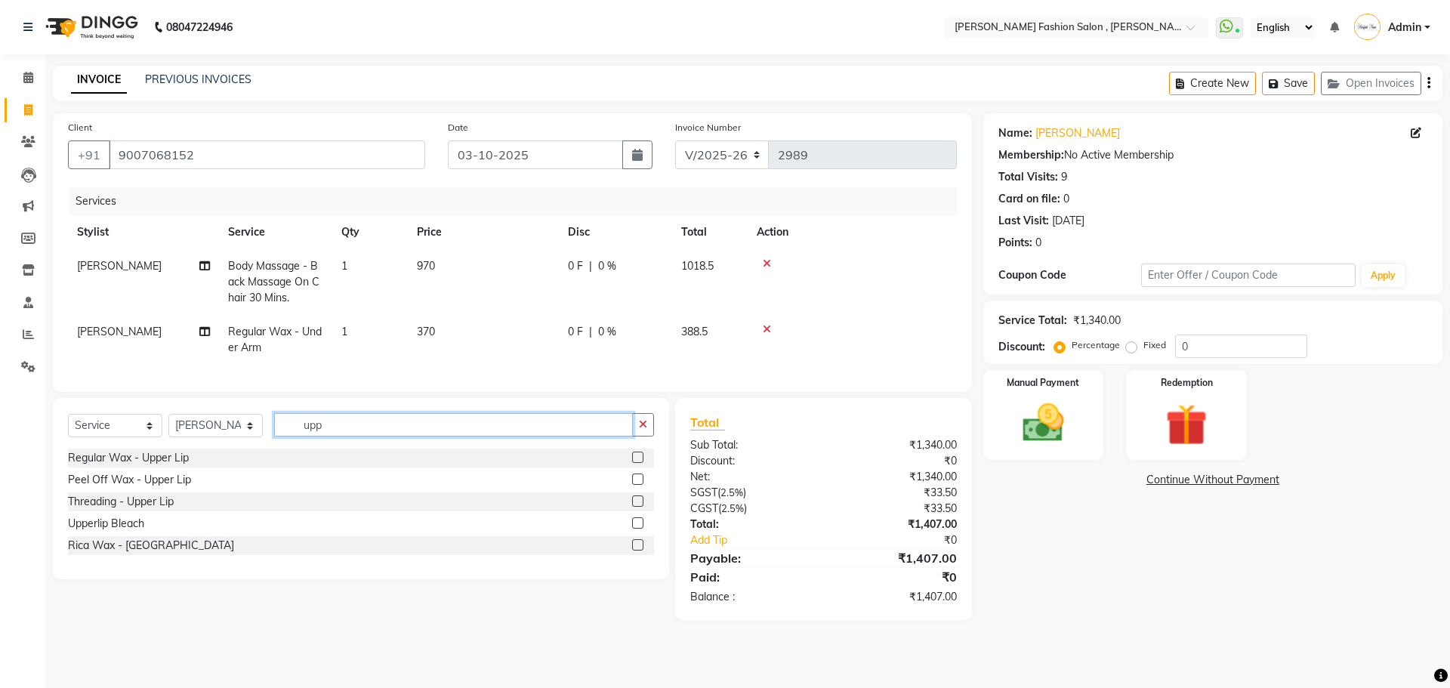
type input "upp"
click at [640, 463] on label at bounding box center [637, 457] width 11 height 11
click at [640, 463] on input "checkbox" at bounding box center [637, 458] width 10 height 10
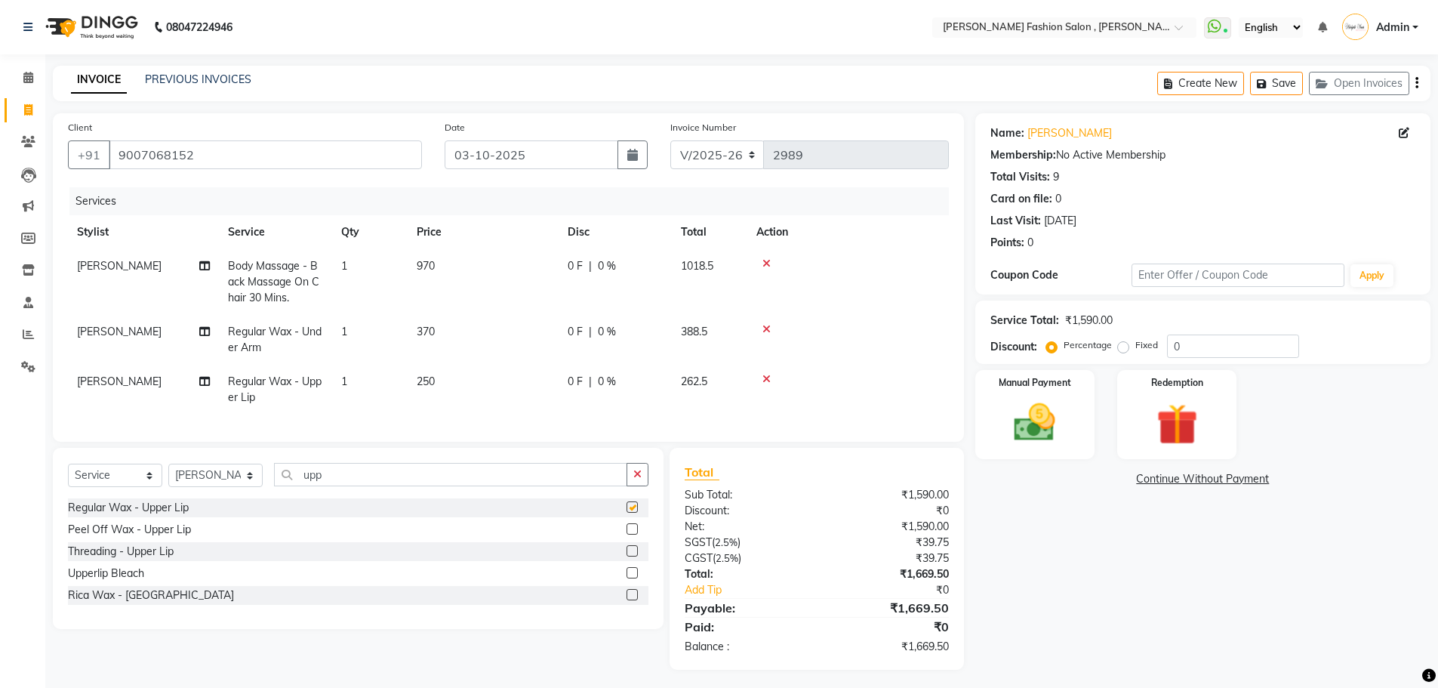
checkbox input "false"
click at [1012, 390] on div "Manual Payment" at bounding box center [1034, 414] width 125 height 93
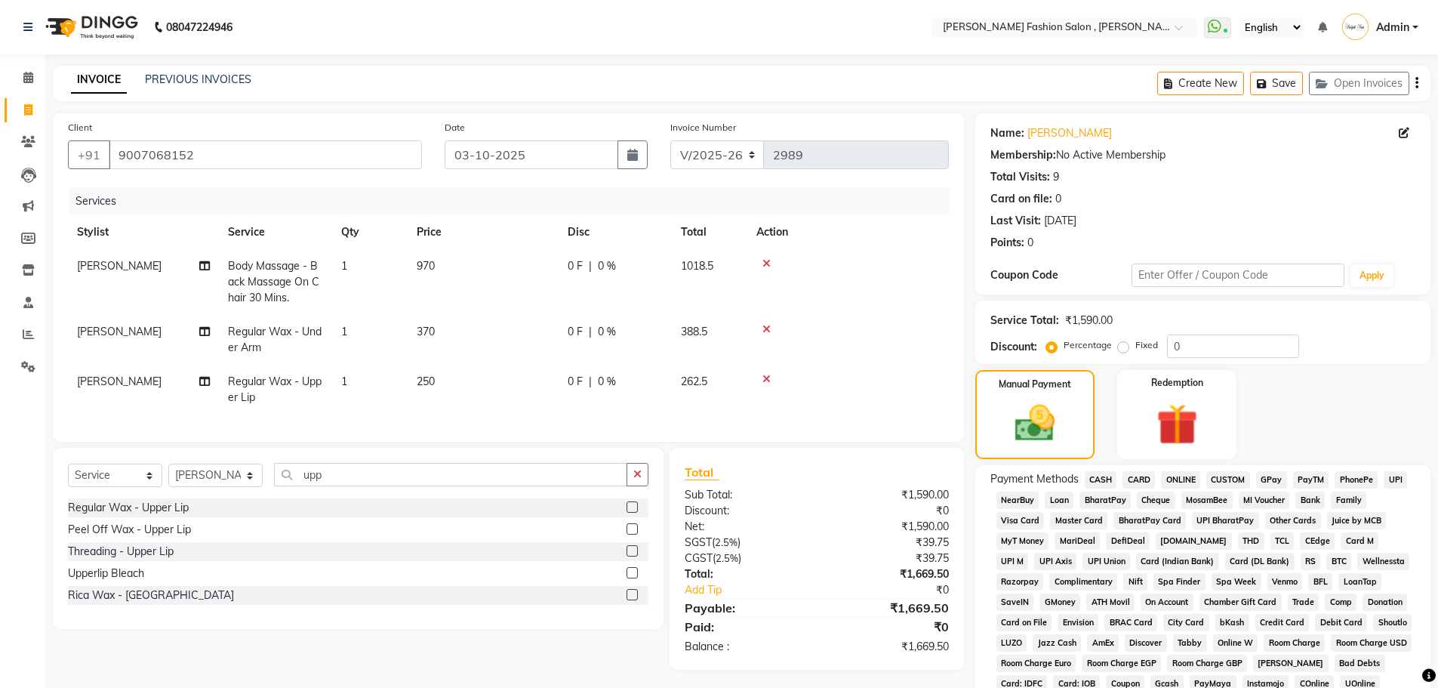
click at [1188, 478] on span "ONLINE" at bounding box center [1180, 479] width 39 height 17
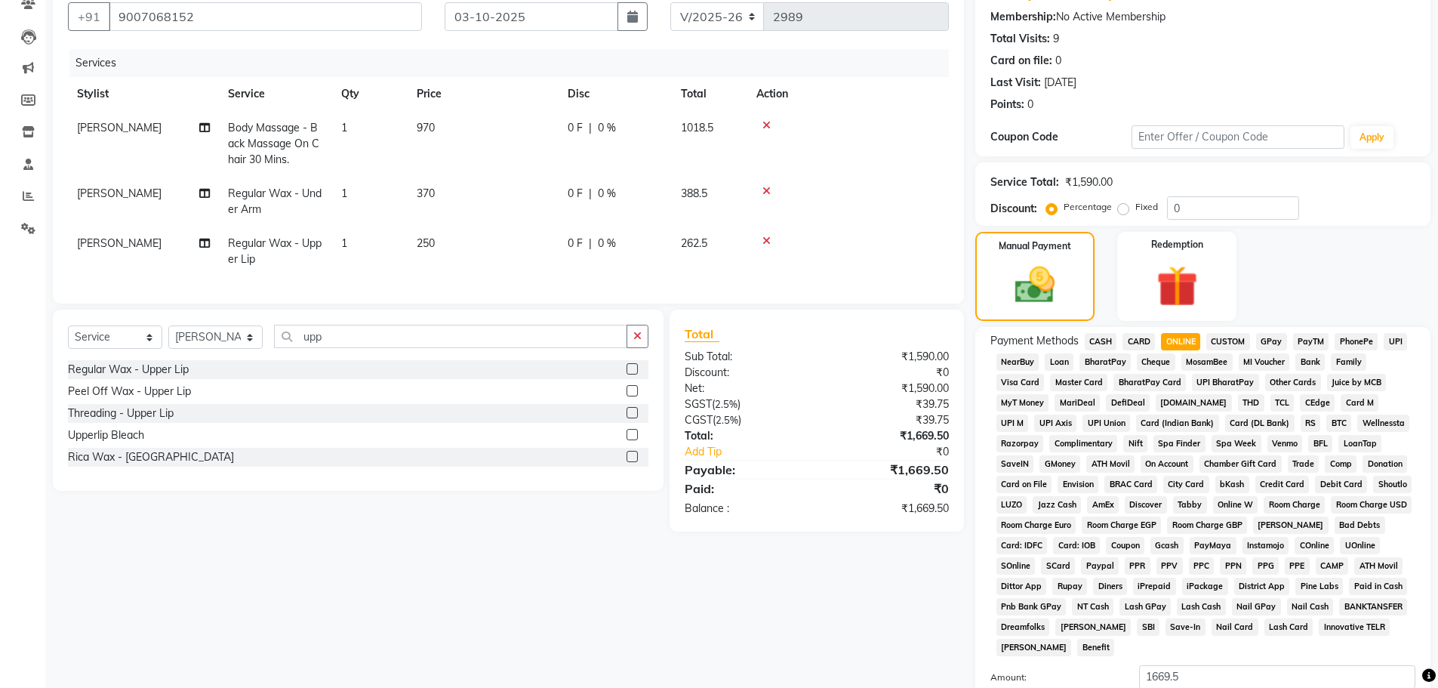
scroll to position [189, 0]
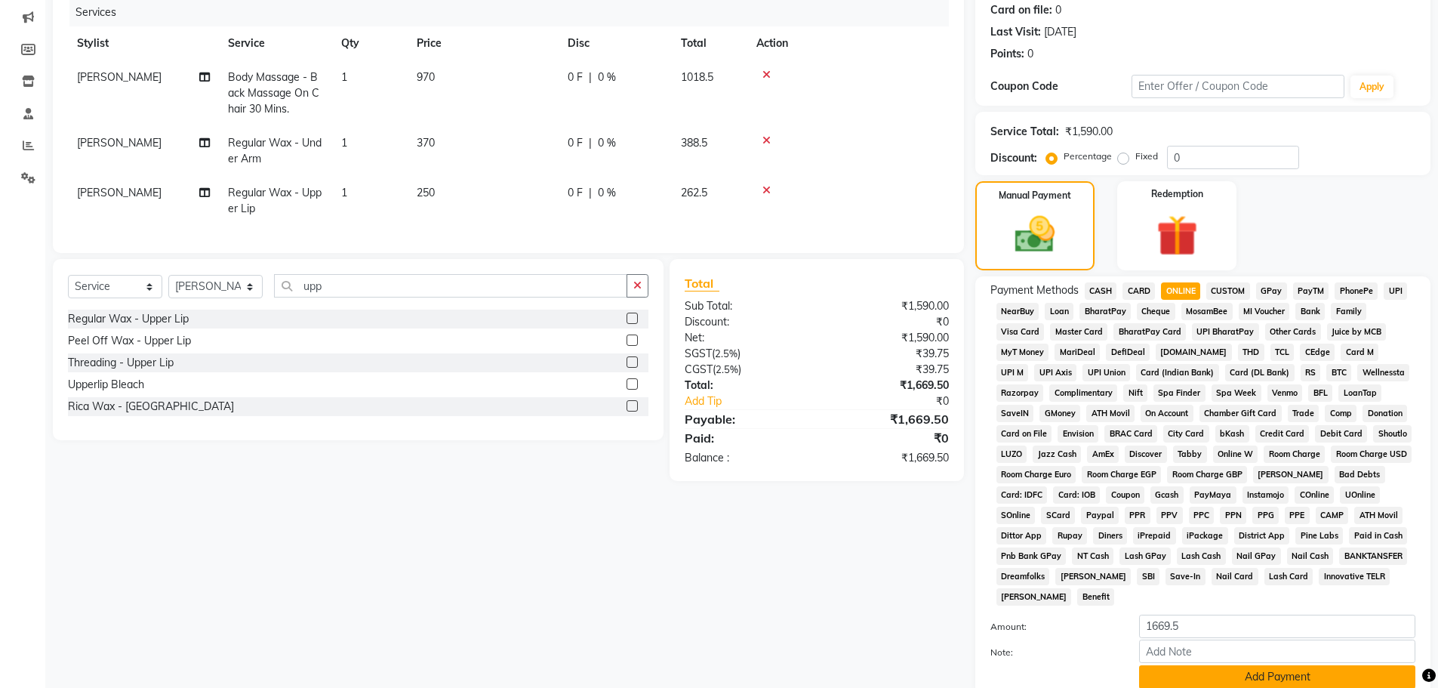
click at [1185, 676] on button "Add Payment" at bounding box center [1277, 676] width 276 height 23
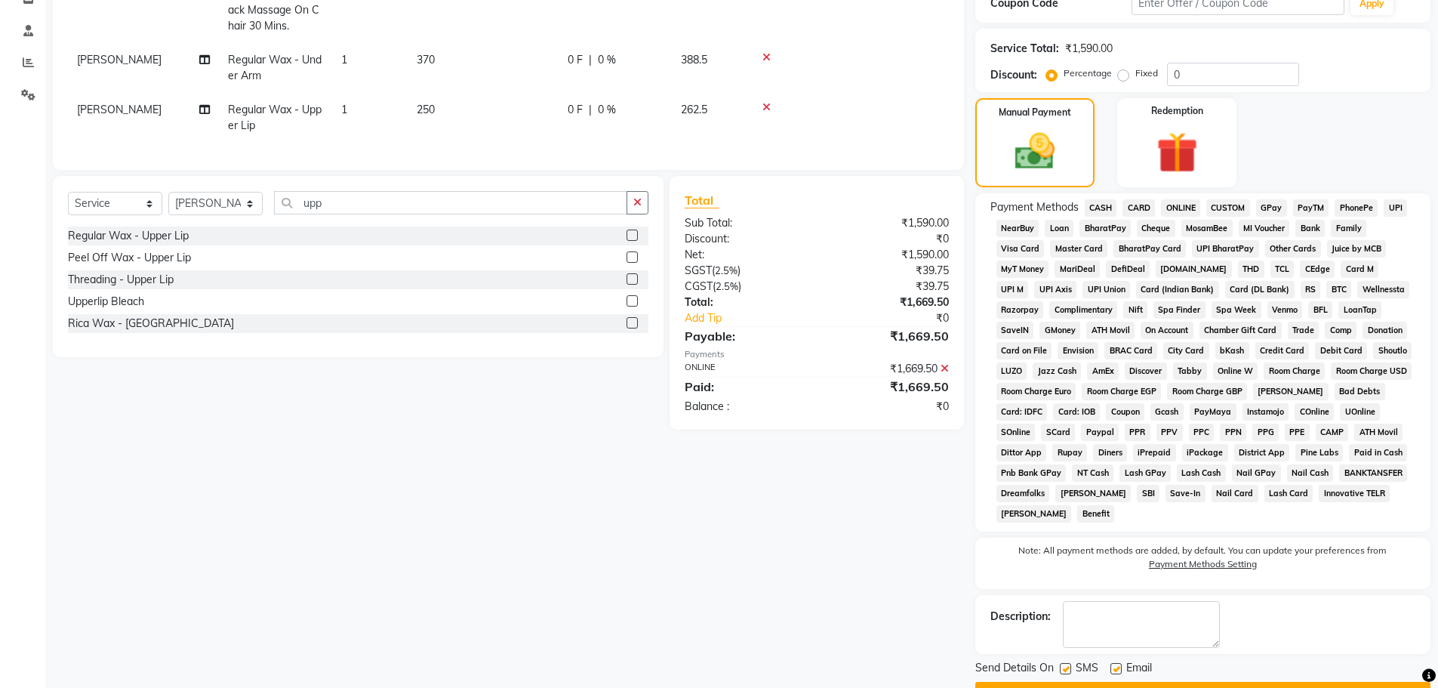
scroll to position [312, 0]
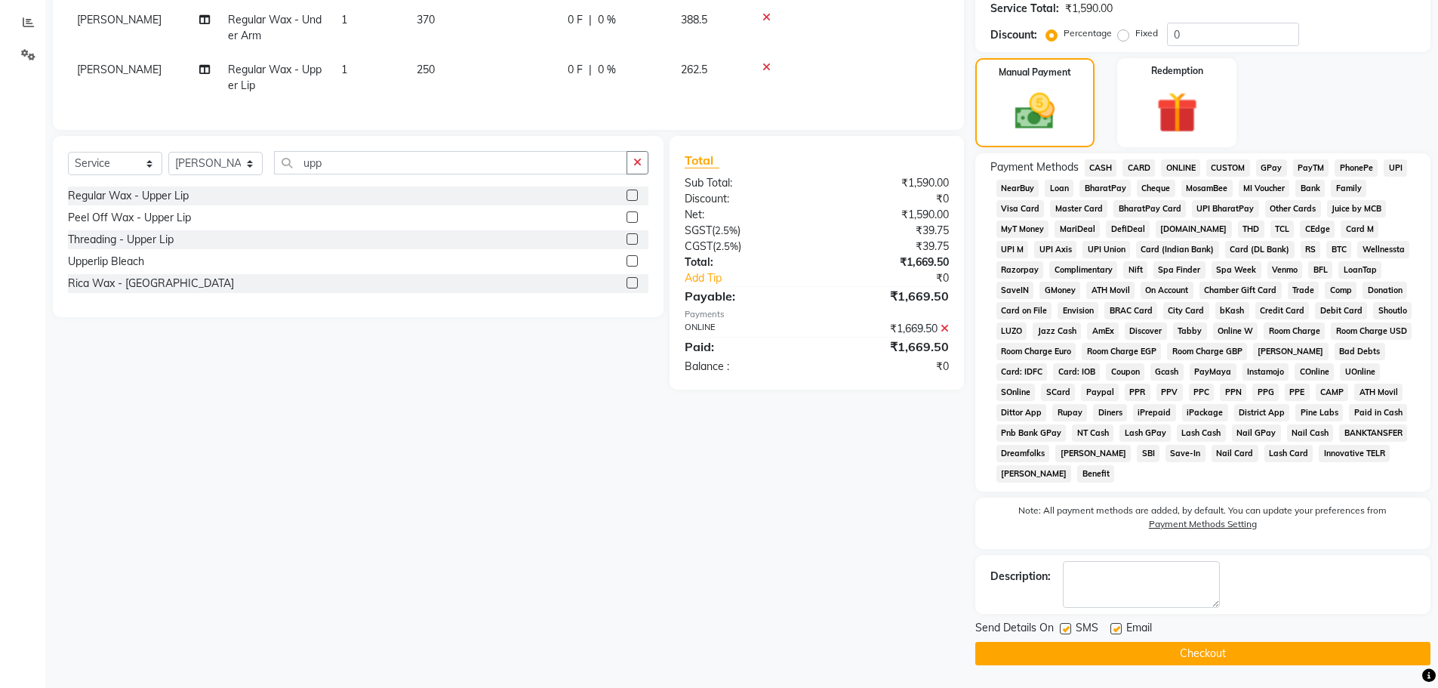
click at [1296, 654] on button "Checkout" at bounding box center [1202, 653] width 455 height 23
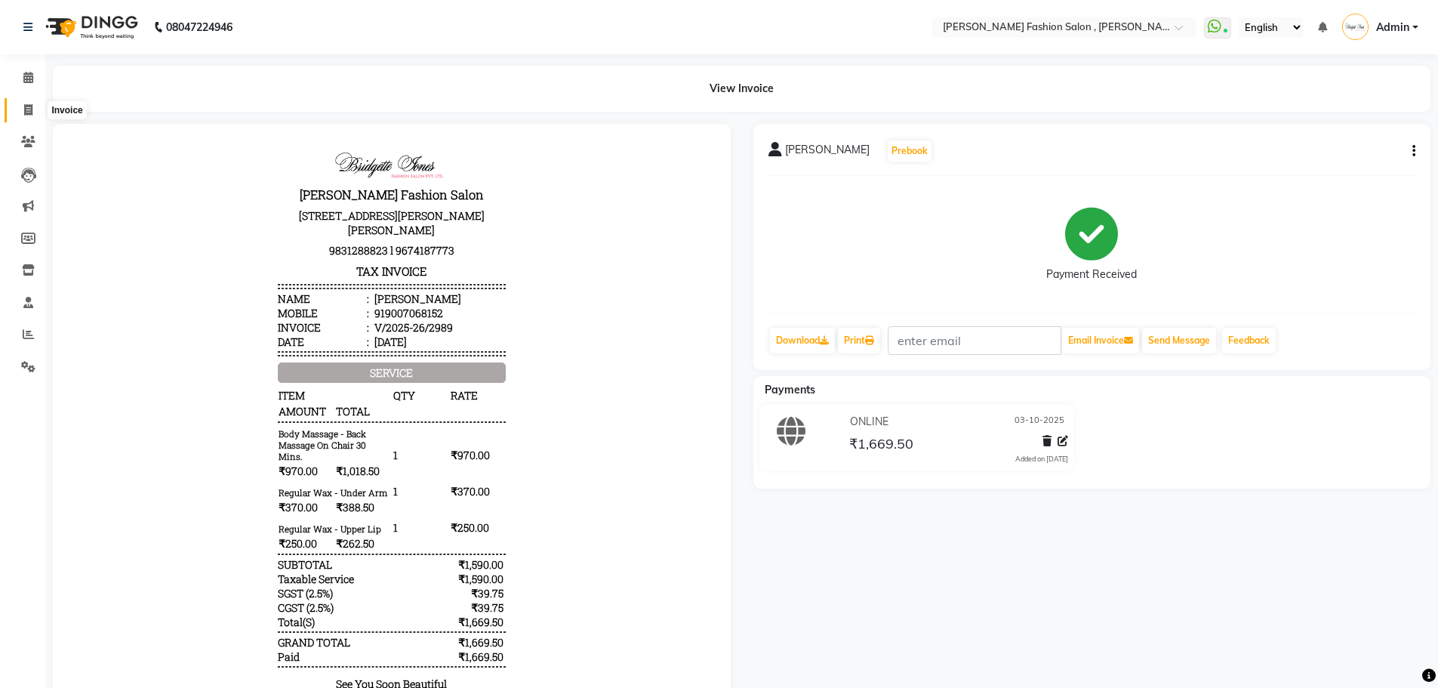
click at [32, 109] on icon at bounding box center [28, 109] width 8 height 11
select select "5233"
select select "service"
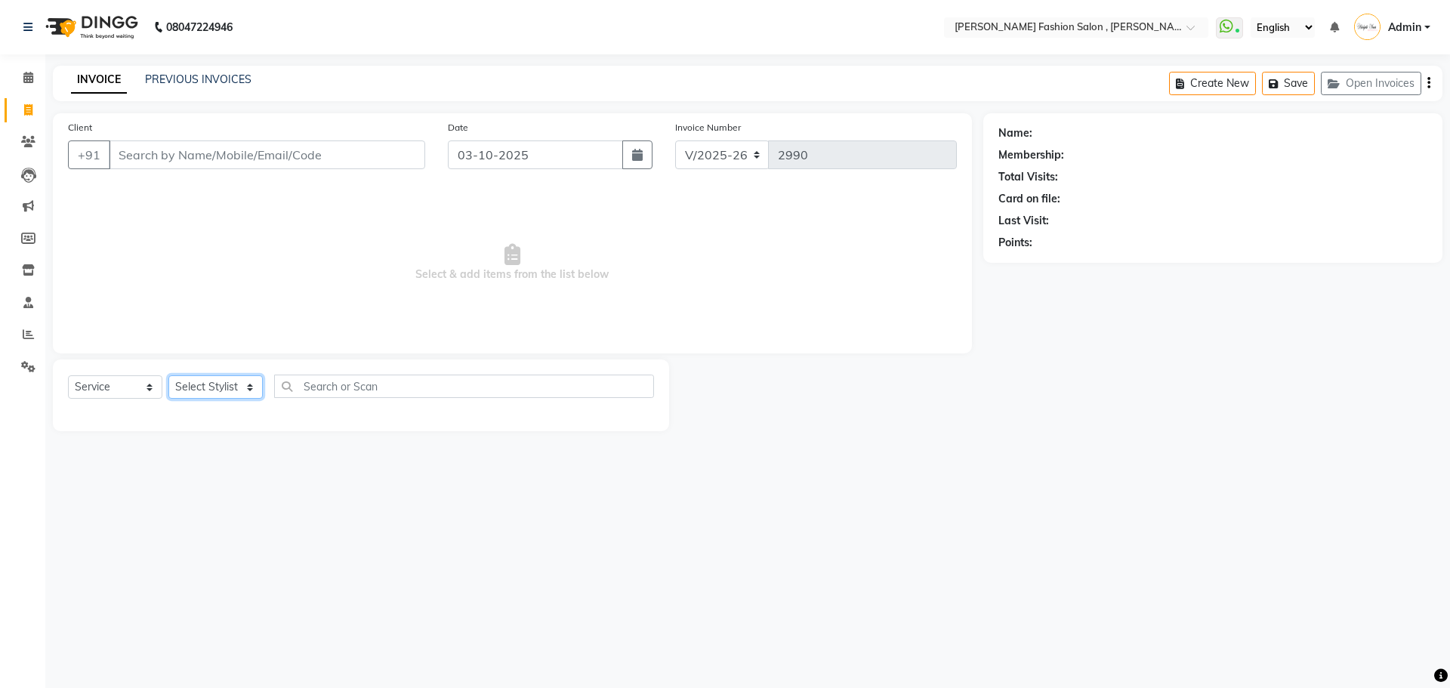
click at [246, 383] on select "Select Stylist" at bounding box center [215, 386] width 94 height 23
select select "33881"
click at [168, 375] on select "Select Stylist [PERSON_NAME] [PERSON_NAME] [PERSON_NAME] [PERSON_NAME] [PERSON_…" at bounding box center [215, 386] width 94 height 23
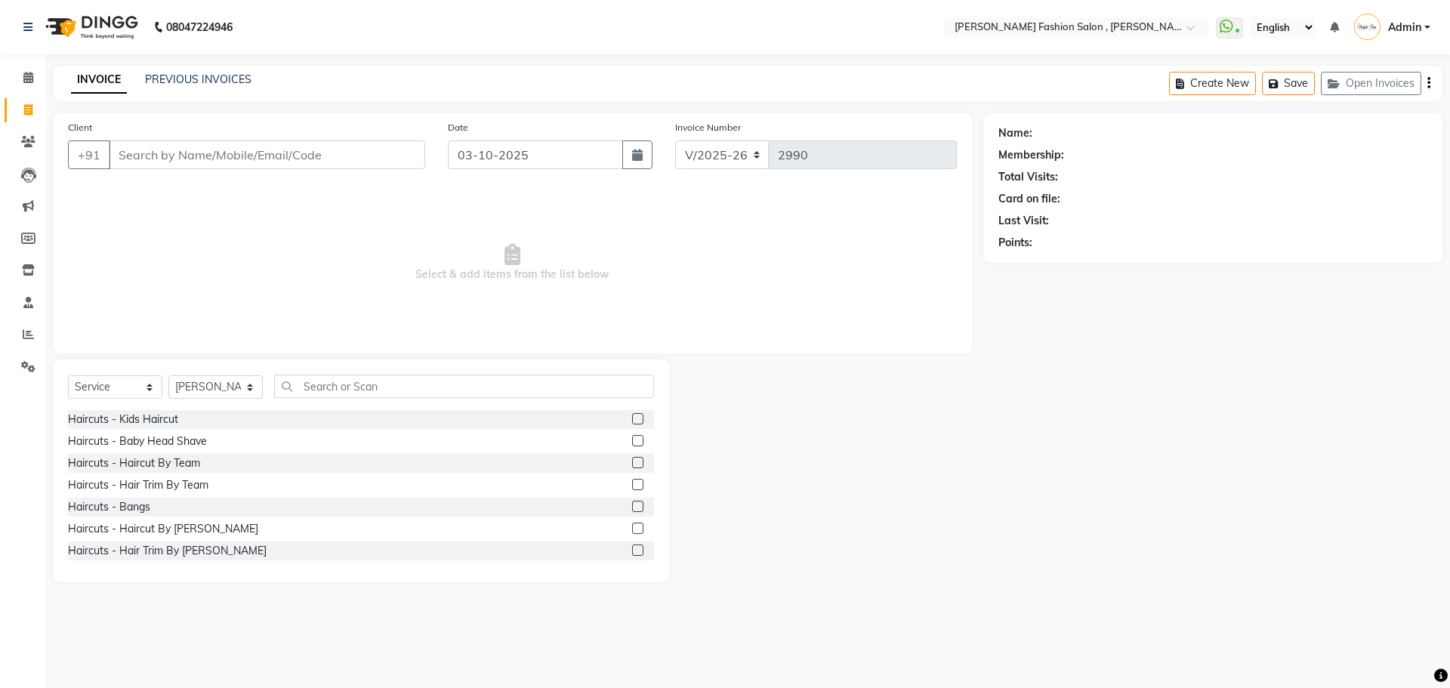
drag, startPoint x: 441, startPoint y: 398, endPoint x: 439, endPoint y: 387, distance: 11.4
click at [440, 391] on div "Select Service Product Membership Package Voucher Prepaid Gift Card Select Styl…" at bounding box center [361, 391] width 586 height 35
click at [439, 374] on div "Select Service Product Membership Package Voucher Prepaid Gift Card Select Styl…" at bounding box center [361, 470] width 616 height 223
click at [441, 381] on input "text" at bounding box center [464, 385] width 380 height 23
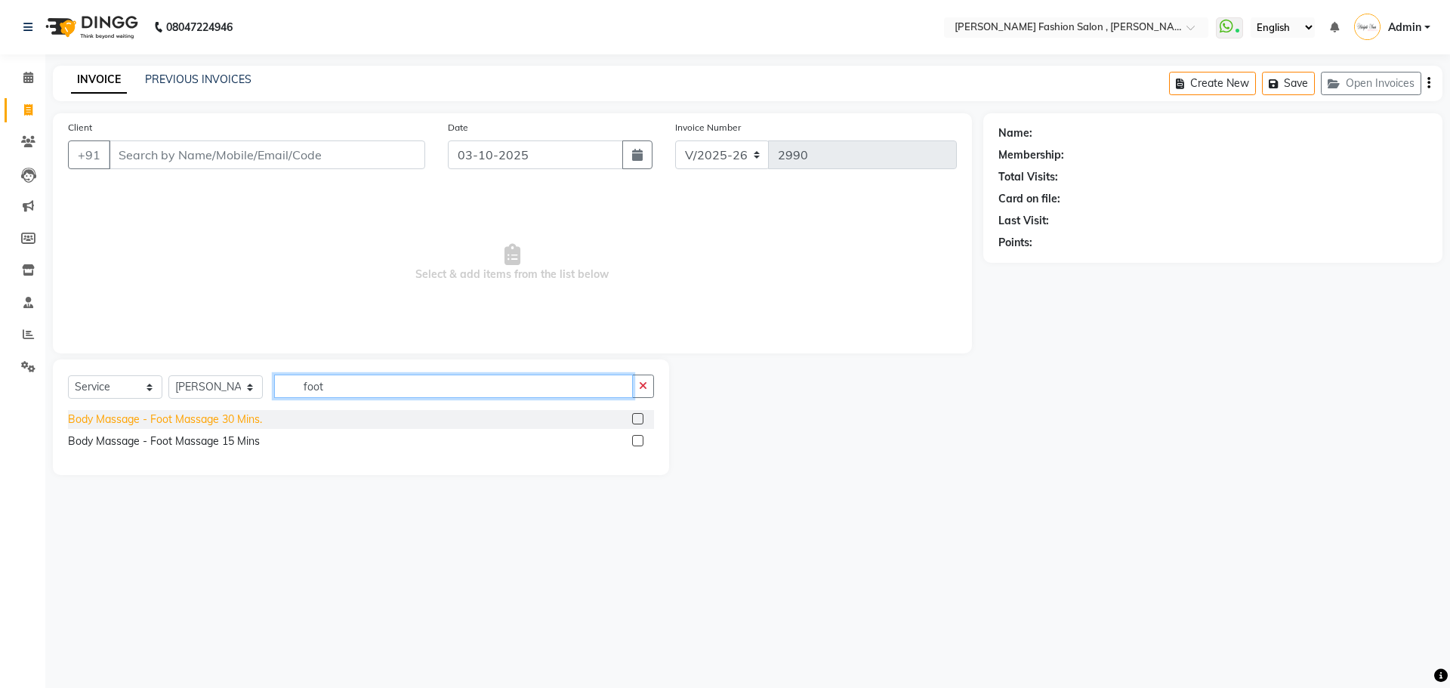
type input "foot"
click at [214, 417] on div "Body Massage - Foot Massage 30 Mins." at bounding box center [165, 419] width 194 height 16
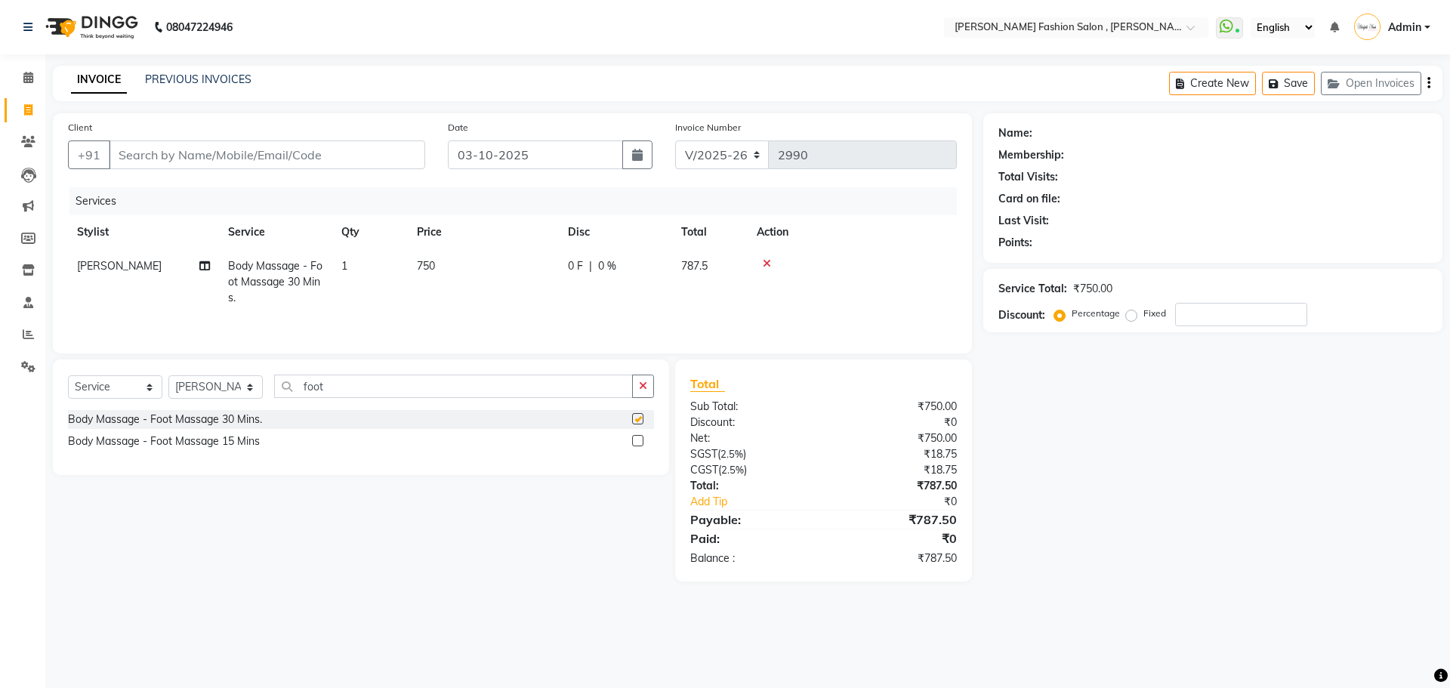
checkbox input "false"
drag, startPoint x: 348, startPoint y: 379, endPoint x: 260, endPoint y: 372, distance: 87.8
click at [260, 372] on div "Select Service Product Membership Package Voucher Prepaid Gift Card Select Styl…" at bounding box center [361, 417] width 616 height 116
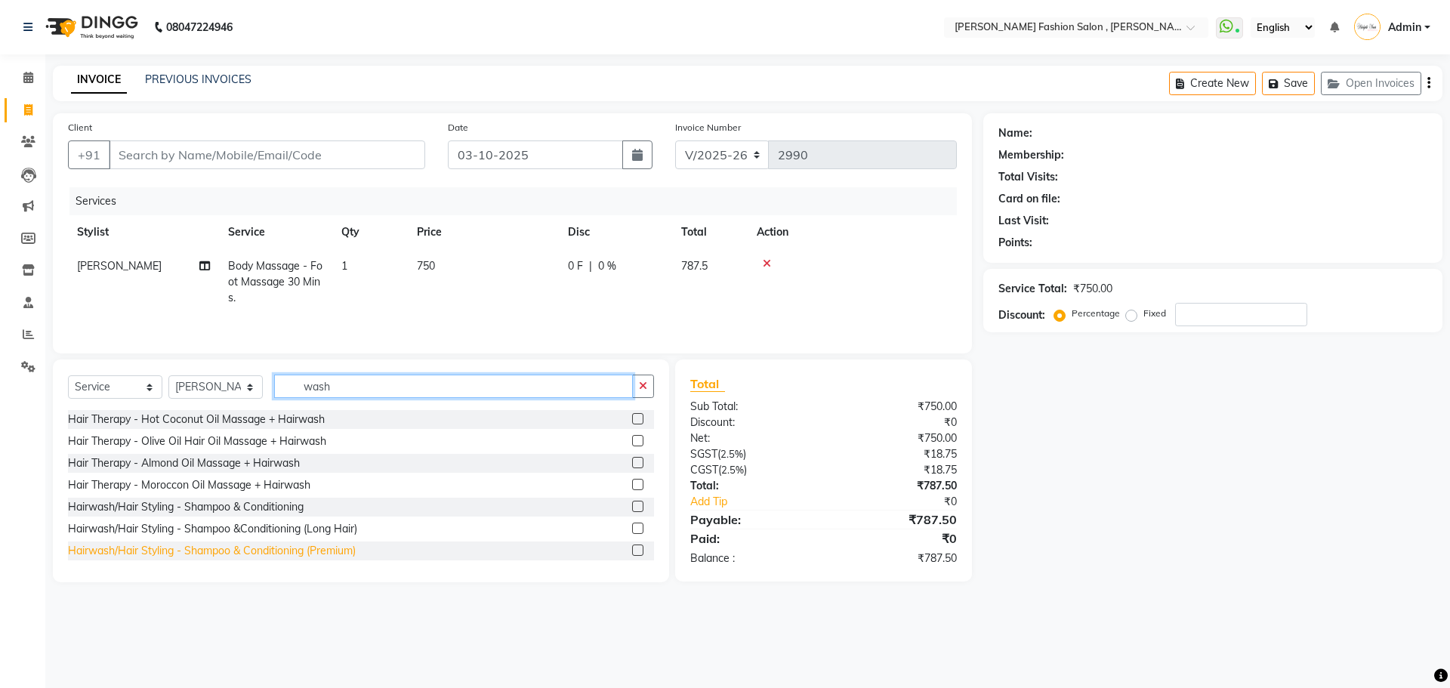
type input "wash"
click at [266, 549] on div "Hairwash/Hair Styling - Shampoo & Conditioning (Premium)" at bounding box center [212, 551] width 288 height 16
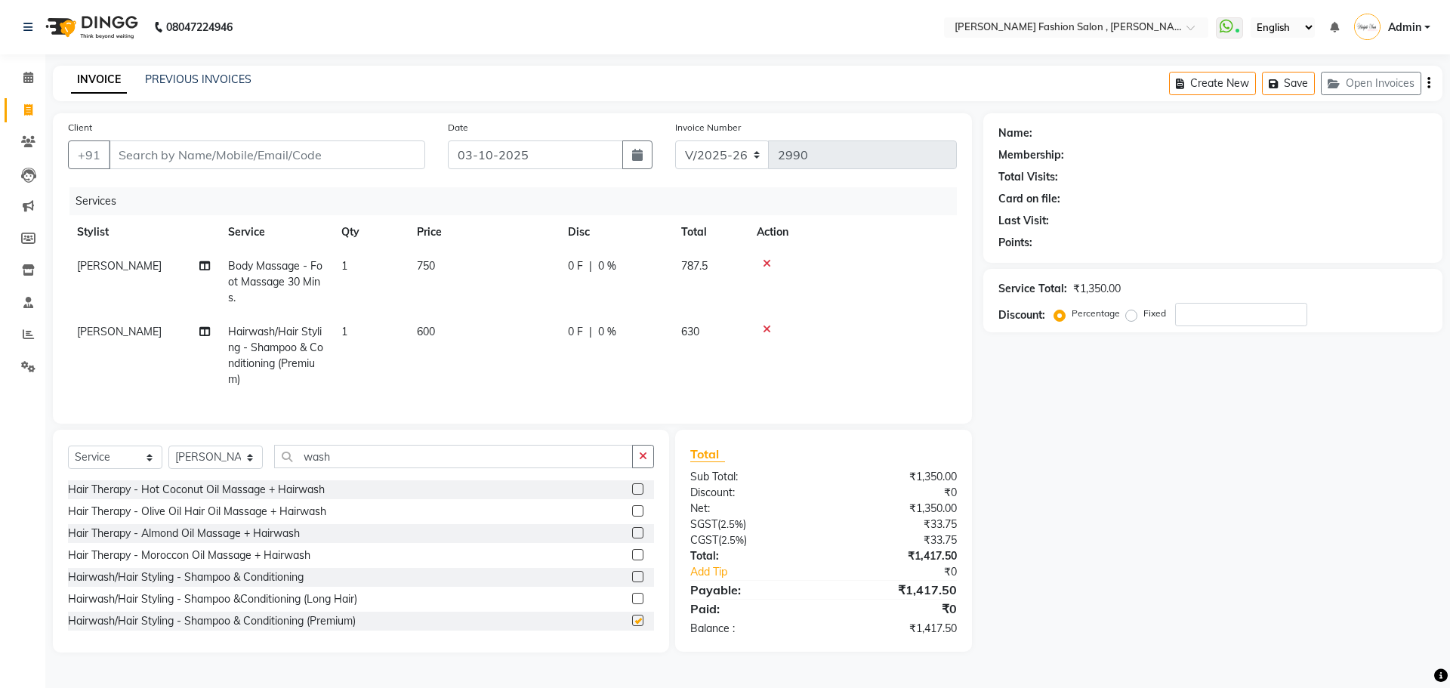
checkbox input "false"
click at [235, 469] on select "Select Stylist [PERSON_NAME] [PERSON_NAME] [PERSON_NAME] [PERSON_NAME] [PERSON_…" at bounding box center [215, 456] width 94 height 23
select select "33875"
click at [168, 457] on select "Select Stylist [PERSON_NAME] [PERSON_NAME] [PERSON_NAME] [PERSON_NAME] [PERSON_…" at bounding box center [215, 456] width 94 height 23
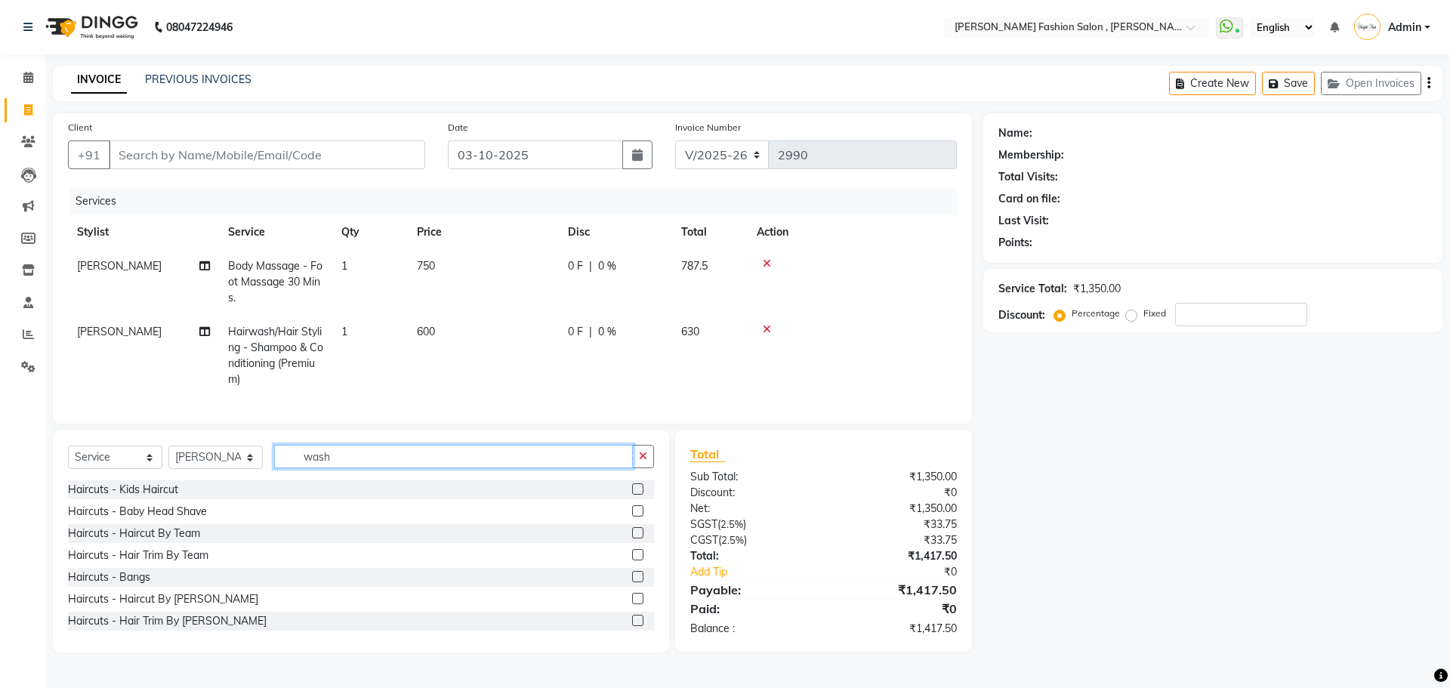
drag, startPoint x: 337, startPoint y: 467, endPoint x: 222, endPoint y: 463, distance: 114.9
click at [222, 463] on div "Select Service Product Membership Package Voucher Prepaid Gift Card Select Styl…" at bounding box center [361, 462] width 586 height 35
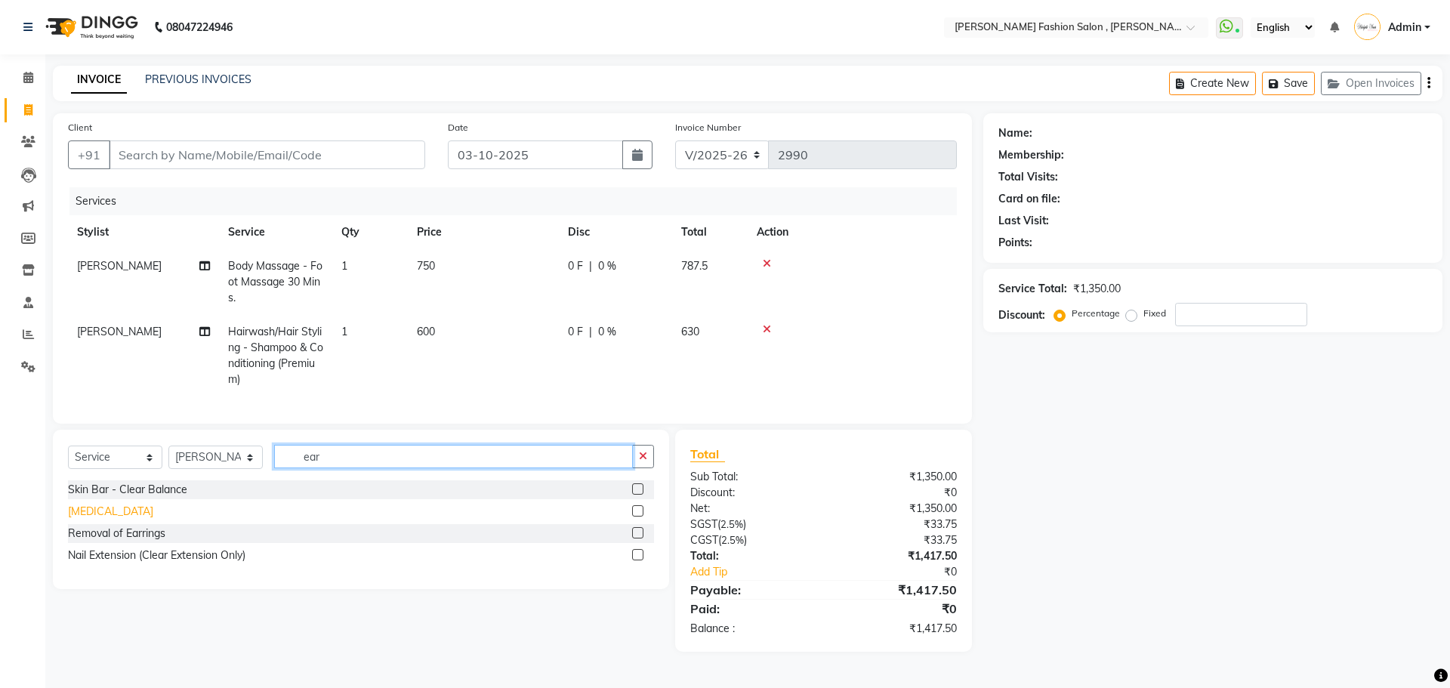
type input "ear"
click at [119, 519] on div "[MEDICAL_DATA]" at bounding box center [110, 512] width 85 height 16
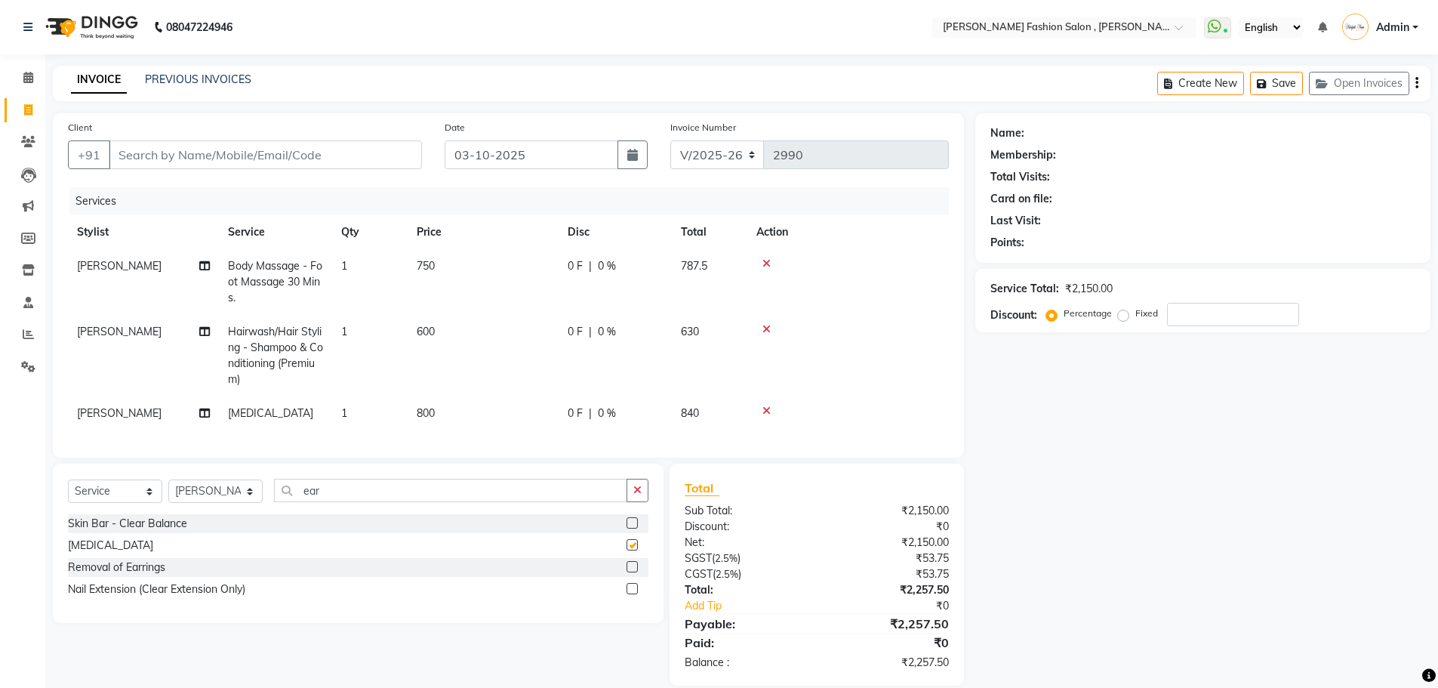
checkbox input "false"
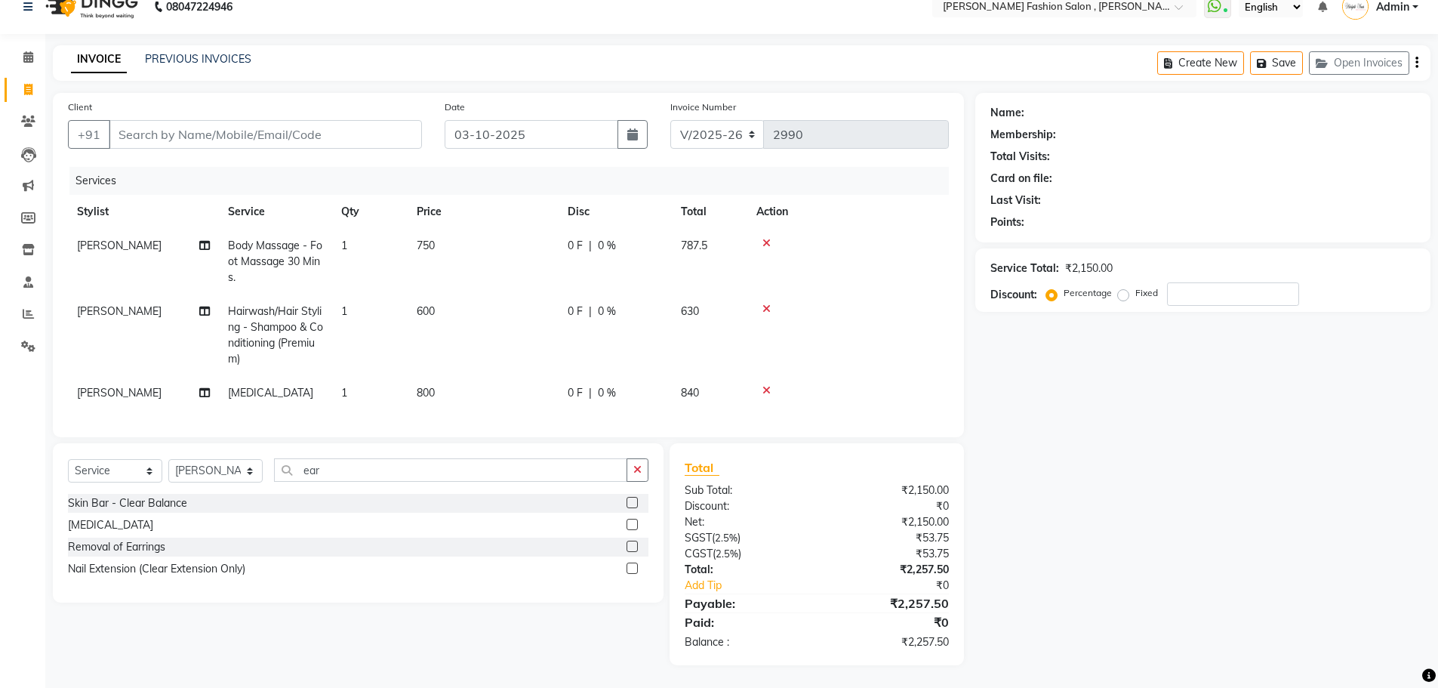
click at [442, 384] on td "800" at bounding box center [483, 393] width 151 height 34
select select "33875"
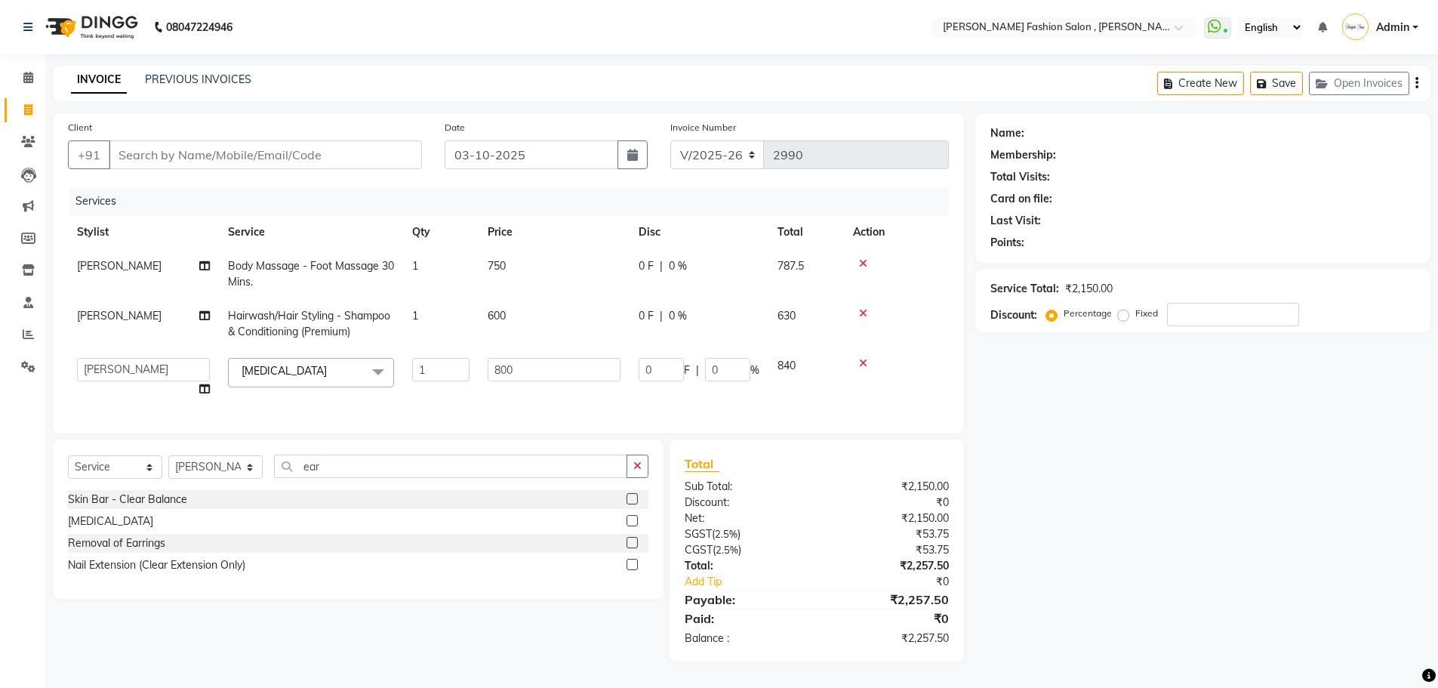
scroll to position [8, 0]
drag, startPoint x: 519, startPoint y: 361, endPoint x: 444, endPoint y: 356, distance: 74.9
click at [444, 356] on tr "Anita Archana Minni Babu Das Bindu Bridgette Jones Danielle Jones Durjo Istiaqu…" at bounding box center [508, 377] width 881 height 57
type input "400"
click at [150, 467] on div "Client +91 Date 03-10-2025 Invoice Number V/2025 V/2025-26 2990 Services Stylis…" at bounding box center [509, 387] width 934 height 548
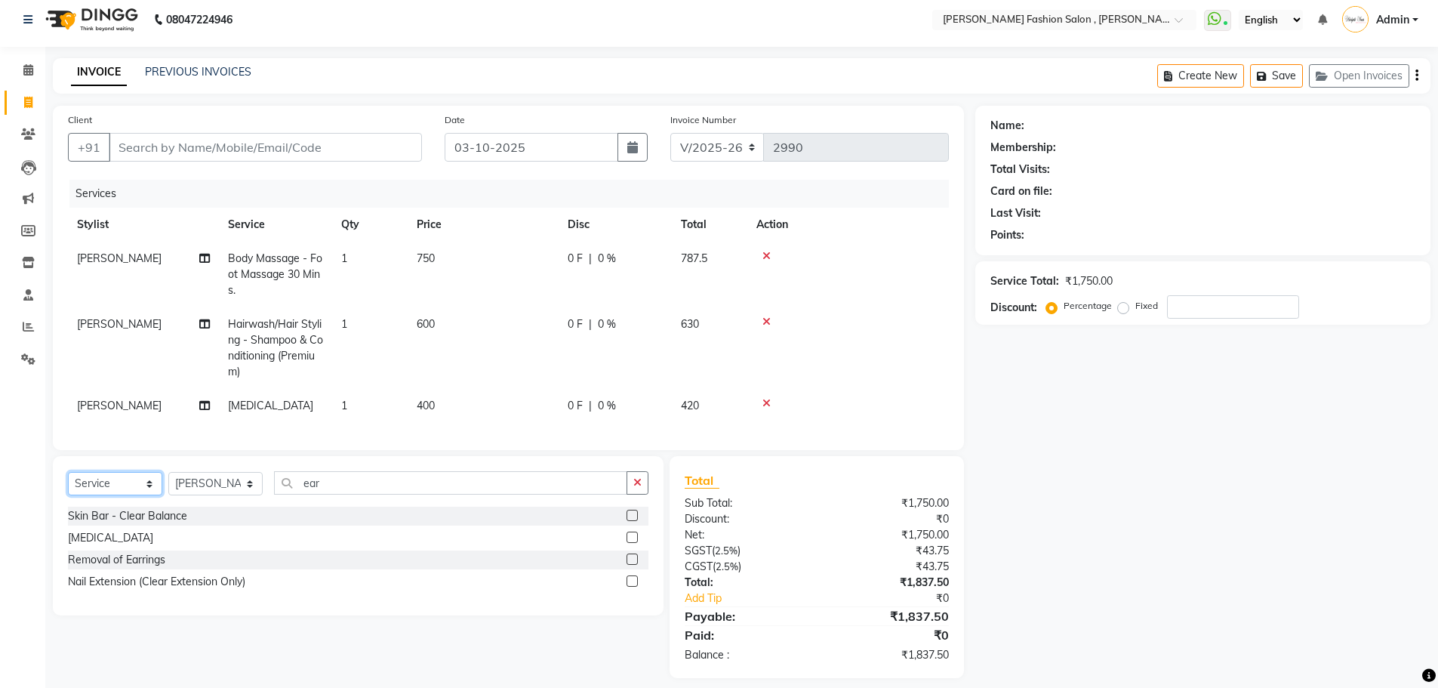
select select "product"
click at [68, 483] on select "Select Service Product Membership Package Voucher Prepaid Gift Card" at bounding box center [115, 483] width 94 height 23
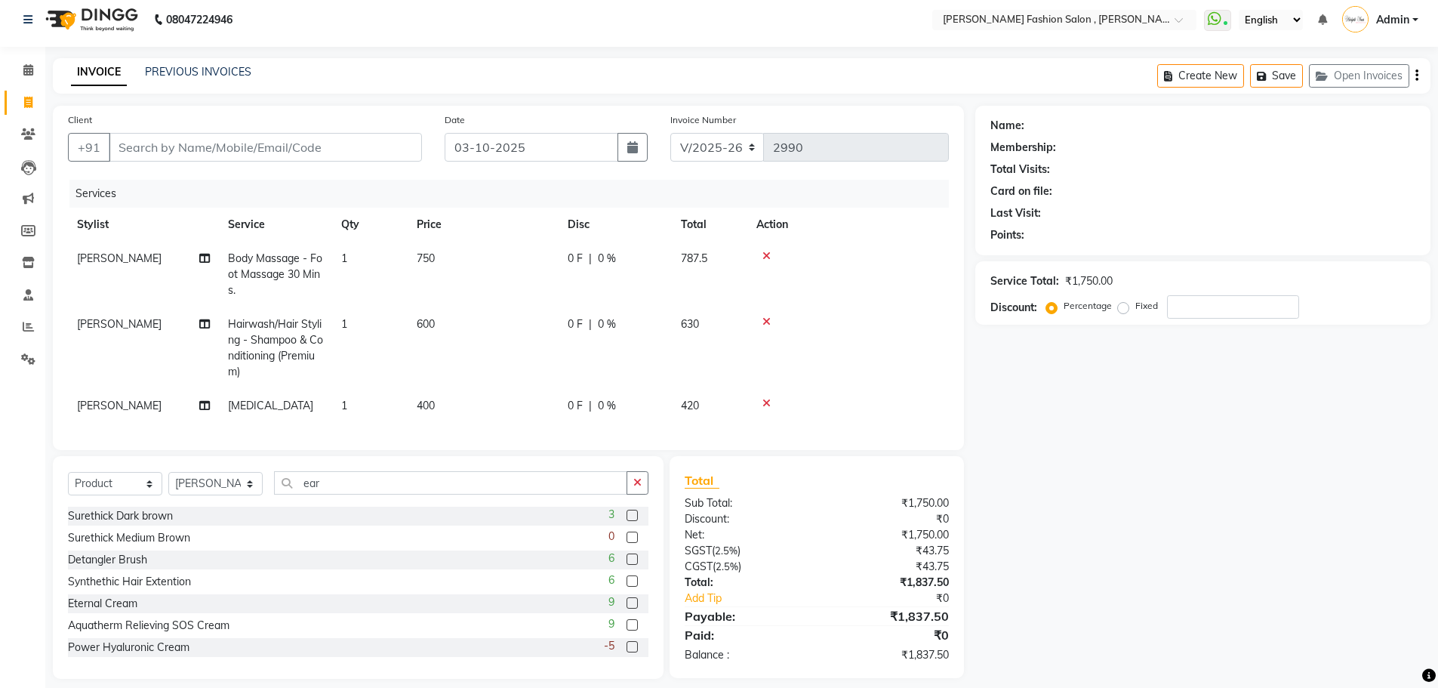
click at [300, 408] on td "[MEDICAL_DATA]" at bounding box center [275, 406] width 113 height 34
select select "33875"
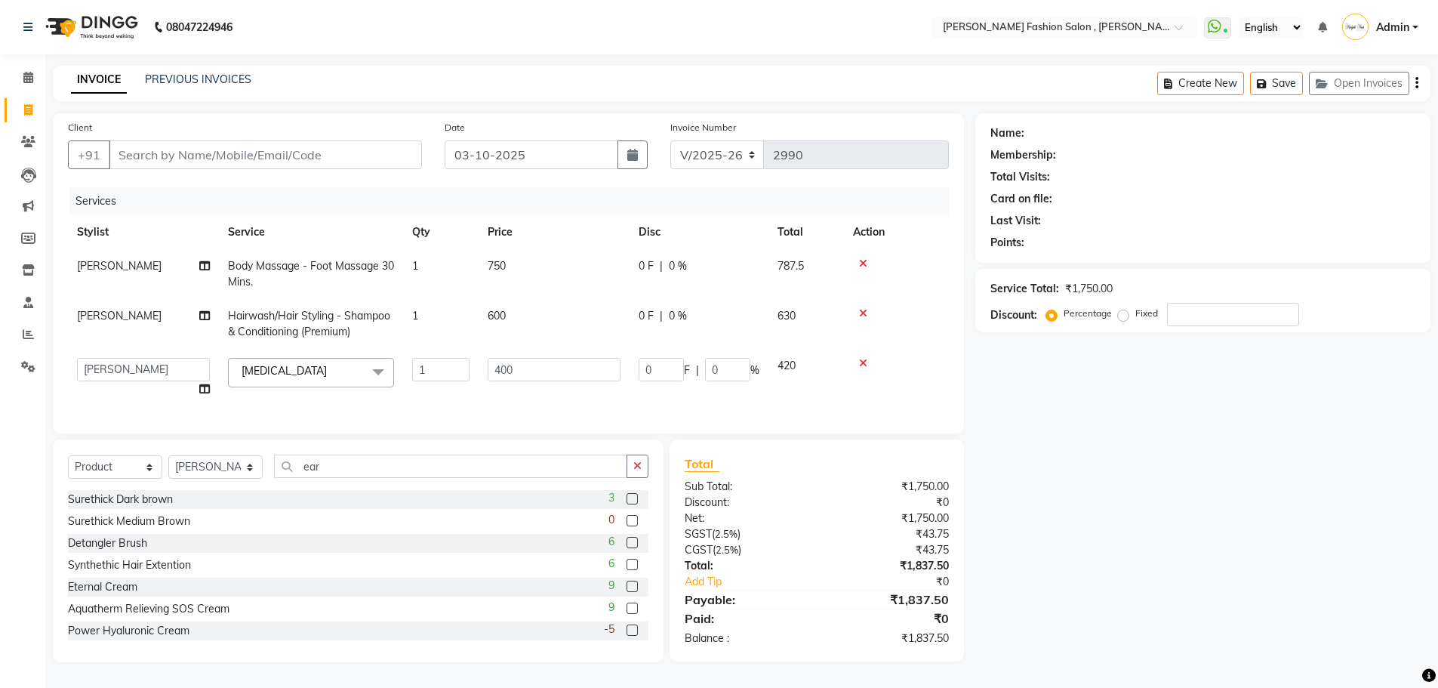
click at [341, 358] on span "Ear Piercing x" at bounding box center [311, 372] width 166 height 29
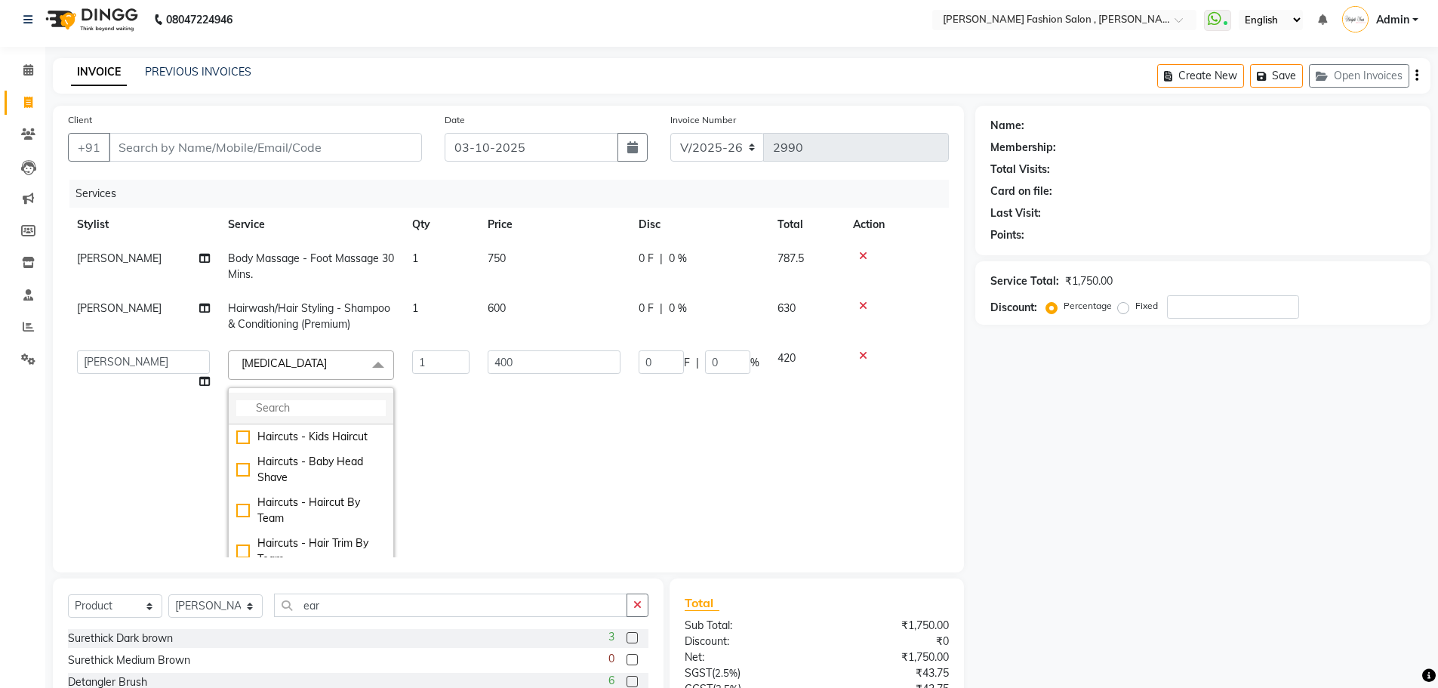
click at [327, 409] on input "multiselect-search" at bounding box center [310, 408] width 149 height 16
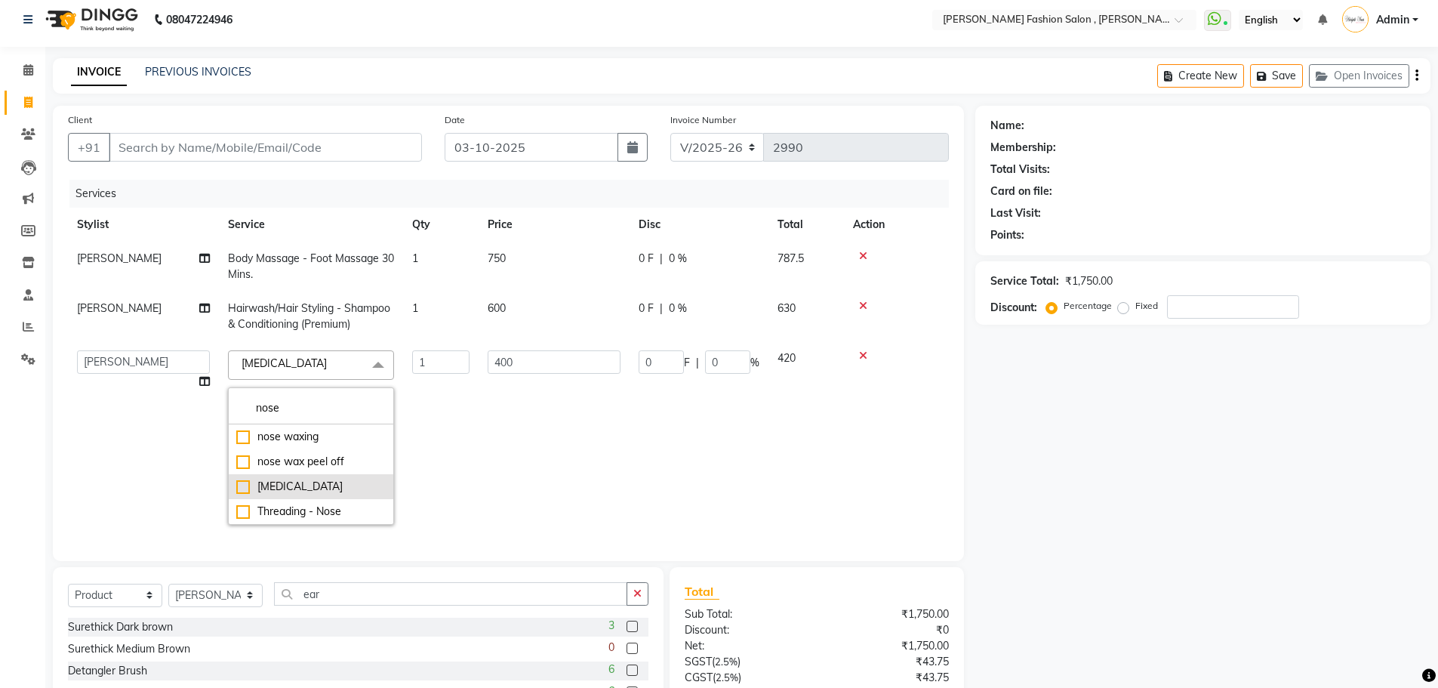
type input "nose"
click at [290, 480] on div "[MEDICAL_DATA]" at bounding box center [310, 487] width 149 height 16
checkbox input "true"
type input "900"
click at [363, 465] on div "nose wax peel off" at bounding box center [310, 462] width 149 height 16
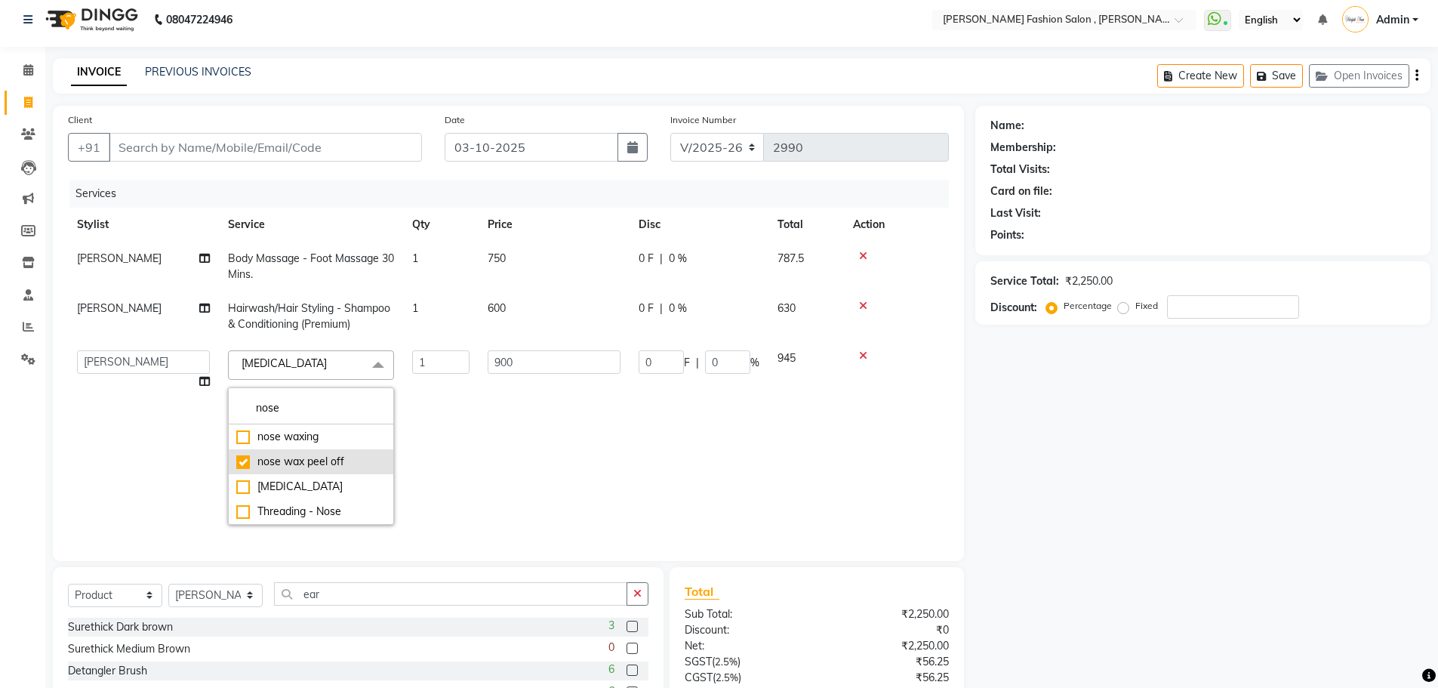
checkbox input "true"
checkbox input "false"
type input "370"
click at [320, 487] on div "[MEDICAL_DATA]" at bounding box center [310, 487] width 149 height 16
checkbox input "false"
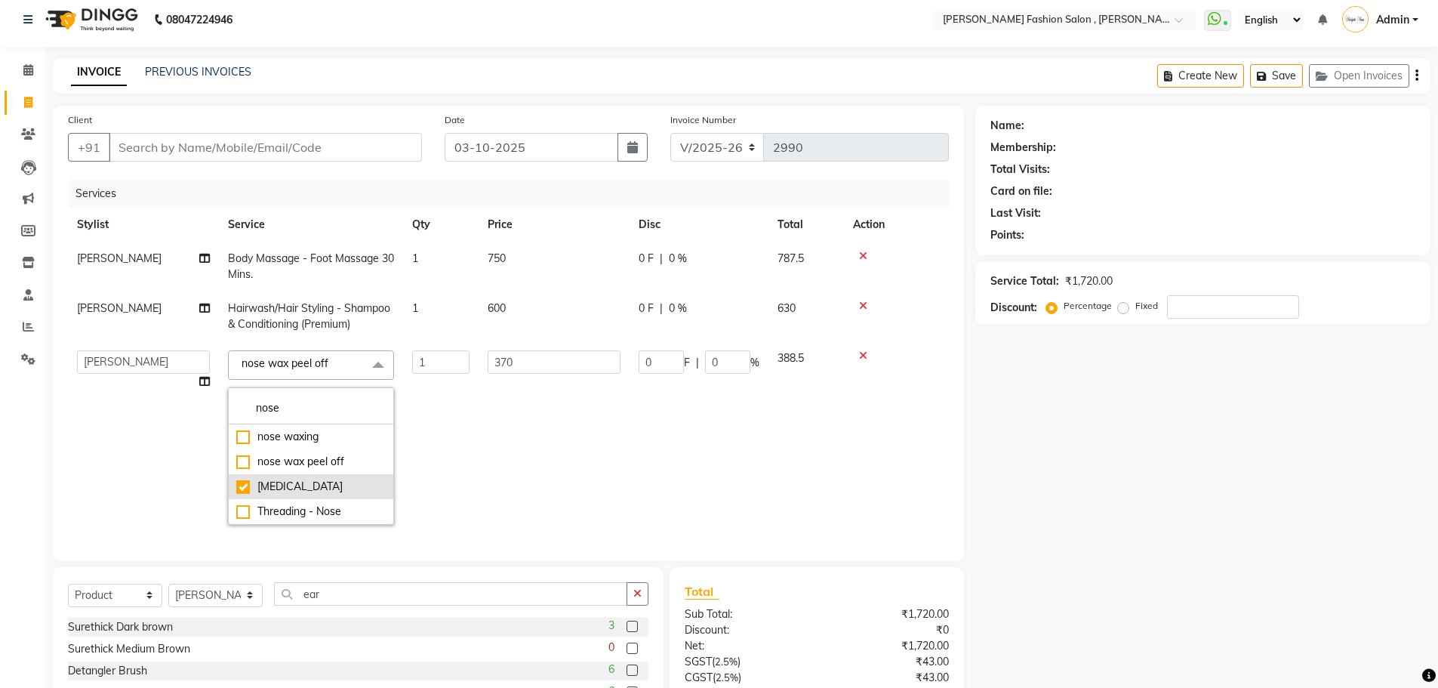
checkbox input "true"
type input "900"
click at [476, 484] on td "1" at bounding box center [441, 437] width 76 height 193
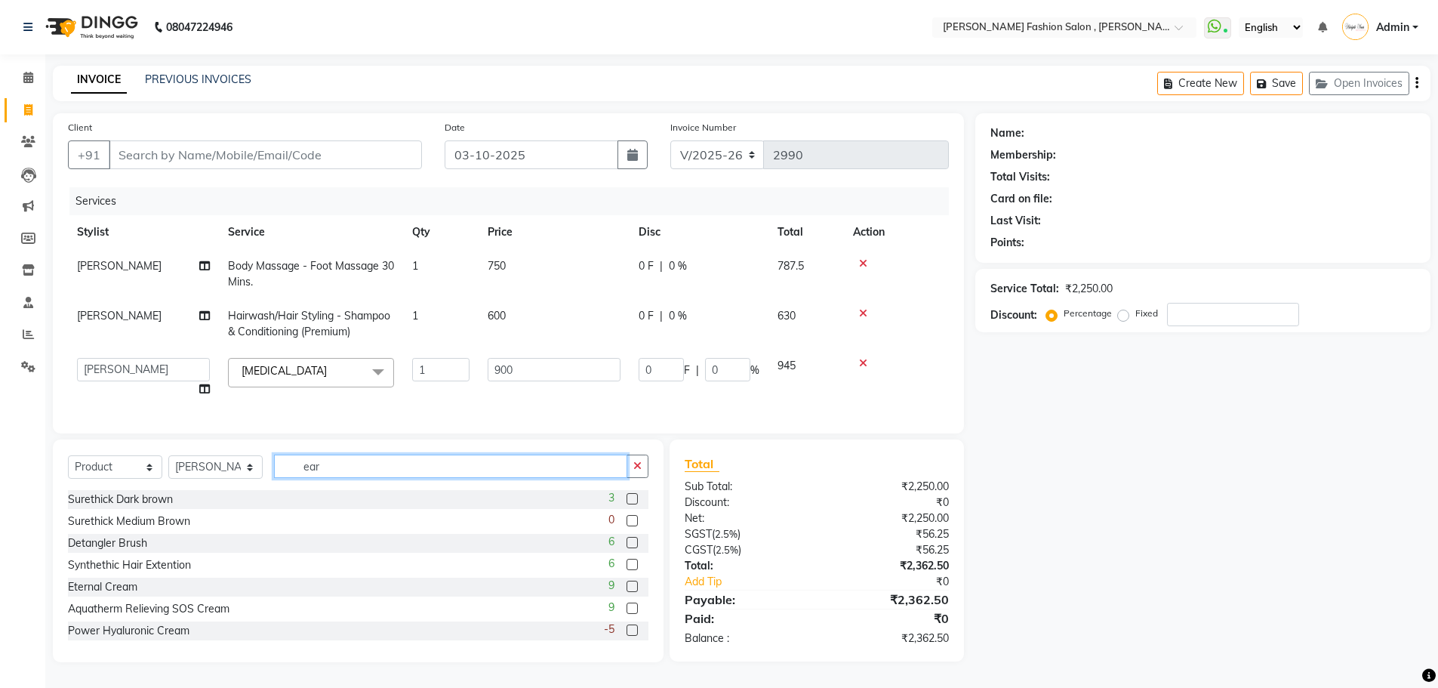
click at [322, 467] on input "ear" at bounding box center [450, 466] width 353 height 23
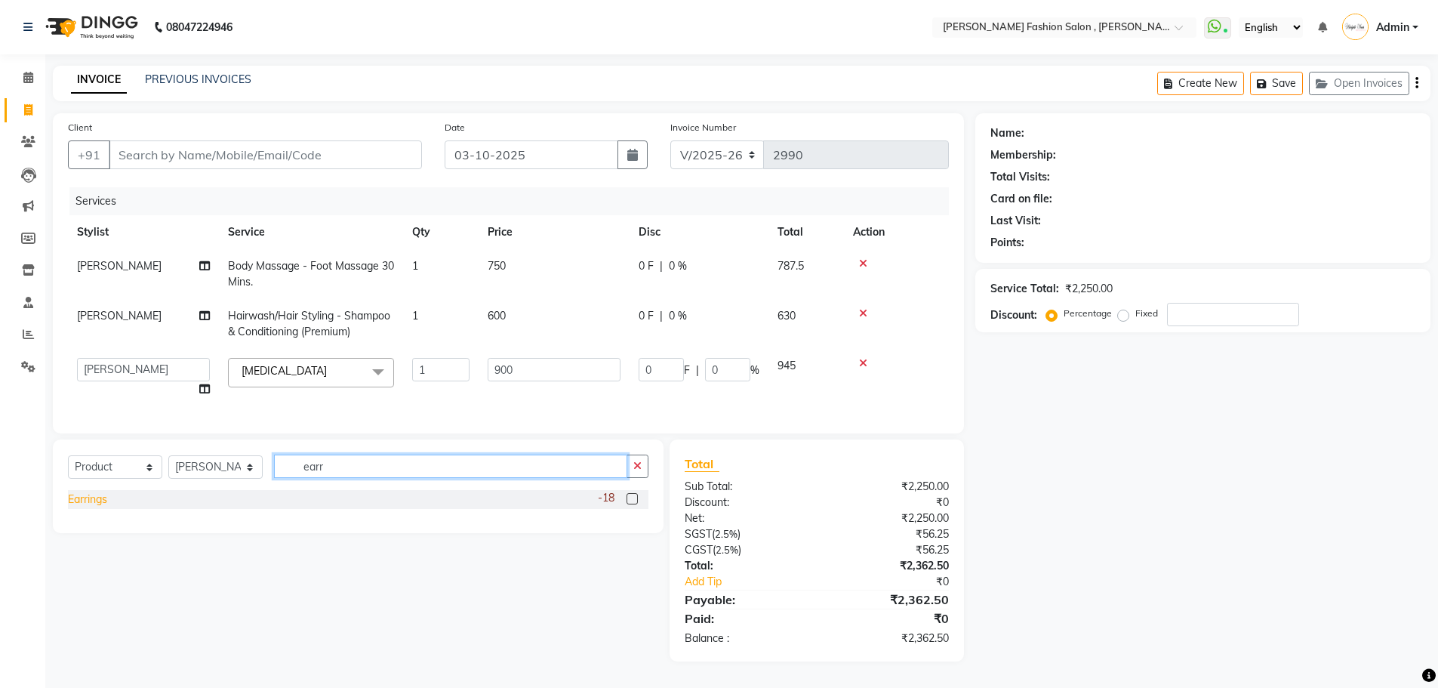
type input "earr"
click at [81, 504] on div "Earrings" at bounding box center [87, 500] width 39 height 16
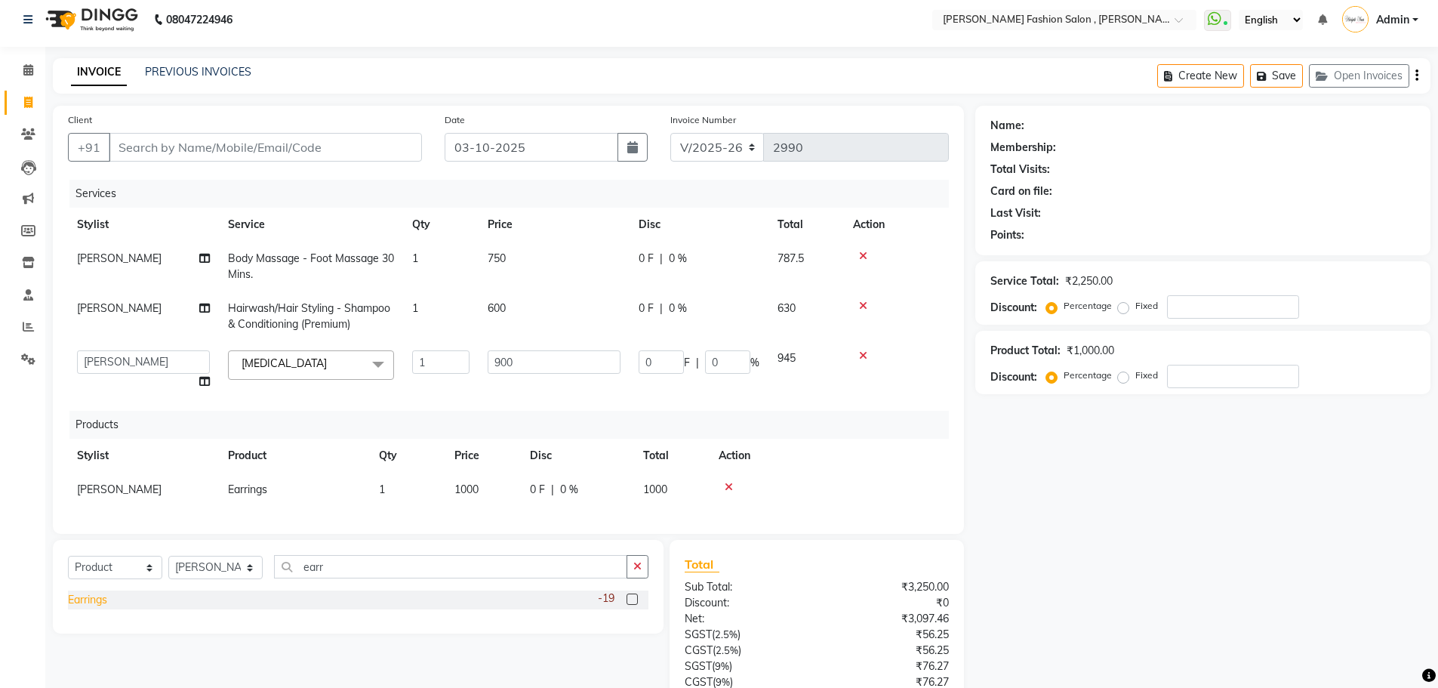
click at [100, 608] on div "Earrings" at bounding box center [87, 600] width 39 height 16
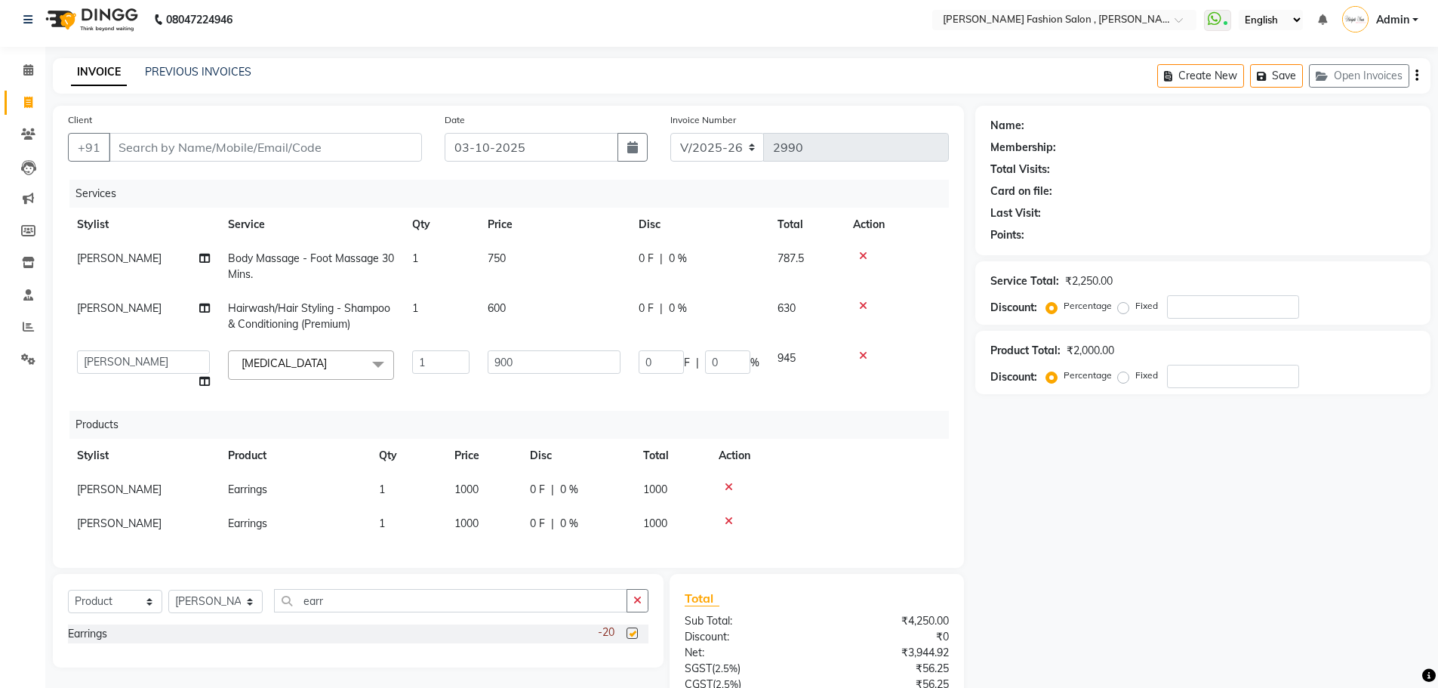
checkbox input "false"
click at [729, 517] on icon at bounding box center [729, 521] width 8 height 11
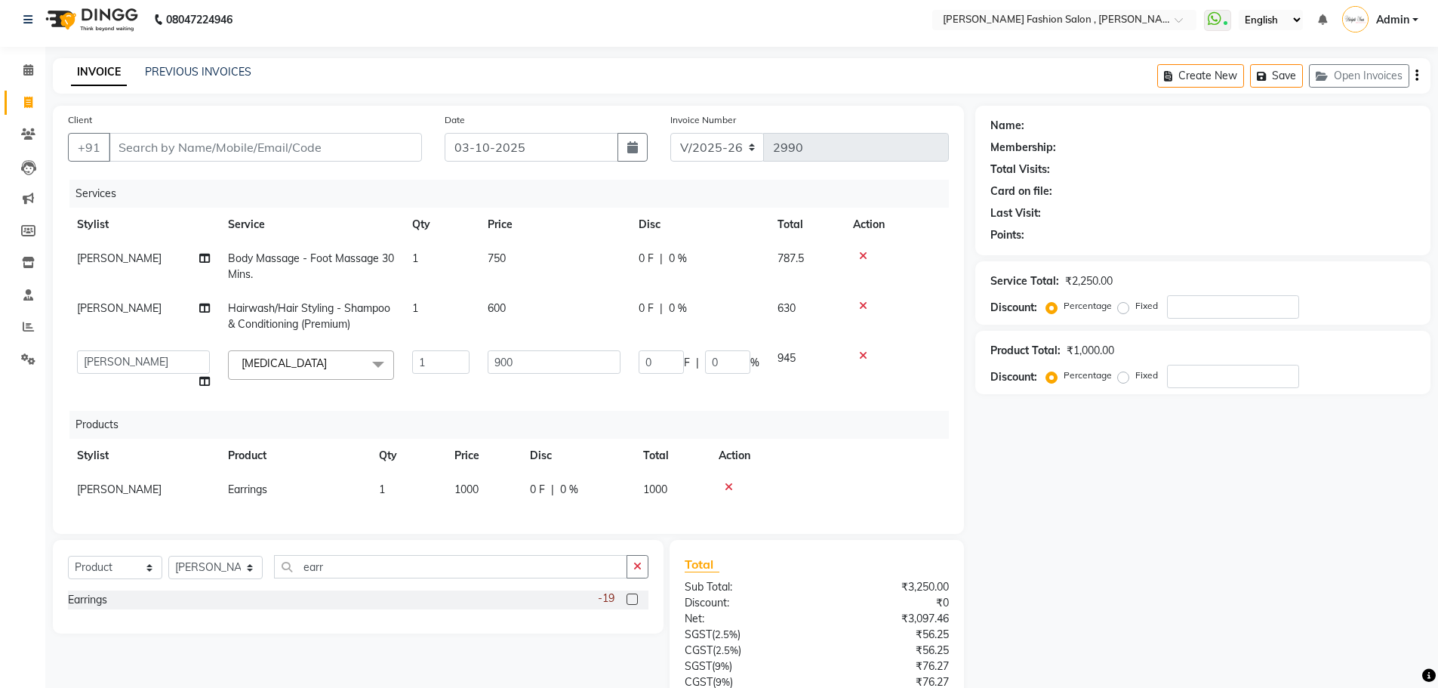
click at [470, 489] on span "1000" at bounding box center [467, 489] width 24 height 14
select select "33875"
drag, startPoint x: 489, startPoint y: 490, endPoint x: 383, endPoint y: 479, distance: 106.2
click at [383, 479] on tr "Anita Archana Minni Babu Das Bindu Bridgette Jones Danielle Jones Durjo Istiaqu…" at bounding box center [508, 494] width 881 height 42
type input "500"
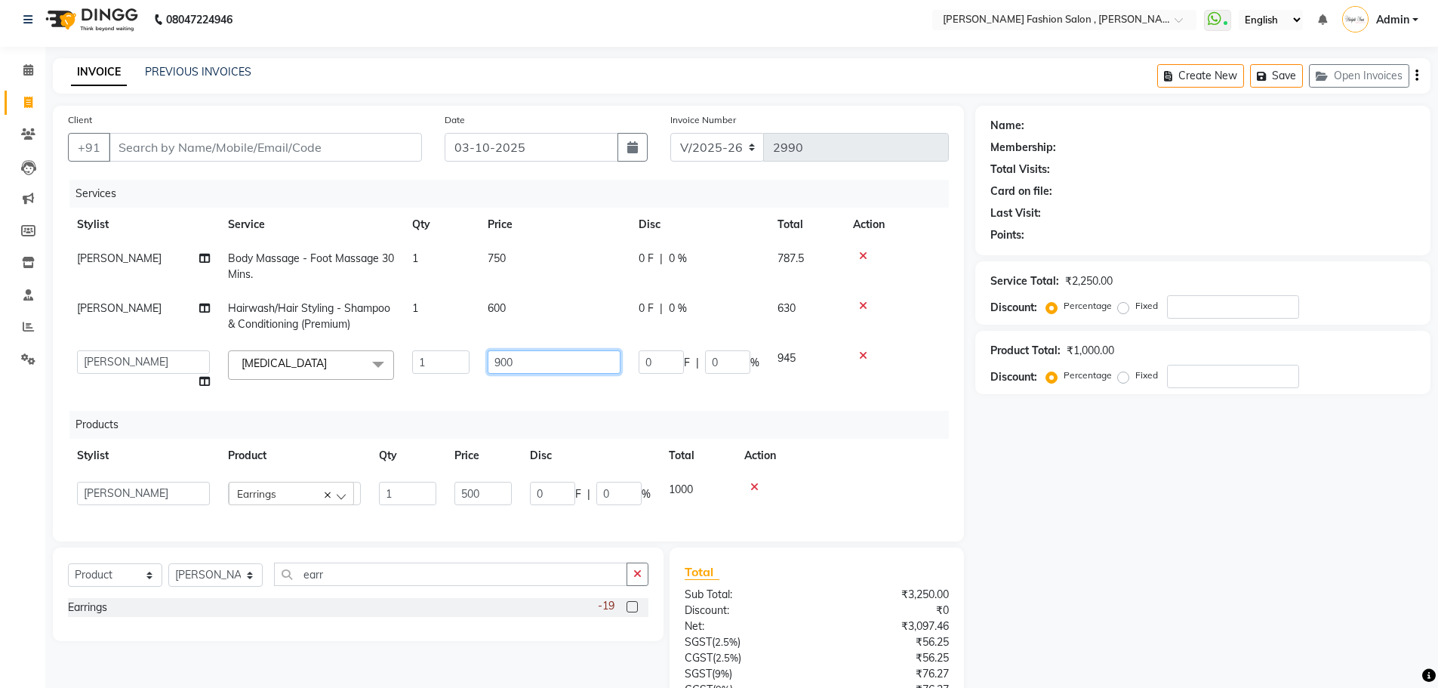
click at [528, 357] on input "900" at bounding box center [554, 361] width 133 height 23
drag, startPoint x: 528, startPoint y: 357, endPoint x: 452, endPoint y: 362, distance: 75.7
click at [452, 362] on tr "Anita Archana Minni Babu Das Bindu Bridgette Jones Danielle Jones Durjo Istiaqu…" at bounding box center [508, 369] width 881 height 57
type input "800"
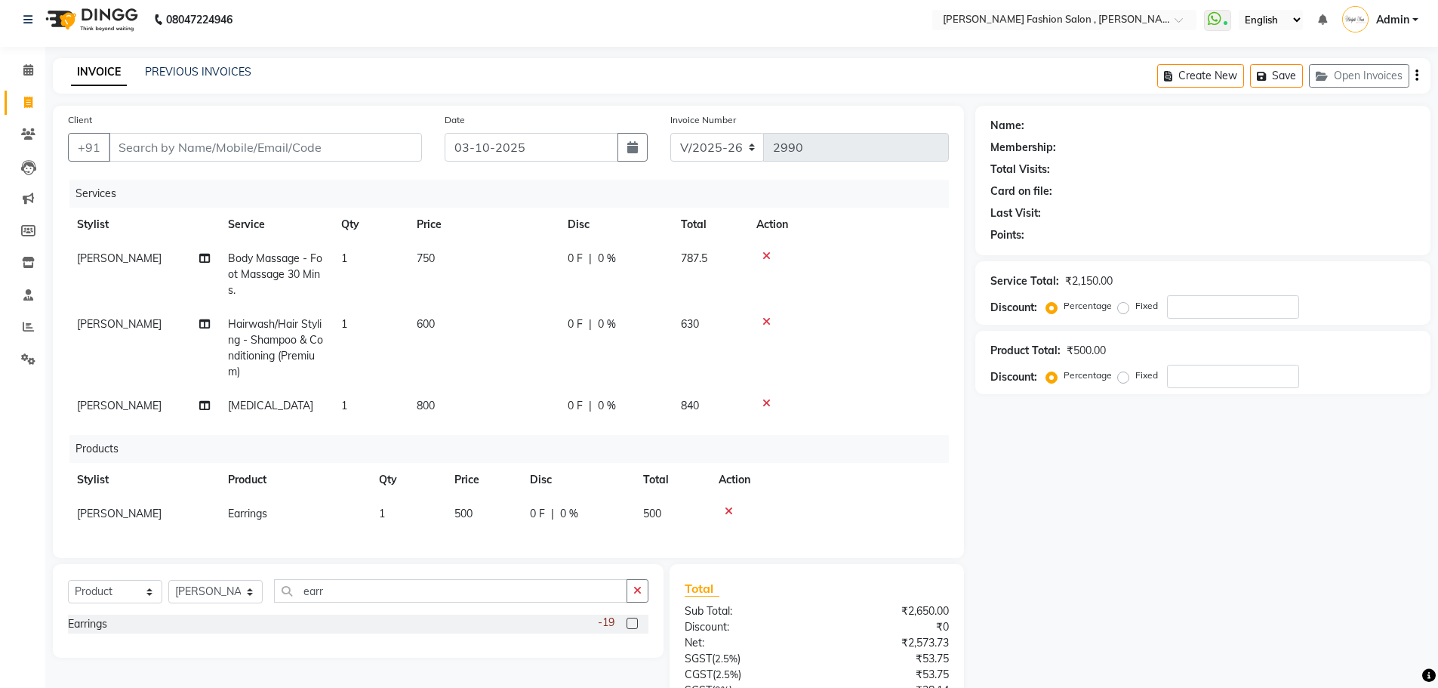
click at [578, 394] on tr "Namita Chetri Nose Piercing 1 800 0 F | 0 % 840" at bounding box center [508, 406] width 881 height 34
click at [91, 601] on select "Select Service Product Membership Package Voucher Prepaid Gift Card" at bounding box center [115, 591] width 94 height 23
select select "service"
click at [68, 591] on select "Select Service Product Membership Package Voucher Prepaid Gift Card" at bounding box center [115, 591] width 94 height 23
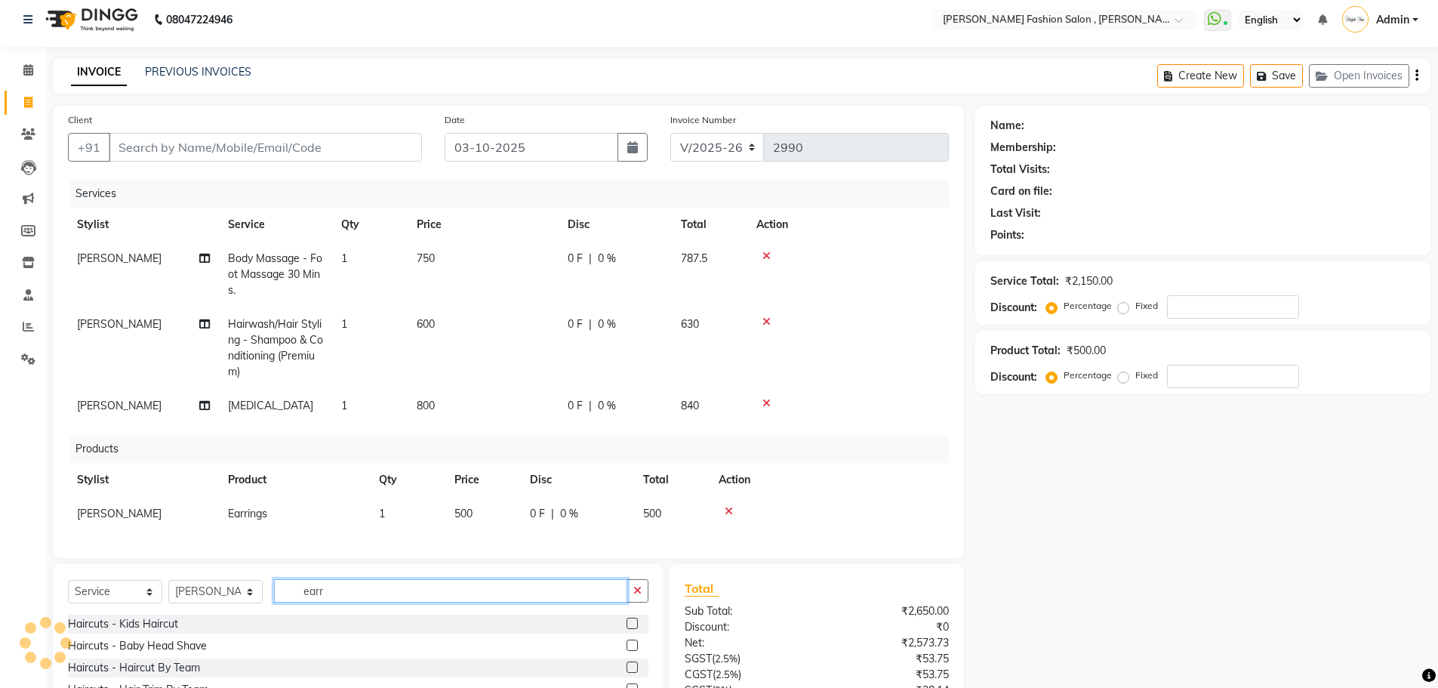
drag, startPoint x: 333, startPoint y: 597, endPoint x: 193, endPoint y: 599, distance: 139.7
click at [193, 599] on div "Select Service Product Membership Package Voucher Prepaid Gift Card Select Styl…" at bounding box center [358, 596] width 581 height 35
type input "threa"
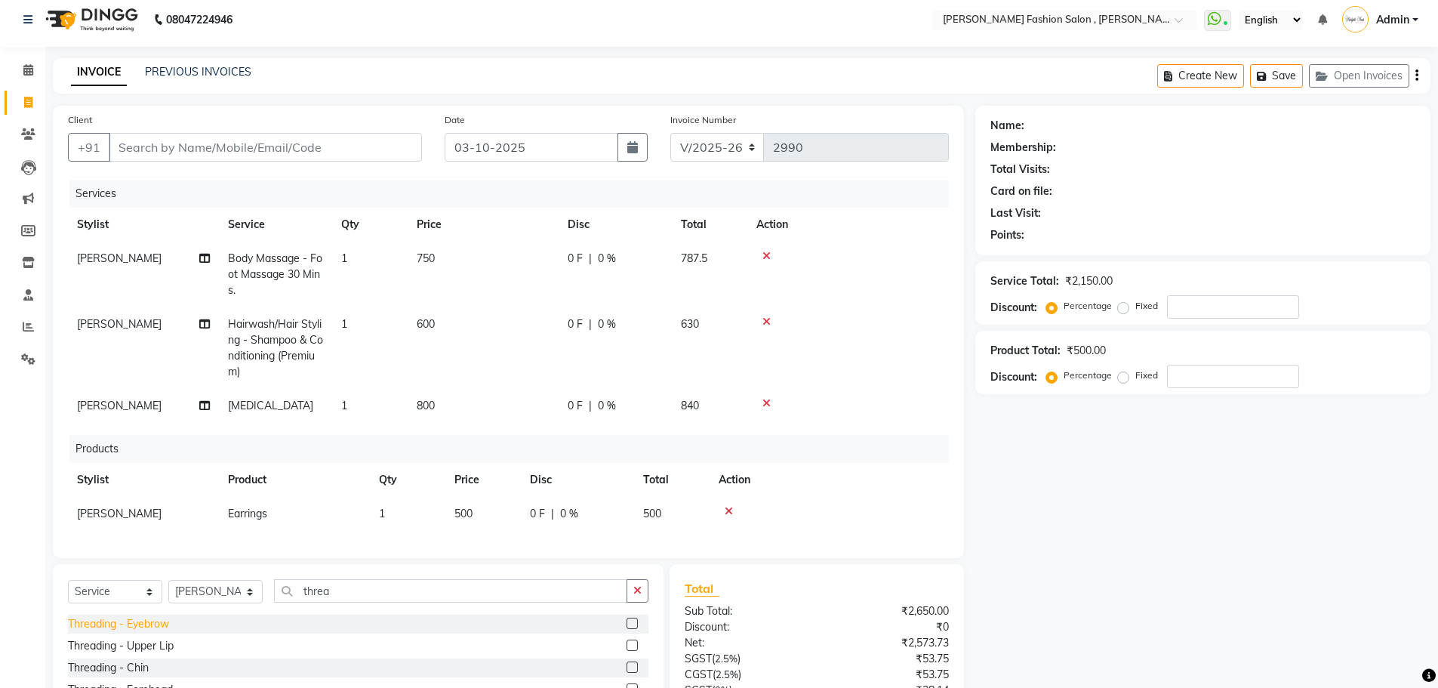
click at [166, 628] on div "Threading - Eyebrow" at bounding box center [118, 624] width 101 height 16
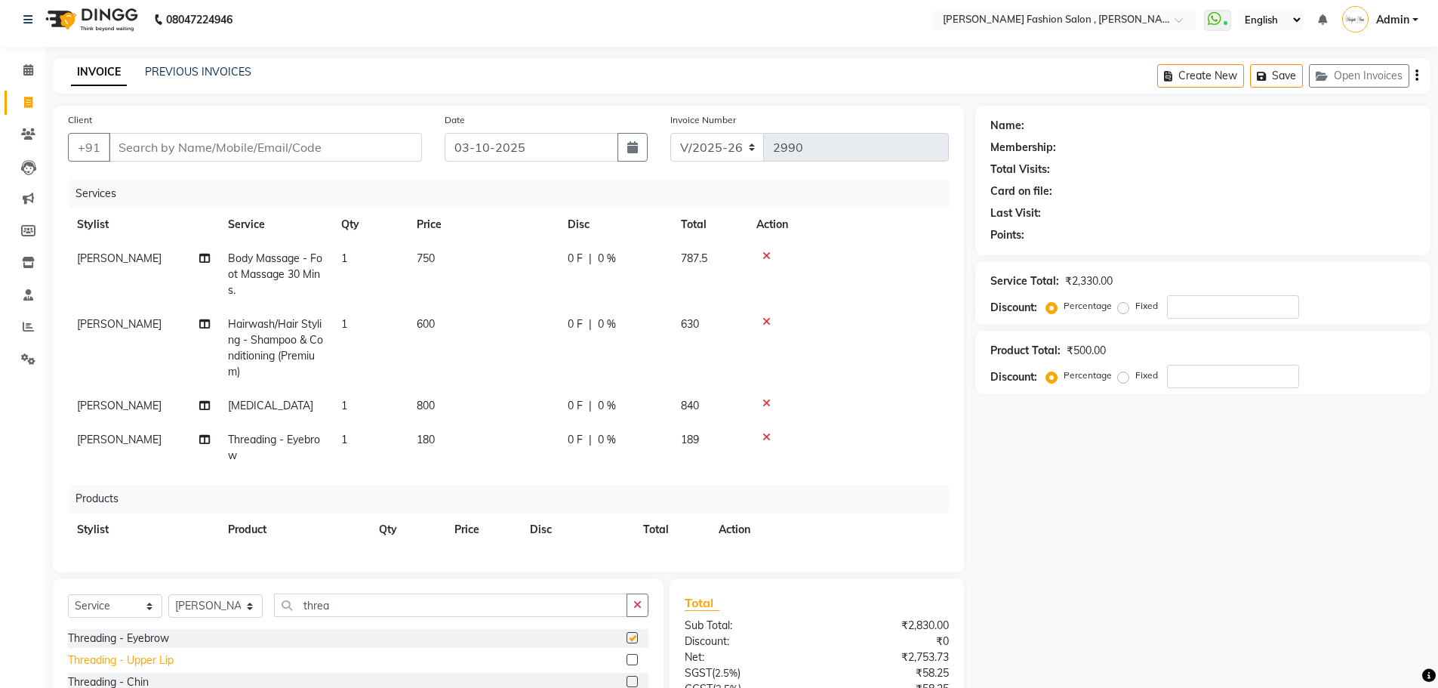
checkbox input "false"
click at [164, 659] on div "Threading - Upper Lip" at bounding box center [121, 660] width 106 height 16
checkbox input "false"
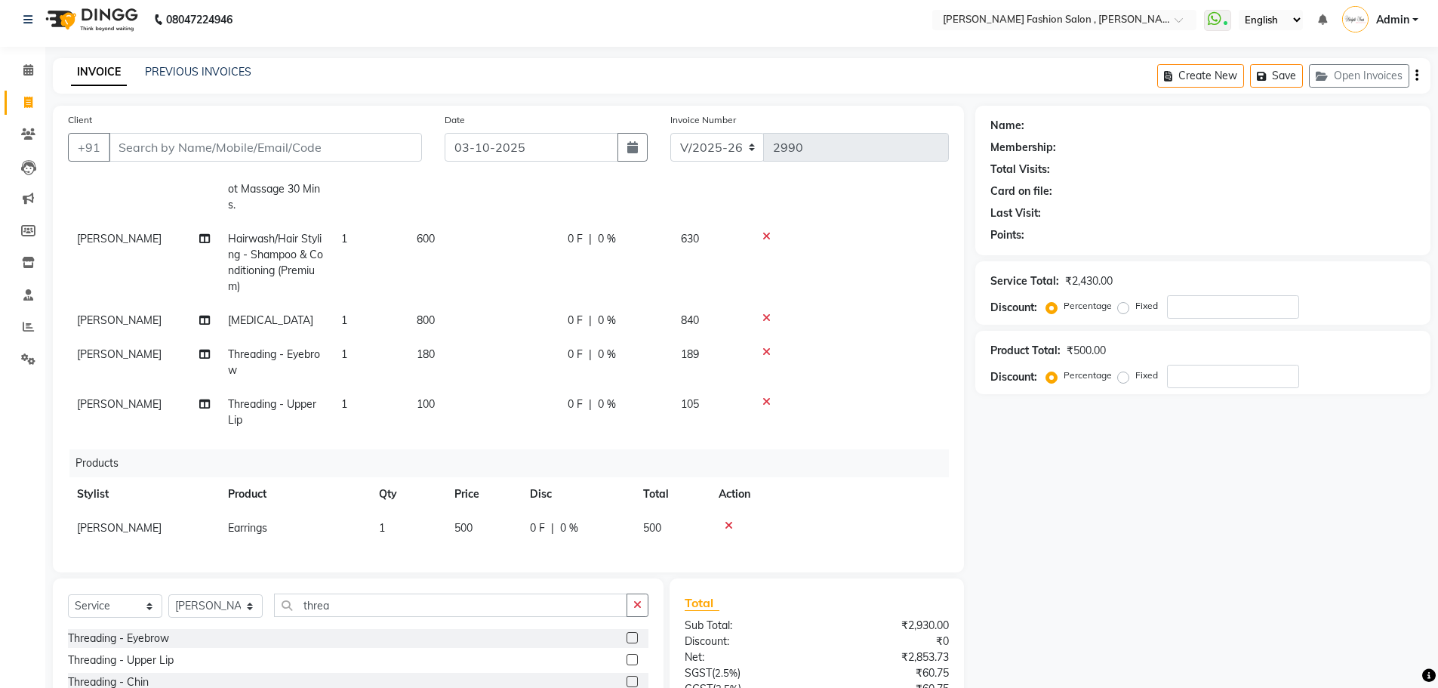
scroll to position [97, 0]
click at [287, 157] on input "Client" at bounding box center [265, 147] width 313 height 29
type input "h"
type input "0"
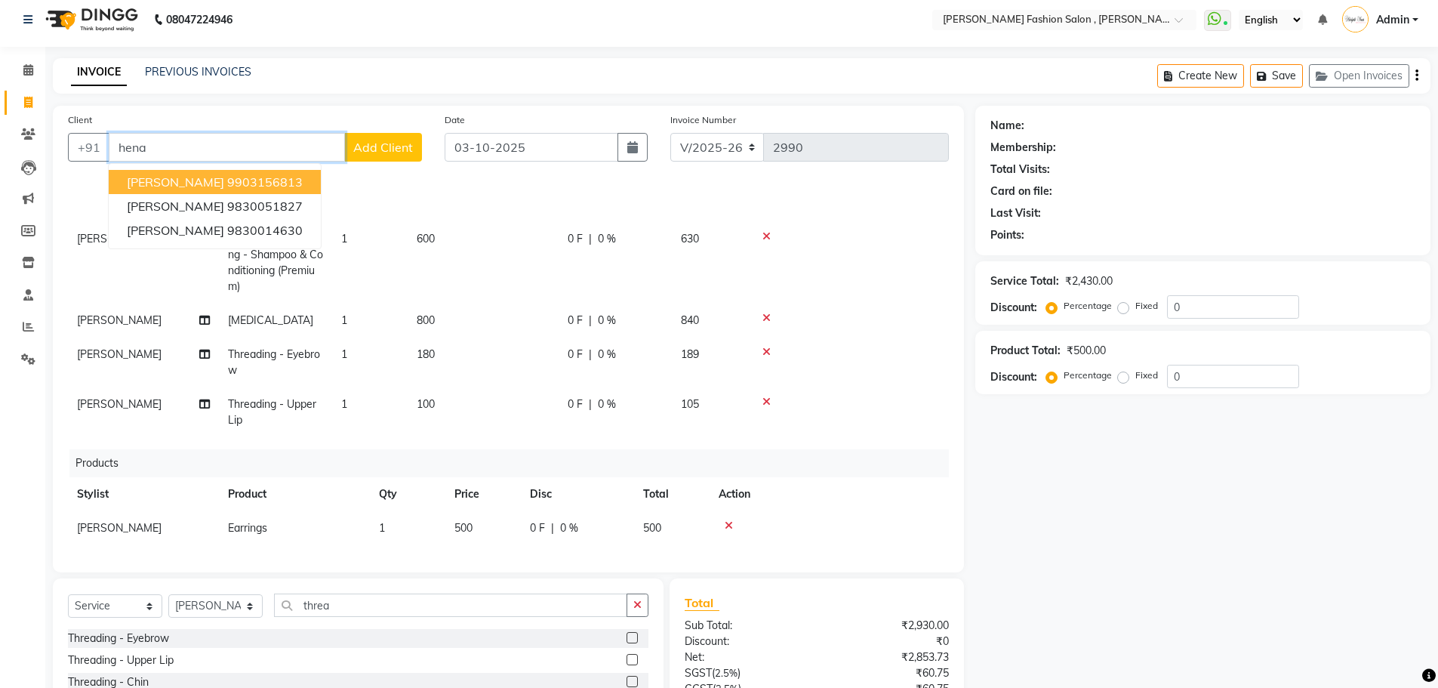
click at [133, 145] on input "hena" at bounding box center [227, 147] width 236 height 29
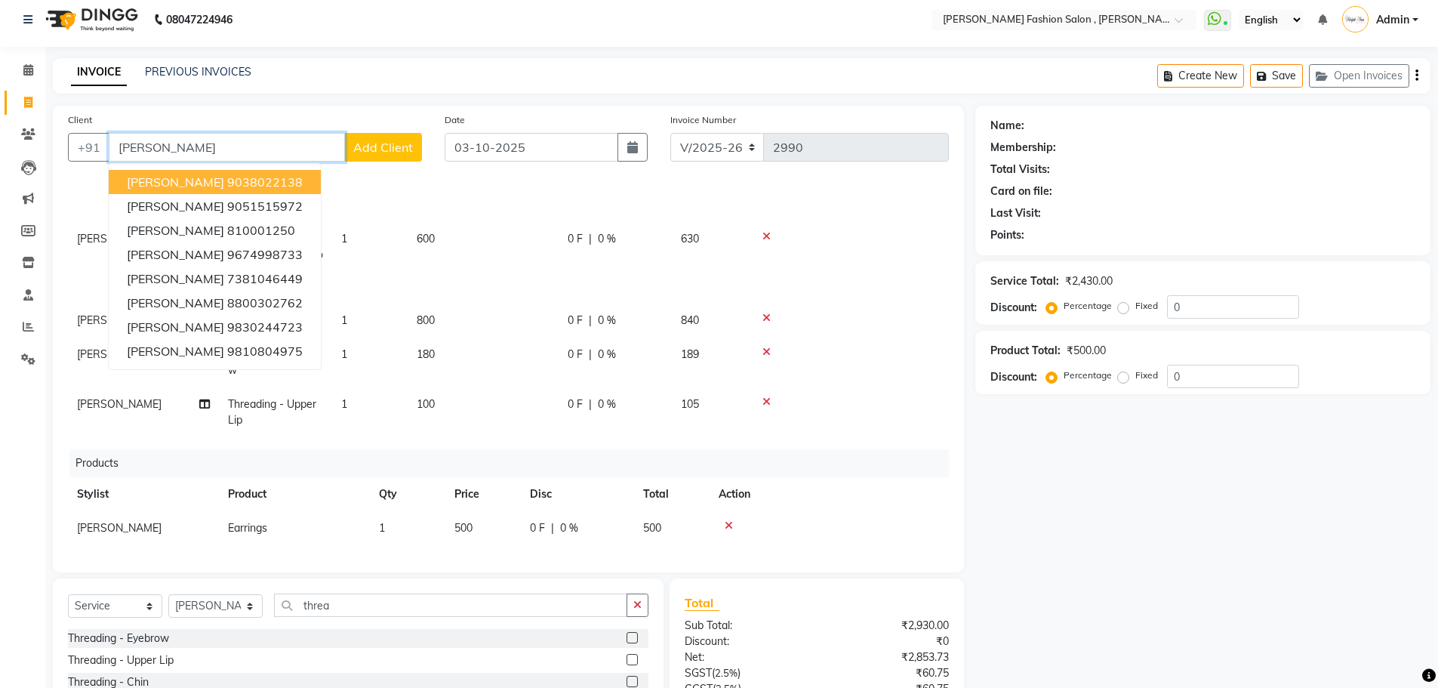
click at [227, 185] on ngb-highlight "9038022138" at bounding box center [265, 181] width 76 height 15
type input "9038022138"
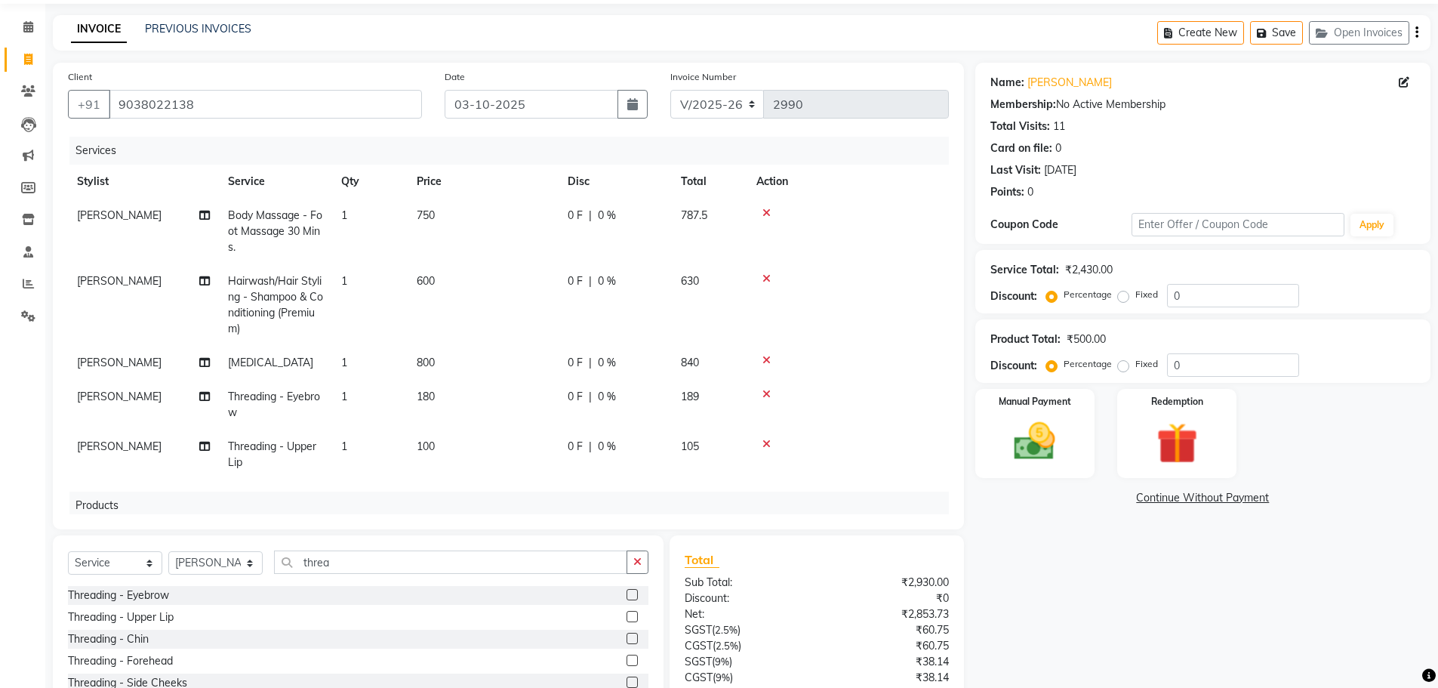
scroll to position [0, 0]
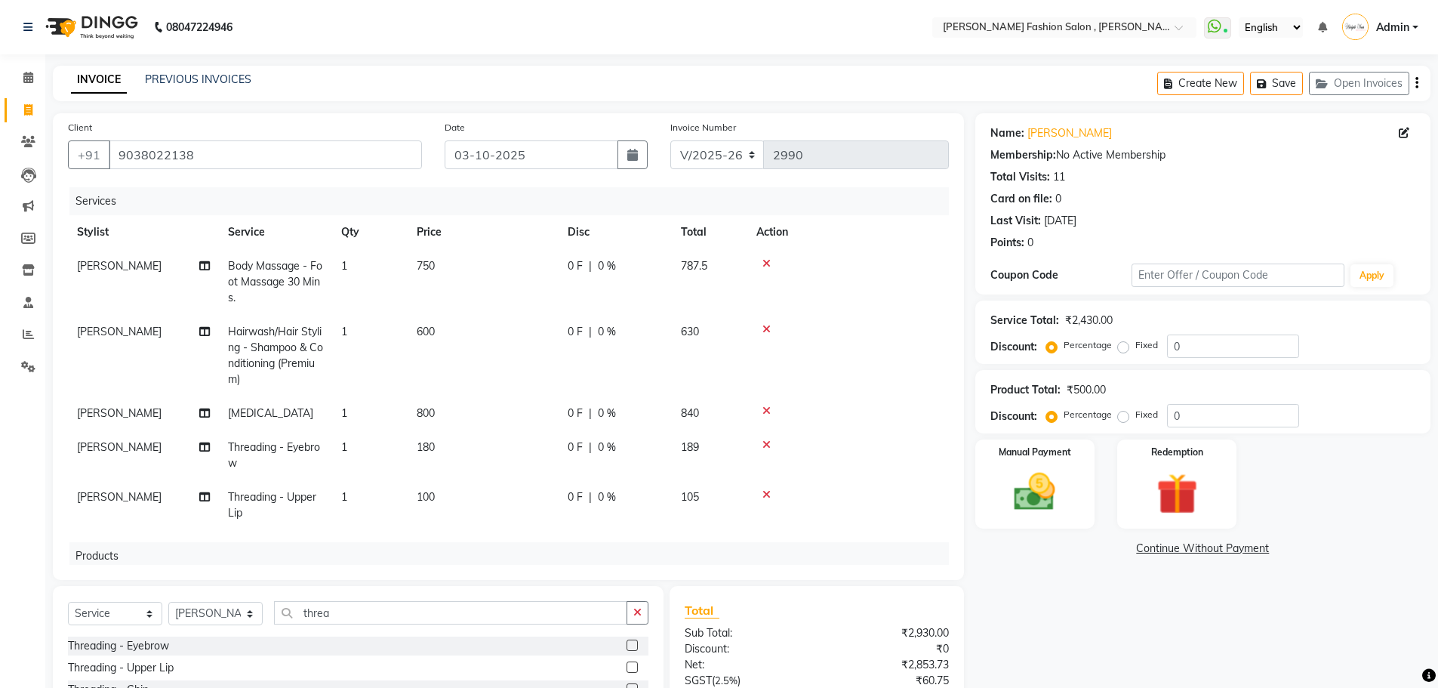
click at [1417, 83] on icon "button" at bounding box center [1417, 83] width 3 height 1
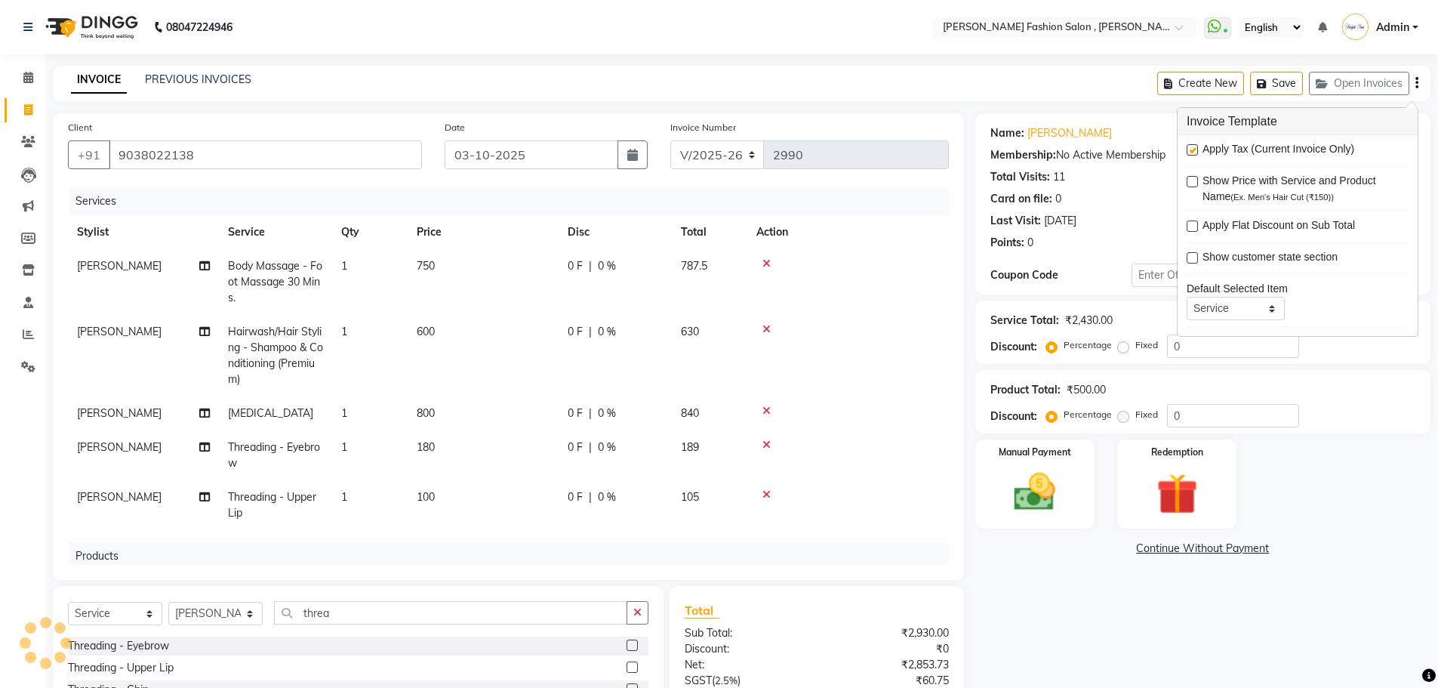
click at [1192, 152] on label at bounding box center [1192, 149] width 11 height 11
click at [1192, 152] on input "checkbox" at bounding box center [1192, 151] width 10 height 10
checkbox input "false"
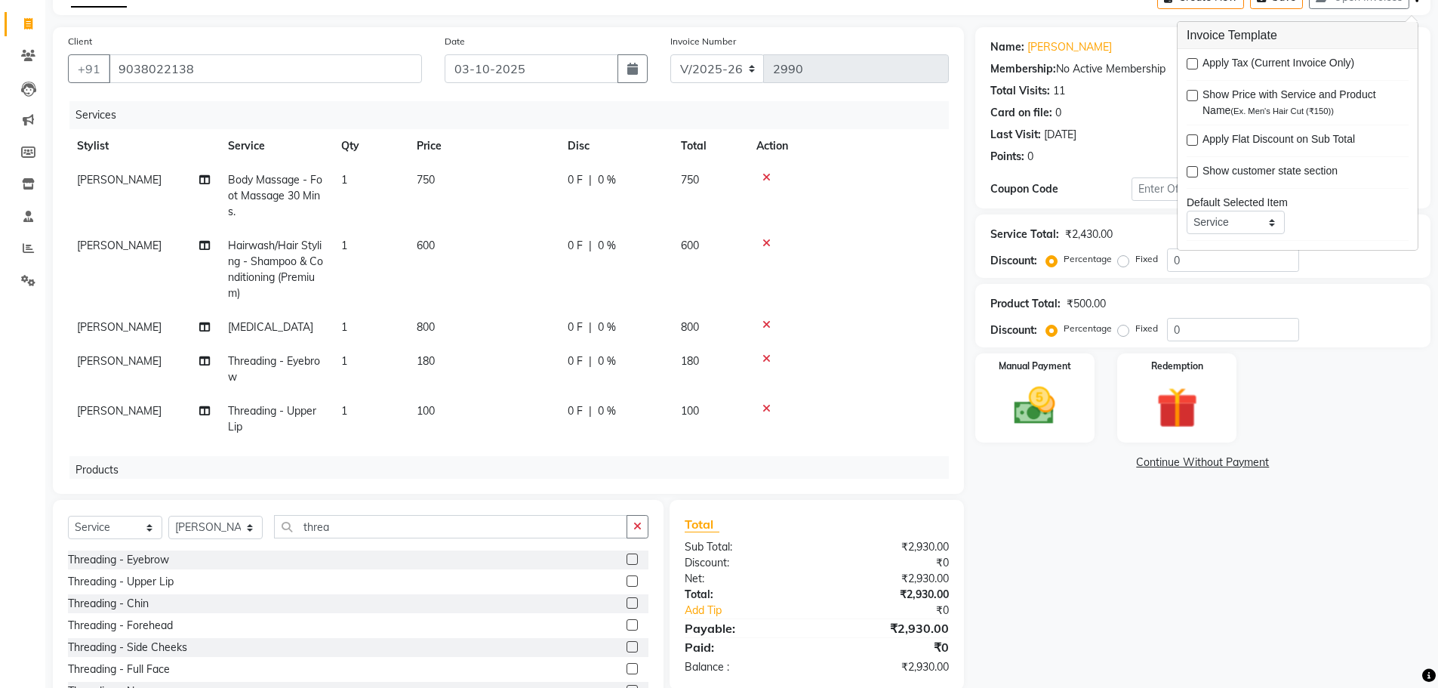
scroll to position [143, 0]
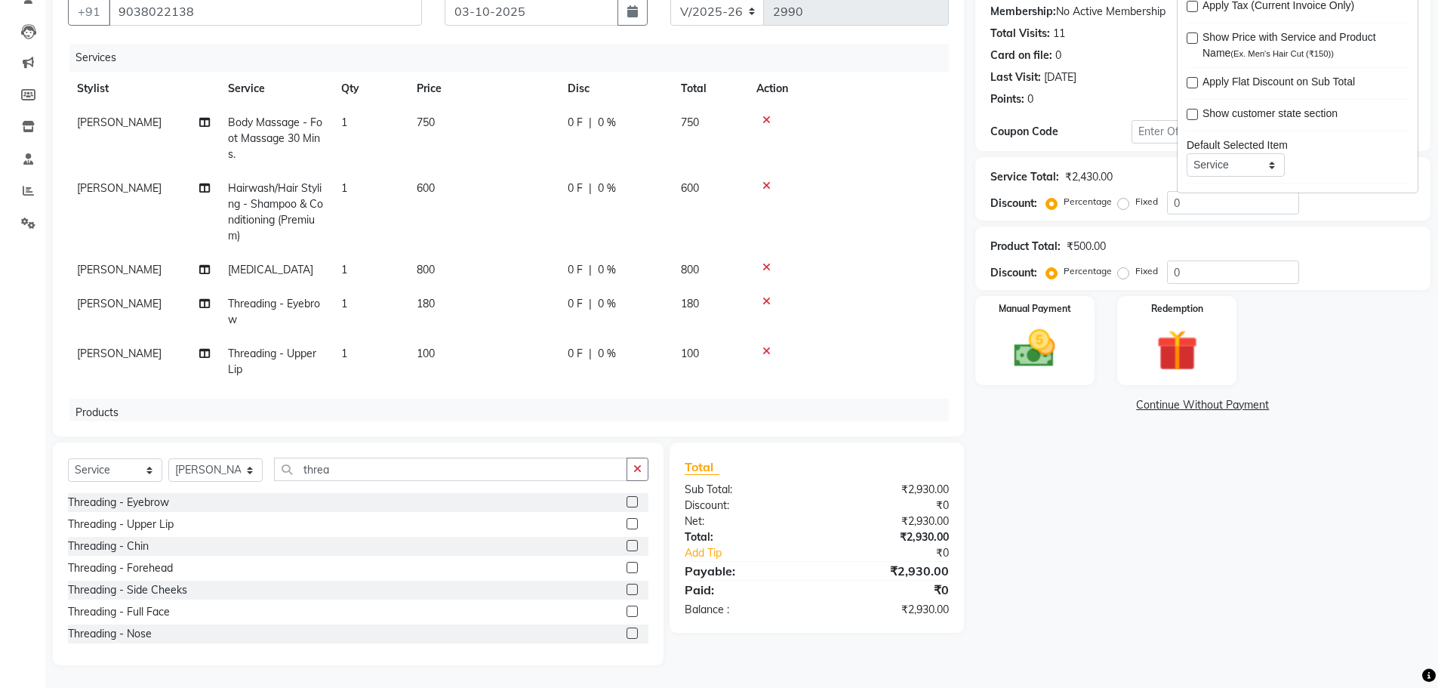
click at [1117, 520] on div "Name: Heena Kapoor Membership: No Active Membership Total Visits: 11 Card on fi…" at bounding box center [1208, 317] width 467 height 695
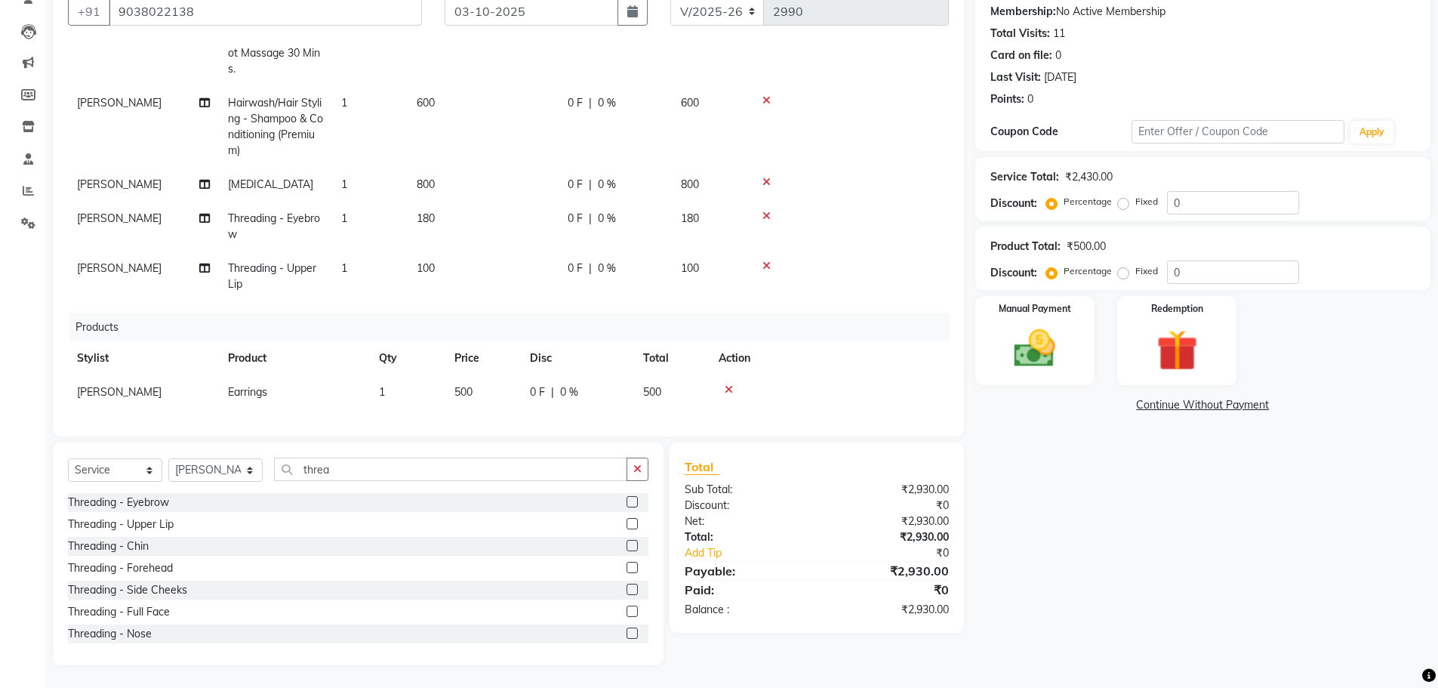
scroll to position [97, 0]
click at [475, 384] on td "500" at bounding box center [483, 392] width 76 height 34
select select "33875"
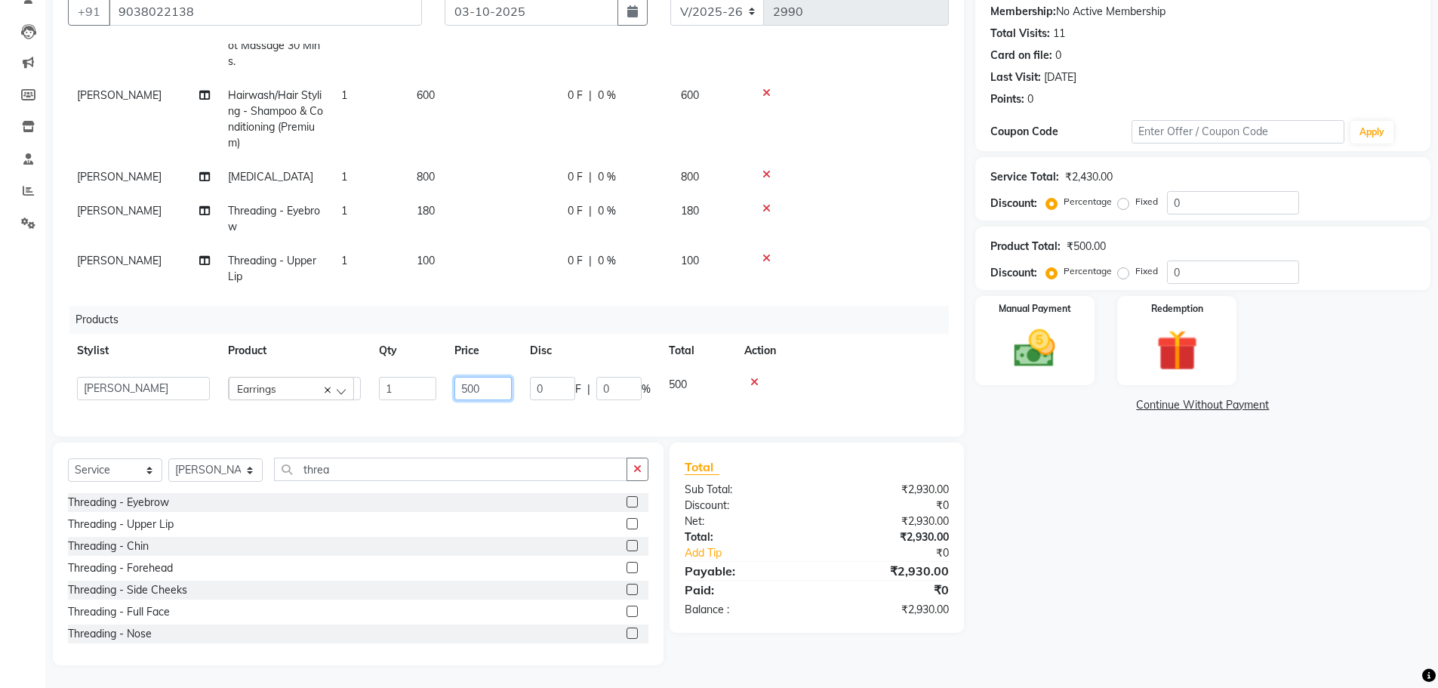
drag, startPoint x: 481, startPoint y: 383, endPoint x: 326, endPoint y: 367, distance: 155.6
click at [326, 368] on tr "Anita Archana Minni Babu Das Bindu Bridgette Jones Danielle Jones Durjo Istiaqu…" at bounding box center [508, 389] width 881 height 42
type input "1000"
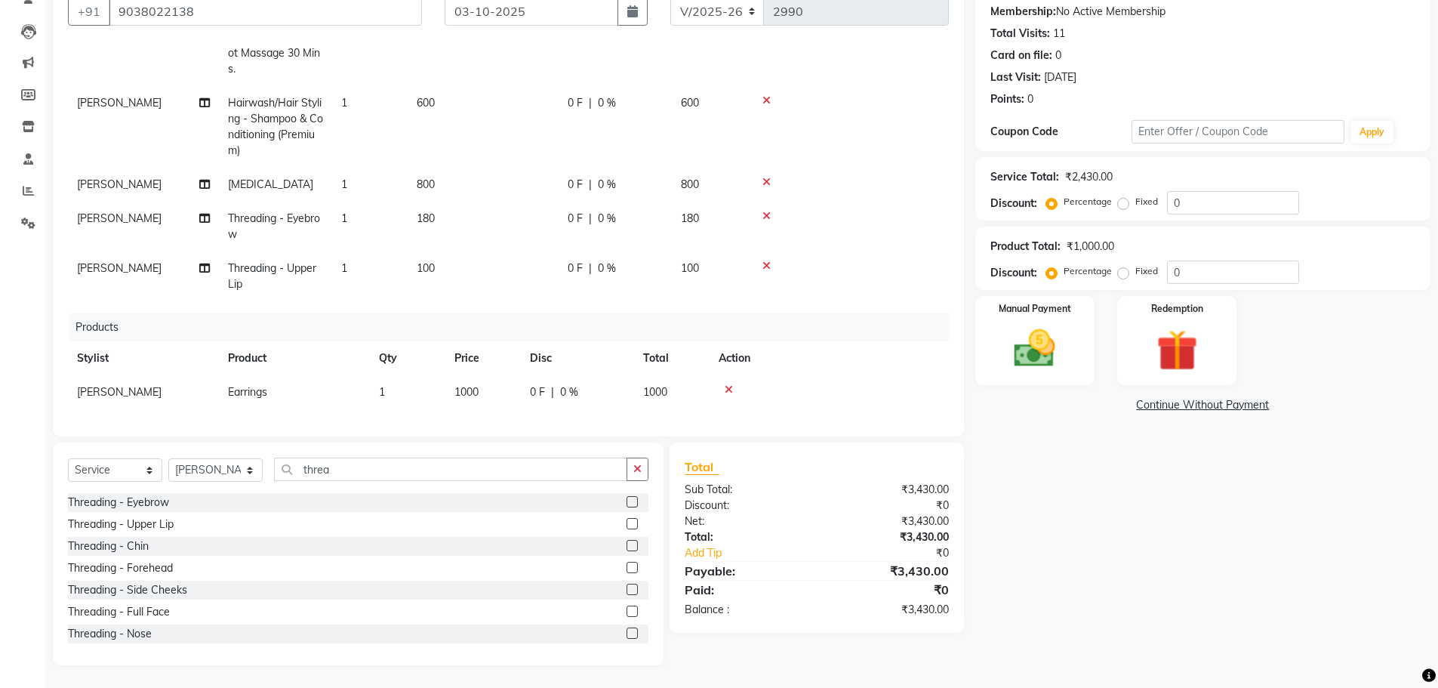
click at [384, 316] on div "Products" at bounding box center [514, 327] width 891 height 28
click at [480, 386] on td "1000" at bounding box center [483, 392] width 76 height 34
select select "33875"
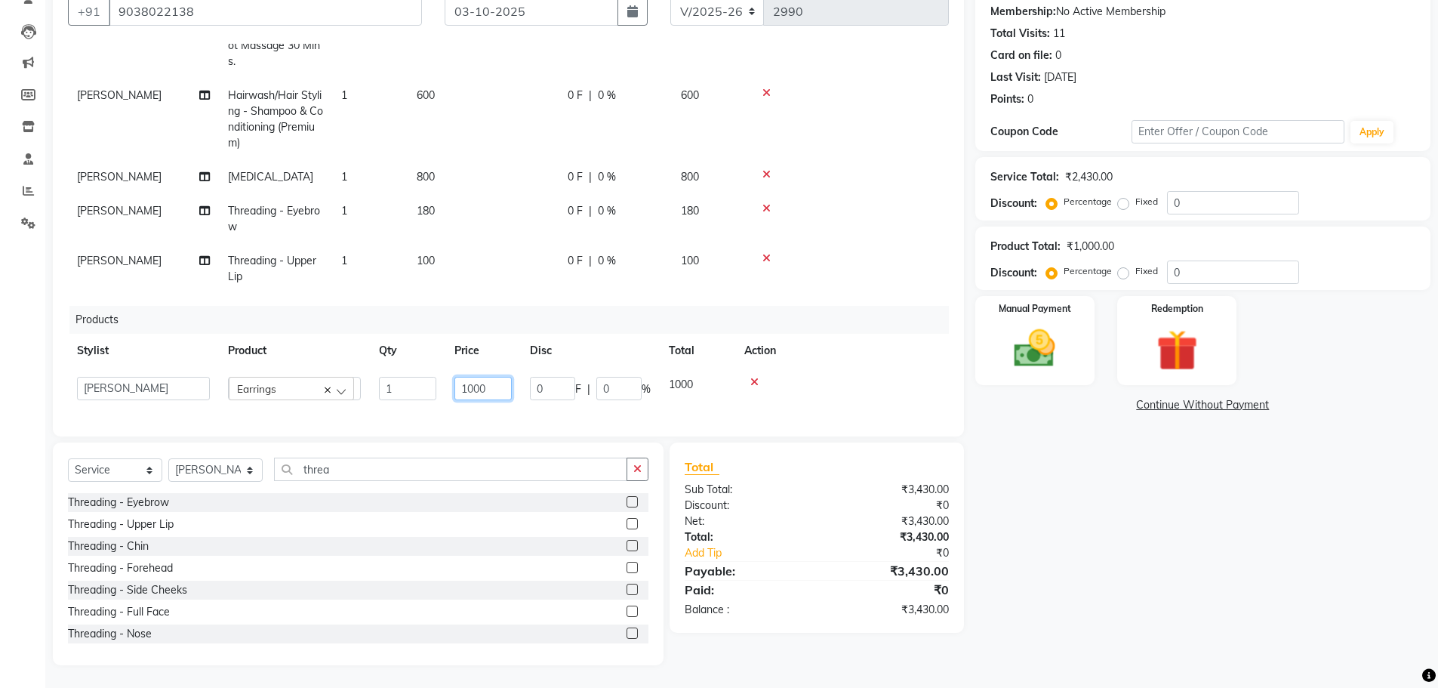
drag, startPoint x: 494, startPoint y: 387, endPoint x: 349, endPoint y: 346, distance: 150.8
click at [349, 346] on table "Stylist Product Qty Price Disc Total Action Anita Archana Minni Babu Das Bindu …" at bounding box center [508, 372] width 881 height 76
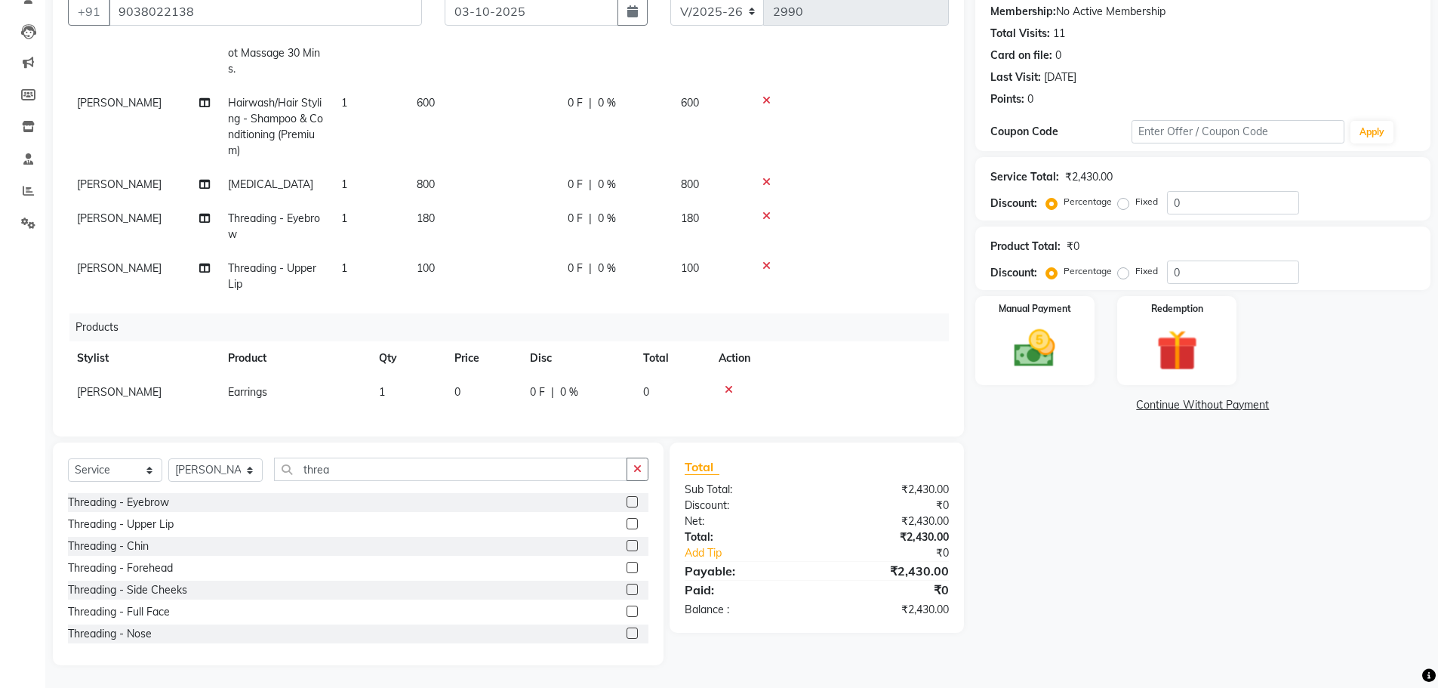
click at [467, 375] on td "0" at bounding box center [483, 392] width 76 height 34
select select "33875"
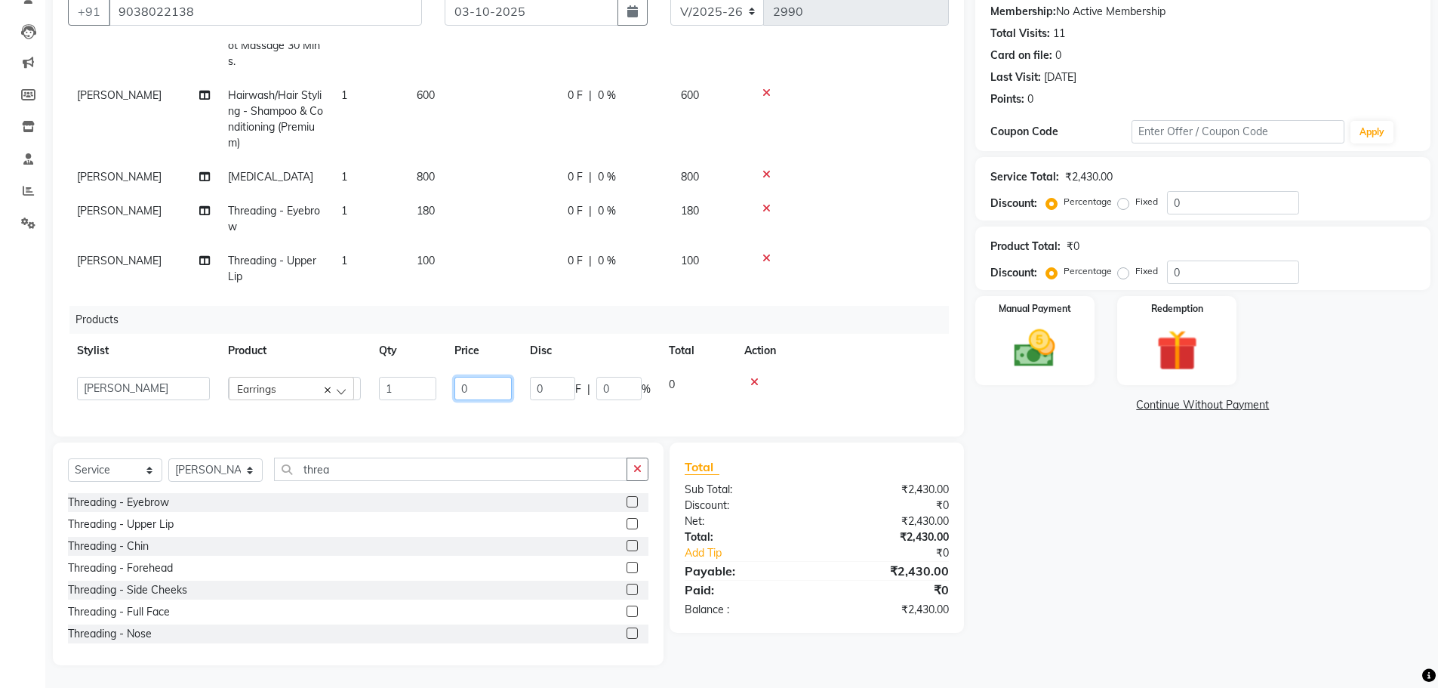
drag, startPoint x: 460, startPoint y: 381, endPoint x: 383, endPoint y: 364, distance: 78.8
click at [383, 368] on tr "Anita Archana Minni Babu Das Bindu Bridgette Jones Danielle Jones Durjo Istiaqu…" at bounding box center [508, 389] width 881 height 42
type input "4400"
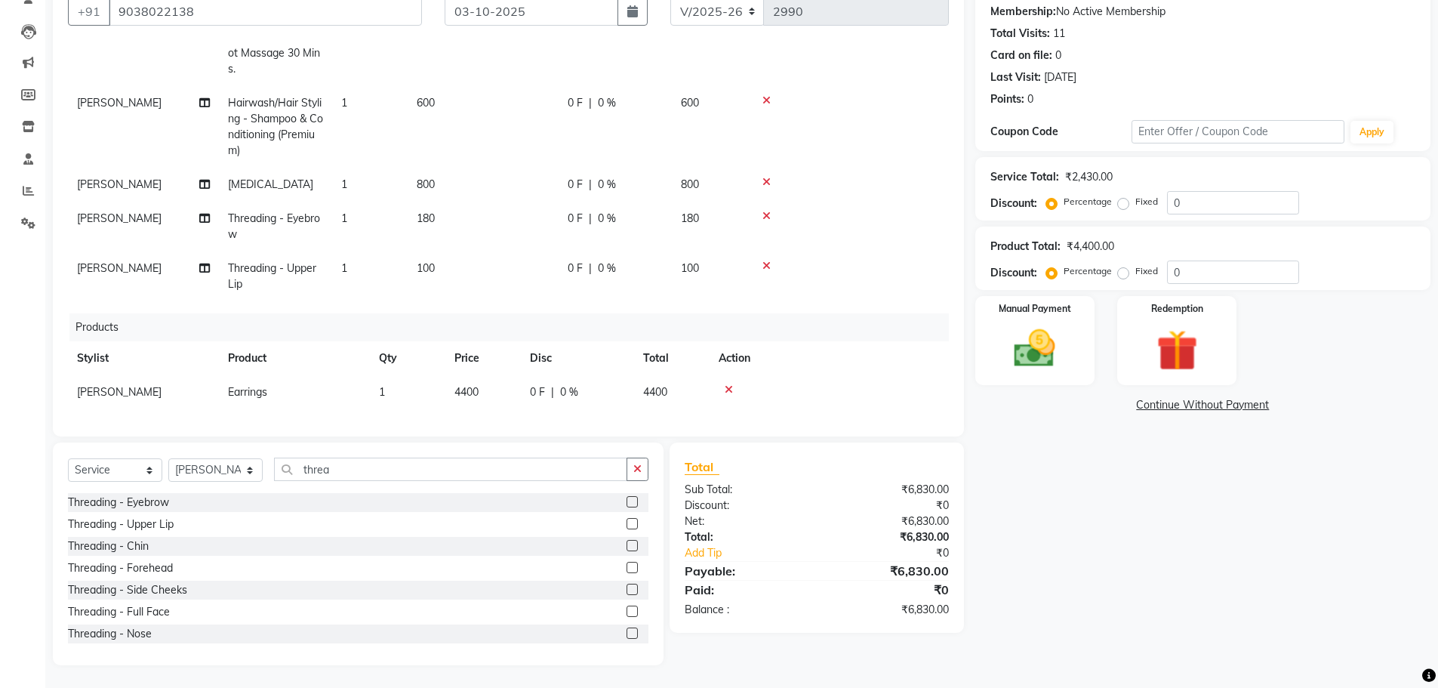
click at [492, 282] on td "100" at bounding box center [483, 276] width 151 height 50
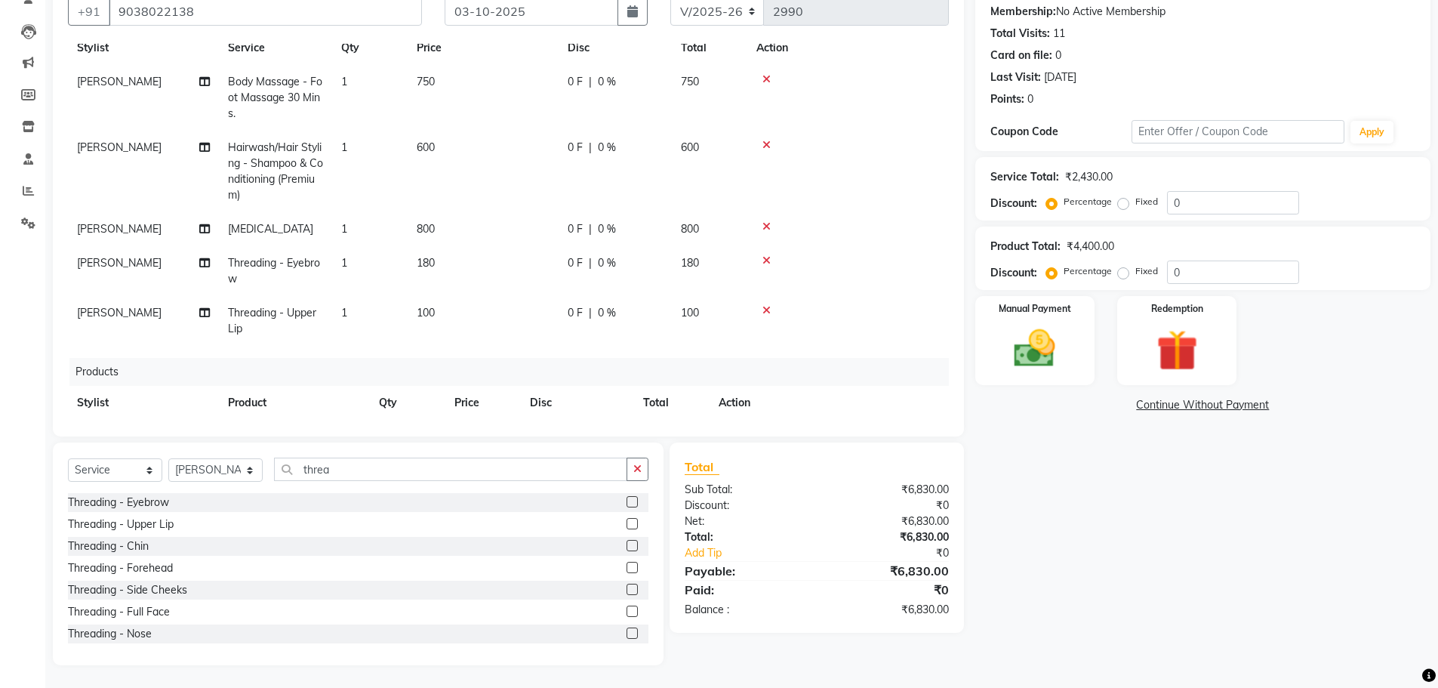
select select "33875"
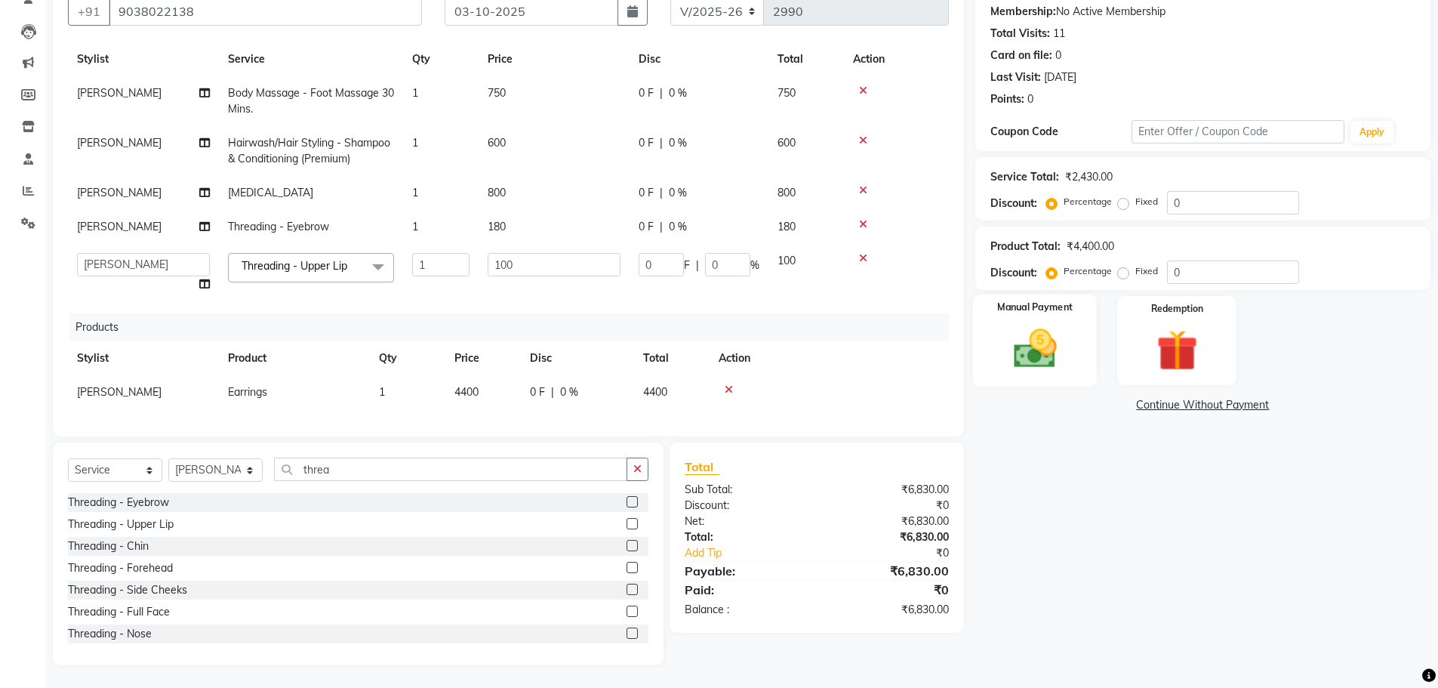
click at [1006, 378] on div "Manual Payment" at bounding box center [1034, 340] width 125 height 93
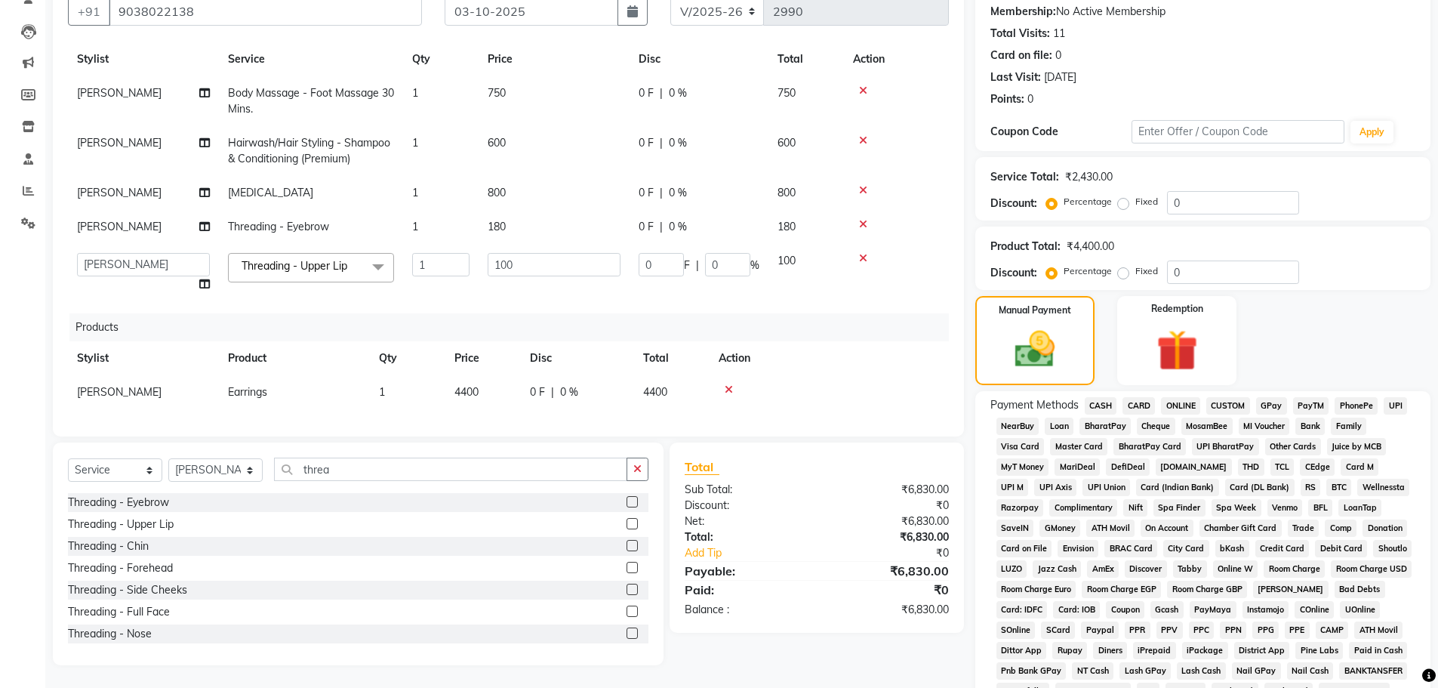
click at [1099, 407] on span "CASH" at bounding box center [1101, 405] width 32 height 17
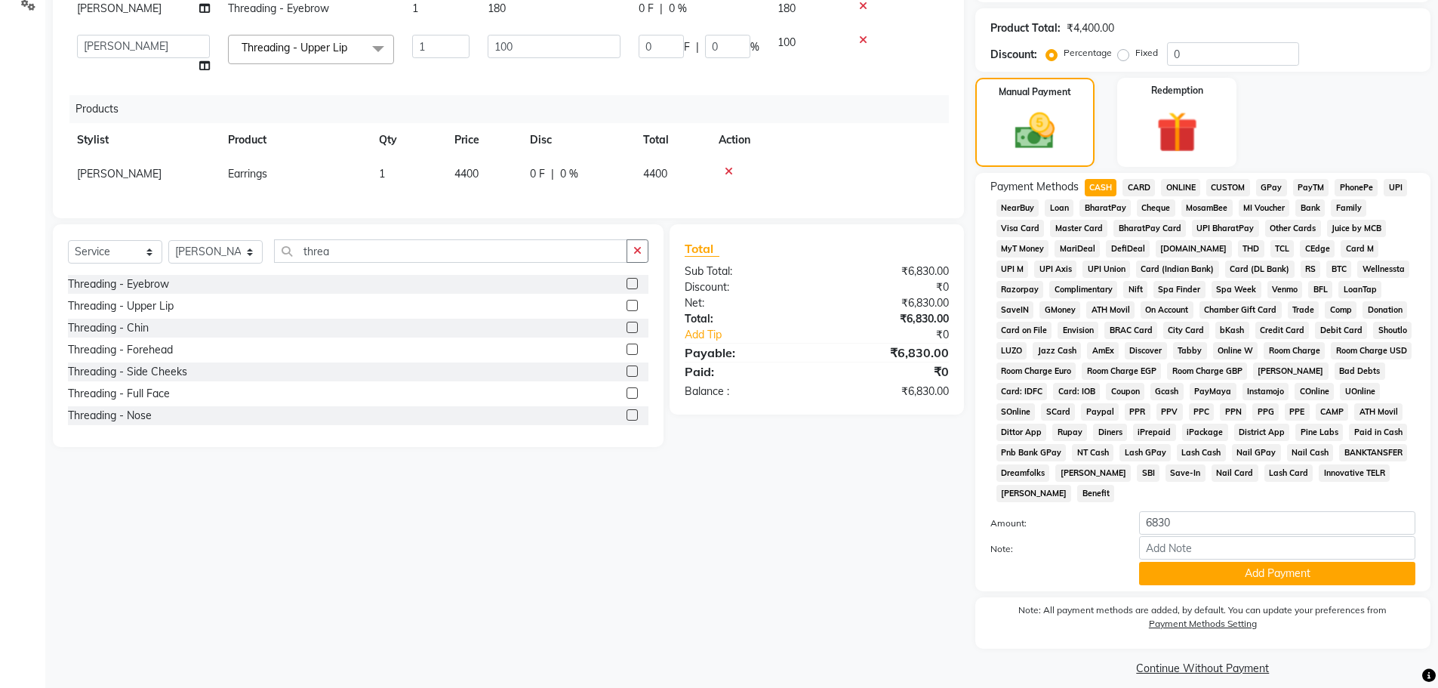
scroll to position [376, 0]
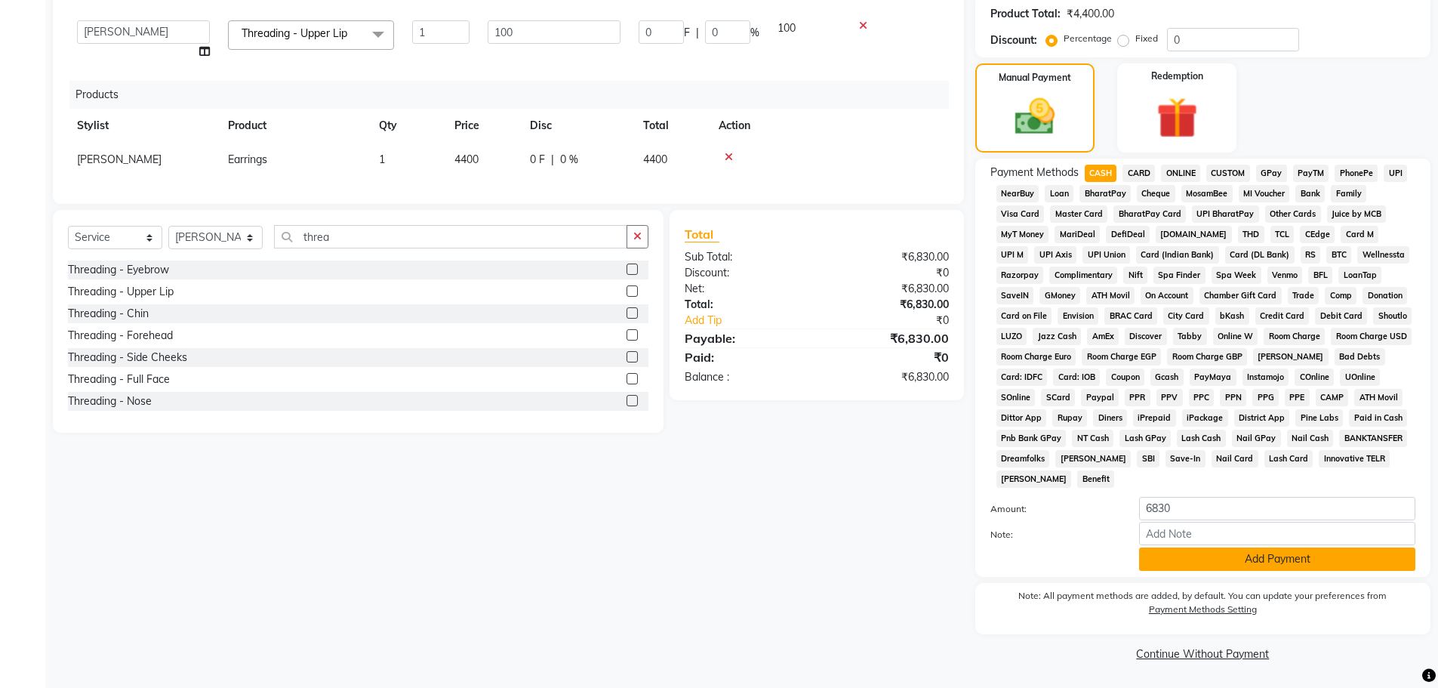
click at [1175, 567] on button "Add Payment" at bounding box center [1277, 558] width 276 height 23
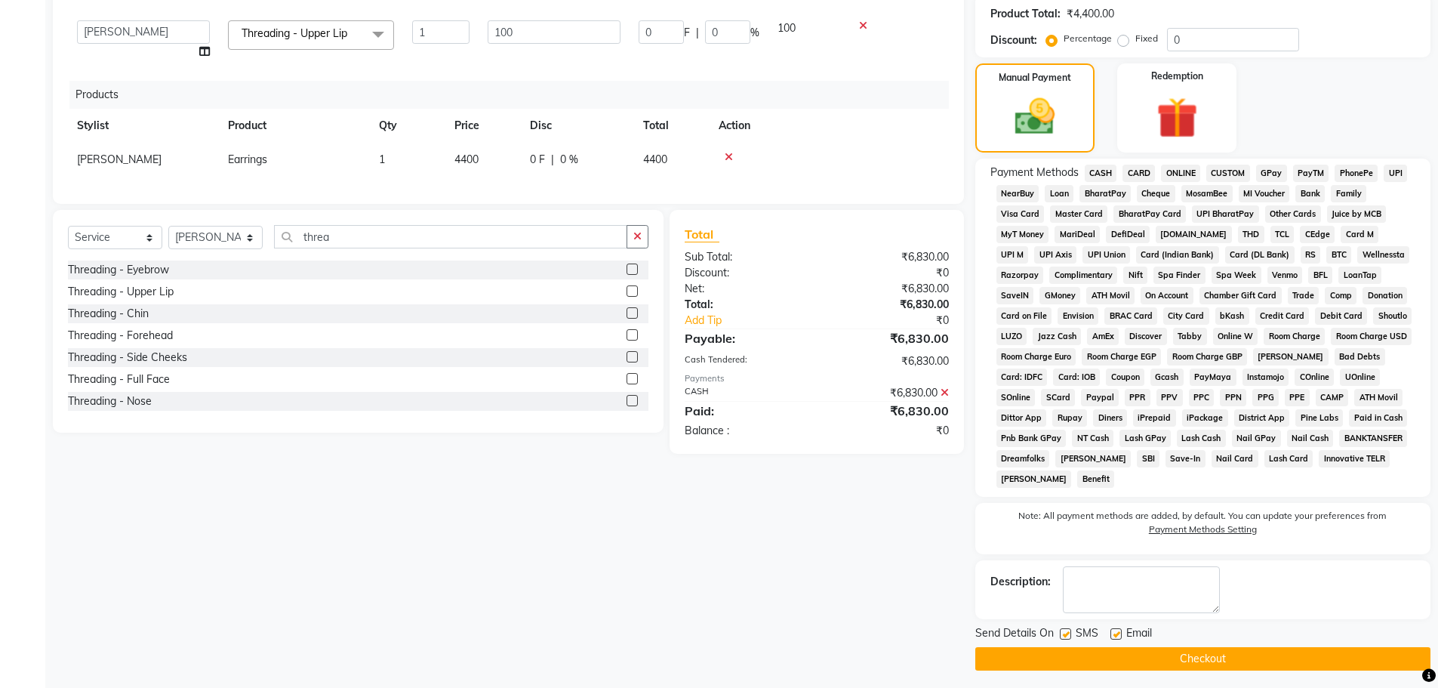
click at [1115, 658] on button "Checkout" at bounding box center [1202, 658] width 455 height 23
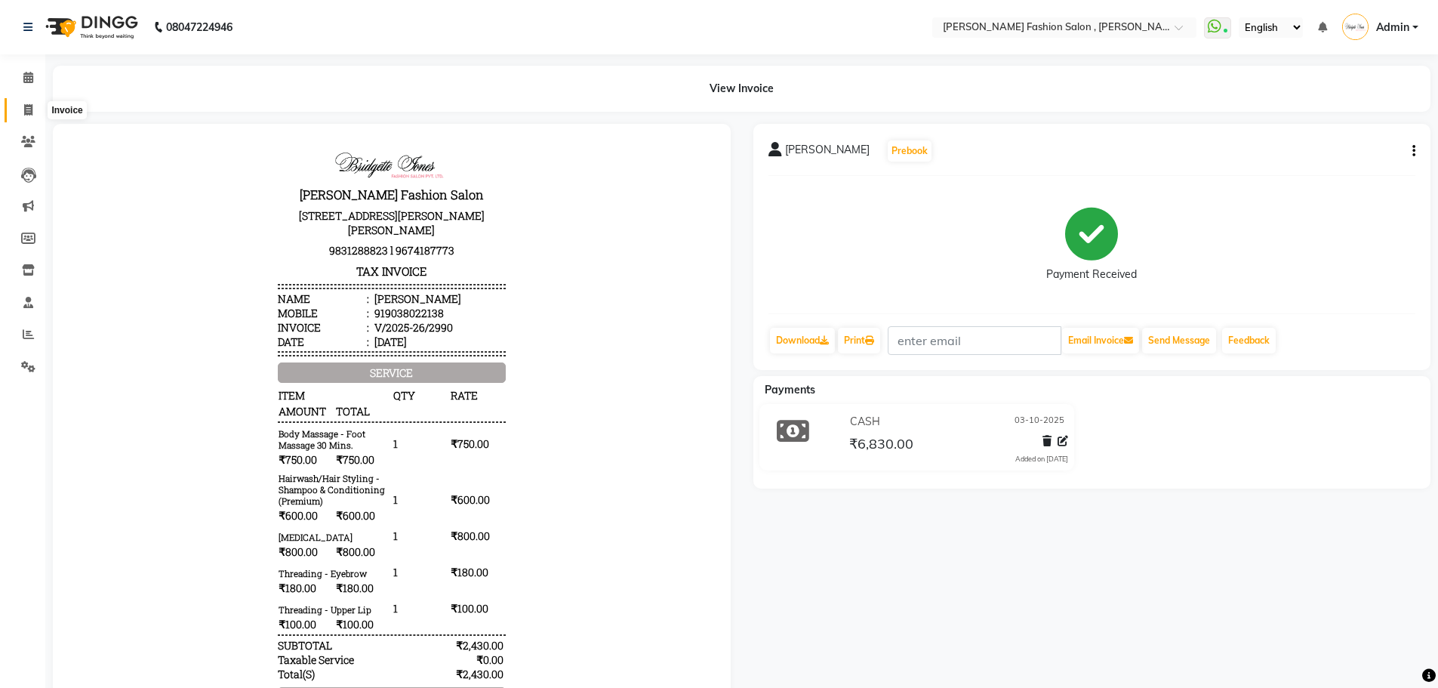
click at [26, 109] on icon at bounding box center [28, 109] width 8 height 11
select select "service"
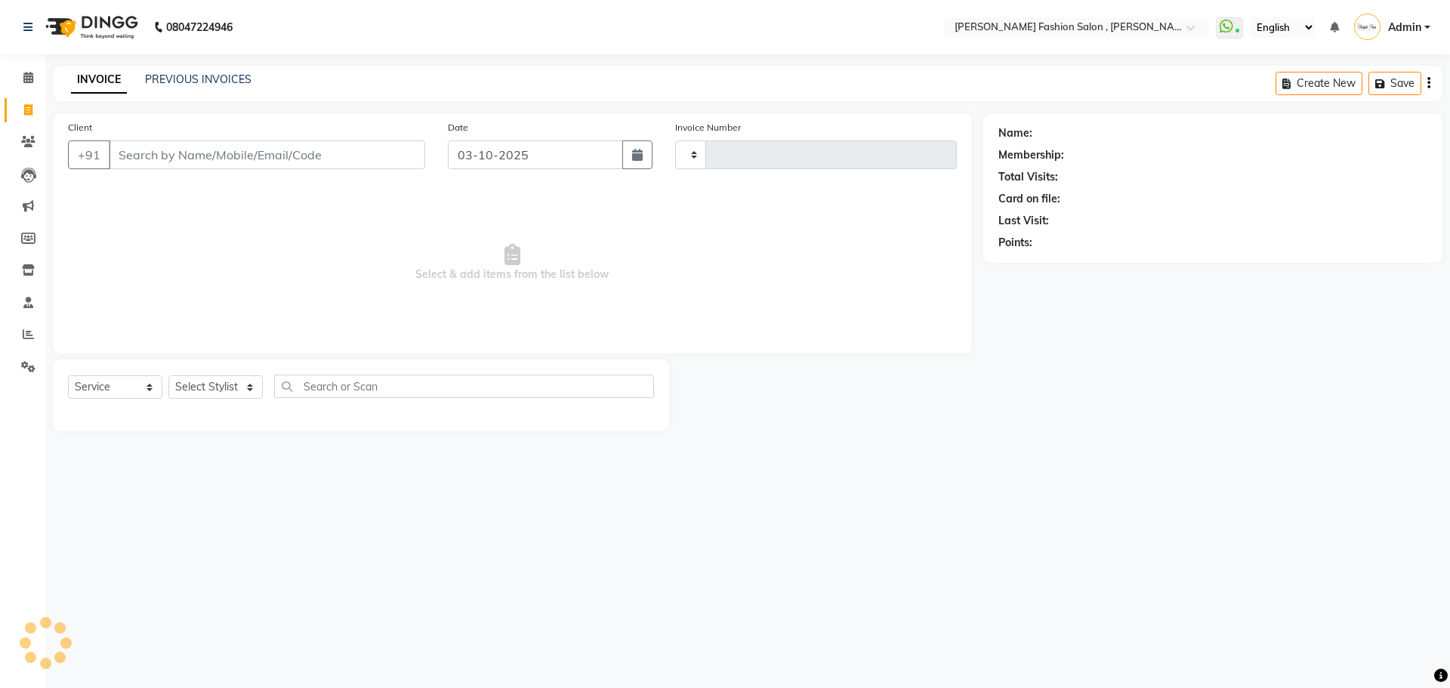
type input "2991"
select select "5233"
click at [217, 386] on select "Select Stylist [PERSON_NAME] [PERSON_NAME] [PERSON_NAME] [PERSON_NAME] [PERSON_…" at bounding box center [215, 386] width 94 height 23
select select "33871"
click at [168, 375] on select "Select Stylist [PERSON_NAME] [PERSON_NAME] [PERSON_NAME] [PERSON_NAME] [PERSON_…" at bounding box center [215, 386] width 94 height 23
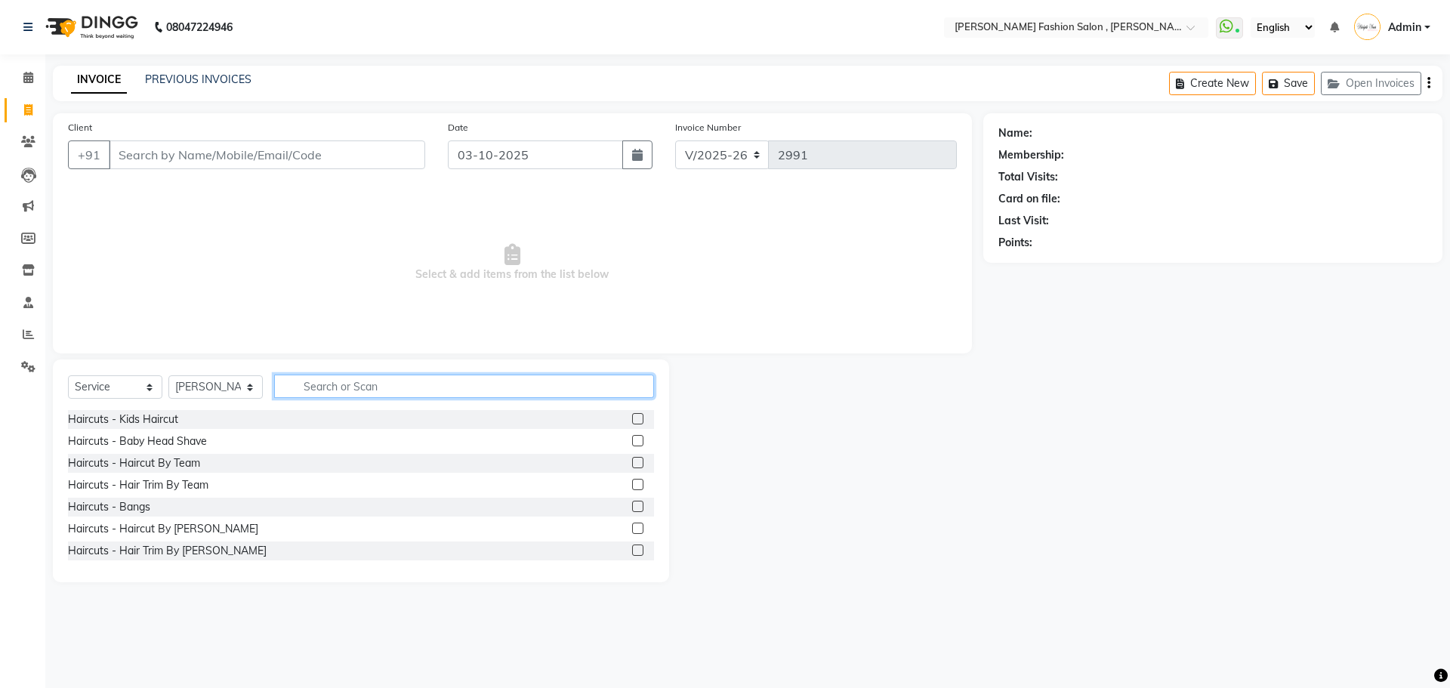
click at [392, 384] on input "text" at bounding box center [464, 385] width 380 height 23
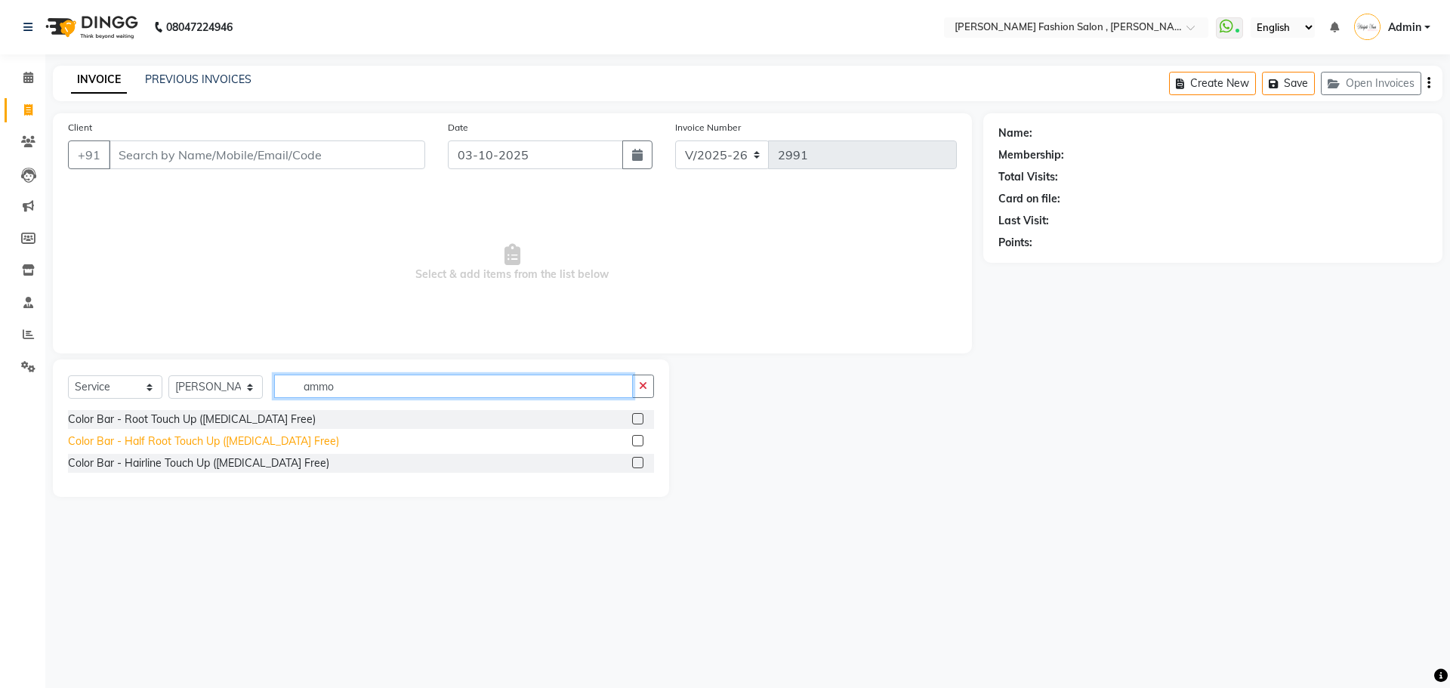
type input "ammo"
click at [254, 438] on div "Color Bar - Half Root Touch Up ([MEDICAL_DATA] Free)" at bounding box center [203, 441] width 271 height 16
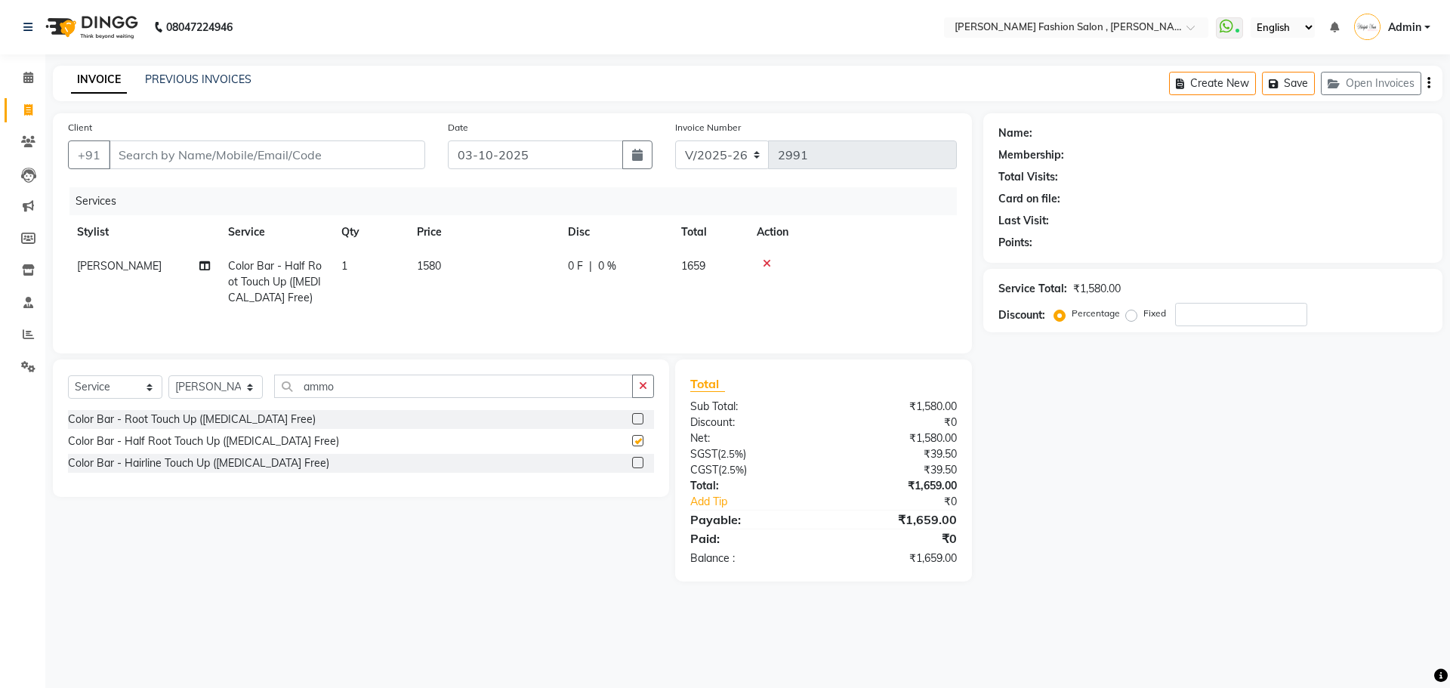
checkbox input "false"
click at [248, 384] on select "Select Stylist [PERSON_NAME] [PERSON_NAME] [PERSON_NAME] [PERSON_NAME] [PERSON_…" at bounding box center [215, 386] width 94 height 23
select select "84147"
click at [168, 375] on select "Select Stylist [PERSON_NAME] [PERSON_NAME] [PERSON_NAME] [PERSON_NAME] [PERSON_…" at bounding box center [215, 386] width 94 height 23
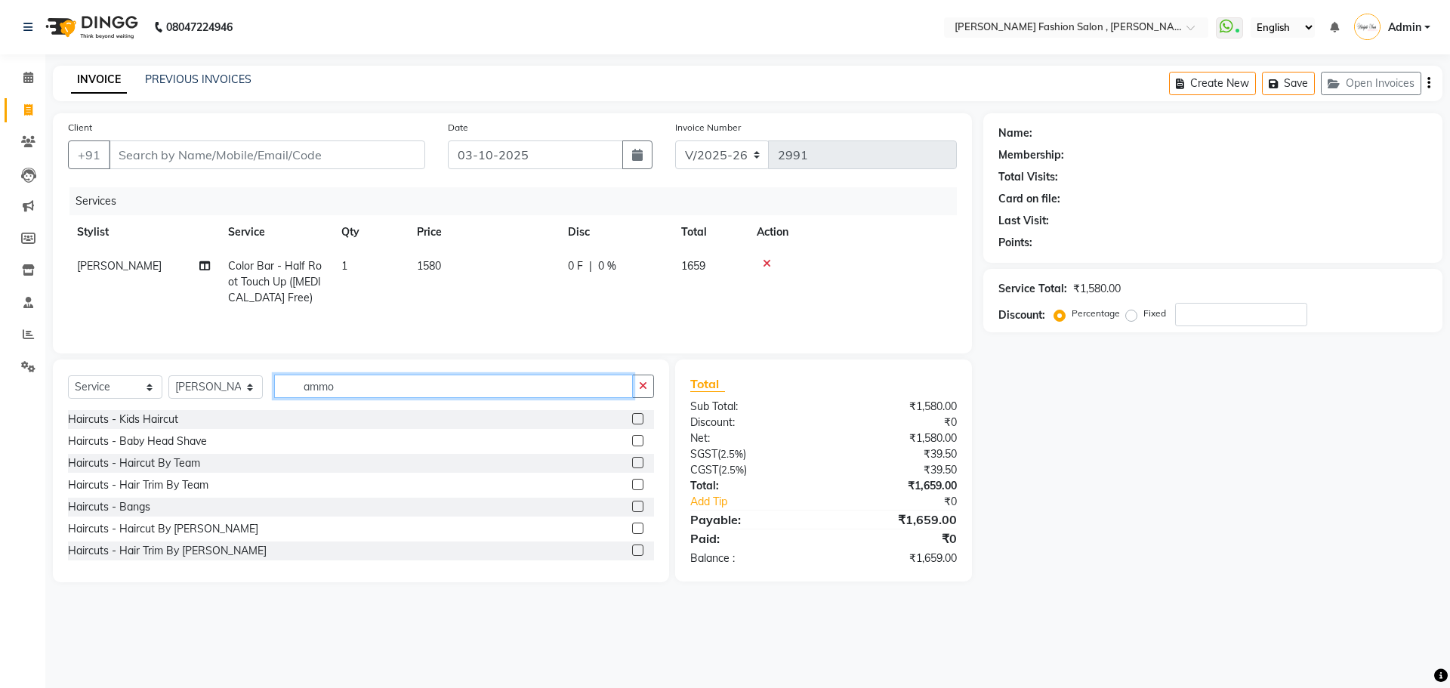
drag, startPoint x: 365, startPoint y: 390, endPoint x: 168, endPoint y: 371, distance: 197.1
click at [168, 371] on div "Select Service Product Membership Package Voucher Prepaid Gift Card Select Styl…" at bounding box center [361, 470] width 616 height 223
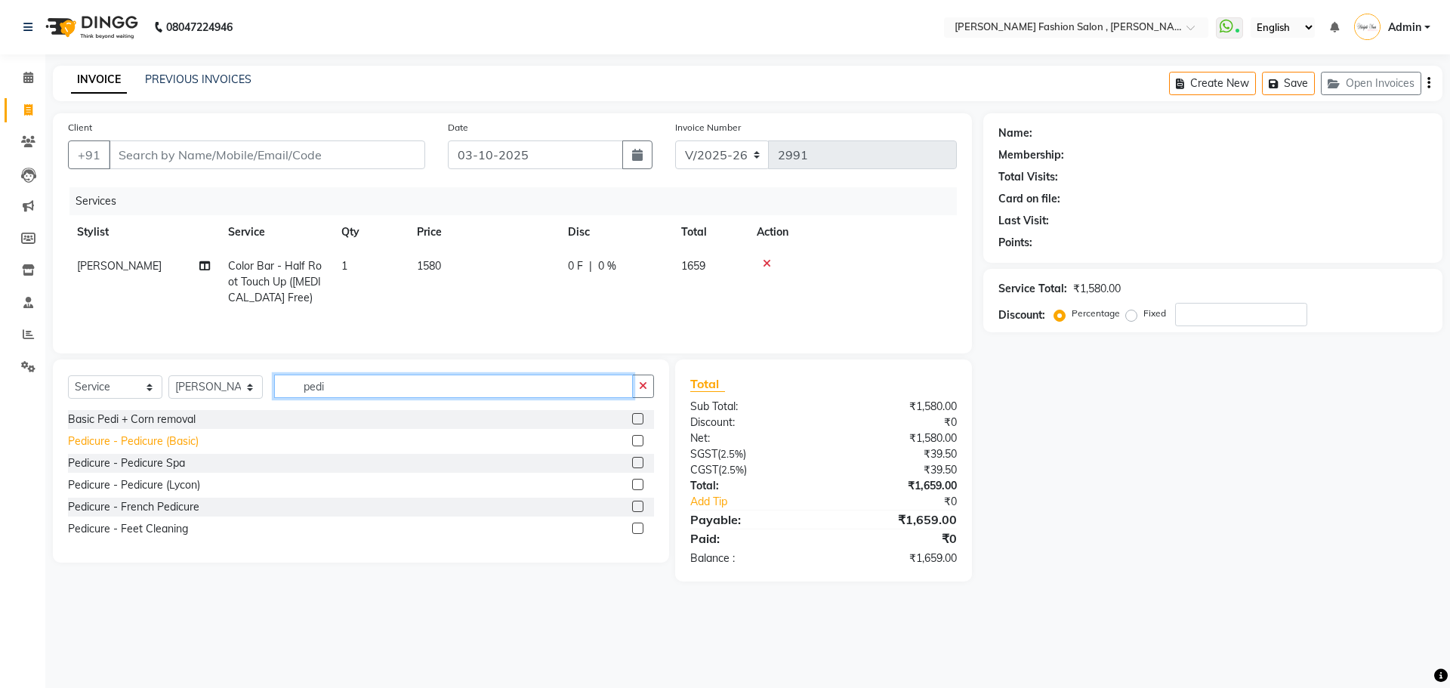
type input "pedi"
click at [169, 439] on div "Pedicure - Pedicure (Basic)" at bounding box center [133, 441] width 131 height 16
checkbox input "false"
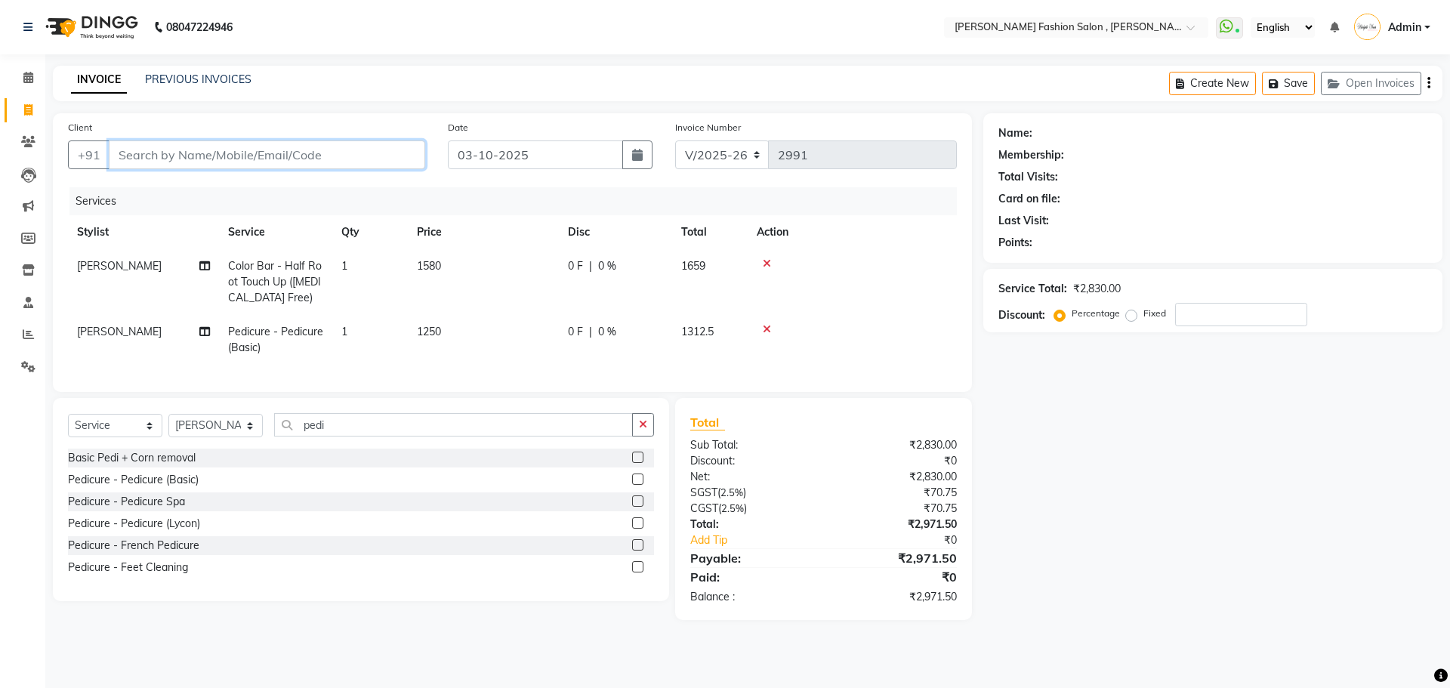
click at [328, 163] on input "Client" at bounding box center [267, 154] width 316 height 29
type input "p"
type input "0"
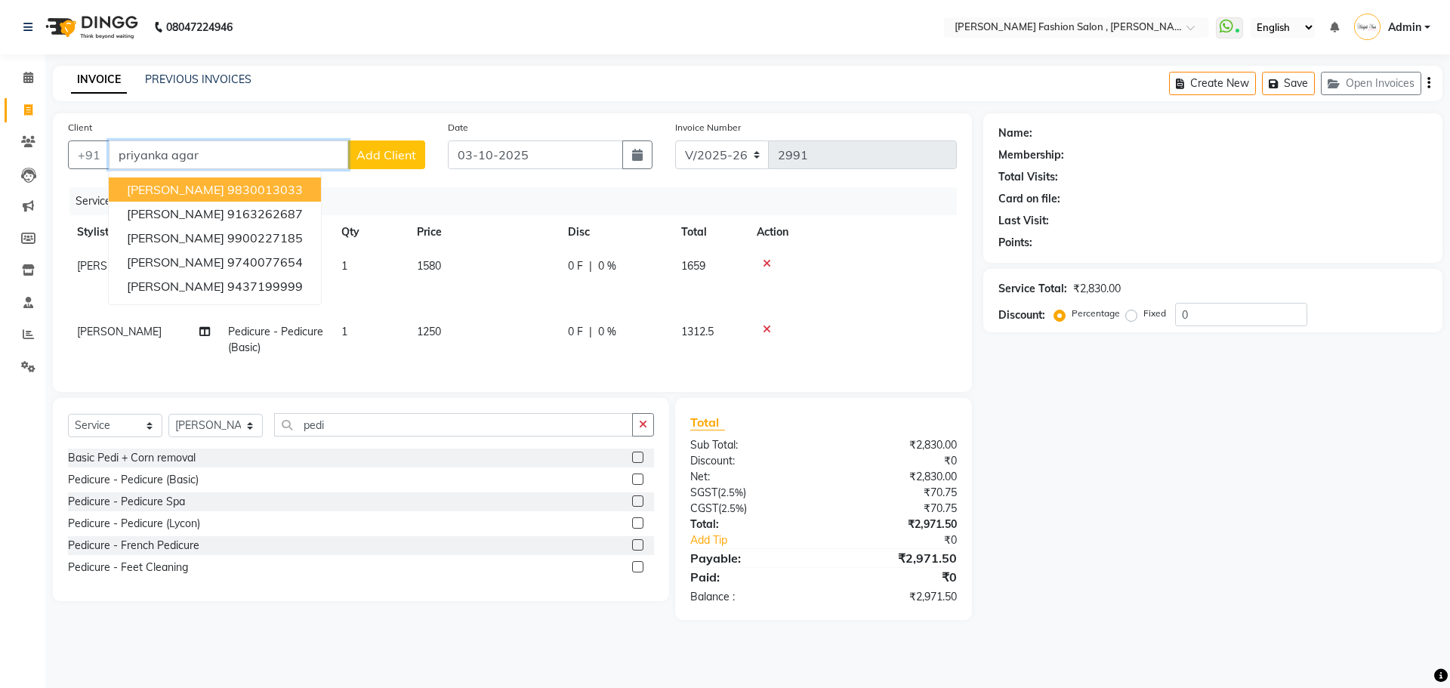
click at [308, 179] on button "Priyanka Agarwal 9830013033" at bounding box center [215, 189] width 212 height 24
type input "9830013033"
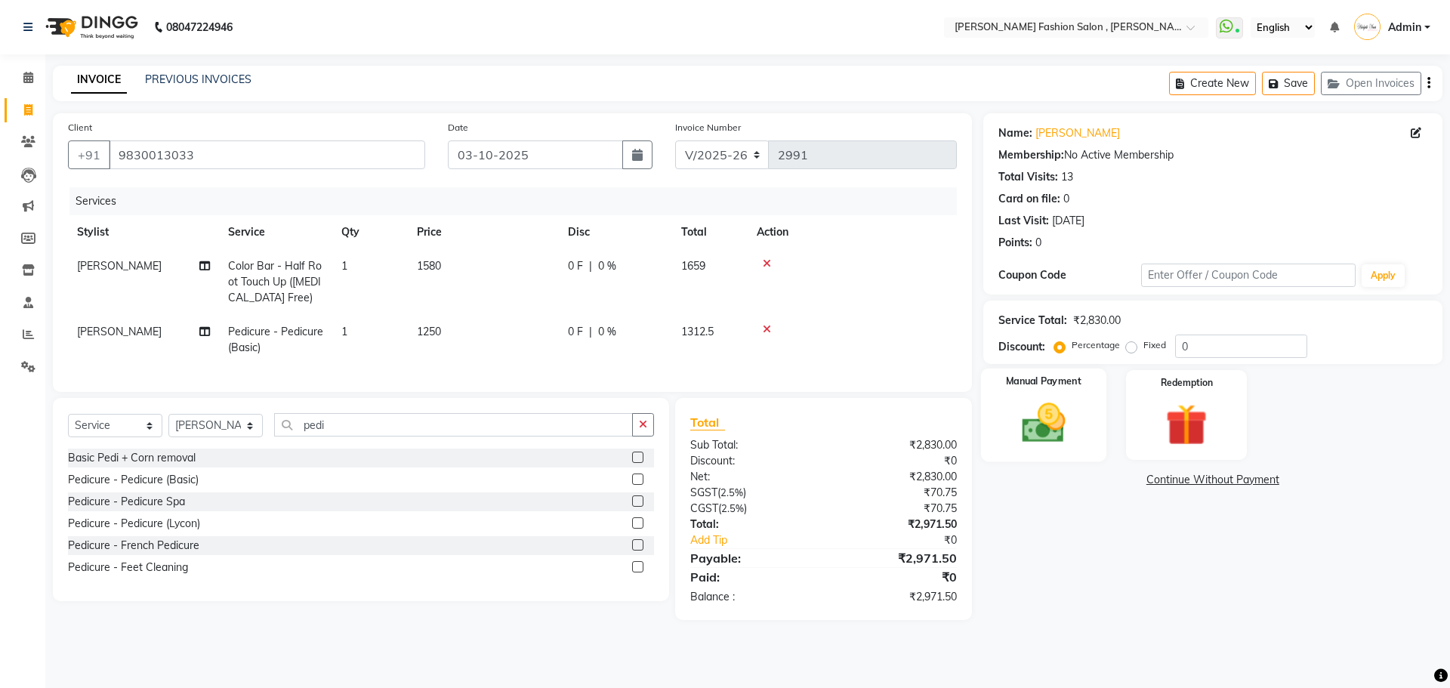
click at [998, 413] on div "Manual Payment" at bounding box center [1042, 414] width 125 height 93
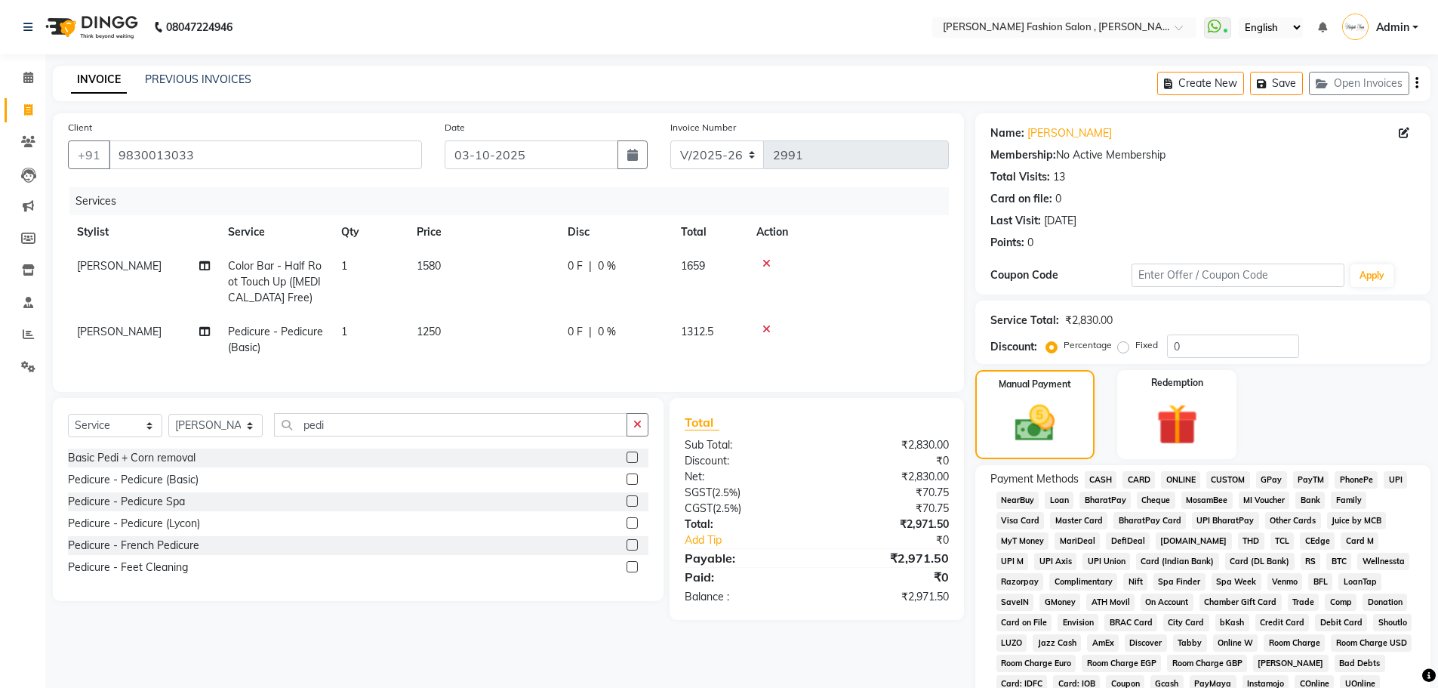
click at [1092, 481] on span "CASH" at bounding box center [1101, 479] width 32 height 17
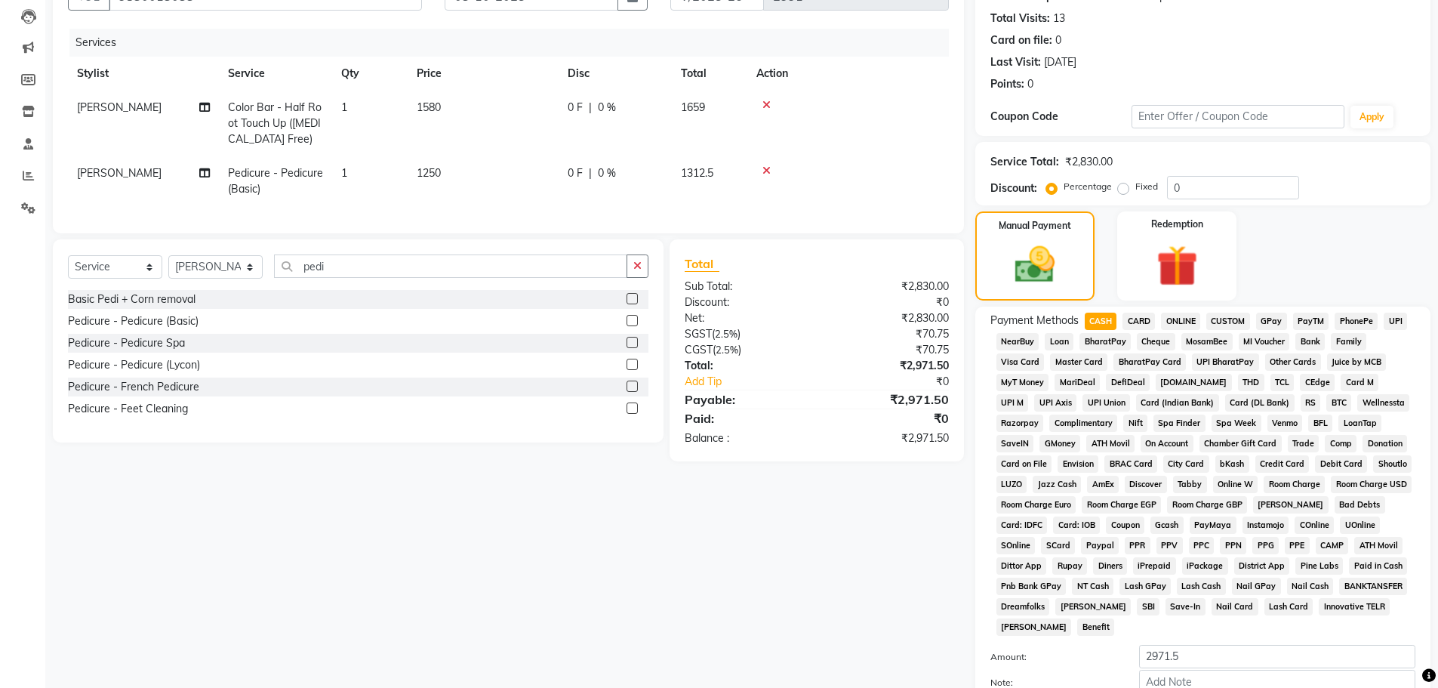
scroll to position [307, 0]
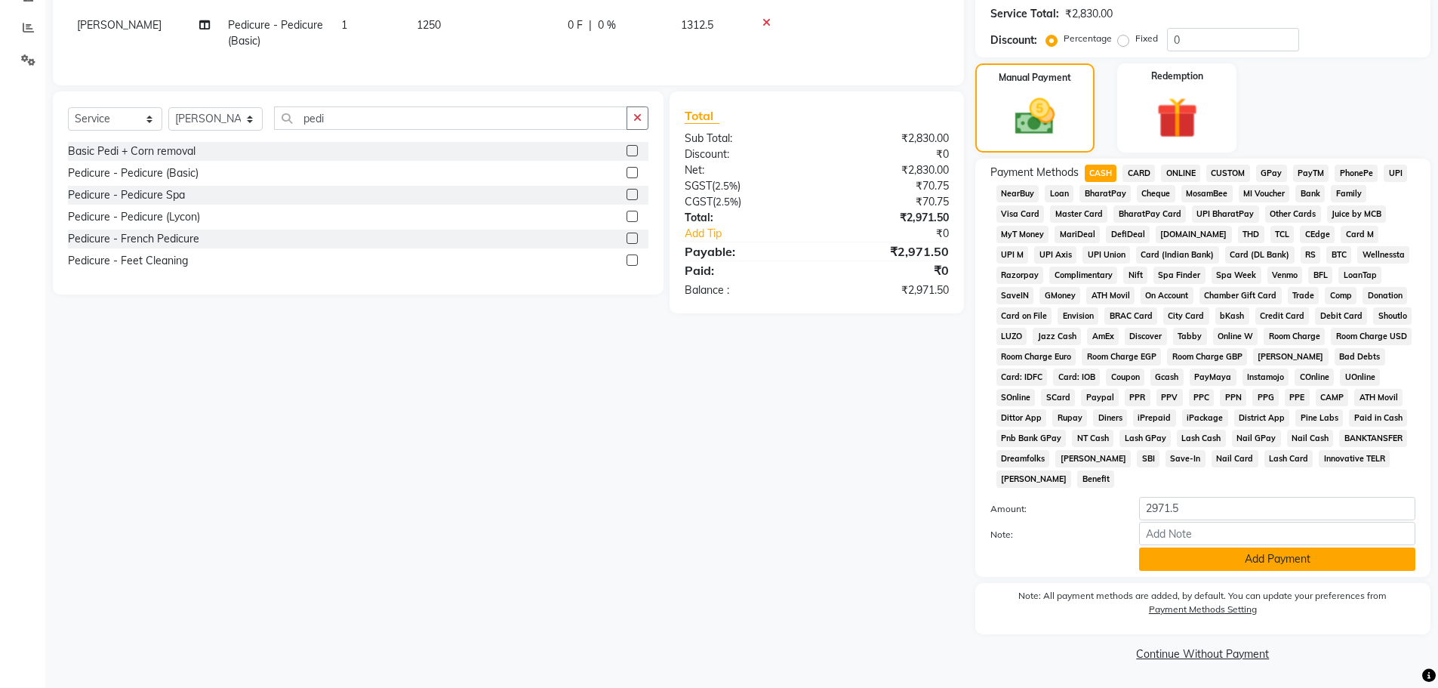
click at [1166, 553] on button "Add Payment" at bounding box center [1277, 558] width 276 height 23
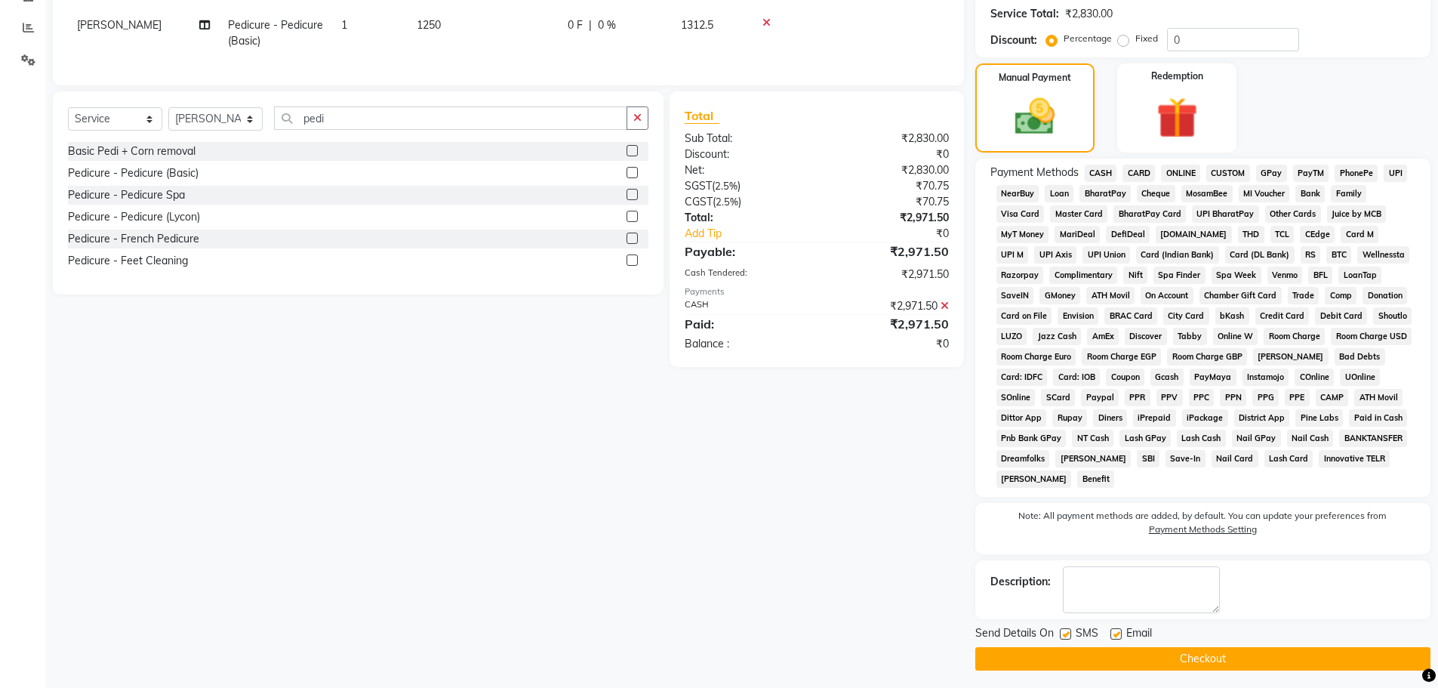
click at [1173, 664] on button "Checkout" at bounding box center [1202, 658] width 455 height 23
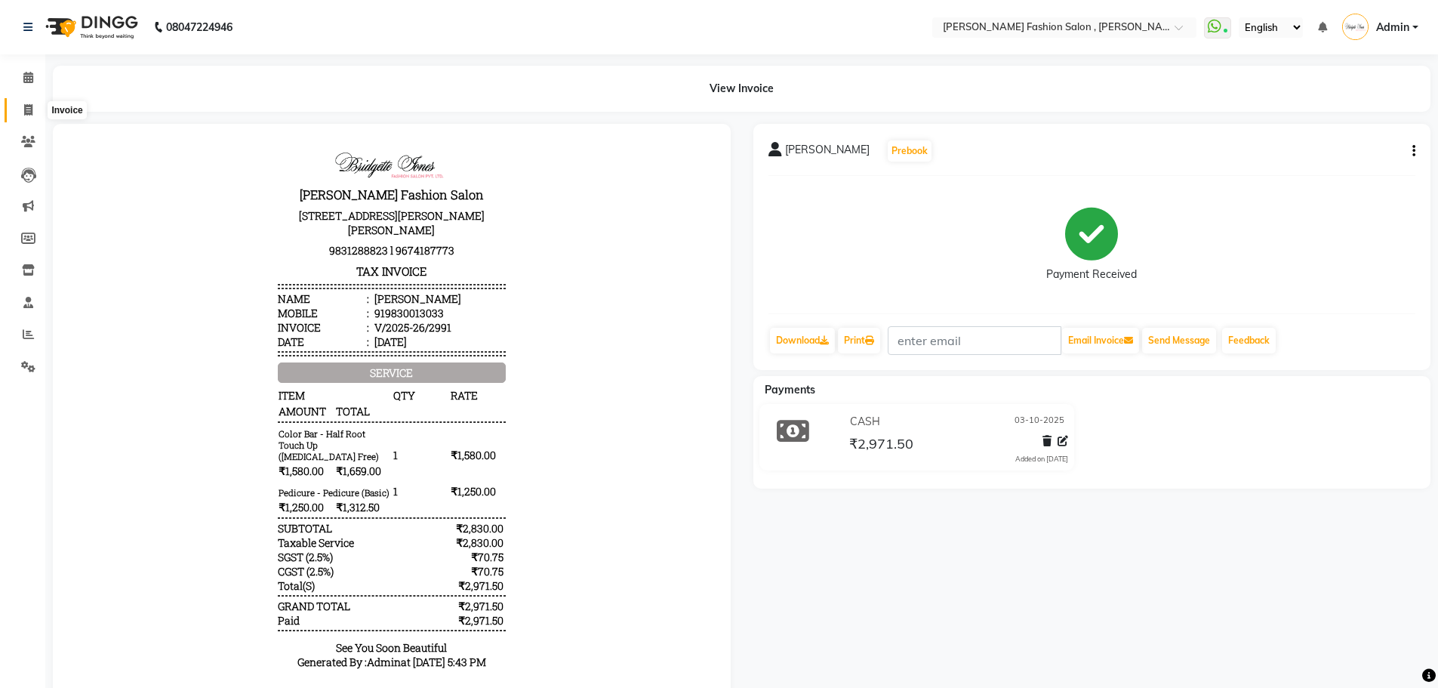
click at [28, 105] on icon at bounding box center [28, 109] width 8 height 11
select select "5233"
select select "service"
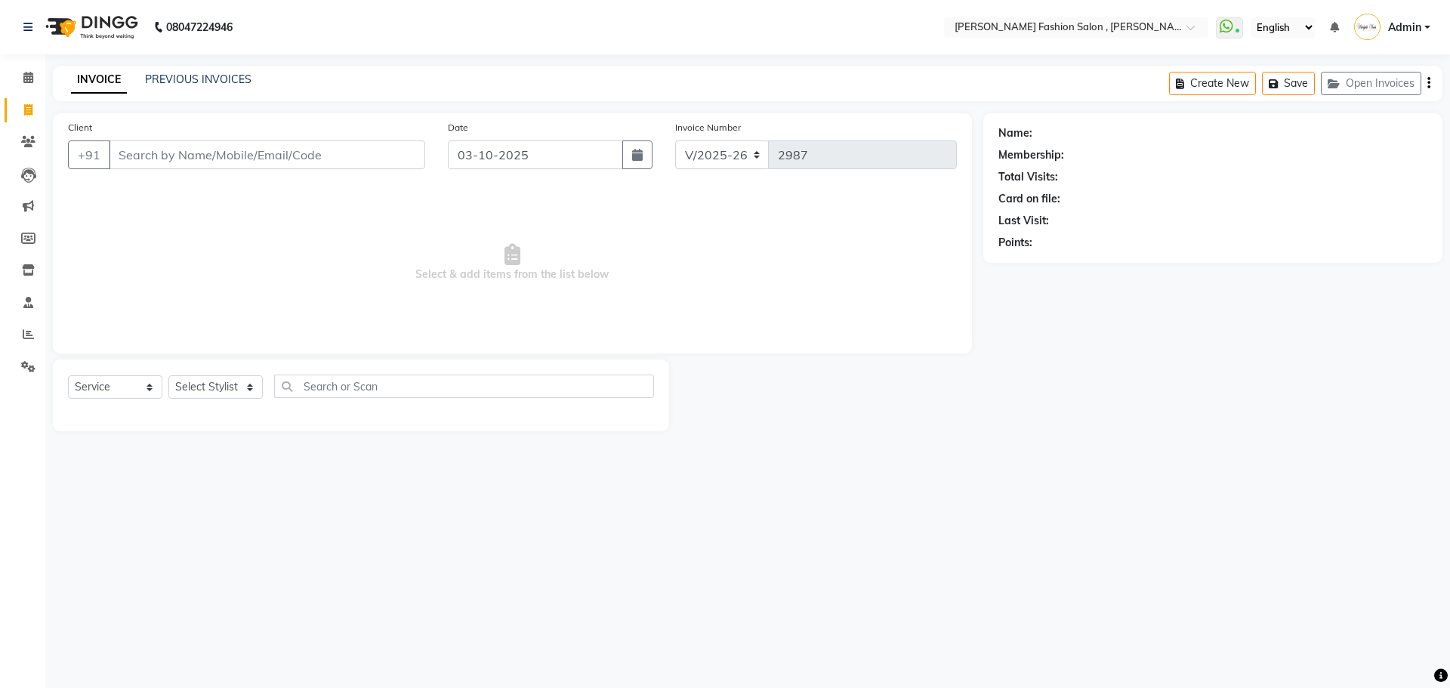
select select "5233"
select select "service"
click at [248, 382] on select "Select Stylist [PERSON_NAME] [PERSON_NAME] [PERSON_NAME] [PERSON_NAME] [PERSON_…" at bounding box center [215, 386] width 94 height 23
select select "77788"
click at [168, 375] on select "Select Stylist [PERSON_NAME] [PERSON_NAME] [PERSON_NAME] [PERSON_NAME] [PERSON_…" at bounding box center [215, 386] width 94 height 23
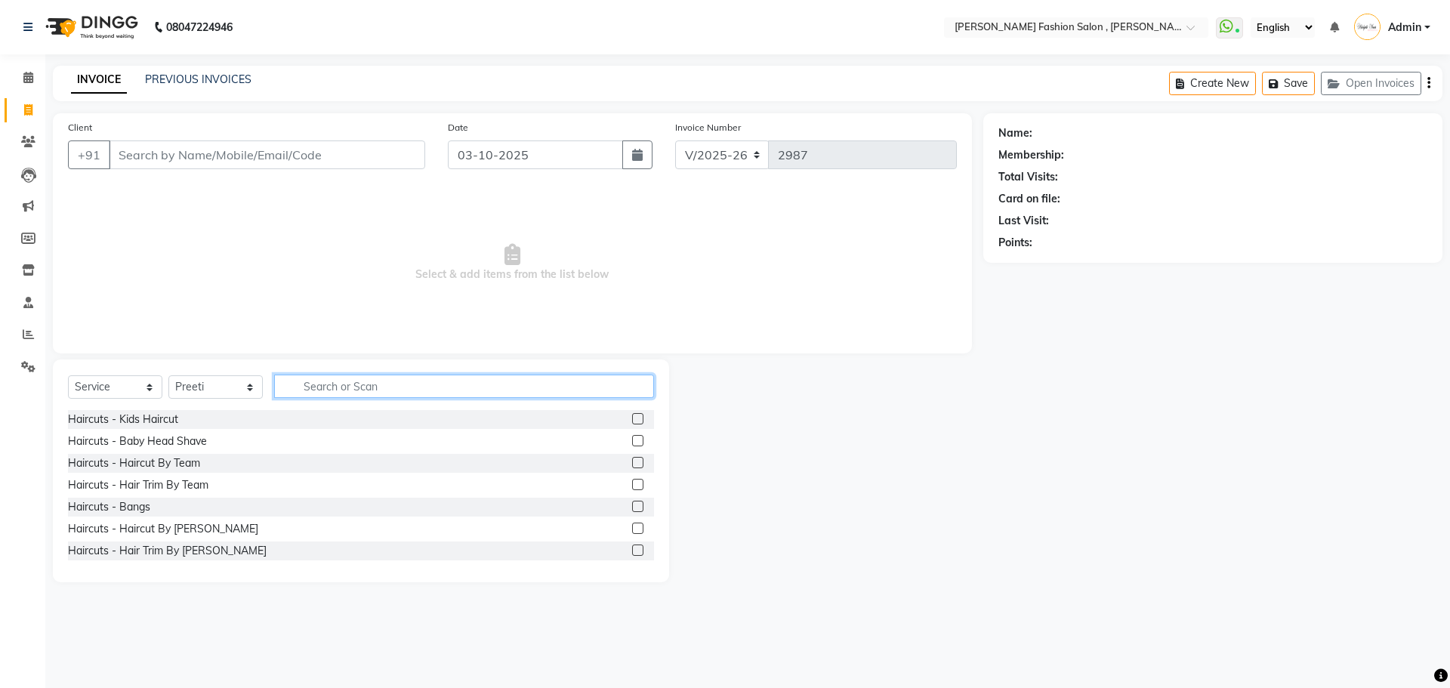
click at [335, 380] on input "text" at bounding box center [464, 385] width 380 height 23
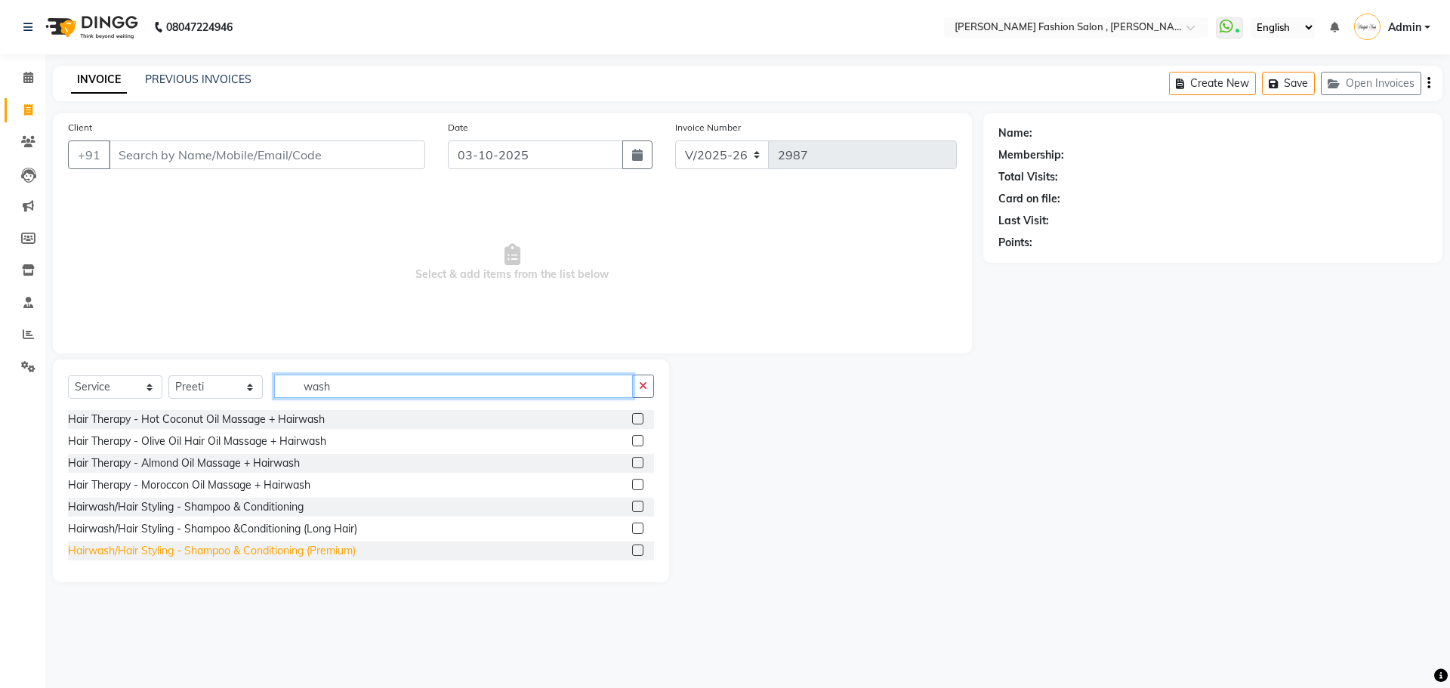
type input "wash"
click at [315, 547] on div "Hairwash/Hair Styling - Shampoo & Conditioning (Premium)" at bounding box center [212, 551] width 288 height 16
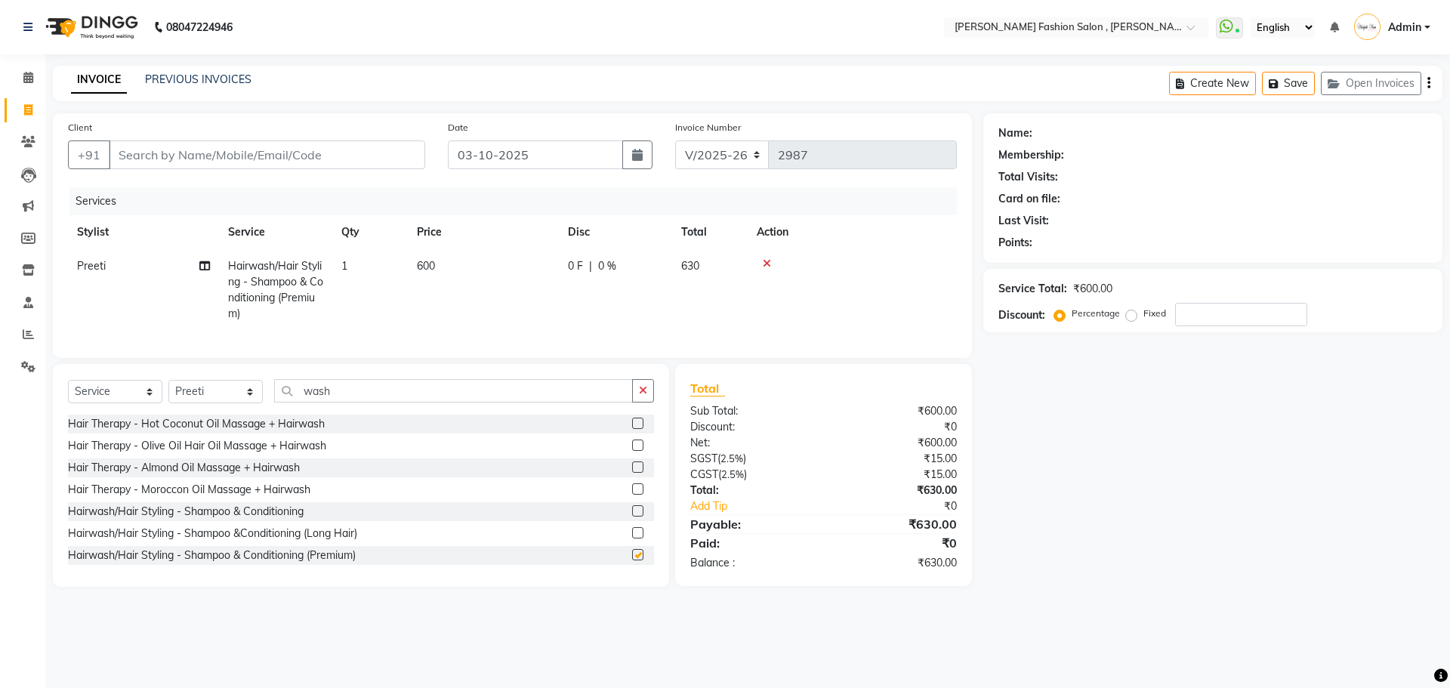
checkbox input "false"
click at [226, 415] on div "Select Service Product Membership Package Voucher Prepaid Gift Card Select Styl…" at bounding box center [361, 396] width 586 height 35
click at [226, 403] on select "Select Stylist [PERSON_NAME] [PERSON_NAME] [PERSON_NAME] [PERSON_NAME] [PERSON_…" at bounding box center [215, 391] width 94 height 23
select select "33872"
click at [168, 391] on select "Select Stylist [PERSON_NAME] [PERSON_NAME] [PERSON_NAME] [PERSON_NAME] [PERSON_…" at bounding box center [215, 391] width 94 height 23
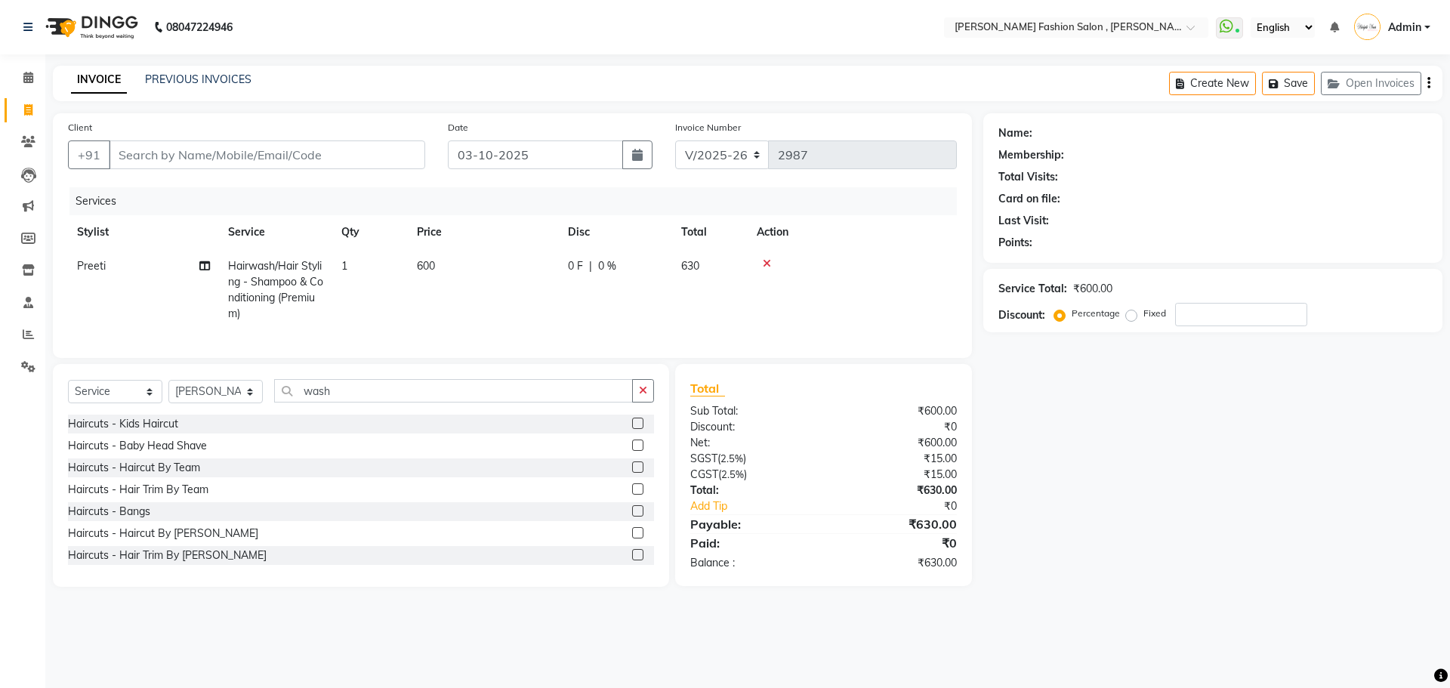
click at [153, 470] on div "Haircuts - Haircut By Team" at bounding box center [361, 467] width 586 height 19
click at [153, 474] on div "Haircuts - Haircut By Team" at bounding box center [134, 468] width 132 height 16
checkbox input "false"
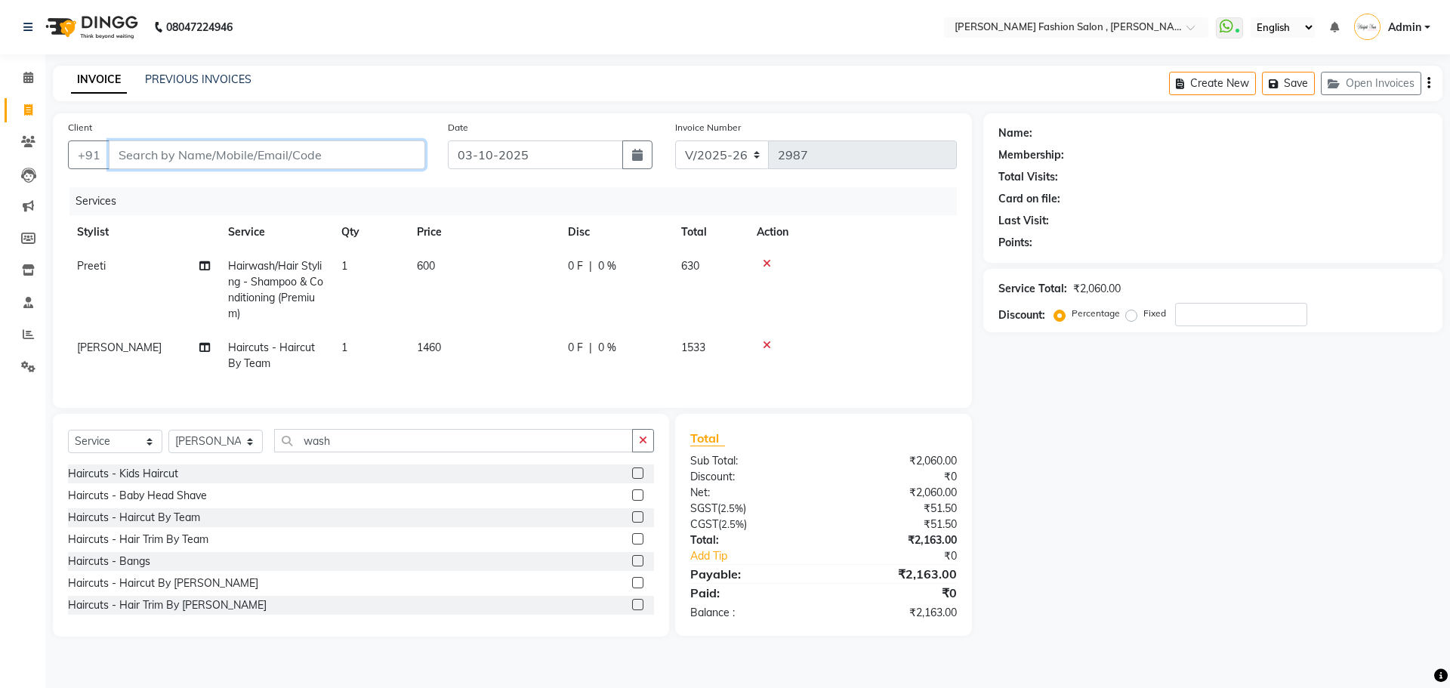
click at [227, 164] on input "Client" at bounding box center [267, 154] width 316 height 29
click at [257, 150] on input "Client" at bounding box center [267, 154] width 316 height 29
type input "9"
type input "0"
type input "9967221297"
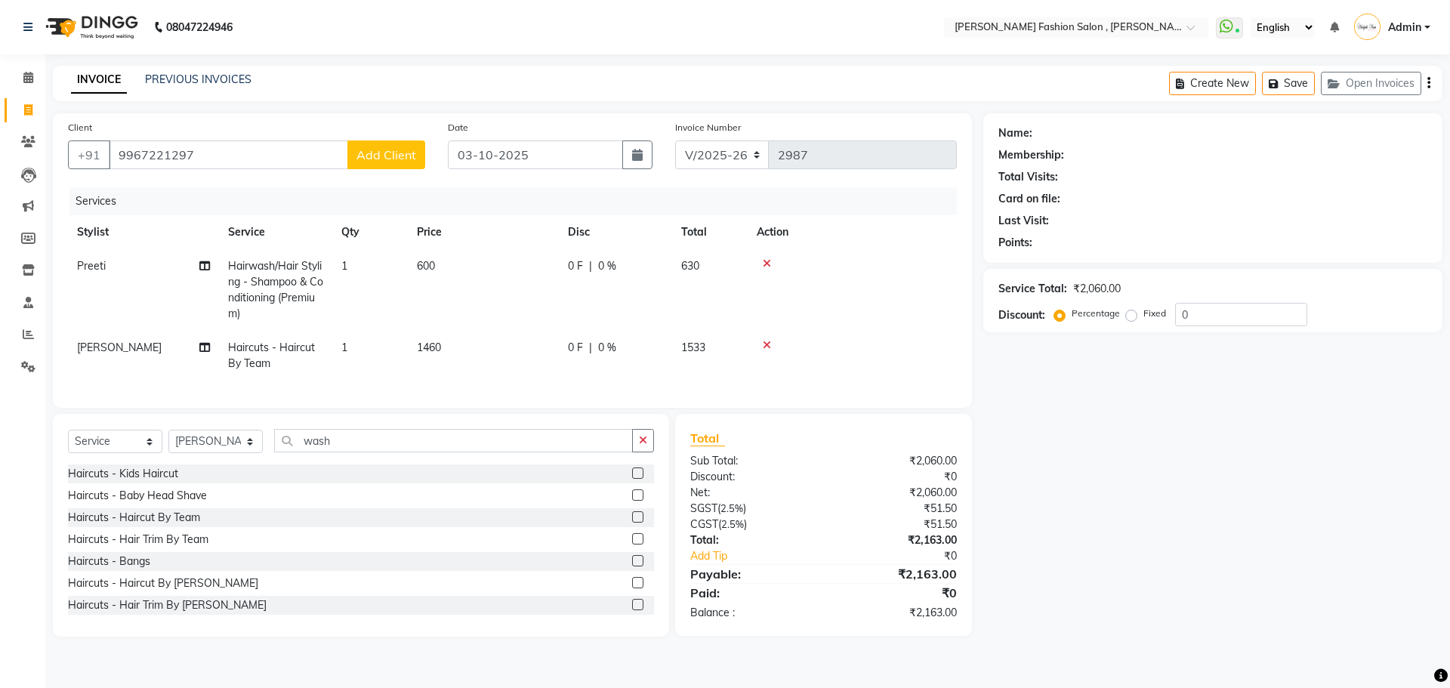
click at [379, 158] on span "Add Client" at bounding box center [386, 154] width 60 height 15
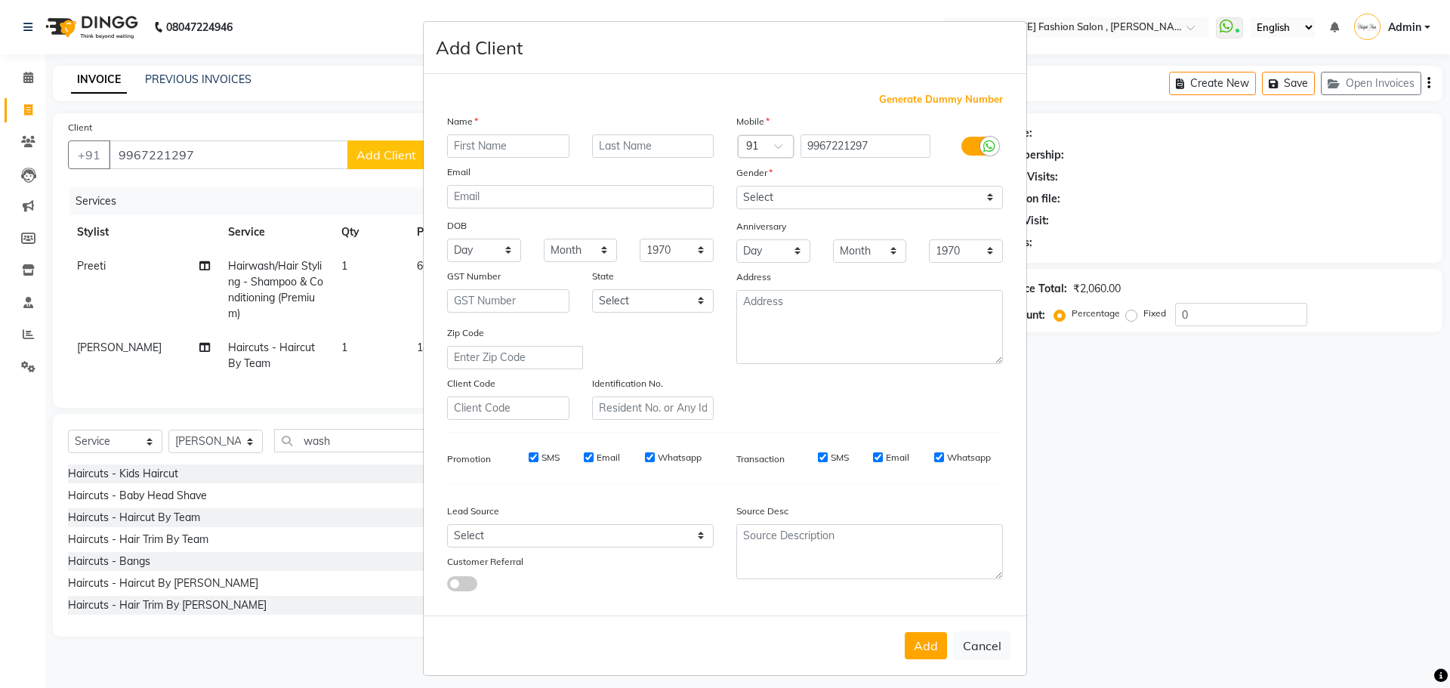
click at [495, 139] on input "text" at bounding box center [508, 145] width 122 height 23
type input "Richa"
click at [640, 143] on input "text" at bounding box center [653, 145] width 122 height 23
type input "Agarwal"
click at [897, 195] on select "Select Male Female Other Prefer Not To Say" at bounding box center [869, 197] width 267 height 23
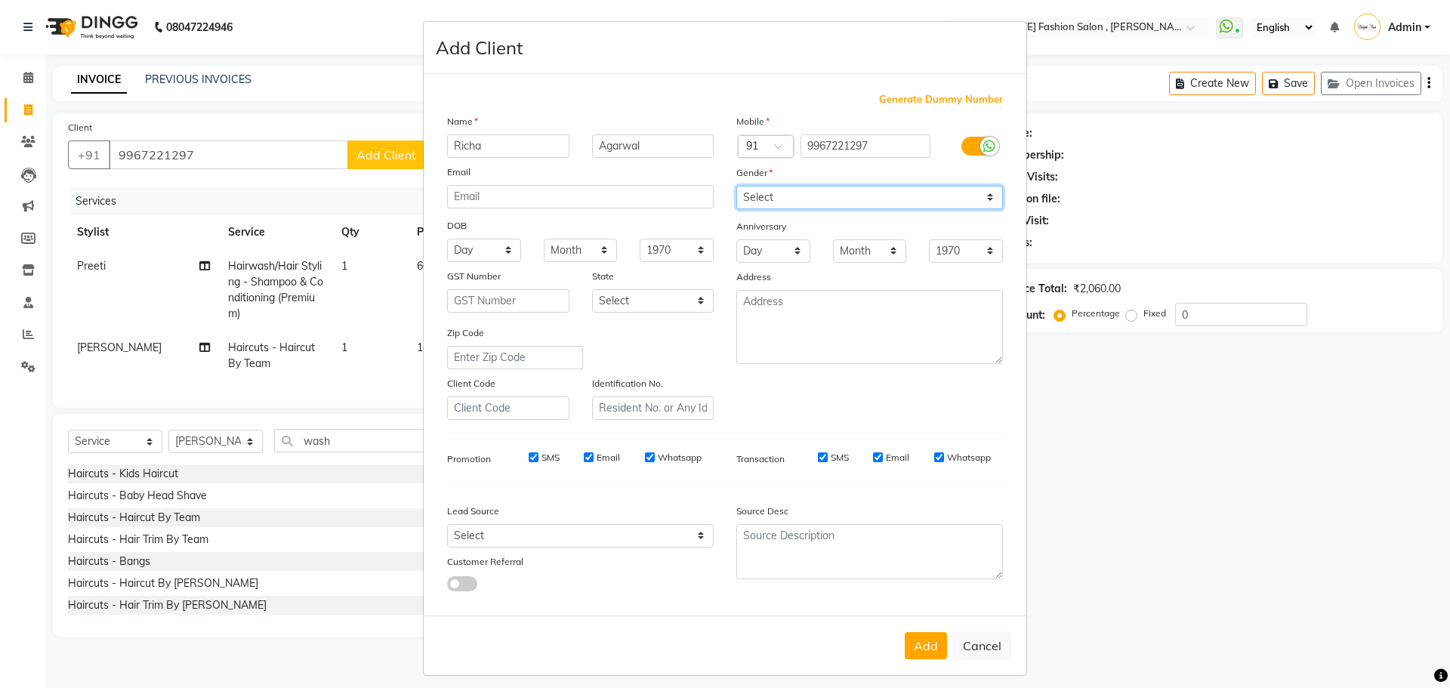
select select "female"
click at [736, 186] on select "Select Male Female Other Prefer Not To Say" at bounding box center [869, 197] width 267 height 23
click at [915, 650] on button "Add" at bounding box center [926, 645] width 42 height 27
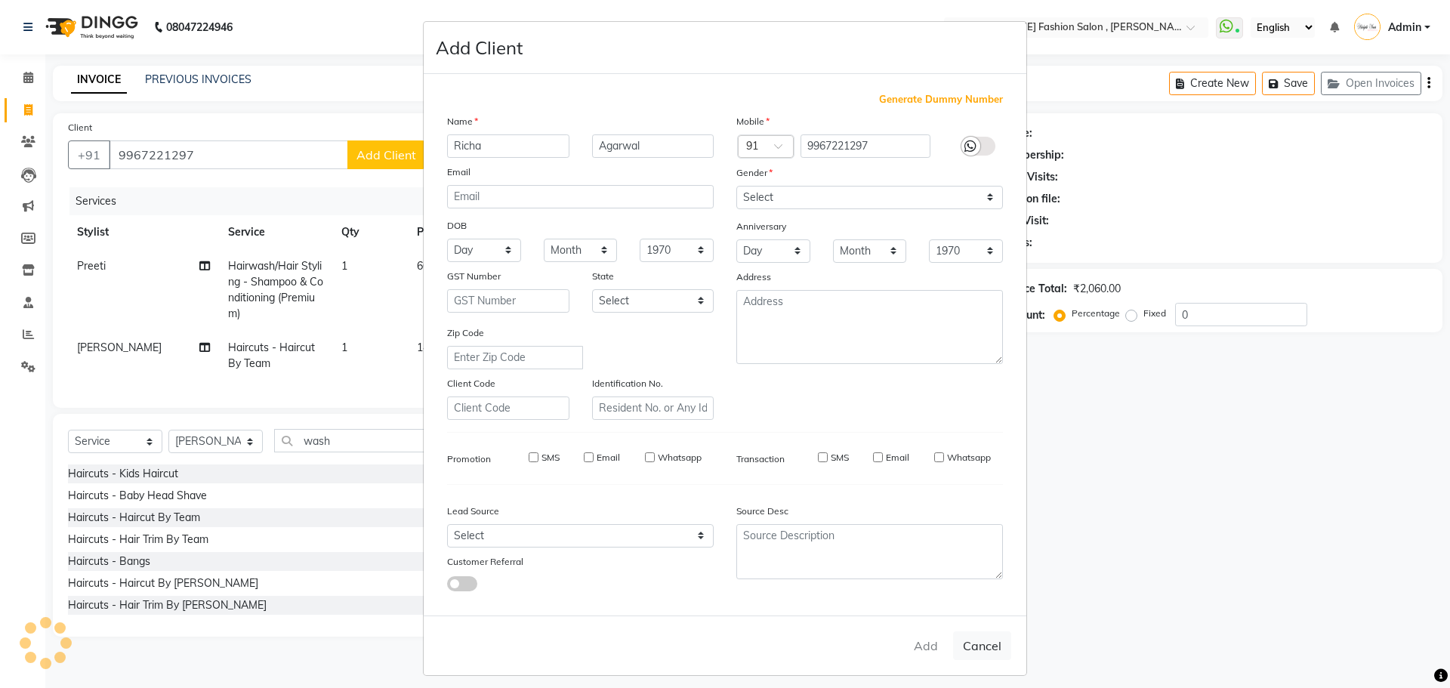
select select
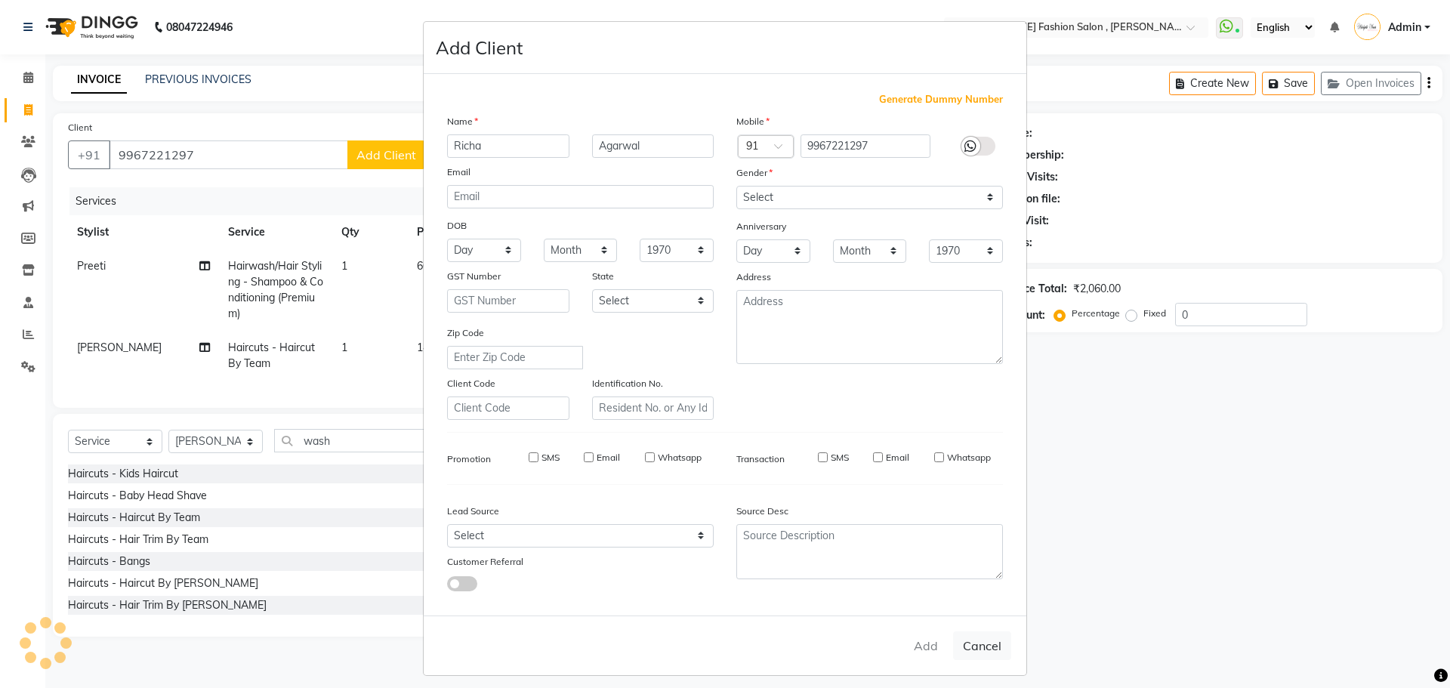
select select
checkbox input "false"
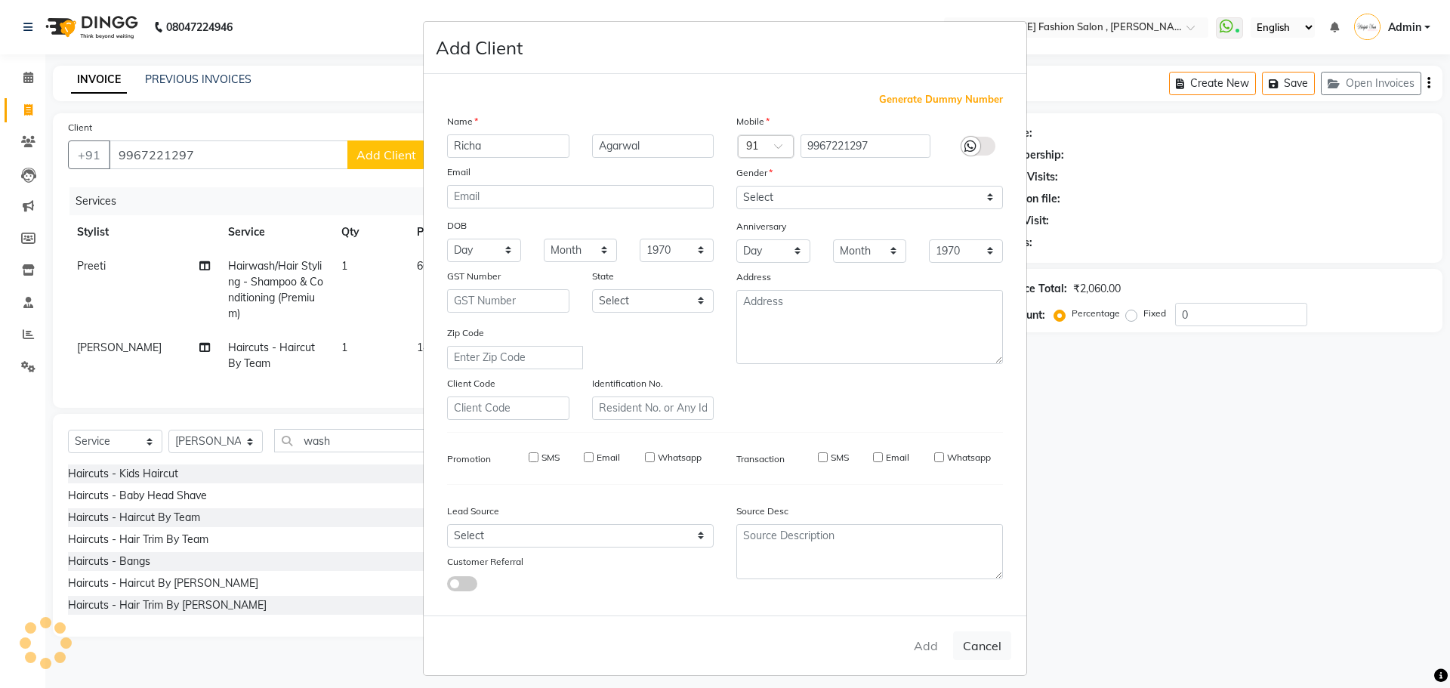
checkbox input "false"
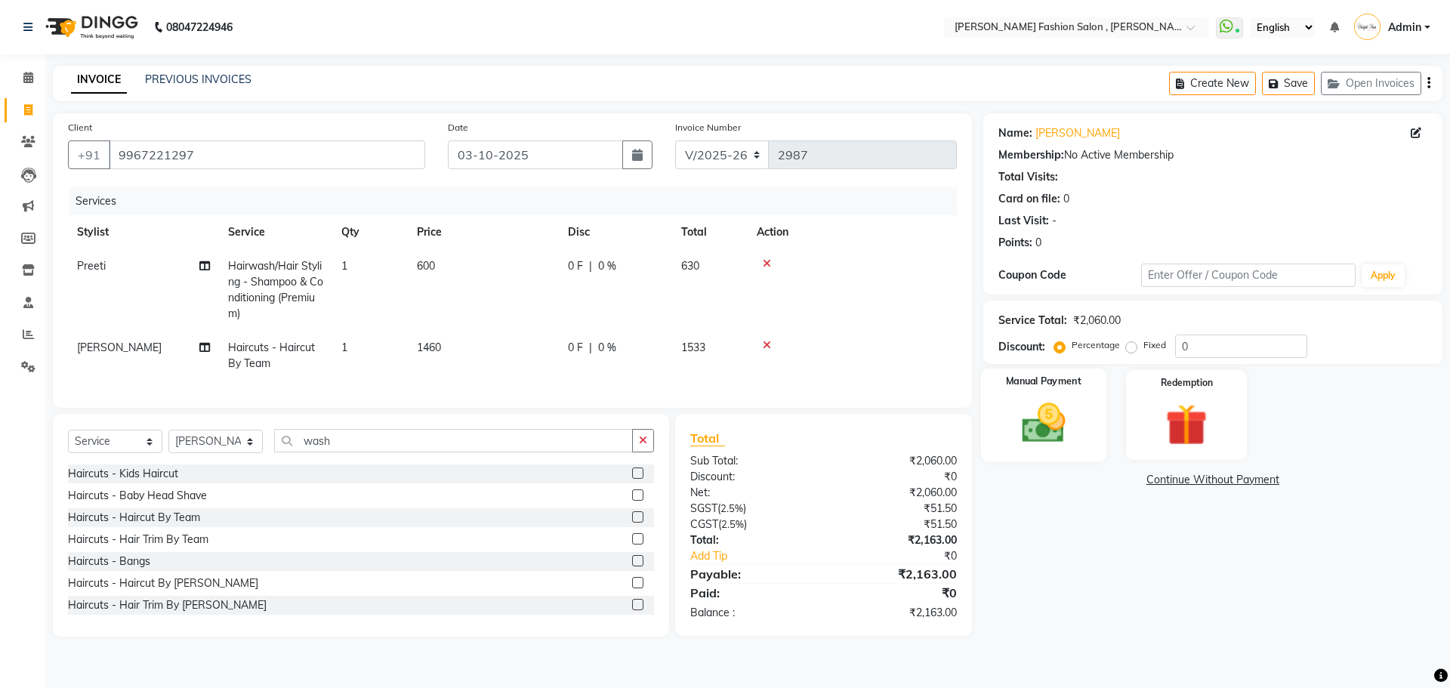
click at [1068, 393] on div "Manual Payment" at bounding box center [1042, 414] width 125 height 93
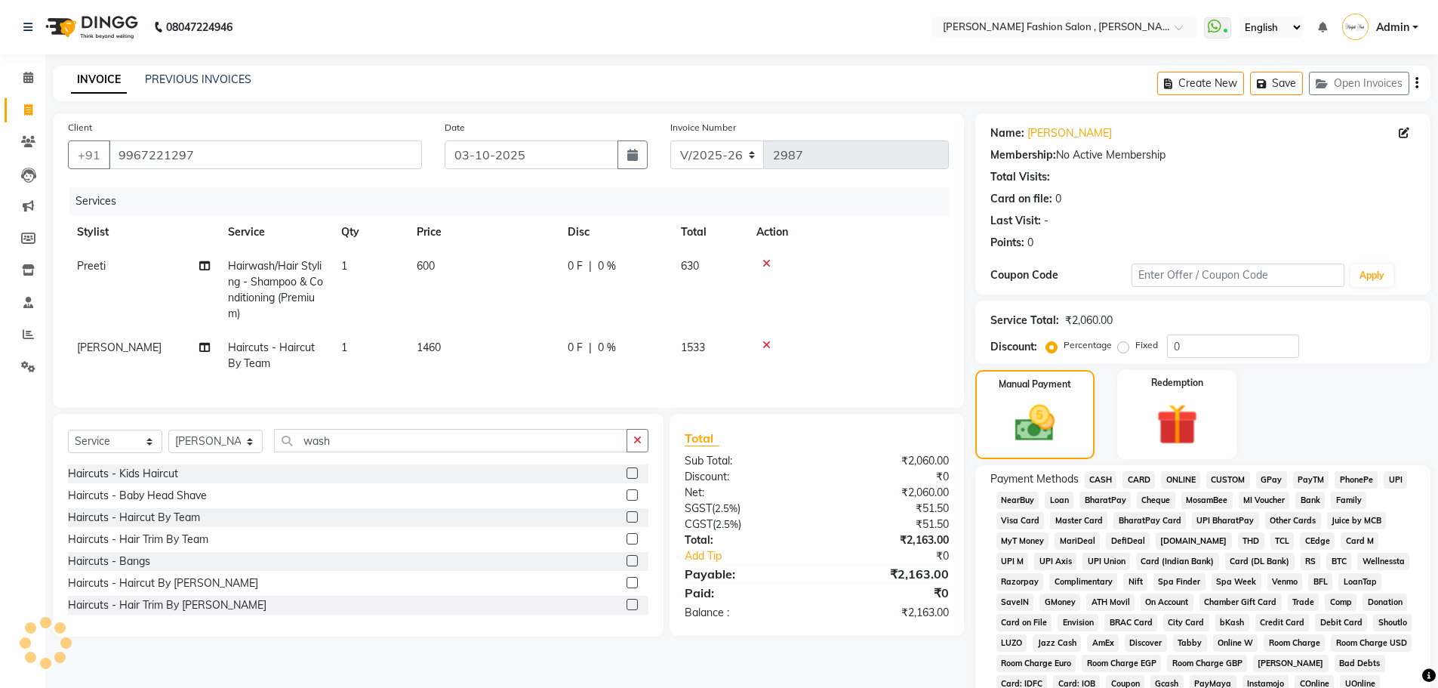
click at [1094, 471] on span "CASH" at bounding box center [1101, 479] width 32 height 17
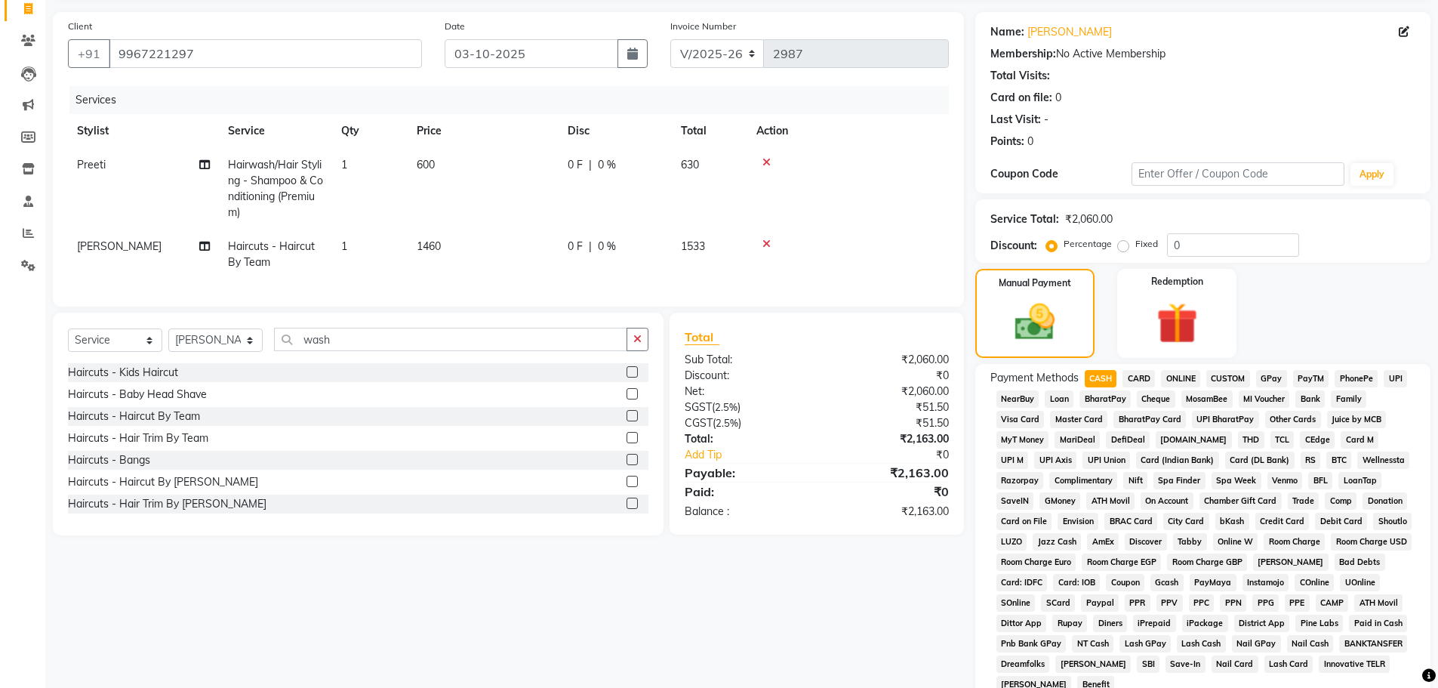
scroll to position [302, 0]
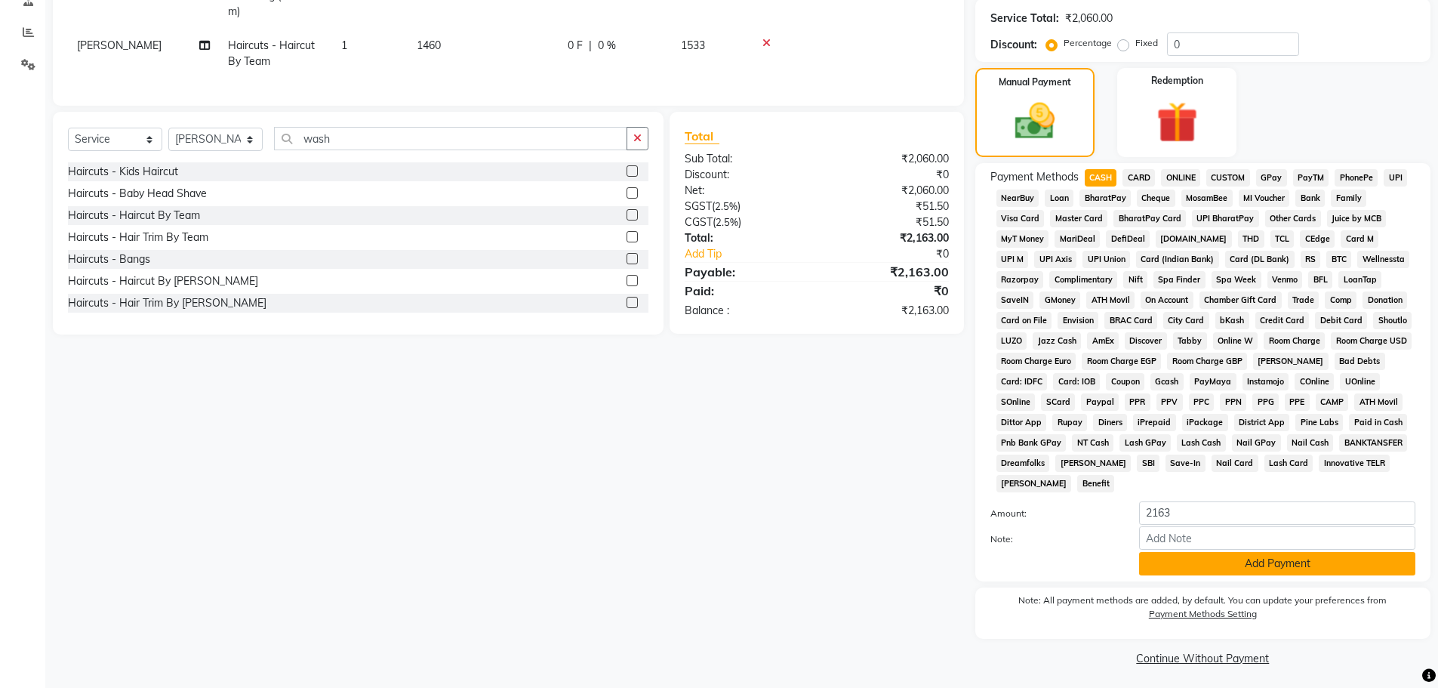
click at [1182, 557] on button "Add Payment" at bounding box center [1277, 563] width 276 height 23
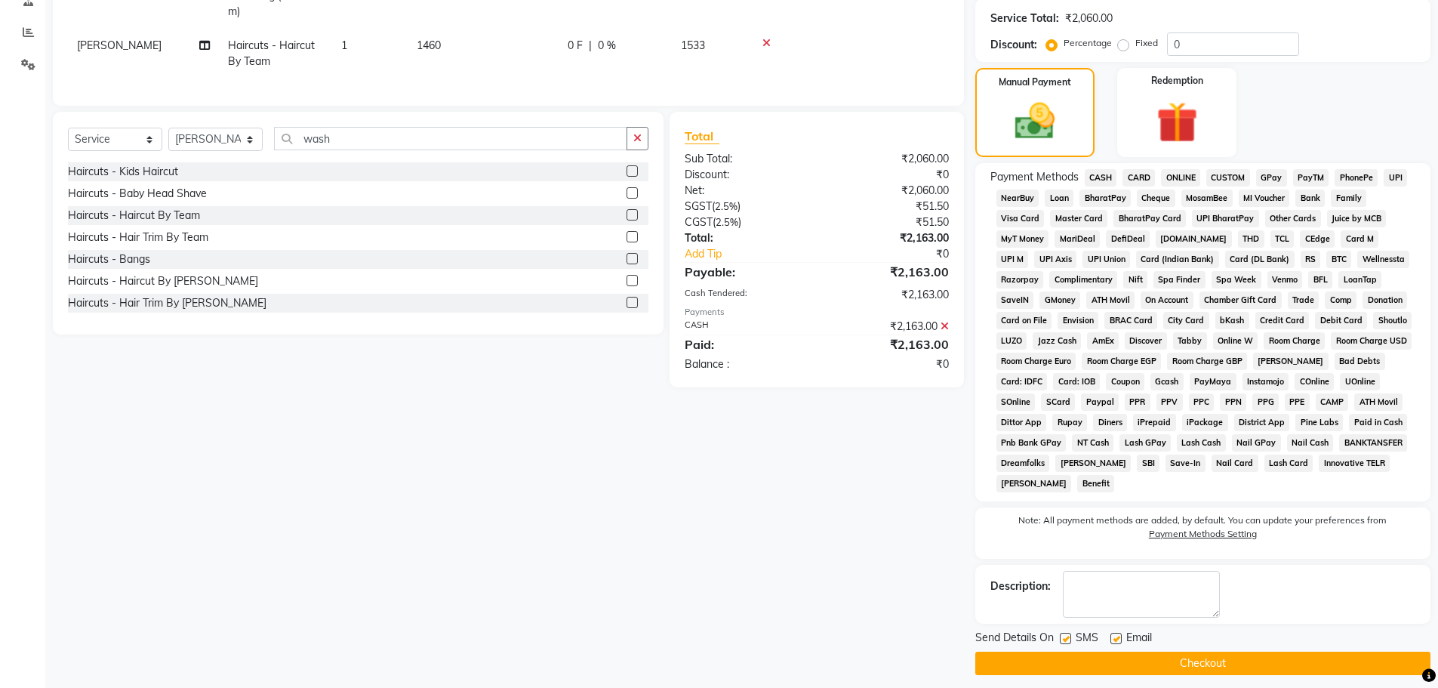
click at [1189, 659] on button "Checkout" at bounding box center [1202, 663] width 455 height 23
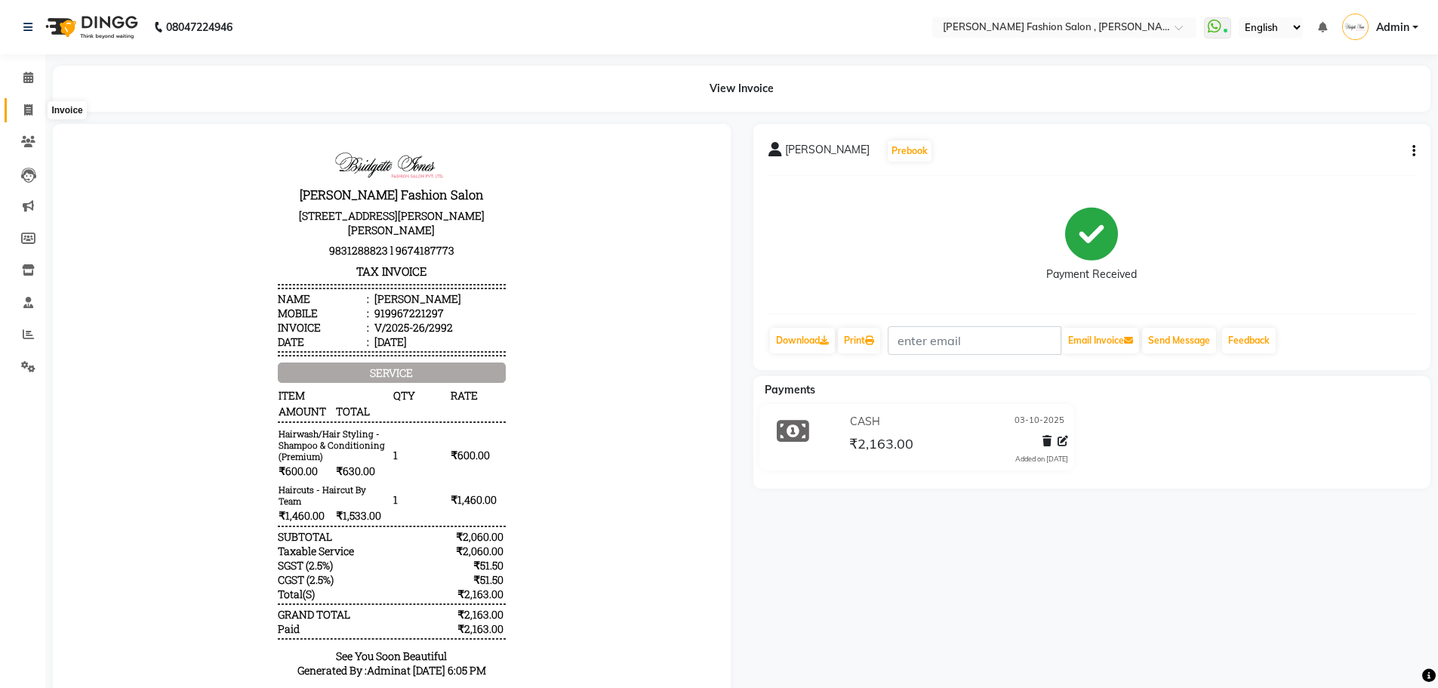
click at [29, 109] on icon at bounding box center [28, 109] width 8 height 11
select select "service"
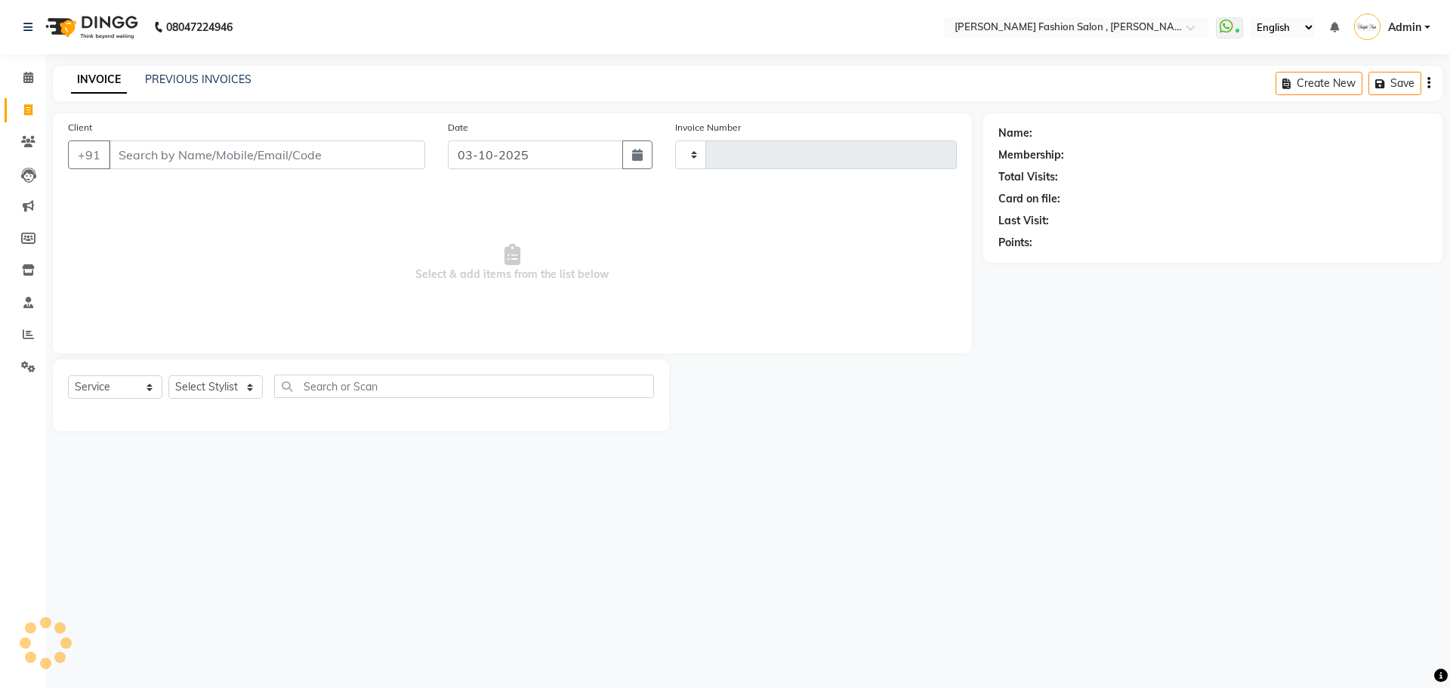
type input "2993"
select select "5233"
click at [224, 383] on select "Select Stylist" at bounding box center [215, 386] width 94 height 23
click at [168, 375] on select "Select Stylist [PERSON_NAME] [PERSON_NAME] [PERSON_NAME] [PERSON_NAME] [PERSON_…" at bounding box center [215, 386] width 94 height 23
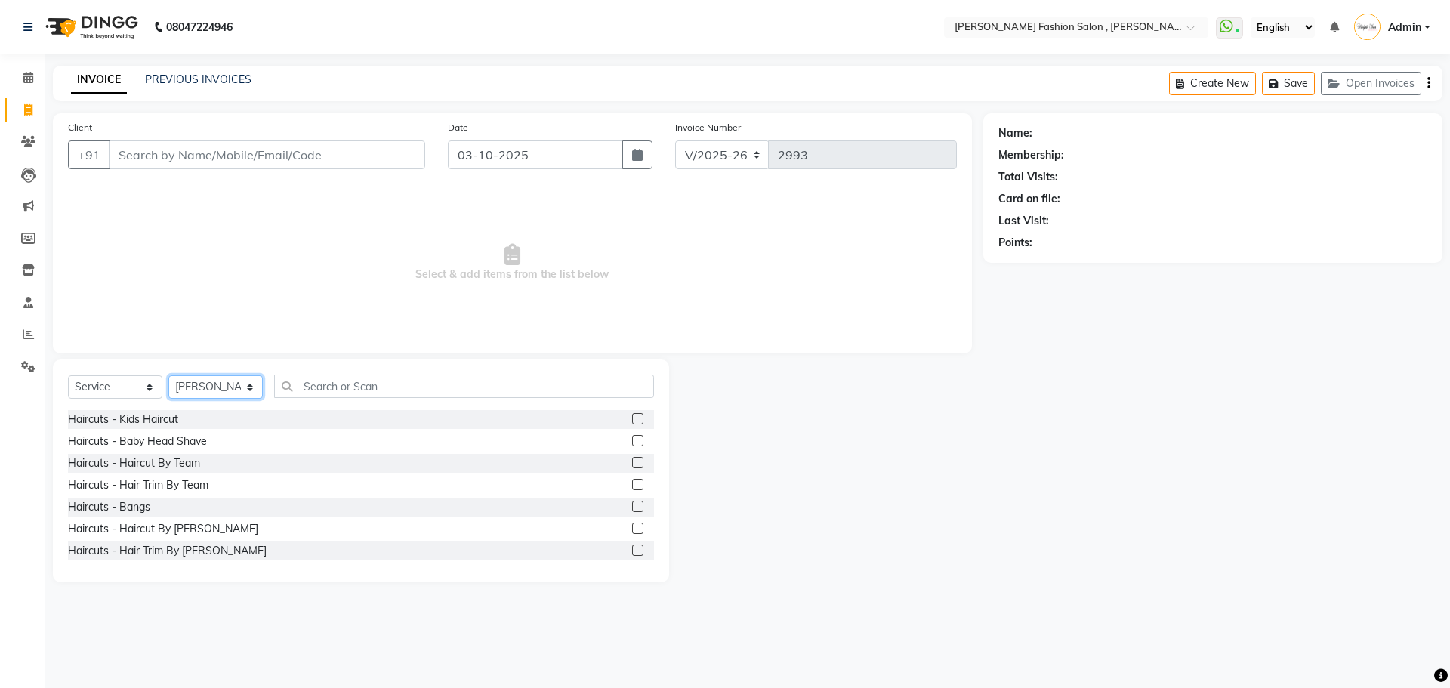
drag, startPoint x: 229, startPoint y: 390, endPoint x: 230, endPoint y: 381, distance: 9.8
click at [229, 390] on select "Select Stylist [PERSON_NAME] [PERSON_NAME] [PERSON_NAME] [PERSON_NAME] [PERSON_…" at bounding box center [215, 386] width 94 height 23
select select "33875"
click at [168, 375] on select "Select Stylist [PERSON_NAME] [PERSON_NAME] [PERSON_NAME] [PERSON_NAME] [PERSON_…" at bounding box center [215, 386] width 94 height 23
click at [332, 378] on input "text" at bounding box center [464, 385] width 380 height 23
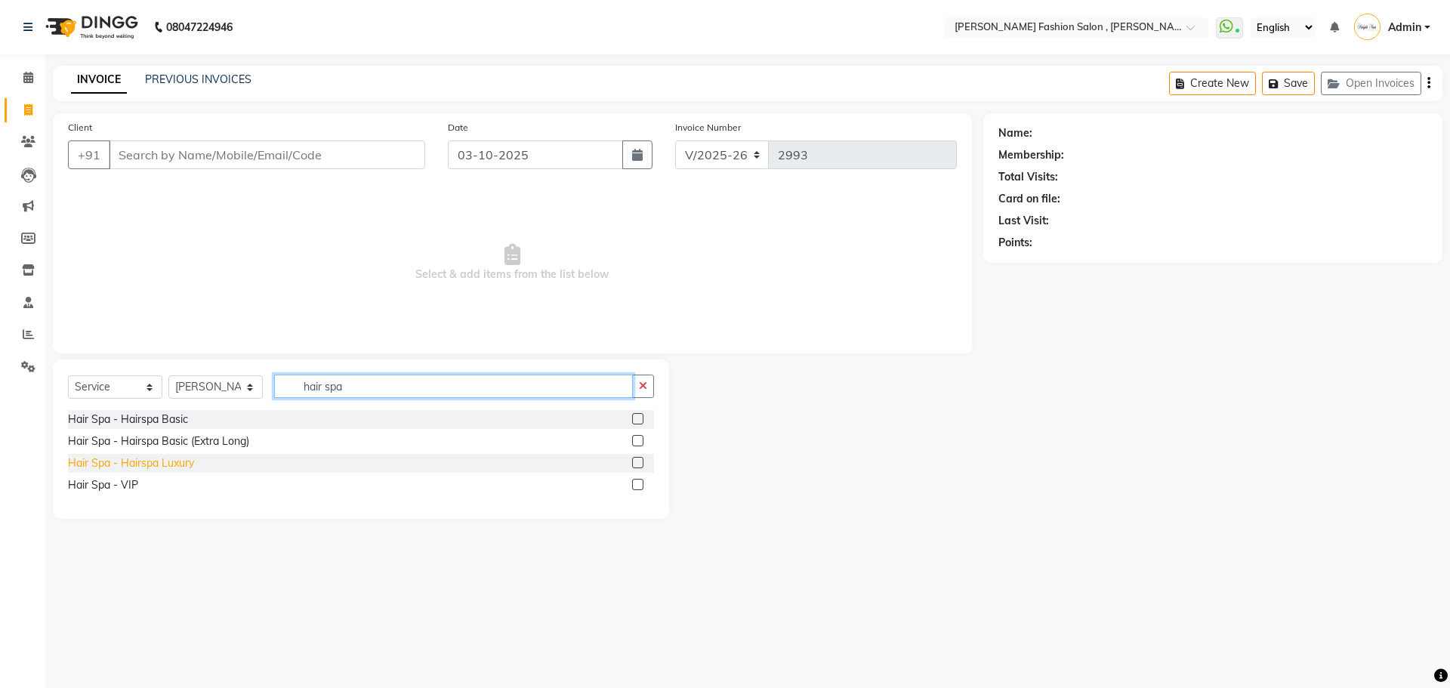
type input "hair spa"
click at [149, 464] on div "Hair Spa - Hairspa Luxury" at bounding box center [131, 463] width 126 height 16
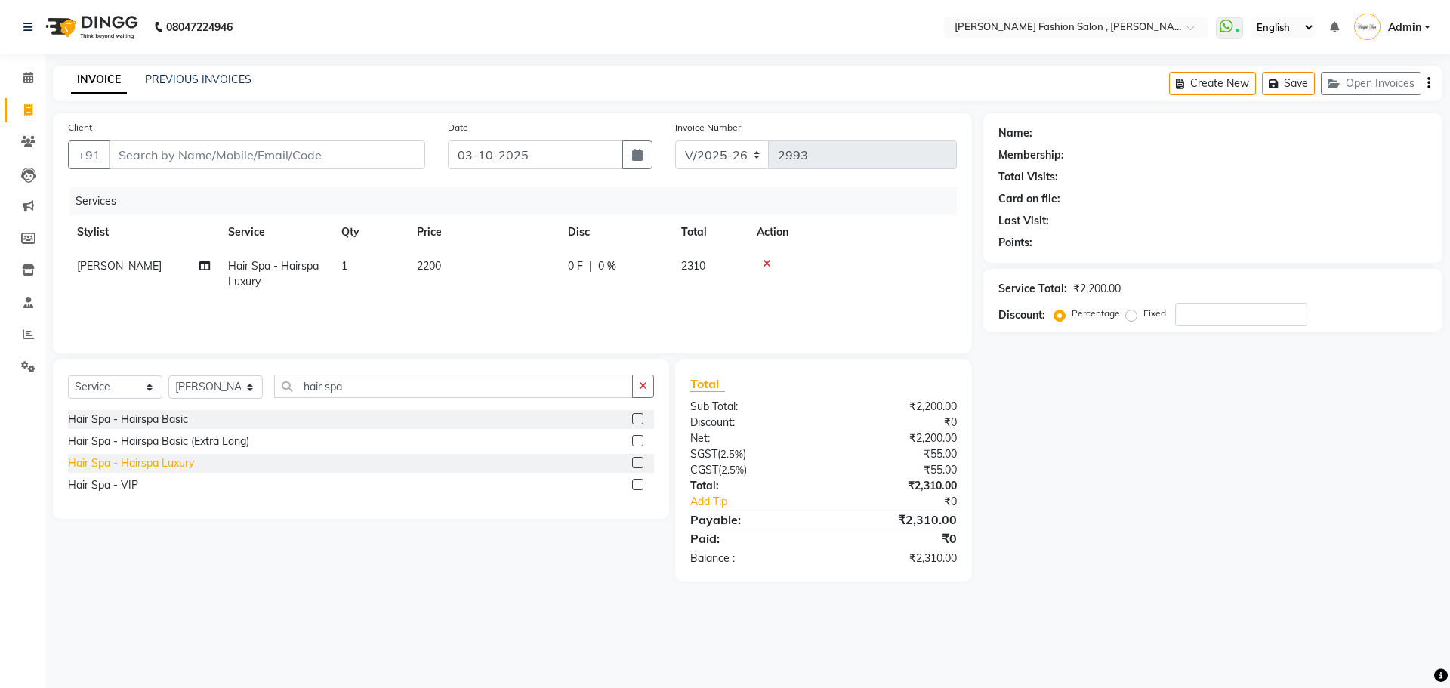
click at [156, 461] on div "Hair Spa - Hairspa Luxury" at bounding box center [131, 463] width 126 height 16
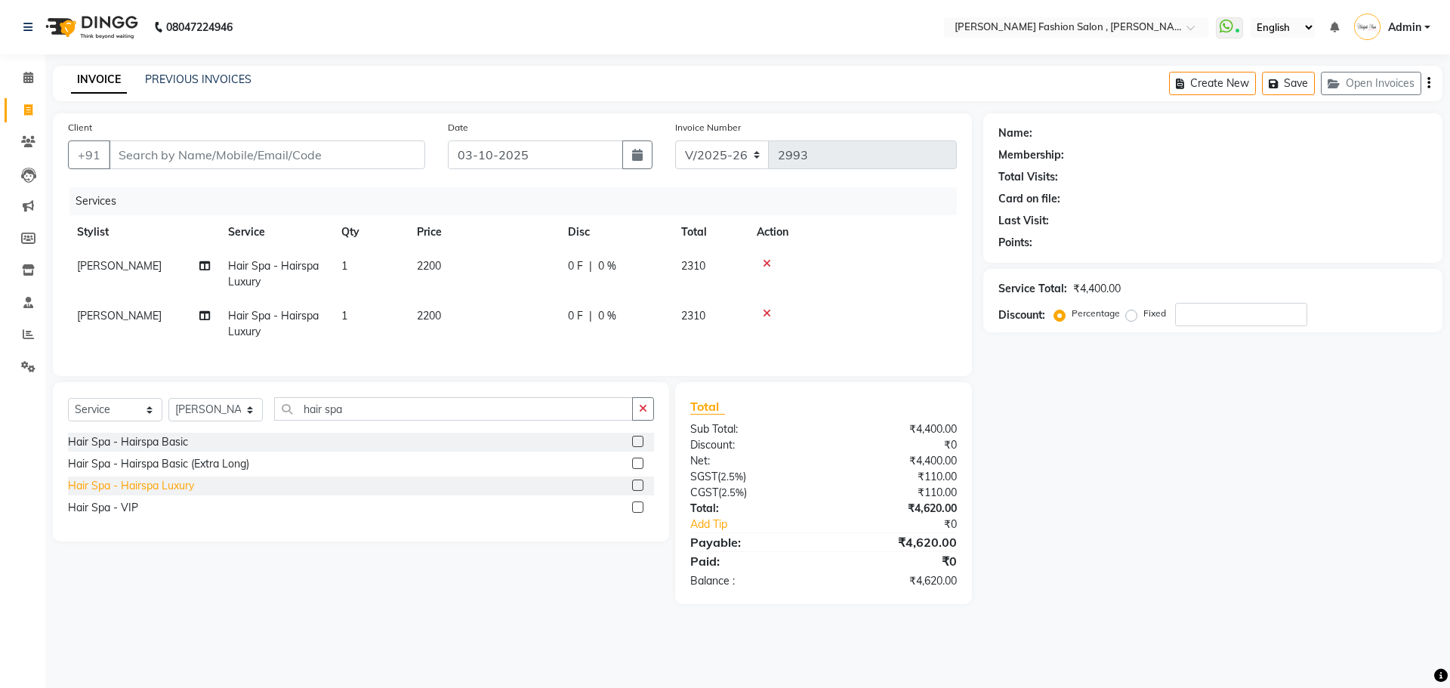
click at [168, 494] on div "Hair Spa - Hairspa Luxury" at bounding box center [131, 486] width 126 height 16
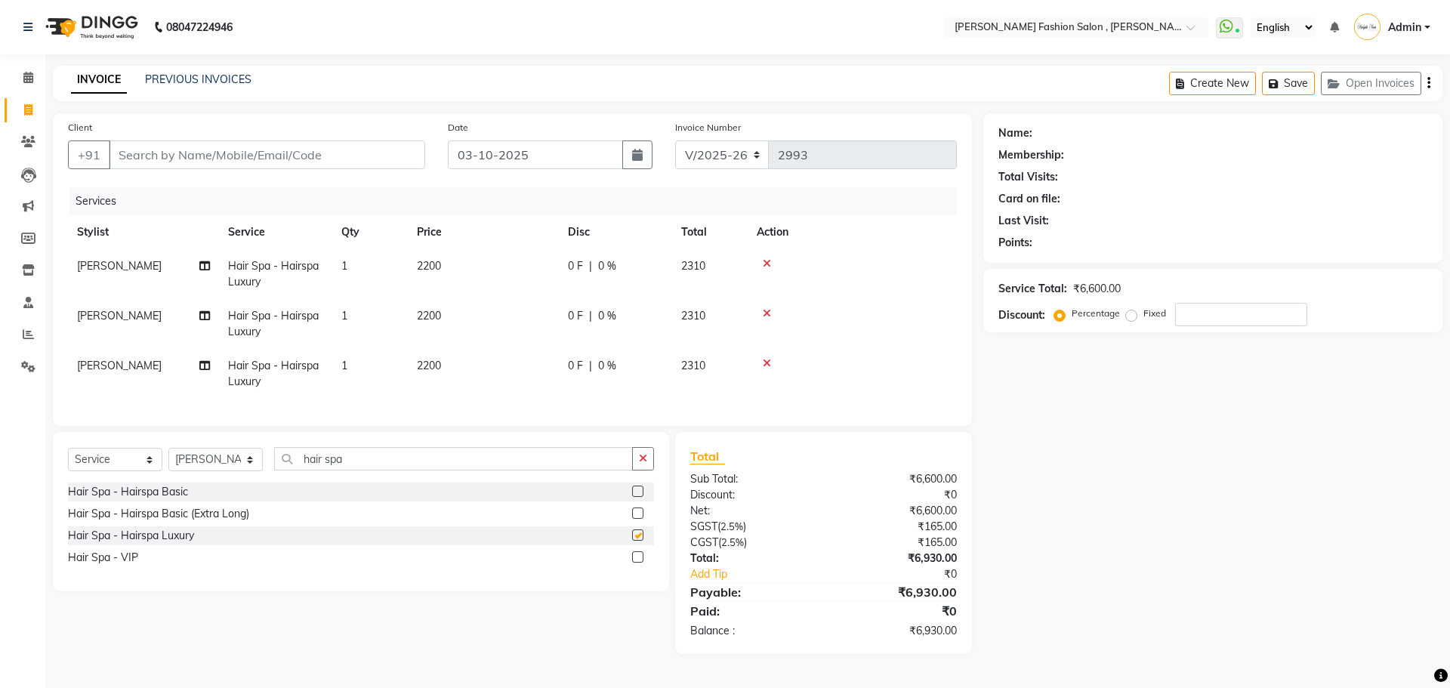
checkbox input "false"
click at [448, 265] on td "2200" at bounding box center [483, 274] width 151 height 50
select select "33875"
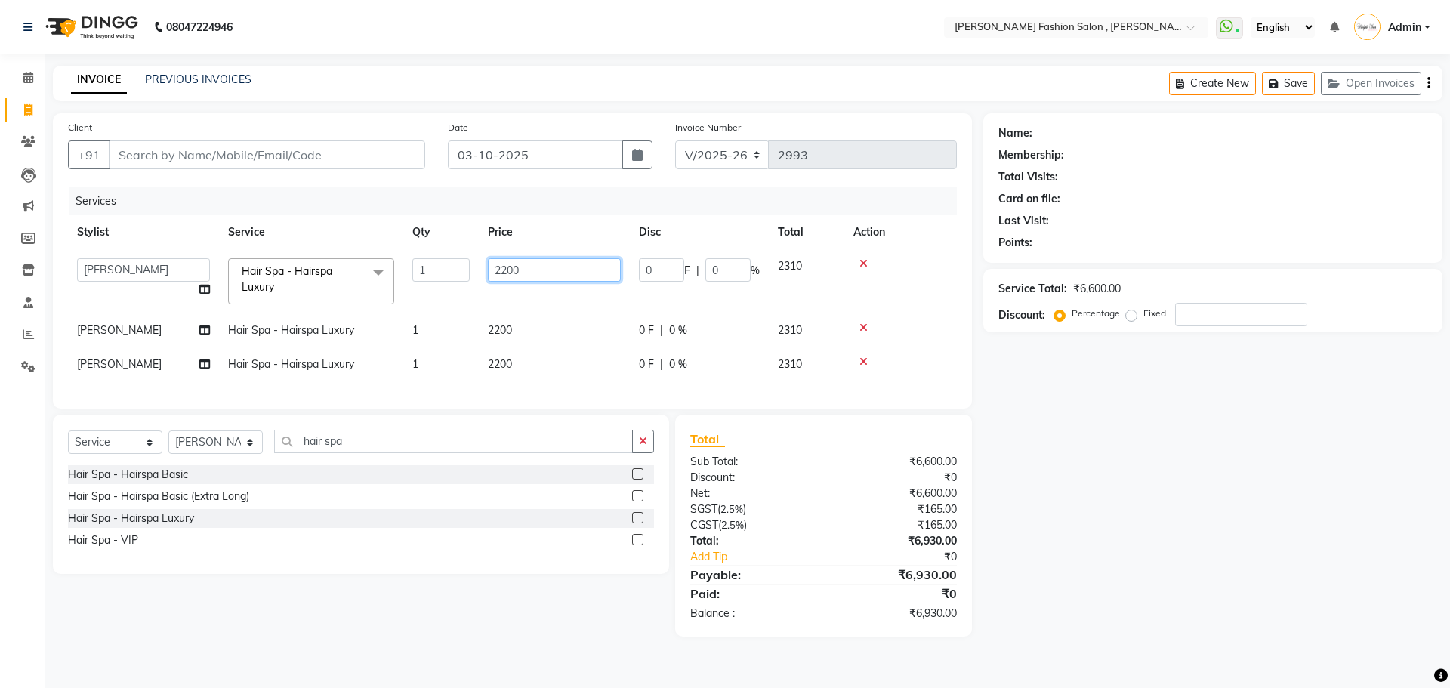
drag, startPoint x: 534, startPoint y: 273, endPoint x: 354, endPoint y: 256, distance: 180.5
click at [354, 256] on tr "Anita Archana Minni Babu Das Bindu Bridgette Jones Danielle Jones Durjo Istiaqu…" at bounding box center [512, 281] width 889 height 64
type input "2500"
click at [513, 316] on td "2200" at bounding box center [554, 330] width 151 height 34
select select "33875"
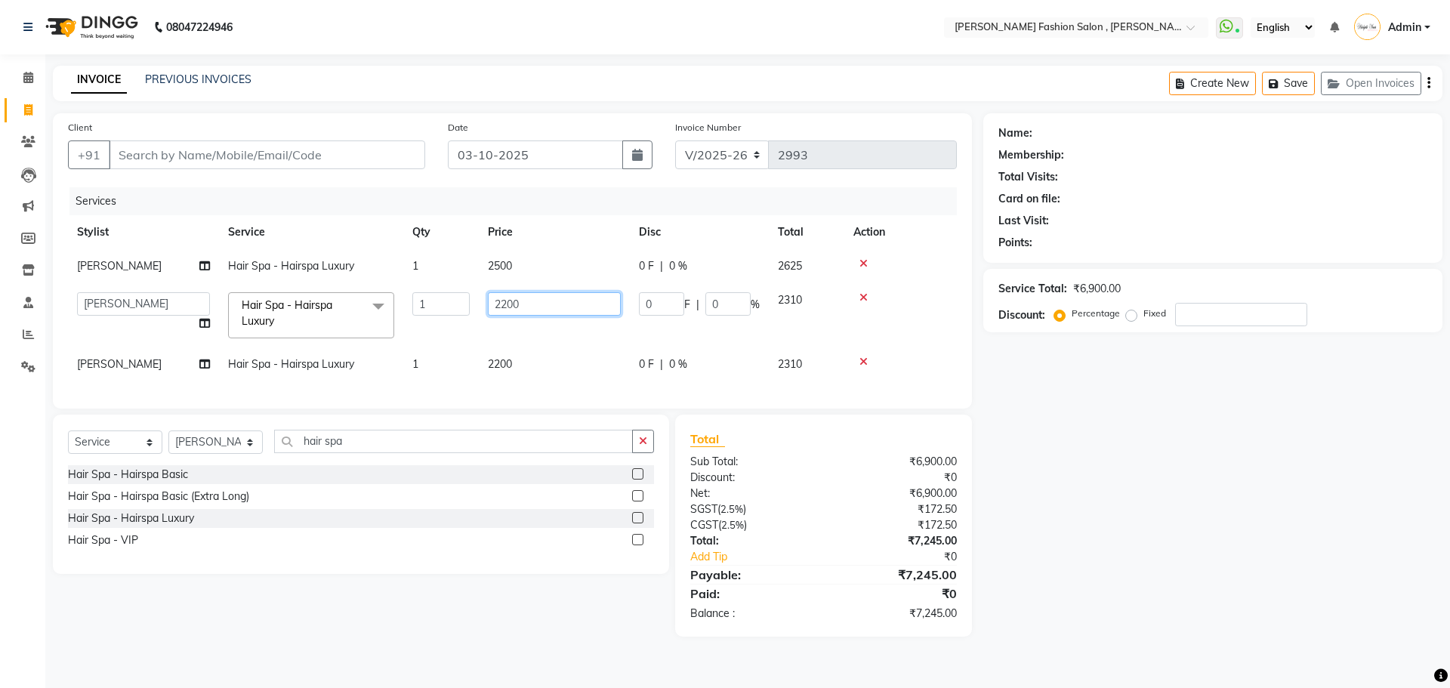
drag, startPoint x: 526, startPoint y: 300, endPoint x: 365, endPoint y: 294, distance: 160.9
click at [365, 294] on tr "Anita Archana Minni Babu Das Bindu Bridgette Jones Danielle Jones Durjo Istiaqu…" at bounding box center [512, 315] width 889 height 64
type input "3000"
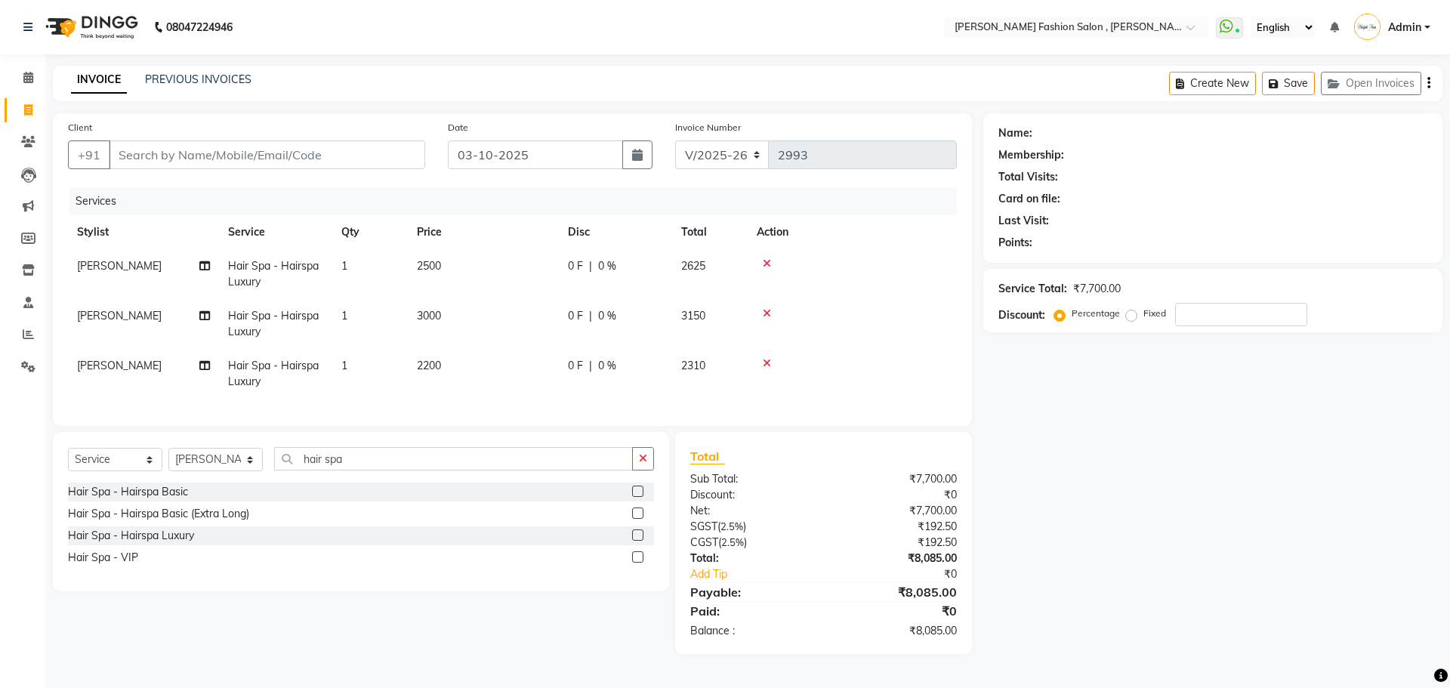
click at [516, 360] on td "2200" at bounding box center [483, 374] width 151 height 50
select select "33875"
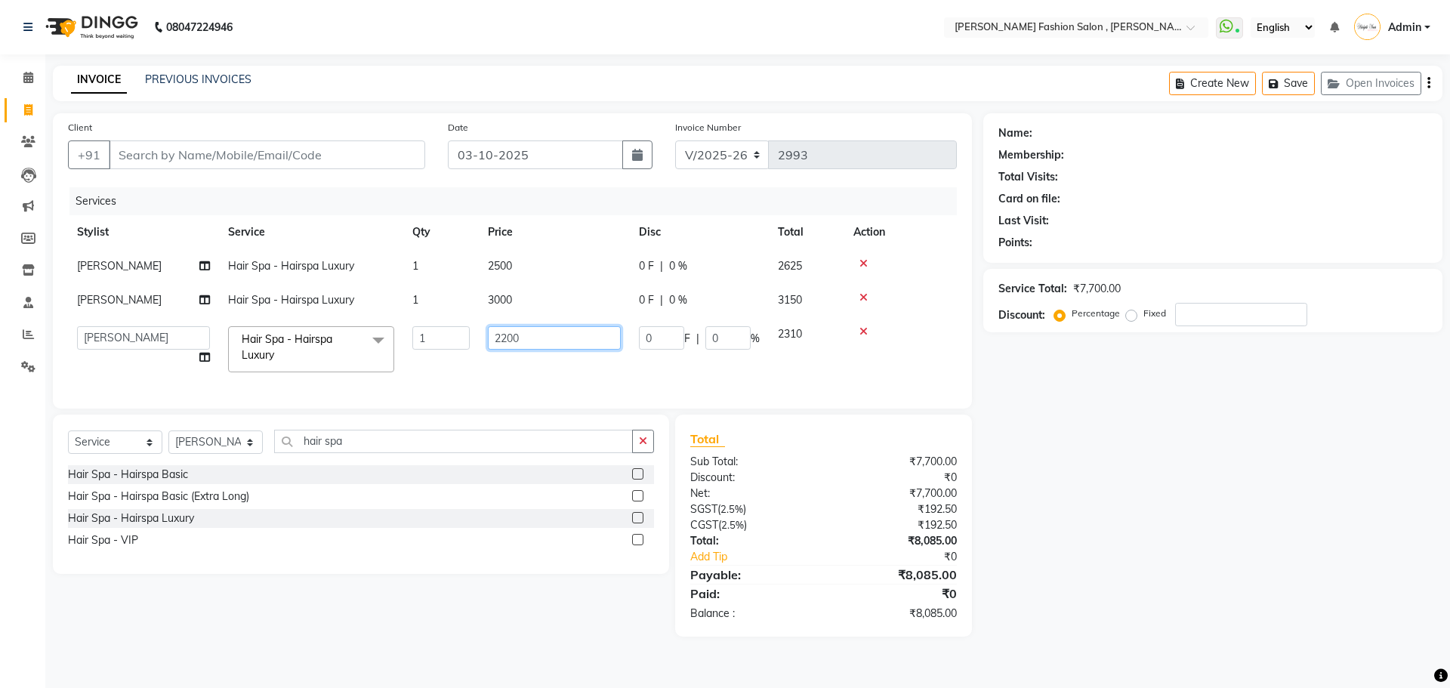
drag, startPoint x: 532, startPoint y: 331, endPoint x: 459, endPoint y: 328, distance: 73.3
click at [459, 328] on tr "Anita Archana Minni Babu Das Bindu Bridgette Jones Danielle Jones Durjo Istiaqu…" at bounding box center [512, 349] width 889 height 64
click at [169, 367] on td "Anita Archana Minni Babu Das Bindu Bridgette Jones Danielle Jones Durjo Istiaqu…" at bounding box center [143, 349] width 151 height 64
select select "33875"
click at [147, 299] on td "[PERSON_NAME]" at bounding box center [143, 300] width 151 height 34
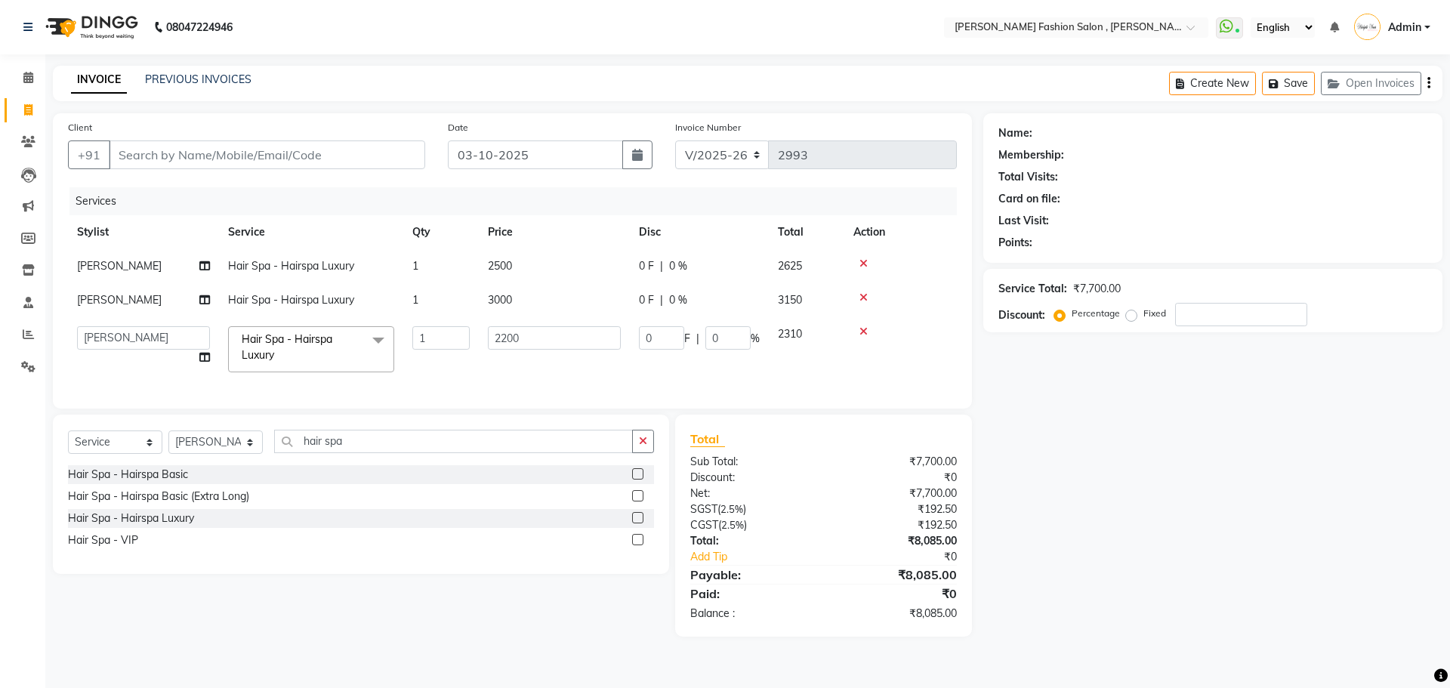
select select "33875"
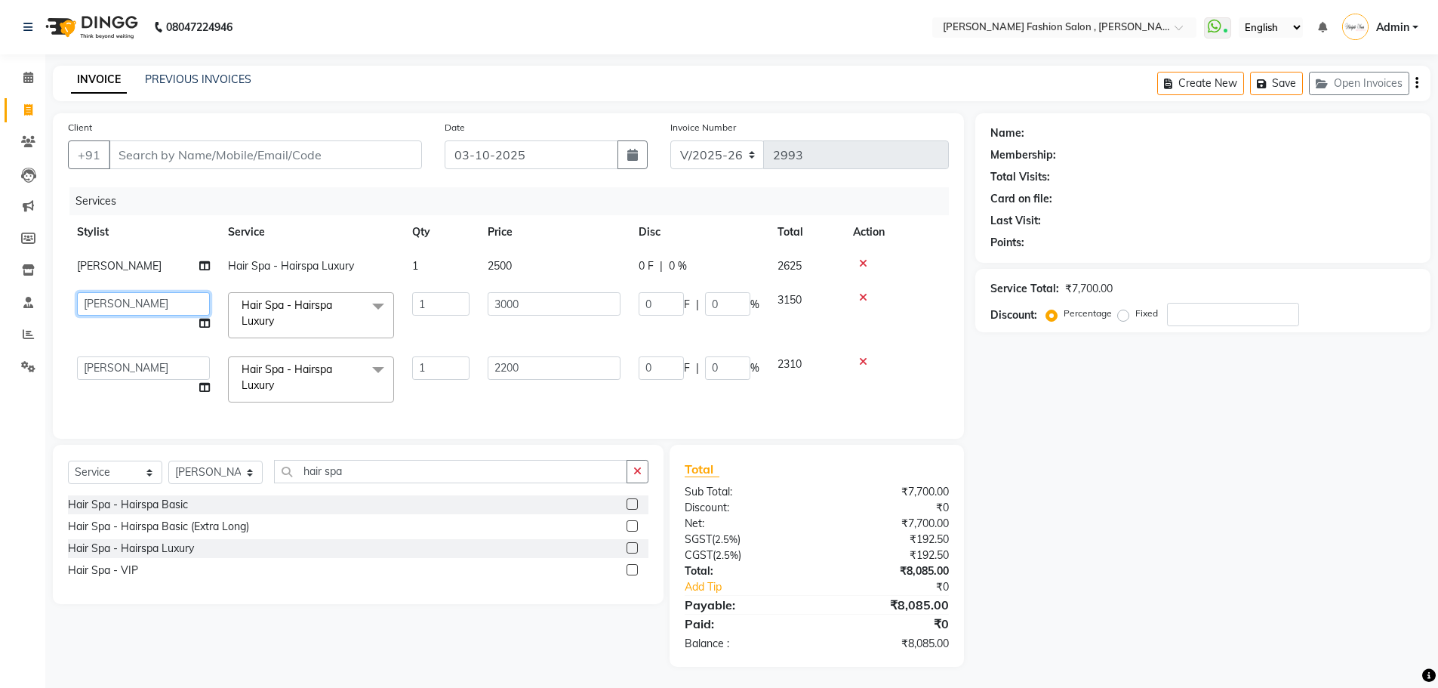
click at [147, 299] on select "Anita Archana Minni Babu Das Bindu Bridgette Jones Danielle Jones Durjo Istiaqu…" at bounding box center [143, 303] width 133 height 23
select select "33863"
click at [540, 374] on input "2200" at bounding box center [554, 367] width 133 height 23
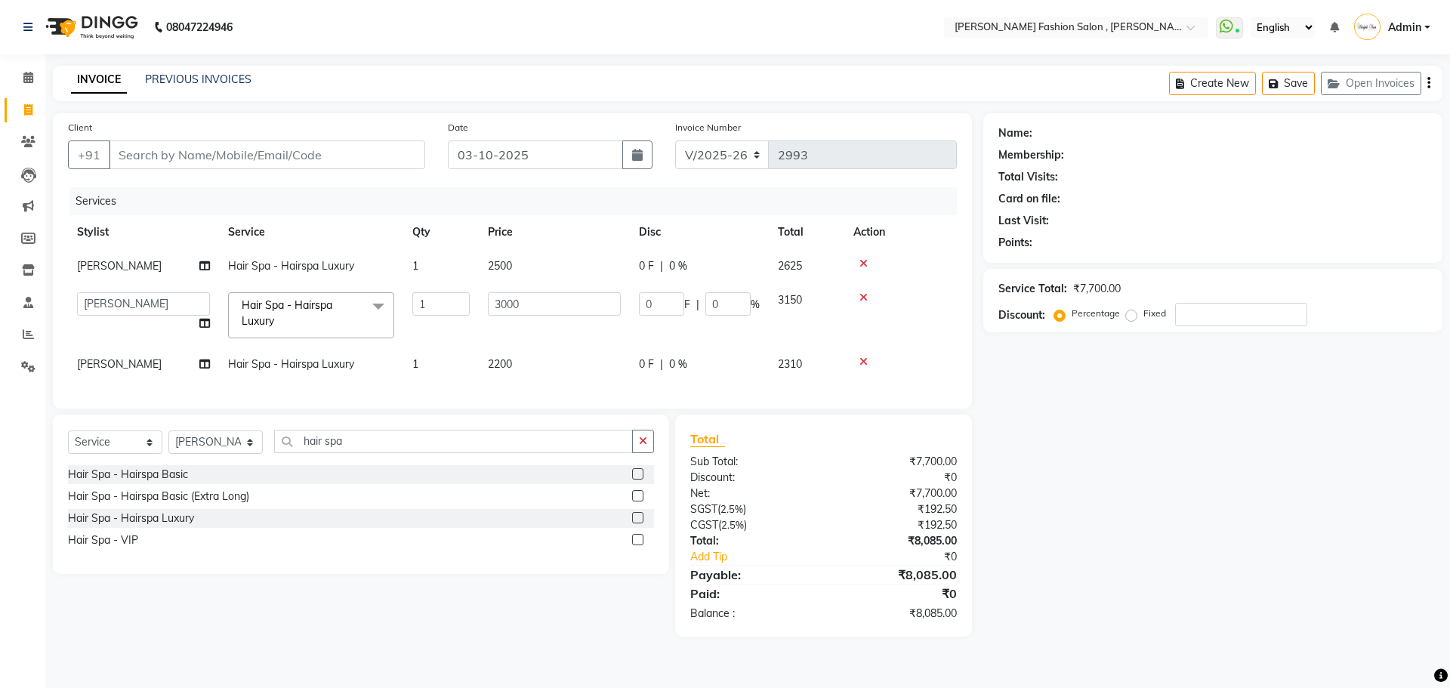
click at [112, 262] on span "[PERSON_NAME]" at bounding box center [119, 266] width 85 height 14
select select "33875"
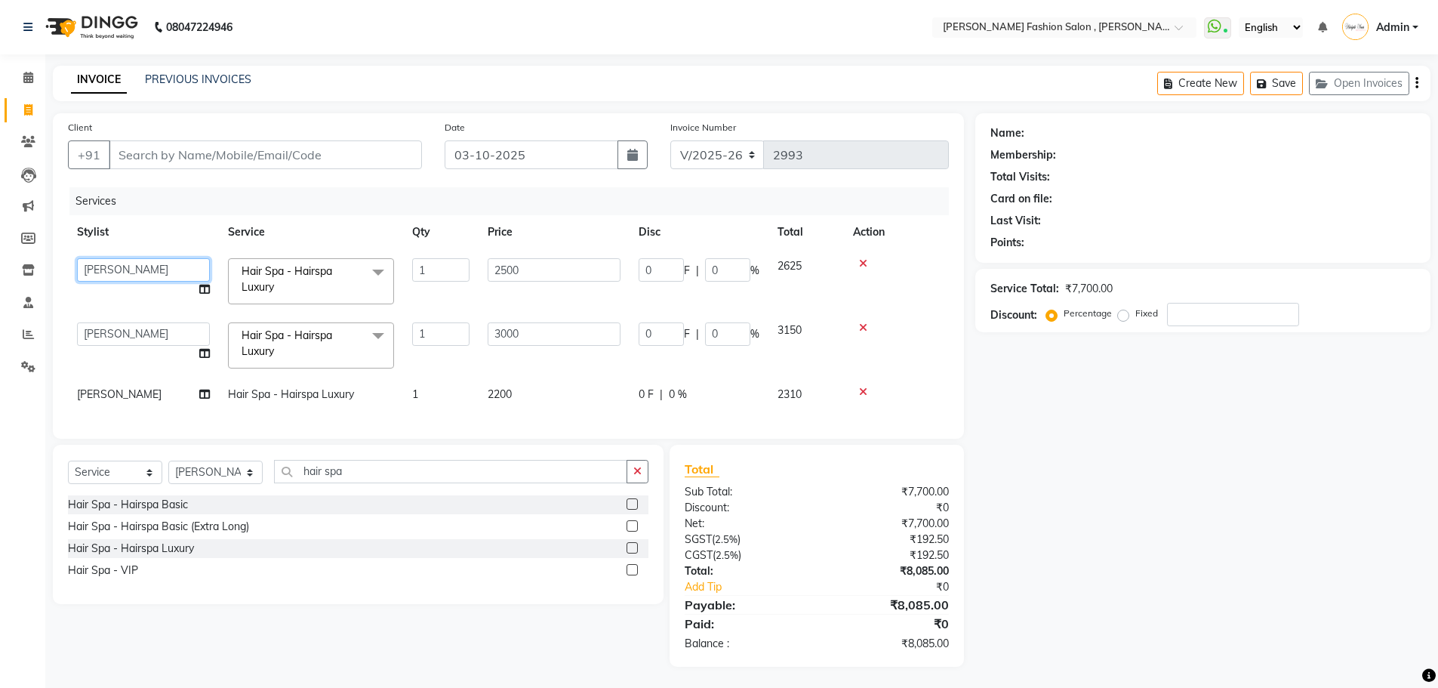
click at [127, 275] on select "Anita Archana Minni Babu Das Bindu Bridgette Jones Danielle Jones Durjo Istiaqu…" at bounding box center [143, 269] width 133 height 23
click at [525, 378] on td "2200" at bounding box center [554, 395] width 151 height 34
select select "33875"
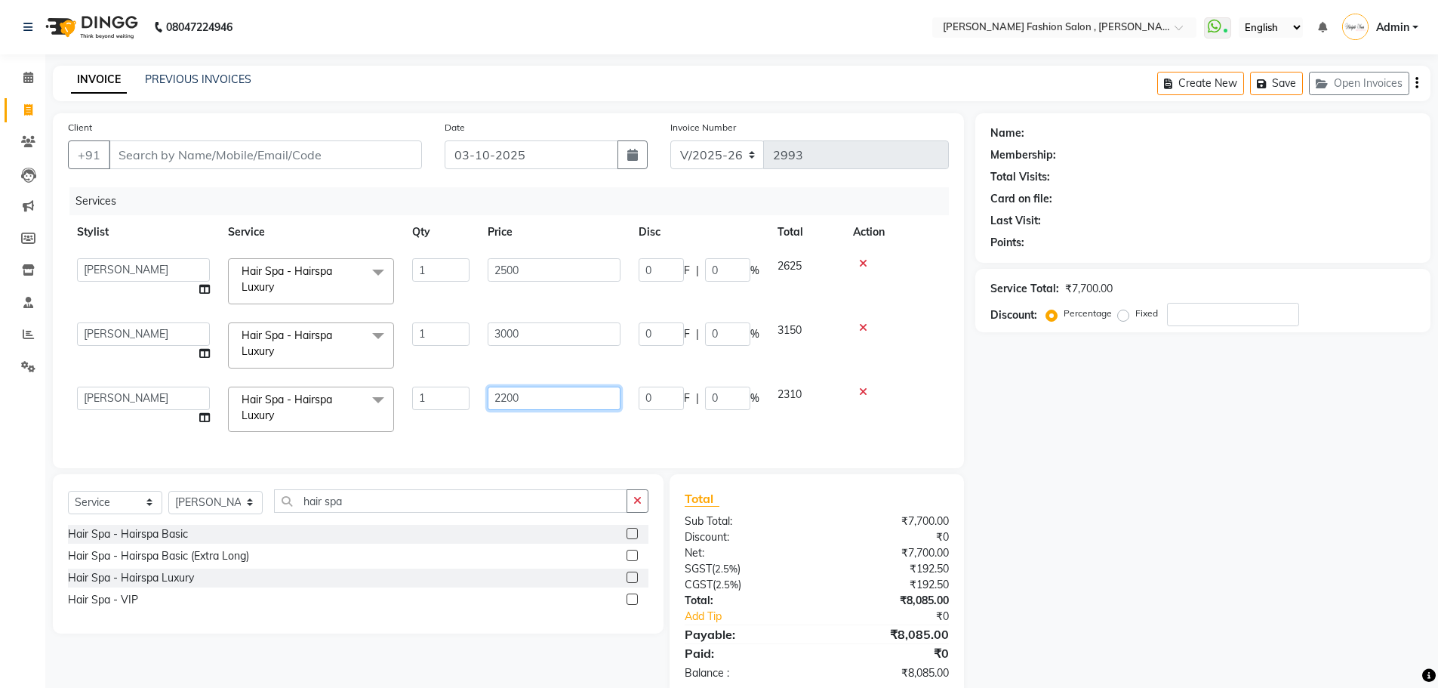
drag, startPoint x: 543, startPoint y: 391, endPoint x: 470, endPoint y: 397, distance: 73.5
click at [470, 397] on tr "Anita Archana Minni Babu Das Bindu Bridgette Jones Danielle Jones Durjo Istiaqu…" at bounding box center [508, 410] width 881 height 64
type input "3000"
click at [478, 428] on div "Services Stylist Service Qty Price Disc Total Action Anita Archana Minni Babu D…" at bounding box center [508, 320] width 881 height 266
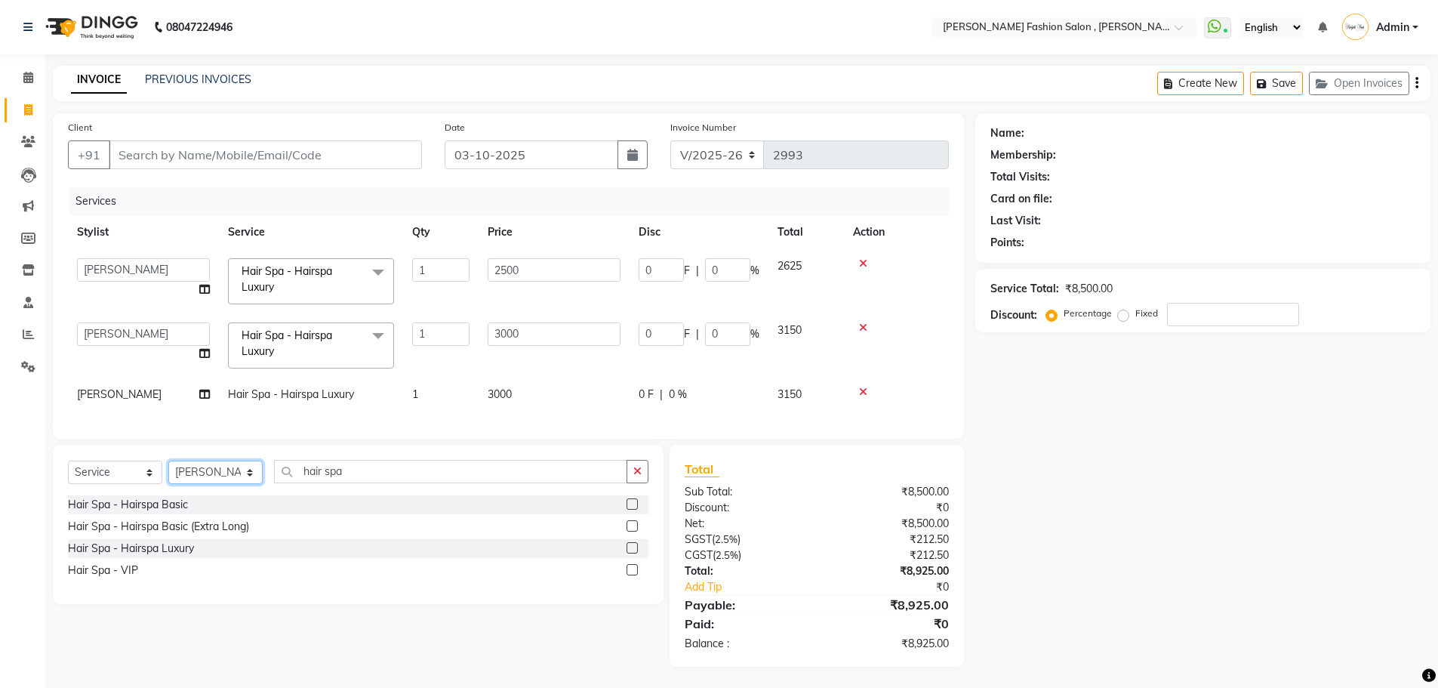
drag, startPoint x: 239, startPoint y: 487, endPoint x: 245, endPoint y: 476, distance: 12.5
click at [239, 484] on select "Select Stylist [PERSON_NAME] [PERSON_NAME] [PERSON_NAME] [PERSON_NAME] [PERSON_…" at bounding box center [215, 472] width 94 height 23
select select "84147"
click at [168, 472] on select "Select Stylist [PERSON_NAME] [PERSON_NAME] [PERSON_NAME] [PERSON_NAME] [PERSON_…" at bounding box center [215, 472] width 94 height 23
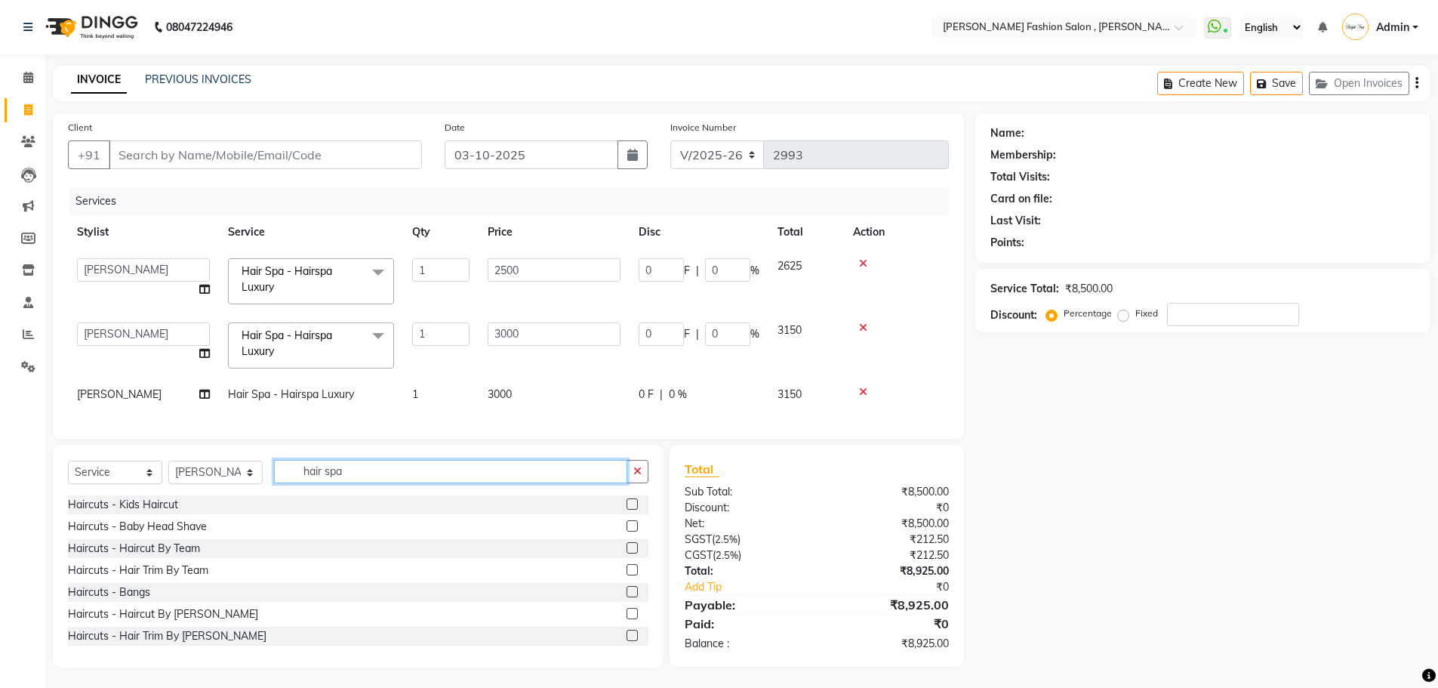
drag, startPoint x: 341, startPoint y: 472, endPoint x: 319, endPoint y: 472, distance: 21.9
click at [319, 472] on input "hair spa" at bounding box center [450, 471] width 353 height 23
type input "h"
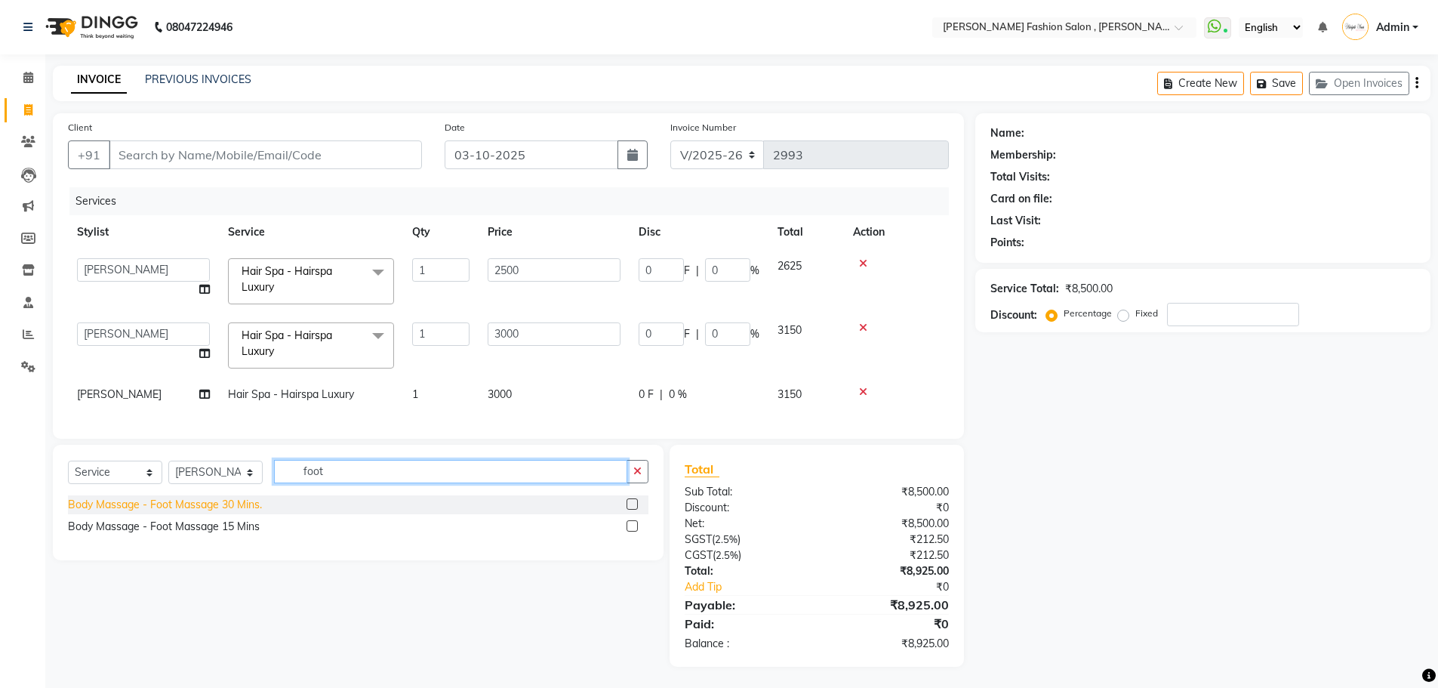
type input "foot"
click at [193, 513] on div "Body Massage - Foot Massage 30 Mins." at bounding box center [165, 505] width 194 height 16
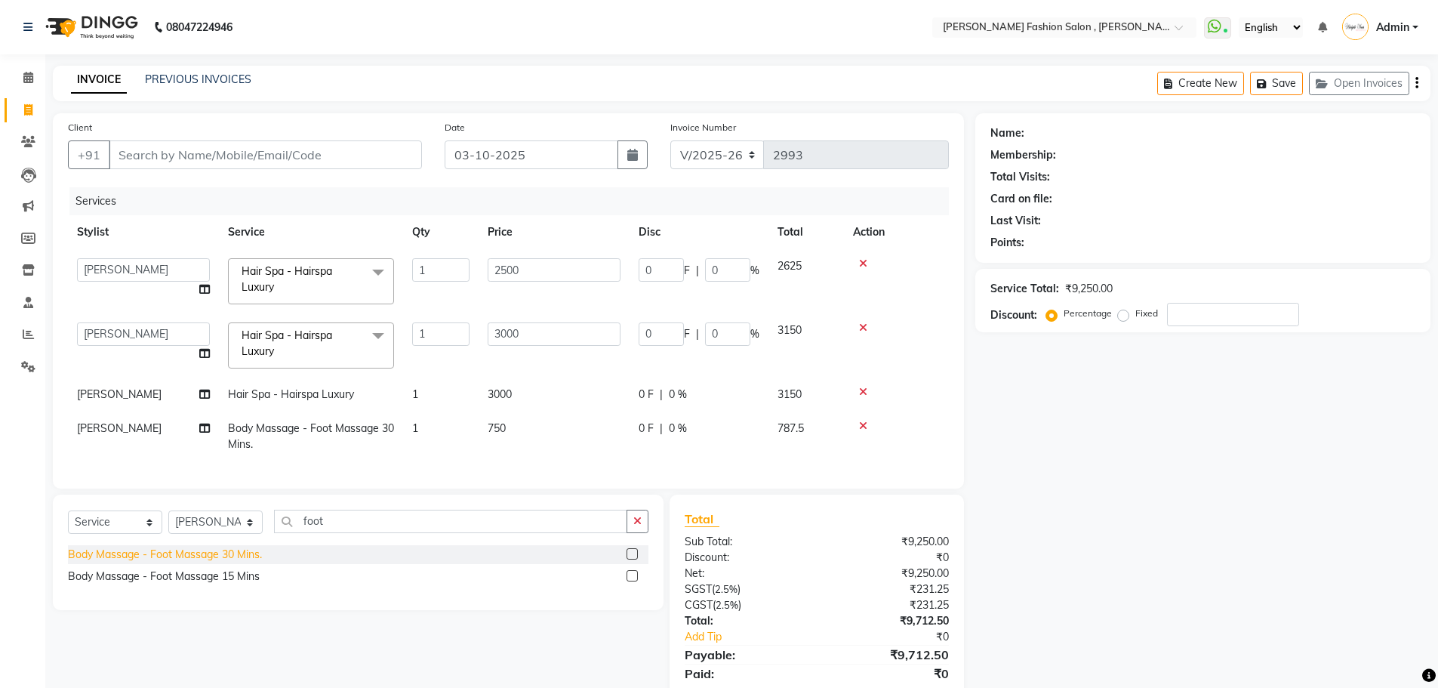
click at [195, 562] on div "Body Massage - Foot Massage 30 Mins." at bounding box center [165, 555] width 194 height 16
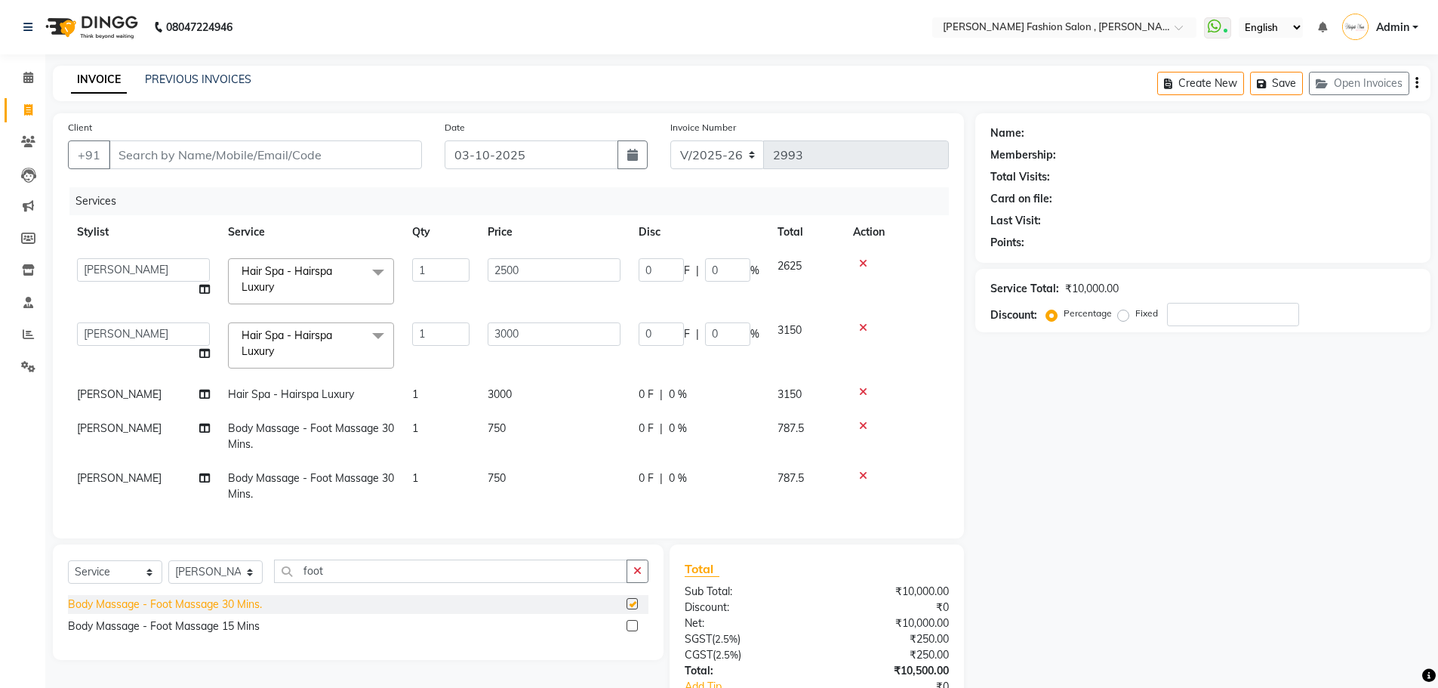
checkbox input "false"
click at [200, 634] on div "Body Massage - Foot Massage 15 Mins" at bounding box center [164, 626] width 192 height 16
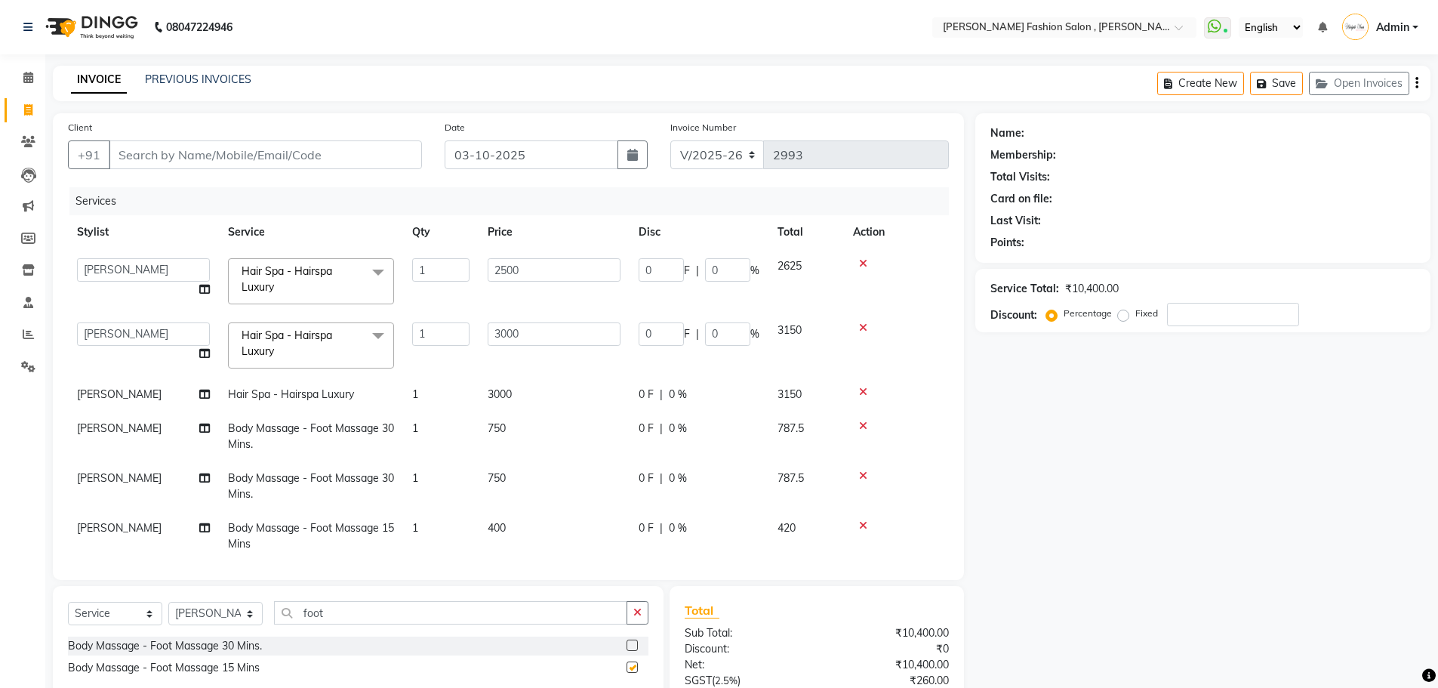
checkbox input "false"
click at [103, 428] on span "[PERSON_NAME]" at bounding box center [119, 428] width 85 height 14
select select "84147"
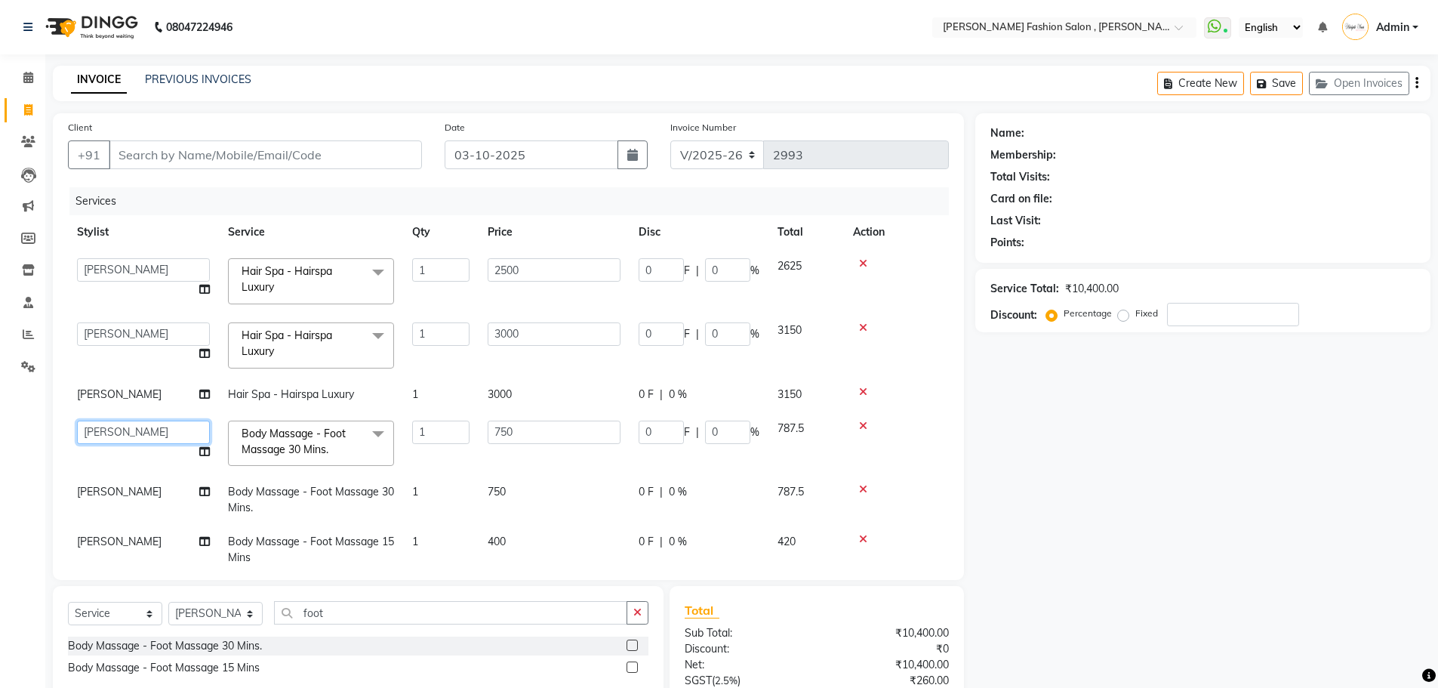
click at [125, 431] on select "Anita Archana Minni Babu Das Bindu Bridgette Jones Danielle Jones Durjo Istiaqu…" at bounding box center [143, 432] width 133 height 23
select select "33881"
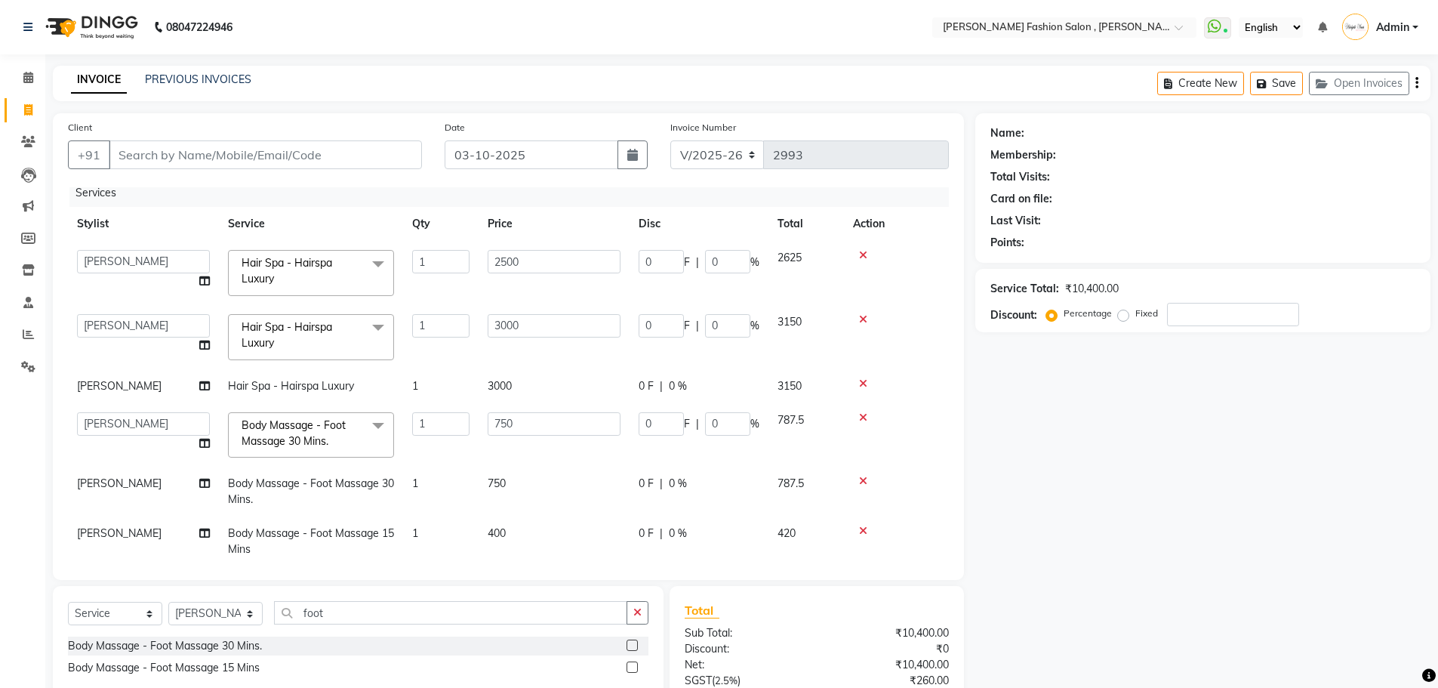
scroll to position [33, 0]
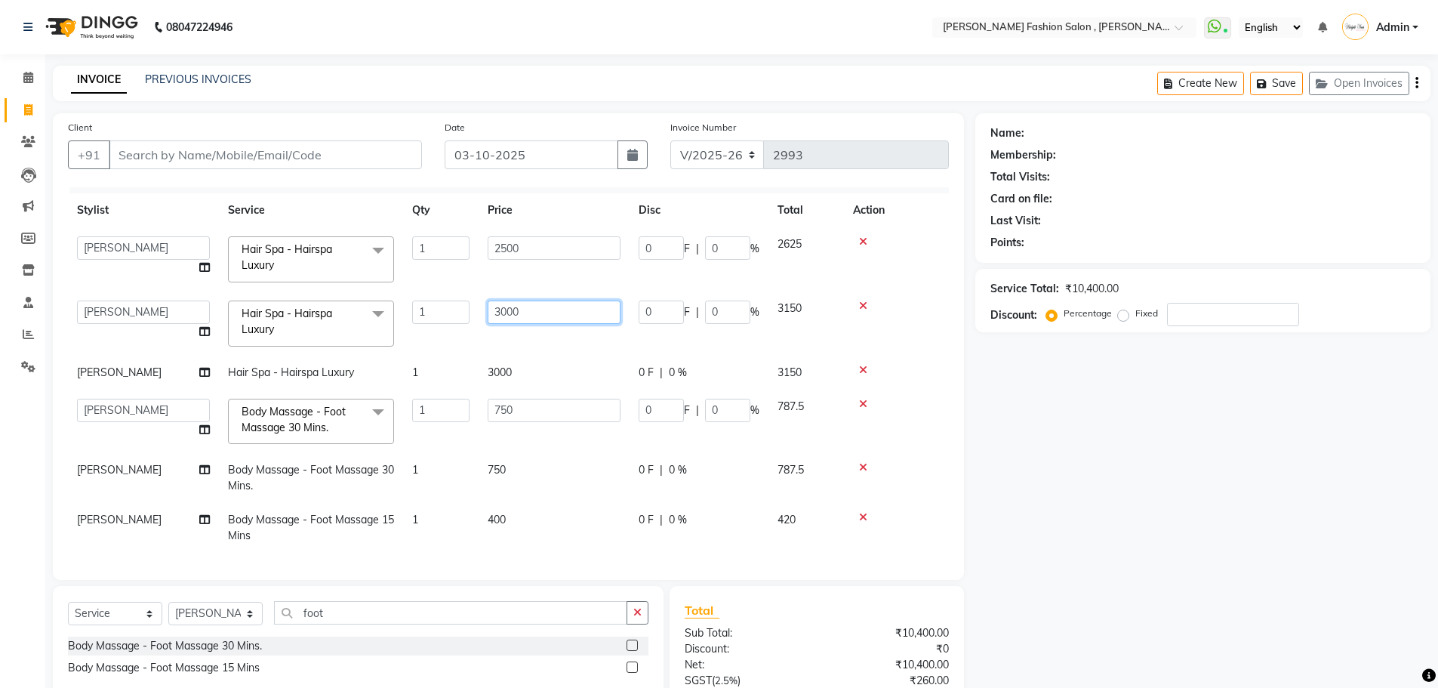
click at [505, 301] on input "3000" at bounding box center [554, 312] width 133 height 23
type input "3500"
click at [581, 331] on td "3500" at bounding box center [554, 323] width 151 height 64
select select "33863"
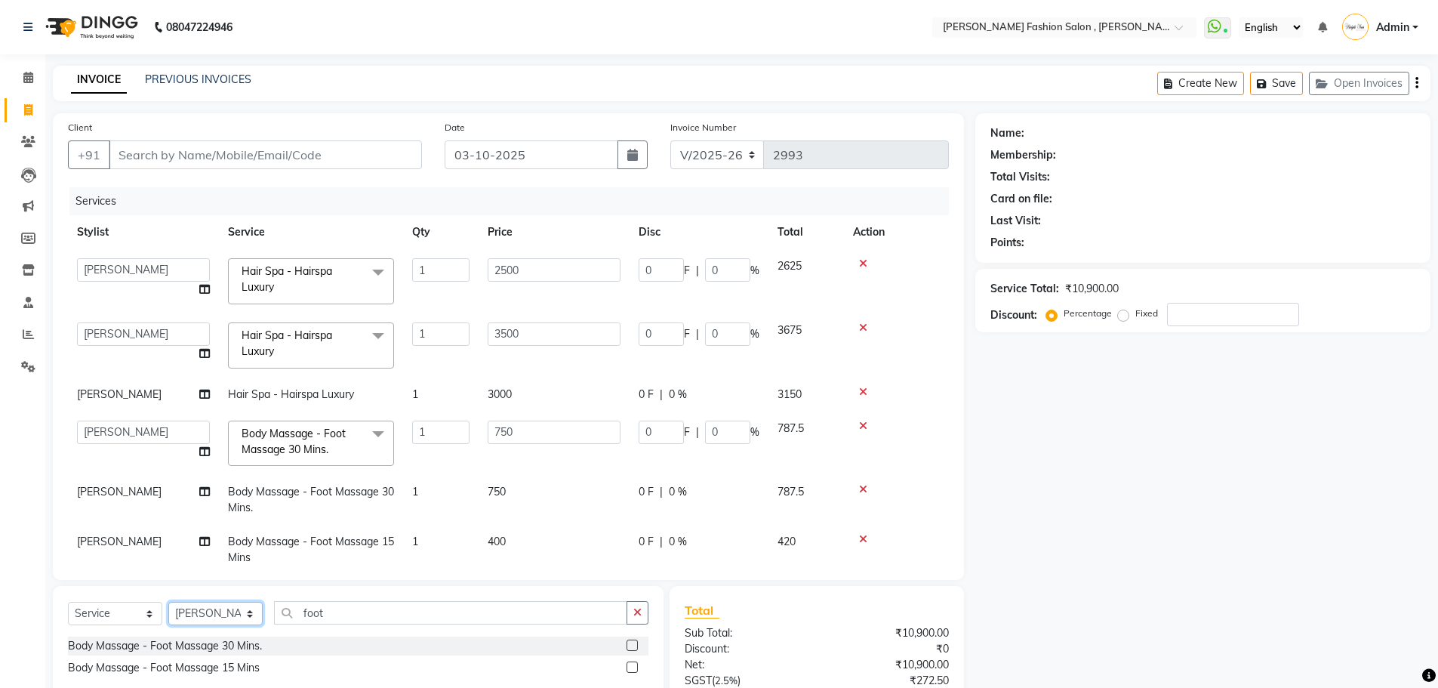
drag, startPoint x: 238, startPoint y: 615, endPoint x: 236, endPoint y: 606, distance: 8.4
click at [238, 615] on select "Select Stylist [PERSON_NAME] [PERSON_NAME] [PERSON_NAME] [PERSON_NAME] [PERSON_…" at bounding box center [215, 613] width 94 height 23
select select "90693"
click at [168, 602] on select "Select Stylist [PERSON_NAME] [PERSON_NAME] [PERSON_NAME] [PERSON_NAME] [PERSON_…" at bounding box center [215, 613] width 94 height 23
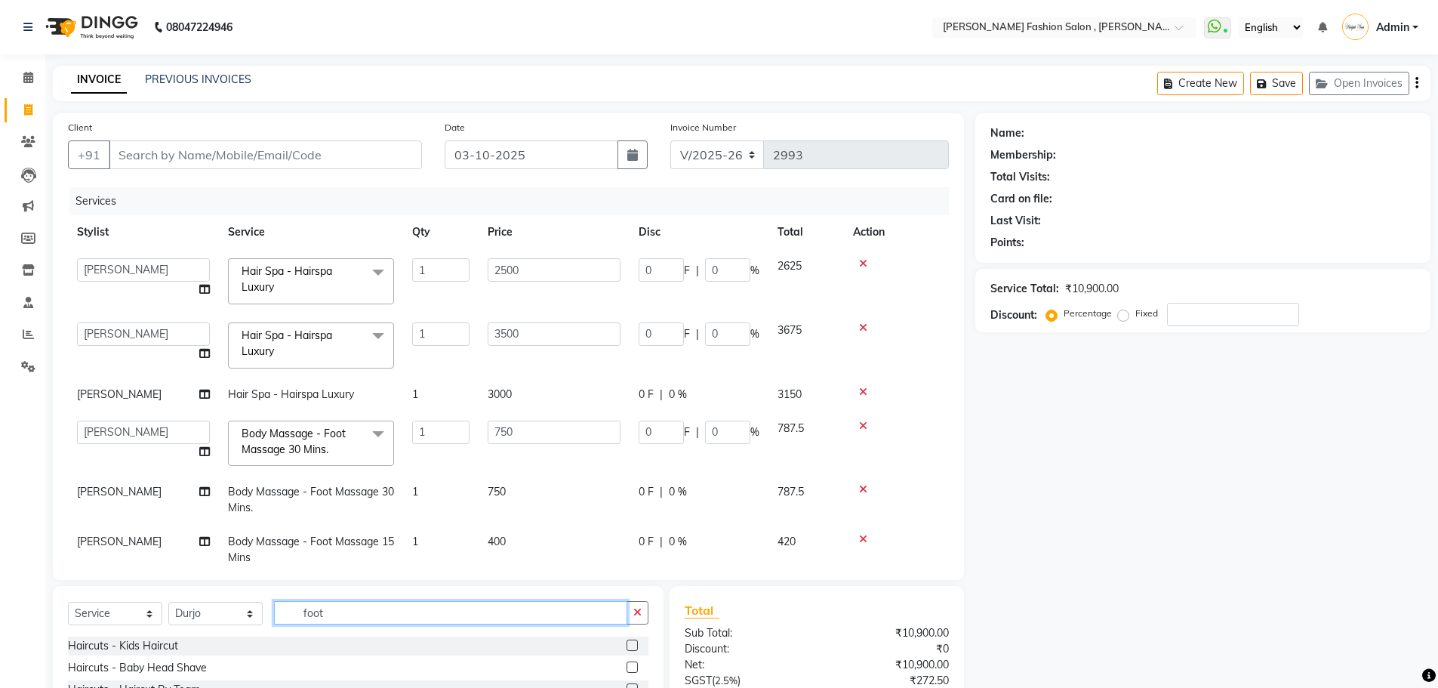
drag, startPoint x: 342, startPoint y: 608, endPoint x: 205, endPoint y: 611, distance: 136.7
click at [211, 618] on div "Select Service Product Membership Package Voucher Prepaid Gift Card Select Styl…" at bounding box center [358, 618] width 581 height 35
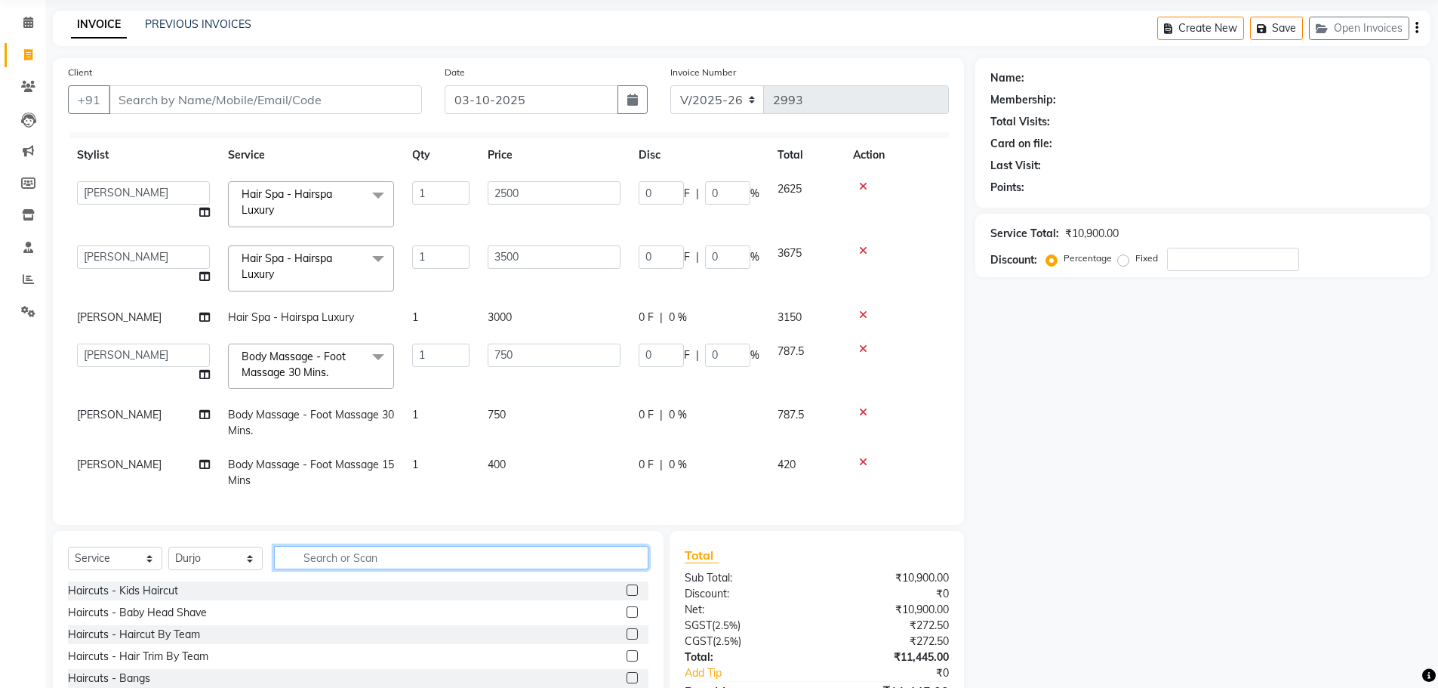
scroll to position [143, 0]
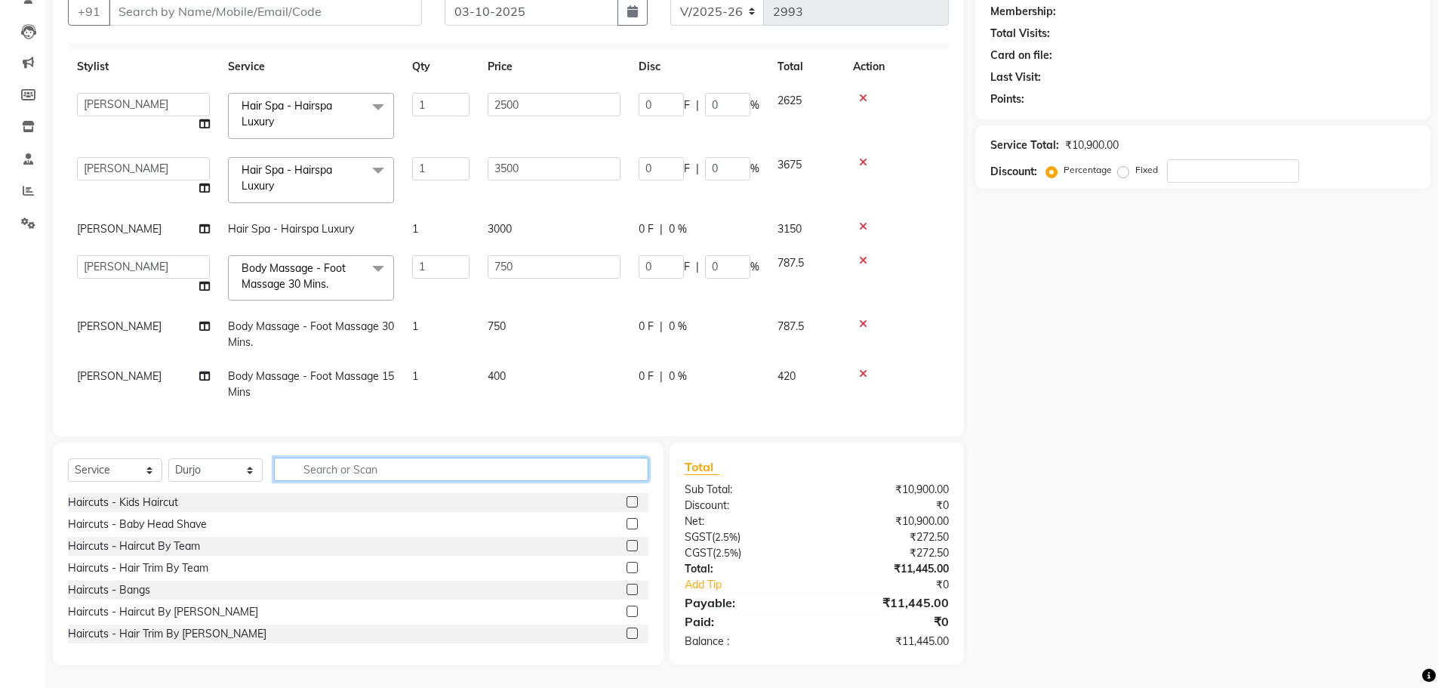
click at [463, 465] on input "text" at bounding box center [461, 469] width 374 height 23
type input "gel"
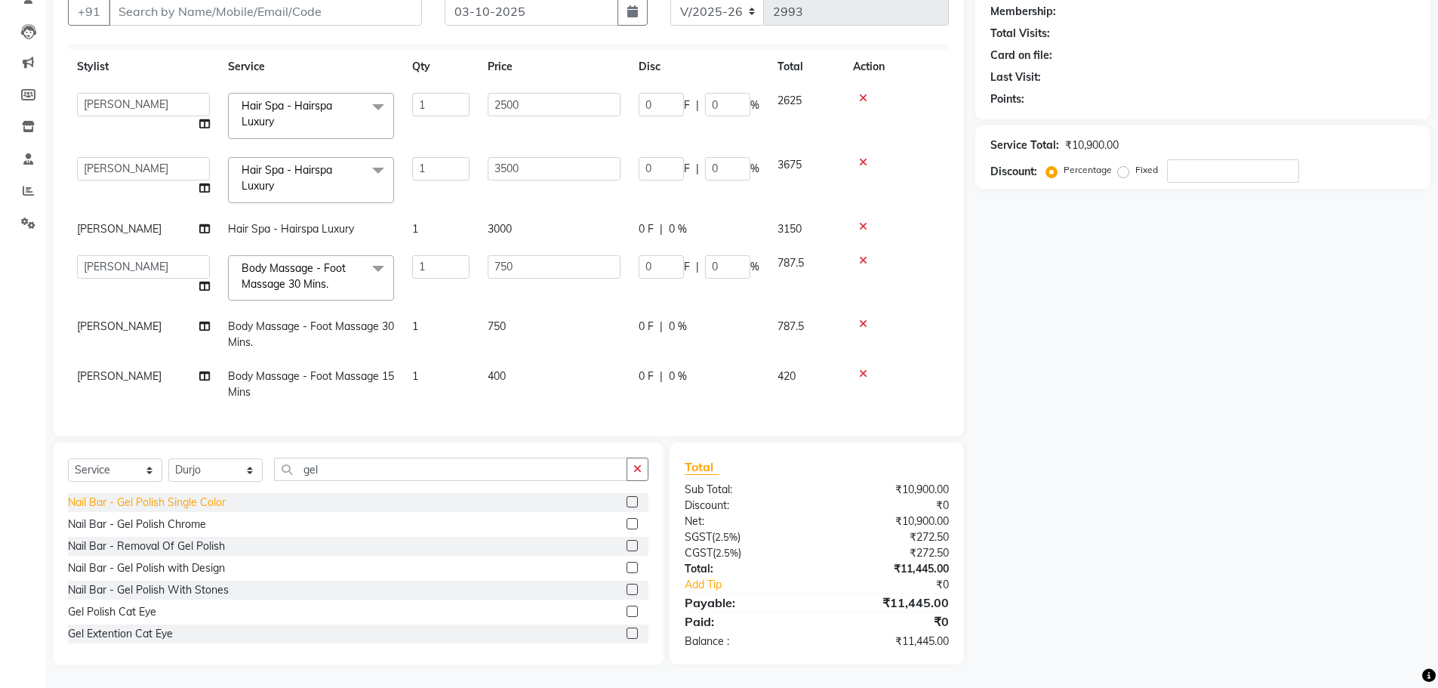
click at [190, 504] on div "Nail Bar - Gel Polish Single Color" at bounding box center [147, 503] width 158 height 16
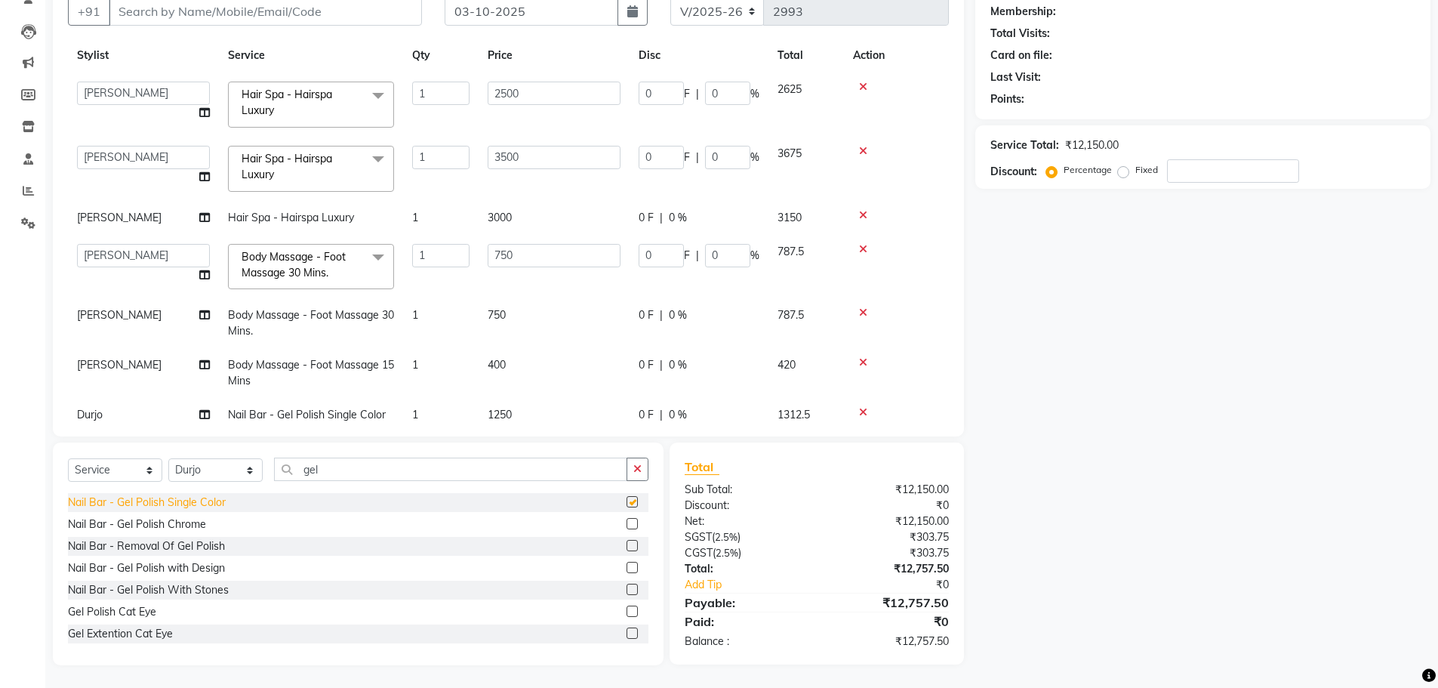
checkbox input "false"
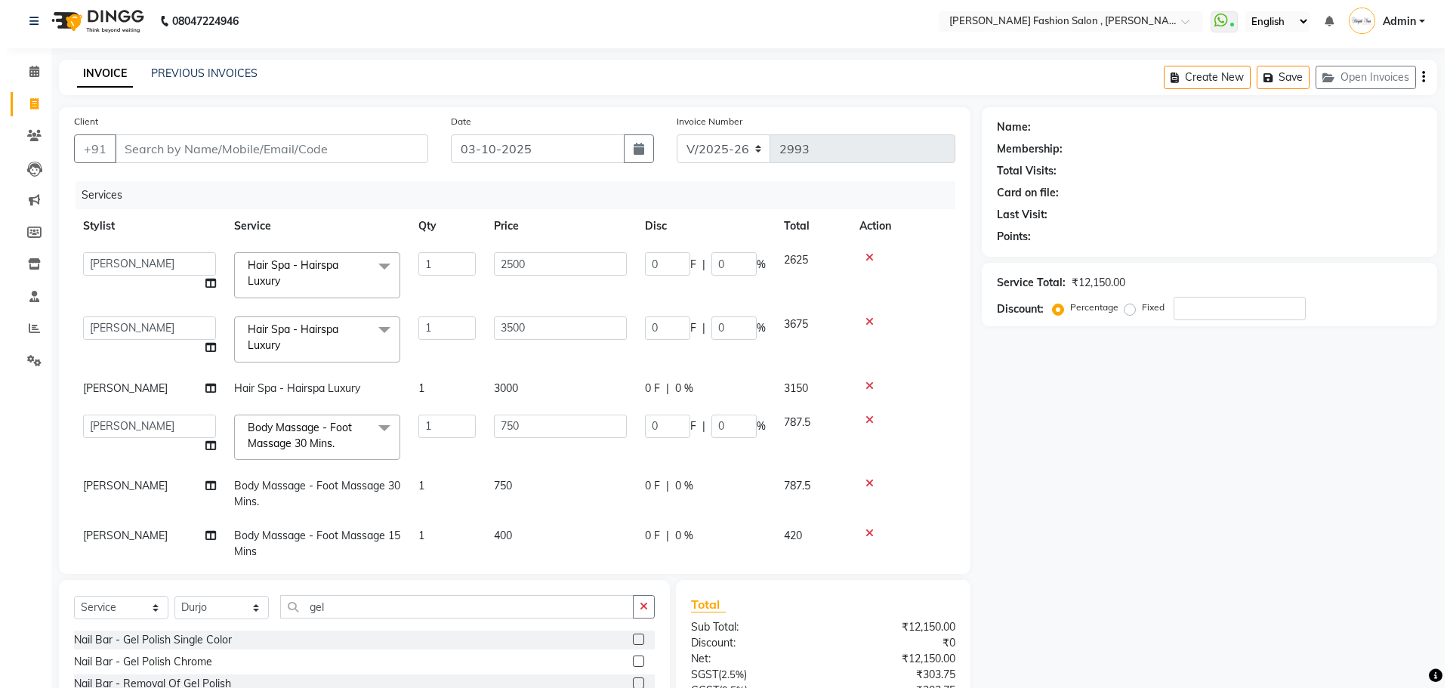
scroll to position [0, 0]
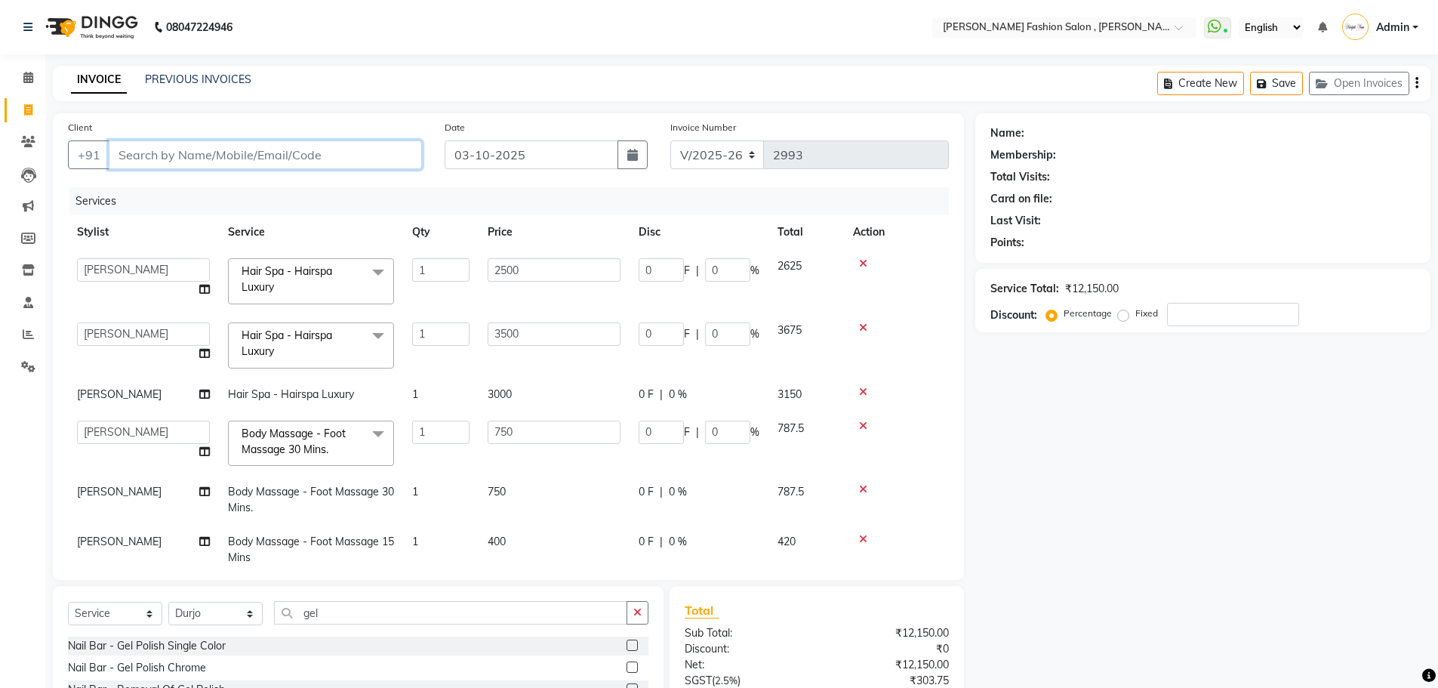
click at [307, 150] on input "Client" at bounding box center [265, 154] width 313 height 29
type input "8"
type input "0"
type input "8479718422"
click at [408, 151] on span "Add Client" at bounding box center [383, 154] width 60 height 15
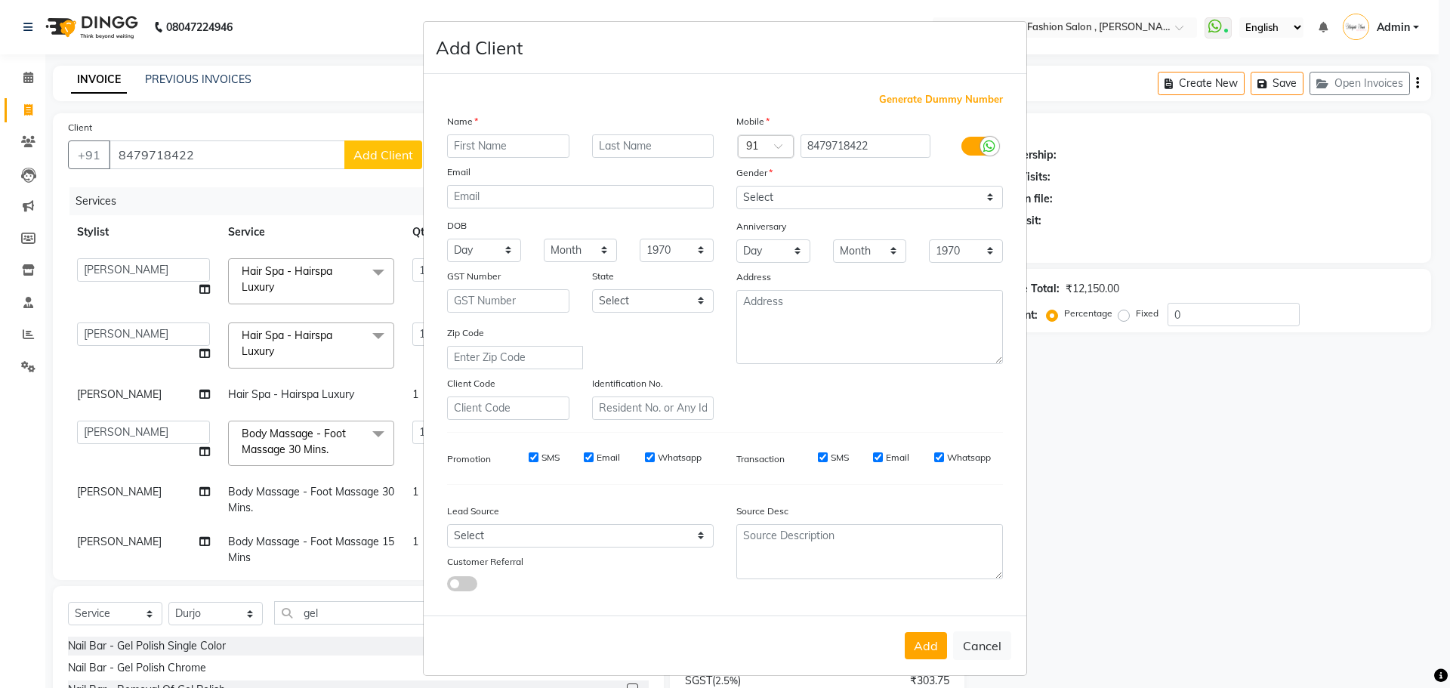
click at [513, 147] on input "text" at bounding box center [508, 145] width 122 height 23
type input "Roshni"
click at [657, 149] on input "text" at bounding box center [653, 145] width 122 height 23
type input "Joshi"
click at [765, 145] on div at bounding box center [765, 148] width 54 height 16
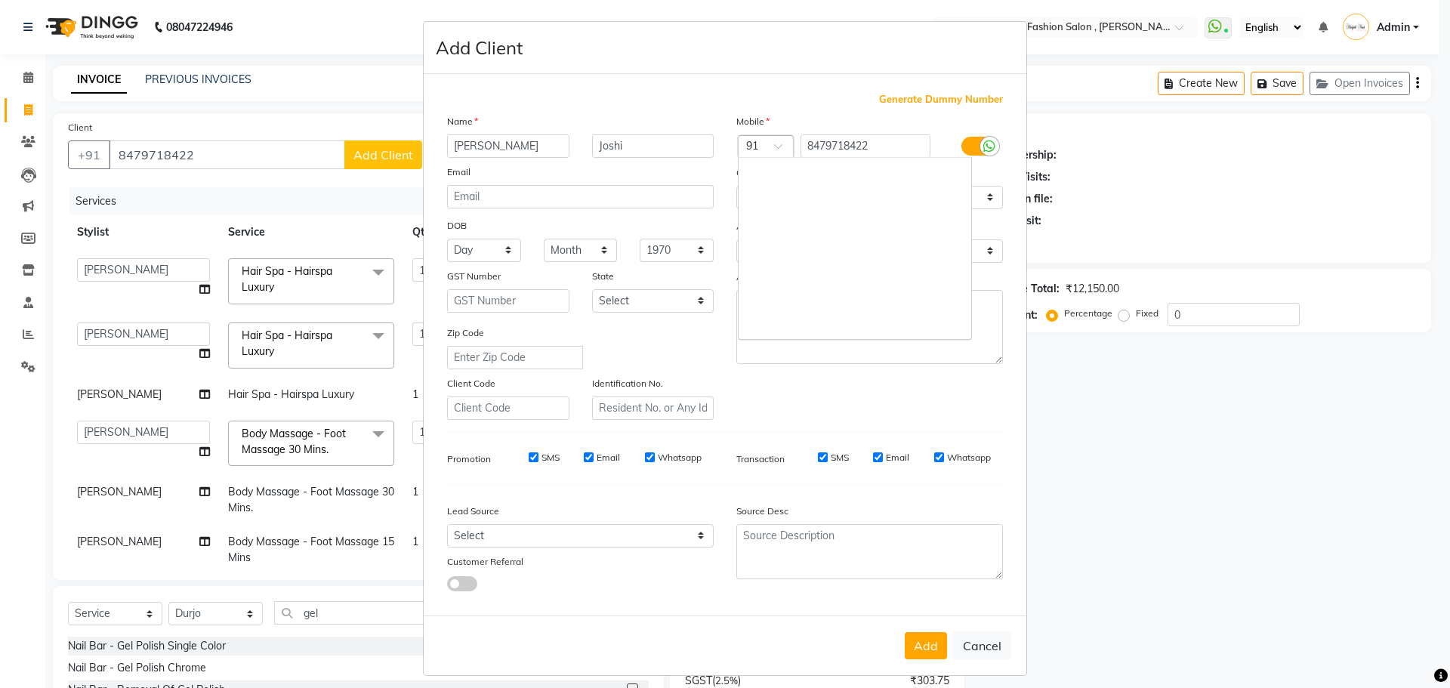
scroll to position [2738, 0]
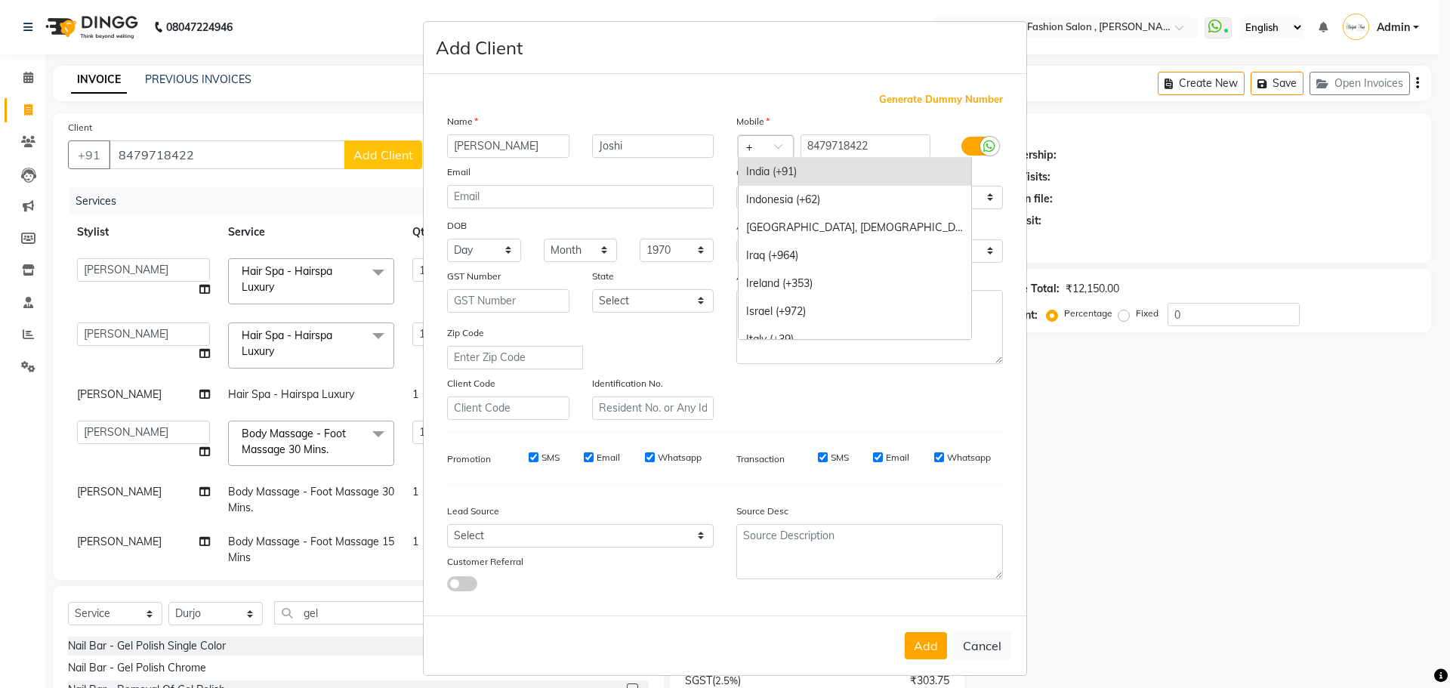
type input "+1"
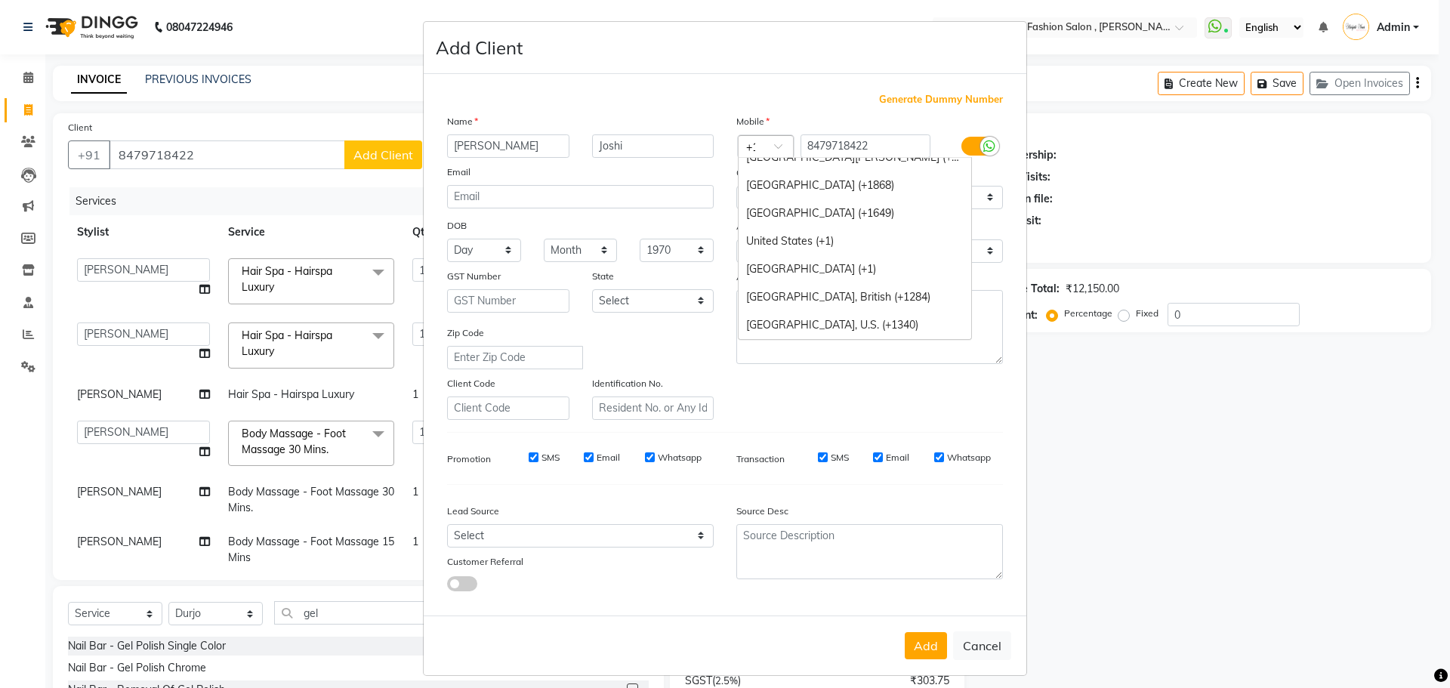
scroll to position [517, 0]
click at [802, 243] on div "United States (+1)" at bounding box center [854, 241] width 233 height 28
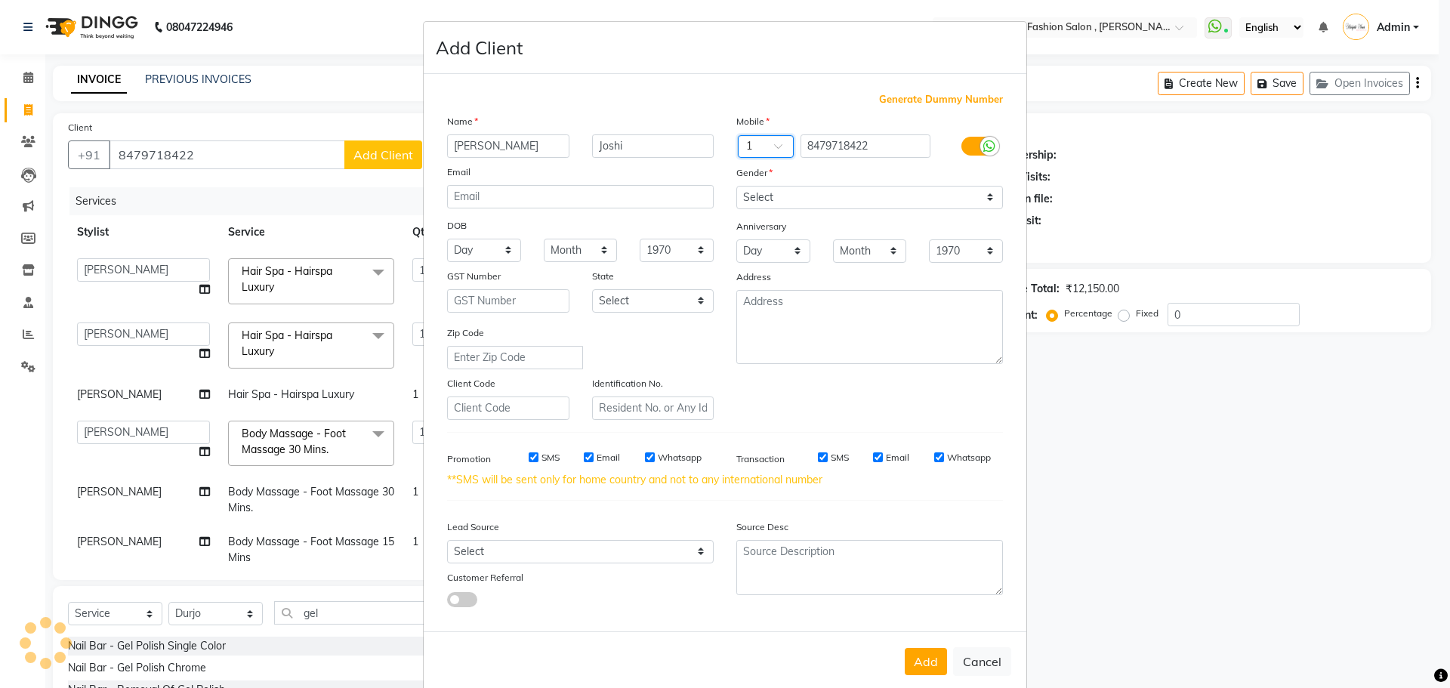
scroll to position [0, 0]
click at [803, 198] on select "Select Male Female Other Prefer Not To Say" at bounding box center [869, 197] width 267 height 23
select select "female"
click at [736, 186] on select "Select Male Female Other Prefer Not To Say" at bounding box center [869, 197] width 267 height 23
click at [927, 658] on button "Add" at bounding box center [926, 661] width 42 height 27
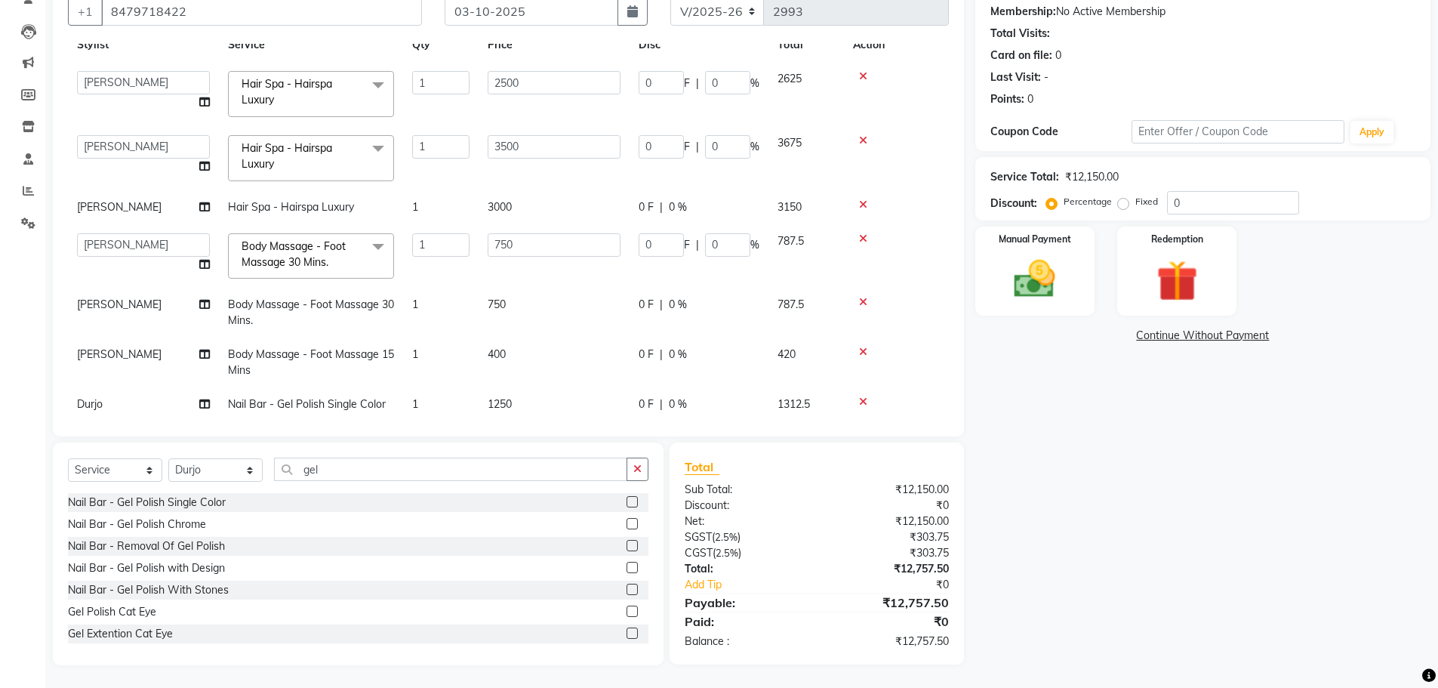
scroll to position [67, 0]
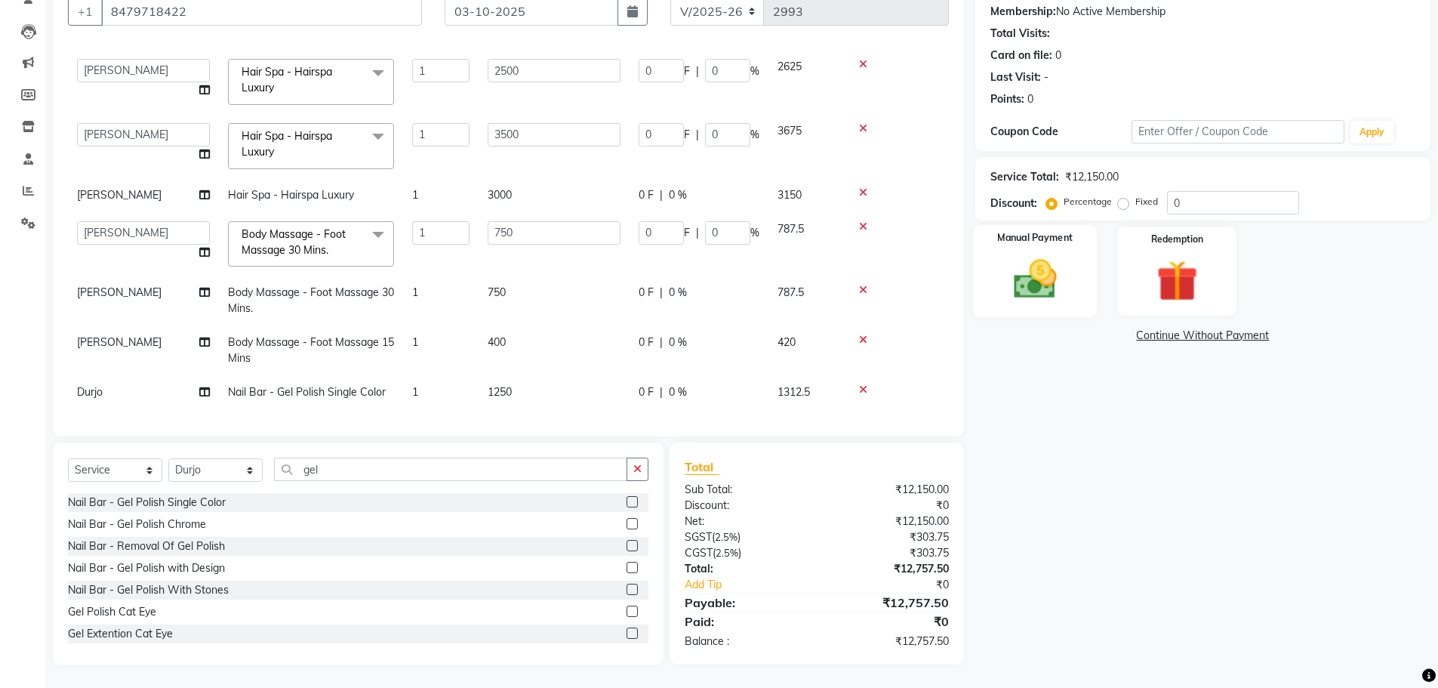
click at [1034, 251] on div "Manual Payment" at bounding box center [1034, 271] width 125 height 93
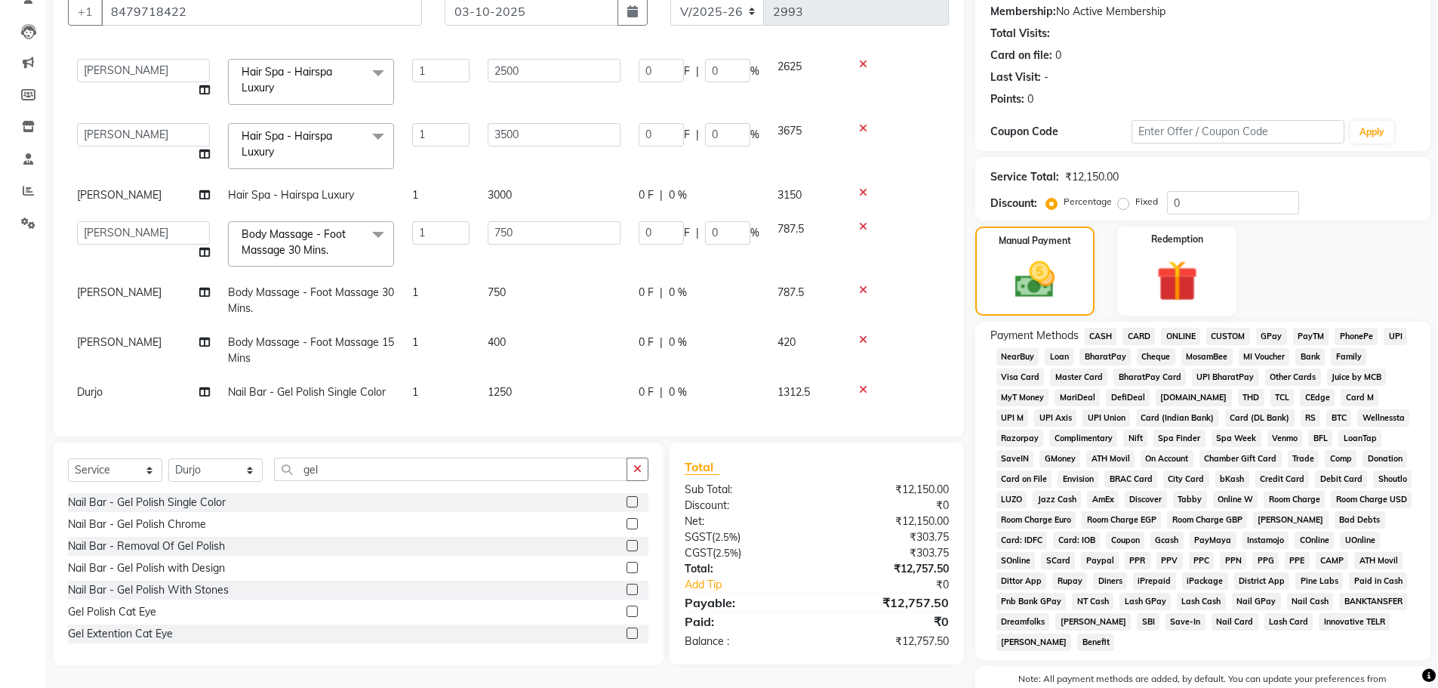
click at [1144, 334] on span "CARD" at bounding box center [1139, 336] width 32 height 17
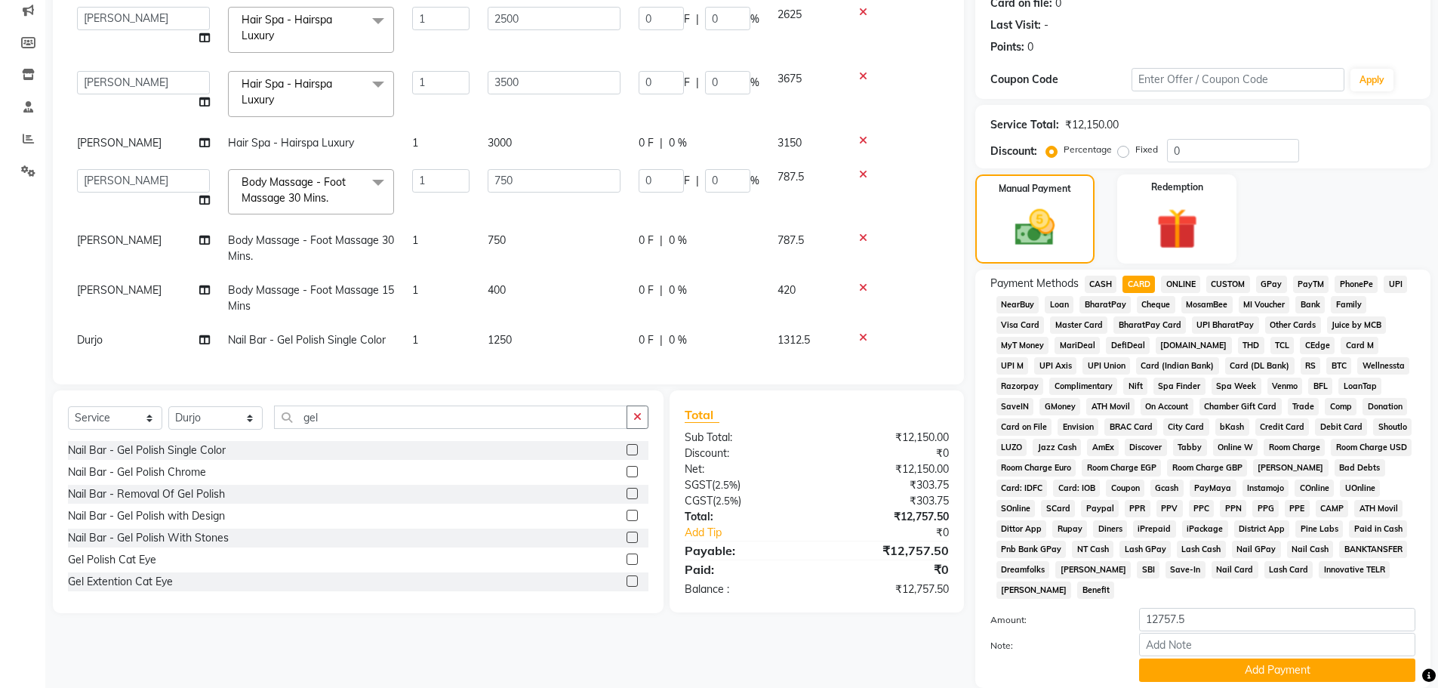
scroll to position [294, 0]
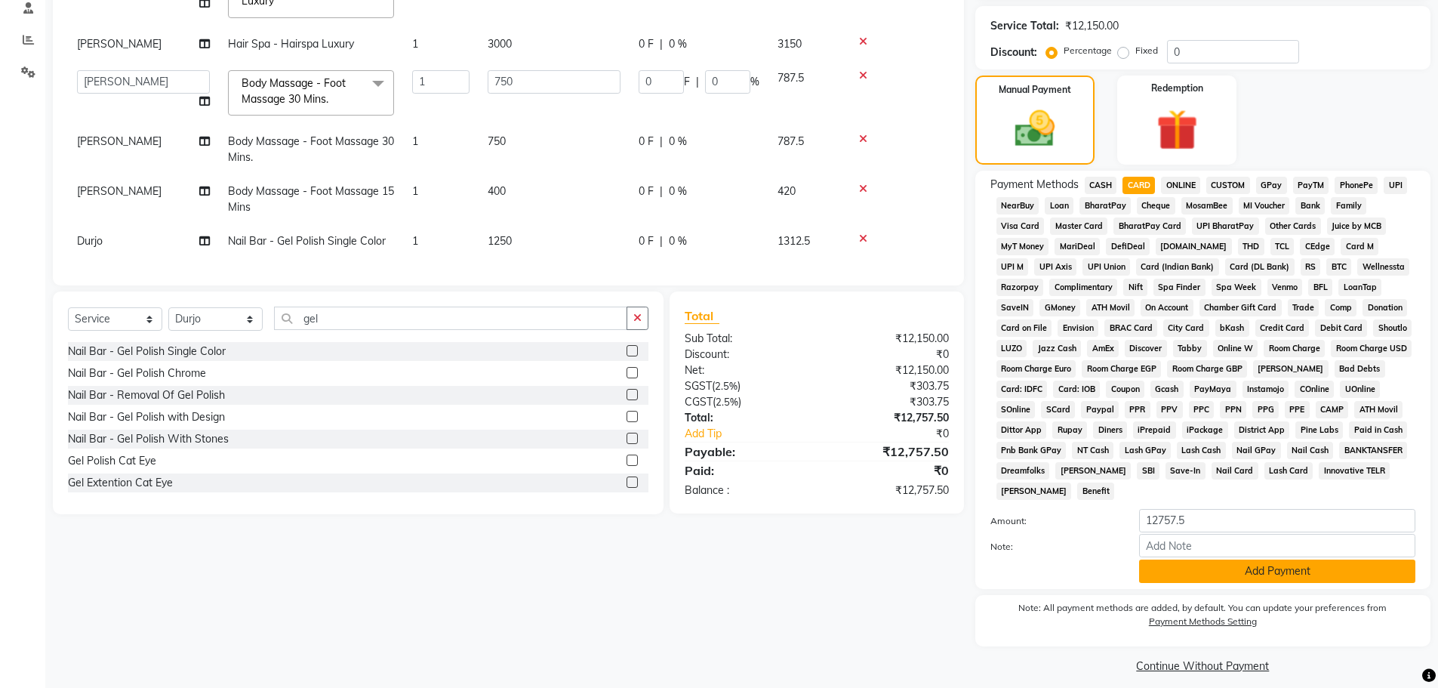
click at [1276, 571] on button "Add Payment" at bounding box center [1277, 570] width 276 height 23
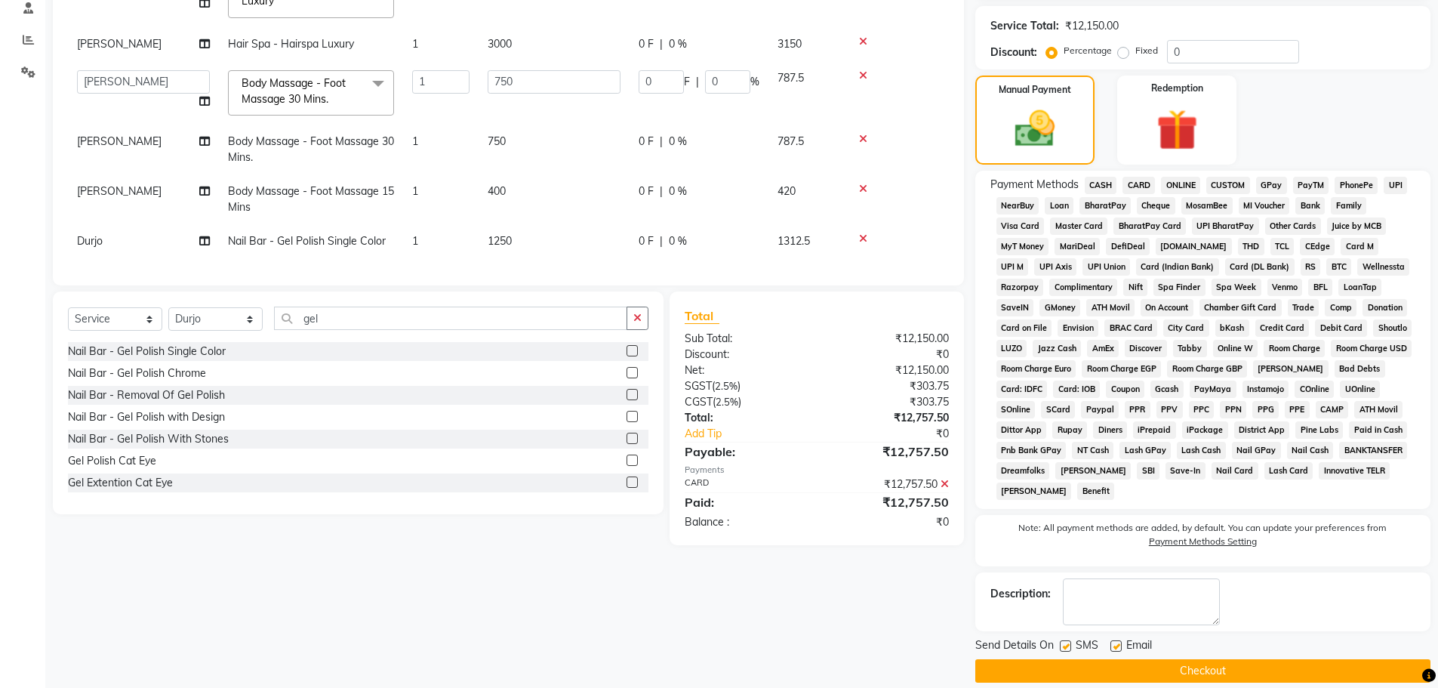
click at [1208, 676] on button "Checkout" at bounding box center [1202, 670] width 455 height 23
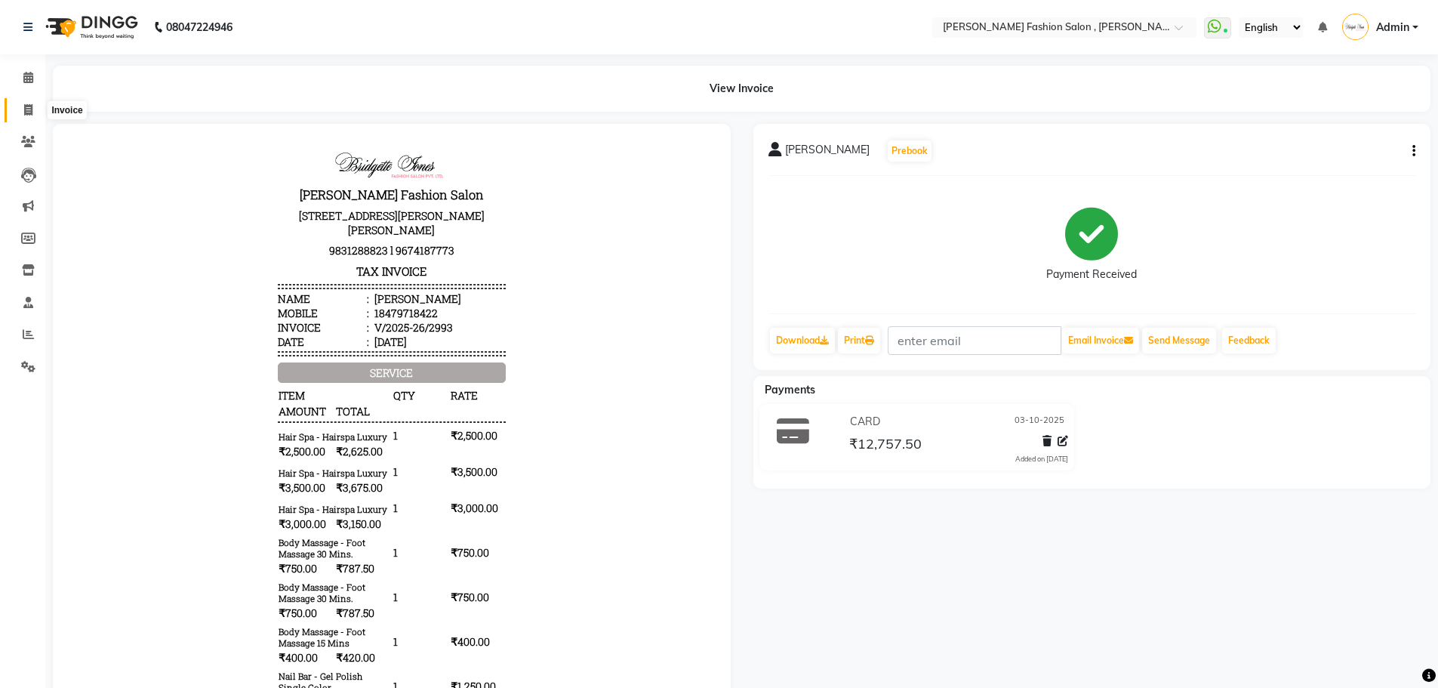
click at [31, 109] on icon at bounding box center [28, 109] width 8 height 11
select select "service"
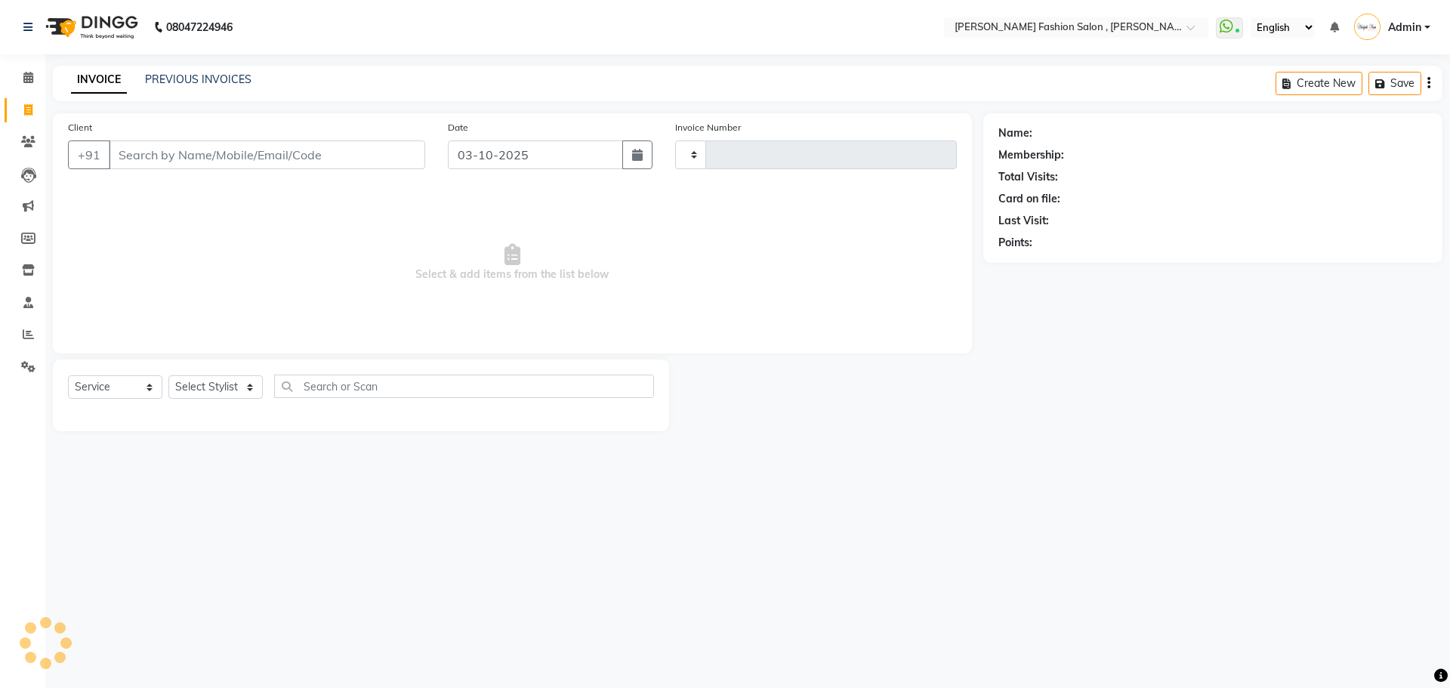
type input "2994"
select select "5233"
click at [218, 159] on input "Client" at bounding box center [267, 154] width 316 height 29
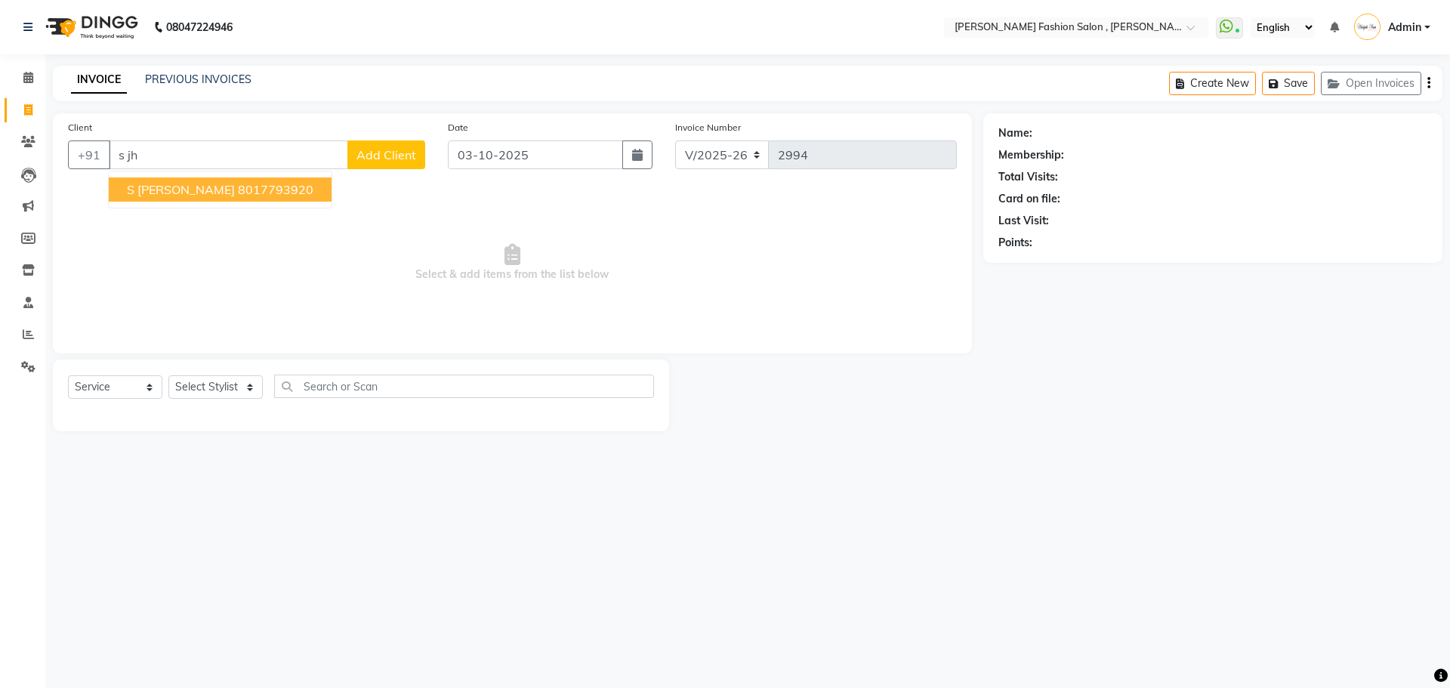
click at [238, 184] on ngb-highlight "8017793920" at bounding box center [276, 189] width 76 height 15
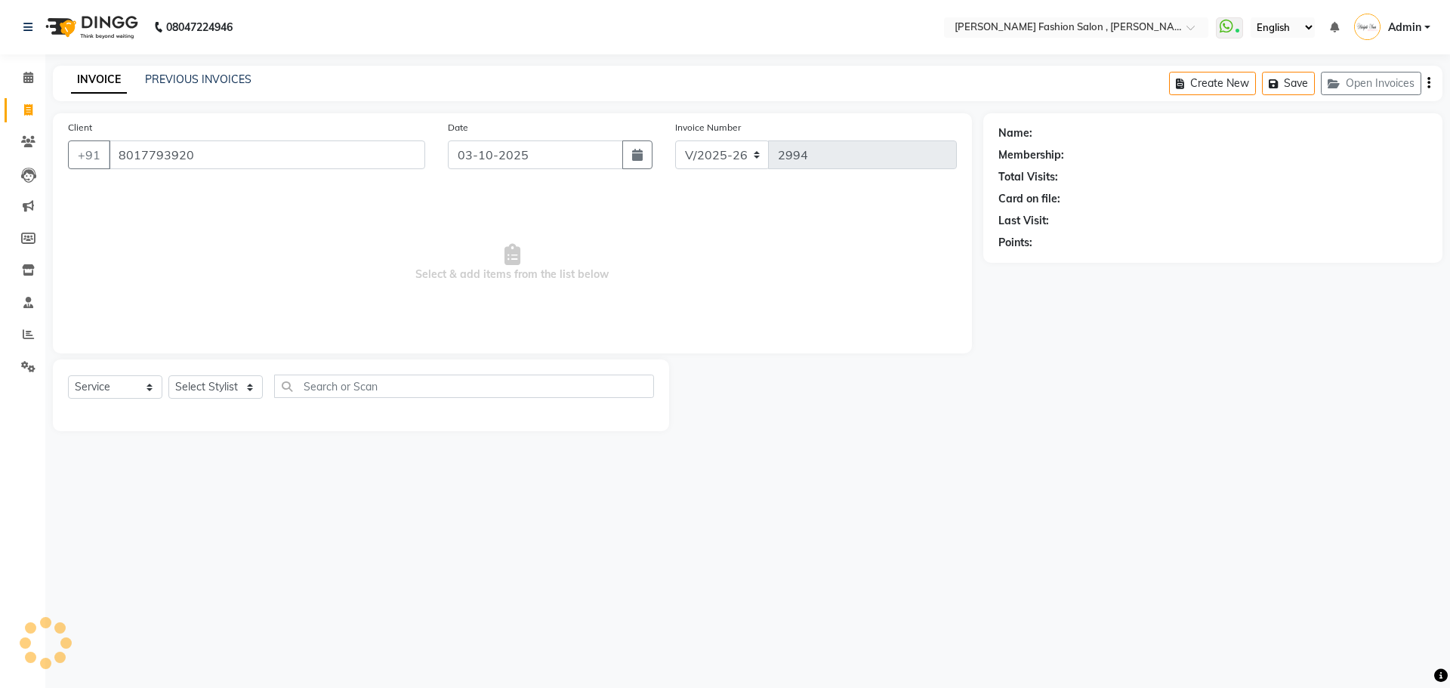
type input "8017793920"
click at [214, 391] on select "Select Stylist [PERSON_NAME] [PERSON_NAME] [PERSON_NAME] [PERSON_NAME] [PERSON_…" at bounding box center [215, 386] width 94 height 23
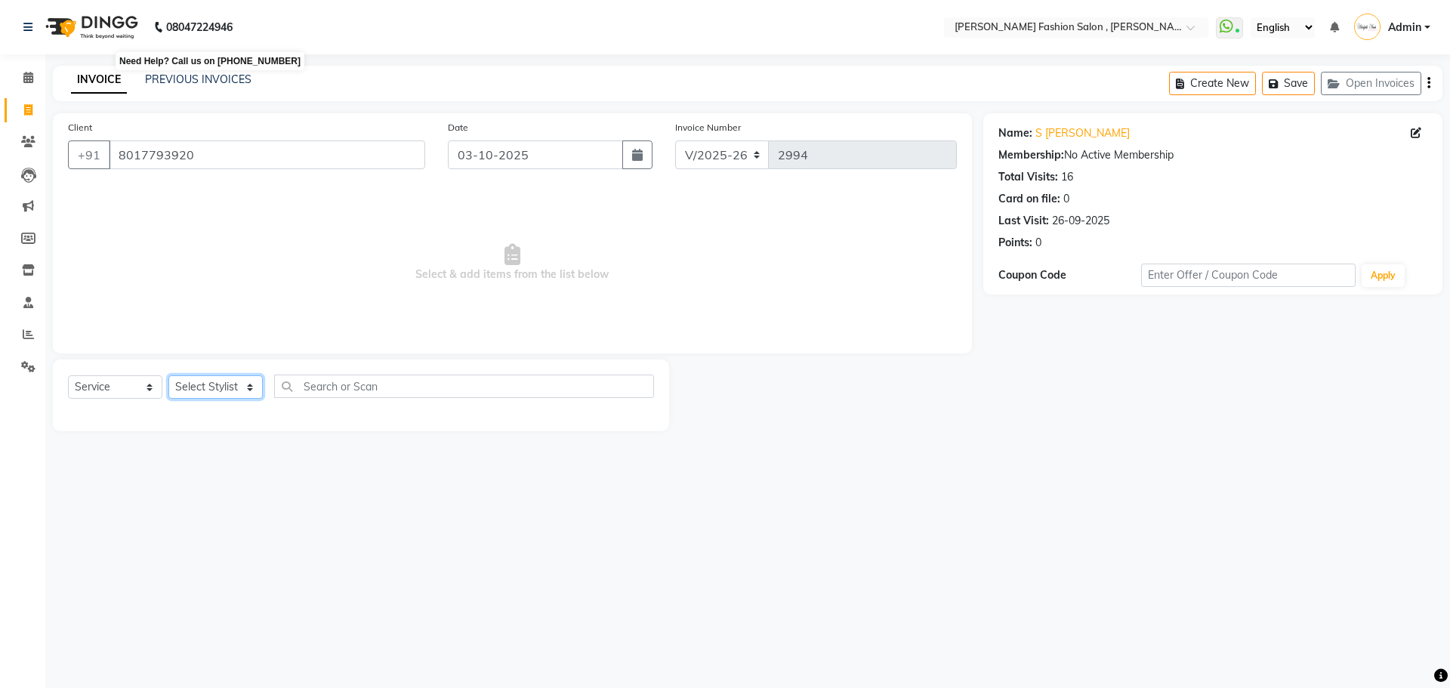
select select "90693"
click at [168, 375] on select "Select Stylist [PERSON_NAME] [PERSON_NAME] [PERSON_NAME] [PERSON_NAME] [PERSON_…" at bounding box center [215, 386] width 94 height 23
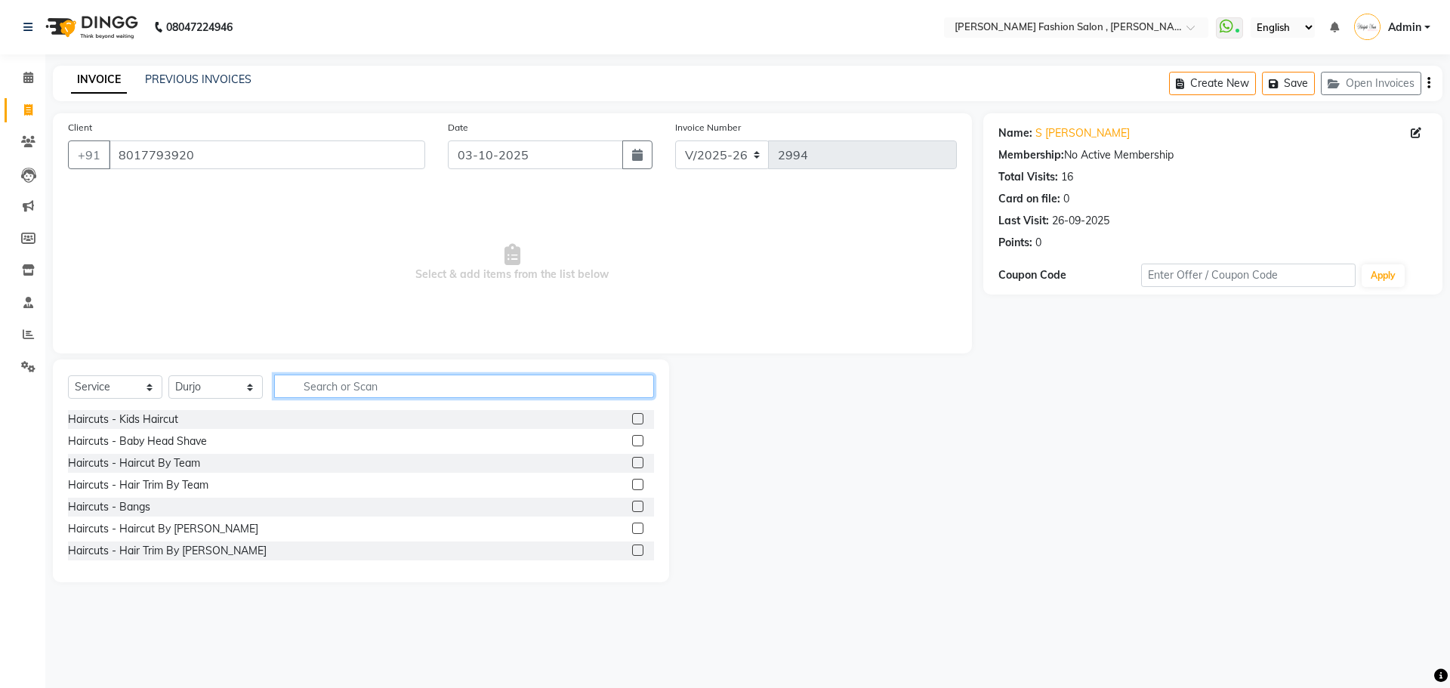
click at [388, 389] on input "text" at bounding box center [464, 385] width 380 height 23
type input "gel"
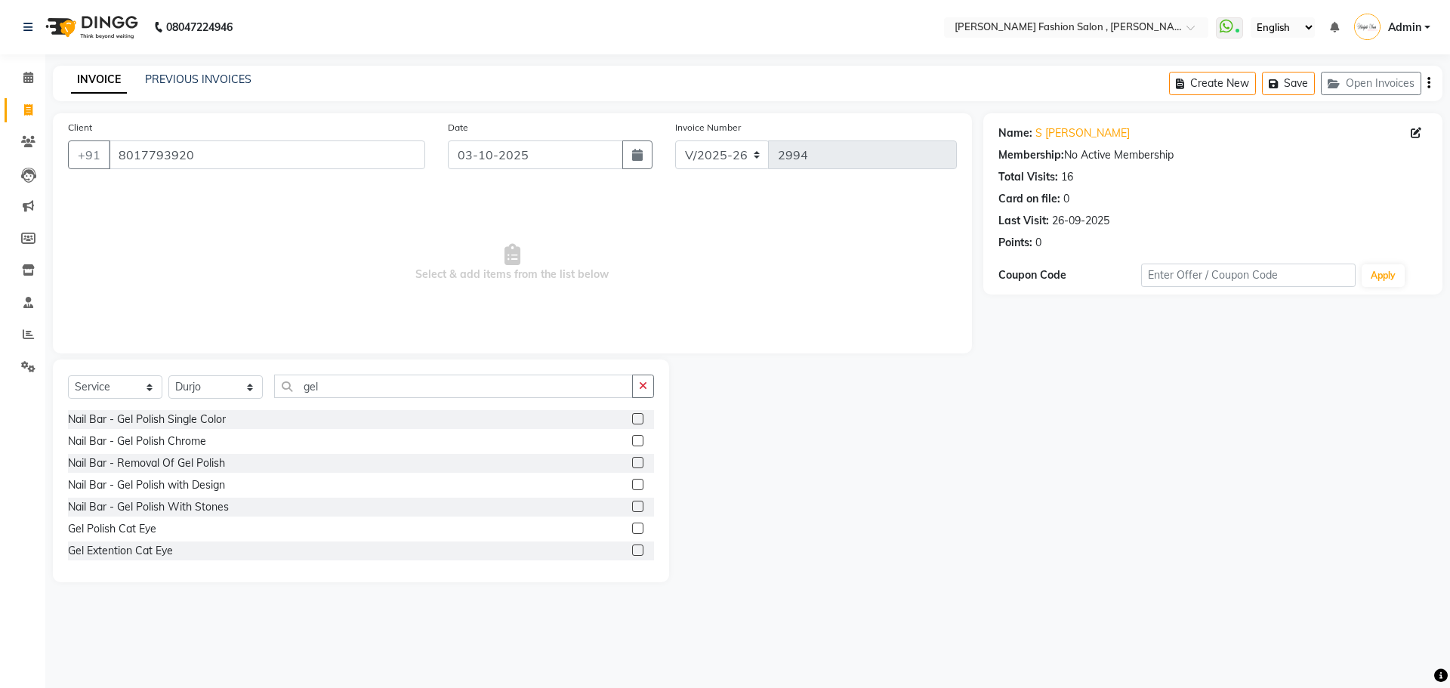
click at [168, 411] on div "Nail Bar - Gel Polish Single Color" at bounding box center [361, 419] width 586 height 19
click at [168, 418] on div "Nail Bar - Gel Polish Single Color" at bounding box center [147, 419] width 158 height 16
checkbox input "false"
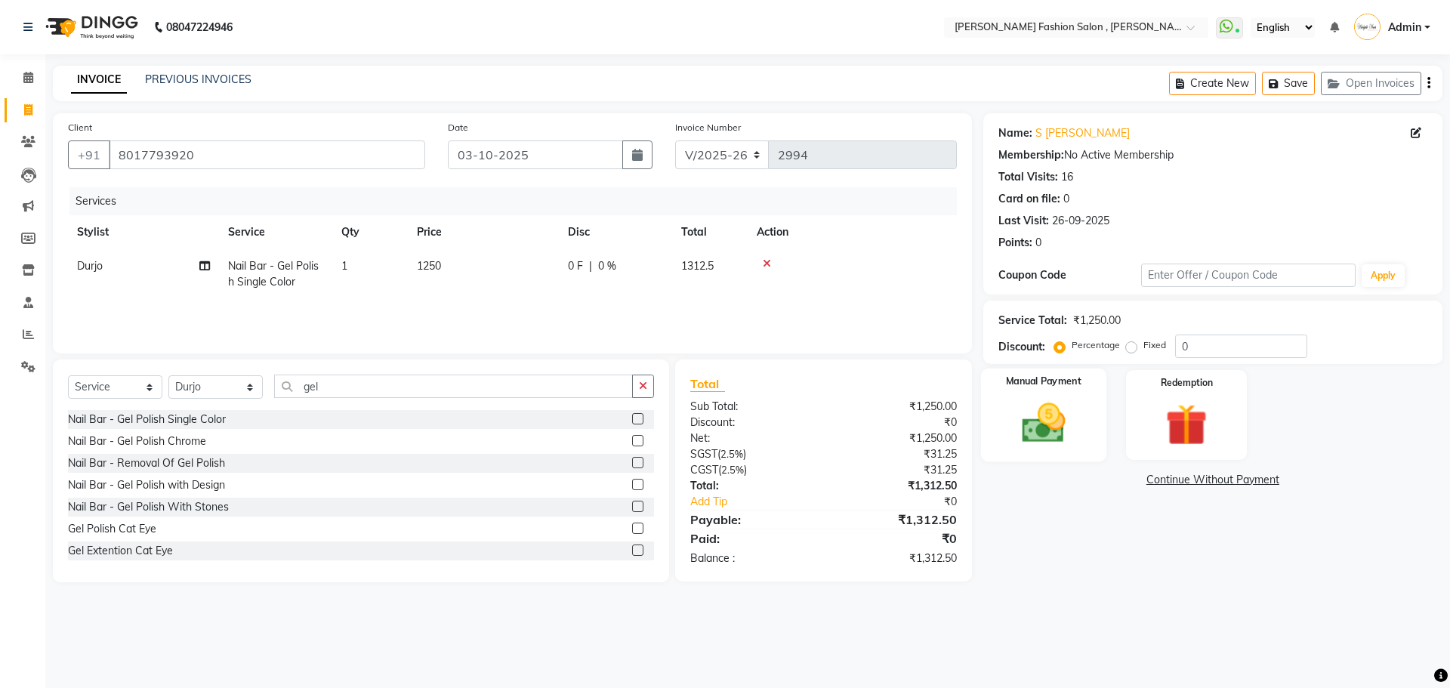
click at [1093, 397] on div "Manual Payment" at bounding box center [1042, 414] width 125 height 93
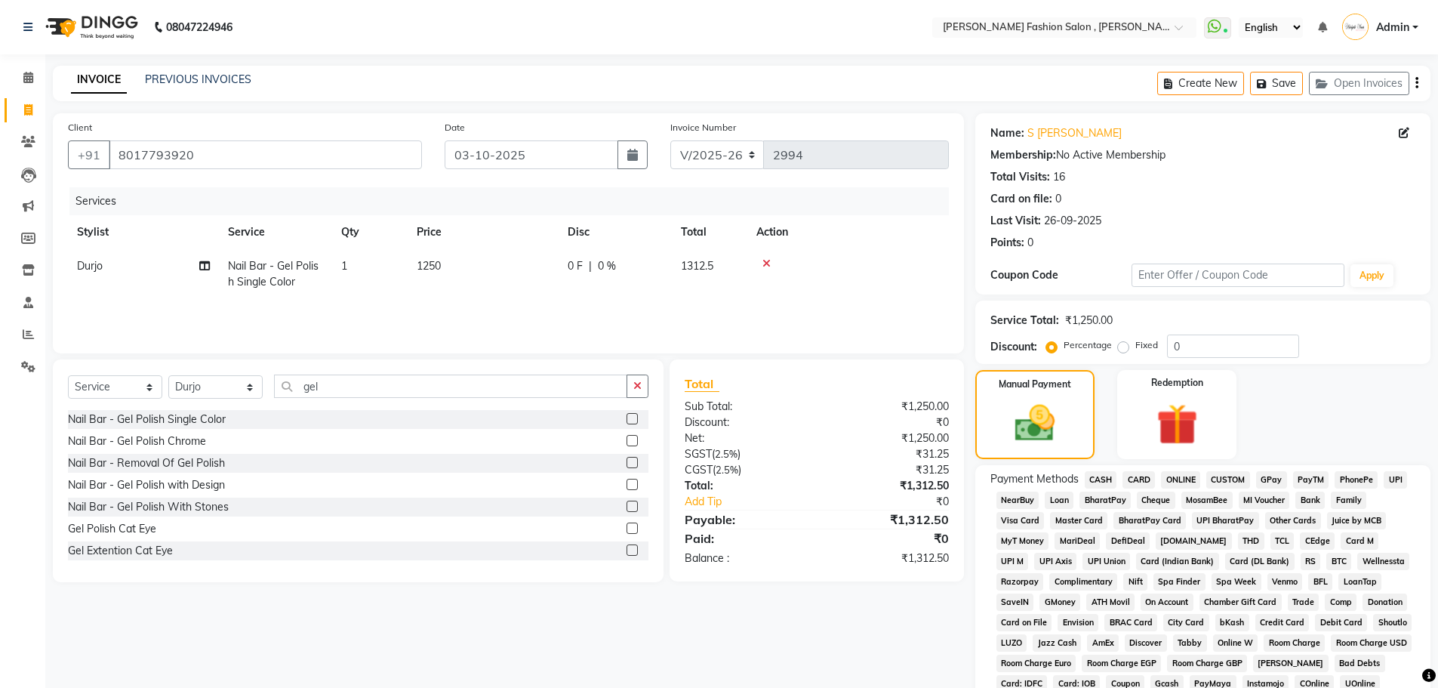
click at [1134, 474] on span "CARD" at bounding box center [1139, 479] width 32 height 17
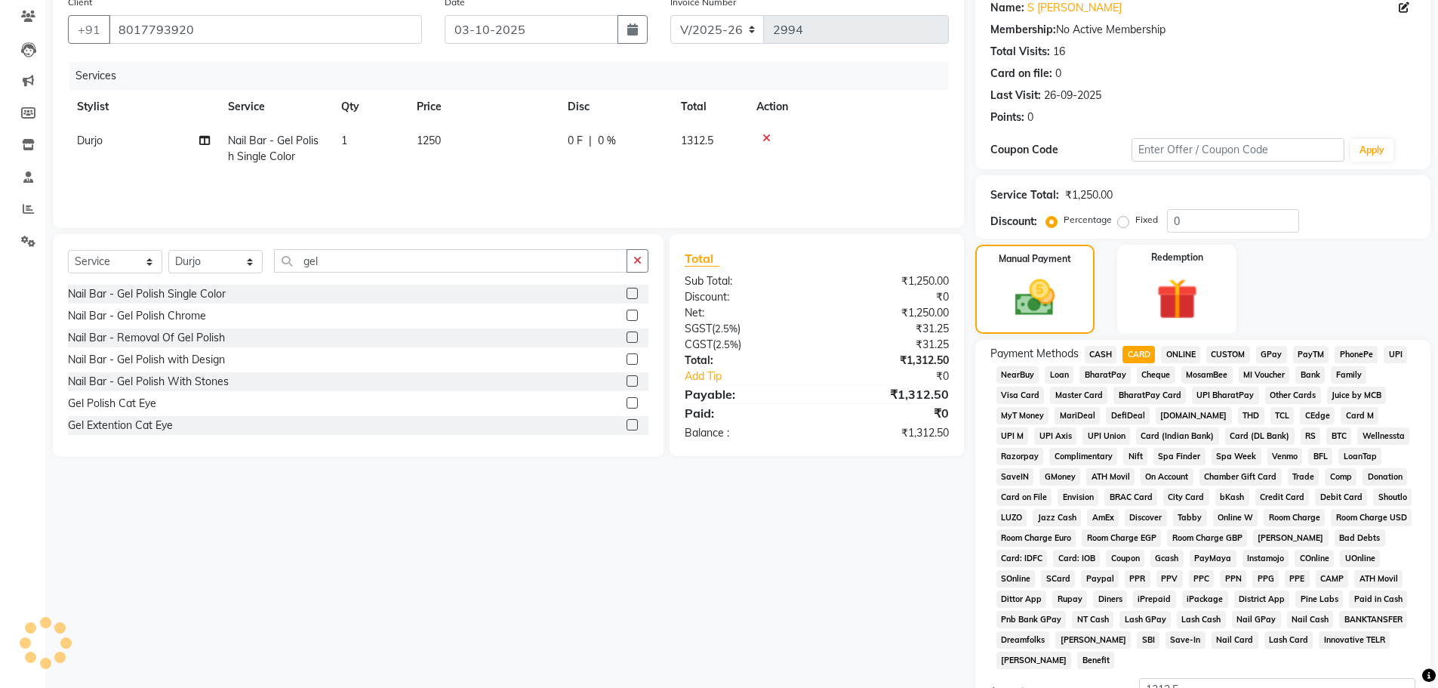
scroll to position [307, 0]
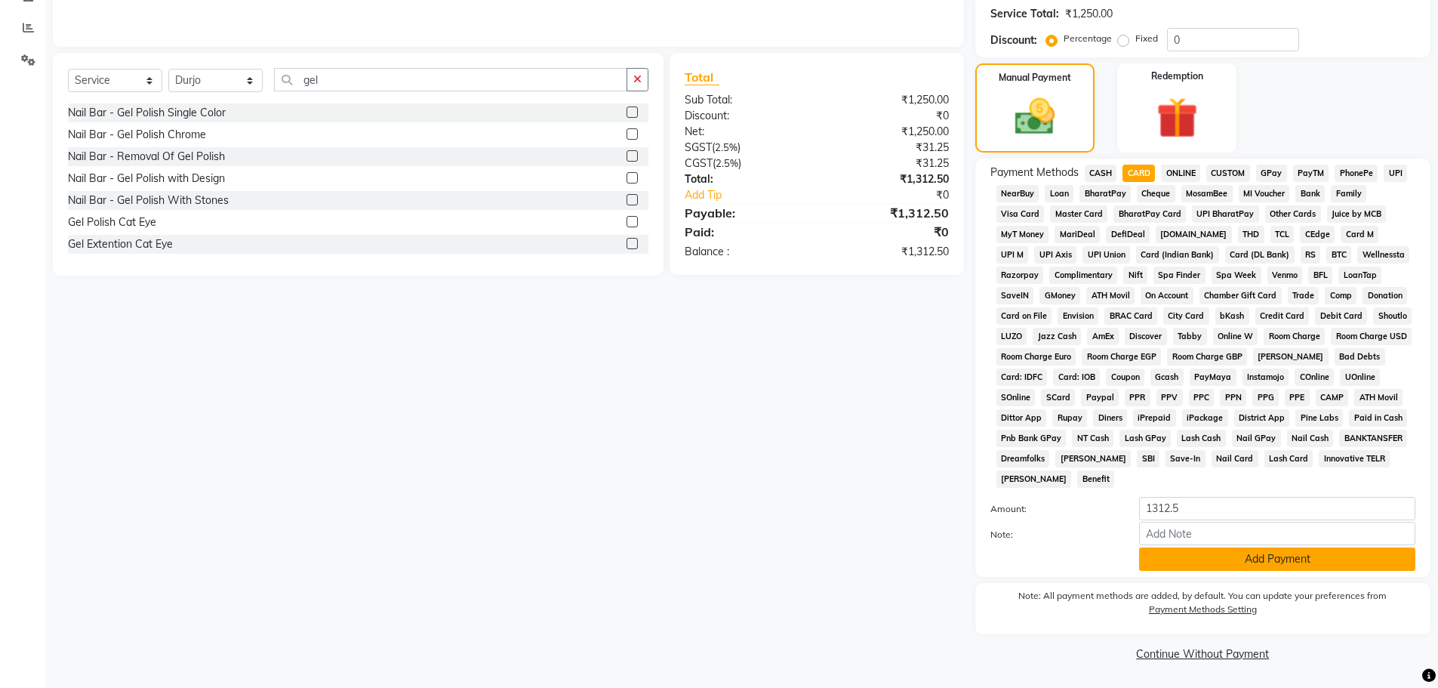
click at [1195, 561] on button "Add Payment" at bounding box center [1277, 558] width 276 height 23
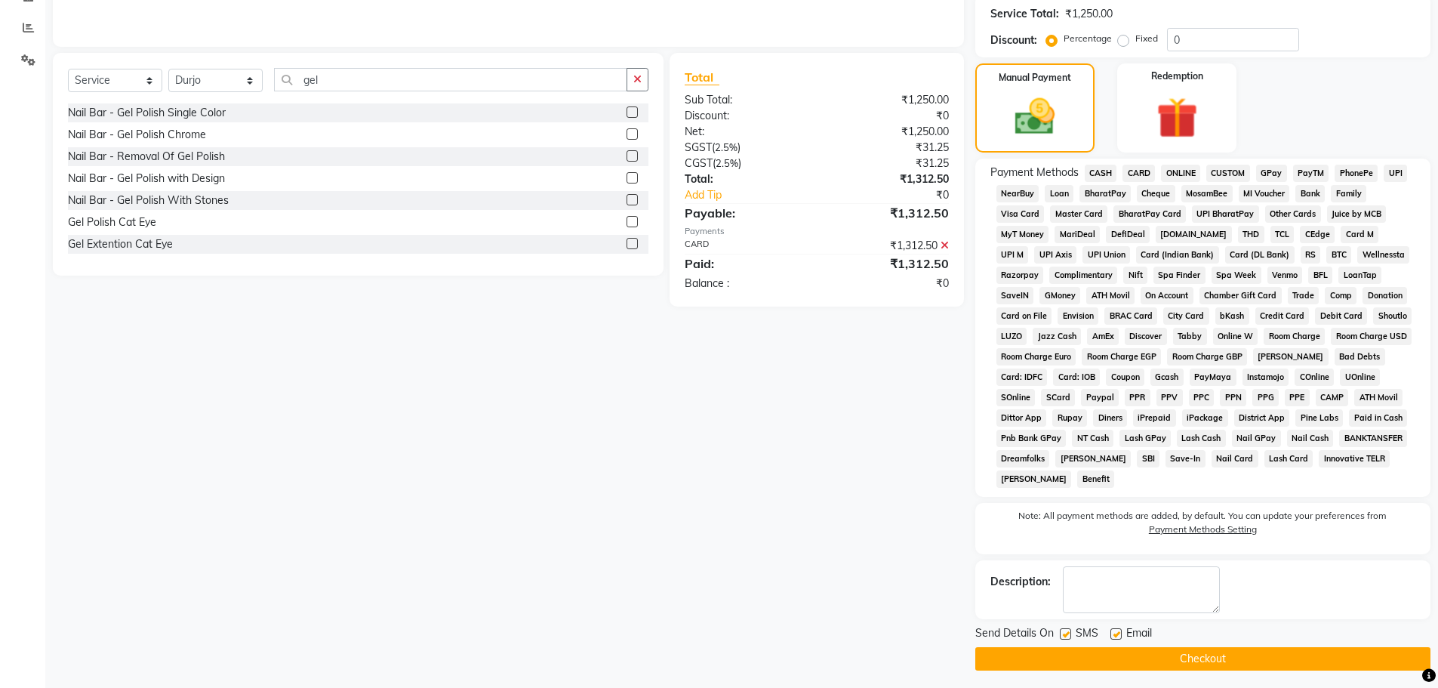
click at [1203, 665] on button "Checkout" at bounding box center [1202, 658] width 455 height 23
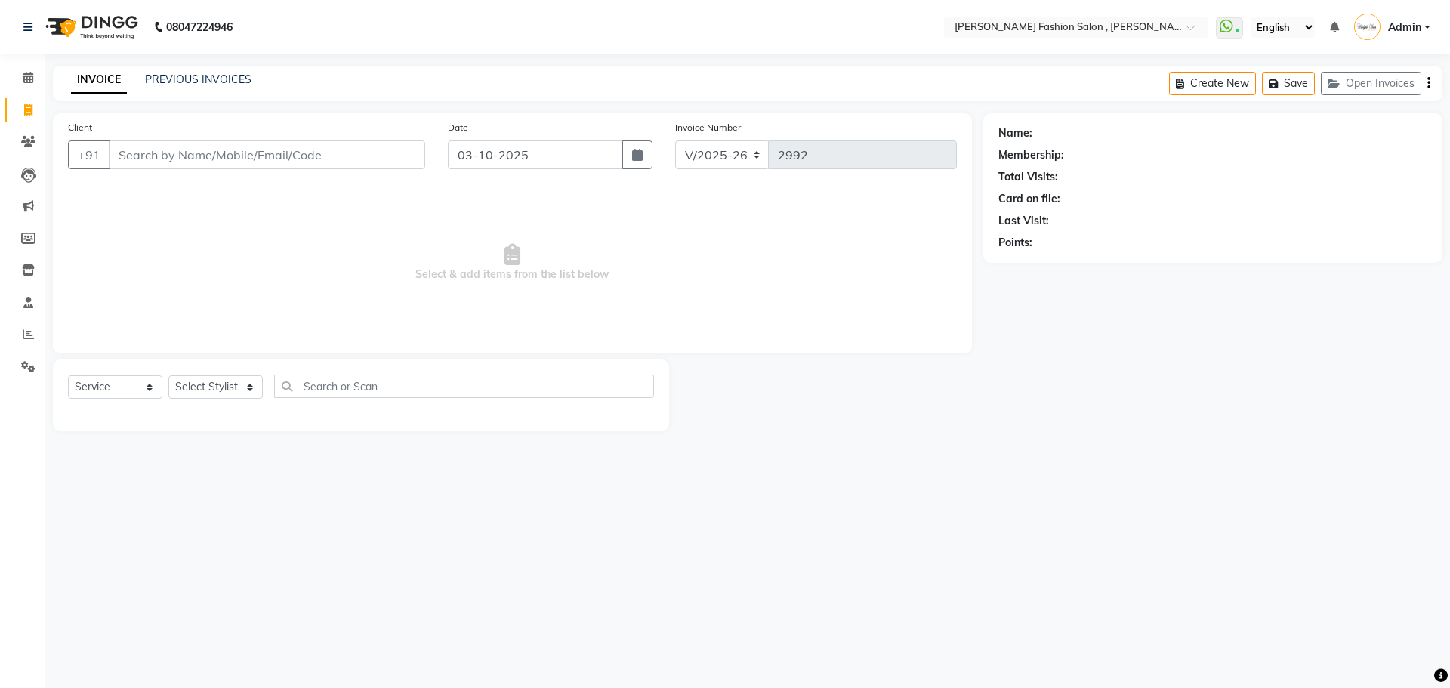
select select "5233"
select select "service"
click at [216, 382] on select "Select Stylist [PERSON_NAME] [PERSON_NAME] [PERSON_NAME] [PERSON_NAME] [PERSON_…" at bounding box center [215, 386] width 94 height 23
select select "33870"
click at [168, 375] on select "Select Stylist [PERSON_NAME] [PERSON_NAME] [PERSON_NAME] [PERSON_NAME] [PERSON_…" at bounding box center [215, 386] width 94 height 23
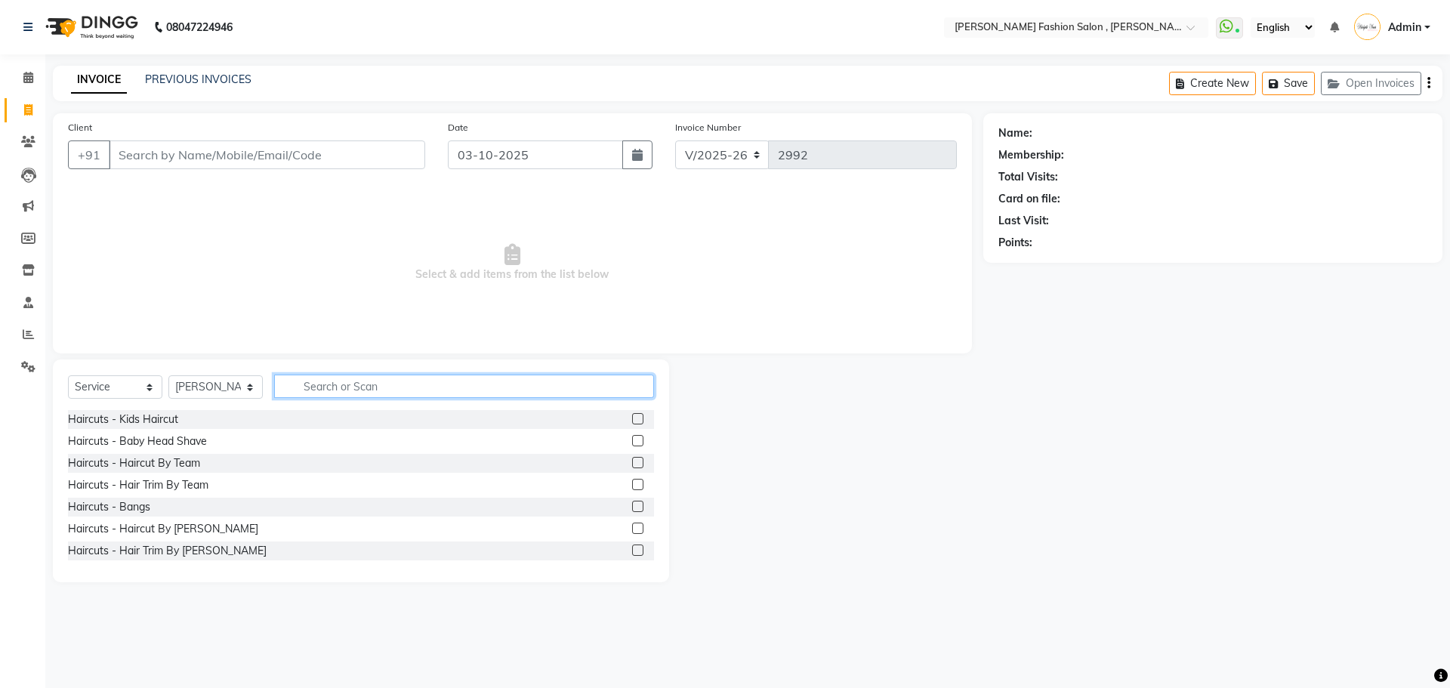
click at [356, 381] on input "text" at bounding box center [464, 385] width 380 height 23
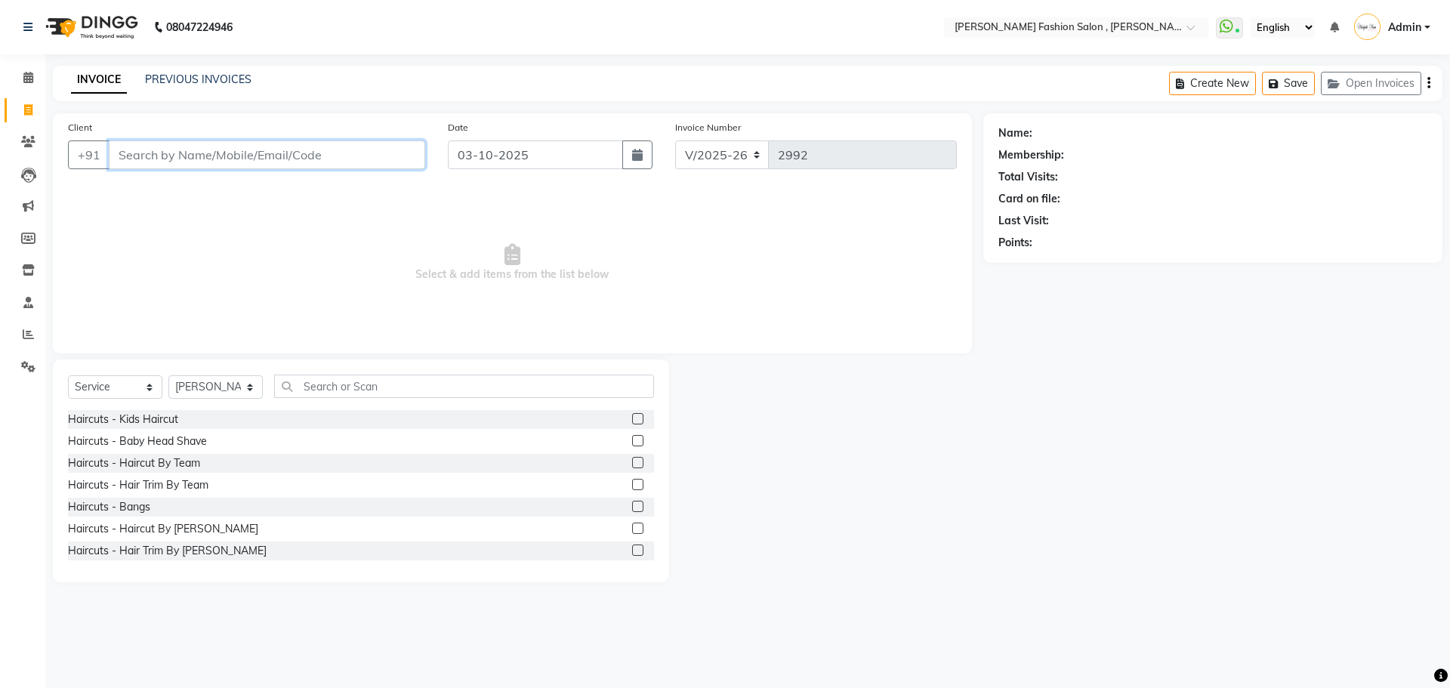
click at [239, 156] on input "Client" at bounding box center [267, 154] width 316 height 29
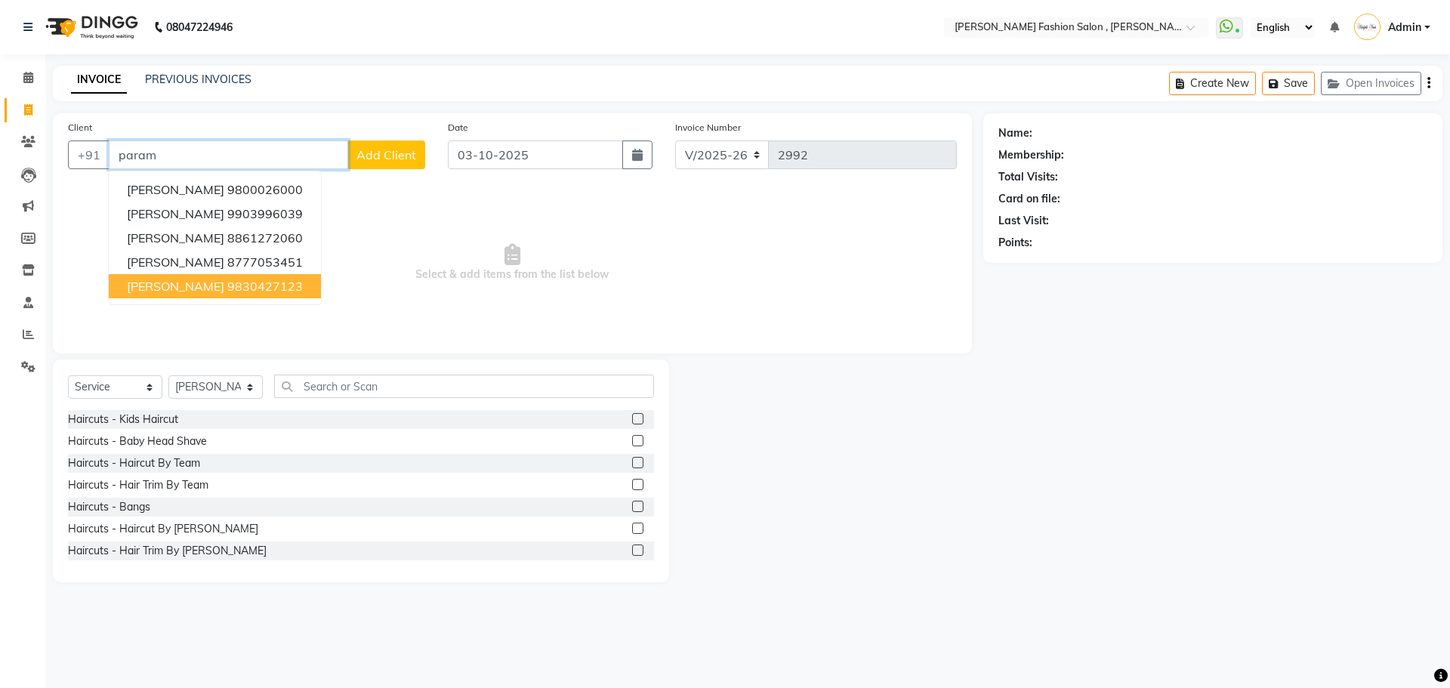
click at [227, 289] on ngb-highlight "9830427123" at bounding box center [265, 286] width 76 height 15
type input "9830427123"
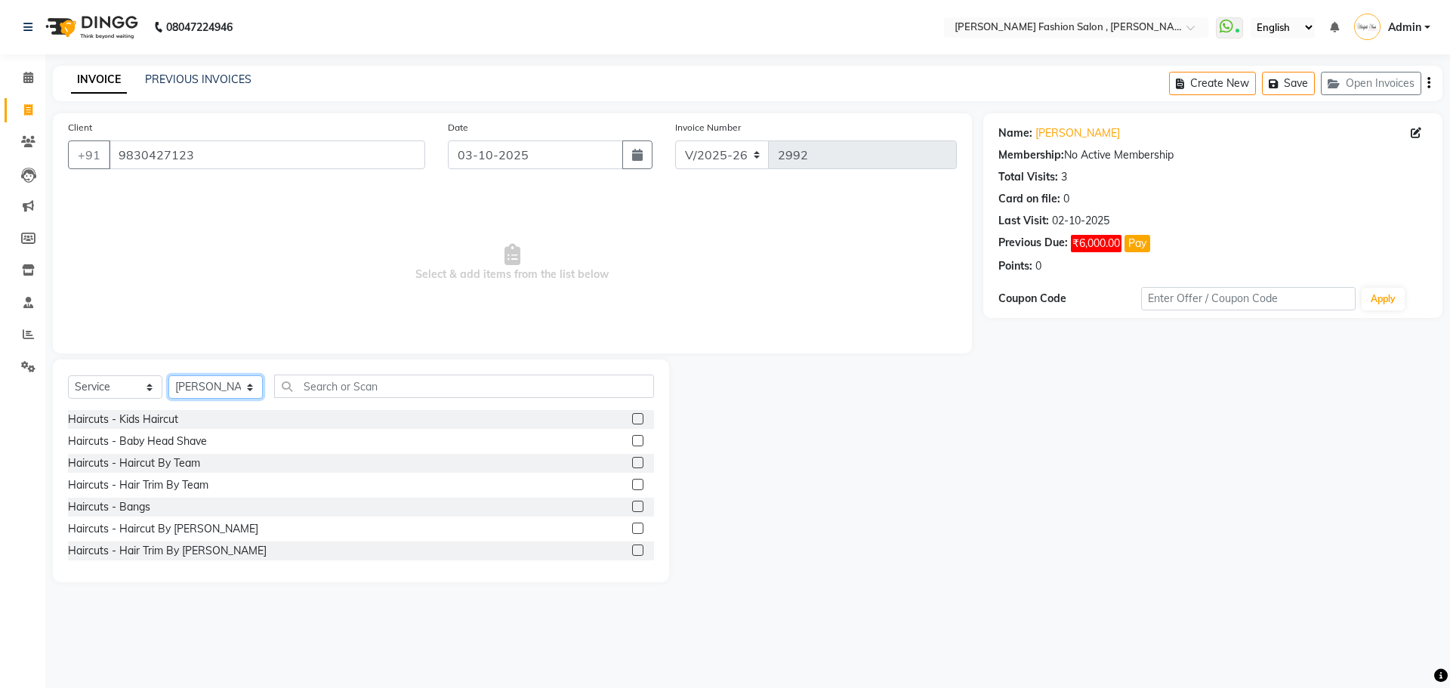
click at [249, 384] on select "Select Stylist [PERSON_NAME] [PERSON_NAME] [PERSON_NAME] [PERSON_NAME] [PERSON_…" at bounding box center [215, 386] width 94 height 23
select select "33875"
click at [168, 375] on select "Select Stylist [PERSON_NAME] [PERSON_NAME] [PERSON_NAME] [PERSON_NAME] [PERSON_…" at bounding box center [215, 386] width 94 height 23
click at [340, 388] on input "text" at bounding box center [464, 385] width 380 height 23
type input "e"
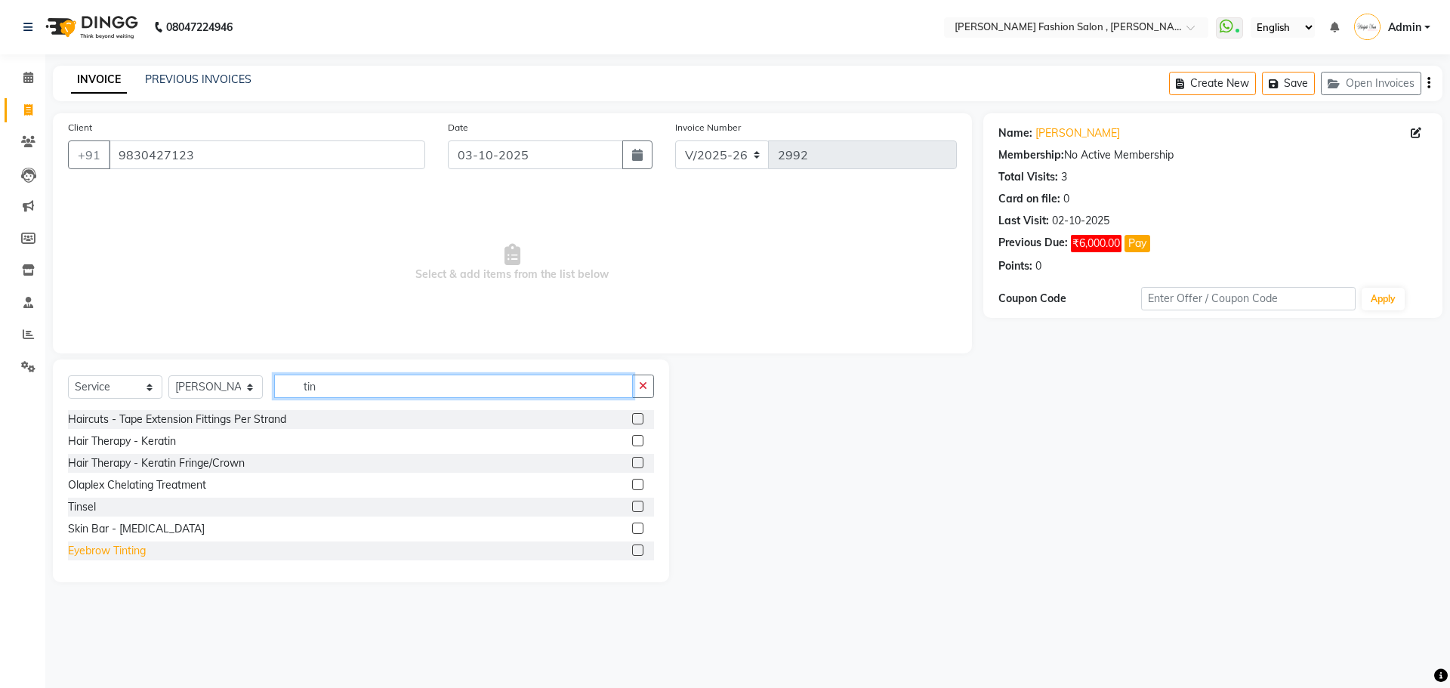
type input "tin"
click at [137, 553] on div "Eyebrow Tinting" at bounding box center [107, 551] width 78 height 16
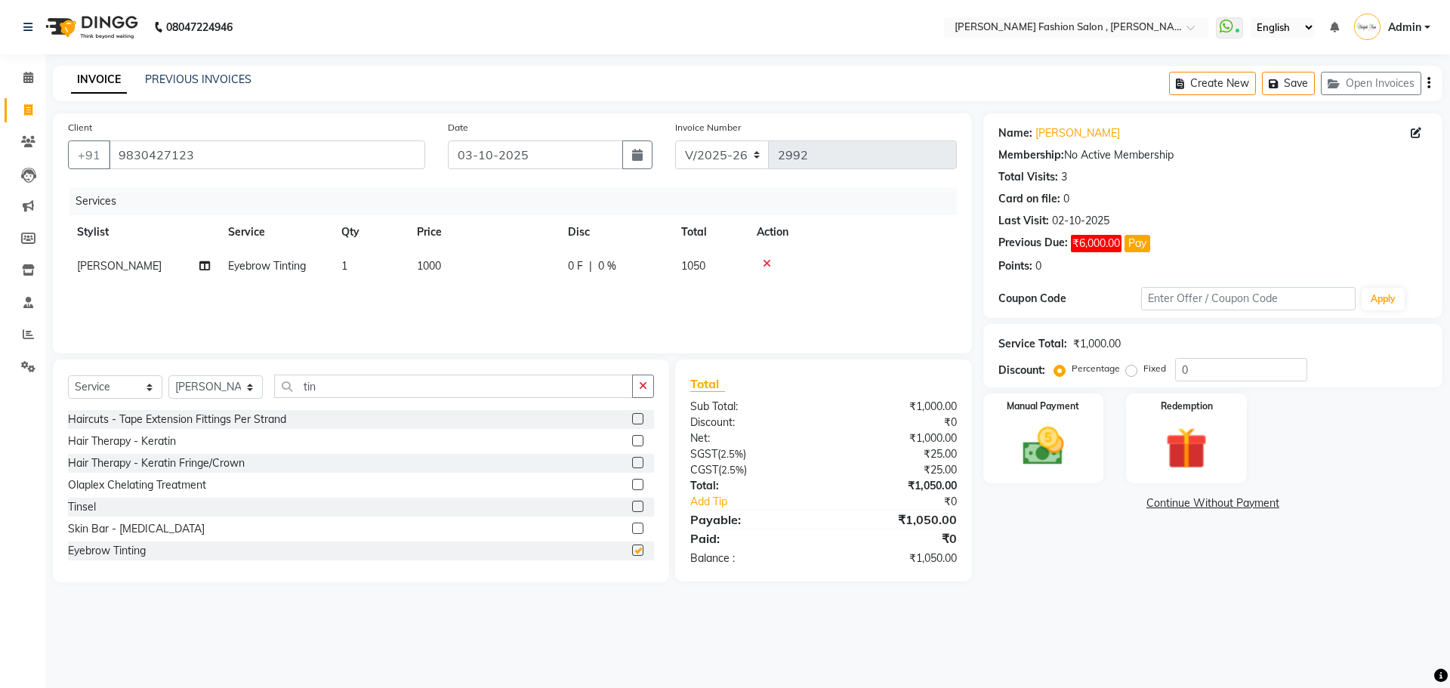
checkbox input "false"
click at [1073, 427] on img at bounding box center [1043, 446] width 70 height 50
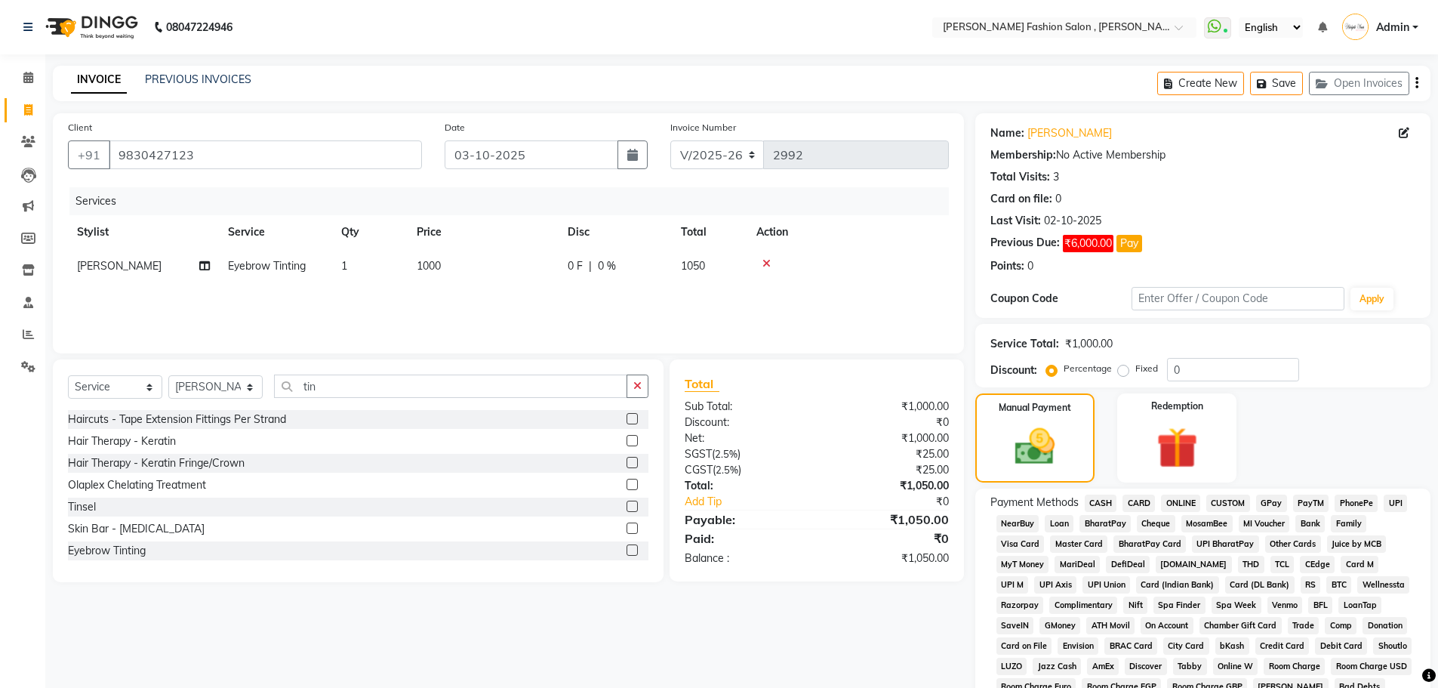
click at [1112, 504] on span "CASH" at bounding box center [1101, 503] width 32 height 17
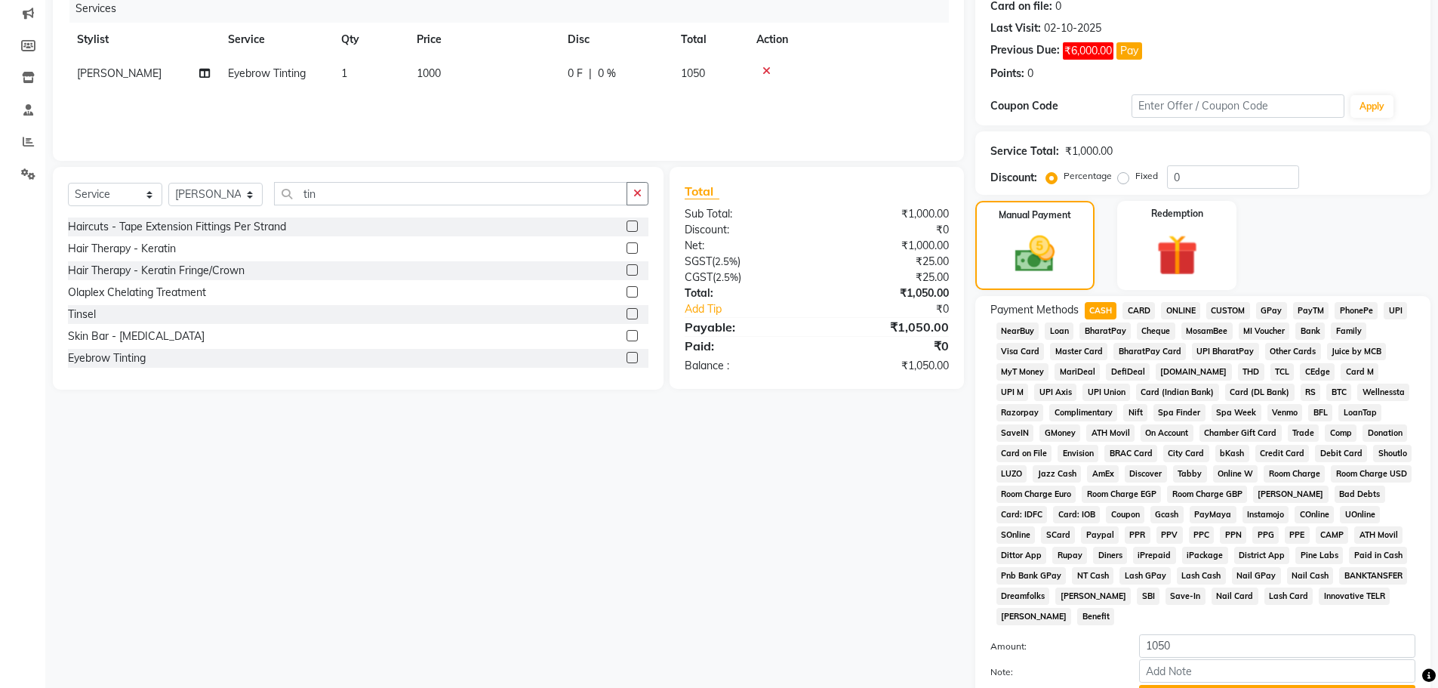
scroll to position [330, 0]
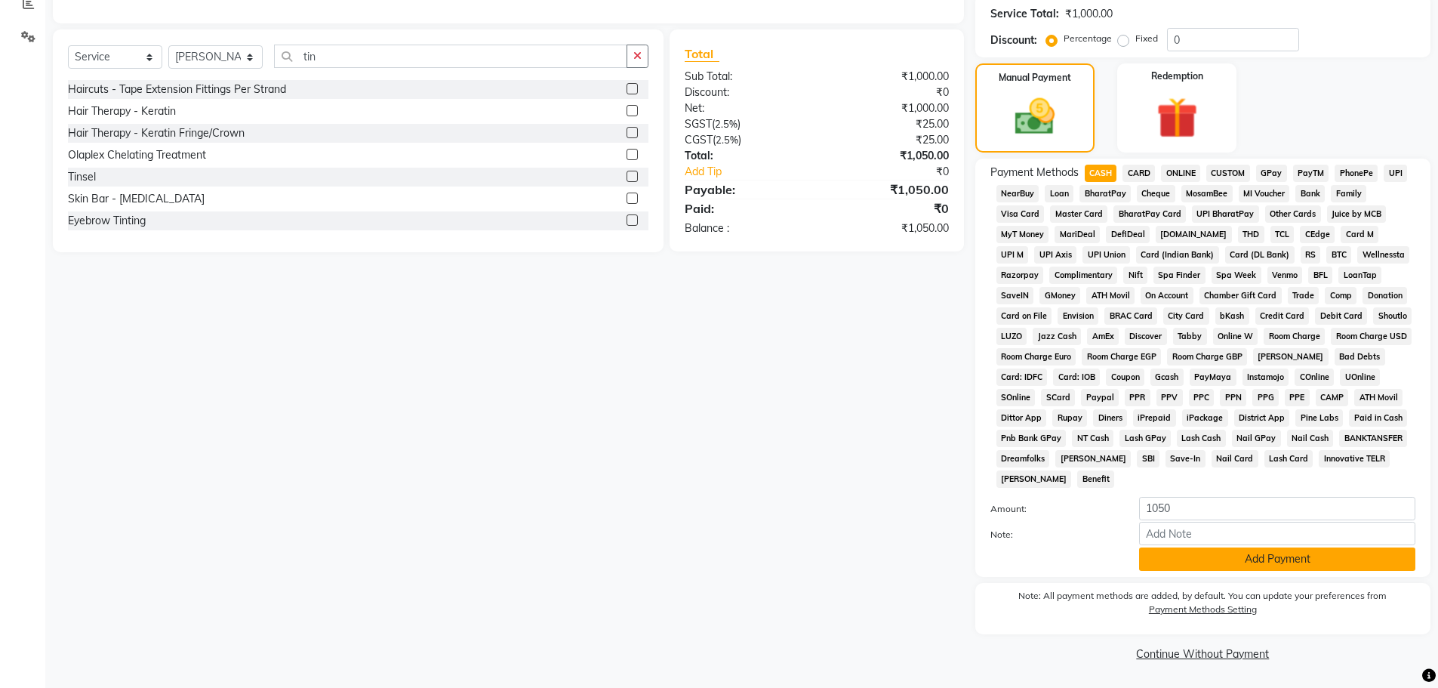
click at [1303, 558] on button "Add Payment" at bounding box center [1277, 558] width 276 height 23
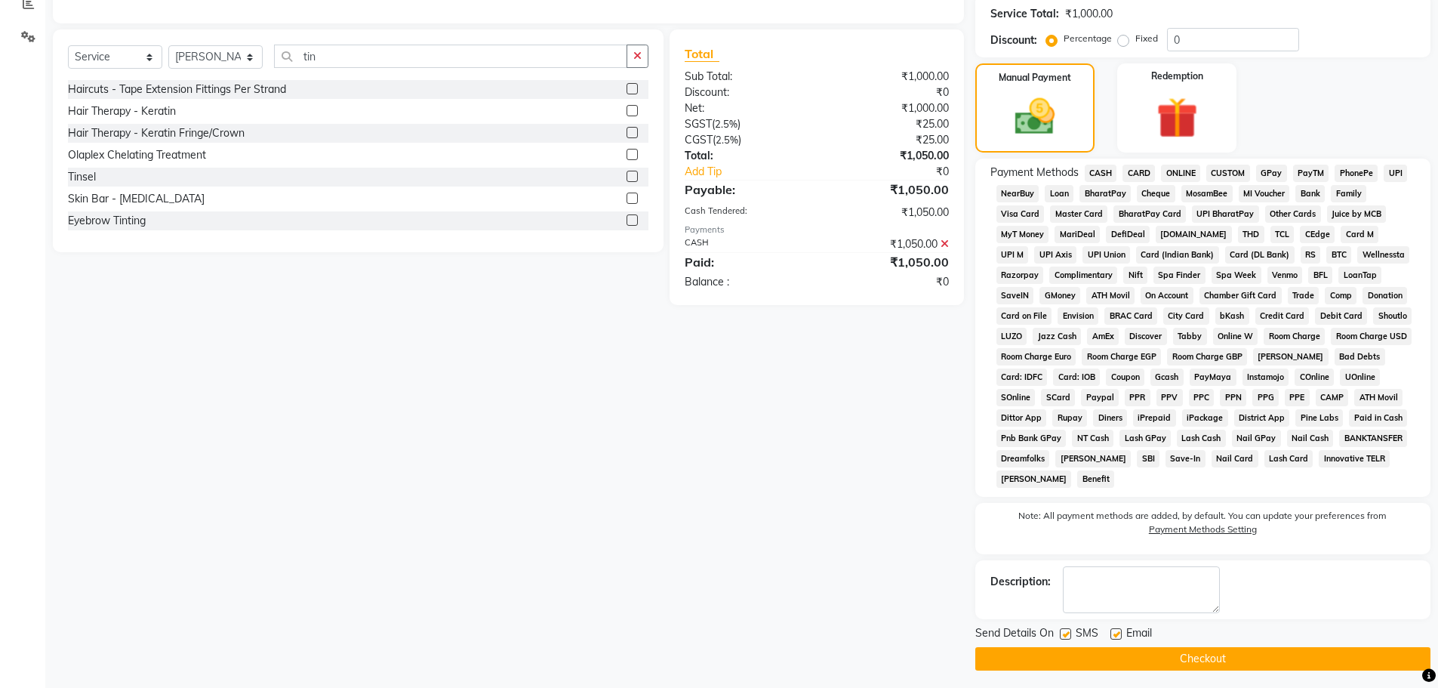
click at [1286, 660] on button "Checkout" at bounding box center [1202, 658] width 455 height 23
